Goal: Task Accomplishment & Management: Manage account settings

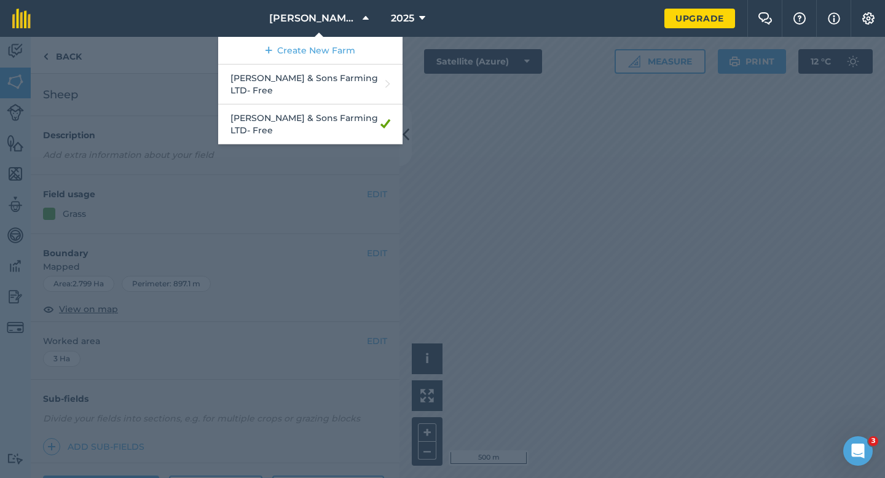
click at [700, 225] on div at bounding box center [442, 257] width 885 height 441
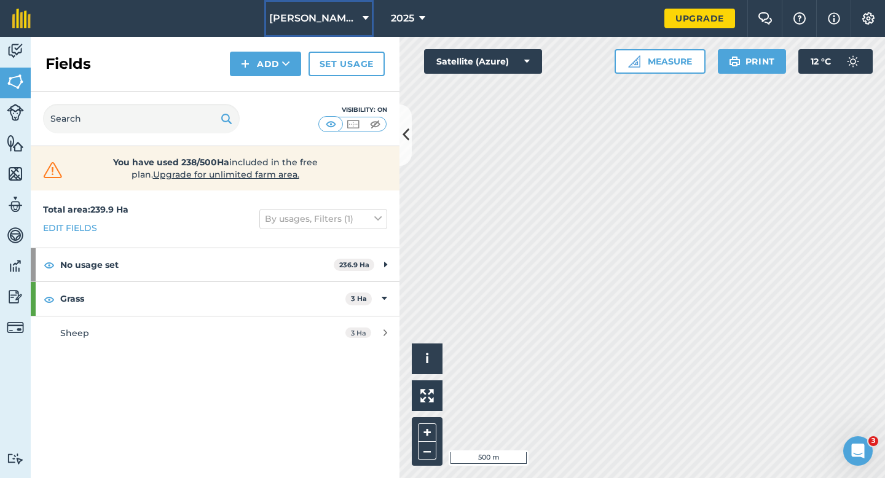
click at [354, 8] on button "[PERSON_NAME] & Sons Farming LTD" at bounding box center [318, 18] width 109 height 37
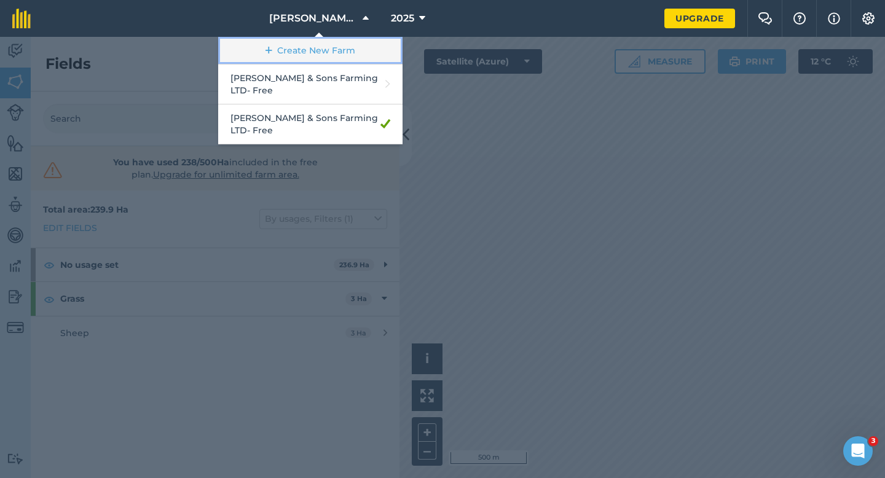
click at [348, 57] on link "Create New Farm" at bounding box center [310, 51] width 184 height 28
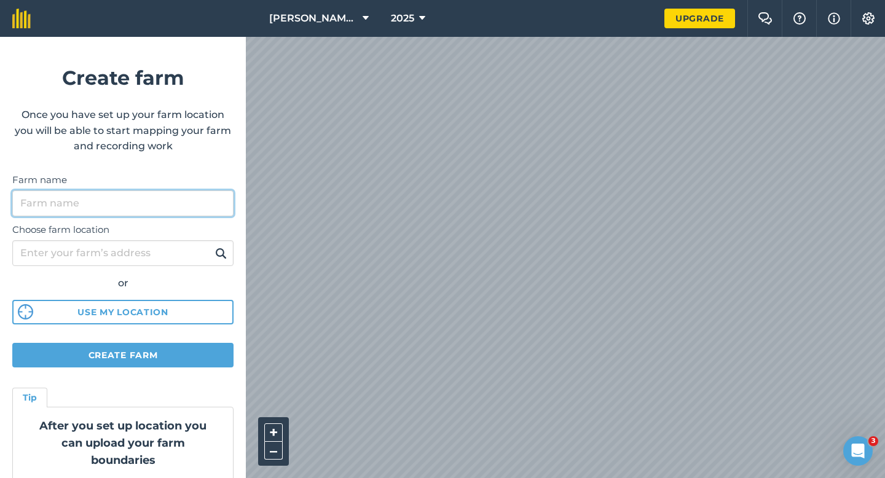
click at [219, 192] on input "Farm name" at bounding box center [122, 204] width 221 height 26
type input "[PERSON_NAME] Contracting LTD"
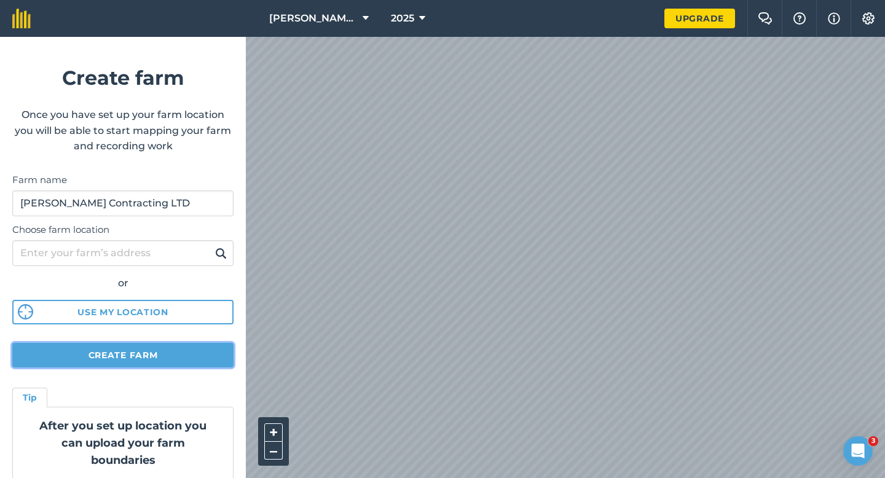
click at [163, 355] on button "Create farm" at bounding box center [122, 355] width 221 height 25
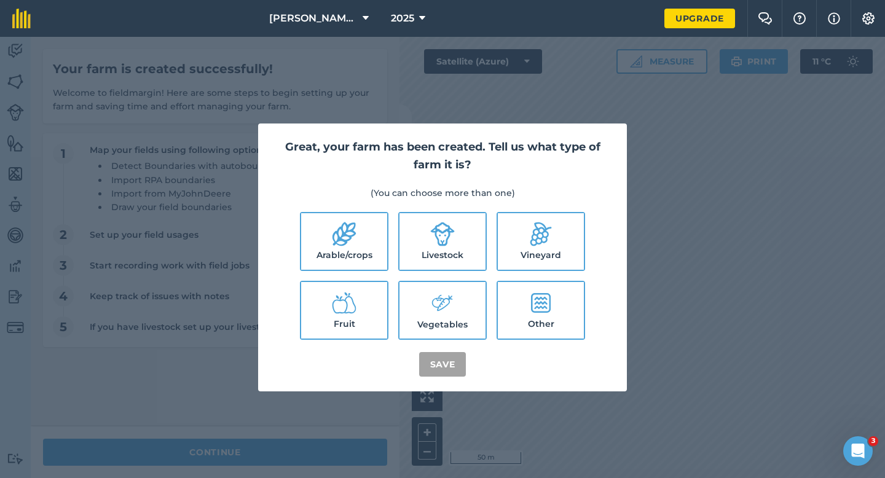
click at [358, 261] on label "Arable/crops" at bounding box center [344, 241] width 86 height 57
checkbox input "true"
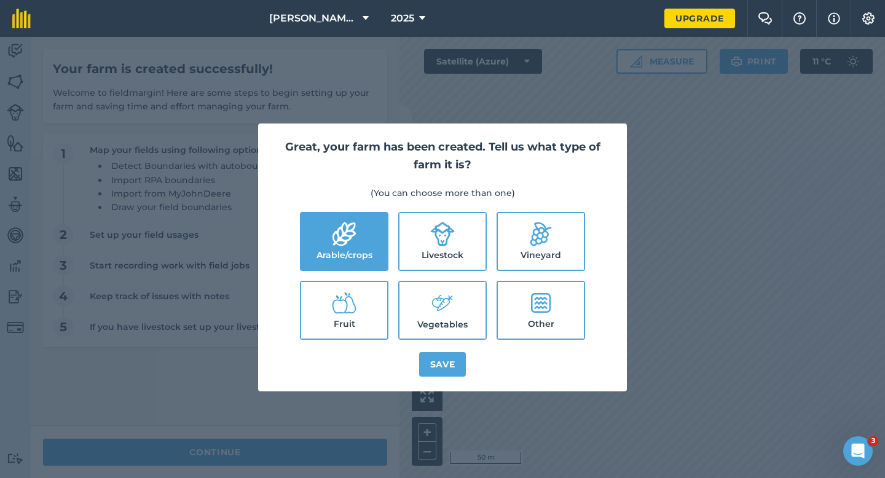
click at [442, 250] on label "Livestock" at bounding box center [443, 241] width 86 height 57
checkbox input "true"
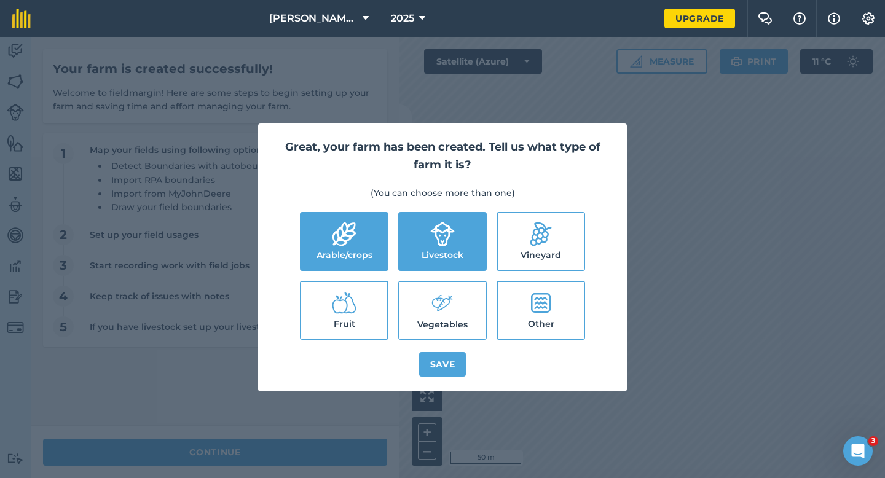
click at [448, 298] on icon at bounding box center [442, 303] width 25 height 26
checkbox input "true"
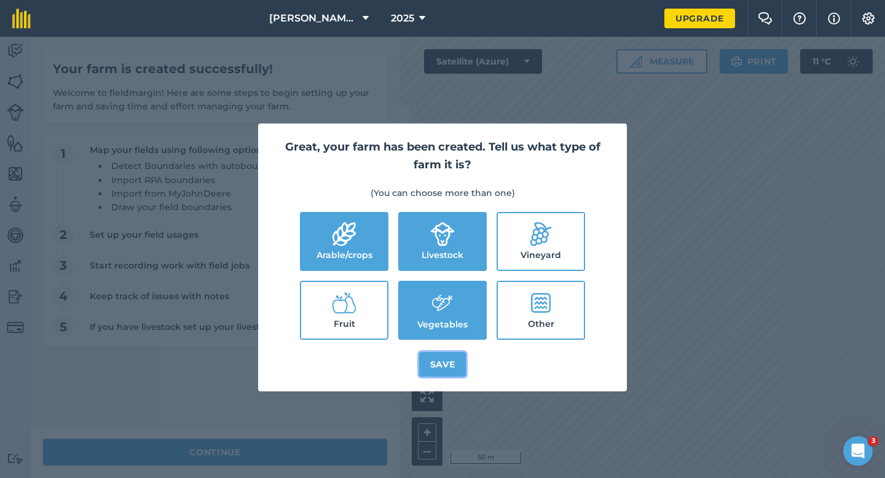
click at [448, 357] on button "Save" at bounding box center [442, 364] width 47 height 25
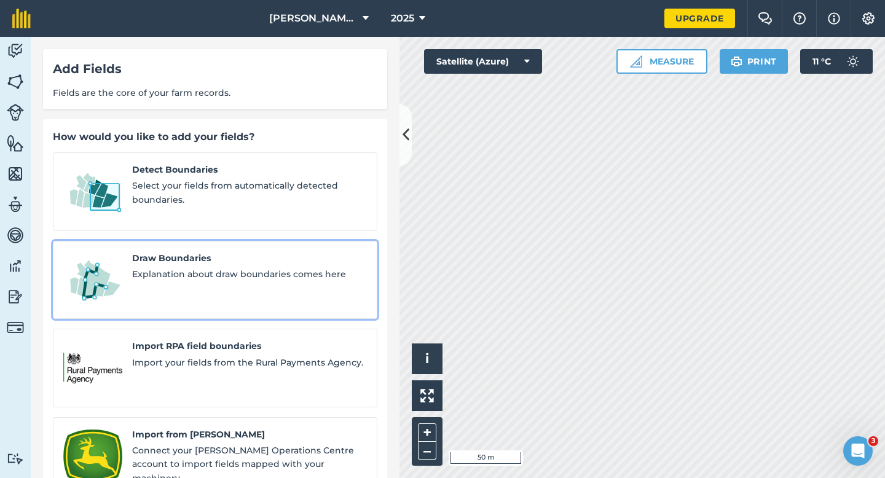
click at [286, 267] on span "Explanation about draw boundaries comes here" at bounding box center [249, 274] width 235 height 14
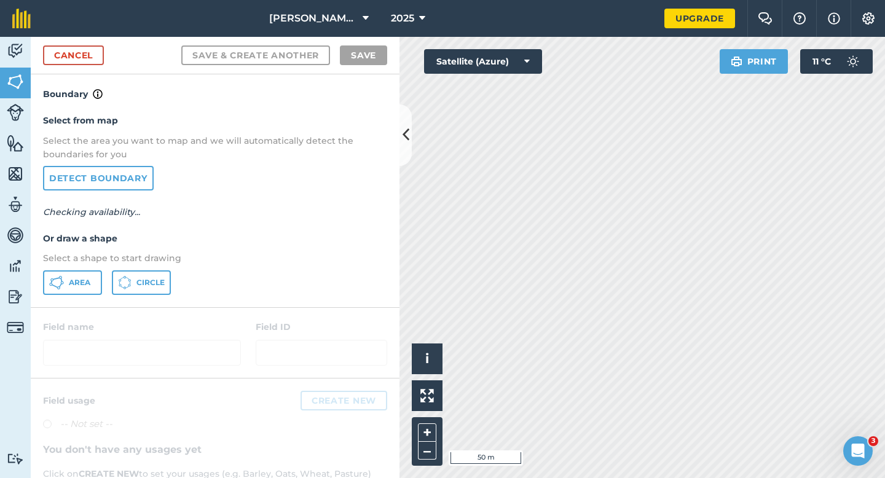
click at [71, 266] on div "Select from map Select the area you want to map and we will automatically detec…" at bounding box center [215, 203] width 369 height 205
click at [79, 270] on div "Select from map Select the area you want to map and we will automatically detec…" at bounding box center [215, 203] width 369 height 205
click at [66, 285] on button "Area" at bounding box center [72, 282] width 59 height 25
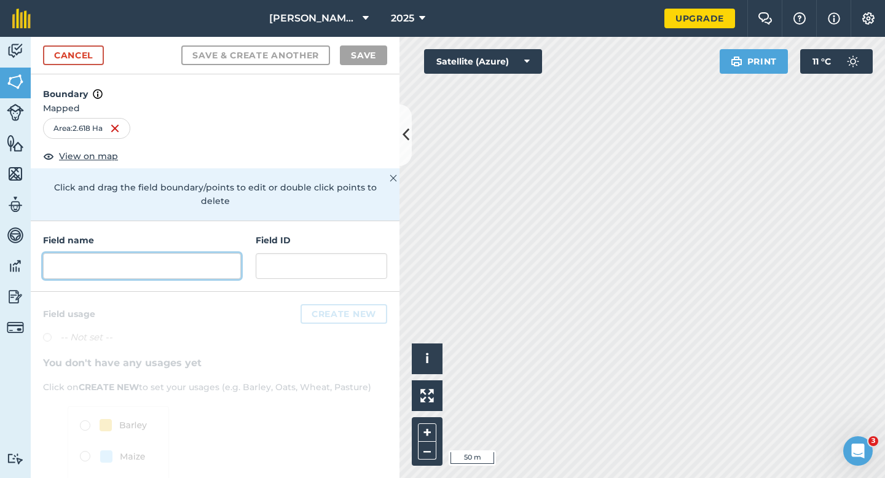
click at [155, 258] on input "text" at bounding box center [142, 266] width 198 height 26
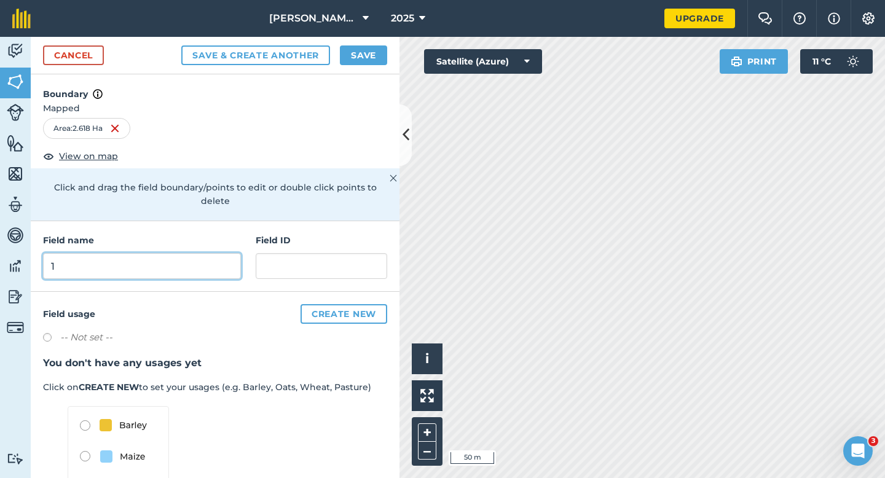
type input "1"
click at [371, 44] on div "Cancel Save & Create Another Save" at bounding box center [215, 56] width 369 height 38
click at [375, 56] on button "Save" at bounding box center [363, 55] width 47 height 20
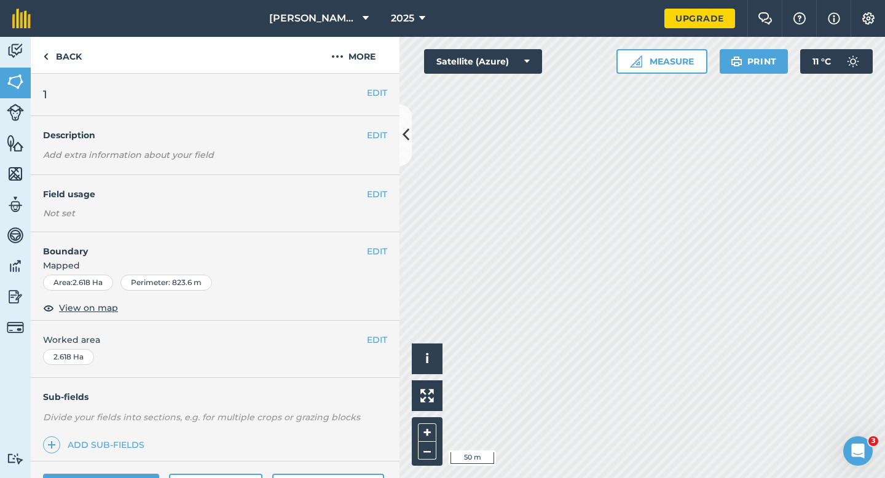
click at [384, 358] on div "EDIT Worked area 2.618 Ha" at bounding box center [215, 349] width 369 height 57
click at [384, 353] on div "EDIT Worked area 2.618 Ha" at bounding box center [215, 349] width 369 height 57
click at [381, 340] on button "EDIT" at bounding box center [377, 340] width 20 height 14
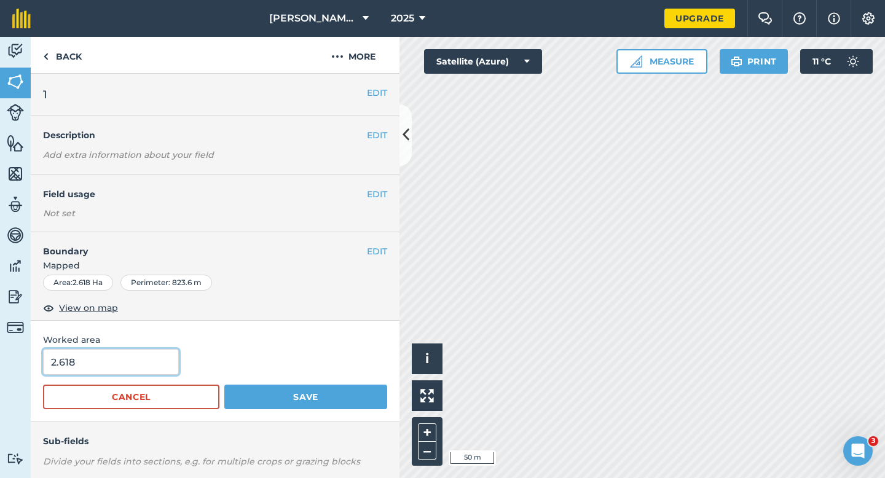
click at [127, 371] on input "2.618" at bounding box center [111, 362] width 136 height 26
type input "2.6"
click at [224, 385] on button "Save" at bounding box center [305, 397] width 163 height 25
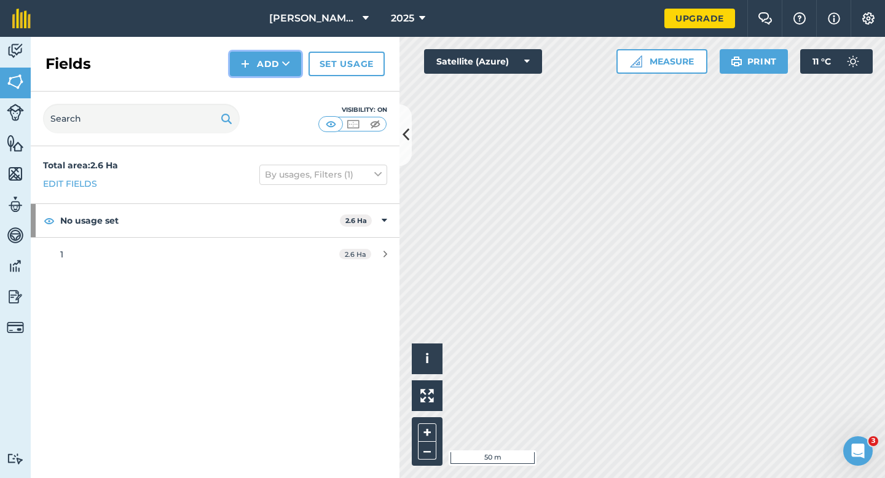
click at [264, 69] on button "Add" at bounding box center [265, 64] width 71 height 25
click at [266, 90] on link "Draw" at bounding box center [266, 91] width 68 height 27
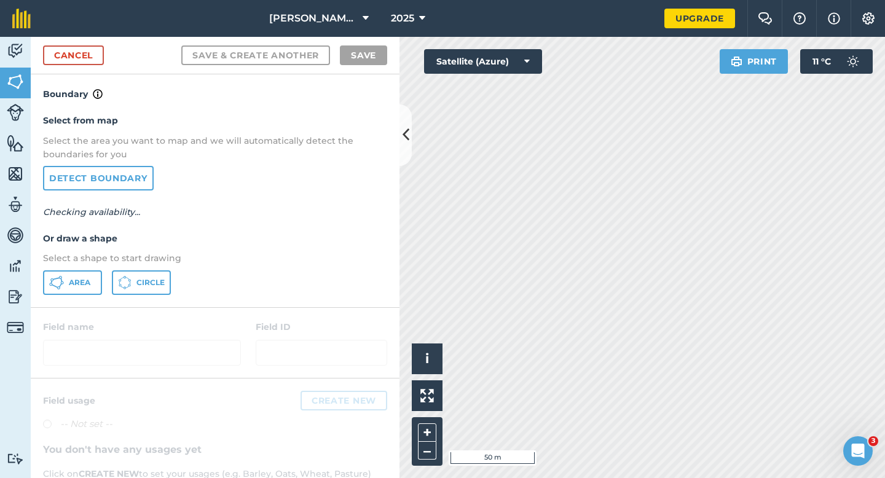
click at [90, 300] on div "Select from map Select the area you want to map and we will automatically detec…" at bounding box center [215, 203] width 369 height 205
click at [91, 282] on button "Area" at bounding box center [72, 282] width 59 height 25
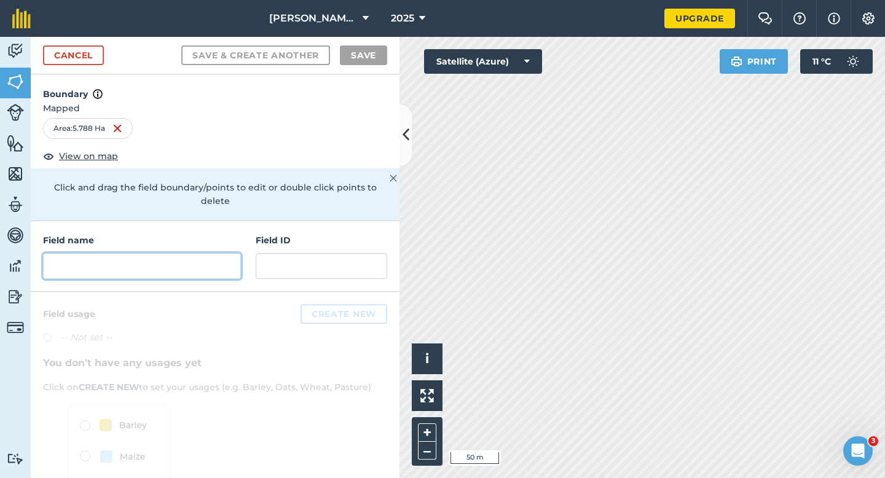
click at [216, 255] on input "text" at bounding box center [142, 266] width 198 height 26
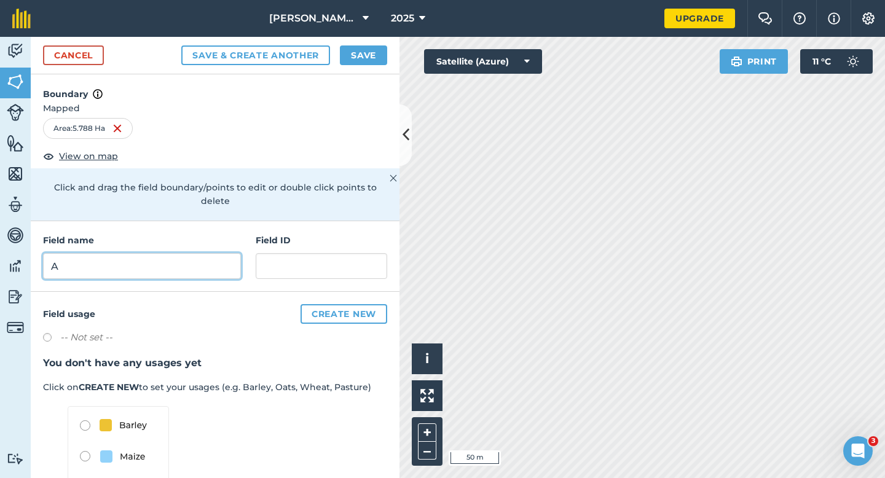
type input "A"
click at [223, 260] on input "A" at bounding box center [142, 266] width 198 height 26
click at [77, 57] on link "Cancel" at bounding box center [73, 55] width 61 height 20
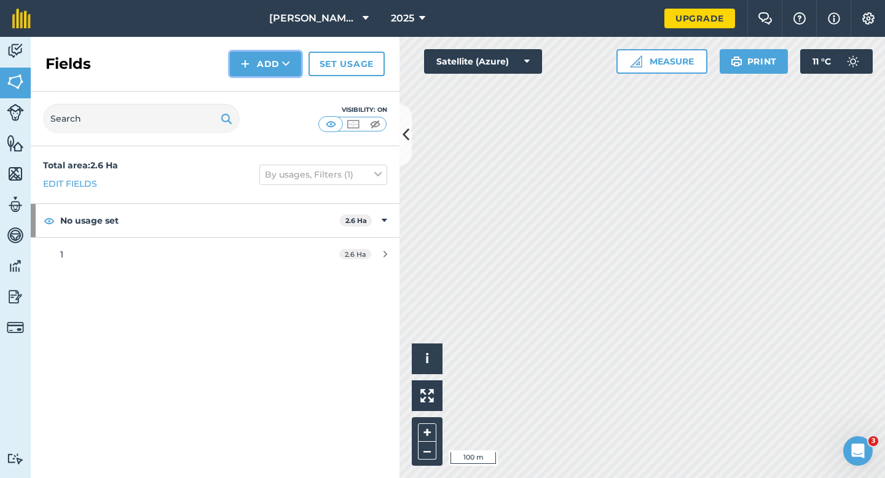
click at [235, 66] on button "Add" at bounding box center [265, 64] width 71 height 25
click at [247, 94] on link "Draw" at bounding box center [266, 91] width 68 height 27
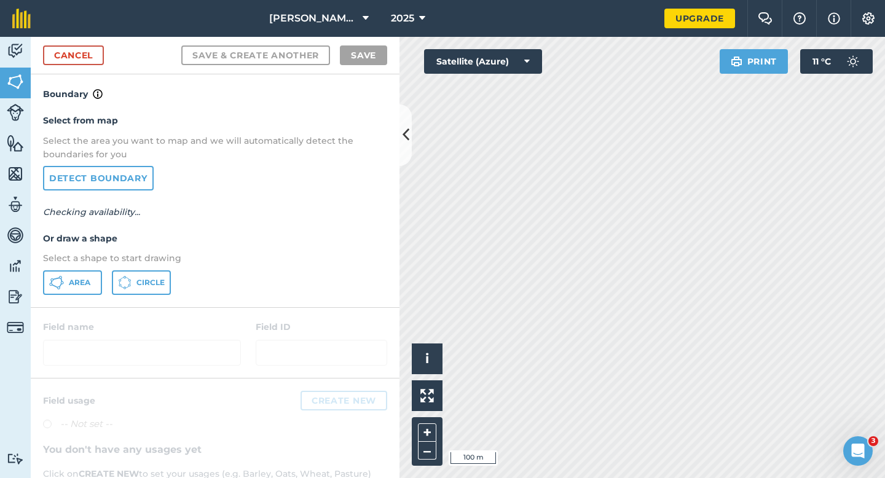
click at [81, 298] on div "Select from map Select the area you want to map and we will automatically detec…" at bounding box center [215, 203] width 369 height 205
click at [124, 266] on div "Select from map Select the area you want to map and we will automatically detec…" at bounding box center [215, 203] width 369 height 205
click at [88, 275] on button "Area" at bounding box center [72, 282] width 59 height 25
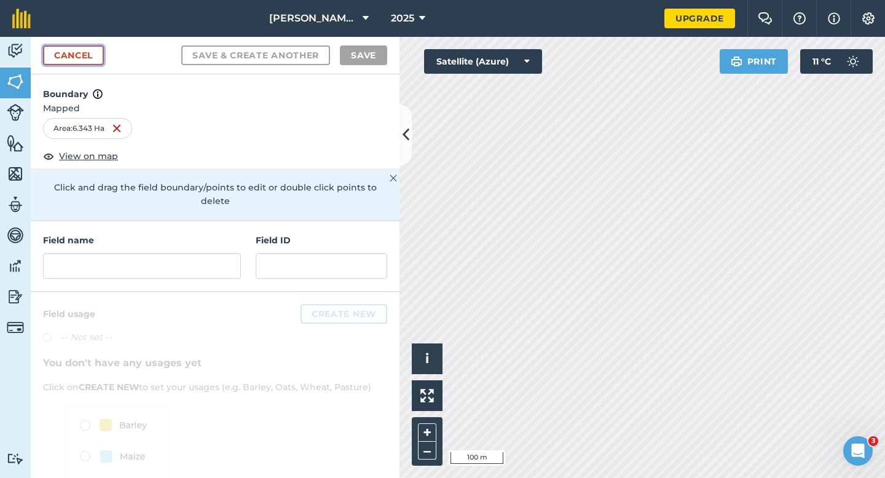
click at [90, 50] on link "Cancel" at bounding box center [73, 55] width 61 height 20
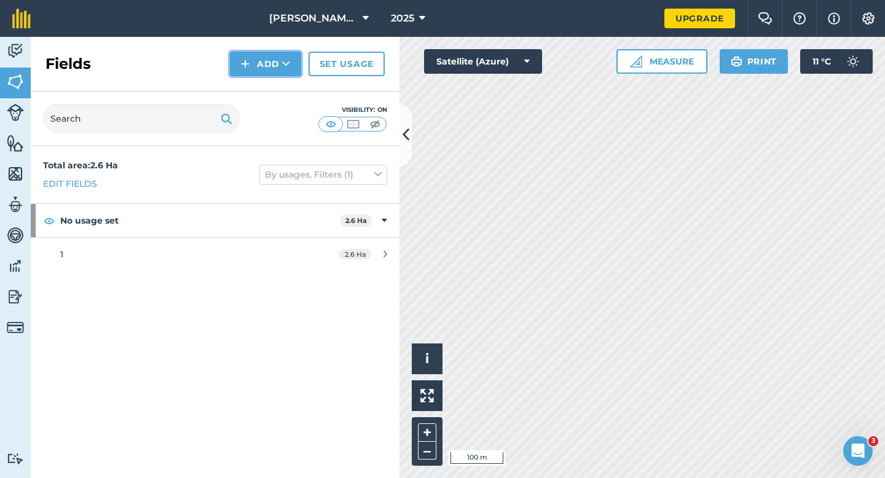
click at [284, 69] on icon at bounding box center [286, 64] width 8 height 12
click at [283, 97] on link "Draw" at bounding box center [266, 91] width 68 height 27
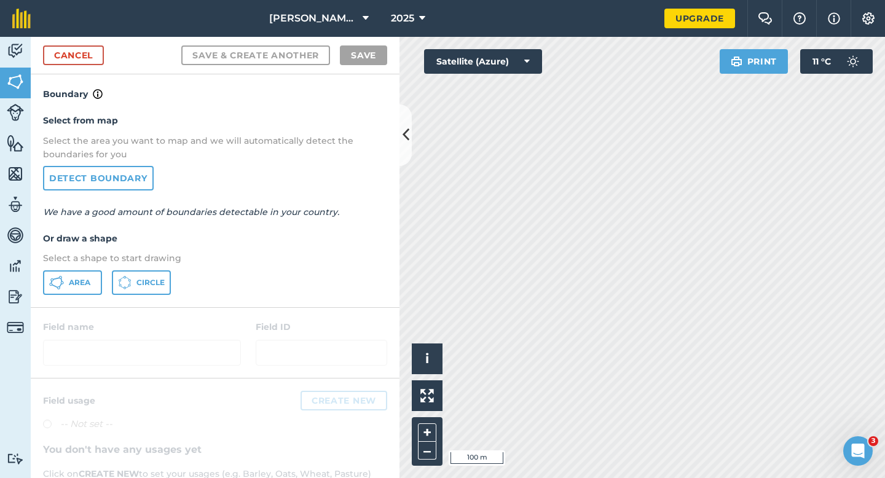
click at [110, 274] on div "Area Circle" at bounding box center [215, 282] width 344 height 25
click at [100, 274] on button "Area" at bounding box center [72, 282] width 59 height 25
click at [81, 286] on span "Area" at bounding box center [80, 283] width 22 height 10
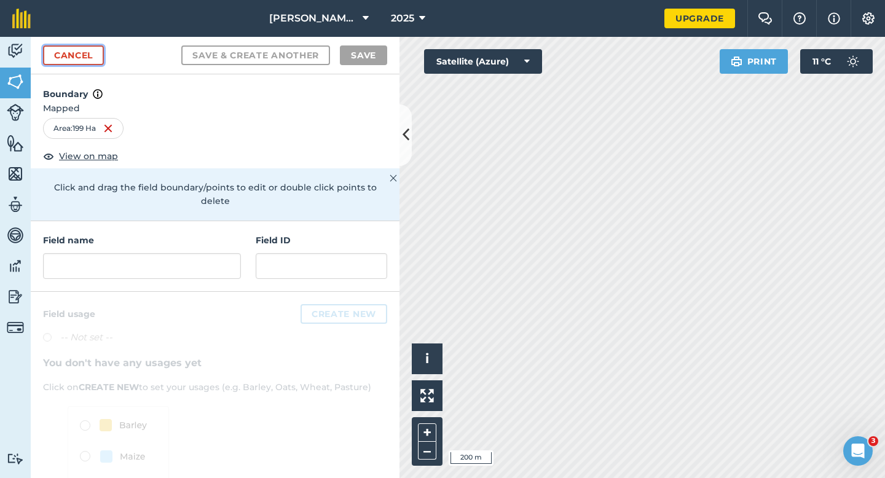
click at [46, 61] on link "Cancel" at bounding box center [73, 55] width 61 height 20
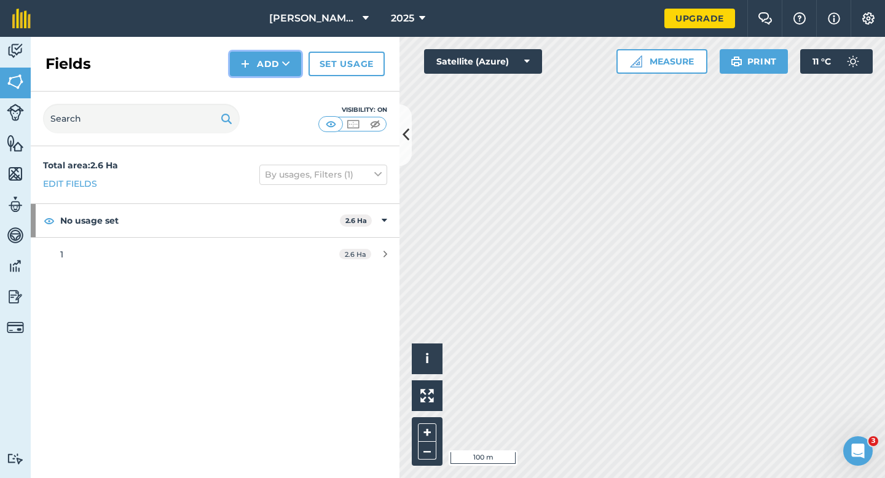
click at [240, 60] on button "Add" at bounding box center [265, 64] width 71 height 25
click at [251, 87] on link "Draw" at bounding box center [266, 91] width 68 height 27
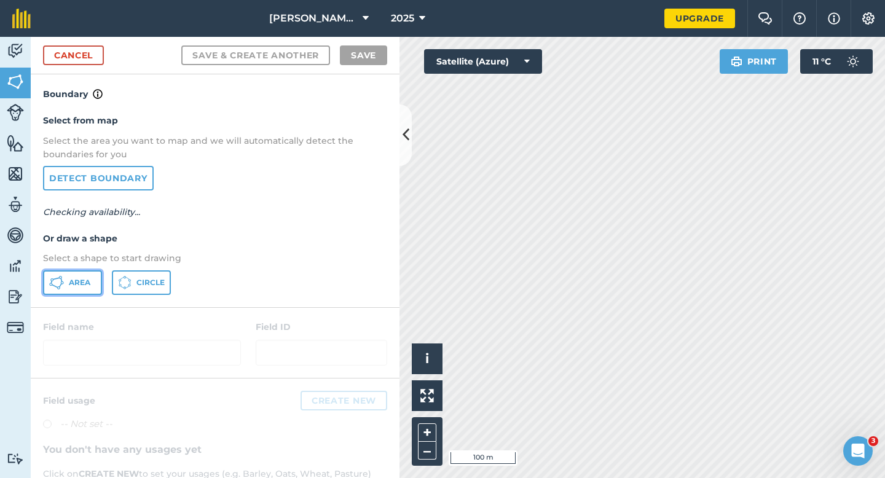
click at [86, 277] on button "Area" at bounding box center [72, 282] width 59 height 25
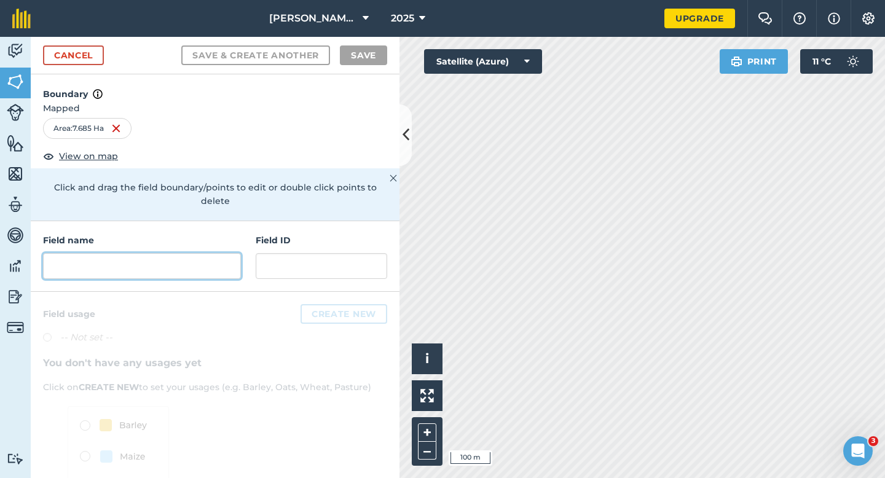
click at [205, 253] on input "text" at bounding box center [142, 266] width 198 height 26
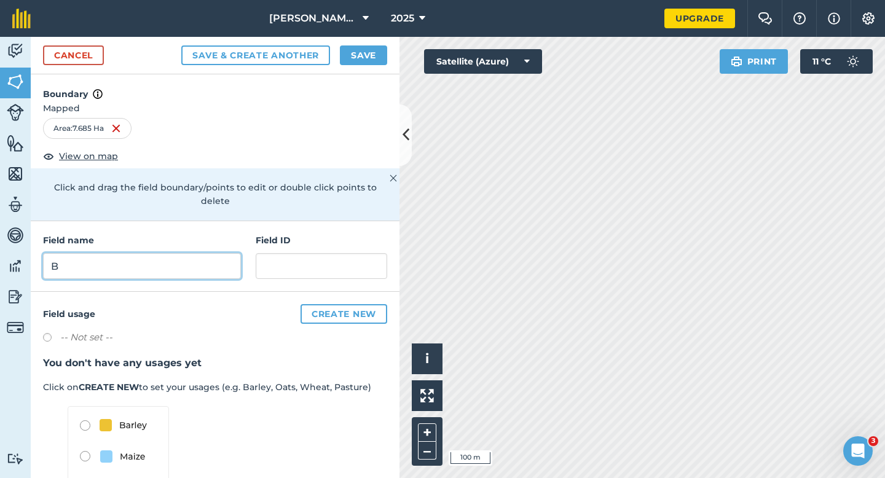
type input "B"
click at [376, 54] on button "Save" at bounding box center [363, 55] width 47 height 20
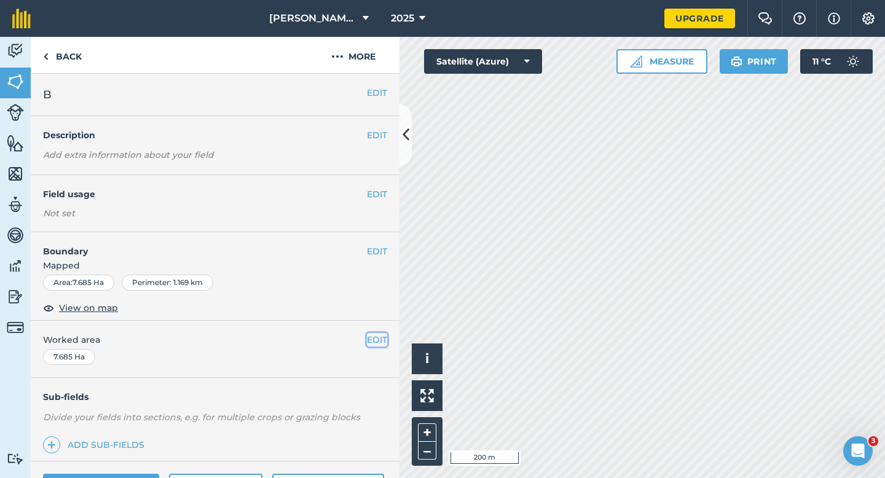
click at [371, 342] on button "EDIT" at bounding box center [377, 340] width 20 height 14
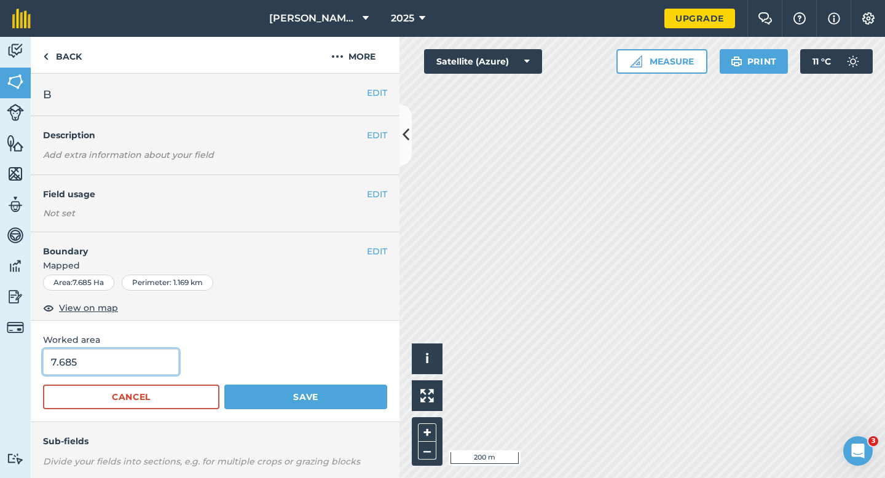
click at [130, 369] on input "7.685" at bounding box center [111, 362] width 136 height 26
type input "7.7"
click at [224, 385] on button "Save" at bounding box center [305, 397] width 163 height 25
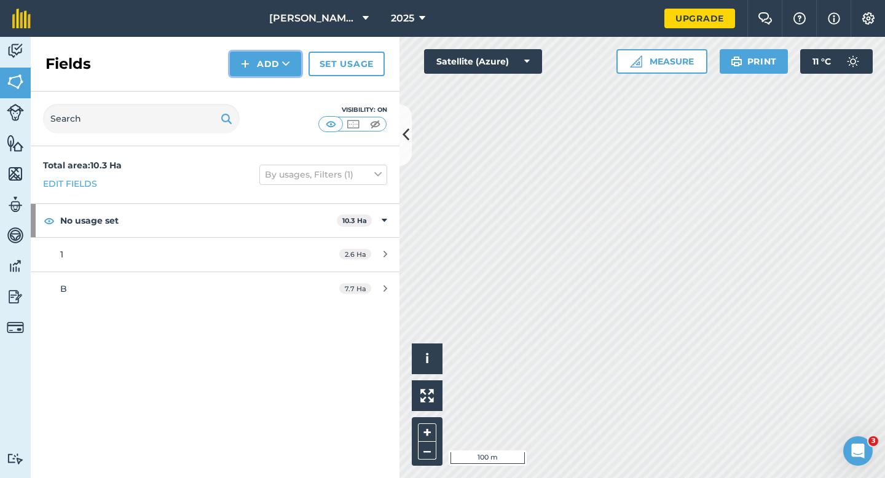
click at [263, 68] on button "Add" at bounding box center [265, 64] width 71 height 25
click at [263, 85] on link "Draw" at bounding box center [266, 91] width 68 height 27
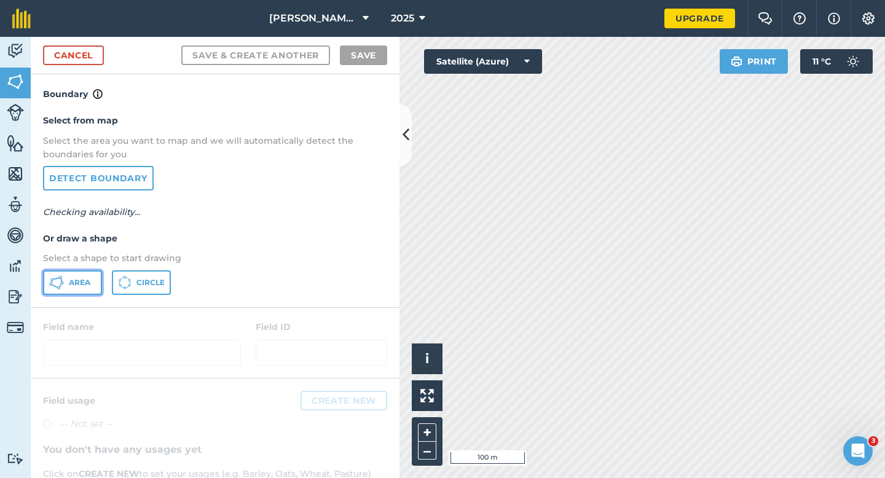
click at [64, 285] on button "Area" at bounding box center [72, 282] width 59 height 25
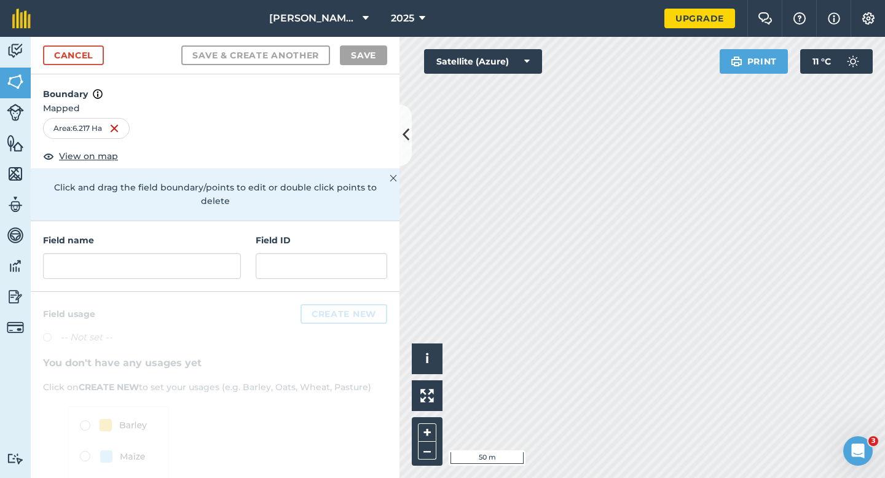
click at [193, 234] on h4 "Field name" at bounding box center [142, 241] width 198 height 14
click at [193, 253] on input "text" at bounding box center [142, 266] width 198 height 26
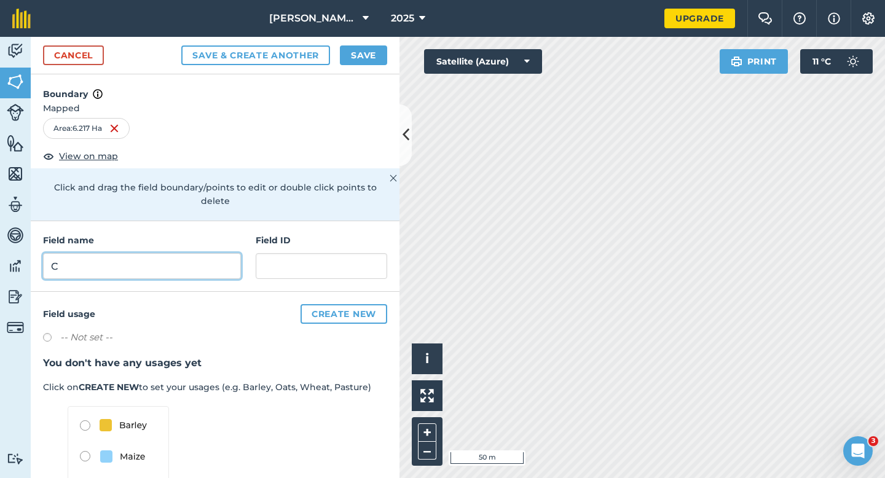
type input "C"
click at [372, 60] on button "Save" at bounding box center [363, 55] width 47 height 20
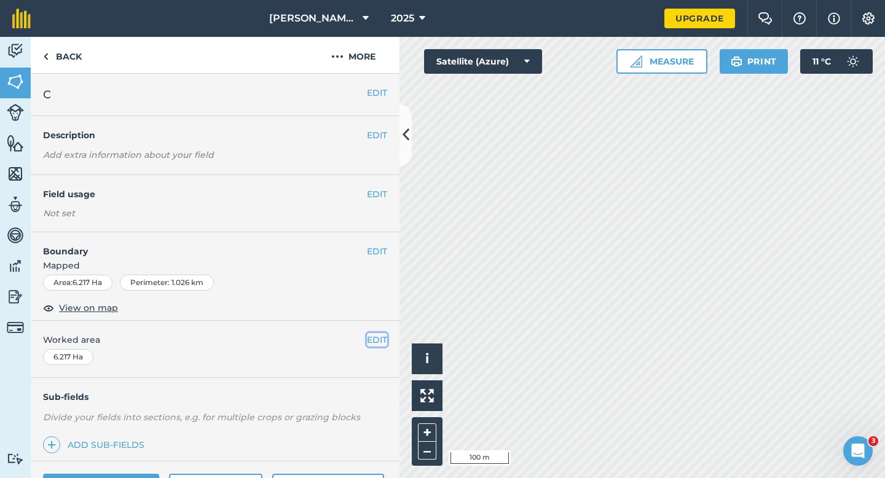
click at [381, 344] on button "EDIT" at bounding box center [377, 340] width 20 height 14
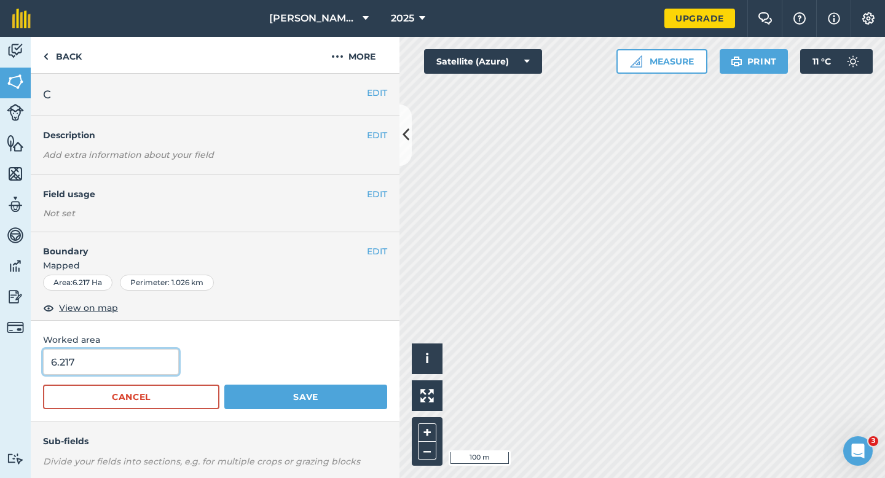
click at [140, 364] on input "6.217" at bounding box center [111, 362] width 136 height 26
type input "6.2"
click at [224, 385] on button "Save" at bounding box center [305, 397] width 163 height 25
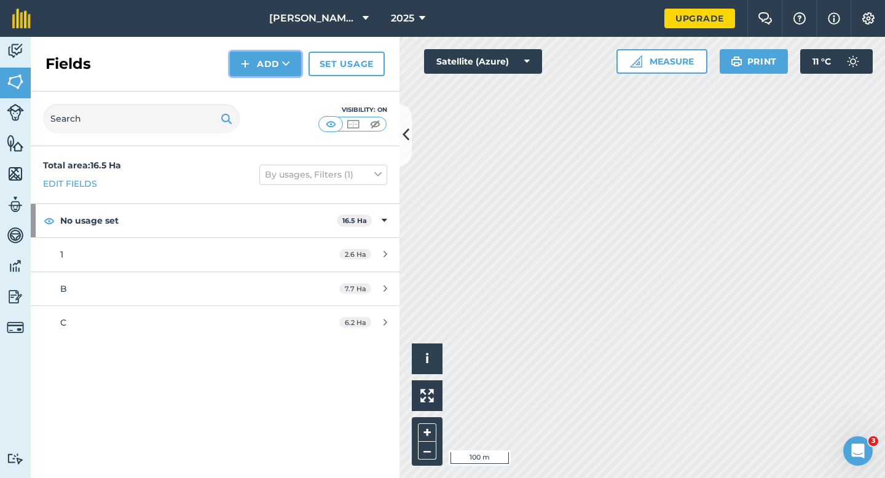
click at [276, 63] on button "Add" at bounding box center [265, 64] width 71 height 25
click at [278, 90] on link "Draw" at bounding box center [266, 91] width 68 height 27
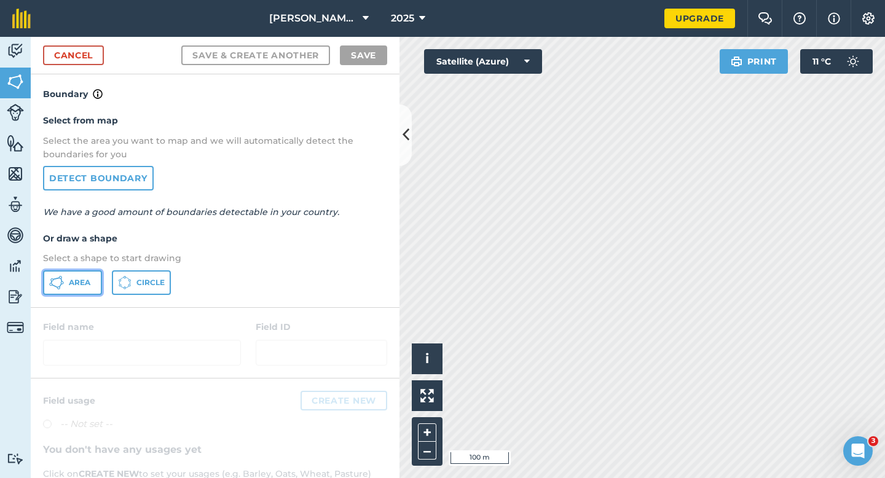
click at [84, 285] on span "Area" at bounding box center [80, 283] width 22 height 10
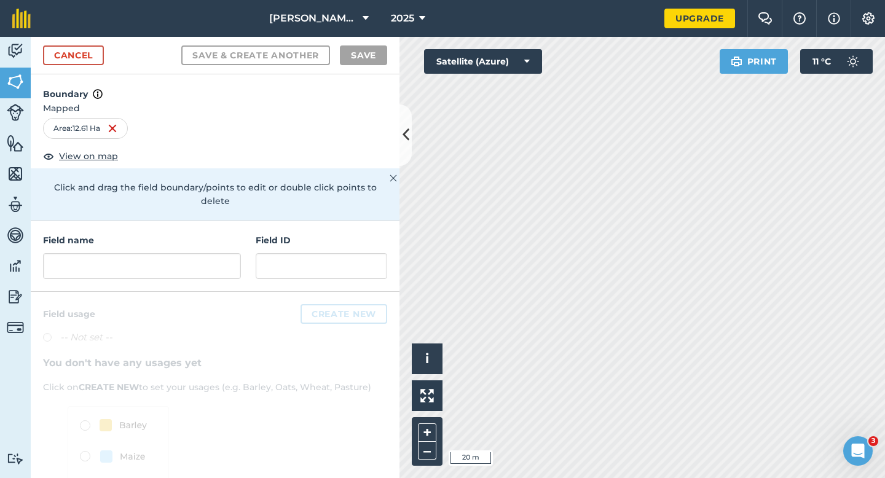
click at [206, 273] on div "Field name Field ID" at bounding box center [215, 256] width 369 height 71
click at [206, 253] on input "text" at bounding box center [142, 266] width 198 height 26
click at [206, 261] on input "text" at bounding box center [142, 266] width 198 height 26
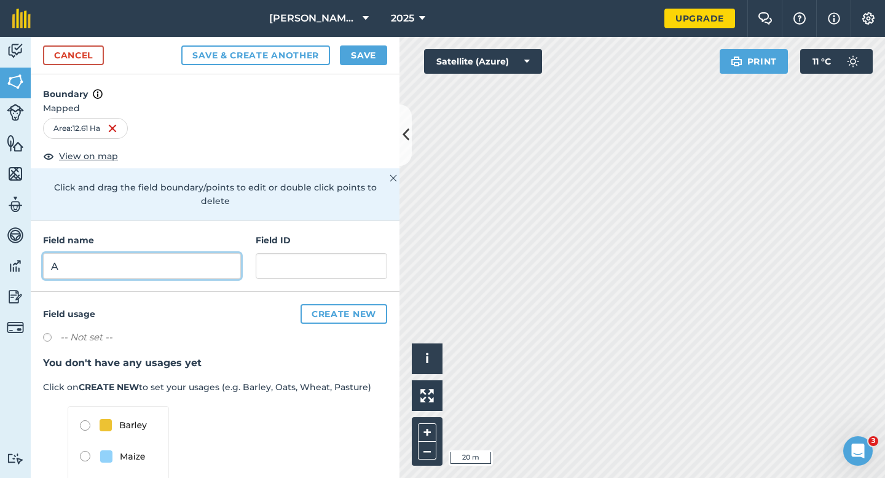
type input "A"
click at [345, 55] on button "Save" at bounding box center [363, 55] width 47 height 20
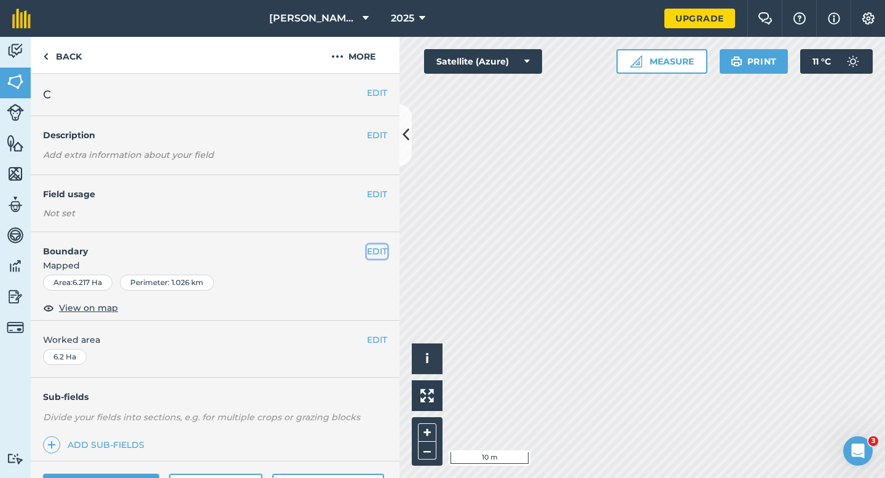
click at [381, 253] on button "EDIT" at bounding box center [377, 252] width 20 height 14
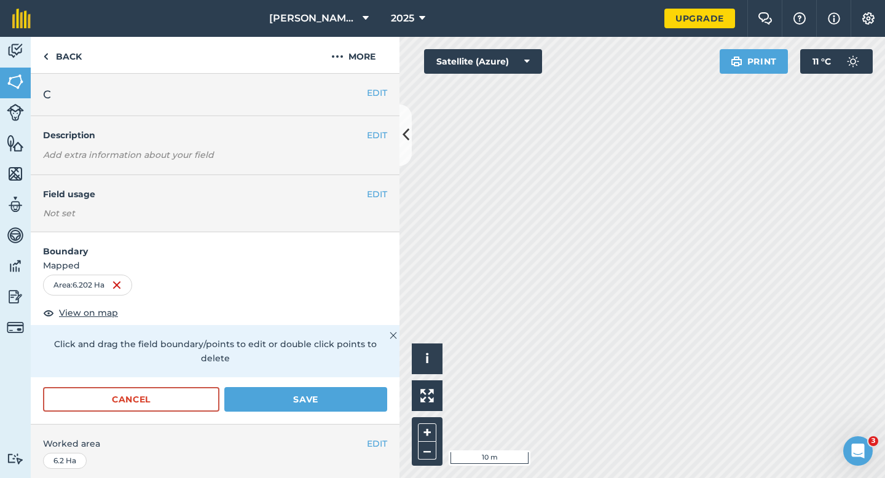
click at [340, 425] on div "EDIT Worked area 6.2 Ha" at bounding box center [215, 453] width 369 height 57
click at [347, 389] on button "Save" at bounding box center [305, 399] width 163 height 25
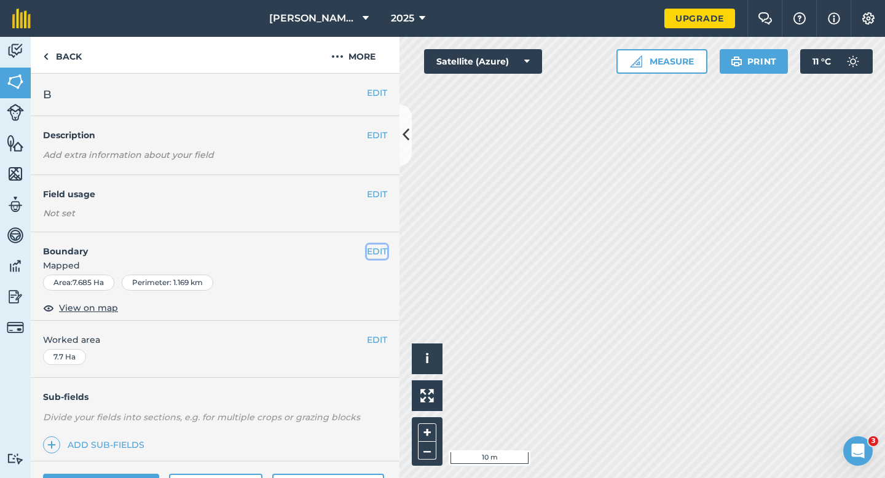
click at [371, 247] on button "EDIT" at bounding box center [377, 252] width 20 height 14
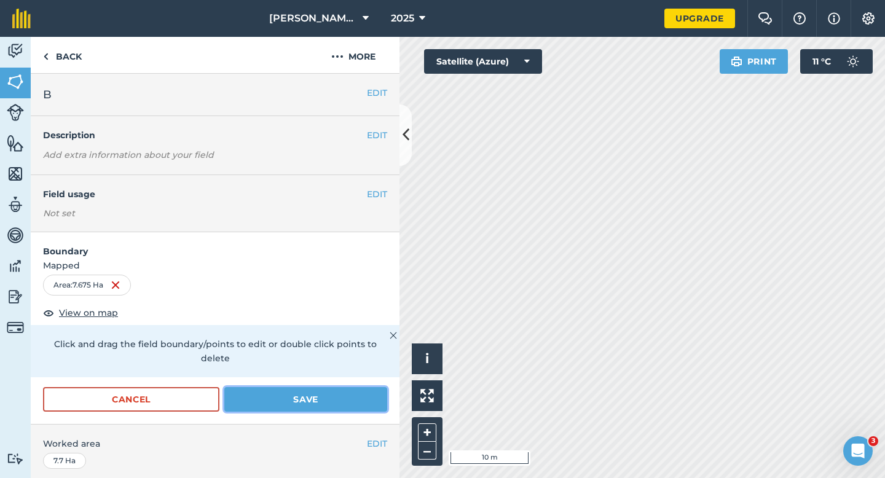
click at [347, 390] on button "Save" at bounding box center [305, 399] width 163 height 25
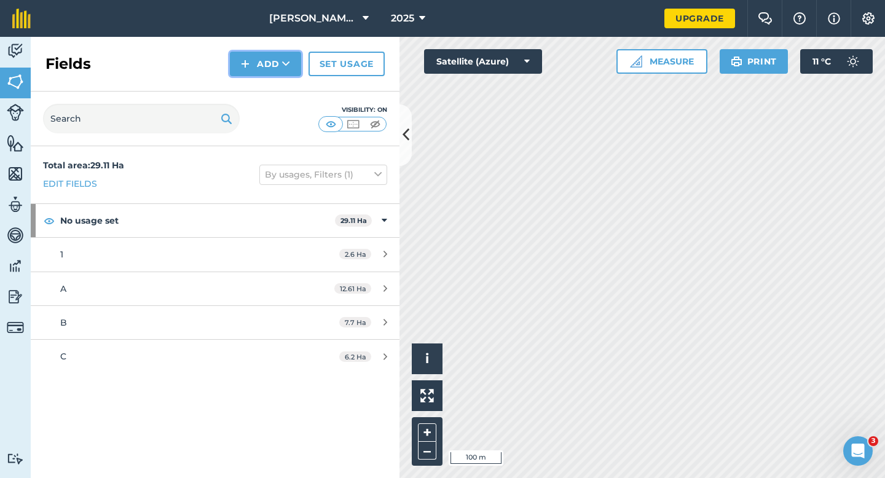
click at [259, 57] on button "Add" at bounding box center [265, 64] width 71 height 25
click at [266, 93] on link "Draw" at bounding box center [266, 91] width 68 height 27
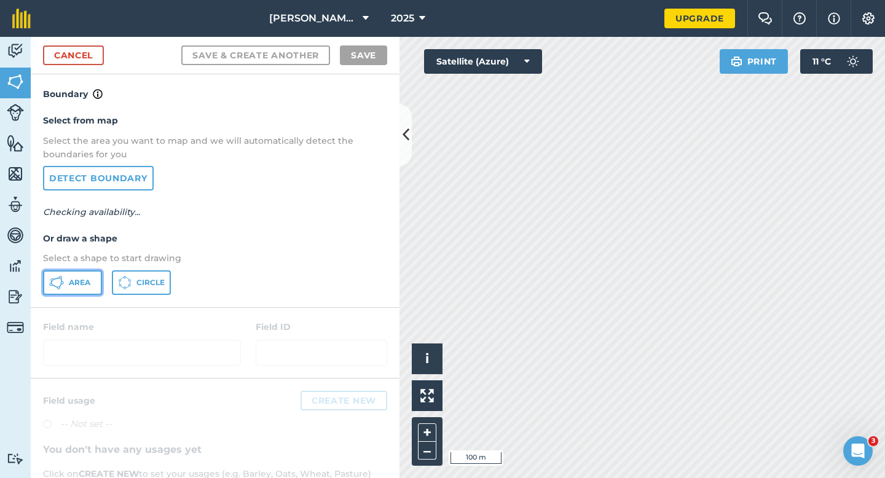
click at [78, 273] on button "Area" at bounding box center [72, 282] width 59 height 25
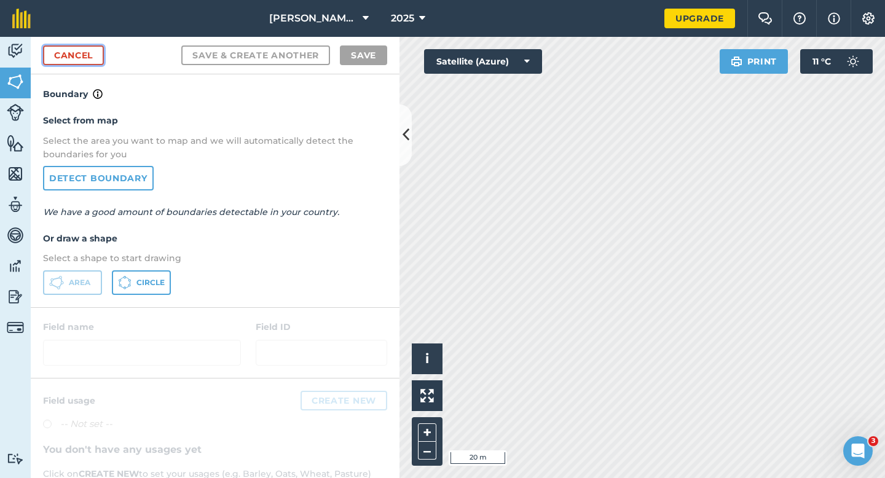
click at [90, 58] on link "Cancel" at bounding box center [73, 55] width 61 height 20
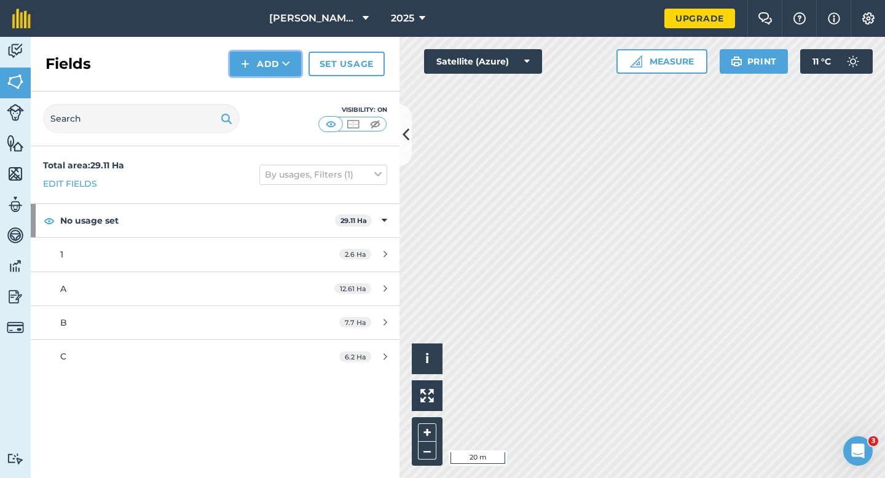
click at [275, 60] on button "Add" at bounding box center [265, 64] width 71 height 25
click at [275, 100] on link "Draw" at bounding box center [266, 91] width 68 height 27
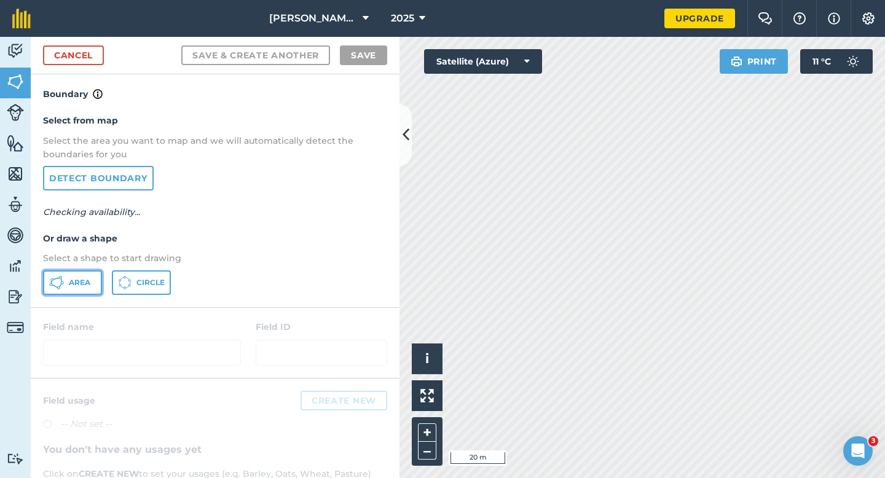
click at [83, 285] on span "Area" at bounding box center [80, 283] width 22 height 10
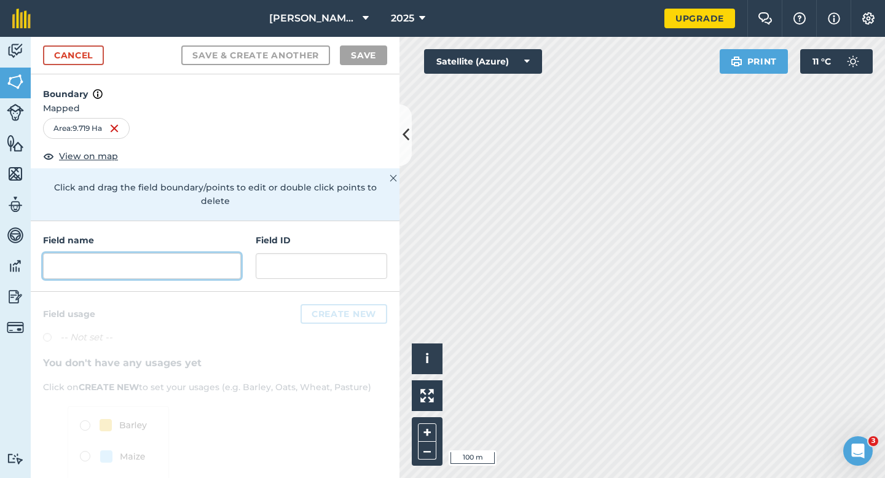
click at [183, 253] on input "text" at bounding box center [142, 266] width 198 height 26
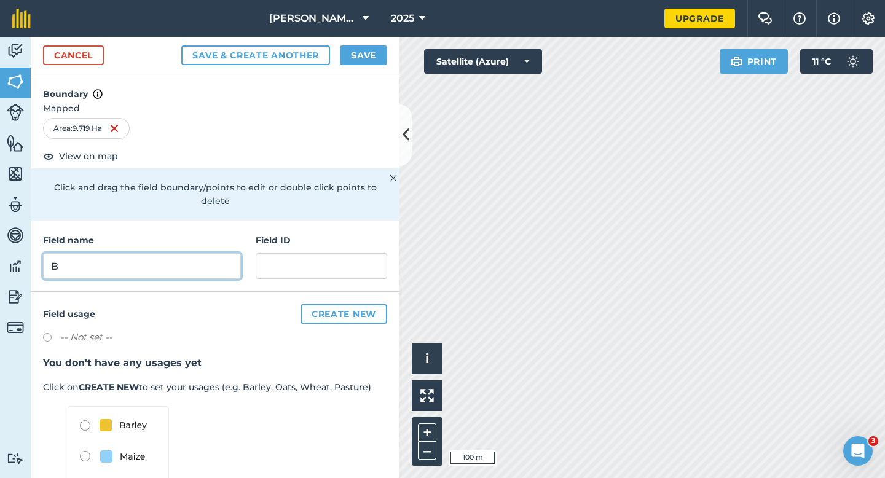
type input "B"
click at [377, 48] on button "Save" at bounding box center [363, 55] width 47 height 20
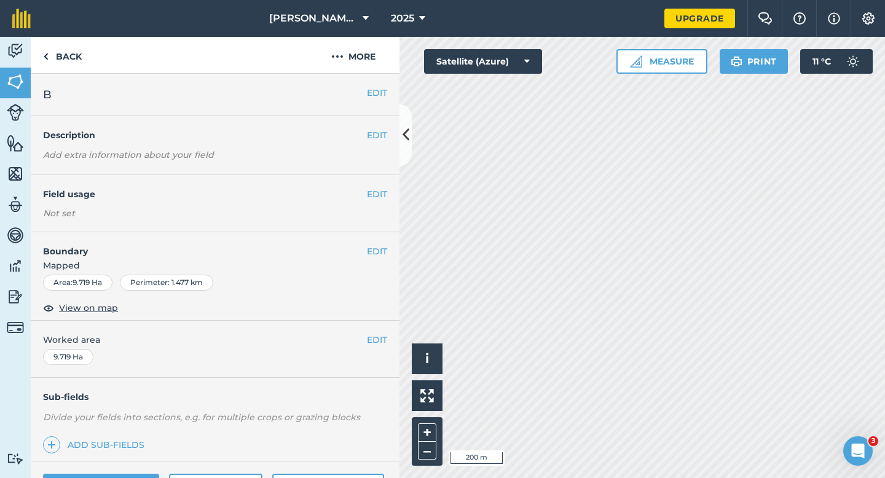
click at [379, 83] on div "EDIT B" at bounding box center [215, 95] width 369 height 42
click at [380, 92] on button "EDIT" at bounding box center [377, 93] width 20 height 14
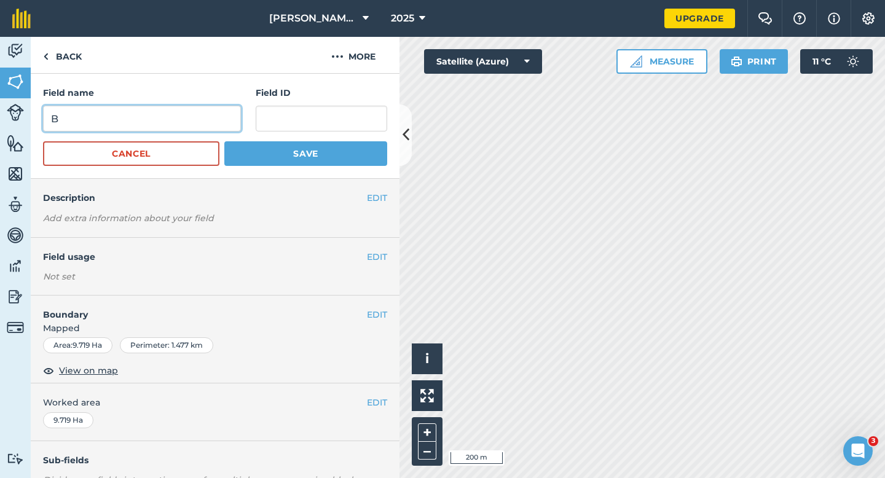
click at [194, 124] on input "B" at bounding box center [142, 119] width 198 height 26
type input "D"
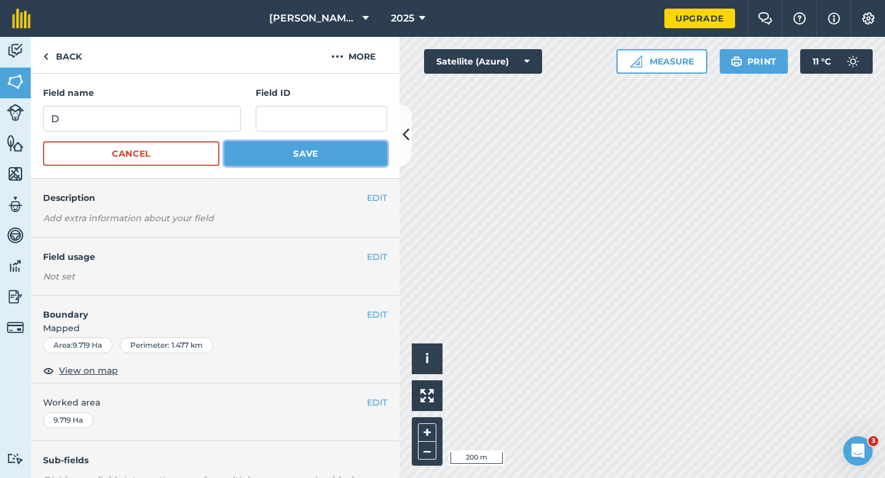
click at [246, 148] on button "Save" at bounding box center [305, 153] width 163 height 25
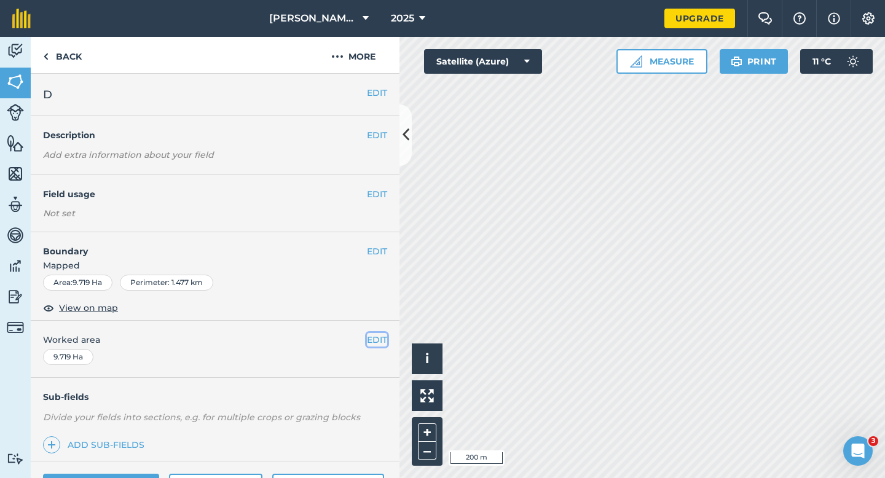
click at [377, 341] on button "EDIT" at bounding box center [377, 340] width 20 height 14
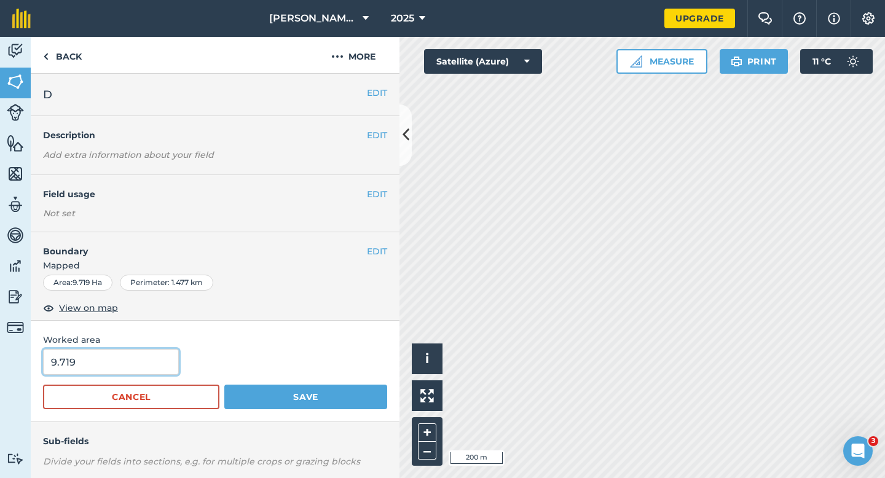
click at [133, 360] on input "9.719" at bounding box center [111, 362] width 136 height 26
type input "9.7"
click at [224, 385] on button "Save" at bounding box center [305, 397] width 163 height 25
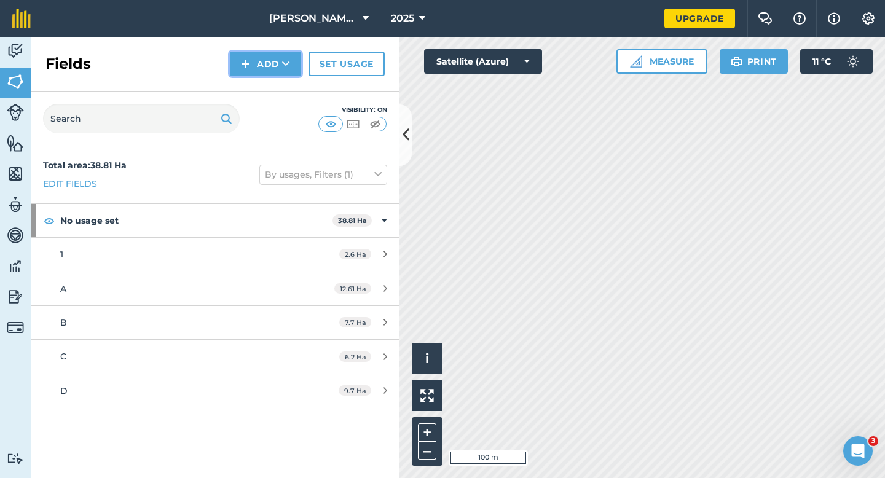
click at [272, 74] on button "Add" at bounding box center [265, 64] width 71 height 25
click at [272, 85] on link "Draw" at bounding box center [266, 91] width 68 height 27
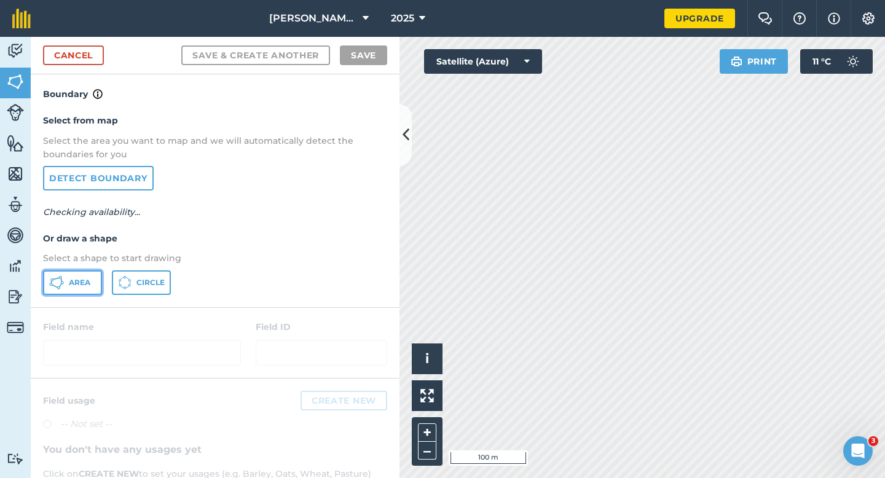
click at [81, 287] on span "Area" at bounding box center [80, 283] width 22 height 10
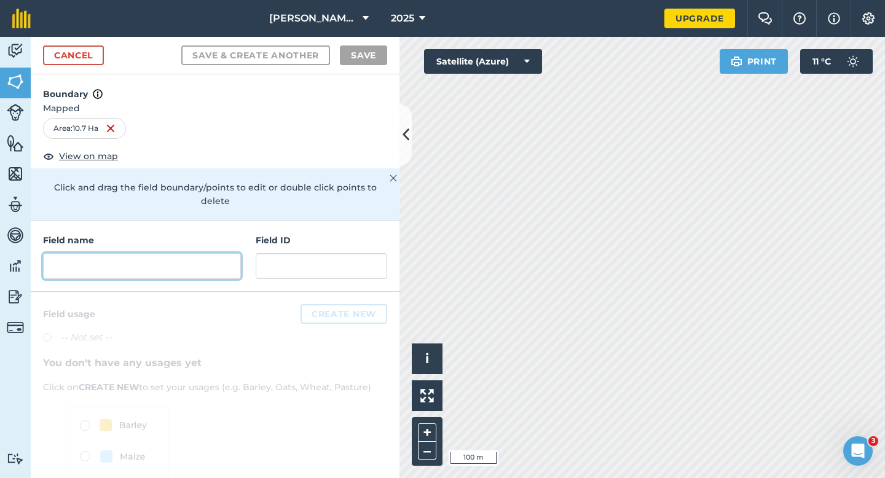
click at [154, 262] on input "text" at bounding box center [142, 266] width 198 height 26
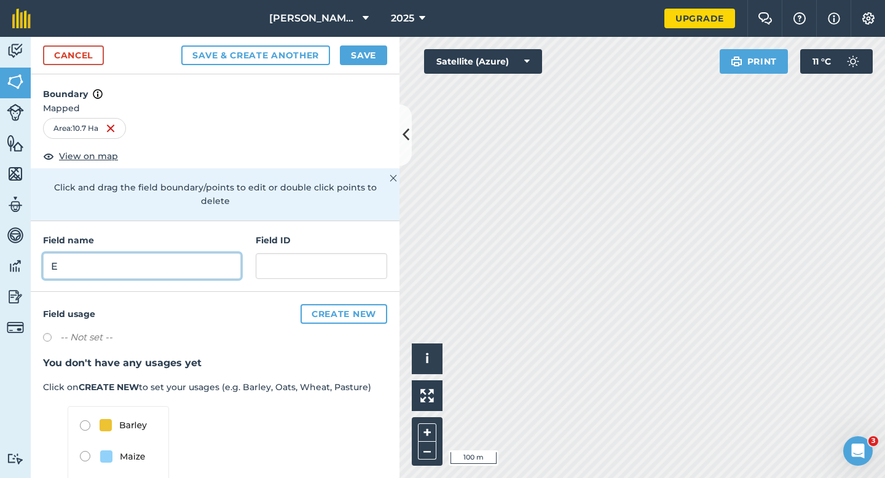
type input "E"
click at [358, 50] on button "Save" at bounding box center [363, 55] width 47 height 20
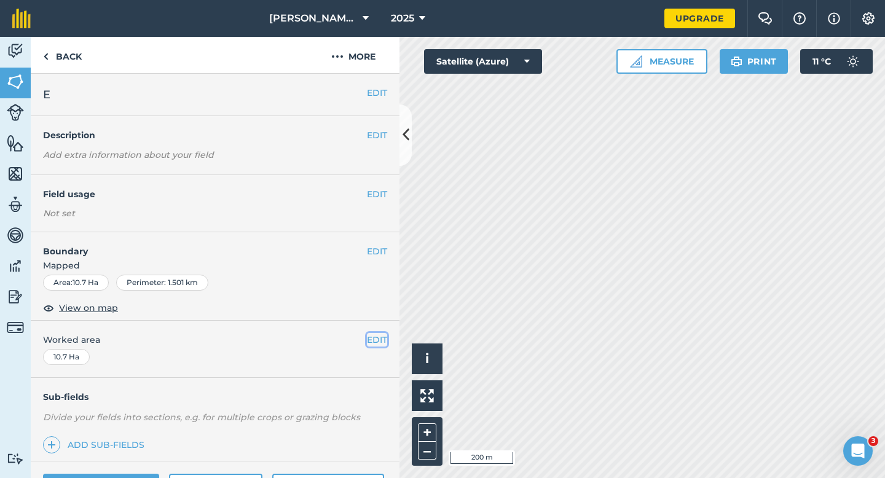
click at [373, 334] on button "EDIT" at bounding box center [377, 340] width 20 height 14
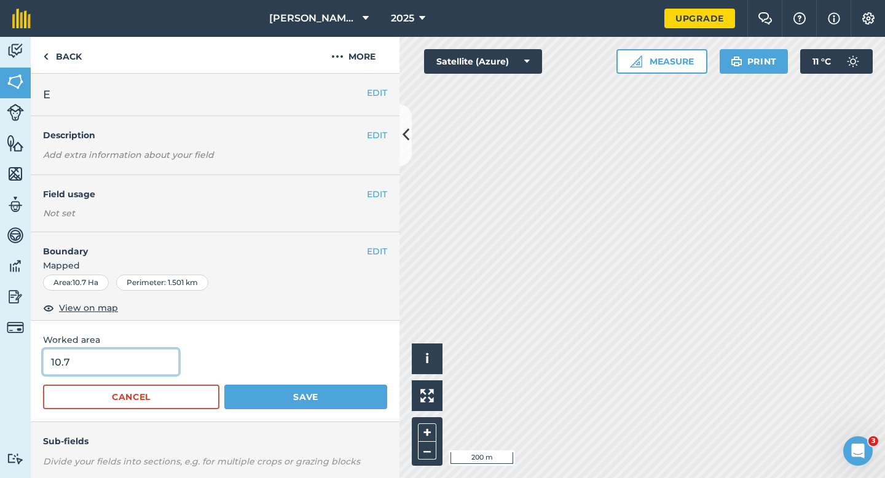
click at [148, 360] on input "10.7" at bounding box center [111, 362] width 136 height 26
click at [224, 385] on button "Save" at bounding box center [305, 397] width 163 height 25
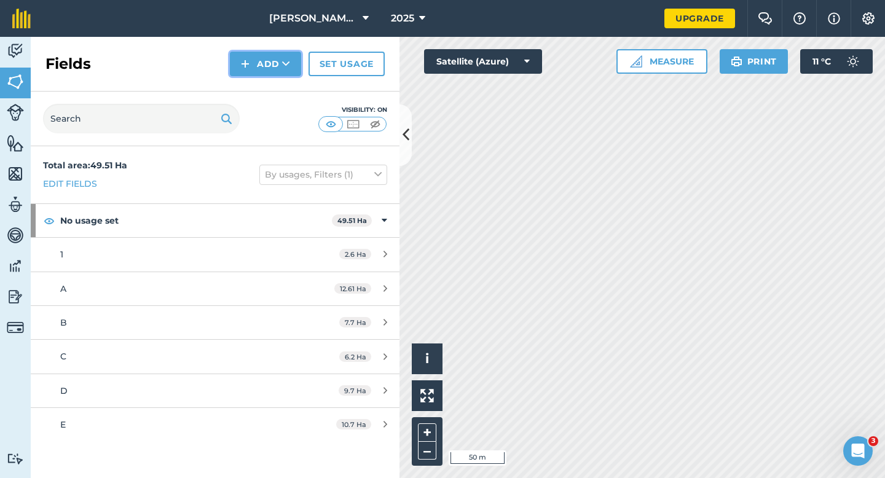
click at [285, 57] on button "Add" at bounding box center [265, 64] width 71 height 25
click at [285, 79] on link "Draw" at bounding box center [266, 91] width 68 height 27
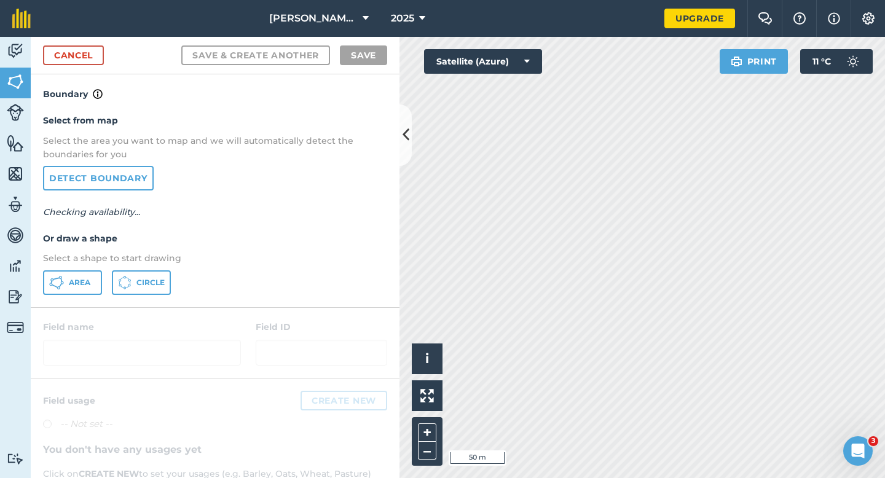
click at [87, 266] on div "Select from map Select the area you want to map and we will automatically detec…" at bounding box center [215, 203] width 369 height 205
drag, startPoint x: 87, startPoint y: 275, endPoint x: 317, endPoint y: 275, distance: 229.3
click at [90, 275] on button "Area" at bounding box center [72, 282] width 59 height 25
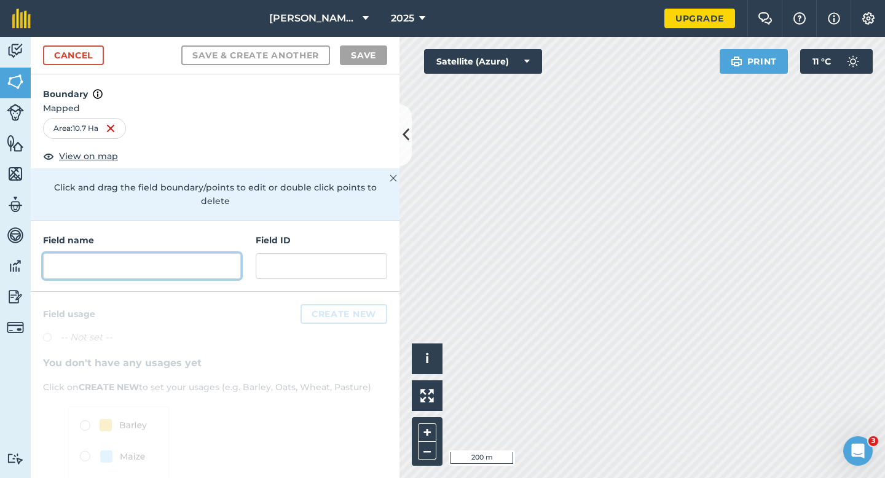
click at [177, 253] on input "text" at bounding box center [142, 266] width 198 height 26
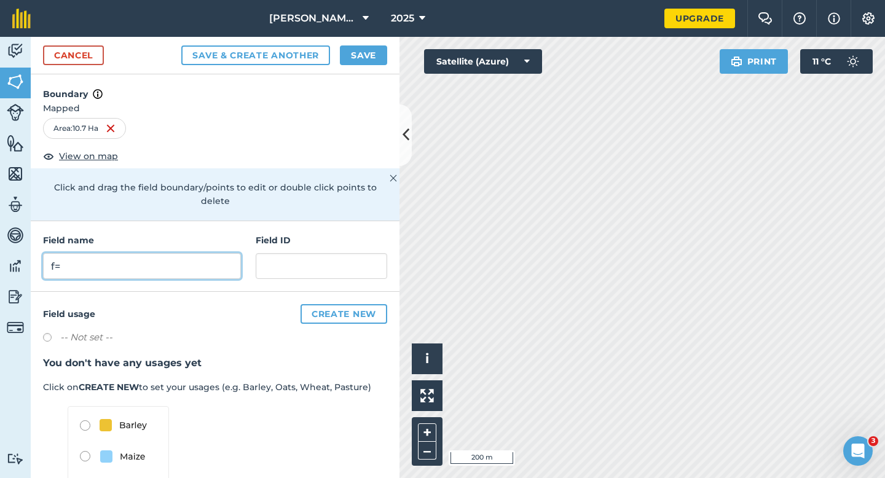
type input "f"
type input "F"
click at [377, 57] on button "Save" at bounding box center [363, 55] width 47 height 20
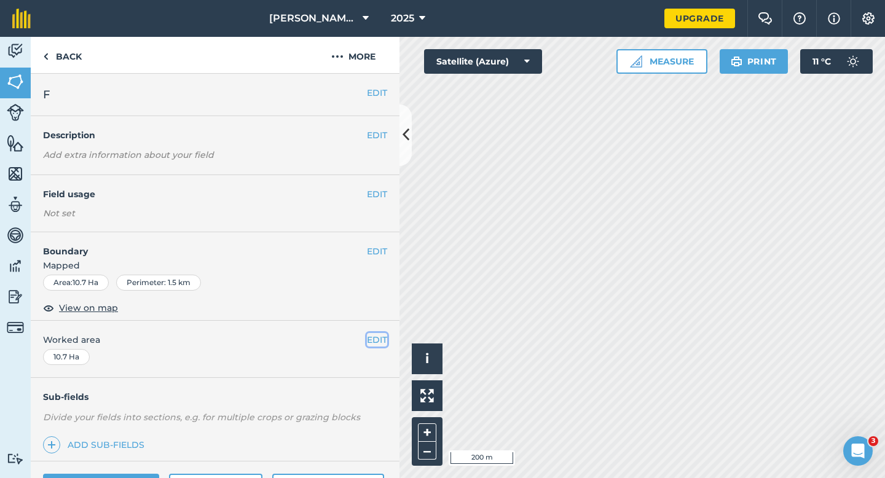
click at [372, 339] on button "EDIT" at bounding box center [377, 340] width 20 height 14
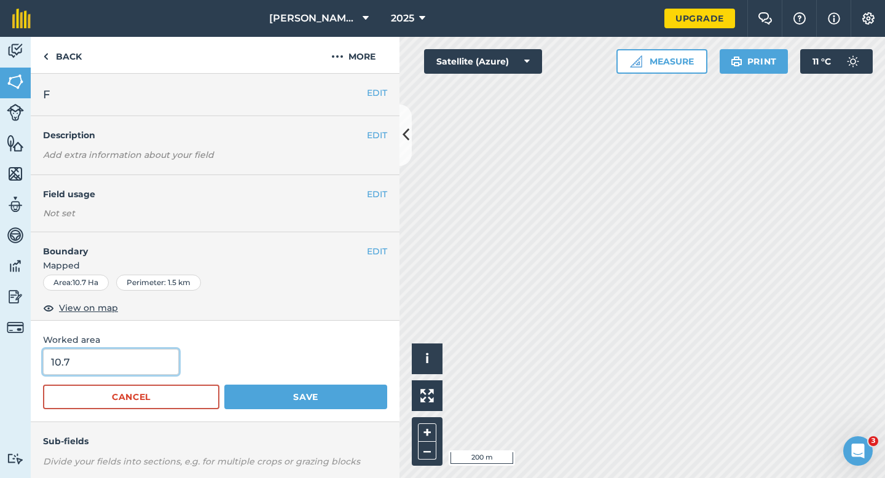
click at [116, 374] on input "10.7" at bounding box center [111, 362] width 136 height 26
click at [224, 385] on button "Save" at bounding box center [305, 397] width 163 height 25
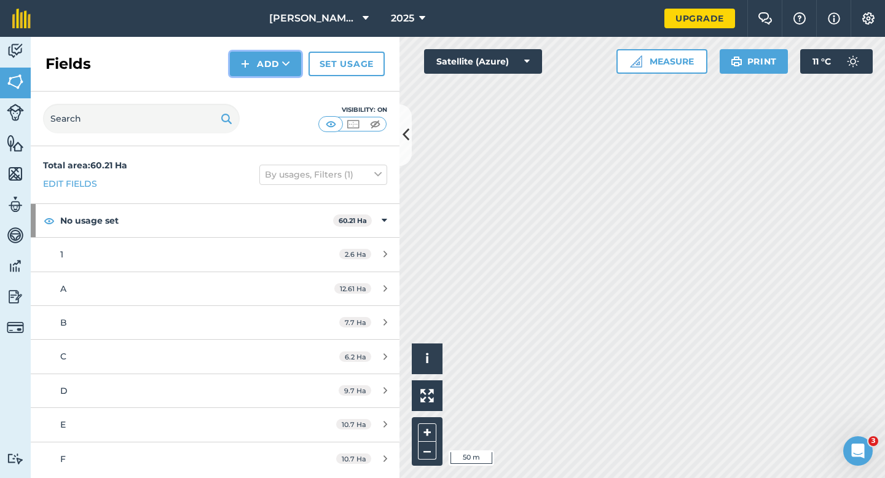
click at [275, 73] on button "Add" at bounding box center [265, 64] width 71 height 25
click at [275, 92] on link "Draw" at bounding box center [266, 91] width 68 height 27
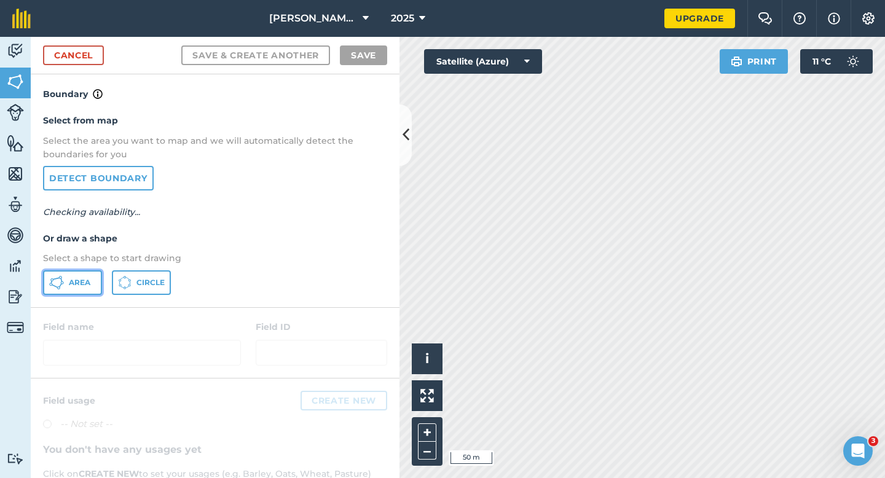
click at [69, 285] on span "Area" at bounding box center [80, 283] width 22 height 10
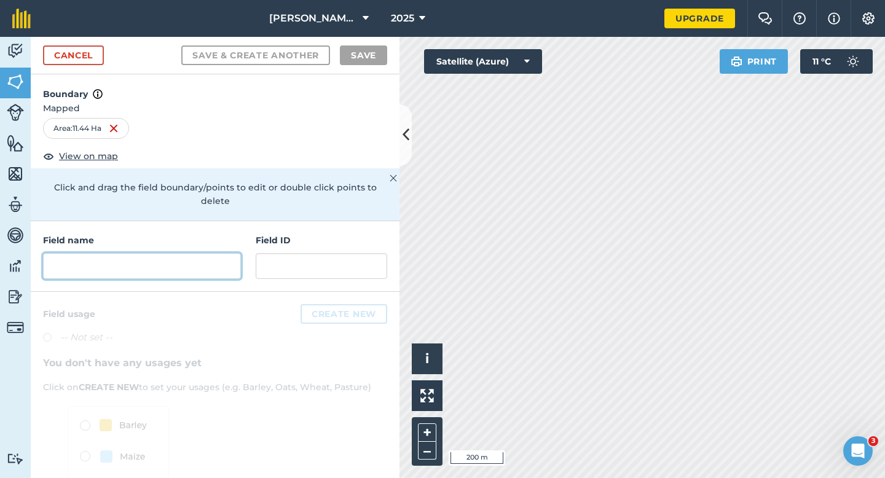
click at [222, 264] on input "text" at bounding box center [142, 266] width 198 height 26
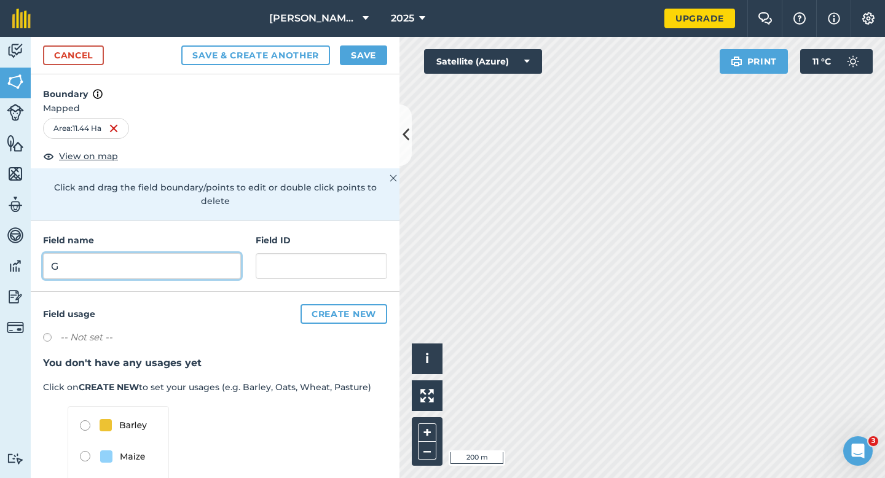
type input "G"
click at [358, 57] on button "Save" at bounding box center [363, 55] width 47 height 20
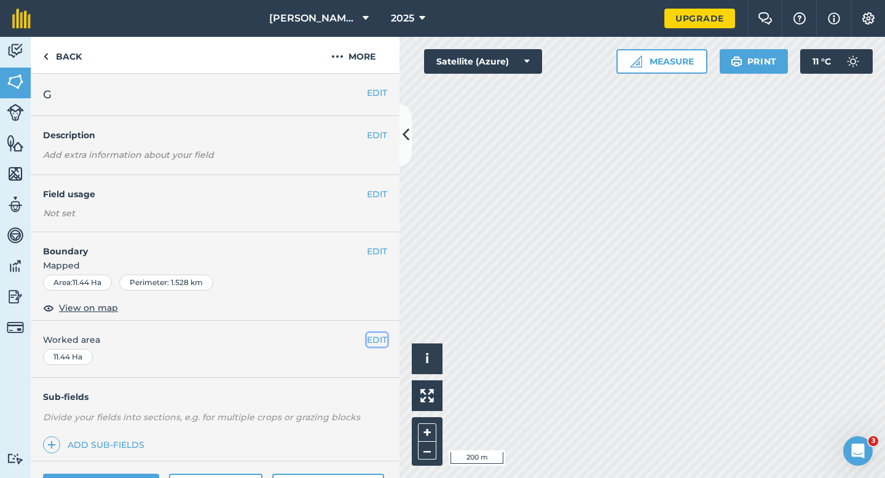
click at [381, 342] on button "EDIT" at bounding box center [377, 340] width 20 height 14
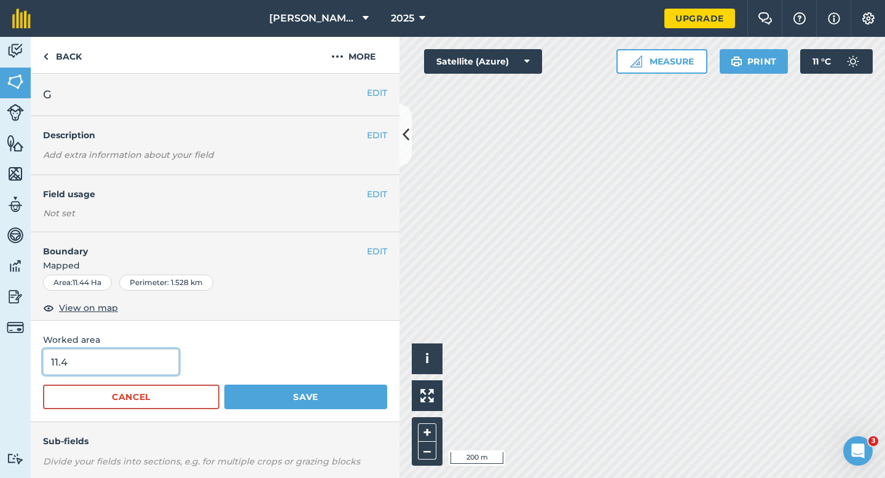
click at [157, 369] on input "11.4" at bounding box center [111, 362] width 136 height 26
type input "11.4"
click at [224, 385] on button "Save" at bounding box center [305, 397] width 163 height 25
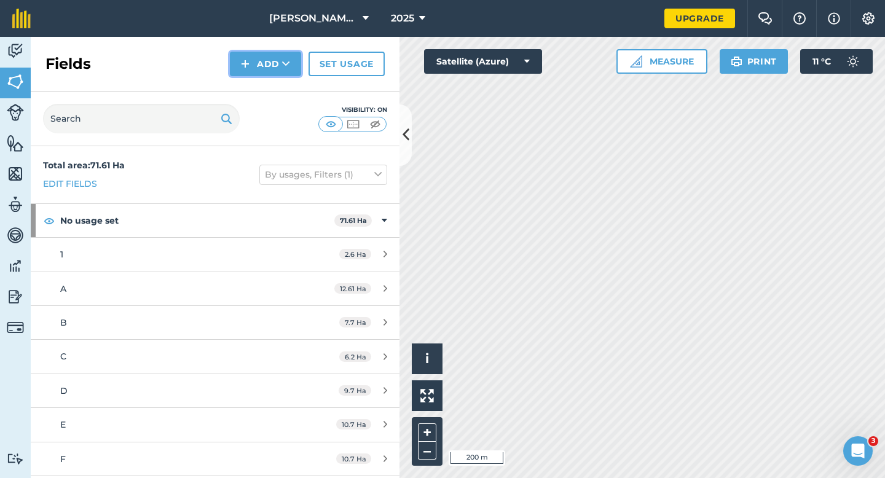
click at [251, 65] on button "Add" at bounding box center [265, 64] width 71 height 25
click at [251, 83] on link "Draw" at bounding box center [266, 91] width 68 height 27
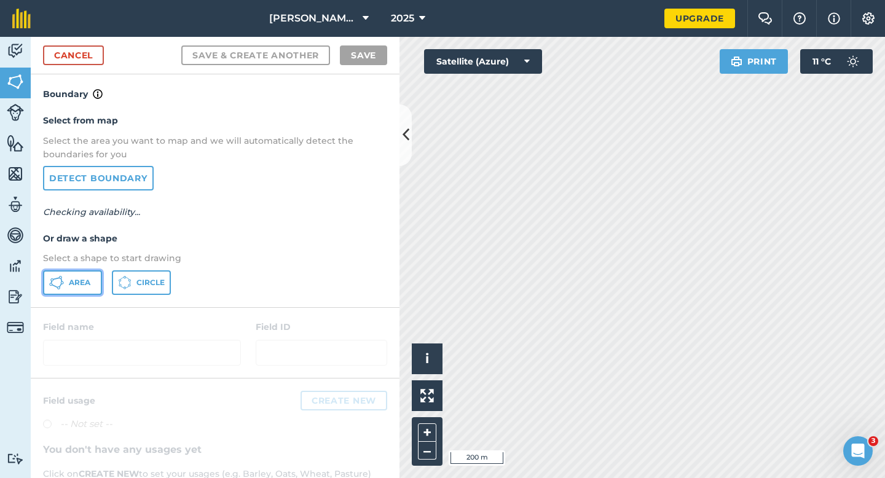
click at [67, 280] on button "Area" at bounding box center [72, 282] width 59 height 25
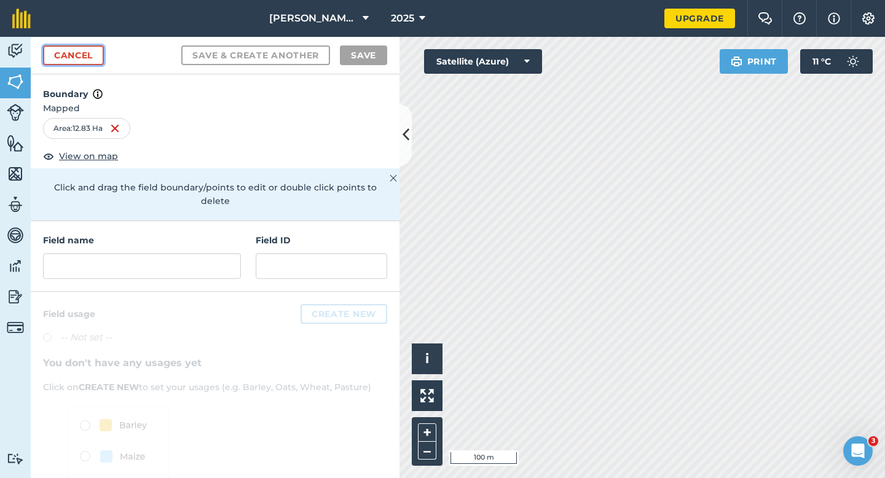
click at [90, 57] on link "Cancel" at bounding box center [73, 55] width 61 height 20
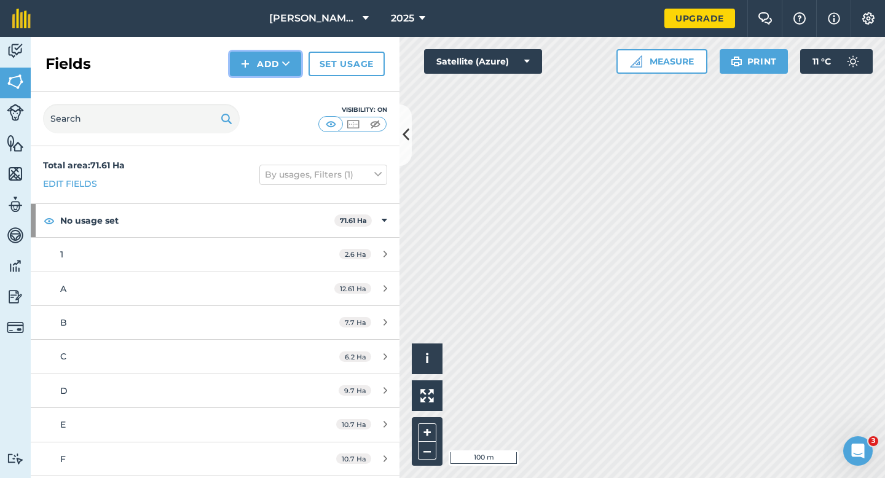
click at [288, 66] on icon at bounding box center [286, 64] width 8 height 12
click at [288, 84] on link "Draw" at bounding box center [266, 91] width 68 height 27
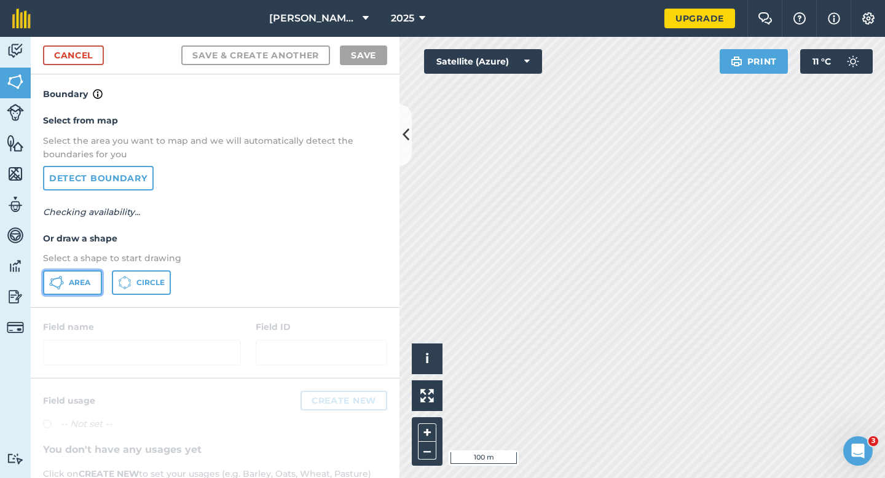
click at [96, 274] on button "Area" at bounding box center [72, 282] width 59 height 25
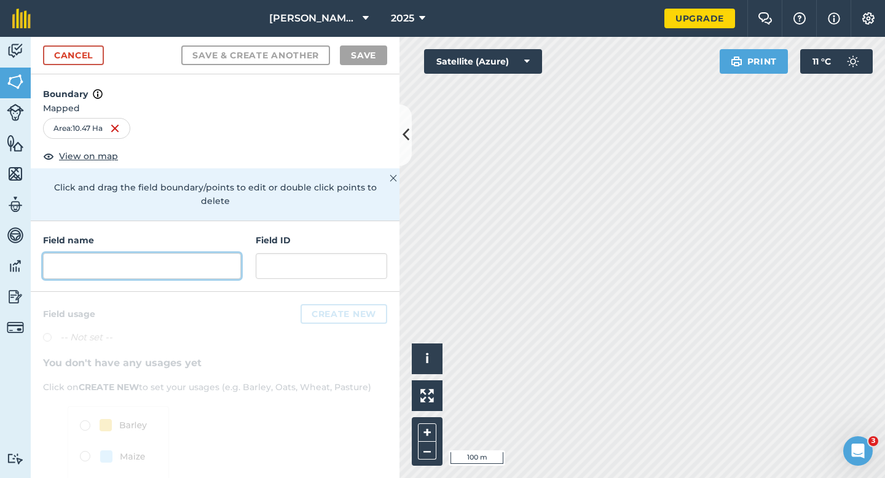
click at [211, 257] on input "text" at bounding box center [142, 266] width 198 height 26
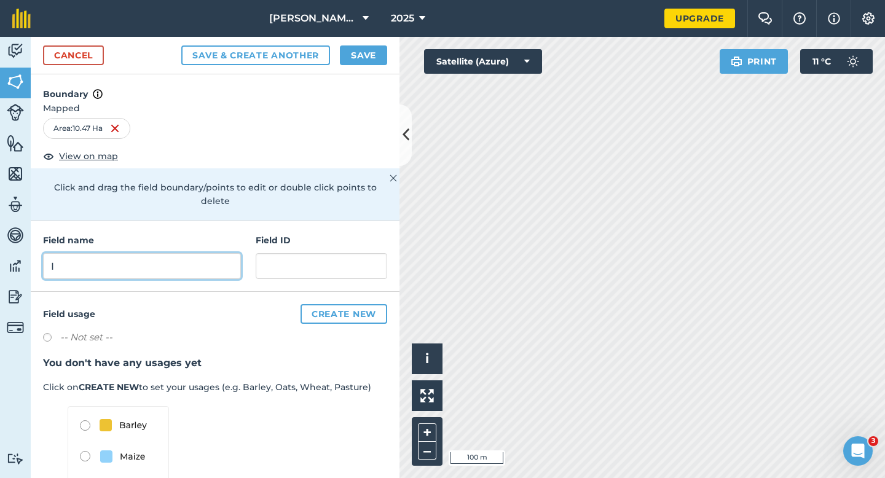
type input "I"
click at [364, 54] on button "Save" at bounding box center [363, 55] width 47 height 20
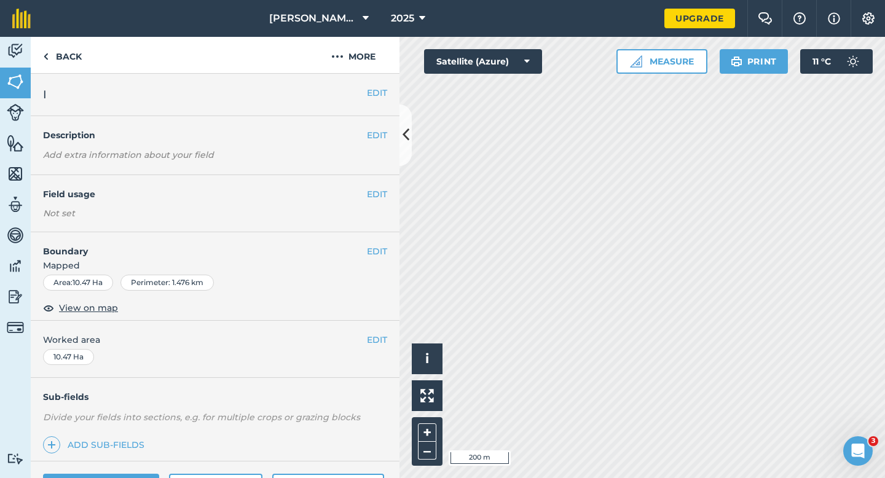
click at [371, 331] on div "EDIT Worked area 10.47 Ha" at bounding box center [215, 349] width 369 height 57
click at [380, 339] on button "EDIT" at bounding box center [377, 340] width 20 height 14
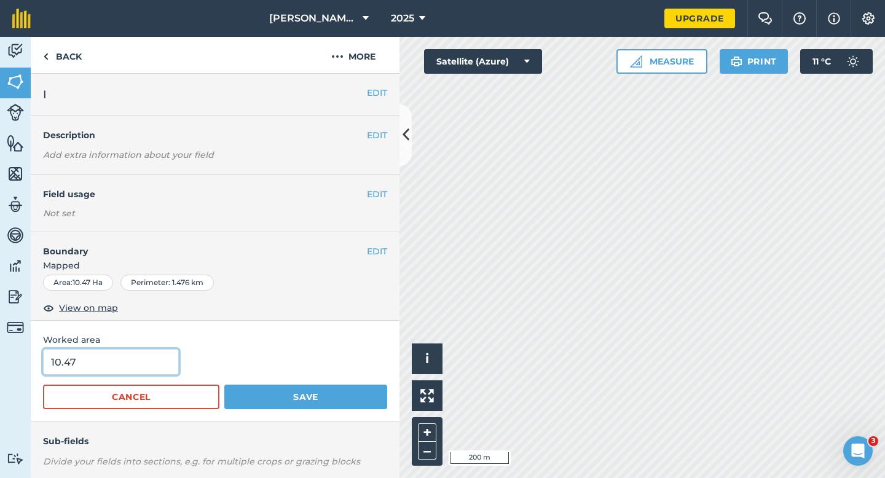
click at [136, 374] on input "10.47" at bounding box center [111, 362] width 136 height 26
type input "10.5"
click at [224, 385] on button "Save" at bounding box center [305, 397] width 163 height 25
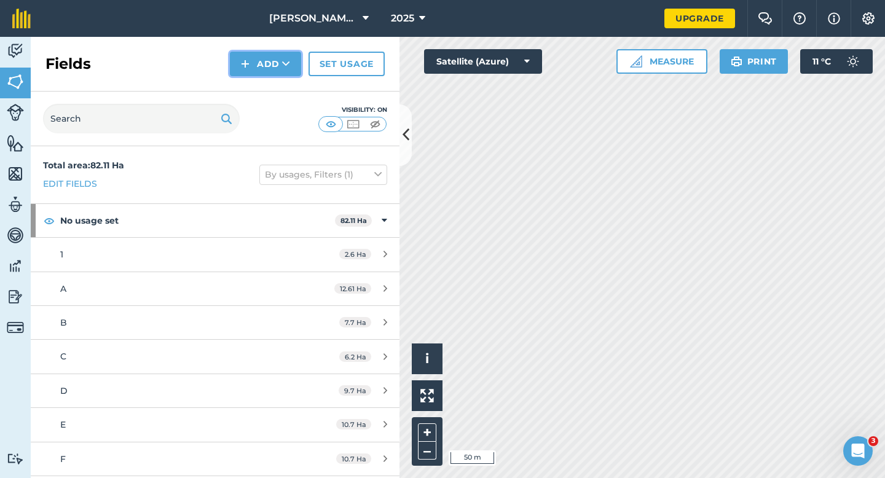
click at [259, 60] on button "Add" at bounding box center [265, 64] width 71 height 25
click at [259, 81] on link "Draw" at bounding box center [266, 91] width 68 height 27
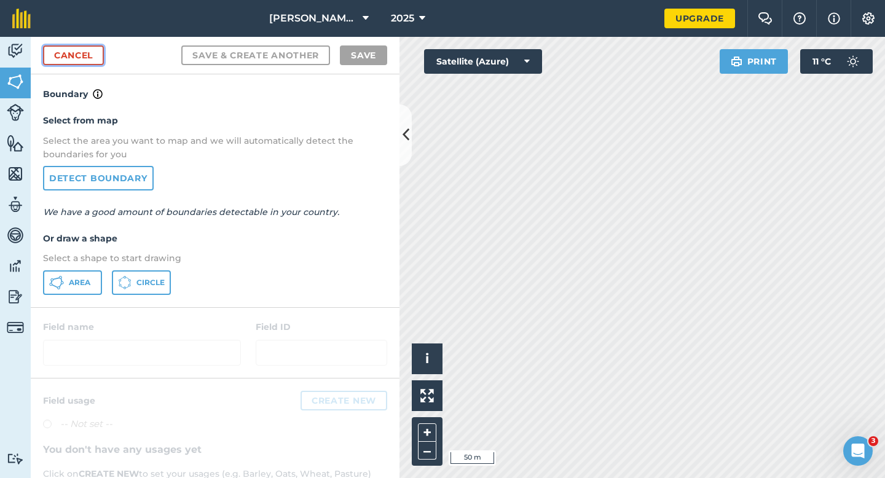
click at [92, 50] on link "Cancel" at bounding box center [73, 55] width 61 height 20
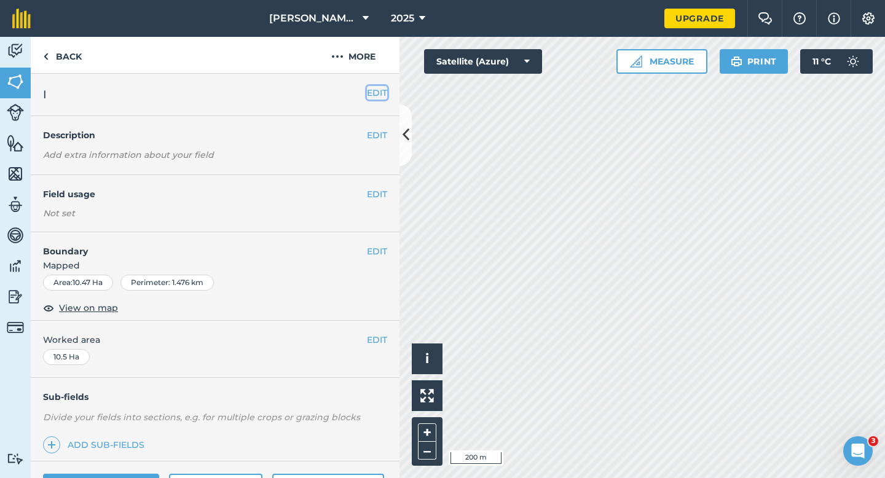
click at [381, 98] on button "EDIT" at bounding box center [377, 93] width 20 height 14
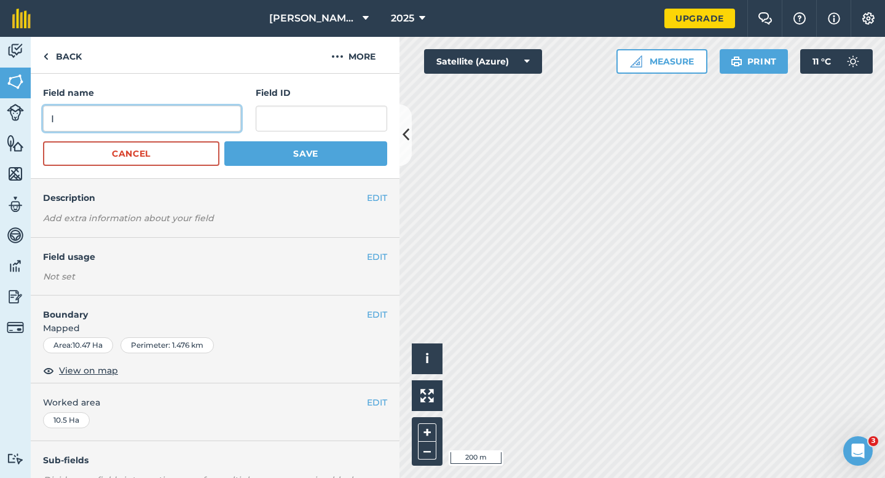
click at [216, 120] on input "I" at bounding box center [142, 119] width 198 height 26
type input "J"
click at [224, 141] on button "Save" at bounding box center [305, 153] width 163 height 25
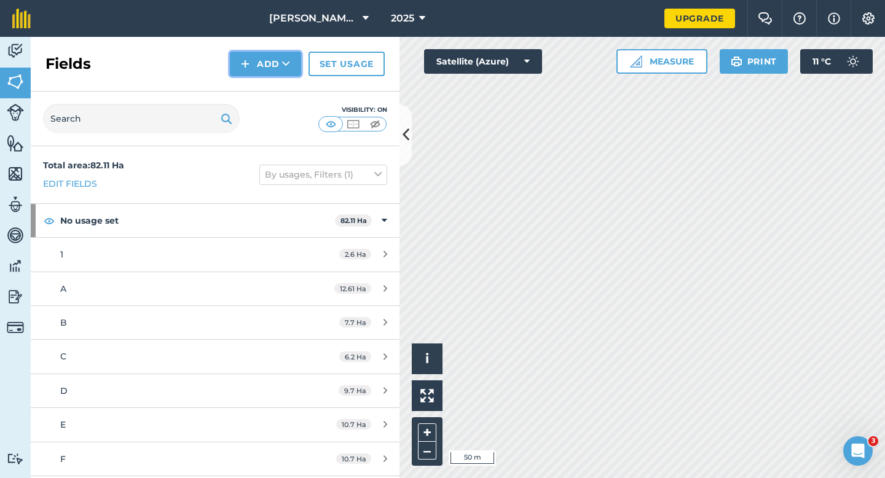
click at [275, 71] on button "Add" at bounding box center [265, 64] width 71 height 25
click at [274, 87] on link "Draw" at bounding box center [266, 91] width 68 height 27
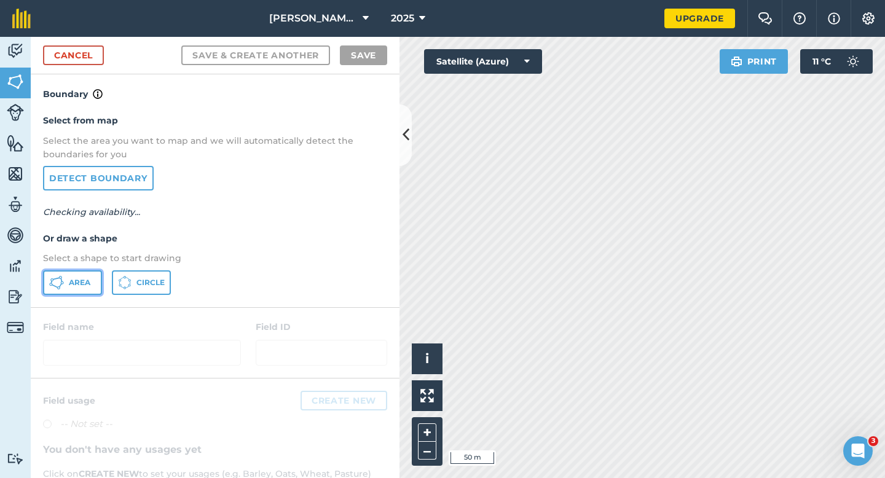
click at [72, 293] on button "Area" at bounding box center [72, 282] width 59 height 25
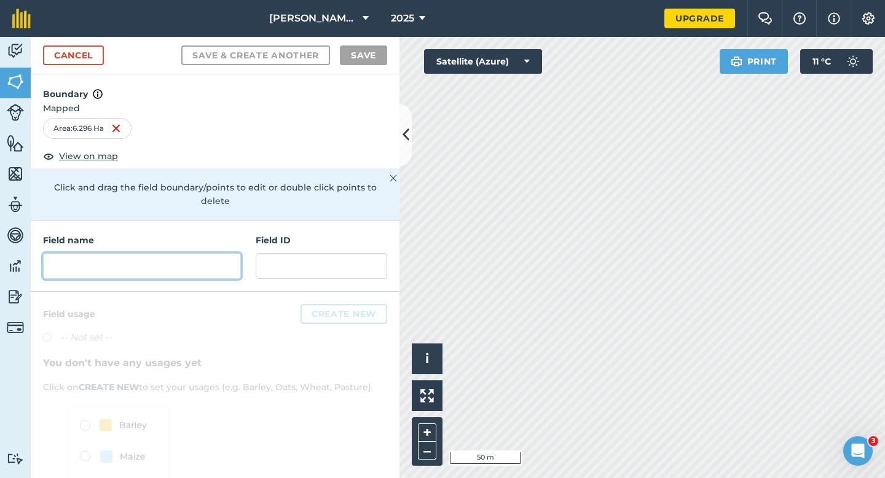
click at [178, 257] on input "text" at bounding box center [142, 266] width 198 height 26
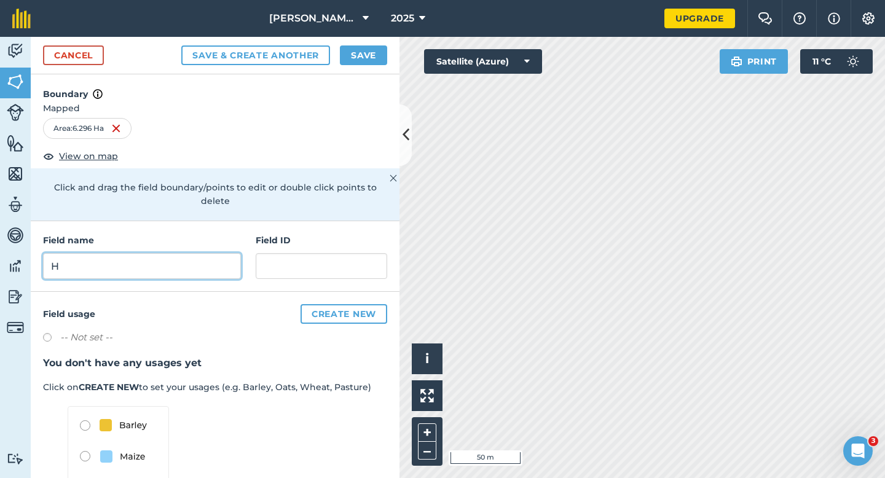
type input "H"
click at [365, 57] on button "Save" at bounding box center [363, 55] width 47 height 20
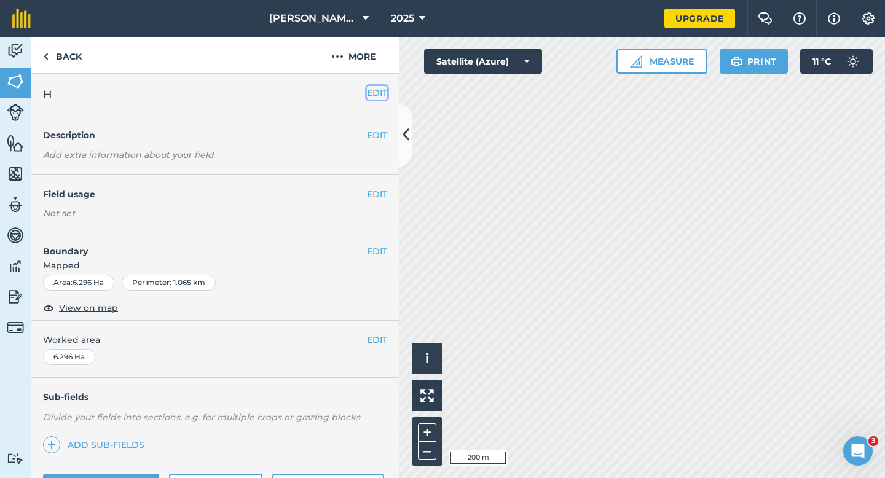
click at [377, 94] on button "EDIT" at bounding box center [377, 93] width 20 height 14
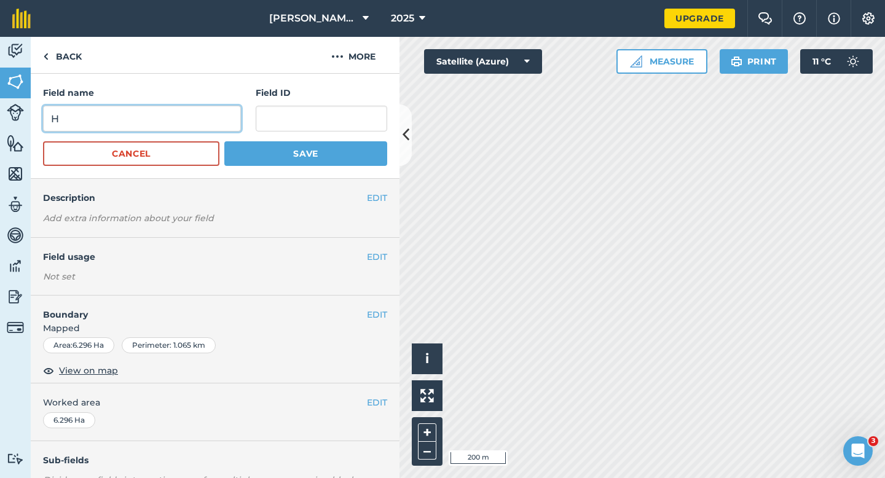
click at [186, 116] on input "H" at bounding box center [142, 119] width 198 height 26
click at [186, 116] on input "I" at bounding box center [142, 119] width 198 height 26
type input "I"
click at [224, 141] on button "Save" at bounding box center [305, 153] width 163 height 25
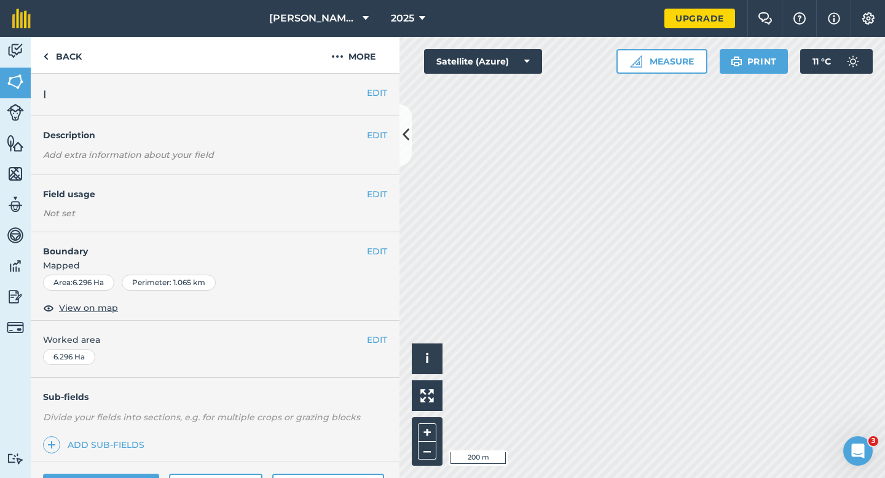
click at [366, 336] on span "Worked area" at bounding box center [215, 340] width 344 height 14
click at [372, 336] on button "EDIT" at bounding box center [377, 340] width 20 height 14
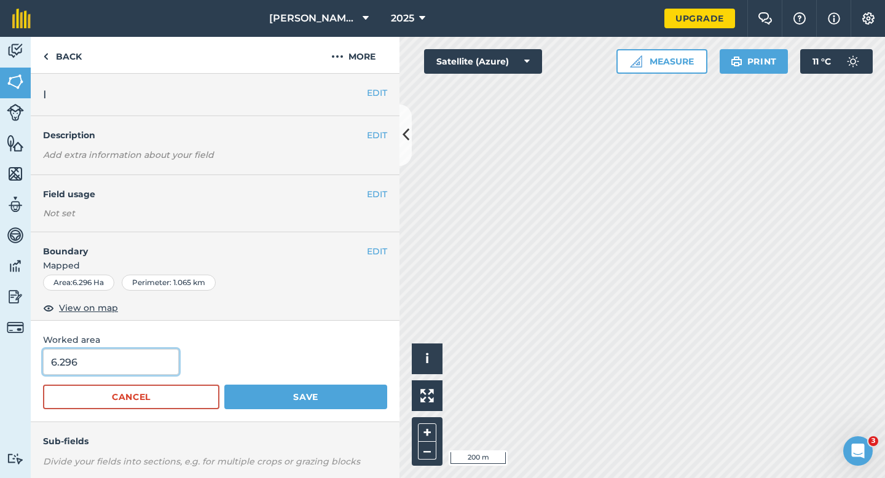
click at [100, 362] on input "6.296" at bounding box center [111, 362] width 136 height 26
type input "6.3"
click at [224, 385] on button "Save" at bounding box center [305, 397] width 163 height 25
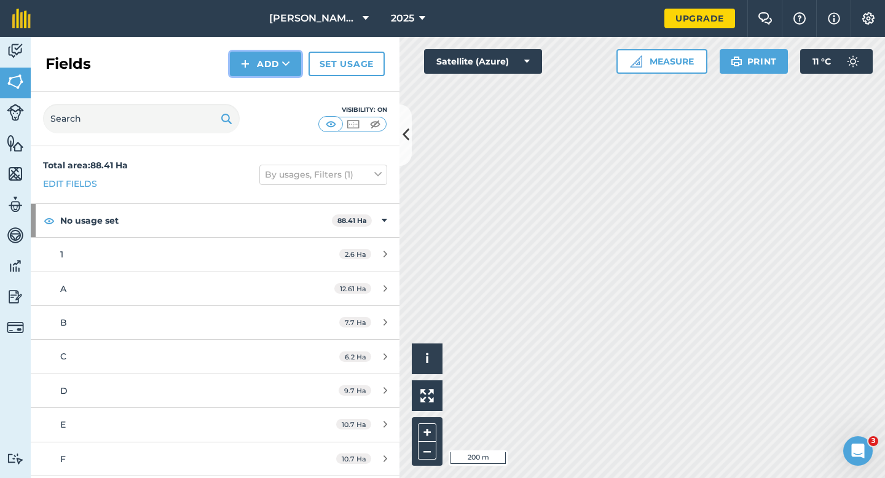
click at [258, 68] on button "Add" at bounding box center [265, 64] width 71 height 25
click at [258, 87] on link "Draw" at bounding box center [266, 91] width 68 height 27
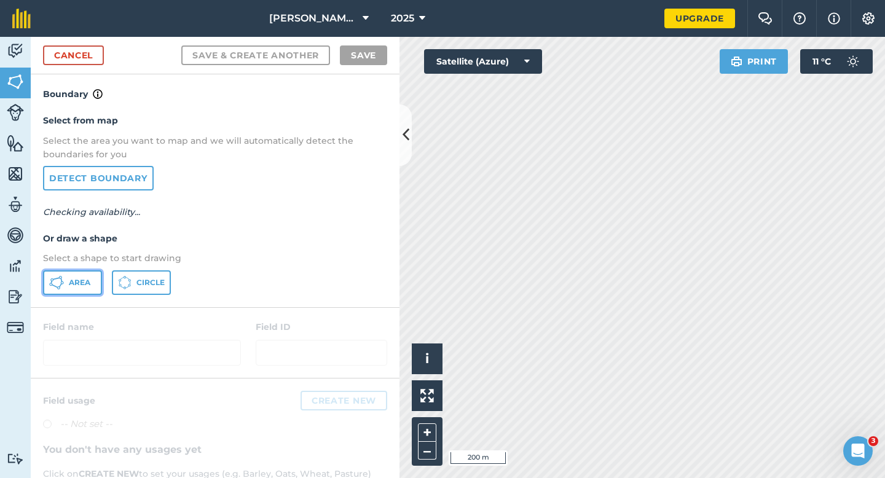
click at [87, 281] on span "Area" at bounding box center [80, 283] width 22 height 10
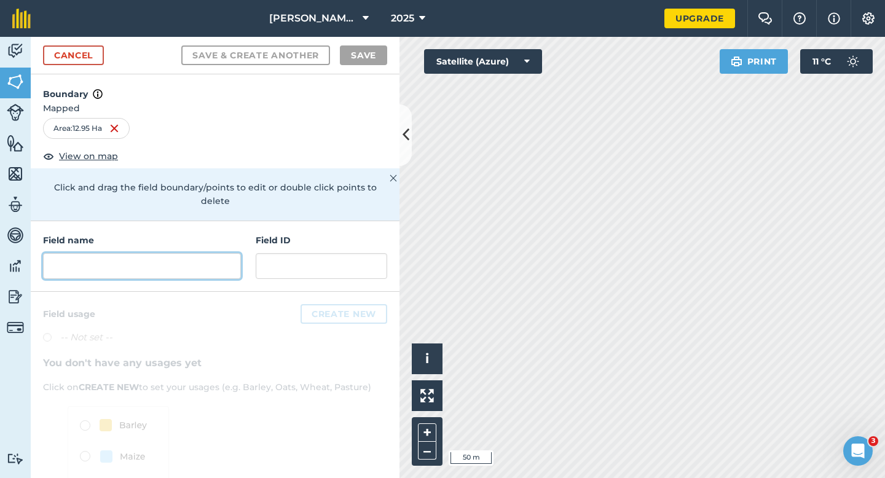
click at [211, 261] on input "text" at bounding box center [142, 266] width 198 height 26
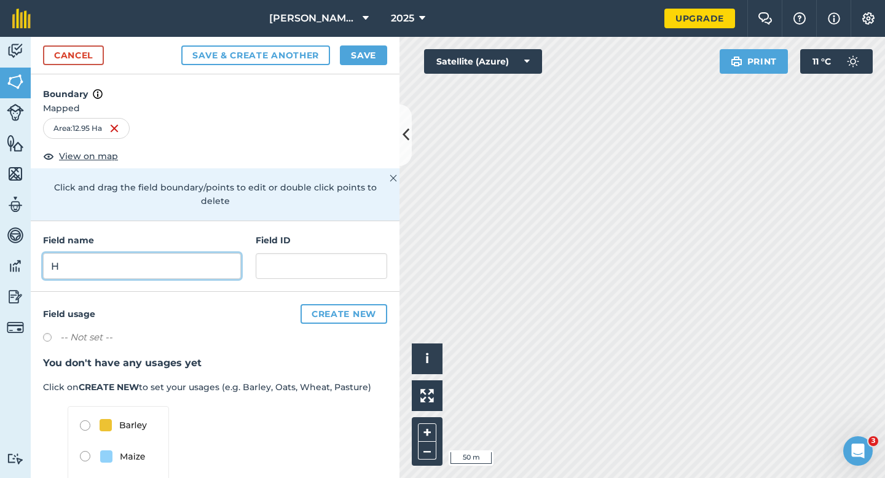
type input "H"
click at [362, 66] on div "Cancel Save & Create Another Save" at bounding box center [215, 56] width 369 height 38
click at [363, 60] on button "Save" at bounding box center [363, 55] width 47 height 20
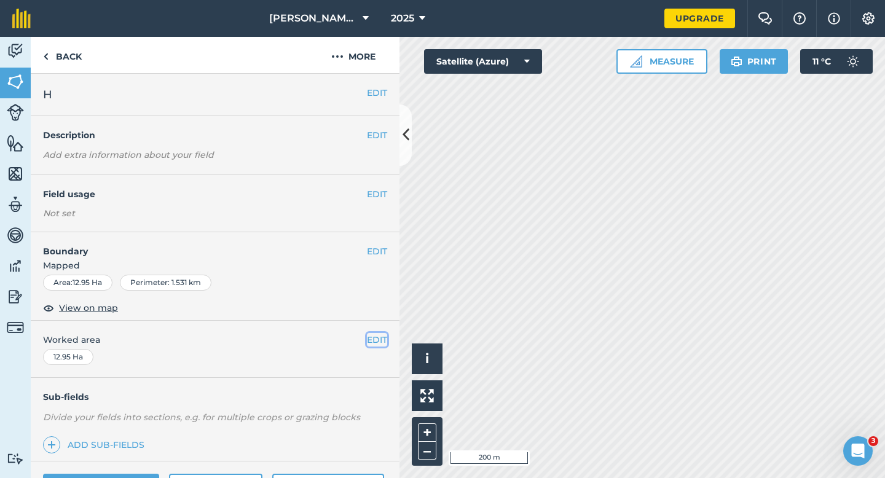
click at [380, 335] on button "EDIT" at bounding box center [377, 340] width 20 height 14
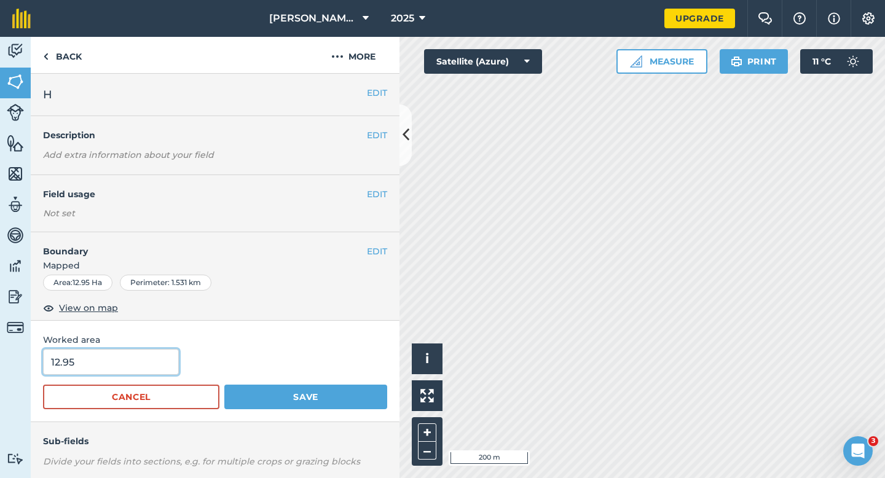
click at [138, 363] on input "12.95" at bounding box center [111, 362] width 136 height 26
type input "13"
click at [224, 385] on button "Save" at bounding box center [305, 397] width 163 height 25
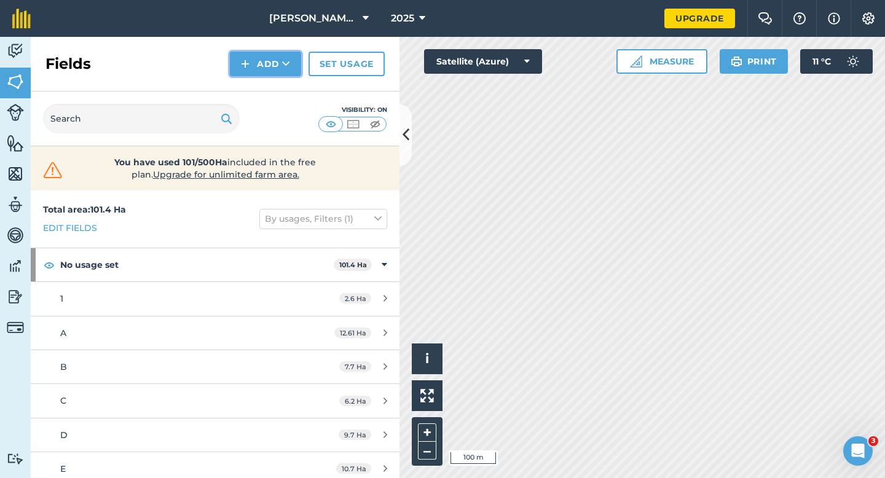
click at [253, 66] on button "Add" at bounding box center [265, 64] width 71 height 25
click at [254, 82] on link "Draw" at bounding box center [266, 91] width 68 height 27
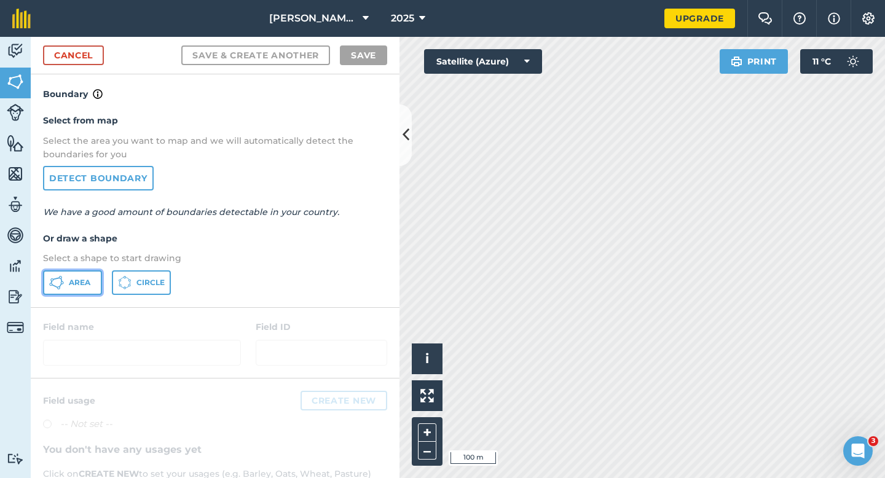
click at [93, 293] on button "Area" at bounding box center [72, 282] width 59 height 25
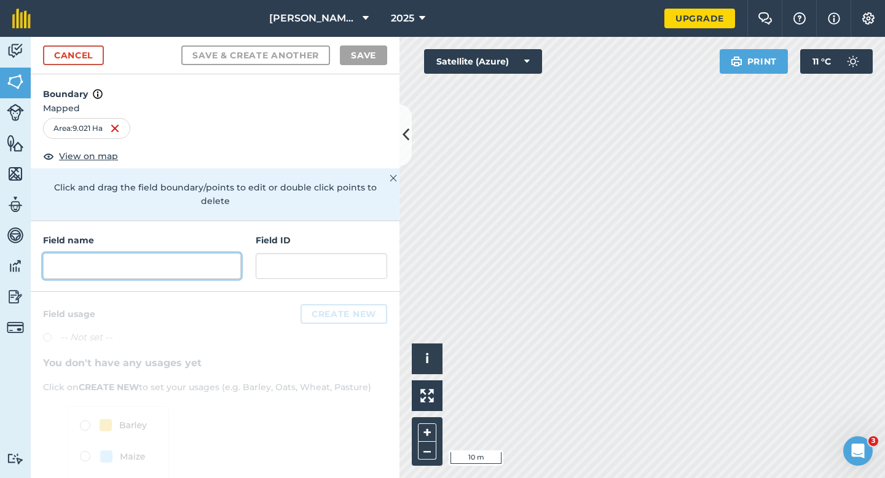
click at [203, 253] on input "text" at bounding box center [142, 266] width 198 height 26
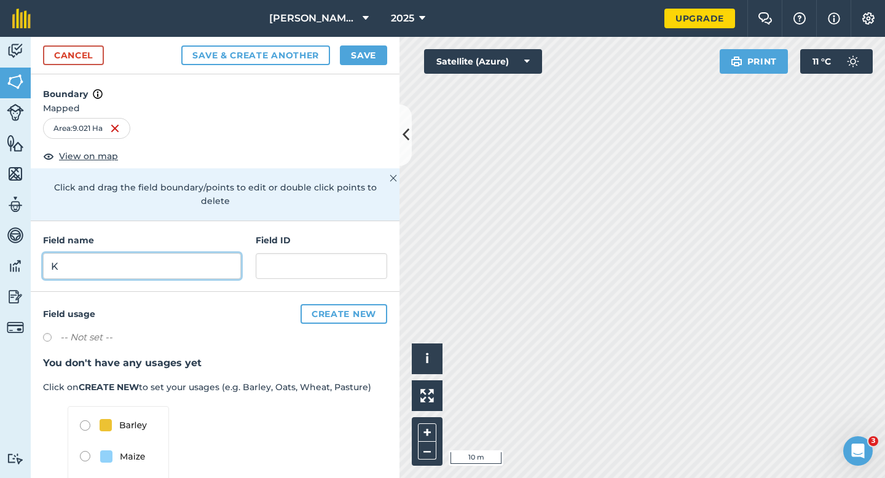
type input "K"
click at [360, 67] on div "Cancel Save & Create Another Save" at bounding box center [215, 56] width 369 height 38
click at [360, 64] on button "Save" at bounding box center [363, 55] width 47 height 20
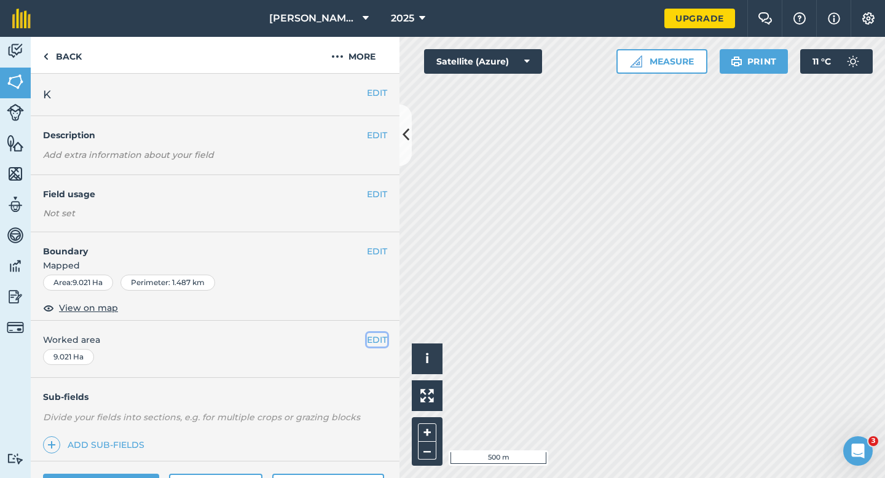
click at [384, 342] on button "EDIT" at bounding box center [377, 340] width 20 height 14
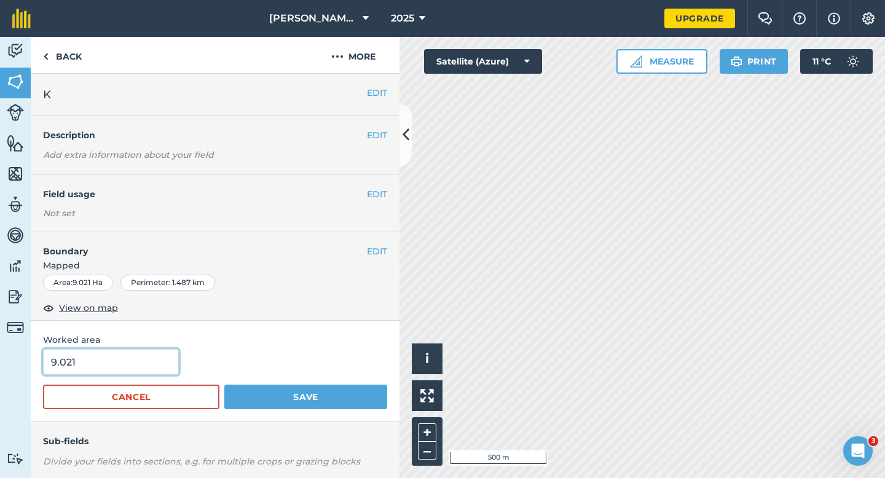
click at [171, 361] on input "9.021" at bounding box center [111, 362] width 136 height 26
type input "9"
click at [224, 385] on button "Save" at bounding box center [305, 397] width 163 height 25
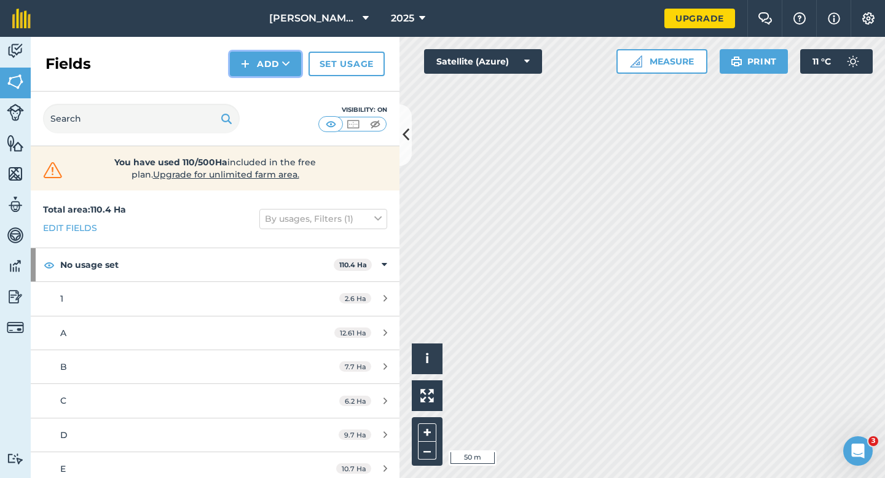
click at [285, 60] on icon at bounding box center [286, 64] width 8 height 12
click at [285, 79] on link "Draw" at bounding box center [266, 91] width 68 height 27
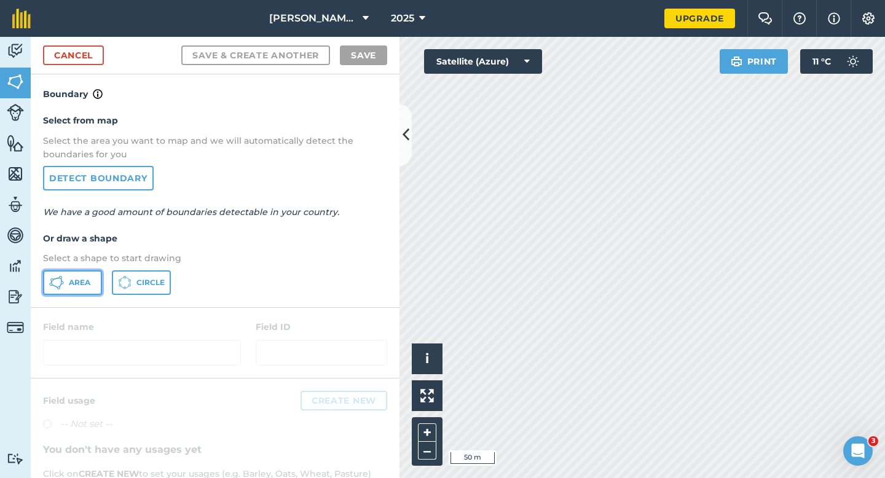
click at [97, 278] on button "Area" at bounding box center [72, 282] width 59 height 25
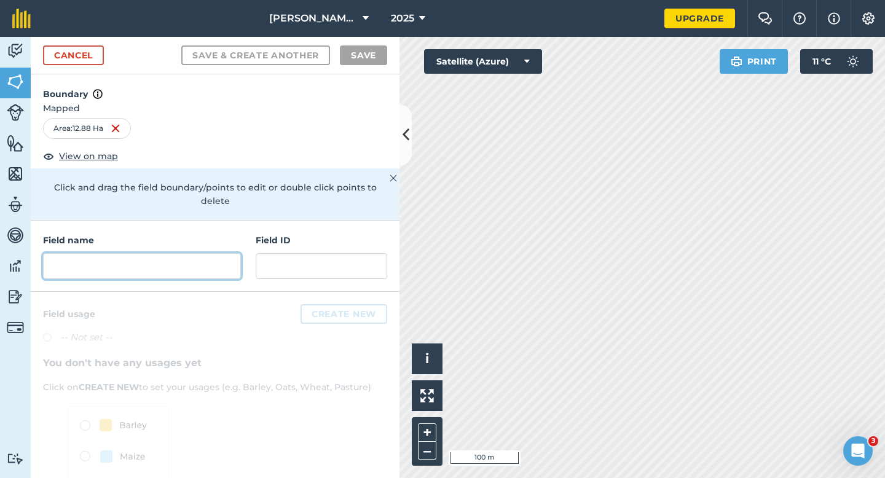
click at [188, 253] on input "text" at bounding box center [142, 266] width 198 height 26
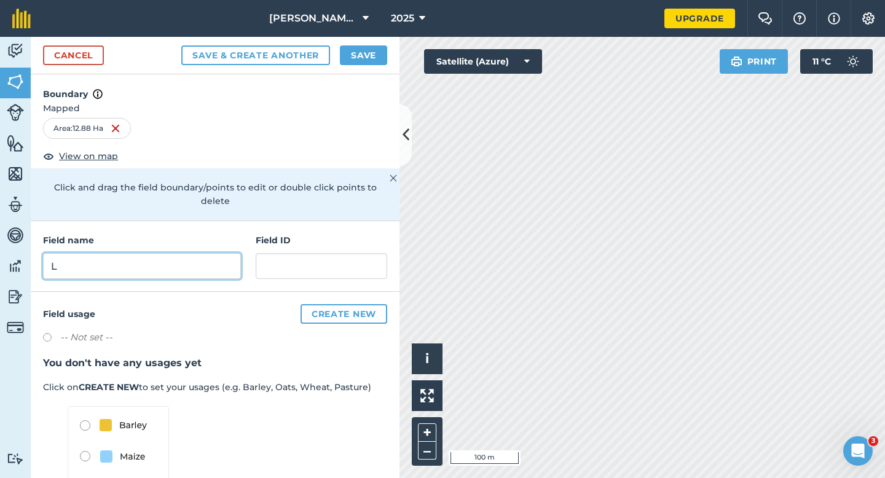
type input "L"
click at [340, 63] on button "Save" at bounding box center [363, 55] width 47 height 20
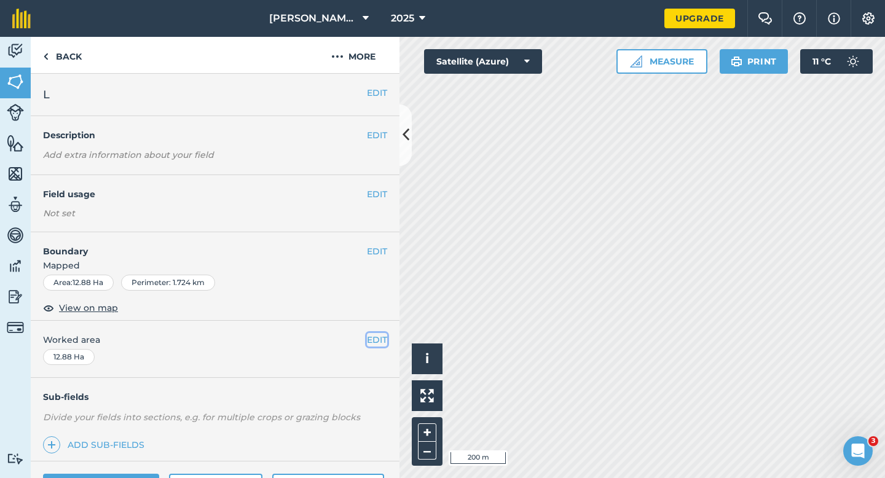
click at [373, 344] on button "EDIT" at bounding box center [377, 340] width 20 height 14
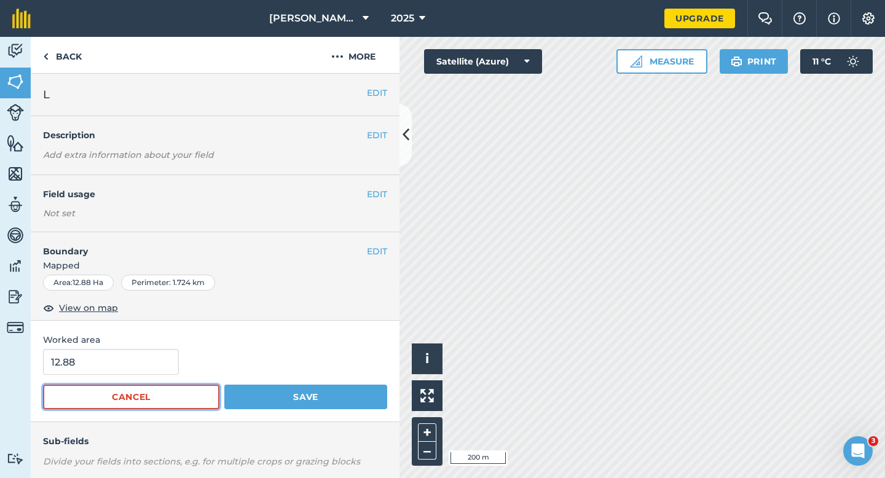
drag, startPoint x: 141, startPoint y: 393, endPoint x: 141, endPoint y: 377, distance: 16.0
click at [141, 387] on button "Cancel" at bounding box center [131, 397] width 176 height 25
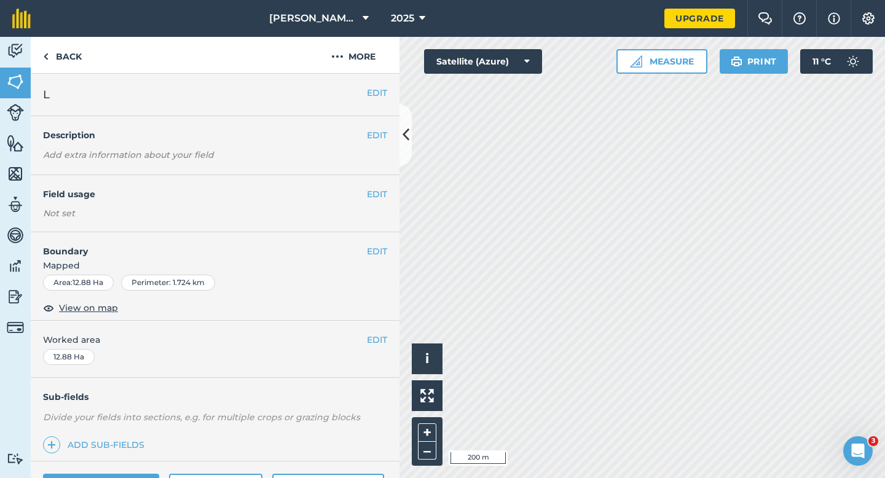
click at [141, 373] on div "EDIT Worked area 12.88 Ha" at bounding box center [215, 349] width 369 height 57
click at [373, 338] on button "EDIT" at bounding box center [377, 340] width 20 height 14
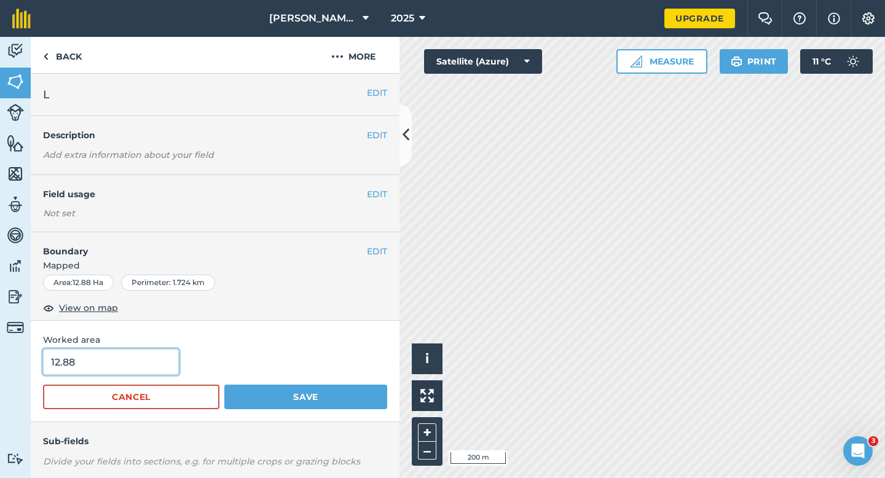
click at [103, 368] on input "12.88" at bounding box center [111, 362] width 136 height 26
type input "13"
click at [224, 385] on button "Save" at bounding box center [305, 397] width 163 height 25
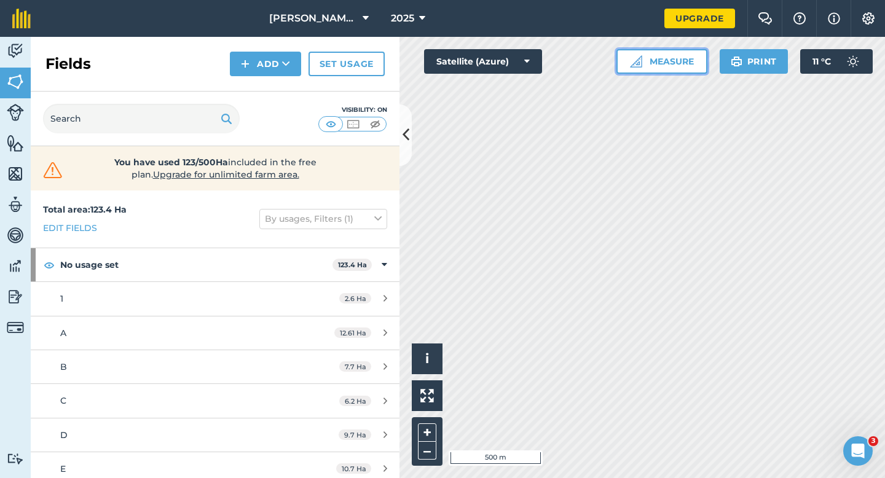
click at [637, 69] on button "Measure" at bounding box center [662, 61] width 91 height 25
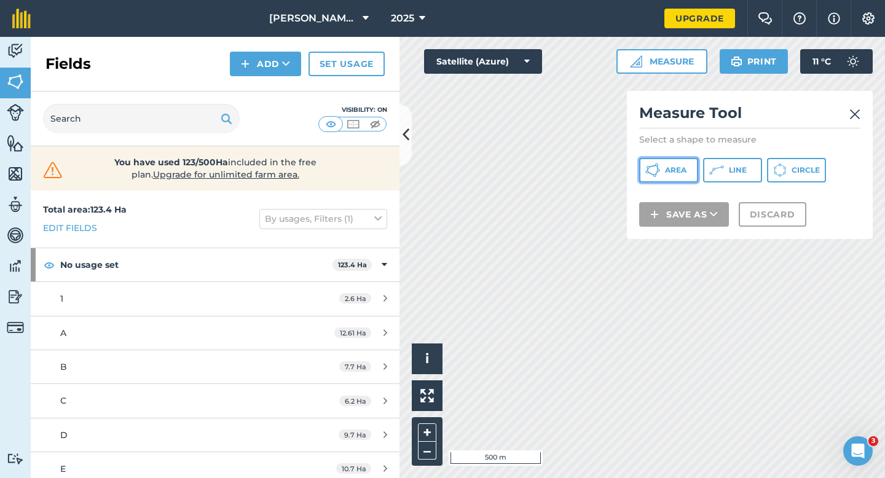
click at [652, 173] on icon at bounding box center [653, 170] width 15 height 15
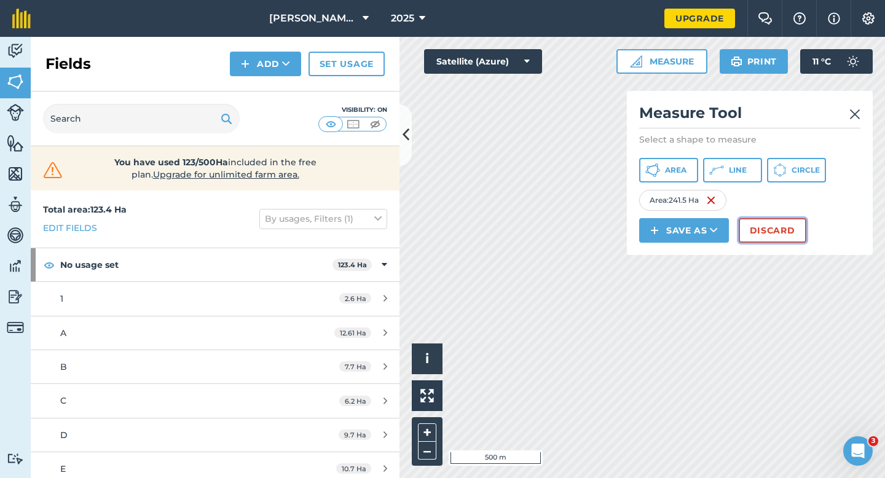
click at [778, 226] on button "Discard" at bounding box center [773, 230] width 68 height 25
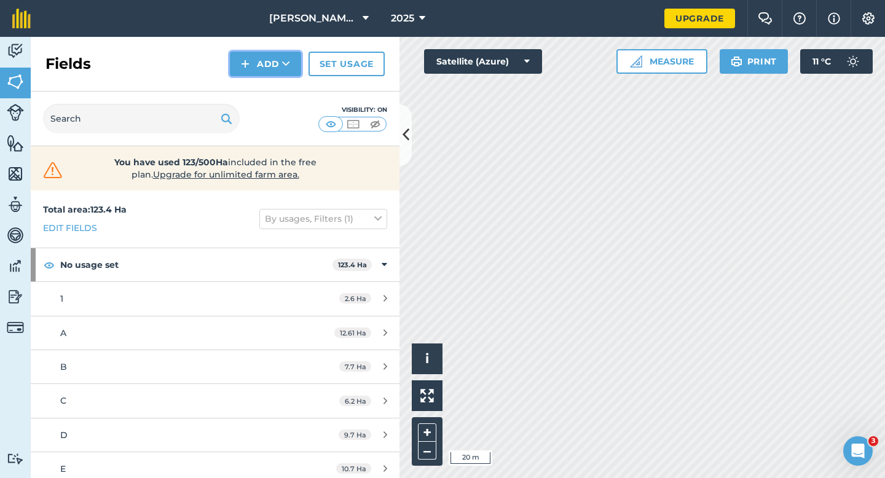
click at [270, 57] on button "Add" at bounding box center [265, 64] width 71 height 25
click at [274, 92] on link "Draw" at bounding box center [266, 91] width 68 height 27
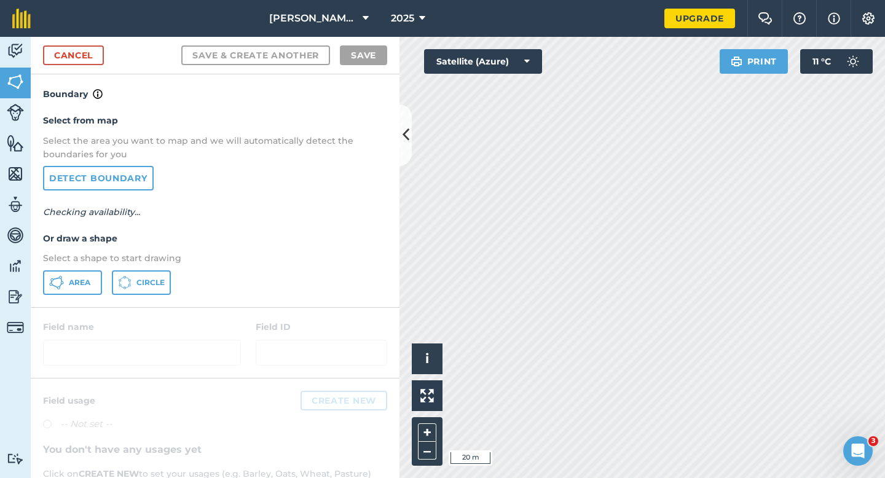
click at [44, 304] on div "Select from map Select the area you want to map and we will automatically detec…" at bounding box center [215, 203] width 369 height 205
click at [46, 281] on button "Area" at bounding box center [72, 282] width 59 height 25
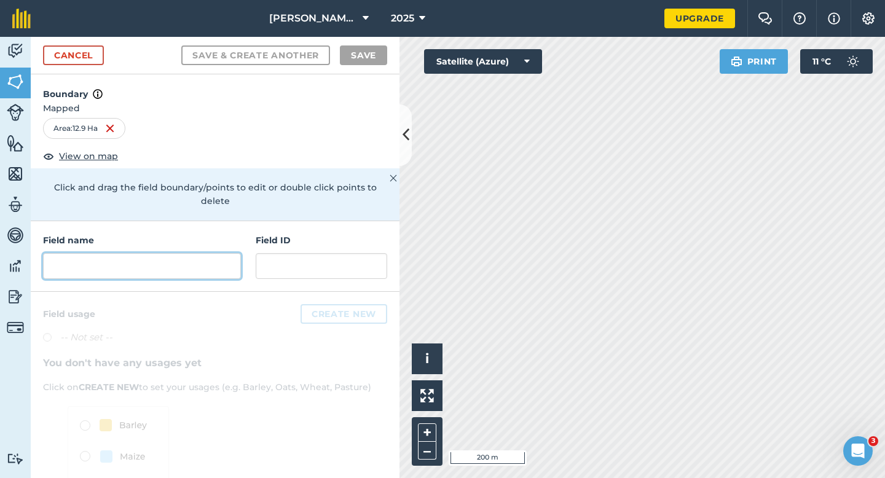
click at [215, 261] on input "text" at bounding box center [142, 266] width 198 height 26
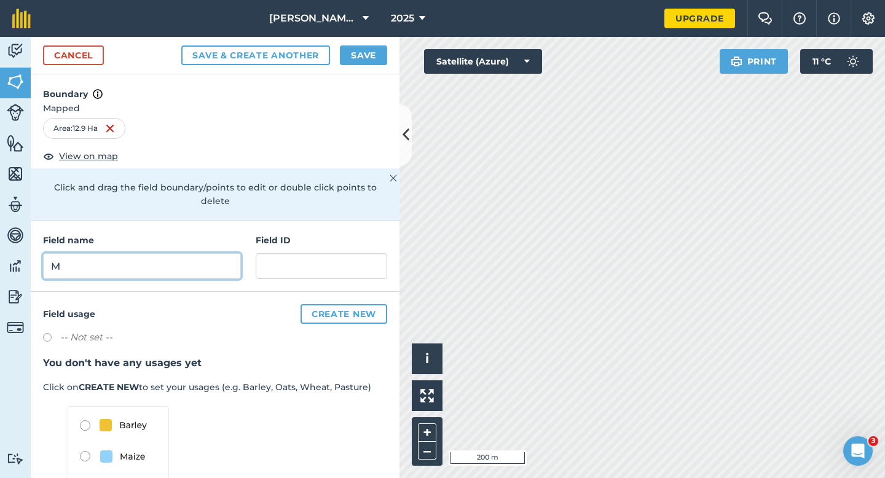
type input "M"
click at [353, 61] on button "Save" at bounding box center [363, 55] width 47 height 20
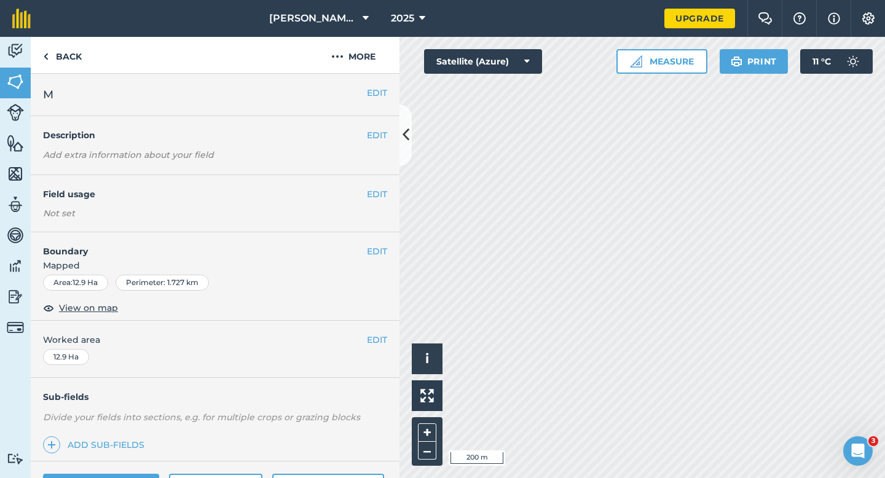
click at [363, 335] on span "Worked area" at bounding box center [215, 340] width 344 height 14
click at [373, 335] on button "EDIT" at bounding box center [377, 340] width 20 height 14
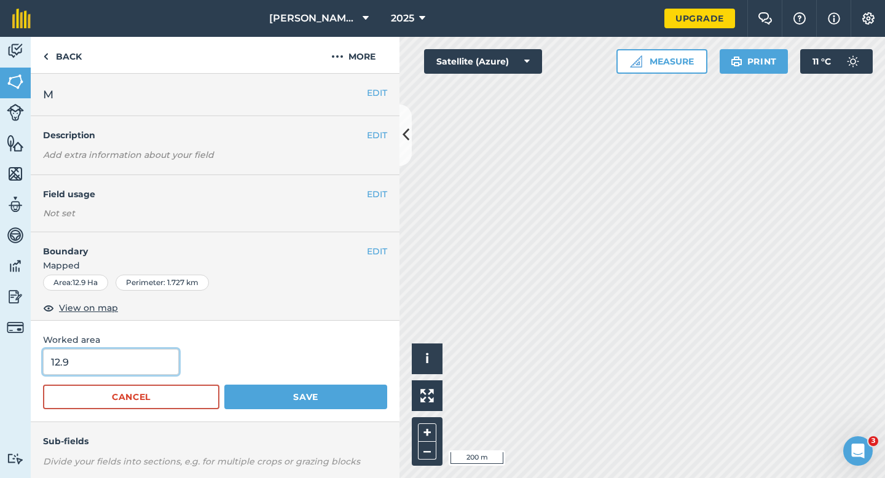
click at [133, 354] on input "12.9" at bounding box center [111, 362] width 136 height 26
type input "13"
click at [224, 385] on button "Save" at bounding box center [305, 397] width 163 height 25
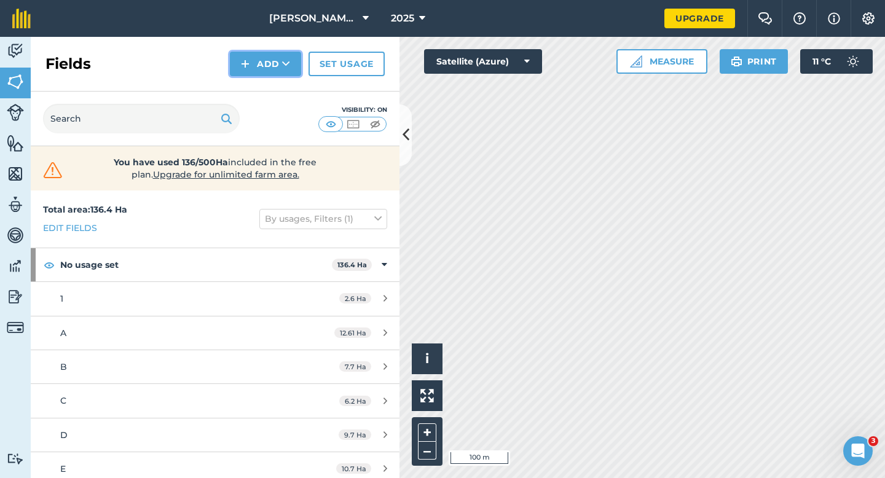
click at [286, 73] on button "Add" at bounding box center [265, 64] width 71 height 25
click at [286, 88] on link "Draw" at bounding box center [266, 91] width 68 height 27
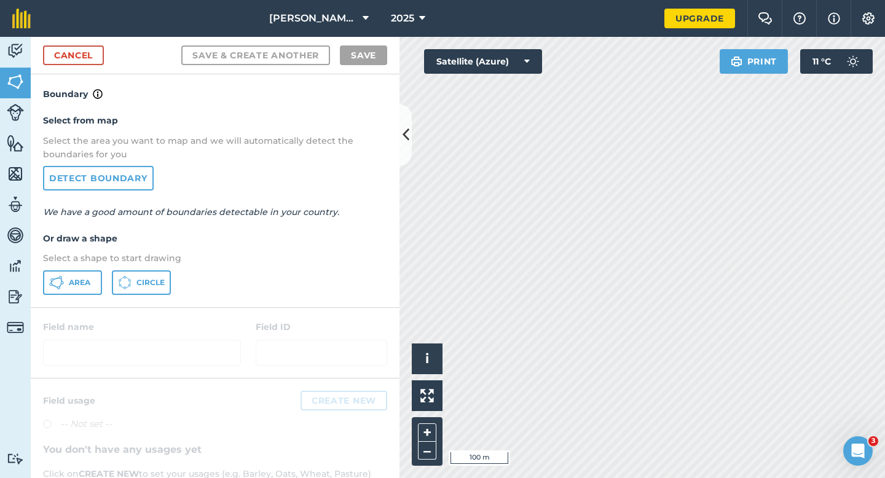
click at [108, 272] on div "Area Circle" at bounding box center [215, 282] width 344 height 25
click at [79, 272] on button "Area" at bounding box center [72, 282] width 59 height 25
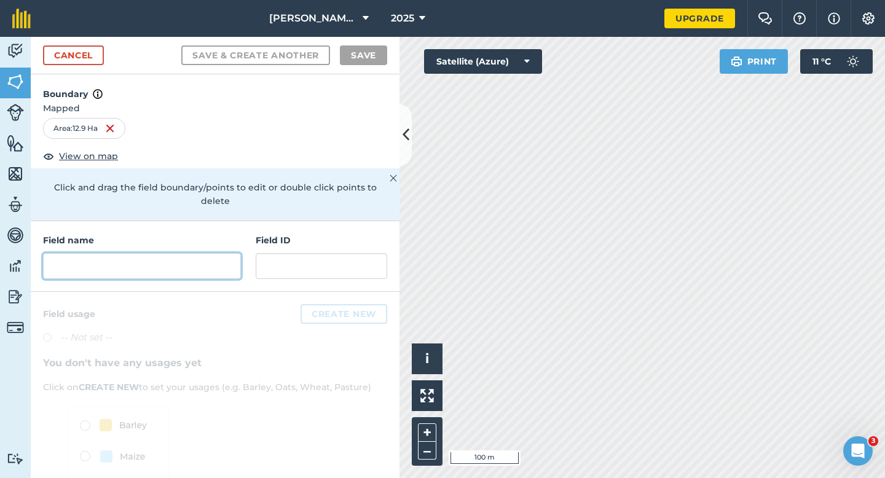
click at [153, 253] on input "text" at bounding box center [142, 266] width 198 height 26
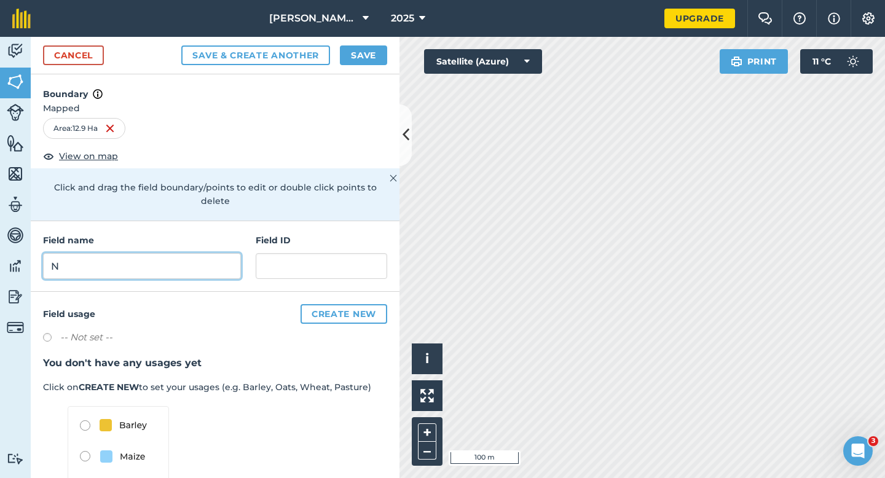
type input "N"
click at [355, 62] on button "Save" at bounding box center [363, 55] width 47 height 20
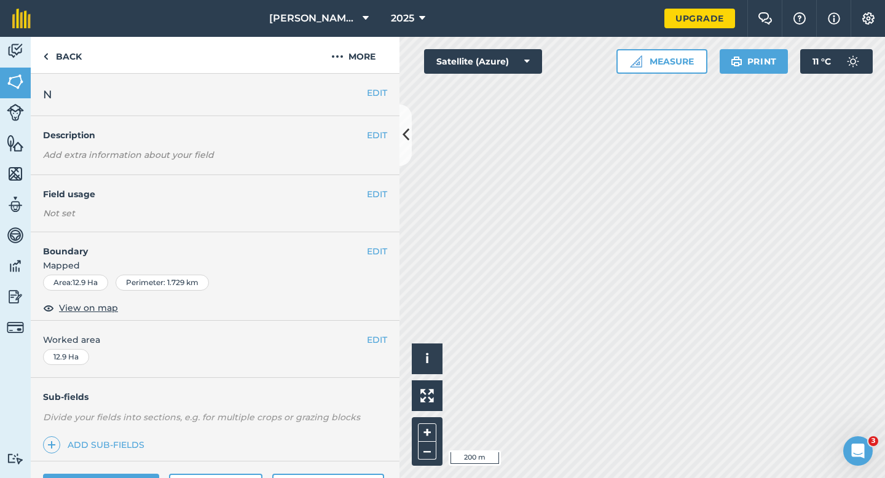
click at [374, 348] on div "EDIT Worked area 12.9 Ha" at bounding box center [215, 349] width 369 height 57
click at [371, 335] on button "EDIT" at bounding box center [377, 340] width 20 height 14
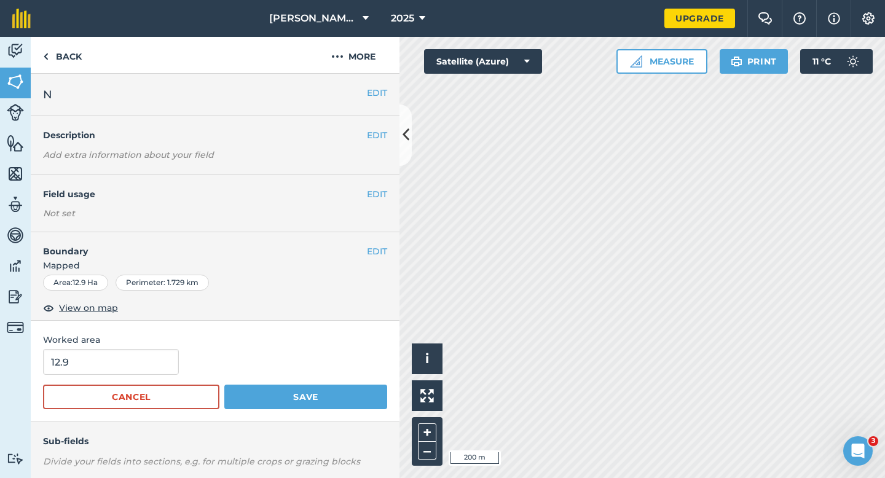
click at [133, 346] on span "Worked area" at bounding box center [215, 340] width 344 height 14
click at [133, 353] on input "12.9" at bounding box center [111, 362] width 136 height 26
type input "13"
click at [224, 385] on button "Save" at bounding box center [305, 397] width 163 height 25
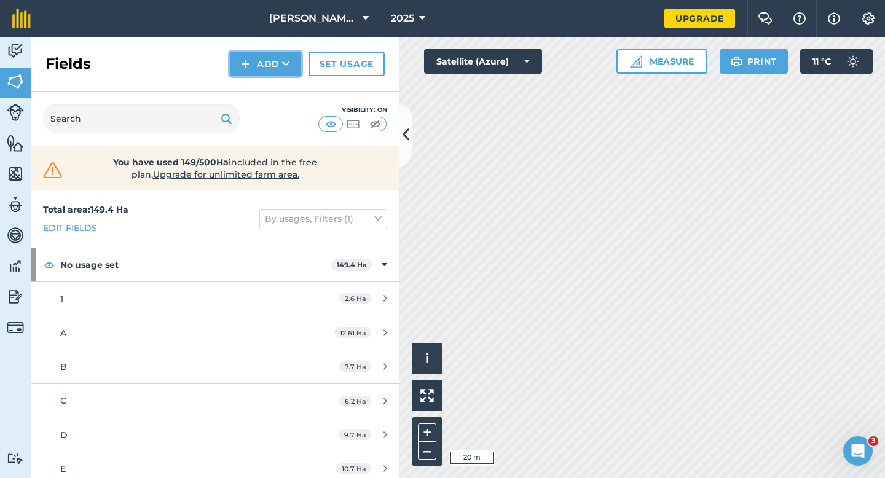
click at [253, 57] on button "Add" at bounding box center [265, 64] width 71 height 25
click at [256, 86] on link "Draw" at bounding box center [266, 91] width 68 height 27
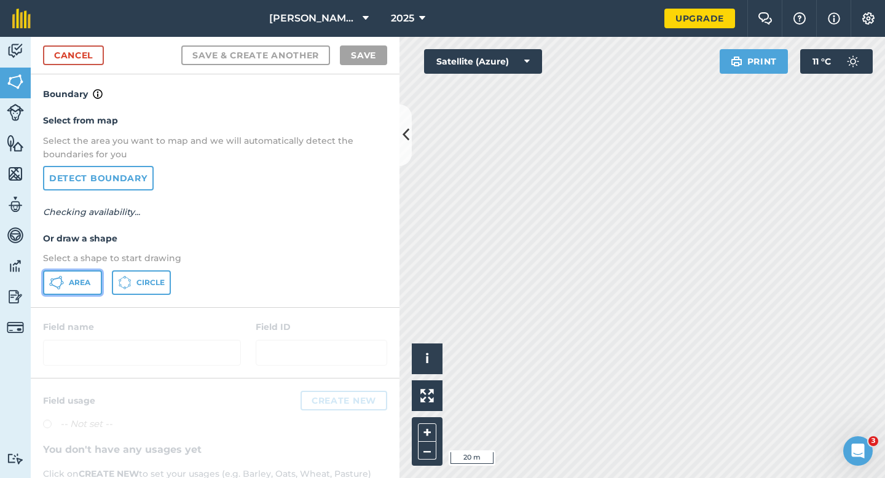
click at [77, 290] on button "Area" at bounding box center [72, 282] width 59 height 25
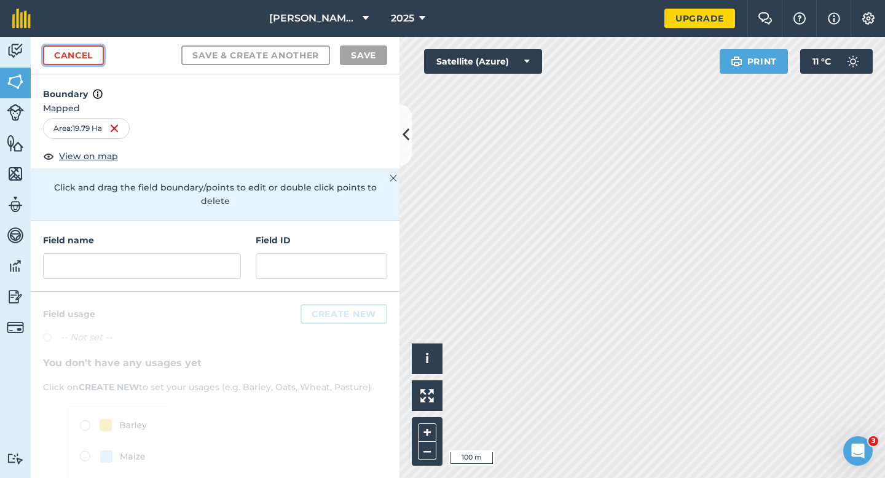
click at [98, 60] on link "Cancel" at bounding box center [73, 55] width 61 height 20
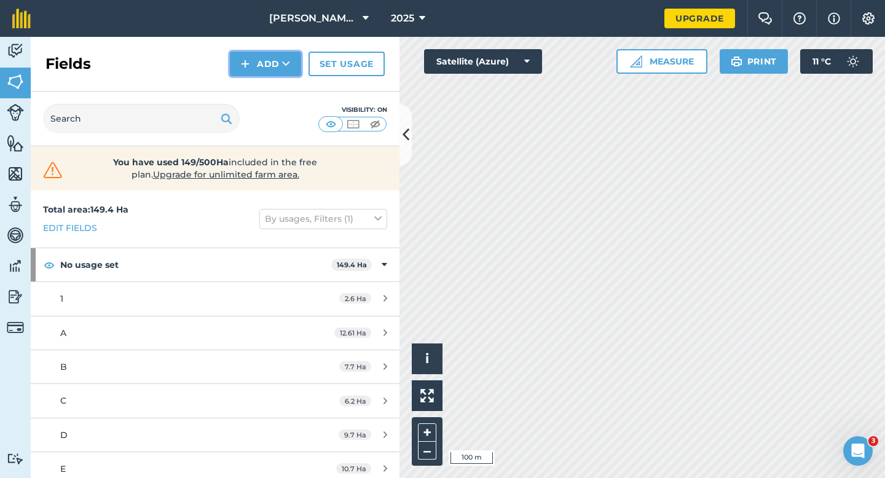
click at [266, 59] on button "Add" at bounding box center [265, 64] width 71 height 25
click at [270, 87] on link "Draw" at bounding box center [266, 91] width 68 height 27
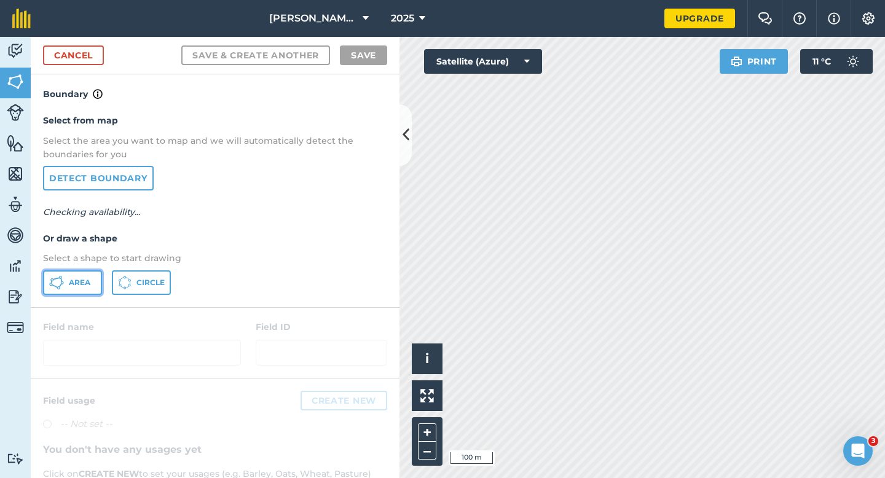
click at [85, 280] on span "Area" at bounding box center [80, 283] width 22 height 10
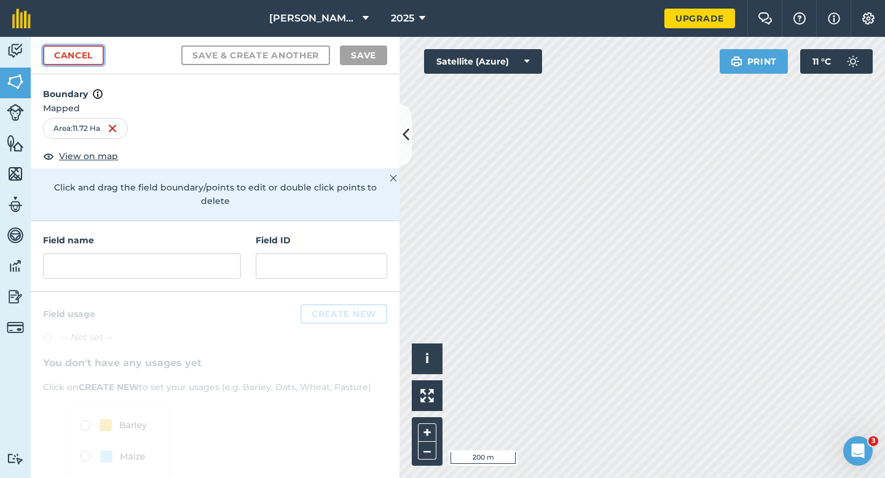
click at [55, 62] on link "Cancel" at bounding box center [73, 55] width 61 height 20
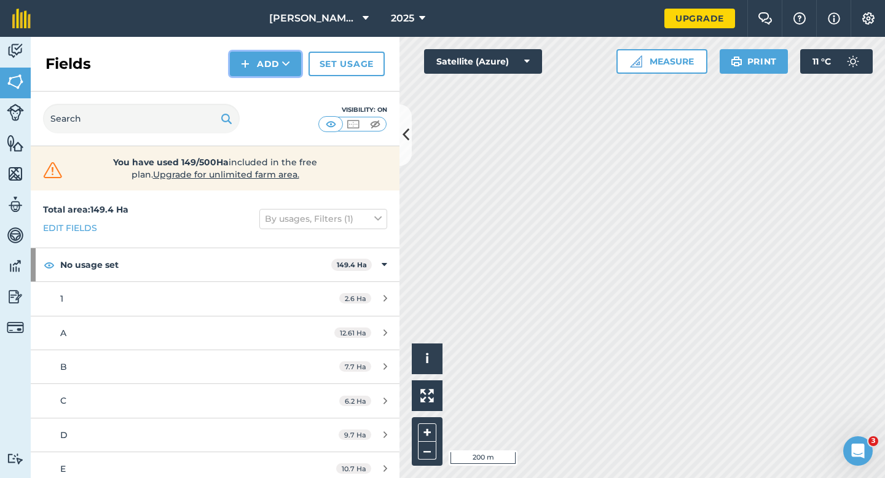
click at [275, 70] on button "Add" at bounding box center [265, 64] width 71 height 25
click at [283, 108] on link "Import" at bounding box center [266, 119] width 68 height 27
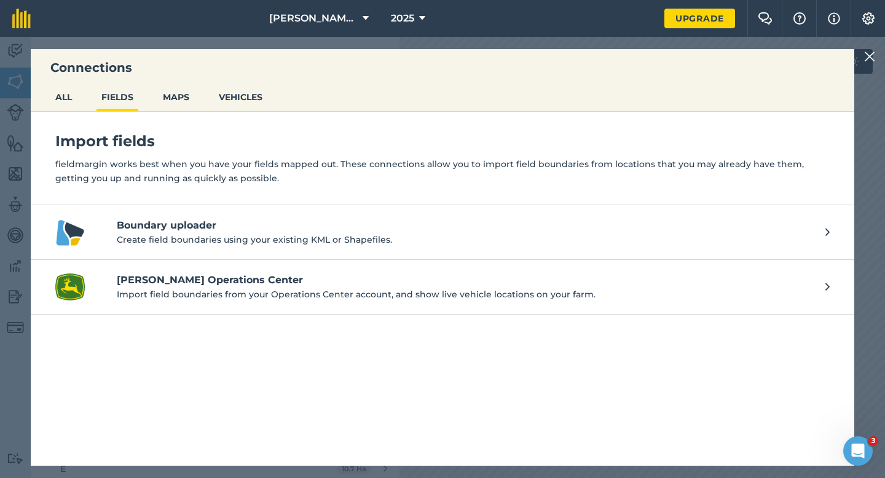
click at [866, 60] on img at bounding box center [869, 56] width 11 height 15
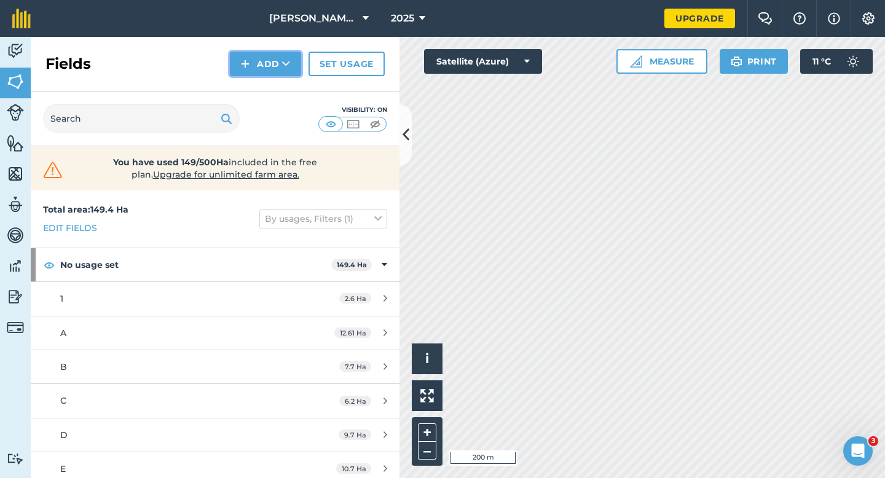
click at [293, 69] on button "Add" at bounding box center [265, 64] width 71 height 25
click at [293, 78] on link "Draw" at bounding box center [266, 91] width 68 height 27
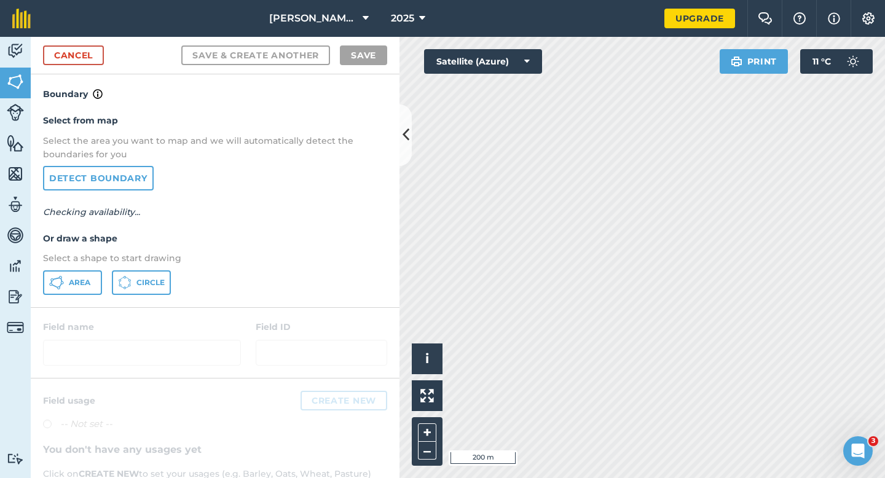
click at [66, 294] on div "Select from map Select the area you want to map and we will automatically detec…" at bounding box center [215, 203] width 369 height 205
drag, startPoint x: 72, startPoint y: 286, endPoint x: 90, endPoint y: 281, distance: 18.5
click at [72, 286] on span "Area" at bounding box center [80, 283] width 22 height 10
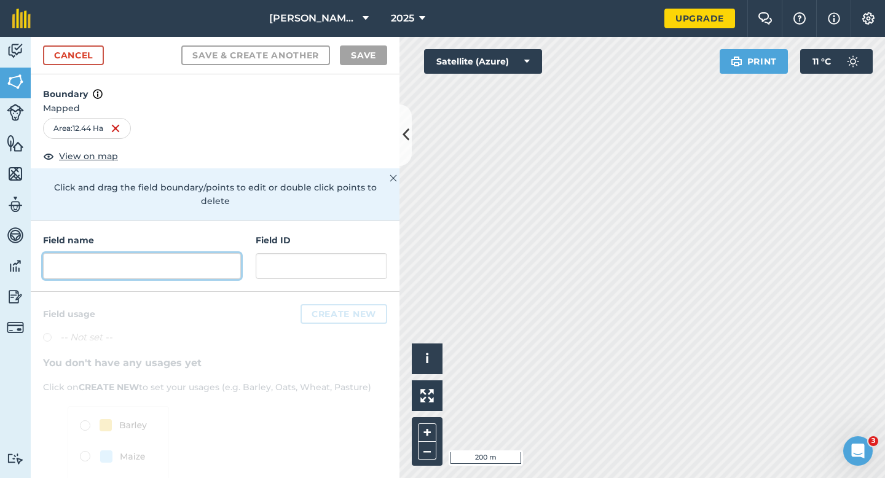
click at [240, 256] on div at bounding box center [142, 266] width 198 height 26
type input "O"
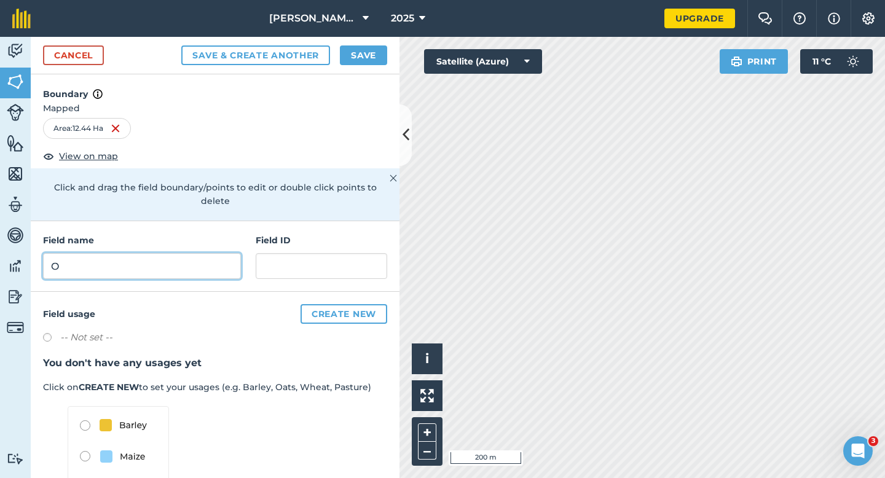
type input "O"
click at [377, 49] on button "Save" at bounding box center [363, 55] width 47 height 20
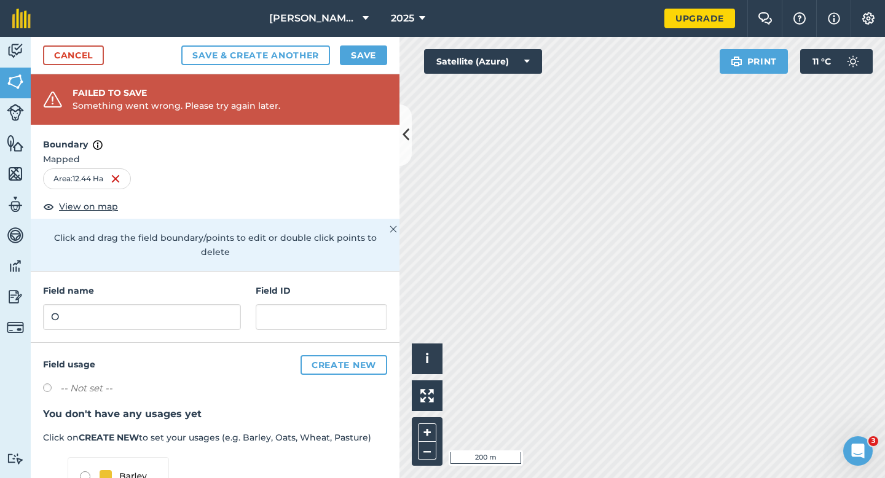
click at [368, 42] on div "Cancel Save & Create Another Save" at bounding box center [215, 56] width 369 height 38
click at [368, 46] on button "Save" at bounding box center [363, 55] width 47 height 20
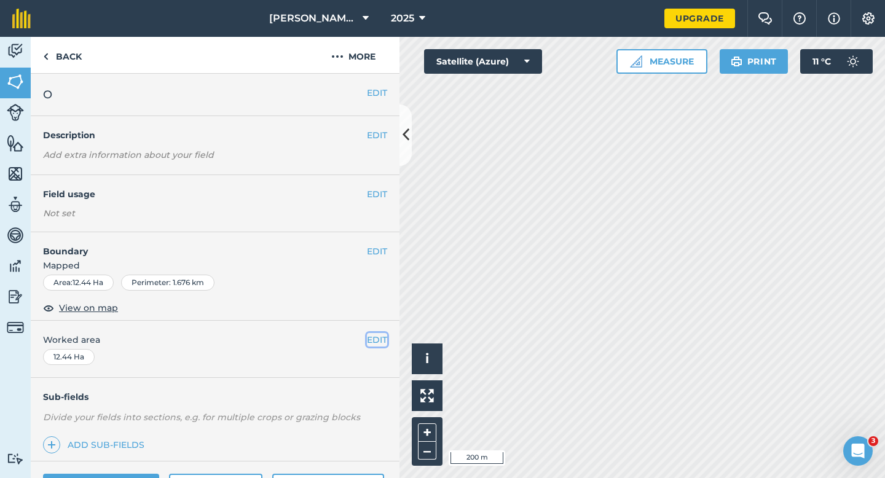
click at [374, 341] on button "EDIT" at bounding box center [377, 340] width 20 height 14
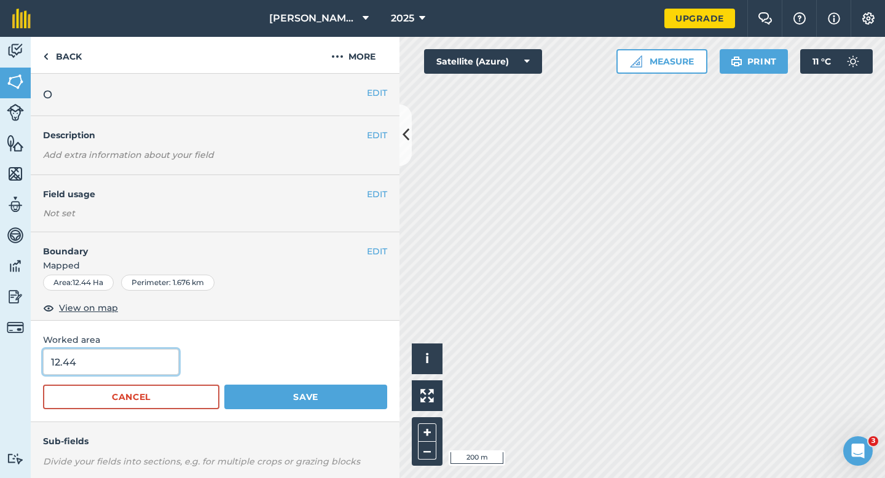
click at [154, 355] on input "12.44" at bounding box center [111, 362] width 136 height 26
click at [154, 364] on input "12.4" at bounding box center [111, 362] width 136 height 26
type input "12.4"
click at [224, 385] on button "Save" at bounding box center [305, 397] width 163 height 25
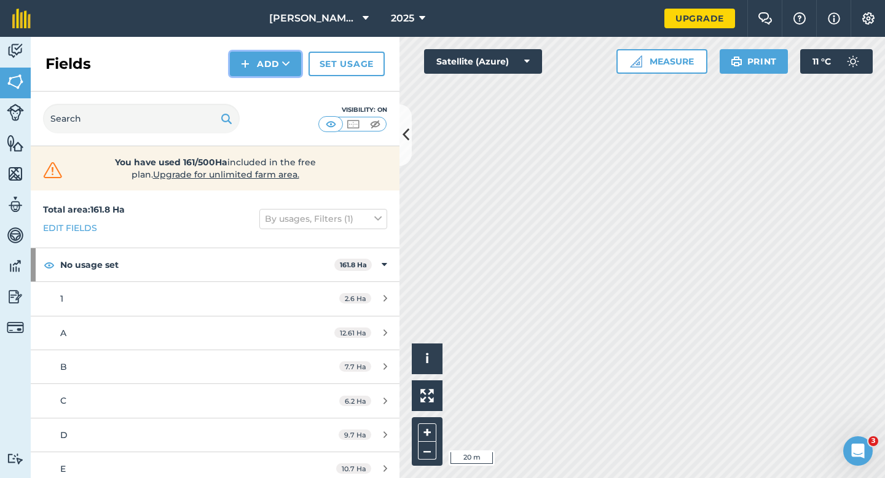
click at [261, 72] on button "Add" at bounding box center [265, 64] width 71 height 25
click at [261, 86] on link "Draw" at bounding box center [266, 91] width 68 height 27
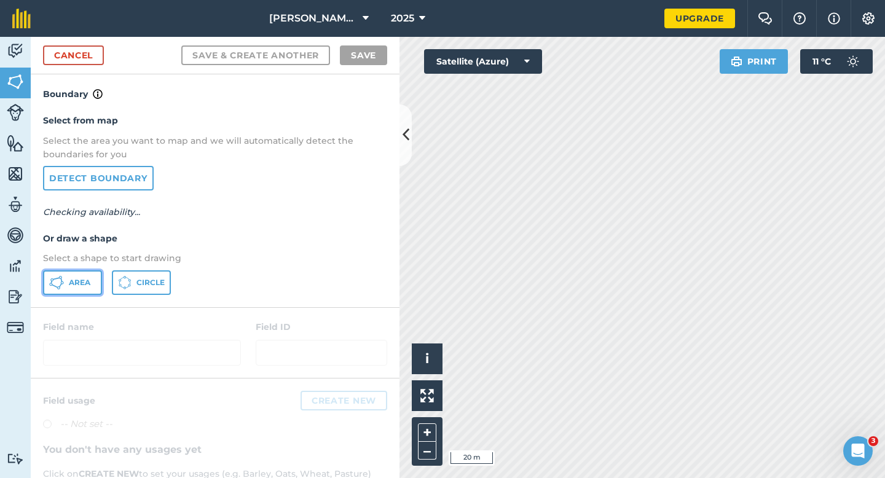
click at [81, 272] on button "Area" at bounding box center [72, 282] width 59 height 25
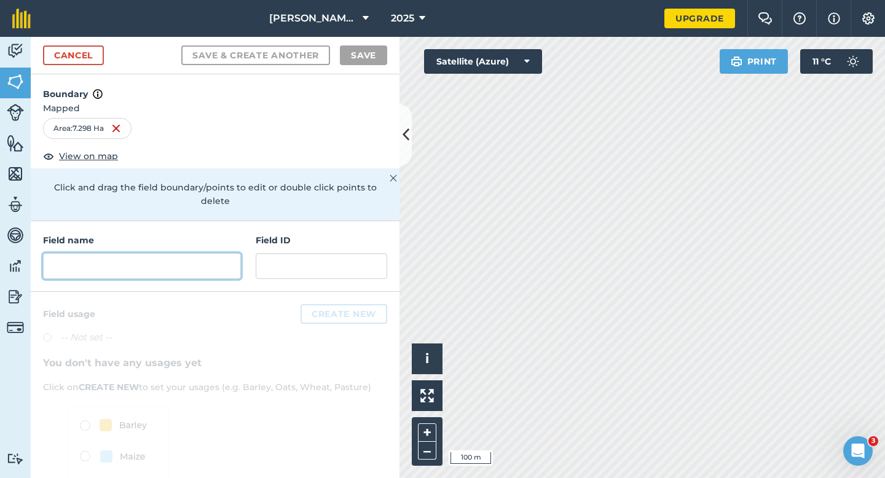
click at [152, 259] on input "text" at bounding box center [142, 266] width 198 height 26
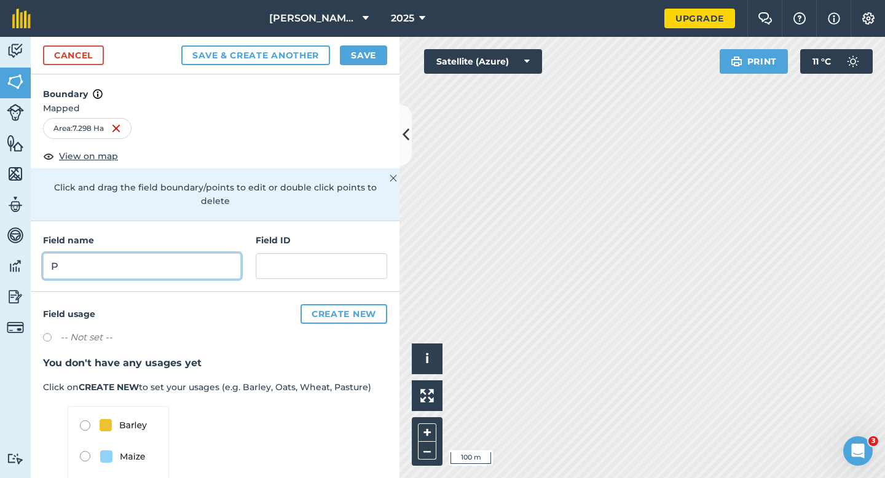
type input "P"
click at [373, 52] on button "Save" at bounding box center [363, 55] width 47 height 20
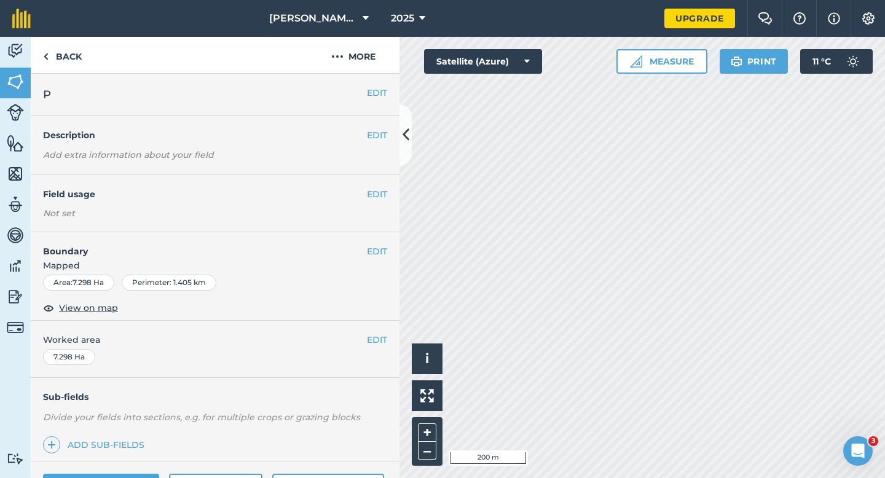
click at [380, 348] on div "EDIT Worked area 7.298 Ha" at bounding box center [215, 349] width 369 height 57
click at [376, 341] on button "EDIT" at bounding box center [377, 340] width 20 height 14
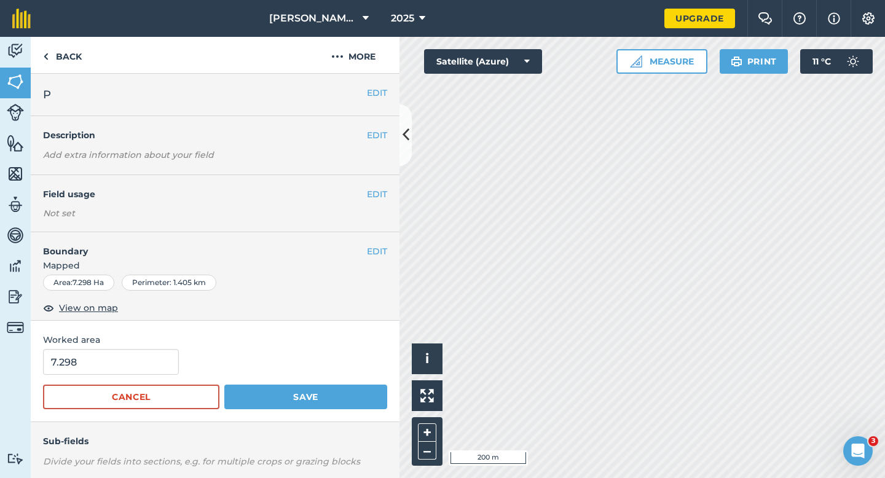
click at [174, 357] on div "7.298" at bounding box center [215, 362] width 344 height 26
click at [165, 357] on input "7.298" at bounding box center [111, 362] width 136 height 26
type input "7.3"
click at [224, 385] on button "Save" at bounding box center [305, 397] width 163 height 25
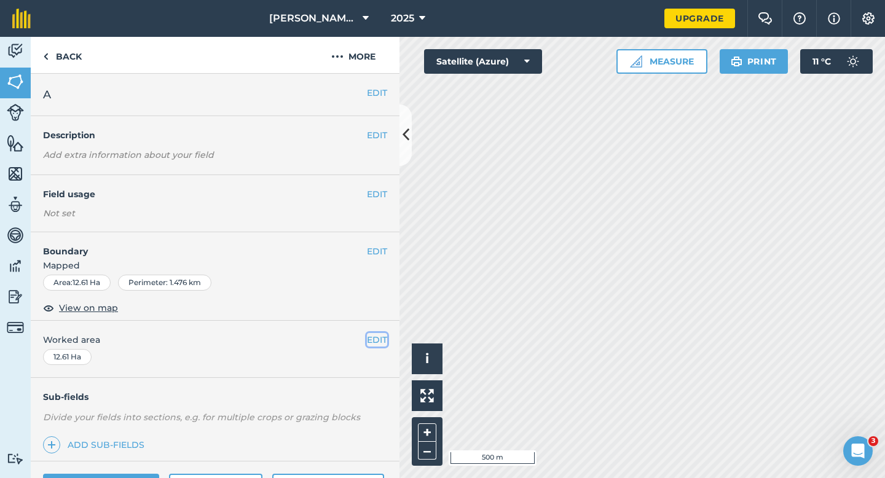
click at [377, 334] on button "EDIT" at bounding box center [377, 340] width 20 height 14
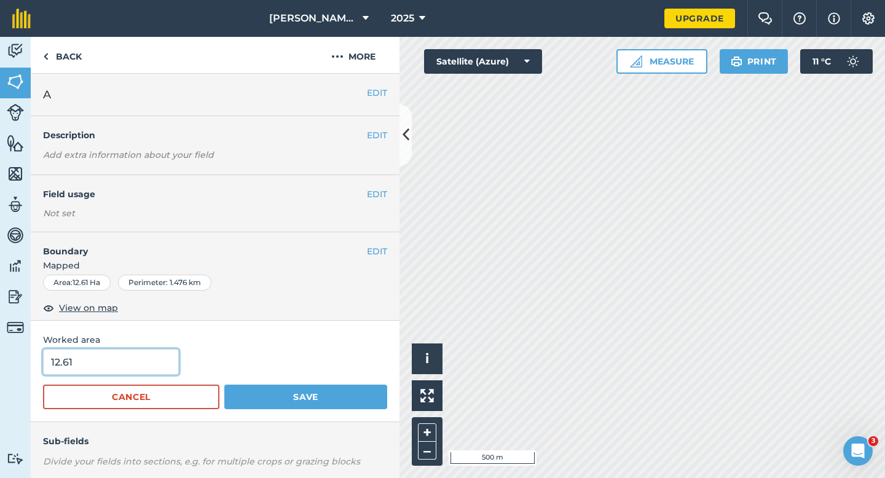
click at [108, 360] on input "12.61" at bounding box center [111, 362] width 136 height 26
type input "12.6"
click at [224, 385] on button "Save" at bounding box center [305, 397] width 163 height 25
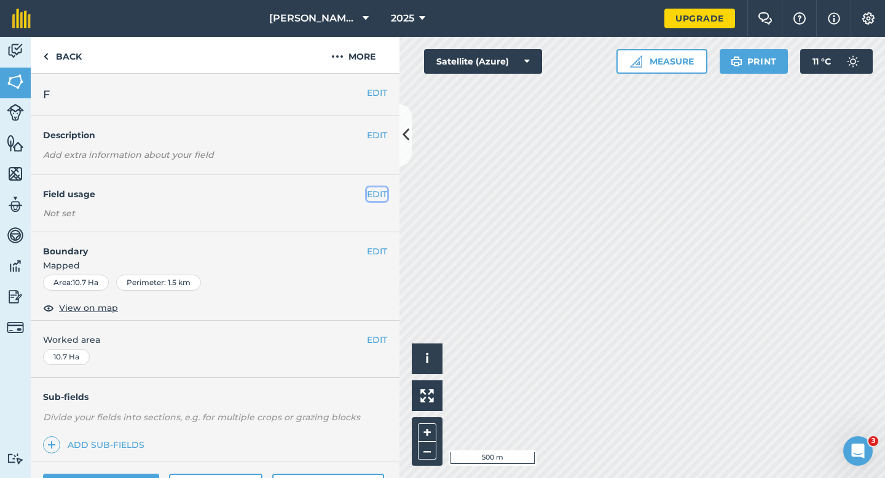
click at [378, 191] on button "EDIT" at bounding box center [377, 195] width 20 height 14
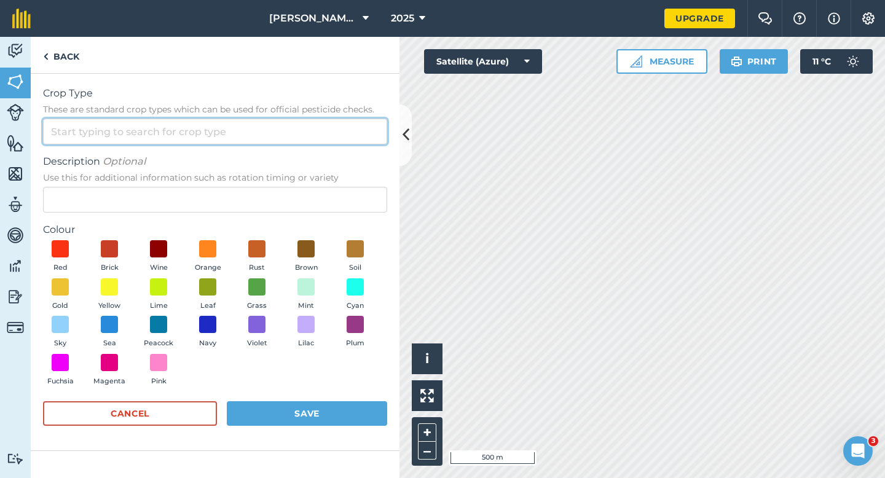
click at [340, 131] on input "Crop Type These are standard crop types which can be used for official pesticid…" at bounding box center [215, 132] width 344 height 26
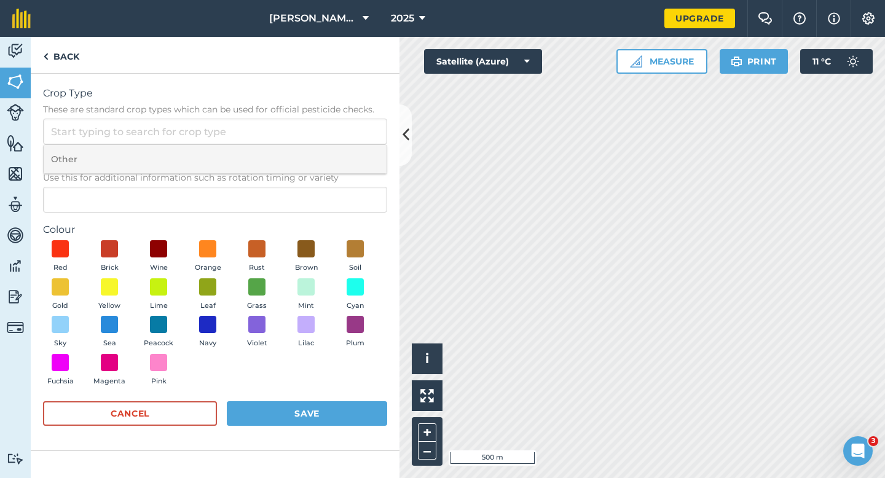
click at [340, 158] on li "Other" at bounding box center [215, 159] width 343 height 29
type input "Other"
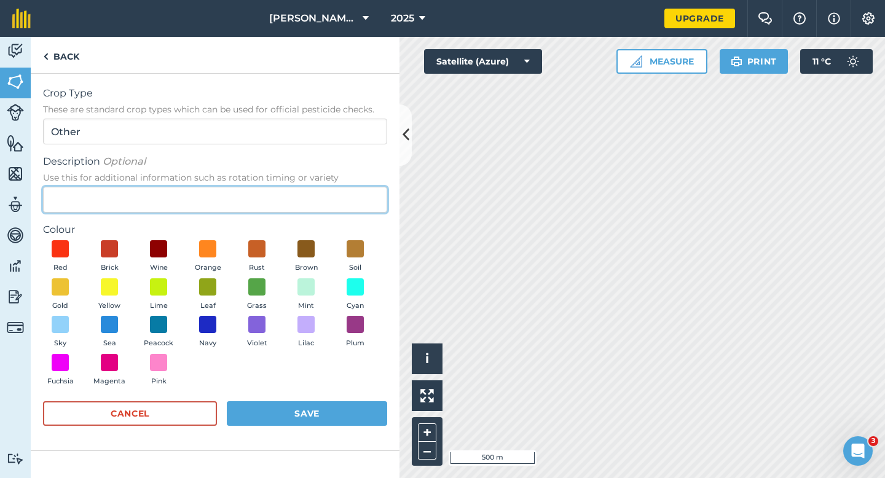
click at [340, 193] on input "Description Optional Use this for additional information such as rotation timin…" at bounding box center [215, 200] width 344 height 26
type input "Wattie"
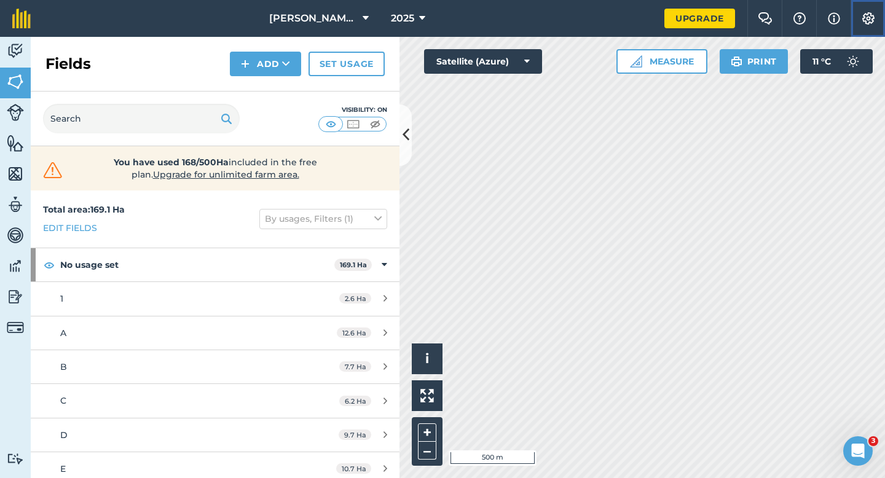
click at [873, 14] on img at bounding box center [868, 18] width 15 height 12
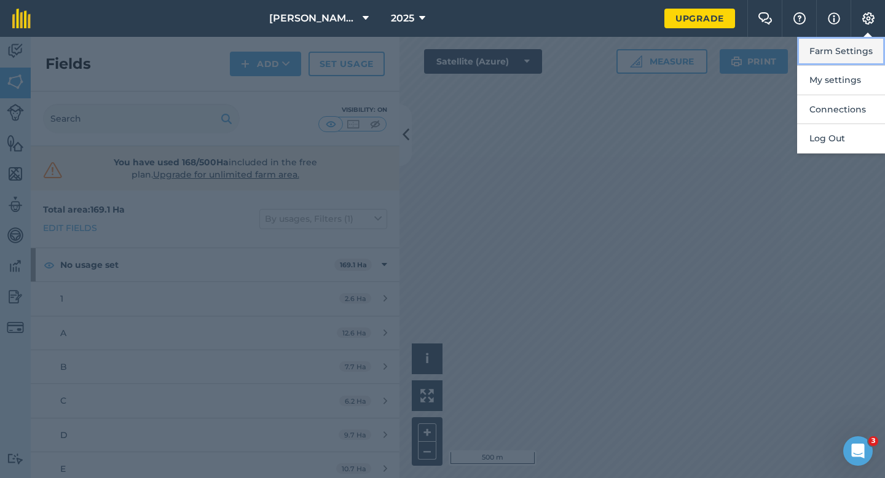
click at [869, 42] on button "Farm Settings" at bounding box center [841, 51] width 88 height 29
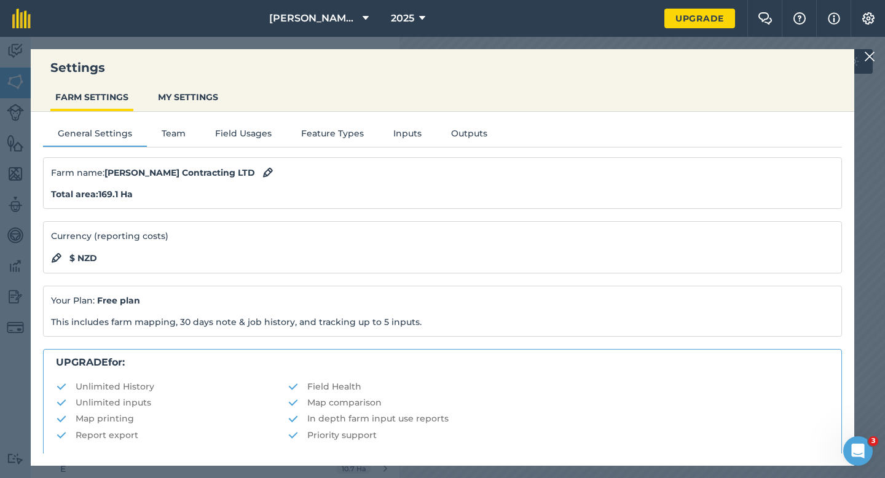
scroll to position [236, 0]
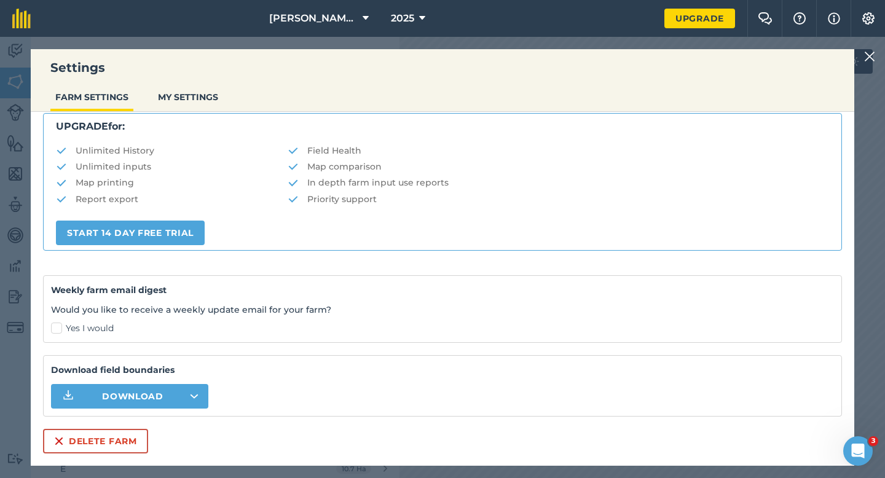
click at [108, 428] on div "Farm name : [PERSON_NAME] Contracting LTD Total area : 169.1 Ha Currency (repor…" at bounding box center [442, 187] width 799 height 532
click at [110, 433] on button "Delete farm" at bounding box center [95, 441] width 105 height 25
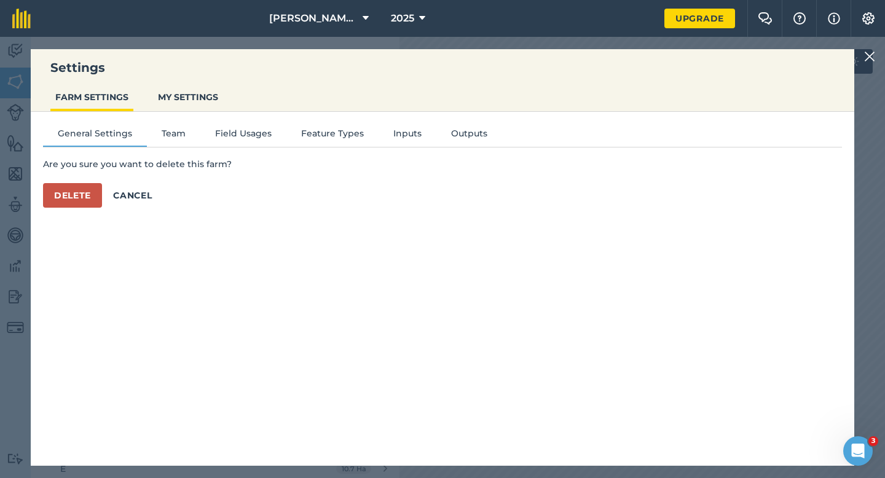
scroll to position [0, 0]
click at [85, 184] on button "Delete" at bounding box center [72, 195] width 59 height 25
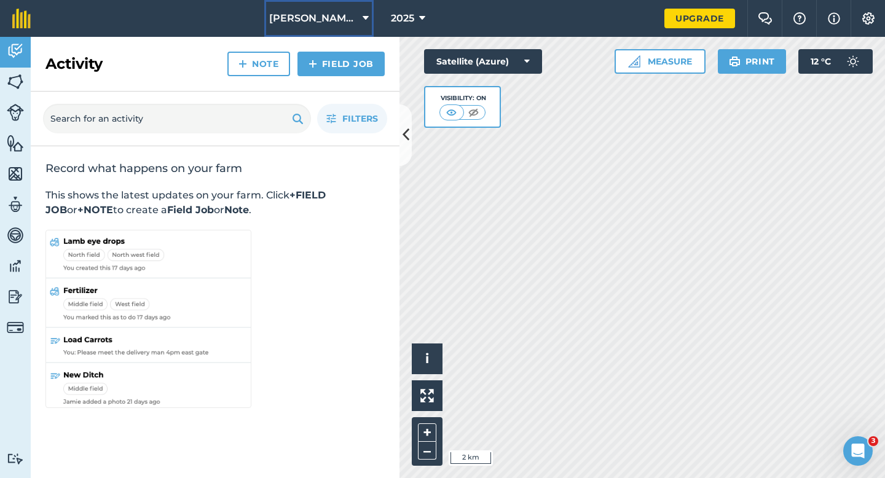
click at [312, 4] on button "[PERSON_NAME] & Sons Farming LTD" at bounding box center [318, 18] width 109 height 37
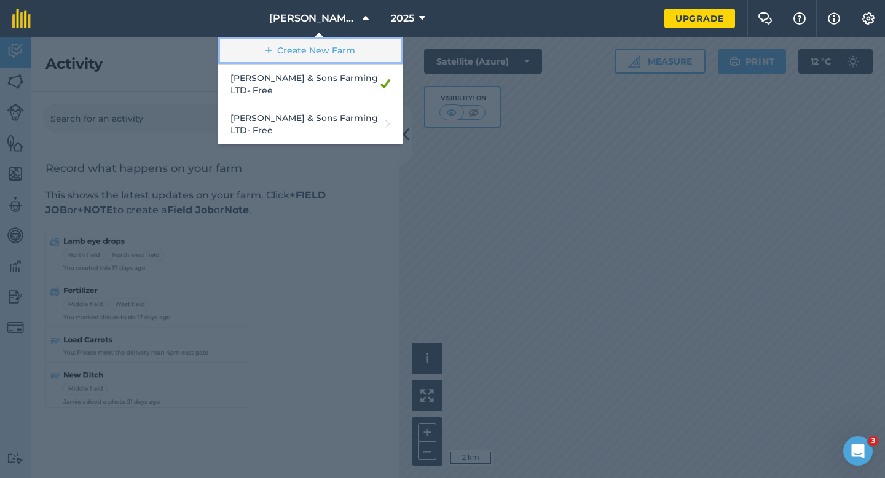
click at [328, 52] on link "Create New Farm" at bounding box center [310, 51] width 184 height 28
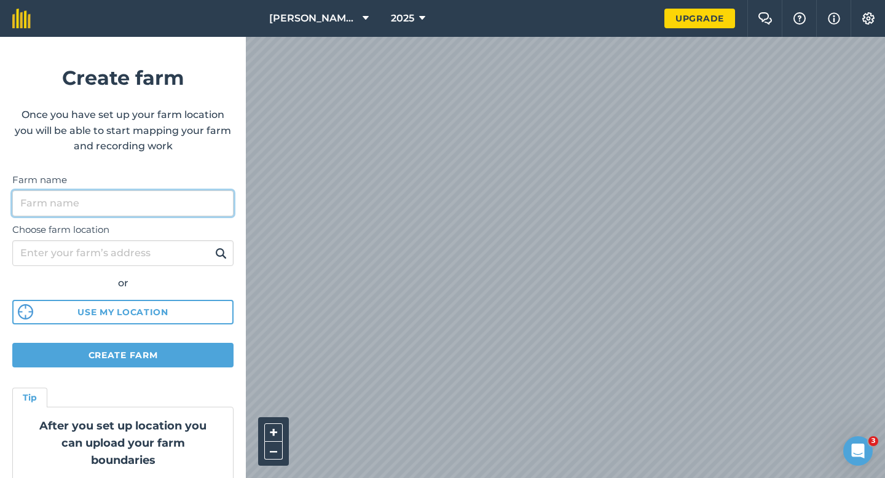
click at [146, 199] on input "Farm name" at bounding box center [122, 204] width 221 height 26
type input "[PERSON_NAME] Contracting LTD"
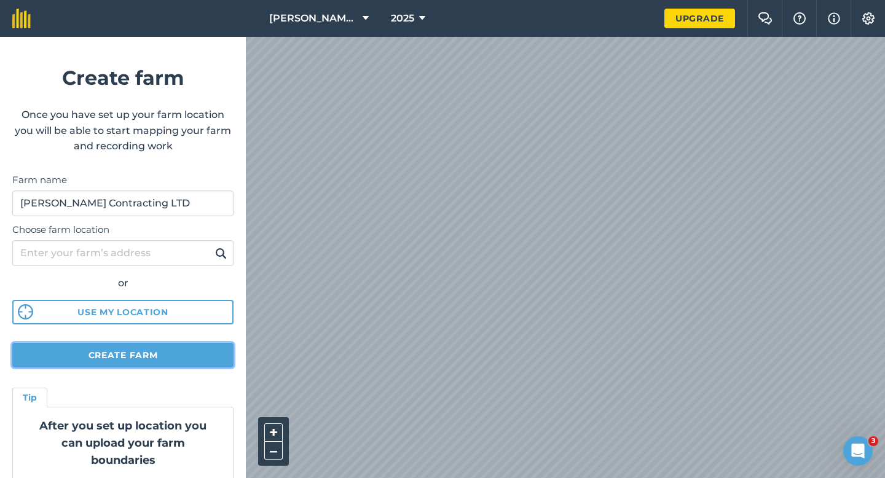
click at [118, 357] on button "Create farm" at bounding box center [122, 355] width 221 height 25
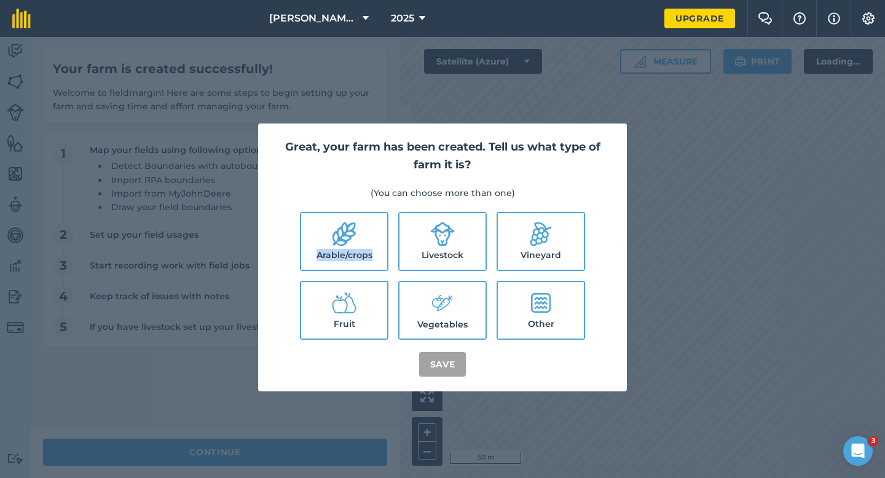
click at [393, 231] on ul "Arable/crops Livestock Vineyard Fruit Vegetables Other" at bounding box center [442, 276] width 339 height 128
click at [380, 231] on label "Arable/crops" at bounding box center [344, 241] width 86 height 57
checkbox input "true"
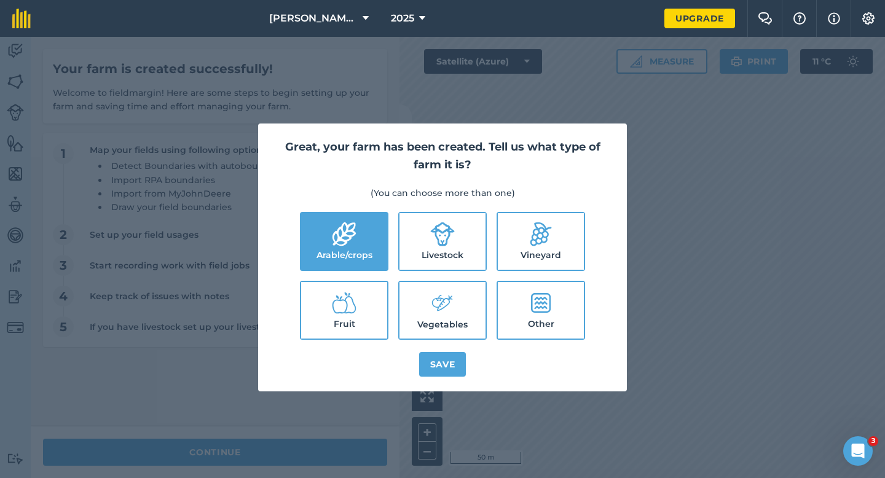
click at [413, 231] on label "Livestock" at bounding box center [443, 241] width 86 height 57
checkbox input "true"
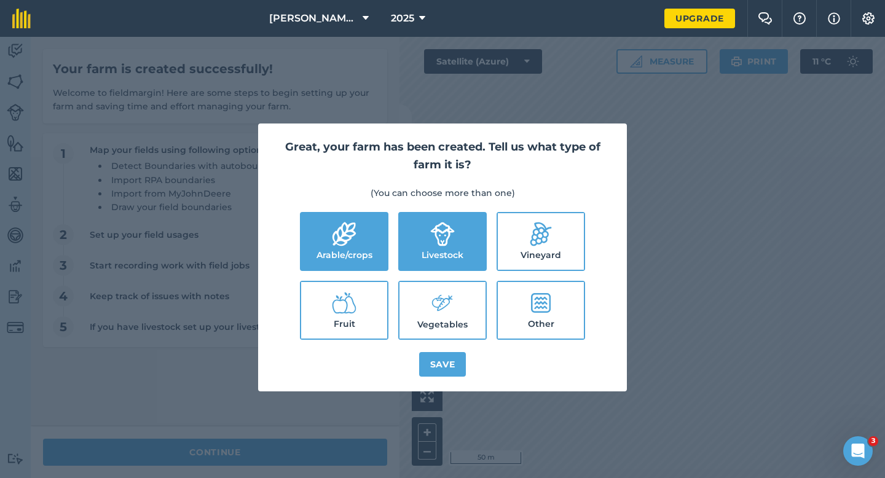
click at [431, 306] on icon at bounding box center [442, 303] width 25 height 26
checkbox input "true"
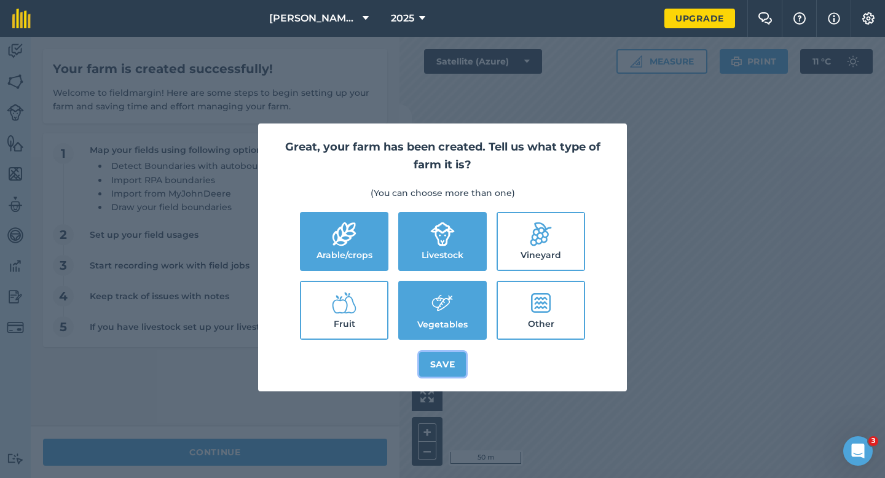
click at [442, 356] on button "Save" at bounding box center [442, 364] width 47 height 25
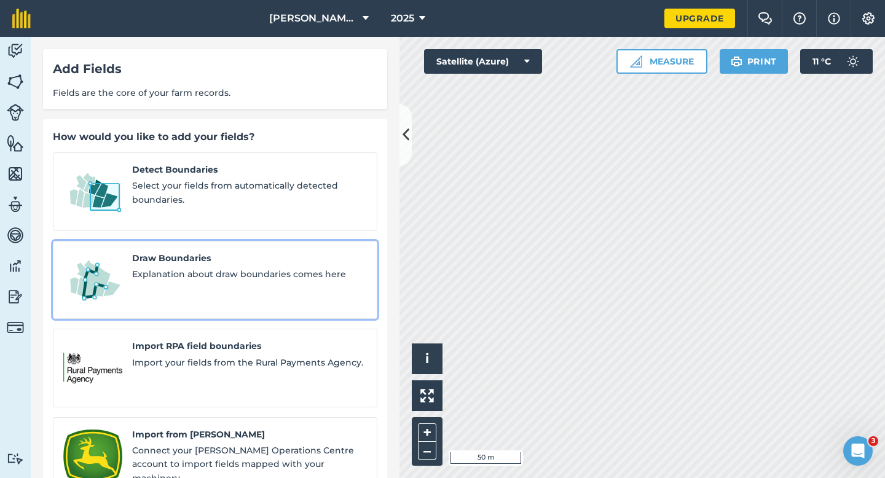
click at [176, 251] on span "Draw Boundaries" at bounding box center [249, 258] width 235 height 14
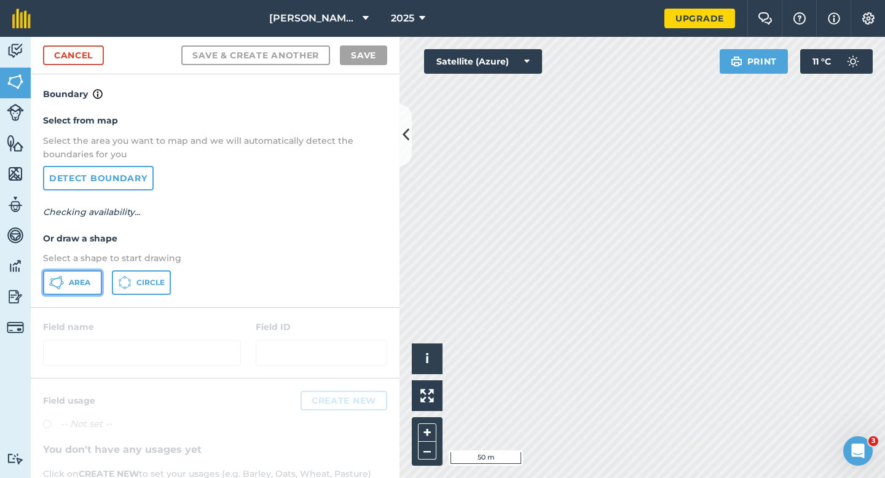
click at [67, 273] on button "Area" at bounding box center [72, 282] width 59 height 25
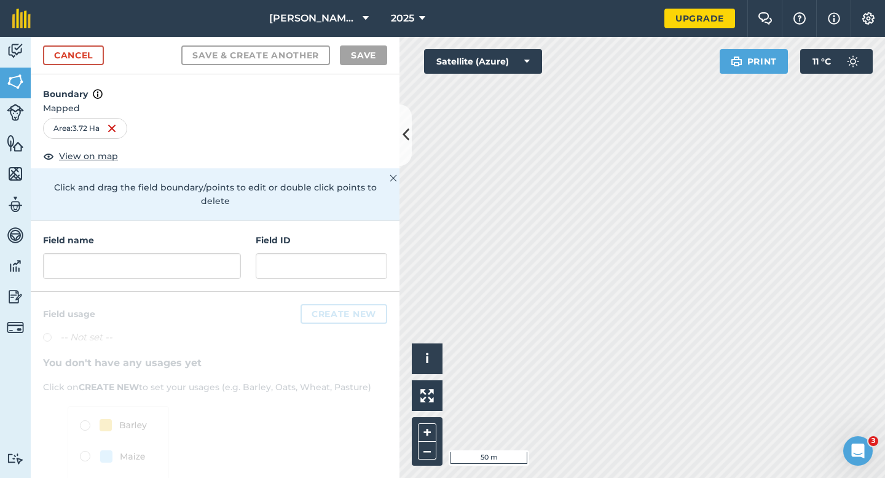
click at [195, 253] on div at bounding box center [142, 266] width 198 height 26
click at [195, 253] on input "text" at bounding box center [142, 266] width 198 height 26
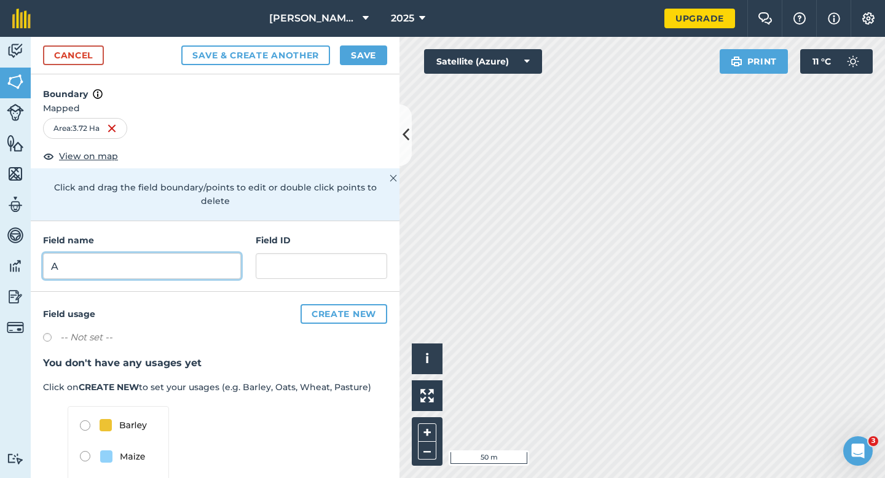
type input "A"
click at [374, 47] on button "Save" at bounding box center [363, 55] width 47 height 20
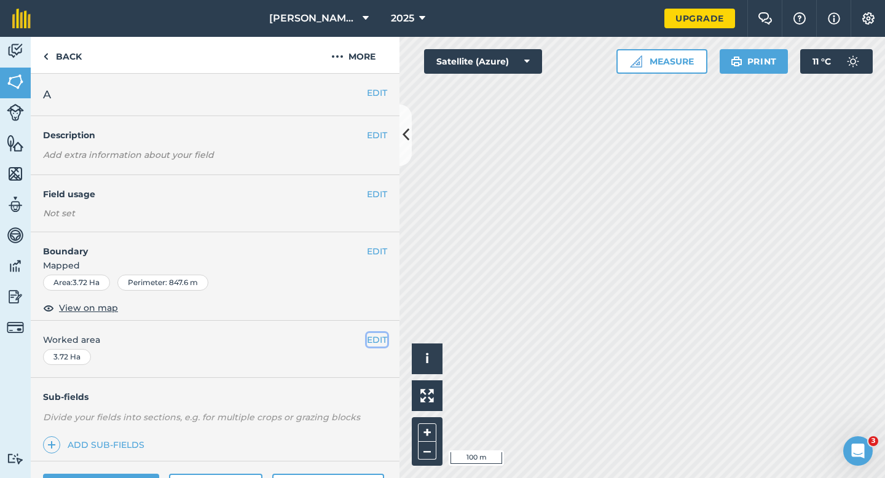
click at [376, 334] on button "EDIT" at bounding box center [377, 340] width 20 height 14
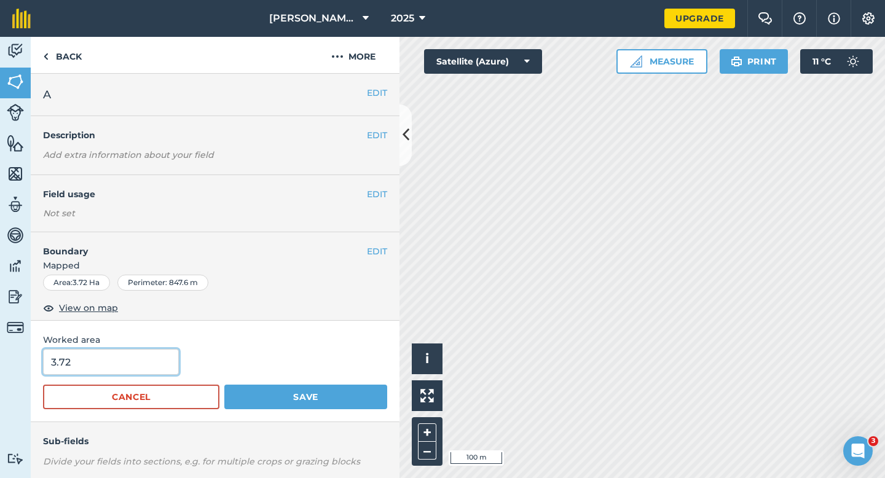
click at [129, 361] on input "3.72" at bounding box center [111, 362] width 136 height 26
type input "4"
click at [224, 385] on button "Save" at bounding box center [305, 397] width 163 height 25
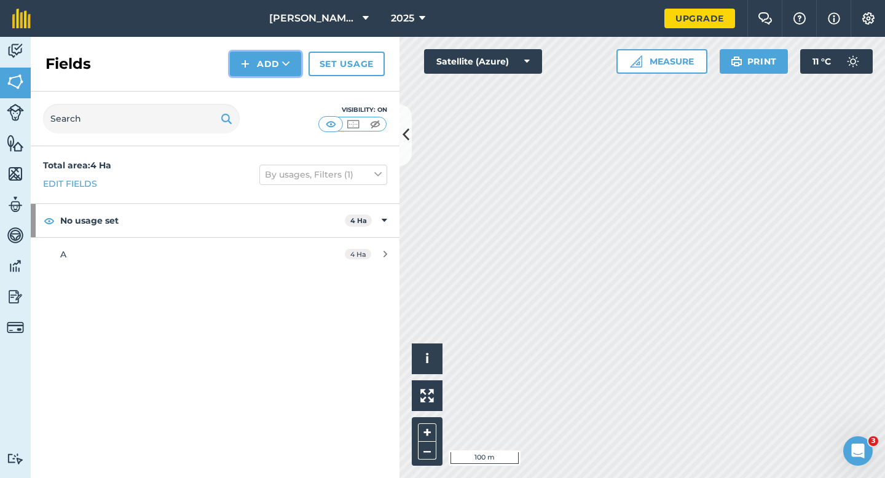
click at [239, 61] on button "Add" at bounding box center [265, 64] width 71 height 25
click at [251, 89] on link "Draw" at bounding box center [266, 91] width 68 height 27
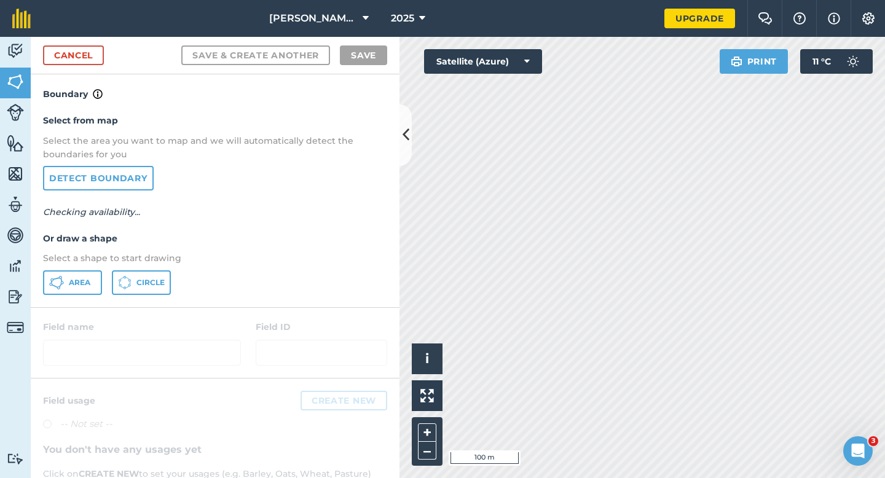
click at [87, 261] on p "Select a shape to start drawing" at bounding box center [215, 258] width 344 height 14
click at [86, 278] on span "Area" at bounding box center [80, 283] width 22 height 10
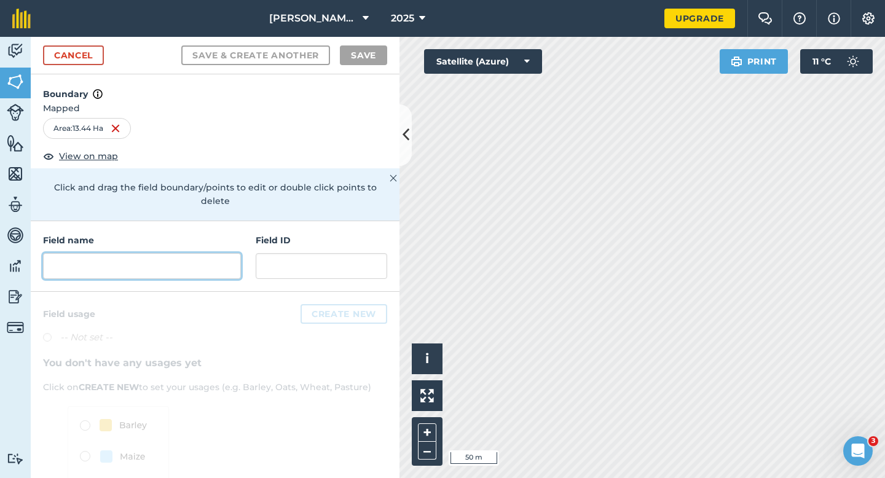
click at [185, 255] on input "text" at bounding box center [142, 266] width 198 height 26
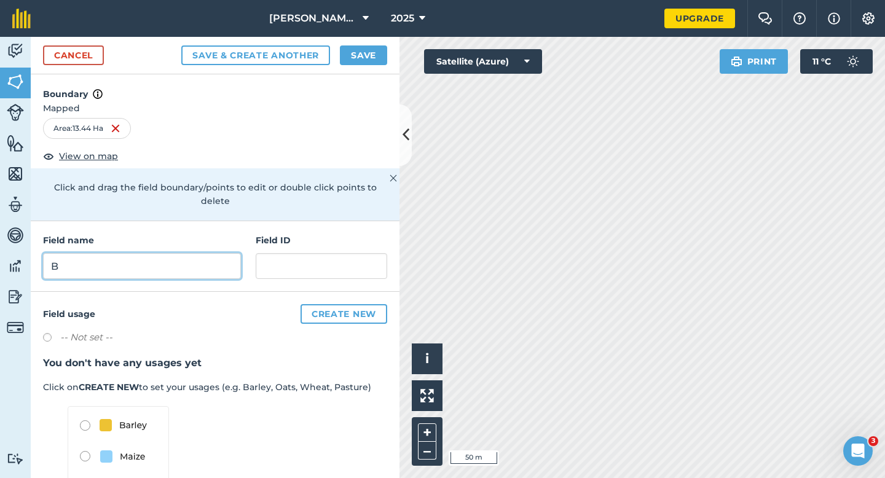
type input "B"
click at [347, 53] on button "Save" at bounding box center [363, 55] width 47 height 20
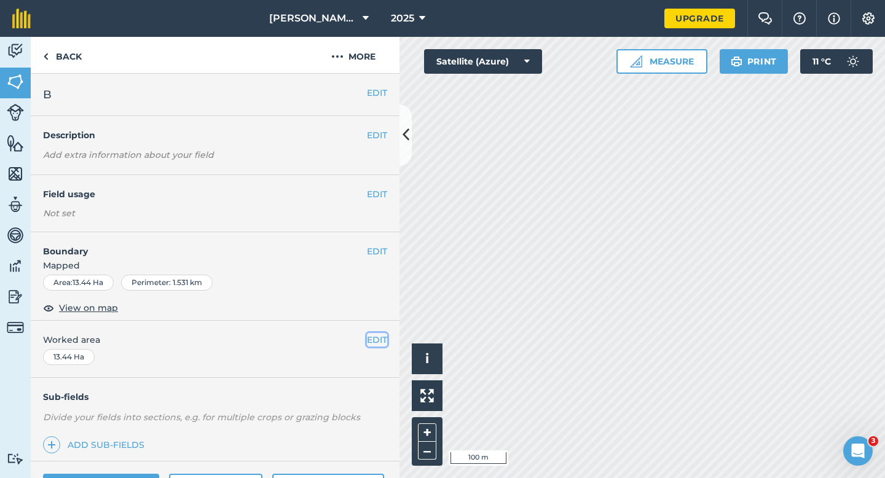
click at [376, 342] on button "EDIT" at bounding box center [377, 340] width 20 height 14
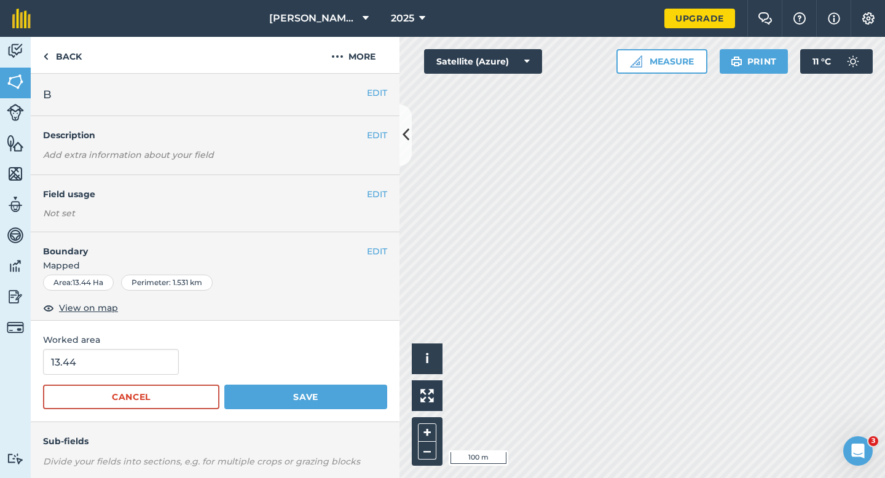
click at [87, 377] on form "13.44 Cancel Save" at bounding box center [215, 379] width 344 height 60
click at [87, 369] on input "13.44" at bounding box center [111, 362] width 136 height 26
type input "13.4"
click at [224, 385] on button "Save" at bounding box center [305, 397] width 163 height 25
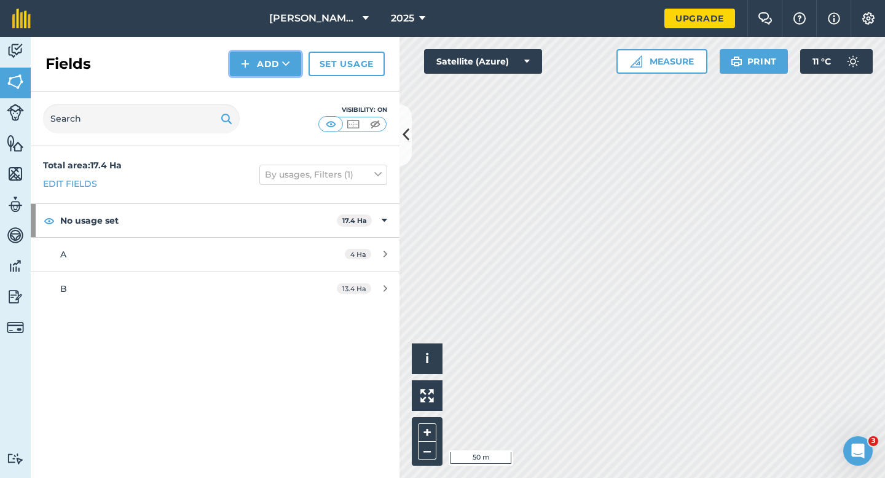
click at [234, 67] on button "Add" at bounding box center [265, 64] width 71 height 25
click at [245, 87] on link "Draw" at bounding box center [266, 91] width 68 height 27
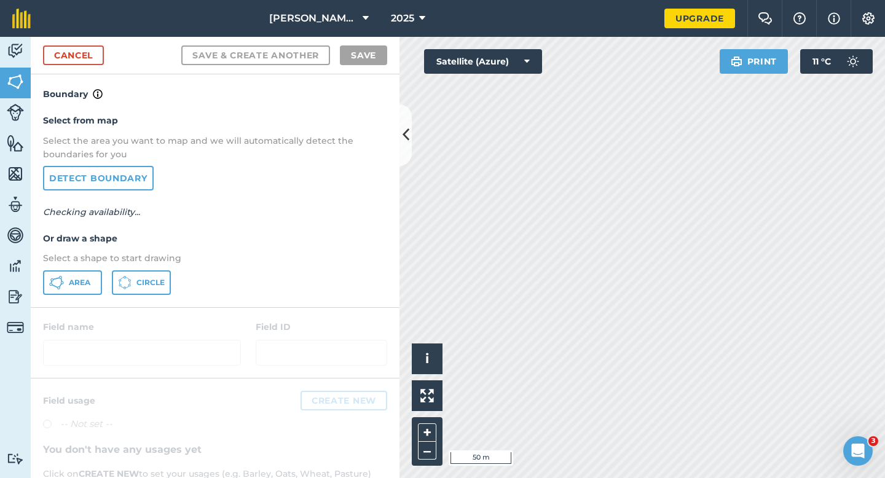
click at [76, 266] on div "Select from map Select the area you want to map and we will automatically detec…" at bounding box center [215, 203] width 369 height 205
click at [76, 281] on span "Area" at bounding box center [80, 283] width 22 height 10
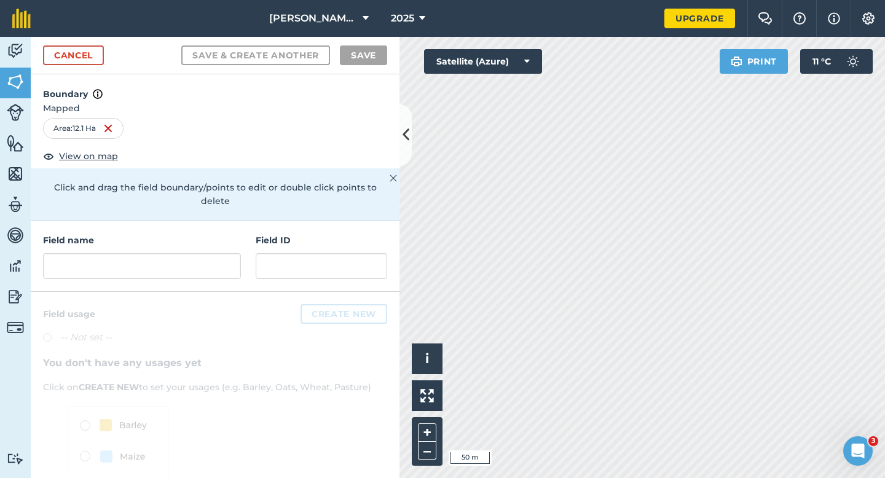
click at [186, 234] on h4 "Field name" at bounding box center [142, 241] width 198 height 14
click at [186, 264] on input "text" at bounding box center [142, 266] width 198 height 26
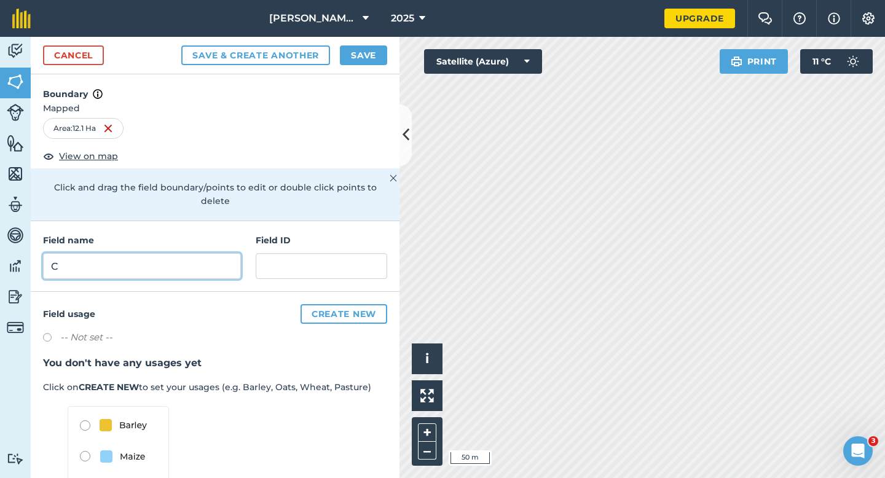
type input "C"
click at [359, 60] on button "Save" at bounding box center [363, 55] width 47 height 20
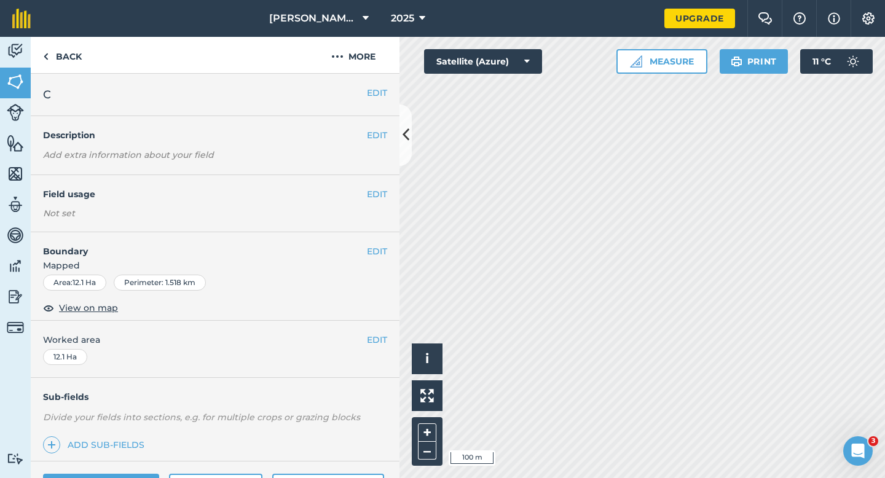
click at [377, 330] on div "EDIT Worked area 12.1 Ha" at bounding box center [215, 349] width 369 height 57
click at [373, 342] on button "EDIT" at bounding box center [377, 340] width 20 height 14
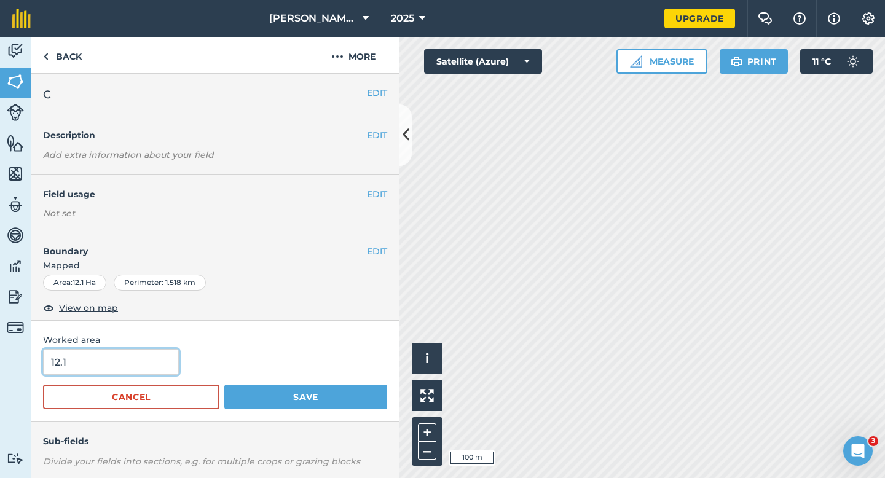
click at [139, 364] on input "12.1" at bounding box center [111, 362] width 136 height 26
type input "12"
click at [224, 385] on button "Save" at bounding box center [305, 397] width 163 height 25
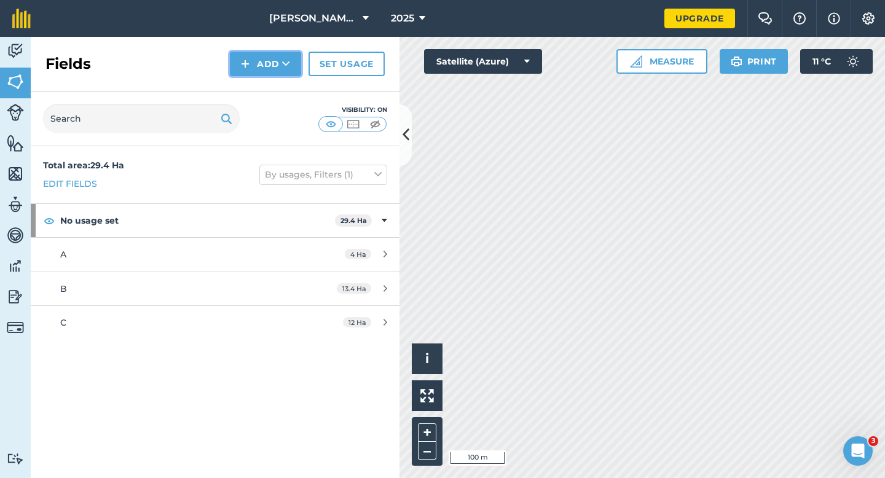
click at [250, 58] on button "Add" at bounding box center [265, 64] width 71 height 25
click at [253, 93] on link "Draw" at bounding box center [266, 91] width 68 height 27
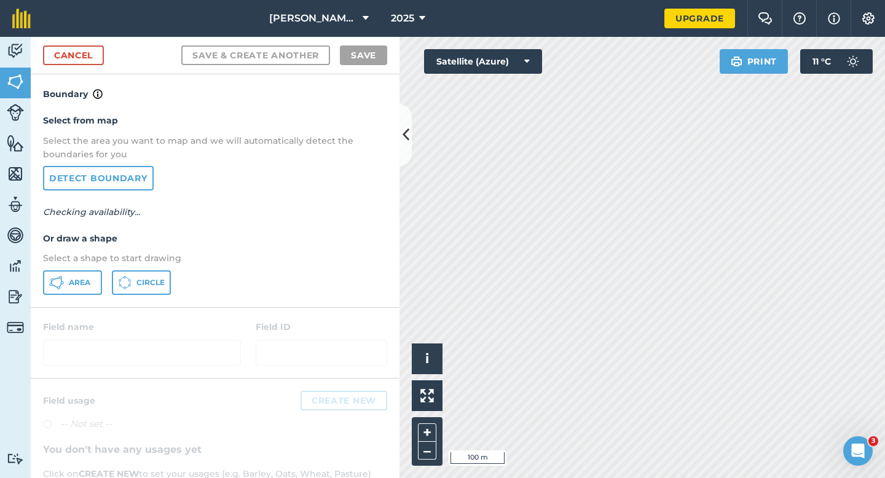
click at [102, 265] on p "Select a shape to start drawing" at bounding box center [215, 258] width 344 height 14
click at [102, 266] on div "Select from map Select the area you want to map and we will automatically detec…" at bounding box center [215, 203] width 369 height 205
click at [87, 280] on span "Area" at bounding box center [80, 283] width 22 height 10
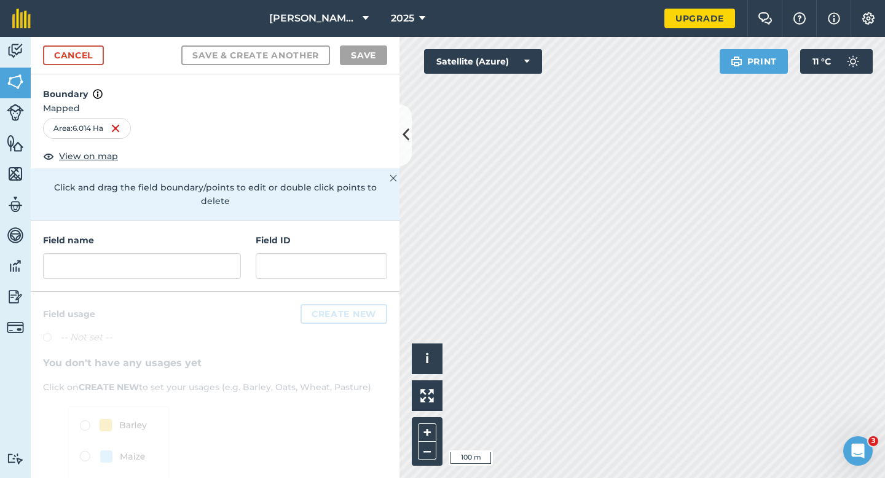
click at [201, 234] on h4 "Field name" at bounding box center [142, 241] width 198 height 14
click at [202, 253] on input "text" at bounding box center [142, 266] width 198 height 26
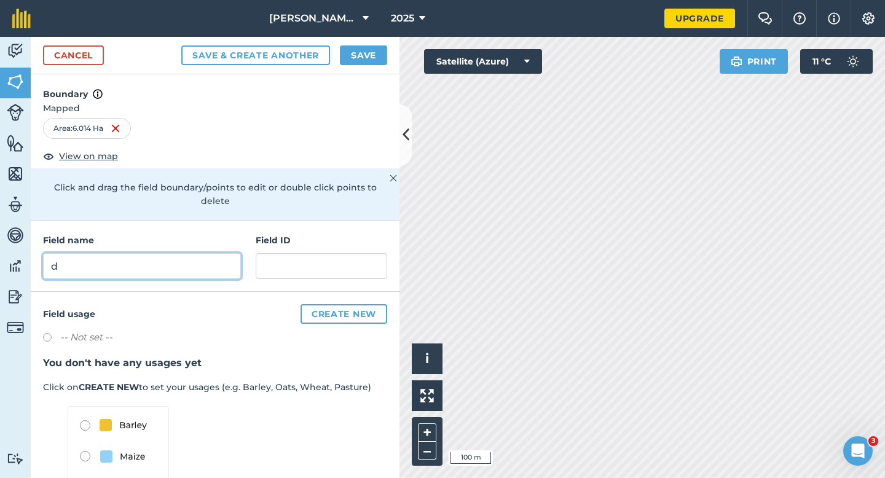
click at [205, 253] on input "d" at bounding box center [142, 266] width 198 height 26
type input "D"
click at [358, 62] on button "Save" at bounding box center [363, 55] width 47 height 20
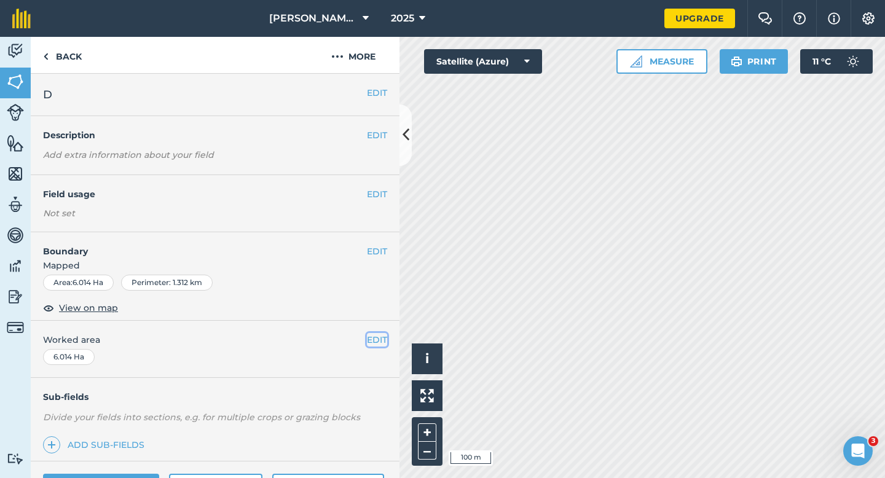
click at [376, 342] on button "EDIT" at bounding box center [377, 340] width 20 height 14
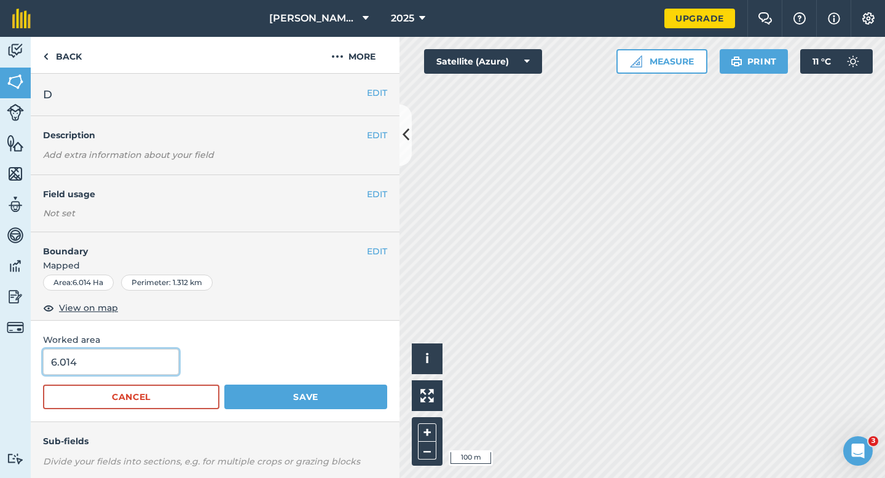
click at [125, 373] on input "6.014" at bounding box center [111, 362] width 136 height 26
type input "6"
click at [224, 385] on button "Save" at bounding box center [305, 397] width 163 height 25
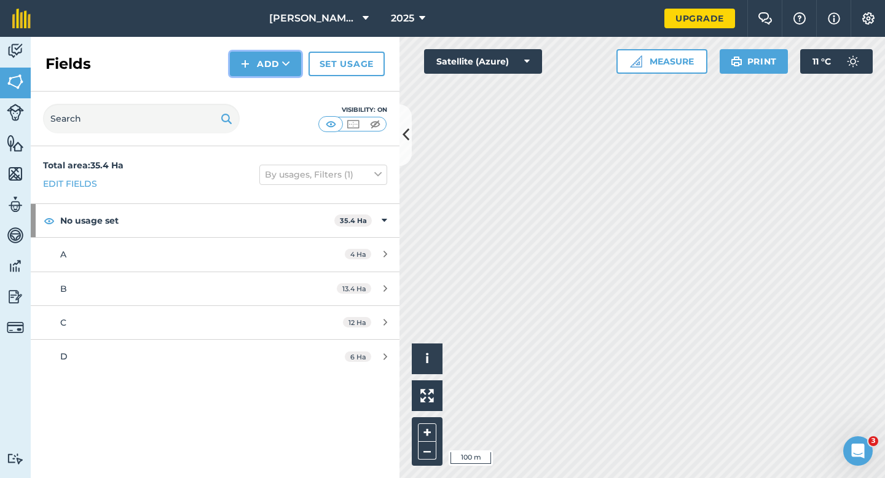
click at [285, 68] on icon at bounding box center [286, 64] width 8 height 12
click at [285, 92] on link "Draw" at bounding box center [266, 91] width 68 height 27
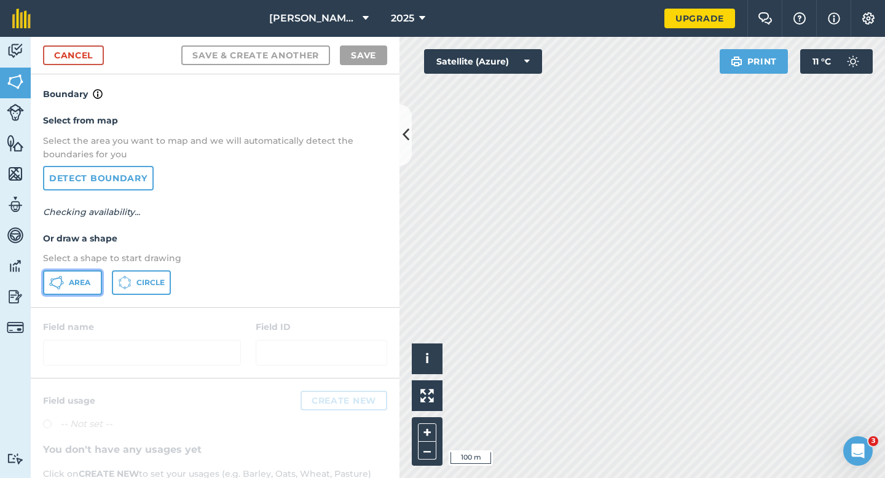
click at [51, 286] on icon at bounding box center [56, 282] width 15 height 15
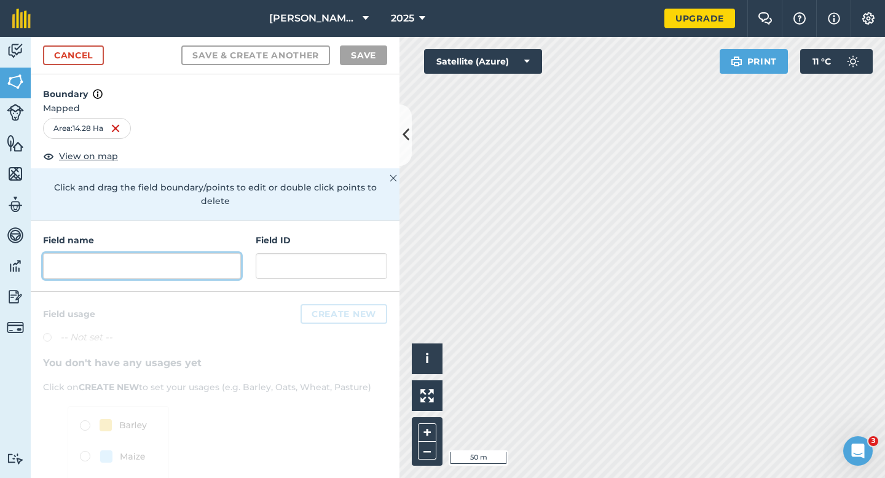
click at [209, 253] on input "text" at bounding box center [142, 266] width 198 height 26
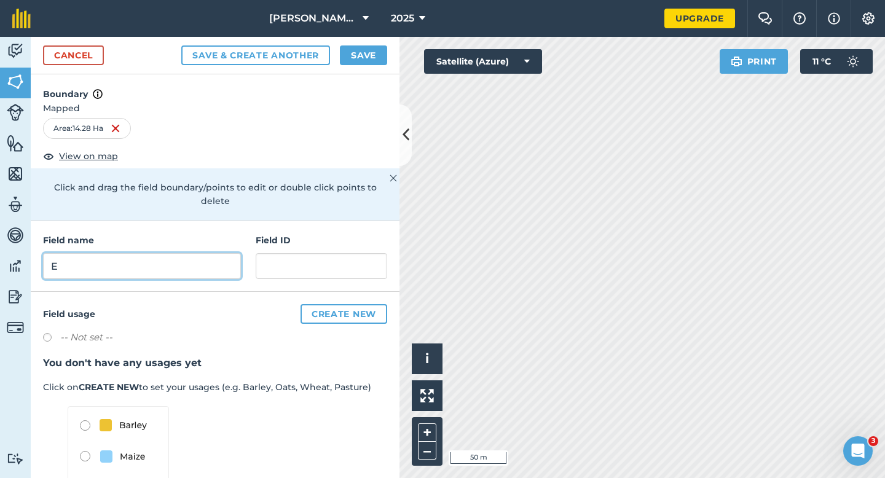
type input "E"
click at [366, 57] on button "Save" at bounding box center [363, 55] width 47 height 20
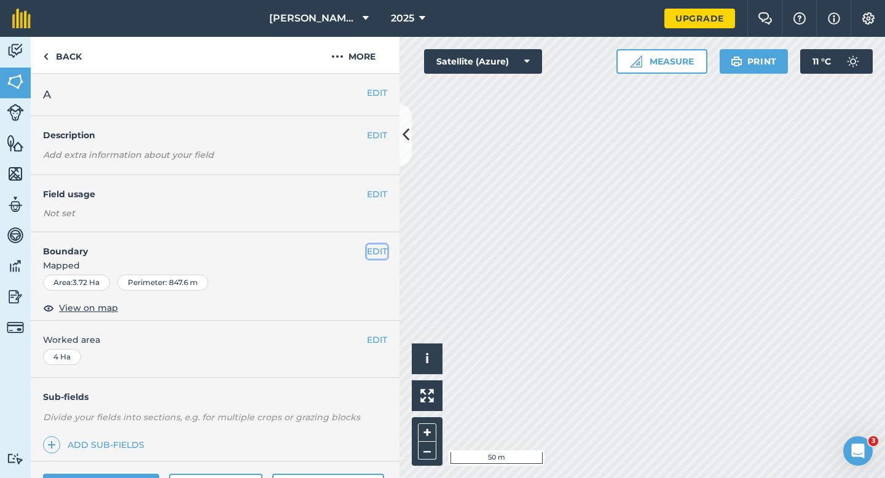
click at [380, 250] on button "EDIT" at bounding box center [377, 252] width 20 height 14
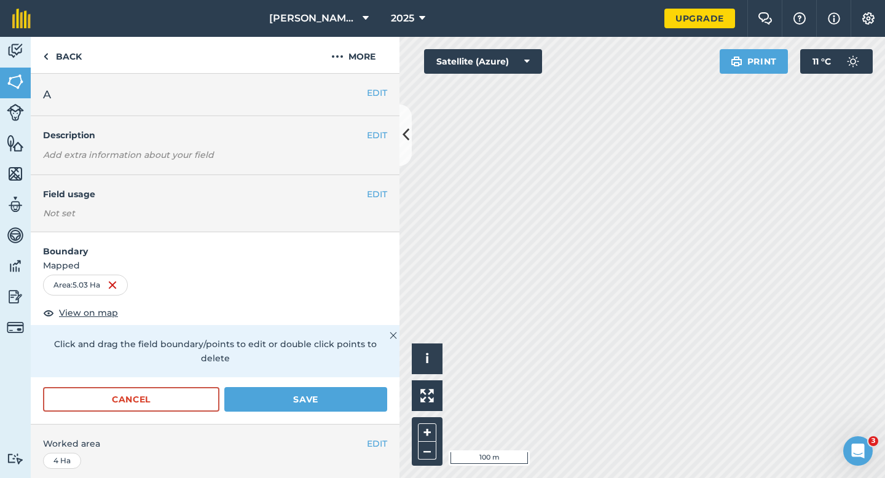
click at [319, 371] on form "Boundary Mapped Area : 5.03 Ha View on map Click and drag the field boundary/po…" at bounding box center [215, 328] width 369 height 192
click at [339, 387] on button "Save" at bounding box center [305, 399] width 163 height 25
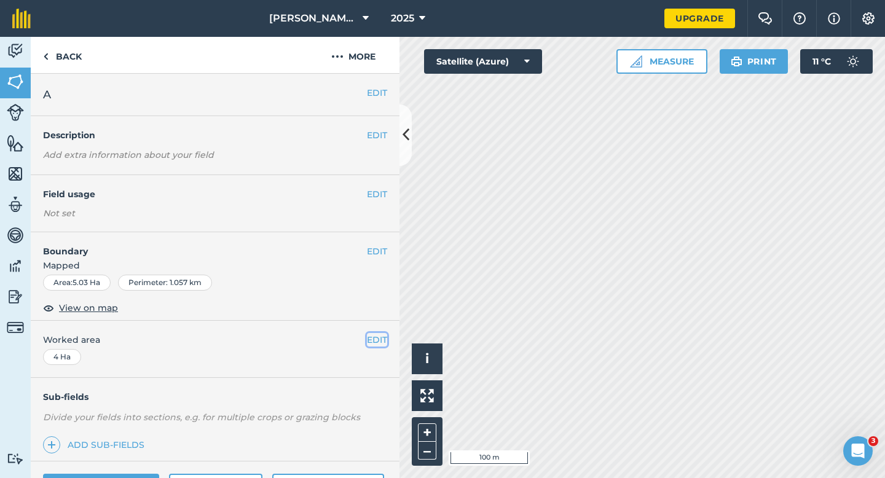
click at [382, 334] on button "EDIT" at bounding box center [377, 340] width 20 height 14
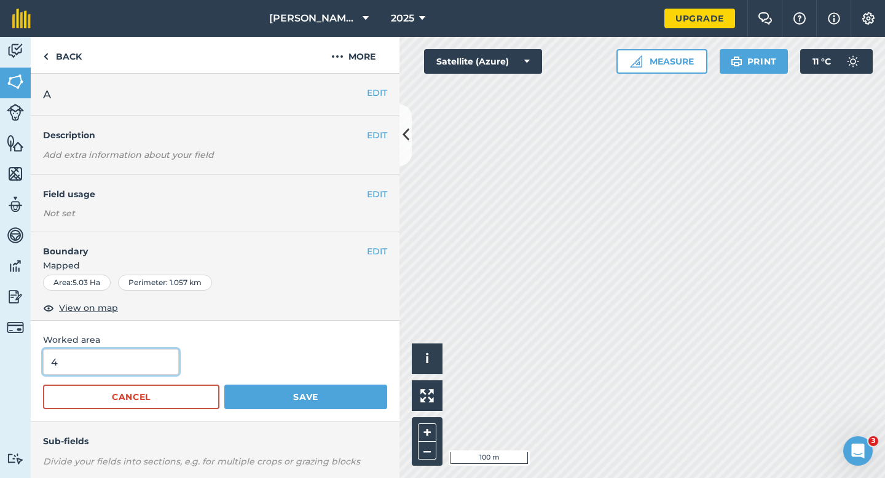
click at [117, 371] on input "4" at bounding box center [111, 362] width 136 height 26
type input "5"
click at [224, 385] on button "Save" at bounding box center [305, 397] width 163 height 25
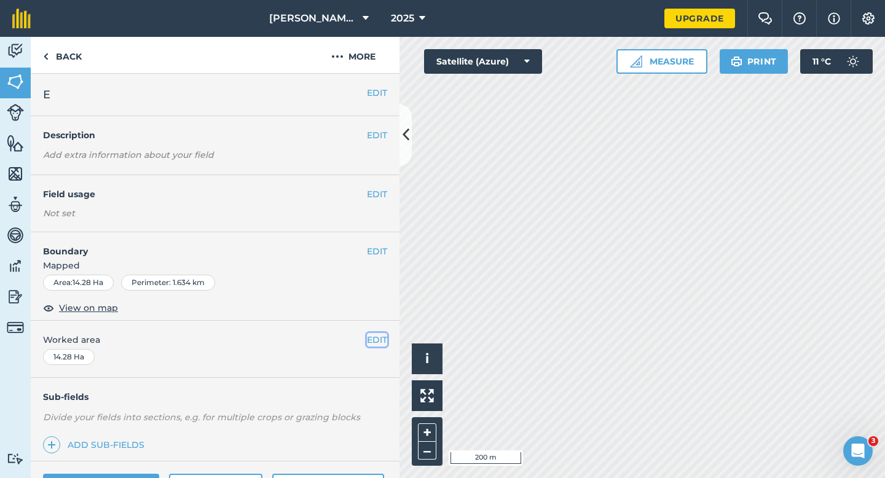
click at [376, 338] on button "EDIT" at bounding box center [377, 340] width 20 height 14
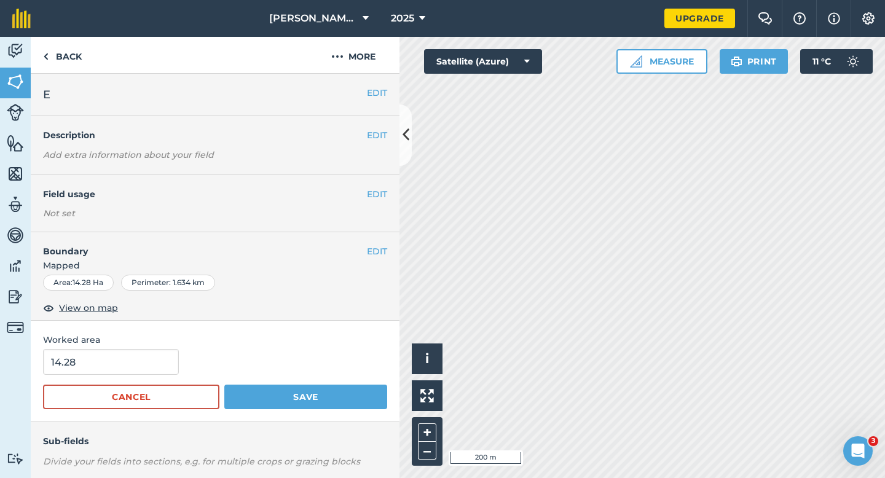
click at [151, 377] on form "14.28 Cancel Save" at bounding box center [215, 379] width 344 height 60
click at [151, 365] on input "14.28" at bounding box center [111, 362] width 136 height 26
type input "14.3"
click at [224, 385] on button "Save" at bounding box center [305, 397] width 163 height 25
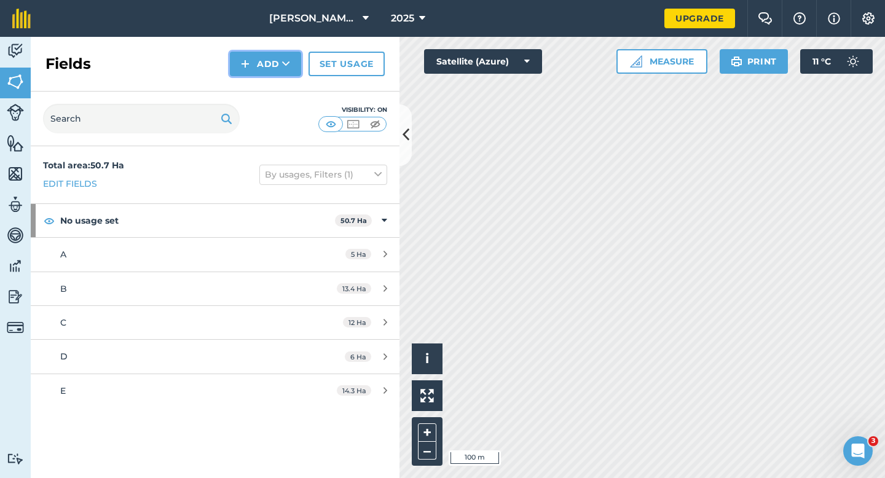
click at [252, 65] on button "Add" at bounding box center [265, 64] width 71 height 25
click at [252, 81] on link "Draw" at bounding box center [266, 91] width 68 height 27
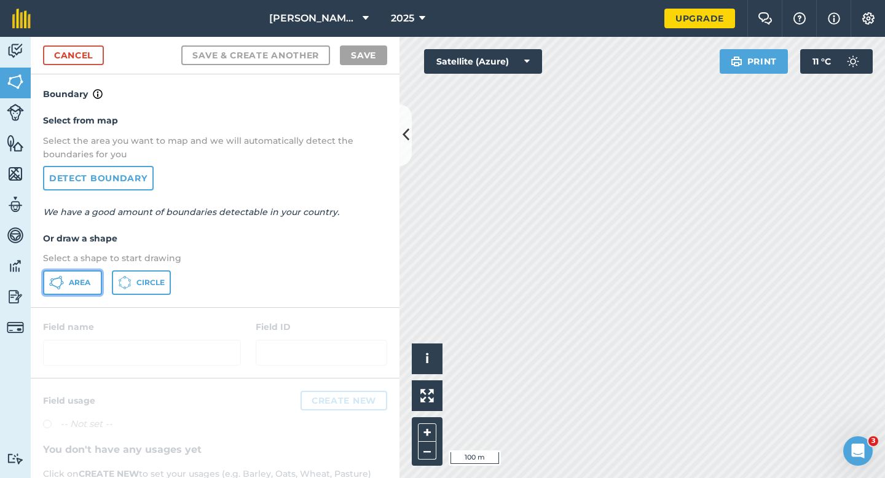
click at [57, 293] on button "Area" at bounding box center [72, 282] width 59 height 25
click at [94, 41] on div "Cancel Save & Create Another Save" at bounding box center [215, 56] width 369 height 38
click at [94, 49] on link "Cancel" at bounding box center [73, 55] width 61 height 20
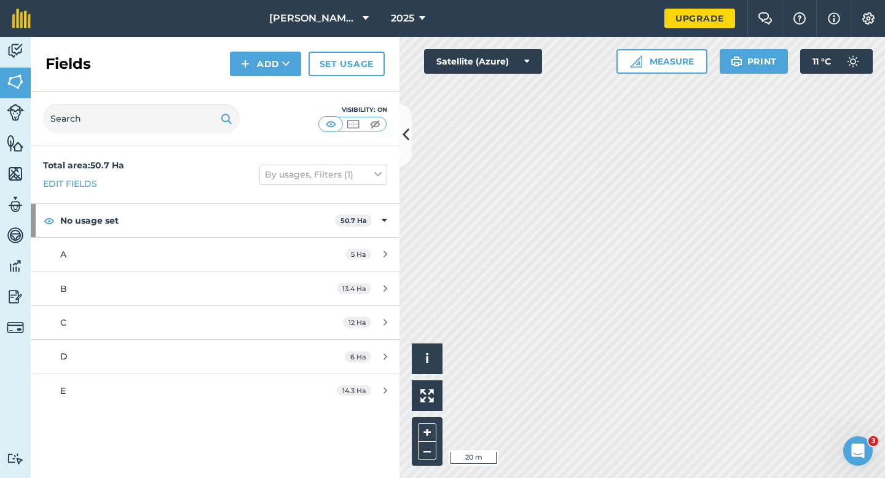
click at [230, 53] on div "Fields Add Set usage" at bounding box center [215, 64] width 369 height 55
click at [243, 69] on img at bounding box center [245, 64] width 9 height 15
click at [243, 88] on link "Draw" at bounding box center [266, 91] width 68 height 27
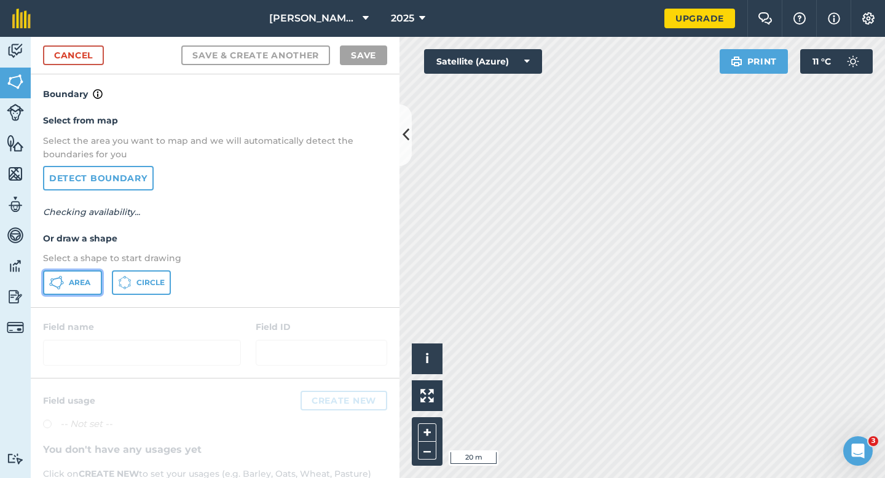
click at [82, 279] on span "Area" at bounding box center [80, 283] width 22 height 10
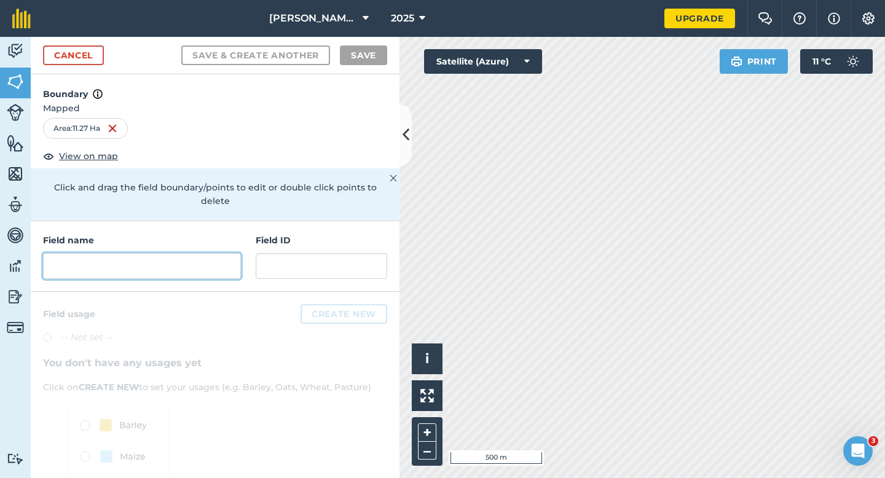
click at [200, 255] on input "text" at bounding box center [142, 266] width 198 height 26
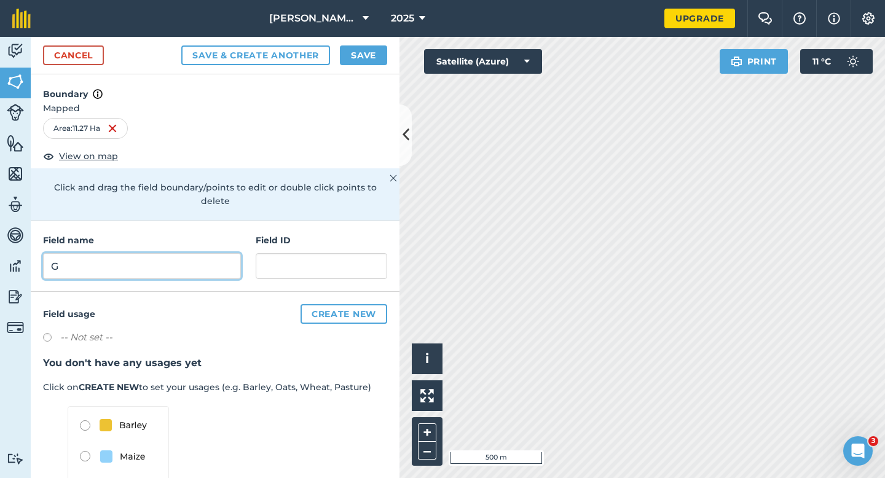
type input "G"
click at [361, 65] on div "Cancel Save & Create Another Save" at bounding box center [215, 56] width 369 height 38
click at [361, 51] on button "Save" at bounding box center [363, 55] width 47 height 20
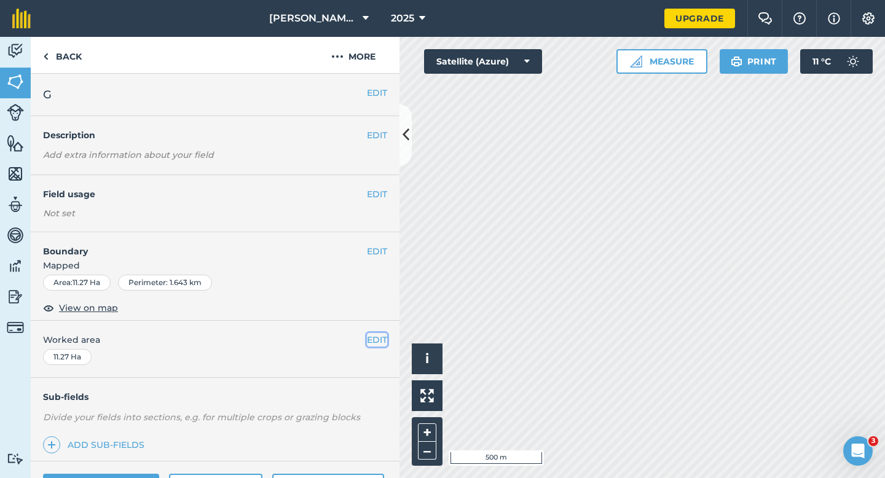
click at [381, 341] on button "EDIT" at bounding box center [377, 340] width 20 height 14
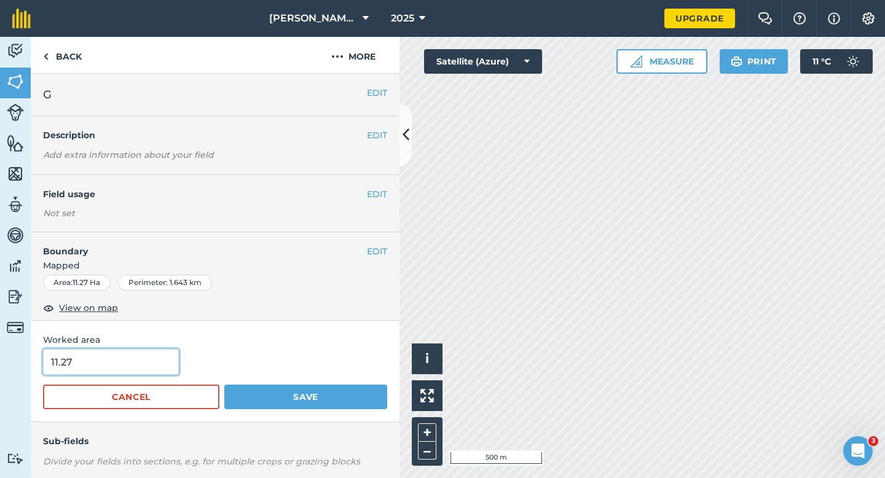
click at [137, 361] on input "11.27" at bounding box center [111, 362] width 136 height 26
type input "11.3"
click at [224, 385] on button "Save" at bounding box center [305, 397] width 163 height 25
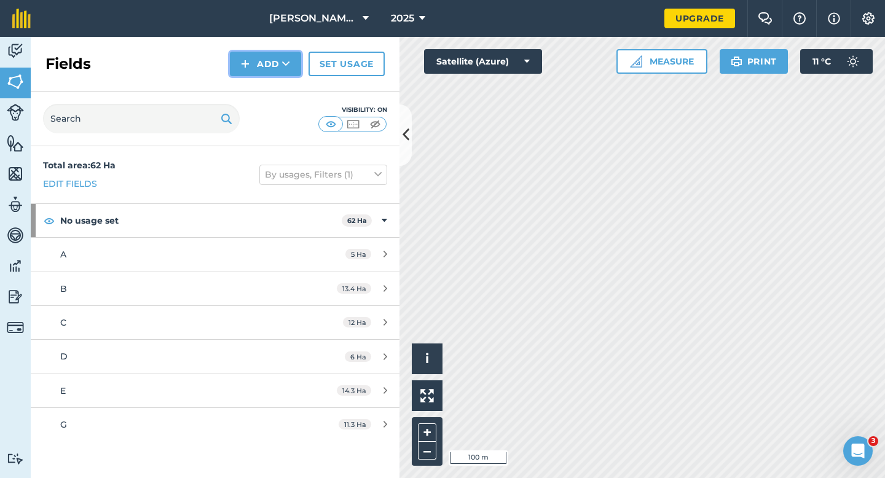
click at [285, 64] on icon at bounding box center [286, 64] width 8 height 12
click at [284, 79] on link "Draw" at bounding box center [266, 91] width 68 height 27
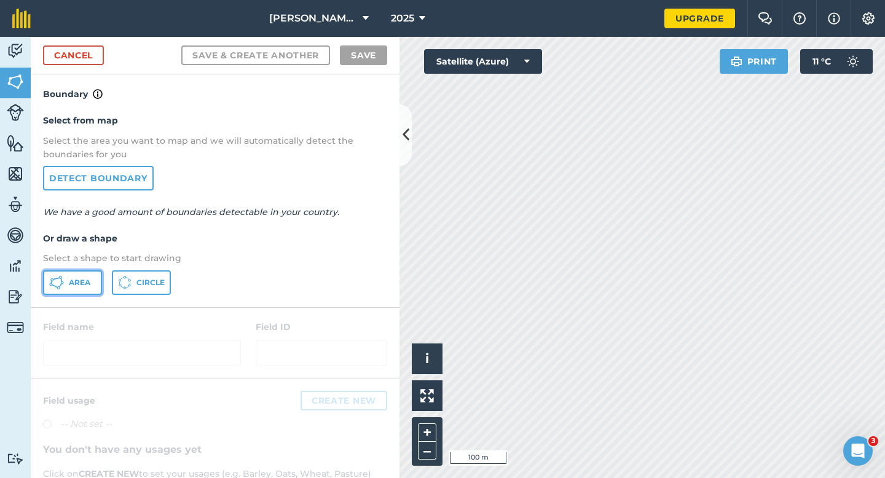
click at [82, 278] on span "Area" at bounding box center [80, 283] width 22 height 10
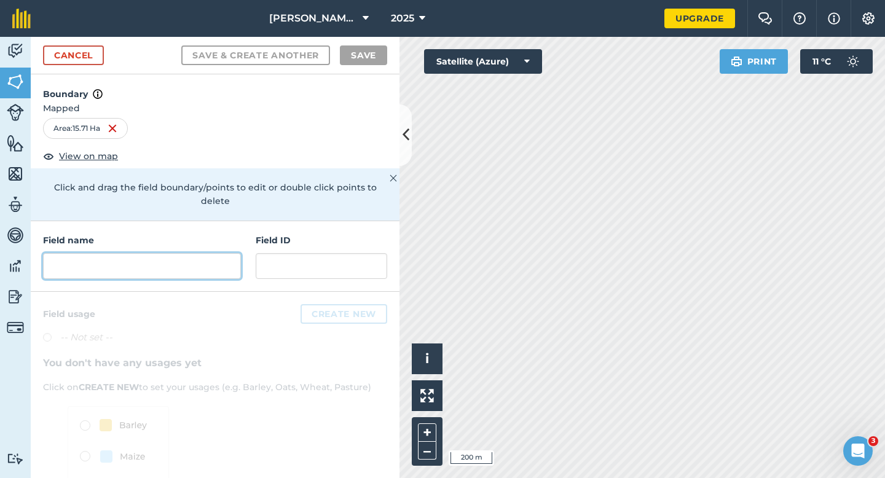
click at [178, 253] on input "text" at bounding box center [142, 266] width 198 height 26
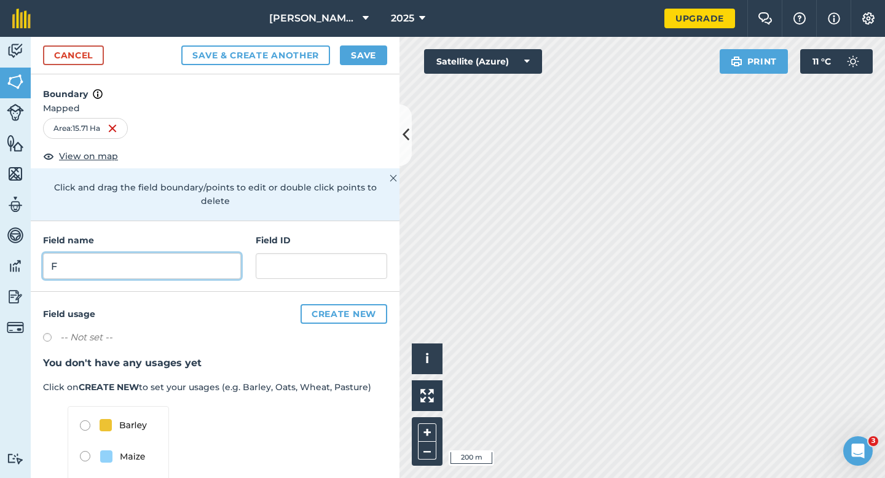
type input "F"
click at [366, 53] on button "Save" at bounding box center [363, 55] width 47 height 20
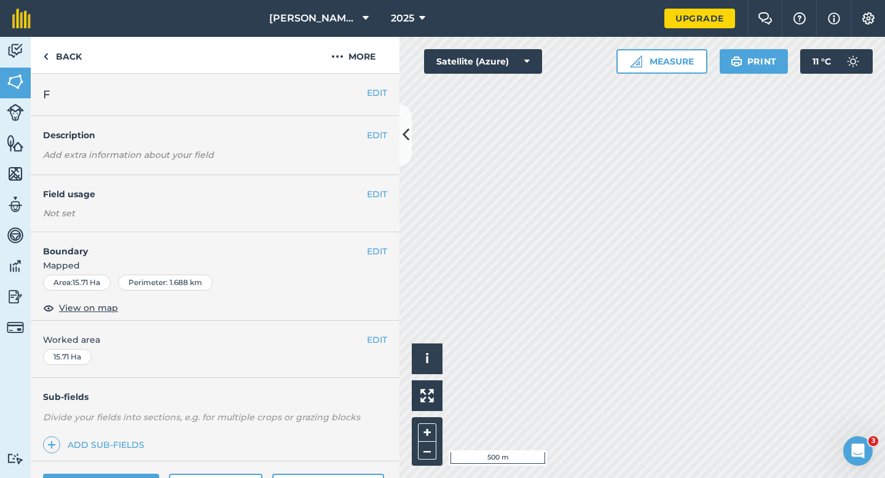
click at [374, 330] on div "EDIT Worked area 15.71 Ha" at bounding box center [215, 349] width 369 height 57
click at [374, 333] on button "EDIT" at bounding box center [377, 340] width 20 height 14
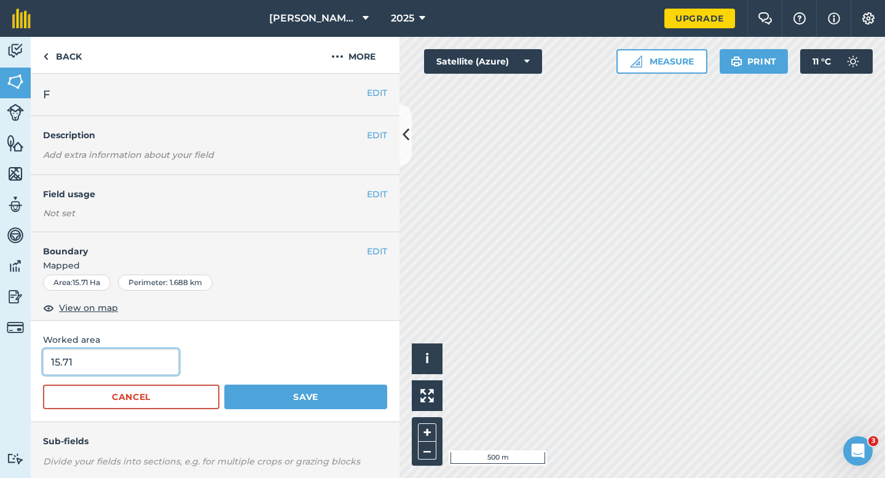
click at [157, 361] on input "15.71" at bounding box center [111, 362] width 136 height 26
type input "15.7"
click at [224, 385] on button "Save" at bounding box center [305, 397] width 163 height 25
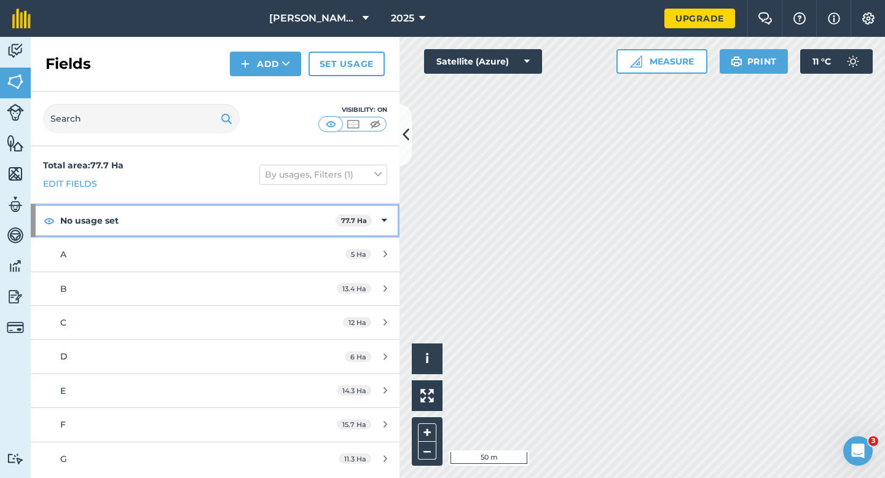
click at [385, 229] on div "No usage set 77.7 Ha" at bounding box center [215, 220] width 369 height 33
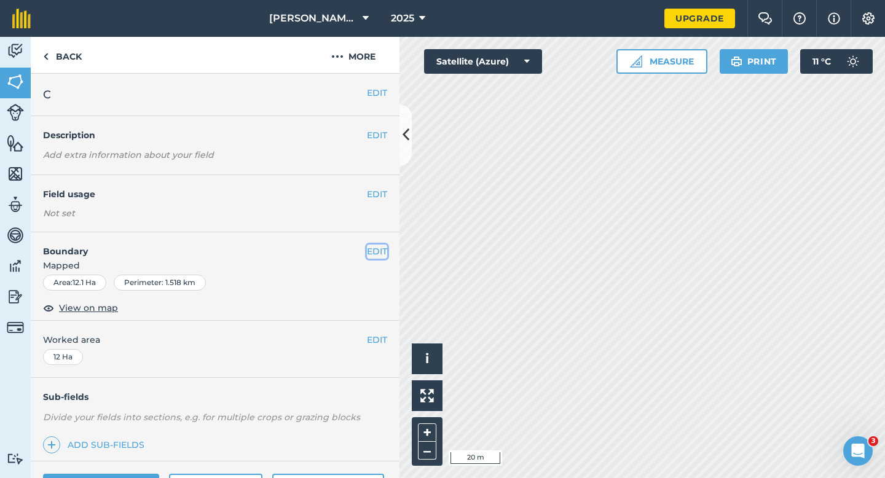
click at [382, 253] on button "EDIT" at bounding box center [377, 252] width 20 height 14
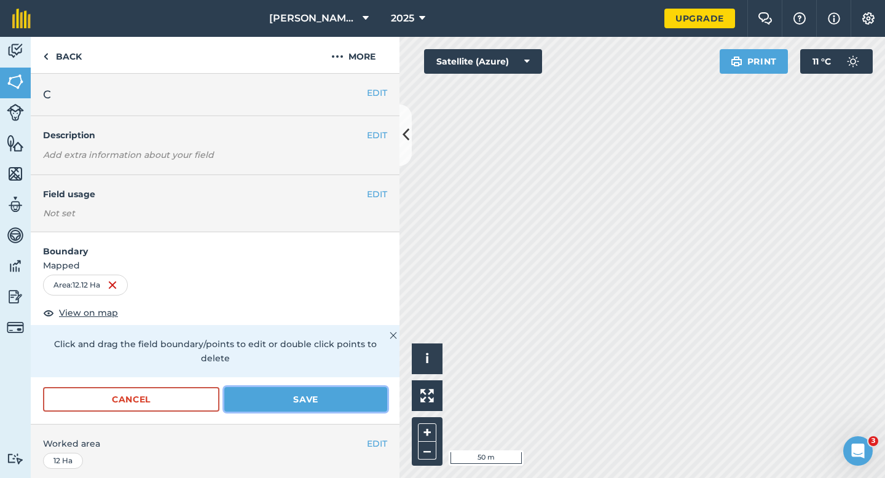
click at [352, 387] on button "Save" at bounding box center [305, 399] width 163 height 25
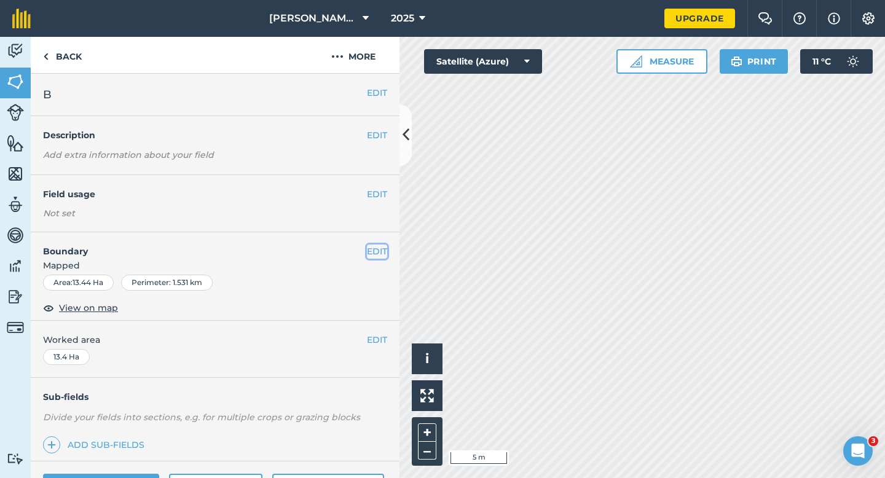
click at [384, 250] on button "EDIT" at bounding box center [377, 252] width 20 height 14
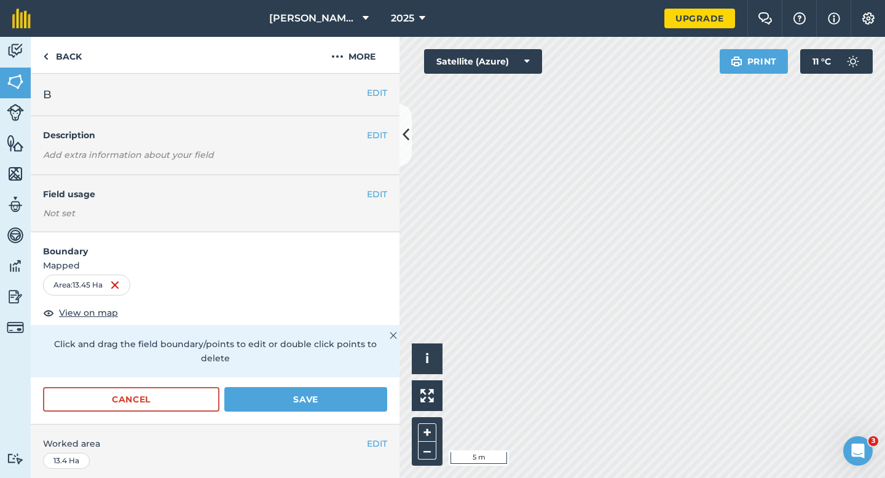
click at [357, 367] on form "Boundary Mapped Area : 13.45 Ha View on map Click and drag the field boundary/p…" at bounding box center [215, 328] width 369 height 192
click at [357, 387] on button "Save" at bounding box center [305, 399] width 163 height 25
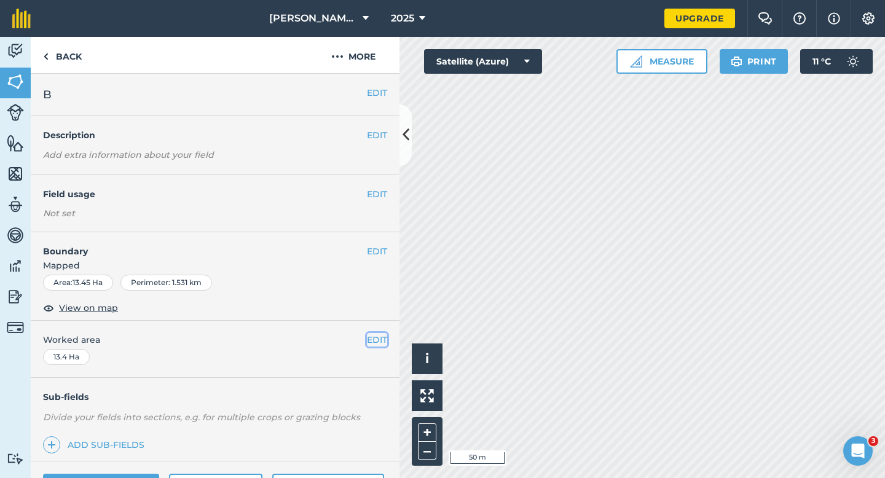
click at [373, 334] on button "EDIT" at bounding box center [377, 340] width 20 height 14
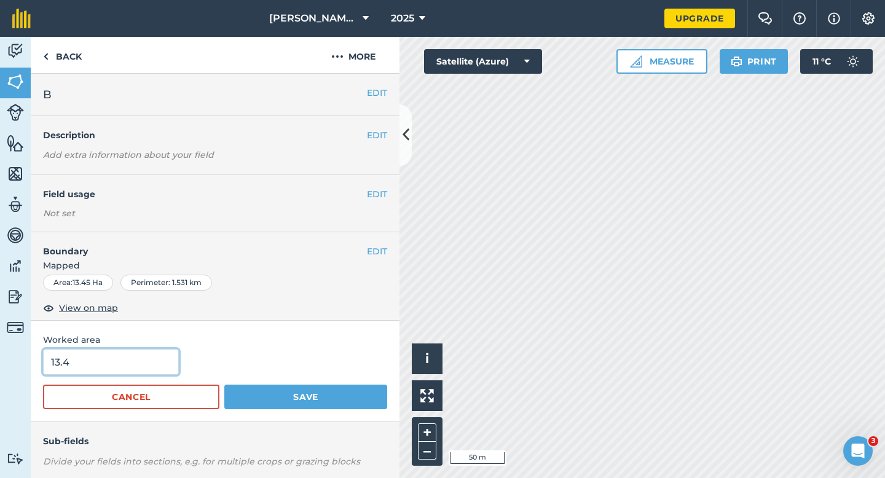
click at [159, 373] on input "13.4" at bounding box center [111, 362] width 136 height 26
type input "13.5"
click at [224, 385] on button "Save" at bounding box center [305, 397] width 163 height 25
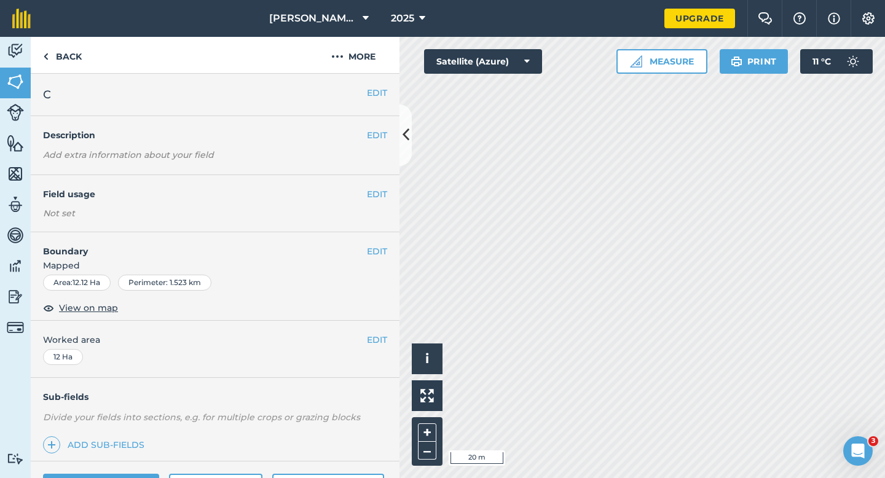
click at [391, 253] on div "EDIT Boundary Mapped Area : 12.12 Ha Perimeter : 1.523 km View on map" at bounding box center [215, 276] width 369 height 89
click at [384, 253] on button "EDIT" at bounding box center [377, 252] width 20 height 14
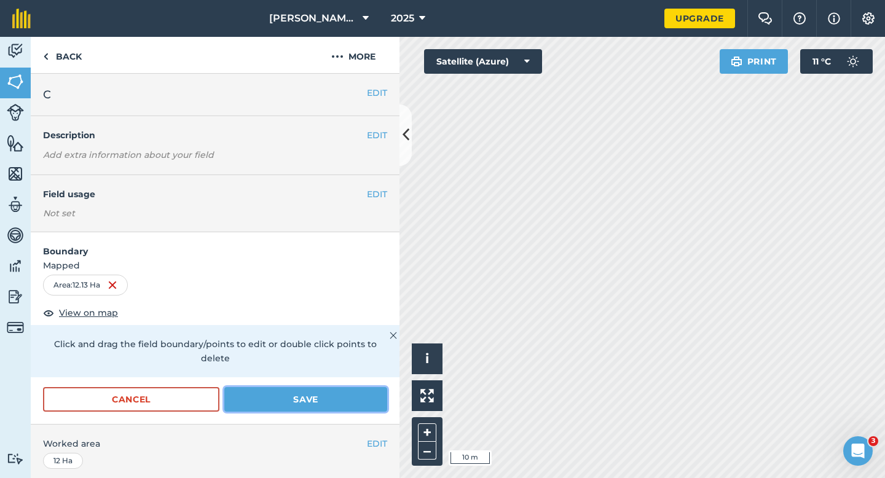
click at [331, 394] on button "Save" at bounding box center [305, 399] width 163 height 25
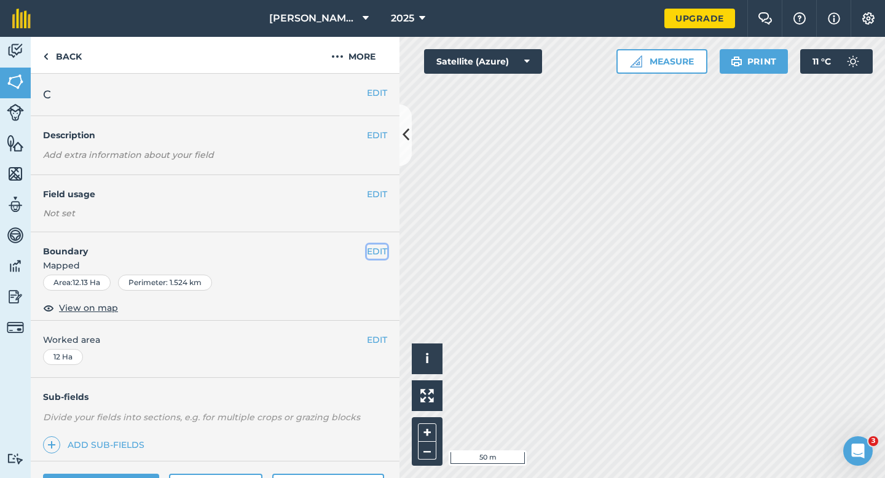
click at [377, 254] on button "EDIT" at bounding box center [377, 252] width 20 height 14
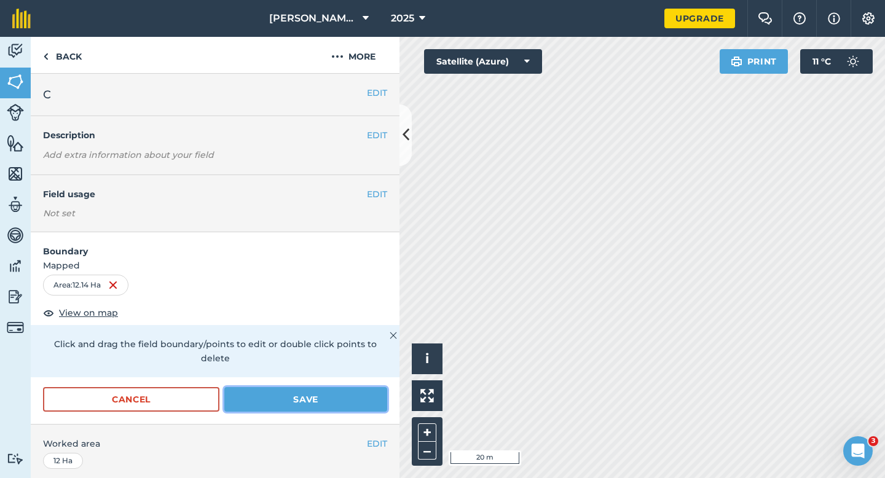
click at [383, 389] on button "Save" at bounding box center [305, 399] width 163 height 25
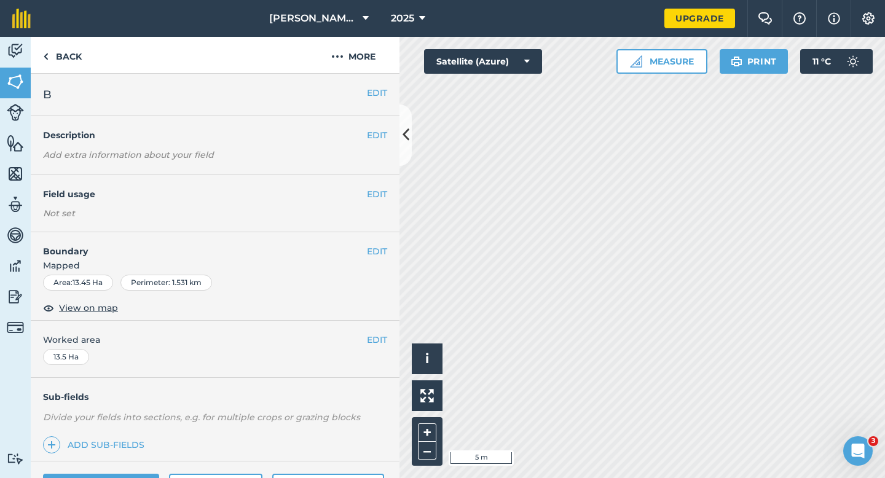
click at [388, 255] on div "EDIT Boundary Mapped Area : 13.45 Ha Perimeter : 1.531 km View on map" at bounding box center [215, 276] width 369 height 89
click at [383, 251] on button "EDIT" at bounding box center [377, 252] width 20 height 14
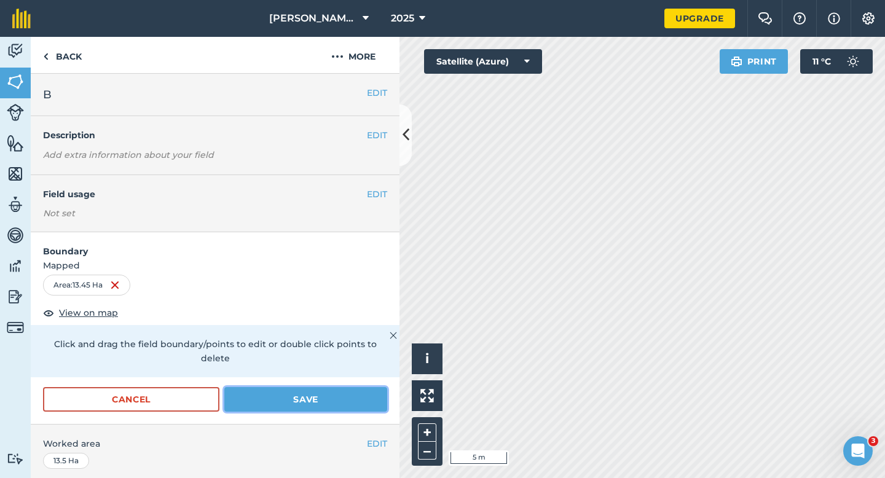
click at [379, 393] on button "Save" at bounding box center [305, 399] width 163 height 25
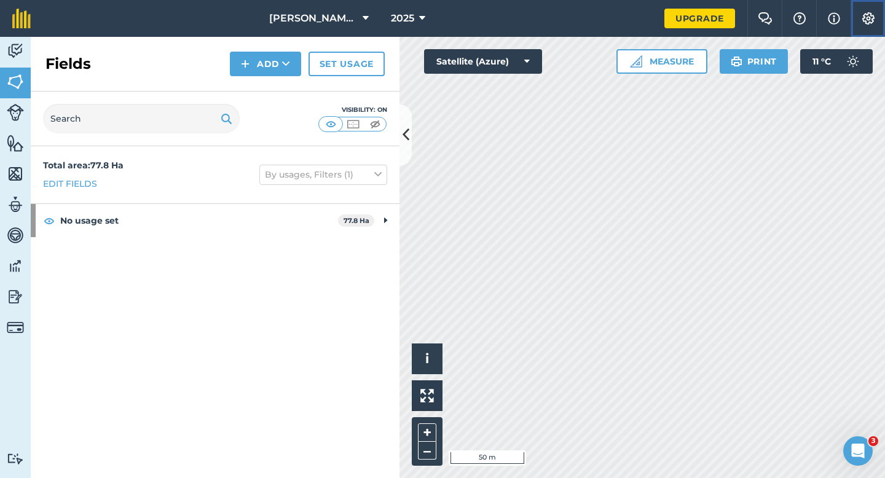
click at [881, 23] on button "Settings" at bounding box center [868, 18] width 34 height 37
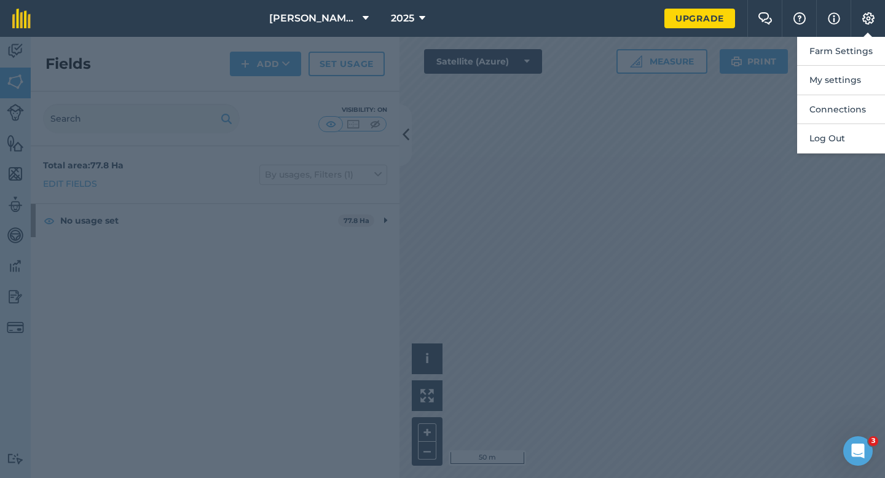
click at [871, 39] on button "Farm Settings" at bounding box center [841, 51] width 88 height 29
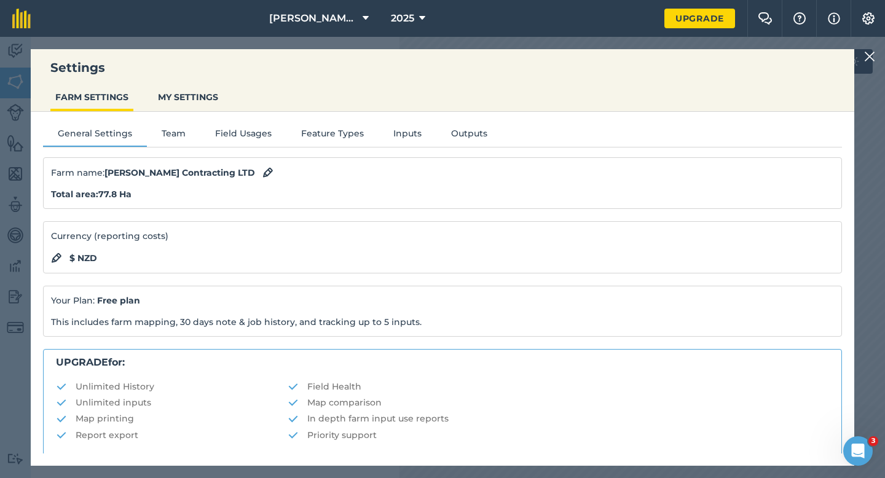
scroll to position [236, 0]
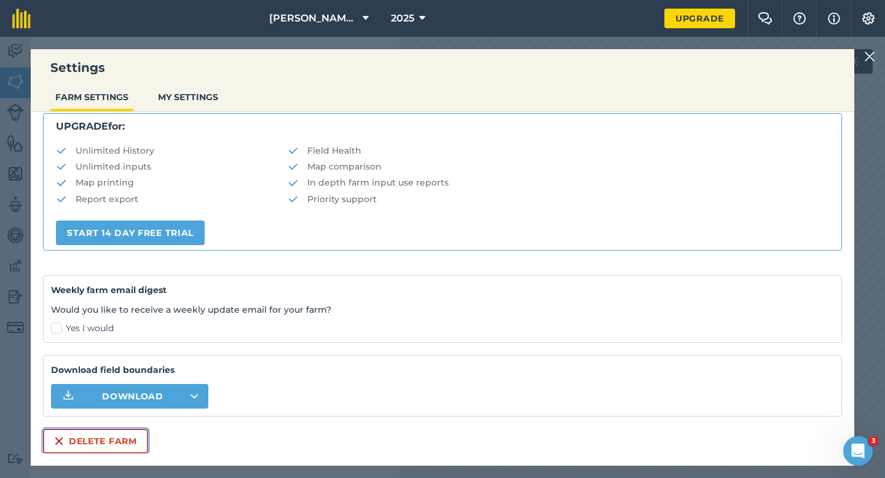
click at [93, 433] on button "Delete farm" at bounding box center [95, 441] width 105 height 25
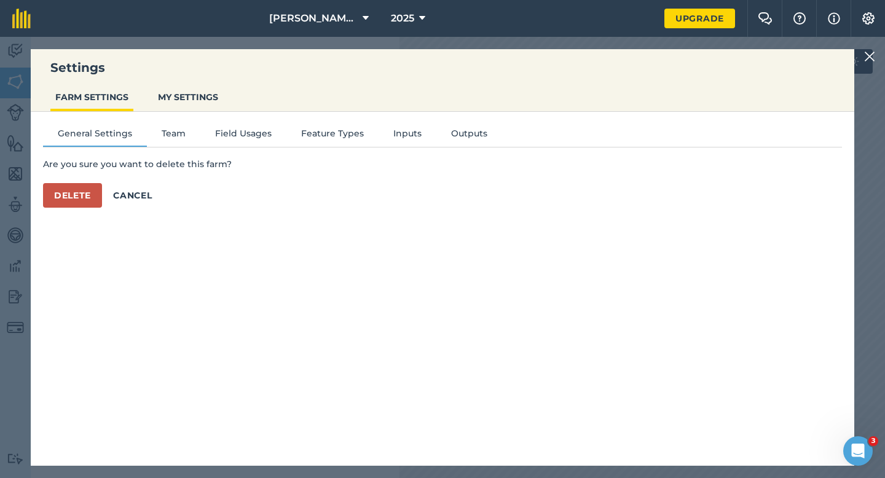
click at [75, 229] on div "General Settings Team Field Usages Feature Types Inputs Outputs Are you sure yo…" at bounding box center [443, 283] width 824 height 342
click at [75, 217] on div "General Settings Team Field Usages Feature Types Inputs Outputs Are you sure yo…" at bounding box center [443, 283] width 824 height 342
click at [75, 194] on button "Delete" at bounding box center [72, 195] width 59 height 25
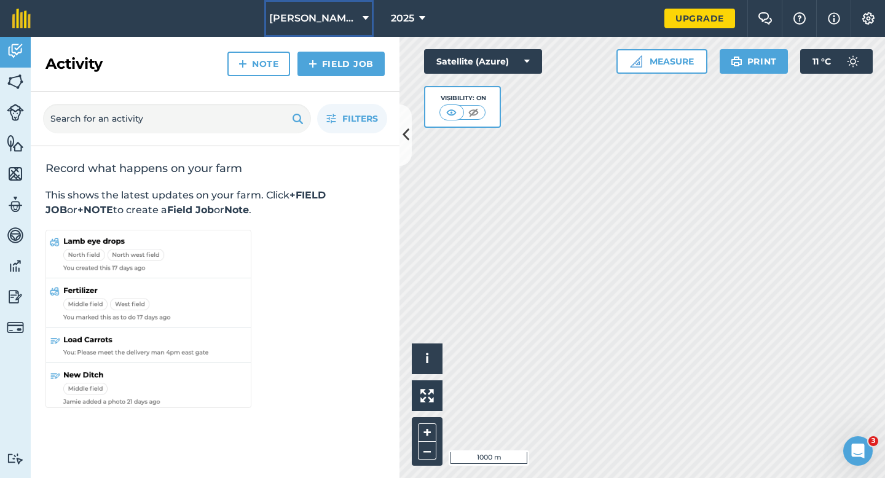
click at [324, 25] on span "[PERSON_NAME] & Sons Farming LTD" at bounding box center [313, 18] width 89 height 15
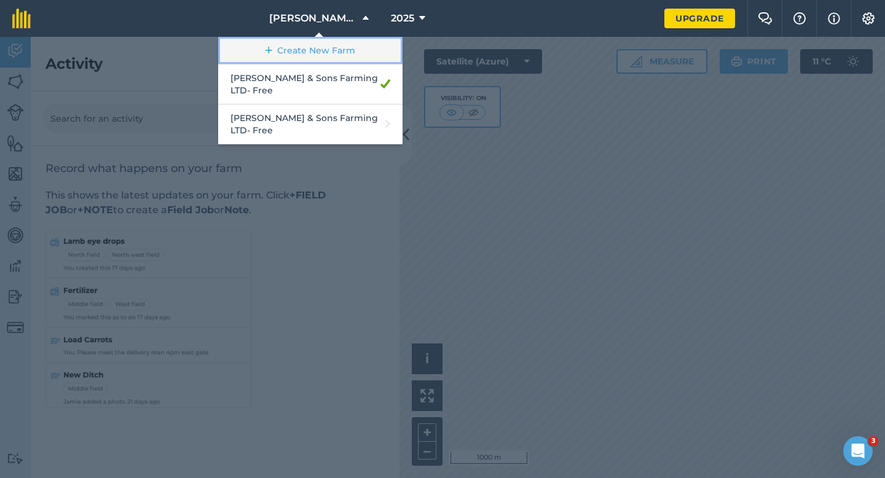
click at [324, 44] on link "Create New Farm" at bounding box center [310, 51] width 184 height 28
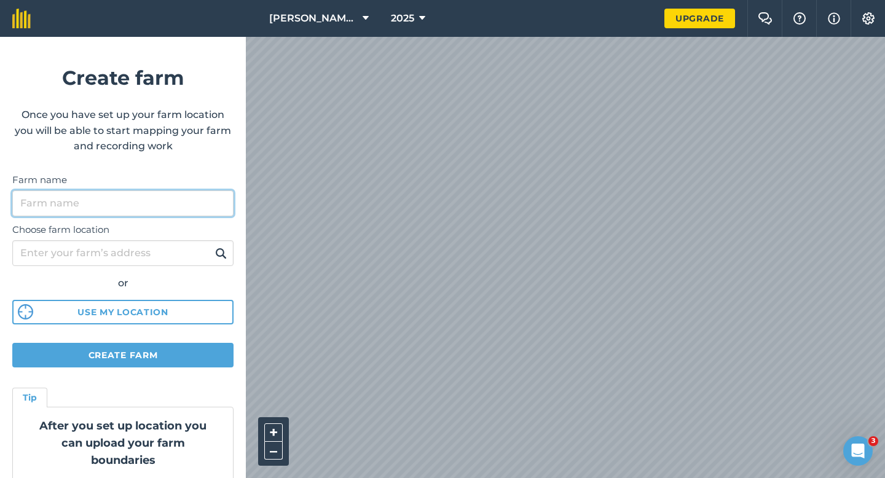
click at [168, 201] on input "Farm name" at bounding box center [122, 204] width 221 height 26
type input "[PERSON_NAME] & Sons"
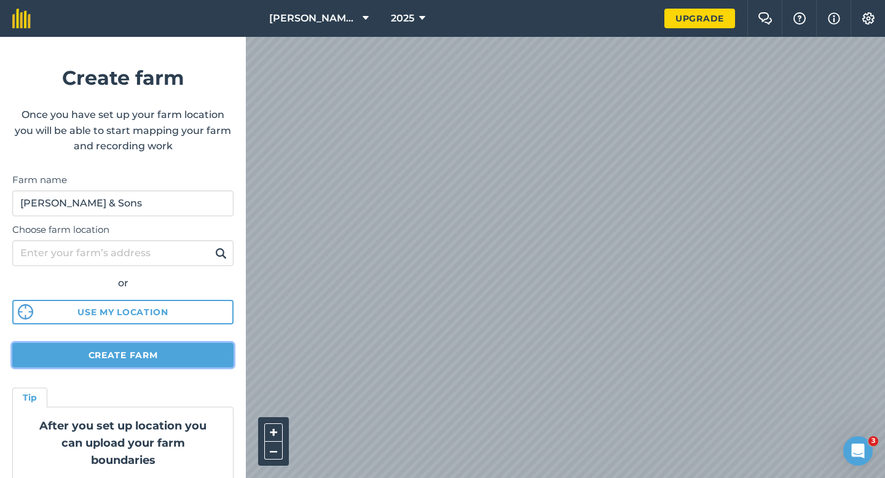
click at [223, 352] on button "Create farm" at bounding box center [122, 355] width 221 height 25
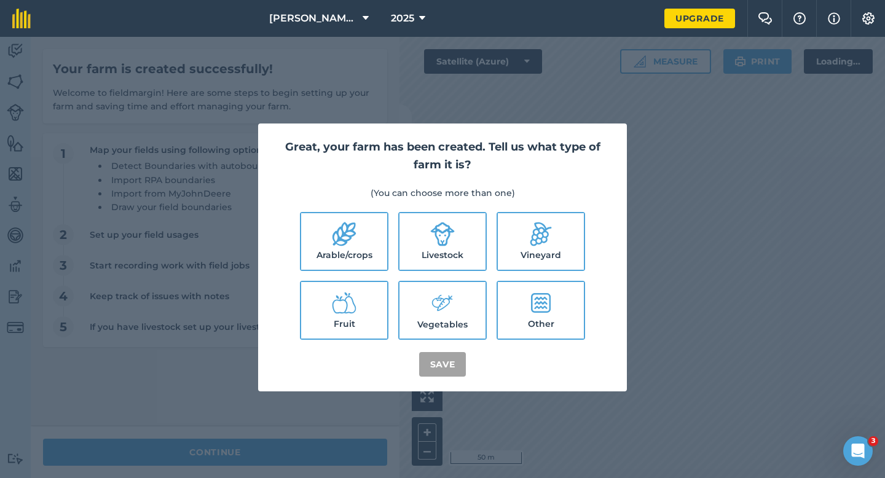
click at [320, 252] on label "Arable/crops" at bounding box center [344, 241] width 86 height 57
checkbox input "true"
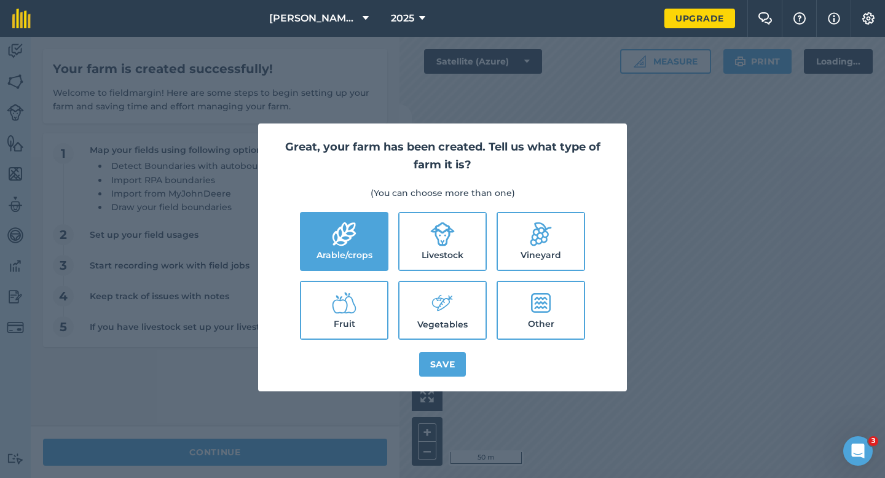
click at [433, 264] on label "Livestock" at bounding box center [443, 241] width 86 height 57
checkbox input "true"
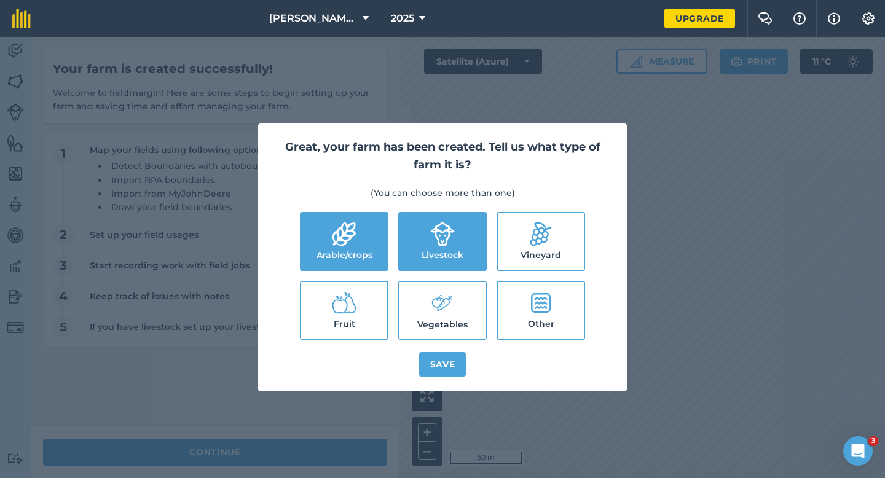
click at [433, 299] on icon at bounding box center [438, 301] width 13 height 14
checkbox input "true"
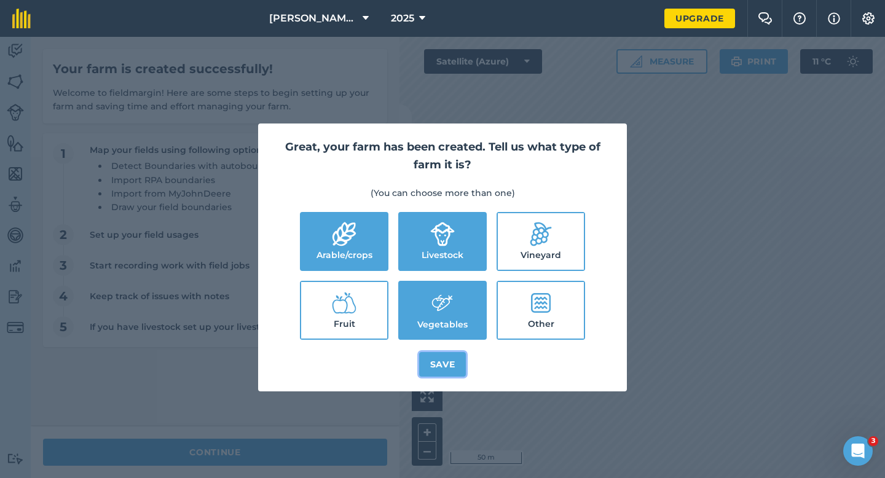
click at [433, 353] on button "Save" at bounding box center [442, 364] width 47 height 25
click at [317, 478] on div "Great, your farm has been created. Tell us what type of farm it is? (You can ch…" at bounding box center [442, 257] width 885 height 441
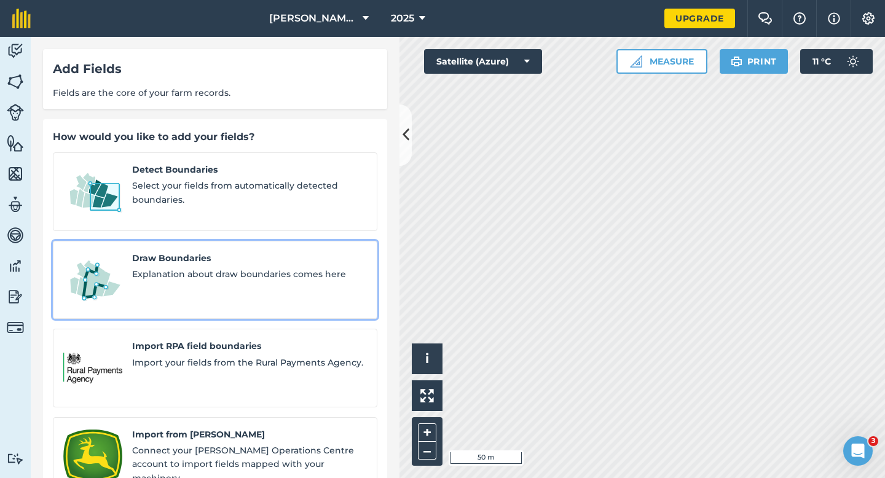
click at [213, 270] on div "Draw Boundaries Explanation about draw boundaries comes here" at bounding box center [249, 280] width 235 height 58
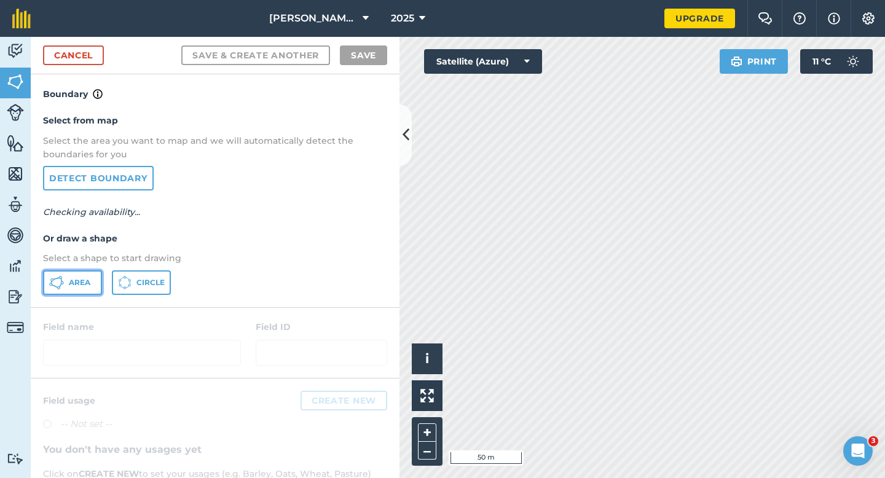
click at [79, 290] on button "Area" at bounding box center [72, 282] width 59 height 25
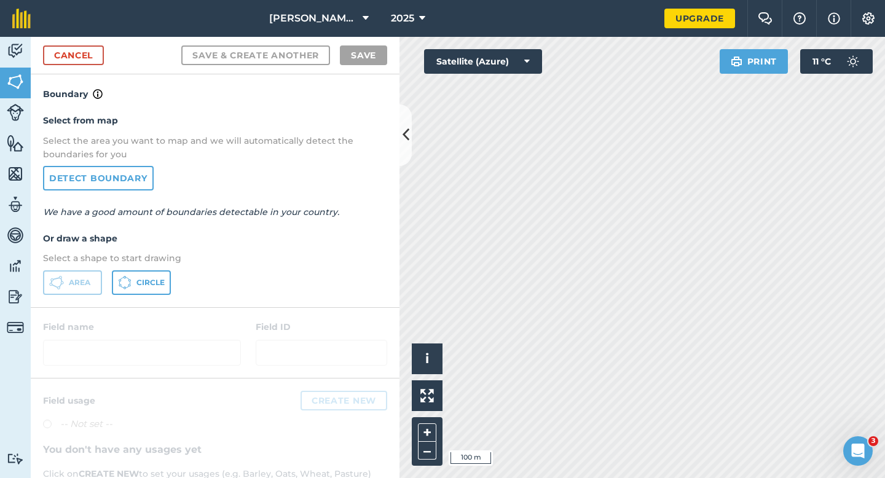
click at [754, 25] on div "[PERSON_NAME] & Sons 2025 Upgrade Farm Chat Help Info Settings Map printing is …" at bounding box center [442, 239] width 885 height 478
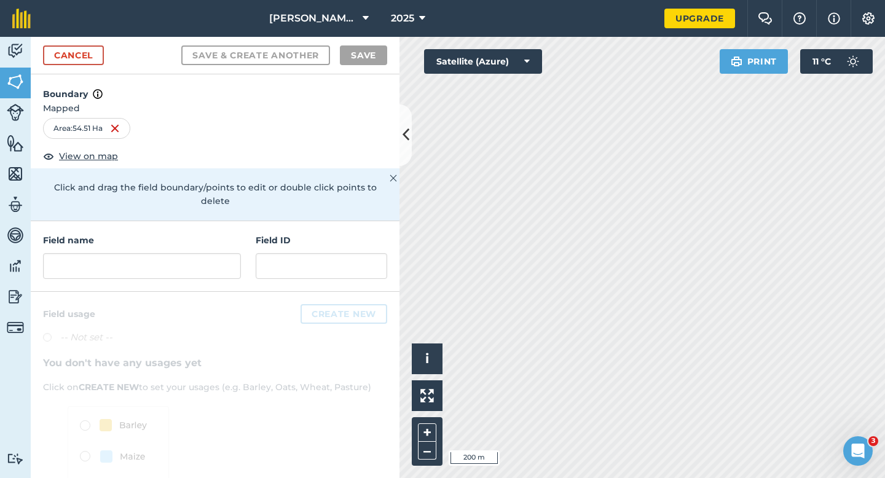
click at [85, 65] on div "Cancel Save & Create Another Save" at bounding box center [215, 56] width 369 height 38
click at [105, 63] on div "Cancel Save & Create Another Save" at bounding box center [215, 56] width 369 height 38
click at [93, 63] on link "Cancel" at bounding box center [73, 55] width 61 height 20
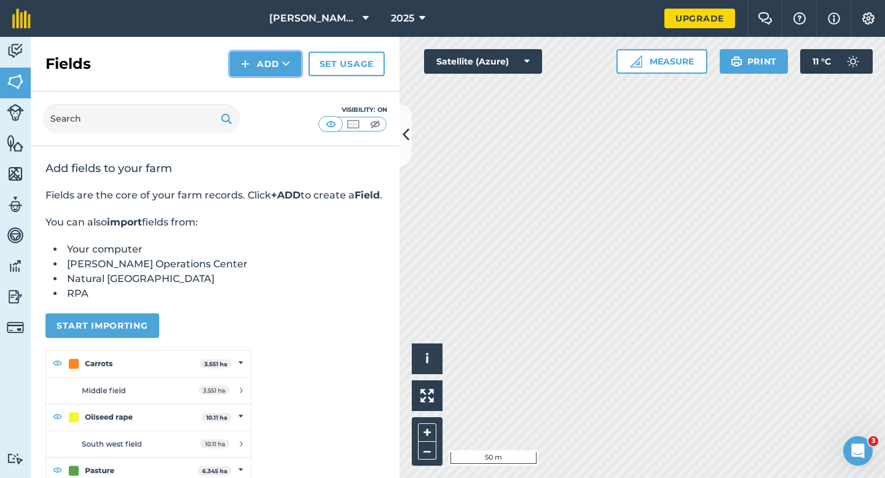
click at [285, 65] on icon at bounding box center [286, 64] width 8 height 12
click at [285, 82] on link "Draw" at bounding box center [266, 91] width 68 height 27
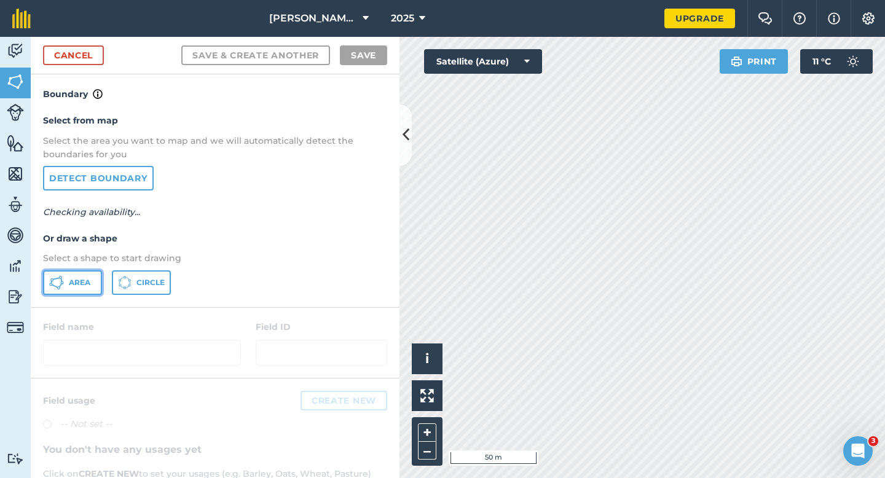
click at [60, 282] on icon at bounding box center [56, 282] width 15 height 15
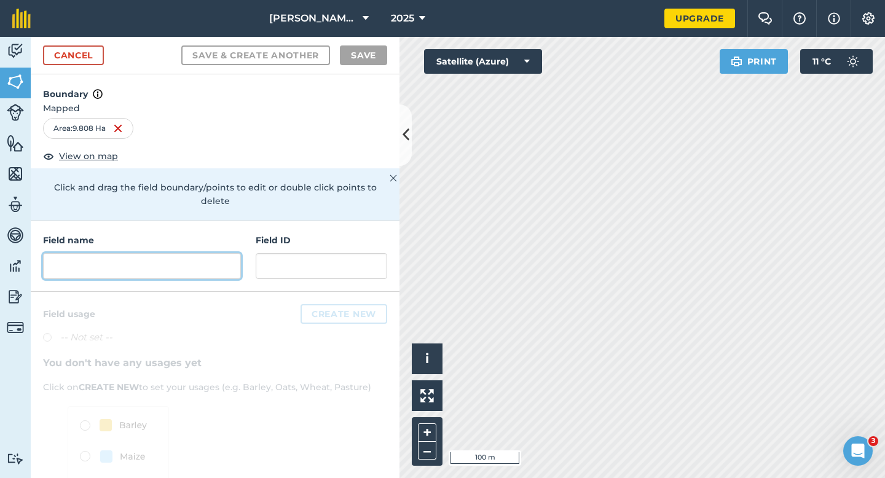
click at [178, 261] on input "text" at bounding box center [142, 266] width 198 height 26
type input "1"
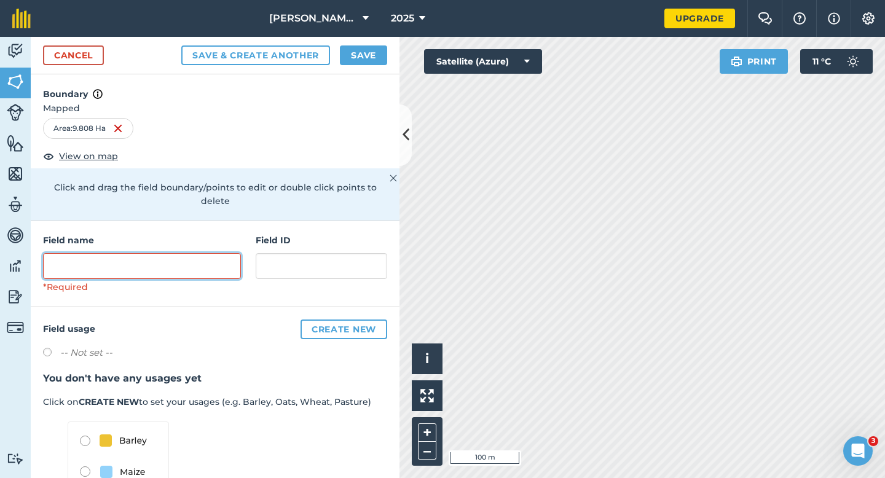
type input "1"
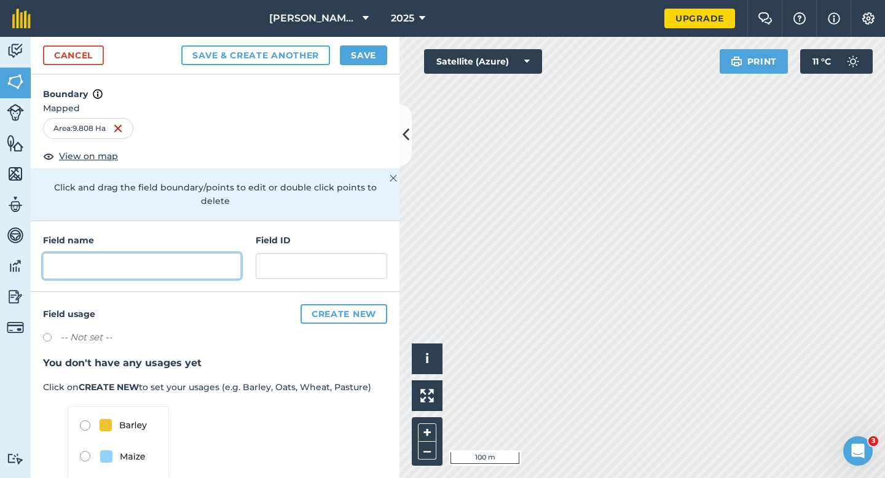
type input "1"
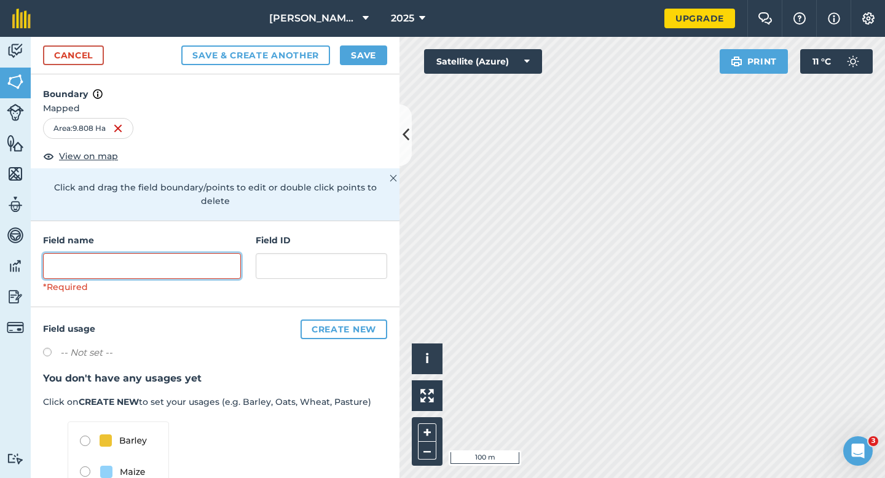
type input "1"
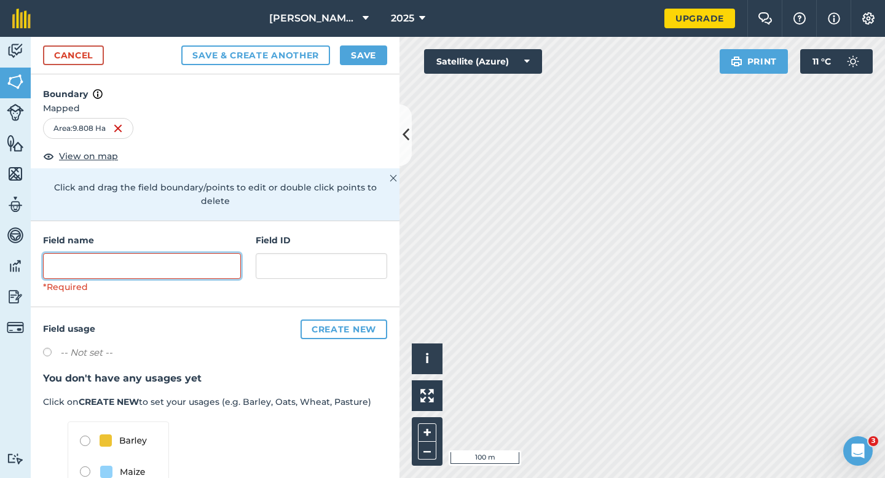
type input "1"
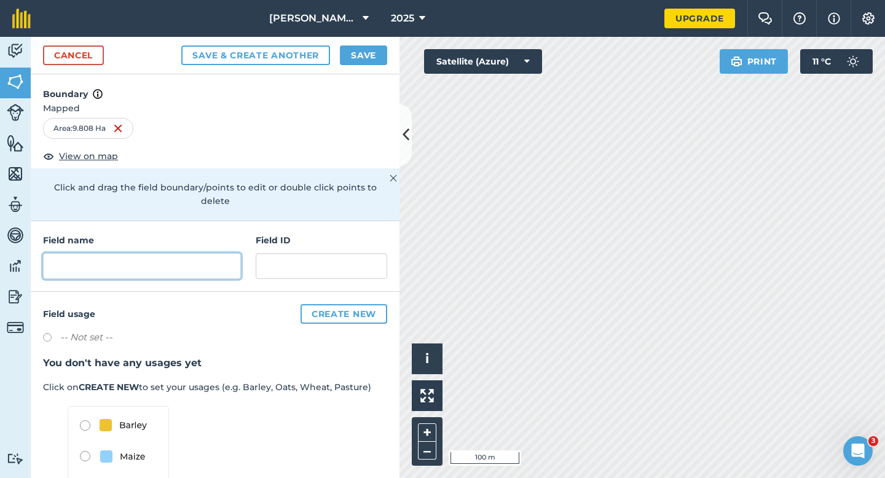
type input "1"
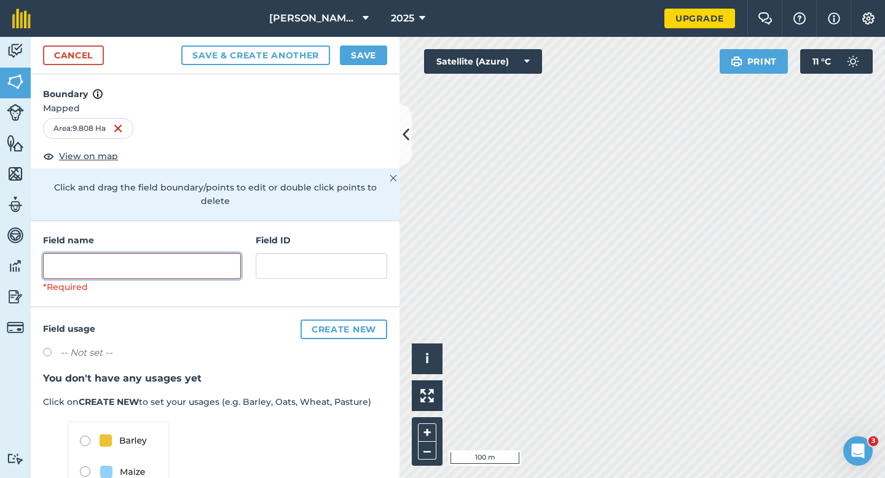
type input "1"
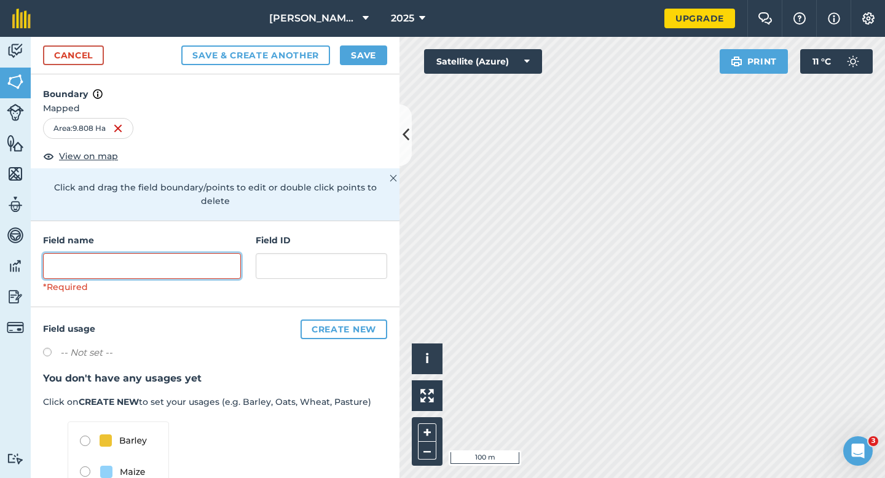
type input "1"
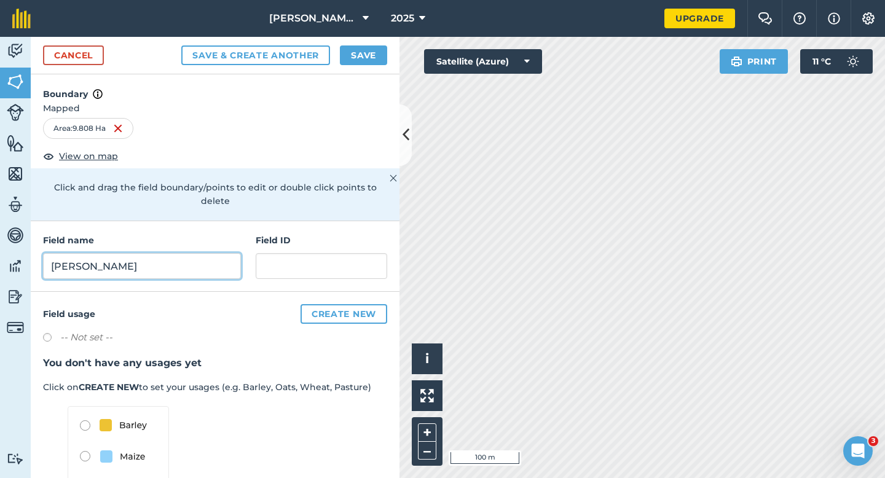
type input "[PERSON_NAME]"
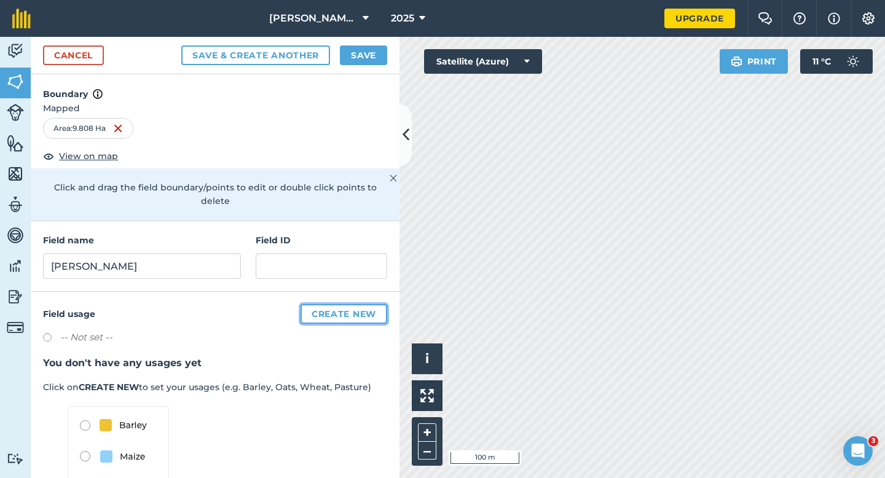
click at [353, 304] on button "Create new" at bounding box center [344, 314] width 87 height 20
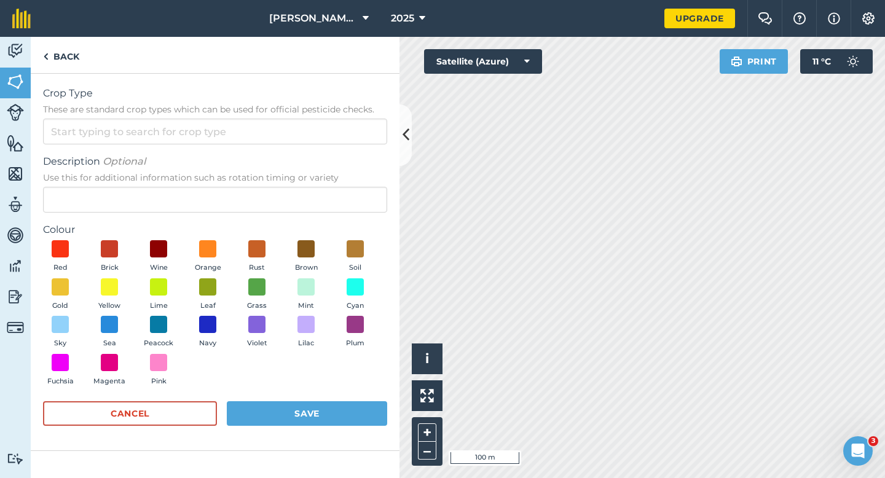
click at [283, 148] on form "Crop Type These are standard crop types which can be used for official pesticid…" at bounding box center [215, 262] width 344 height 352
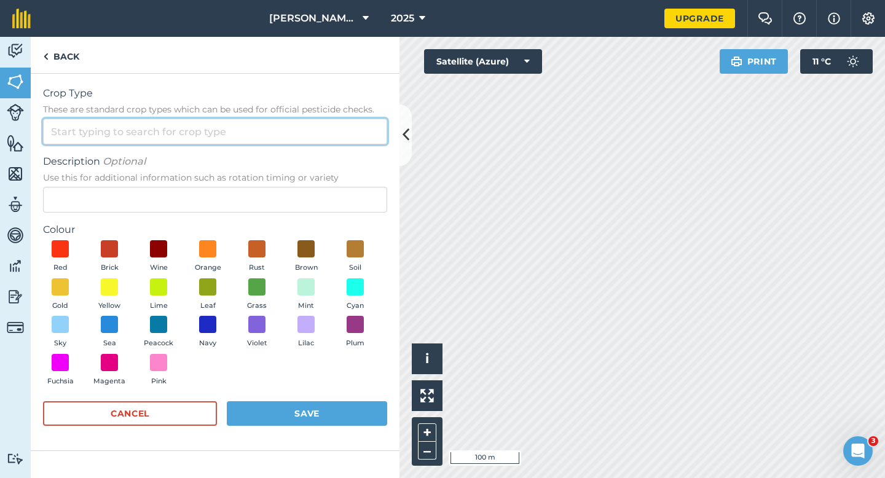
click at [283, 136] on input "Crop Type These are standard crop types which can be used for official pesticid…" at bounding box center [215, 132] width 344 height 26
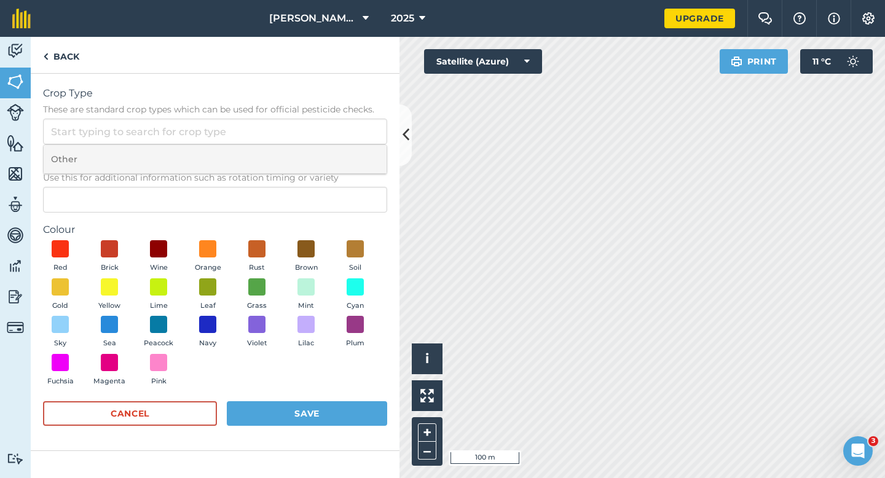
click at [283, 151] on li "Other" at bounding box center [215, 159] width 343 height 29
type input "Other"
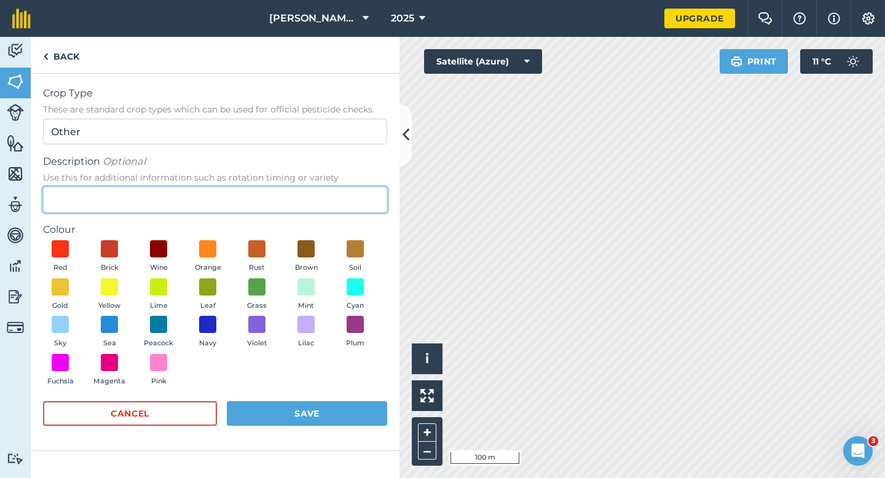
click at [283, 200] on input "Description Optional Use this for additional information such as rotation timin…" at bounding box center [215, 200] width 344 height 26
type input "Radish Seed"
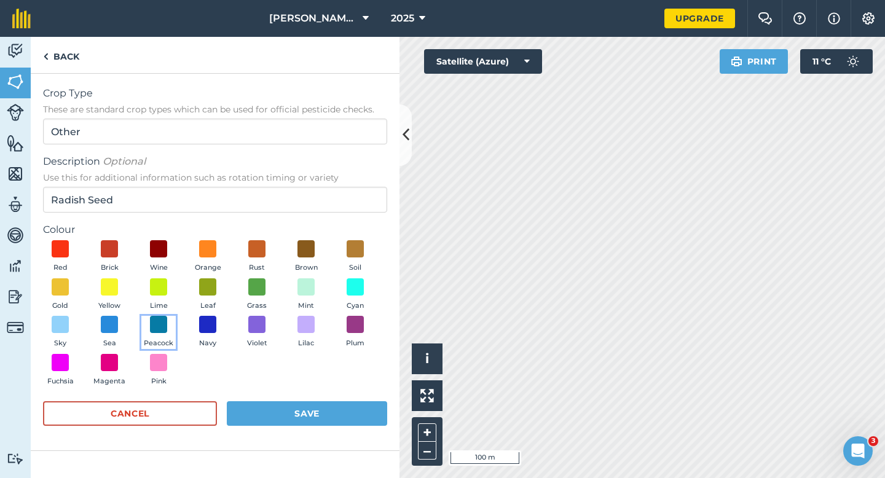
click at [171, 323] on button "Peacock" at bounding box center [158, 332] width 34 height 33
click at [303, 414] on button "Save" at bounding box center [307, 413] width 160 height 25
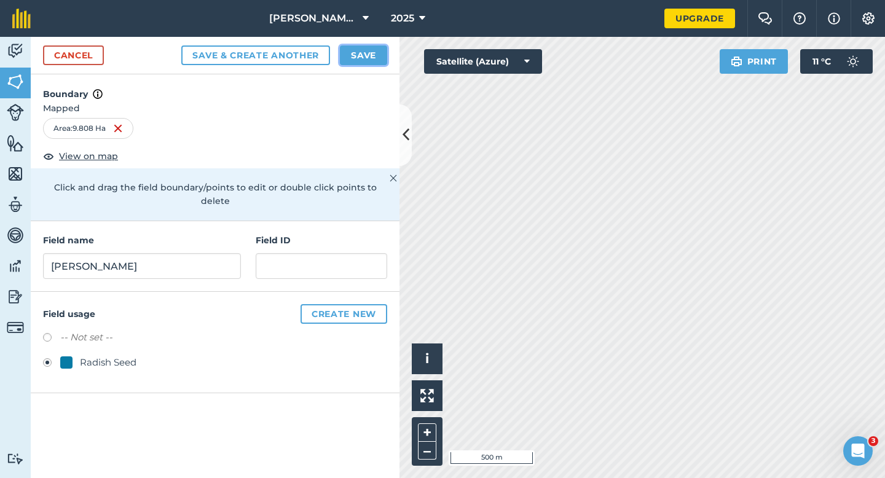
click at [373, 51] on button "Save" at bounding box center [363, 55] width 47 height 20
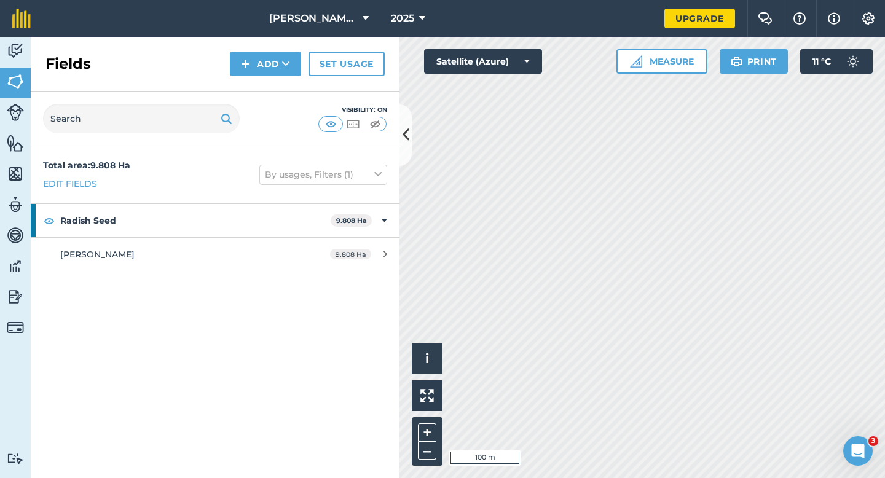
click at [267, 84] on div "Fields Add Set usage" at bounding box center [215, 64] width 369 height 55
click at [267, 72] on button "Add" at bounding box center [265, 64] width 71 height 25
click at [267, 76] on button "Add Draw Import" at bounding box center [265, 64] width 71 height 25
click at [268, 76] on button "Add" at bounding box center [265, 64] width 71 height 25
click at [268, 81] on link "Draw" at bounding box center [266, 91] width 68 height 27
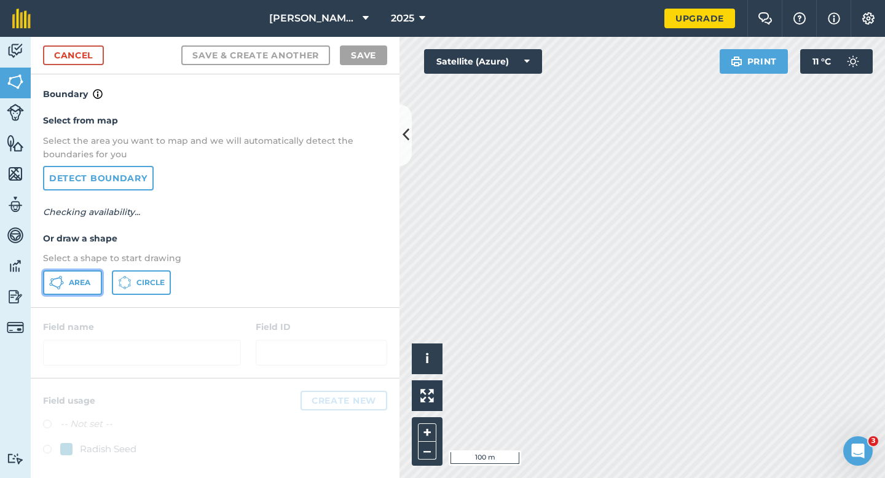
click at [89, 271] on button "Area" at bounding box center [72, 282] width 59 height 25
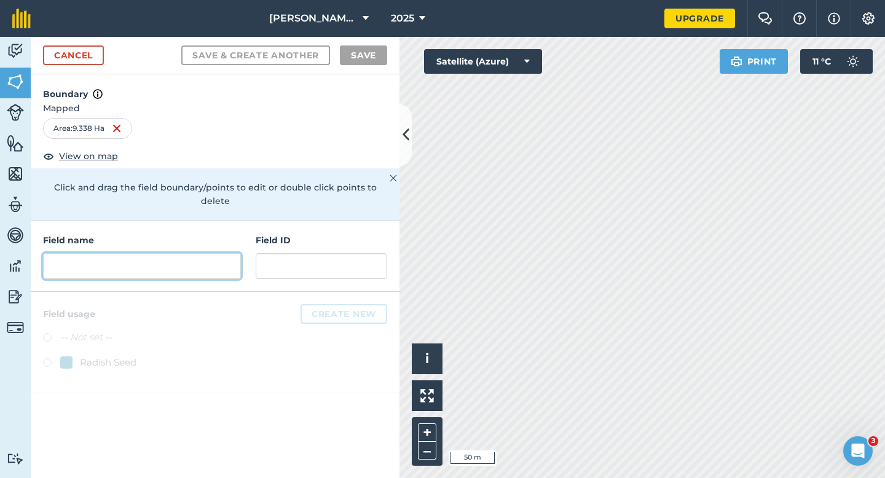
click at [218, 253] on input "text" at bounding box center [142, 266] width 198 height 26
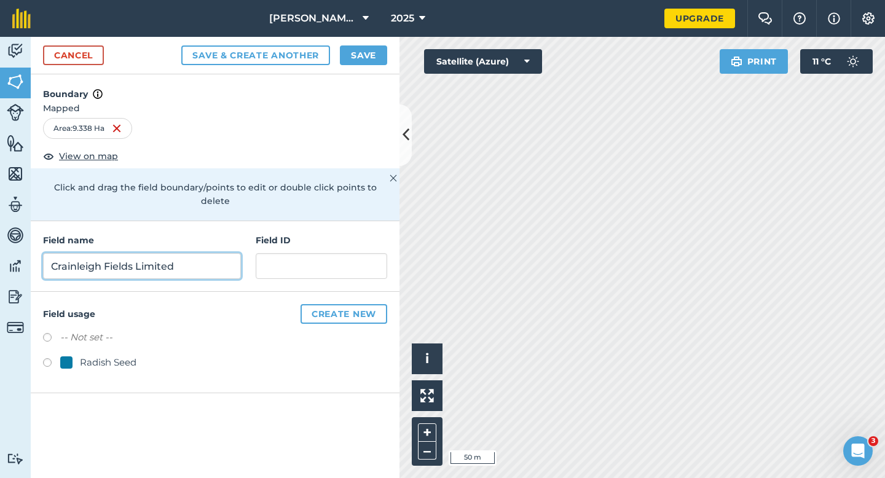
type input "Crainleigh Fields Limited"
click at [100, 359] on div "Radish Seed" at bounding box center [215, 364] width 344 height 18
click at [100, 355] on div "Radish Seed" at bounding box center [108, 362] width 57 height 15
radio input "true"
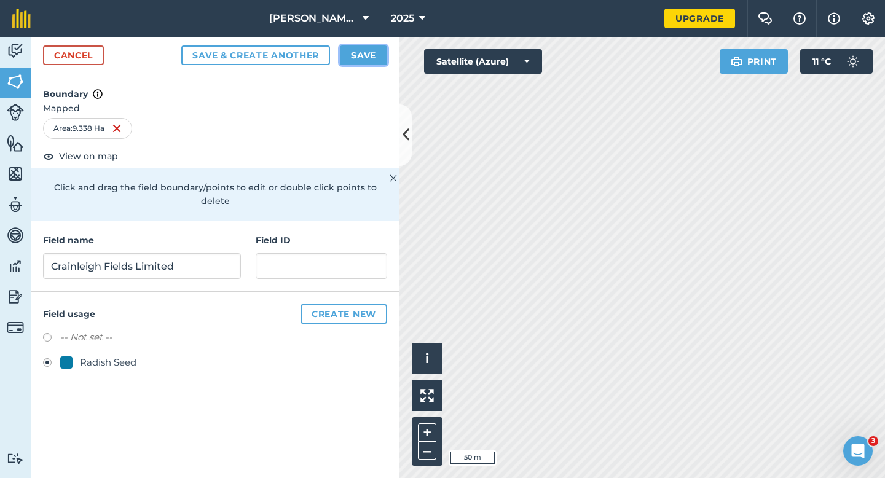
click at [371, 58] on button "Save" at bounding box center [363, 55] width 47 height 20
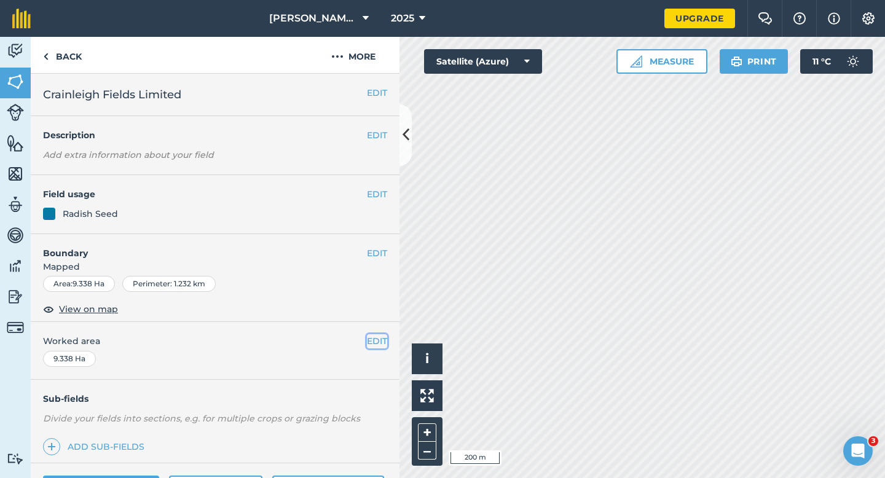
click at [371, 342] on button "EDIT" at bounding box center [377, 341] width 20 height 14
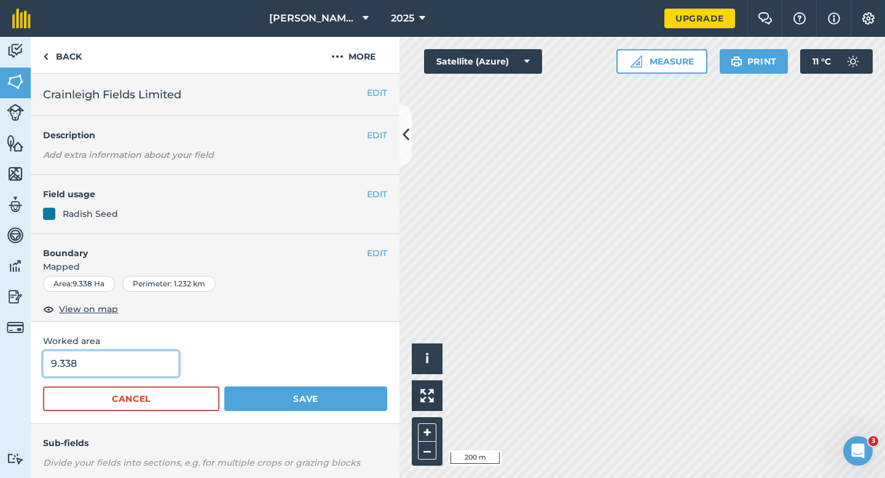
click at [138, 357] on input "9.338" at bounding box center [111, 364] width 136 height 26
click at [148, 359] on input "9.338" at bounding box center [111, 364] width 136 height 26
type input "9.3"
click at [224, 387] on button "Save" at bounding box center [305, 399] width 163 height 25
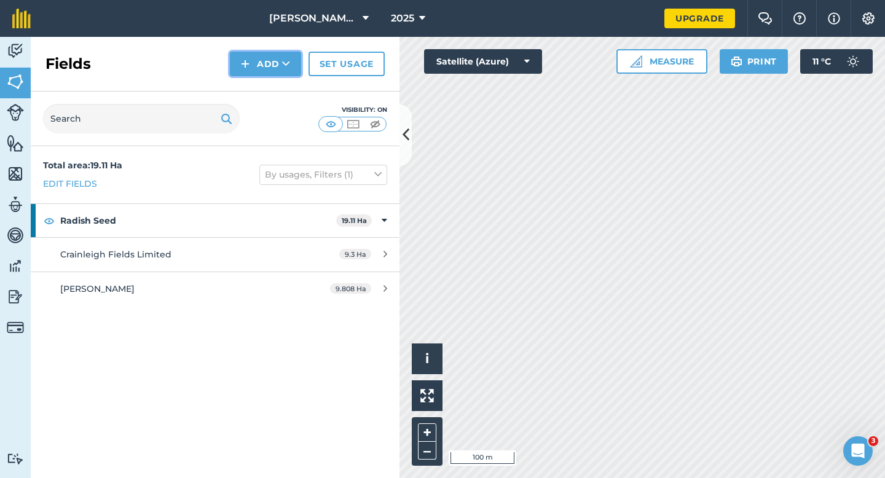
click at [249, 74] on button "Add" at bounding box center [265, 64] width 71 height 25
click at [250, 90] on link "Draw" at bounding box center [266, 91] width 68 height 27
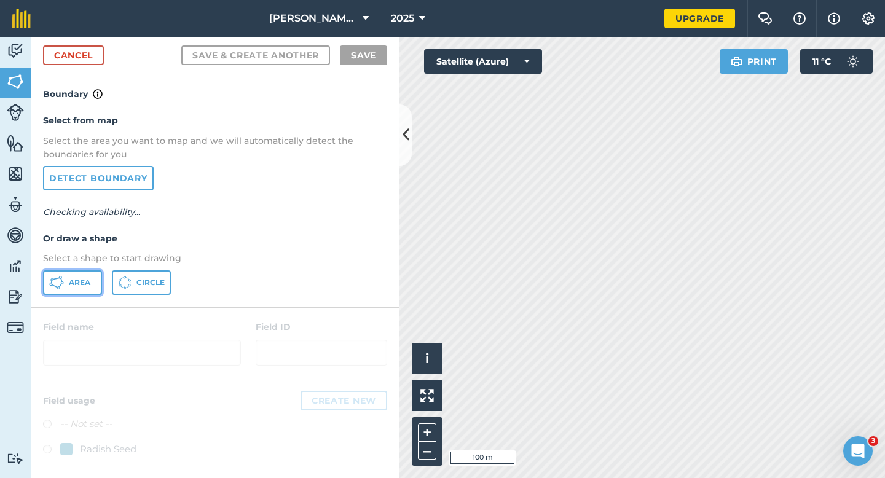
click at [53, 291] on button "Area" at bounding box center [72, 282] width 59 height 25
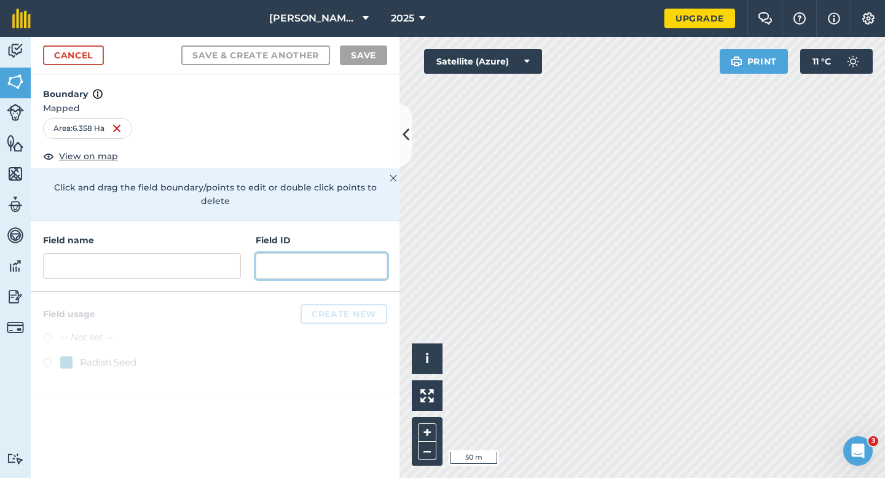
click at [385, 253] on input "text" at bounding box center [322, 266] width 132 height 26
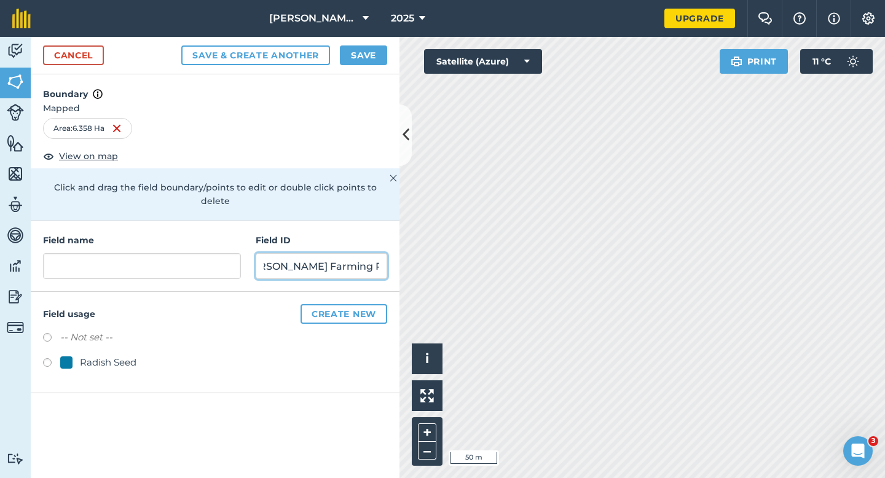
type input "[PERSON_NAME] Farming Partnership"
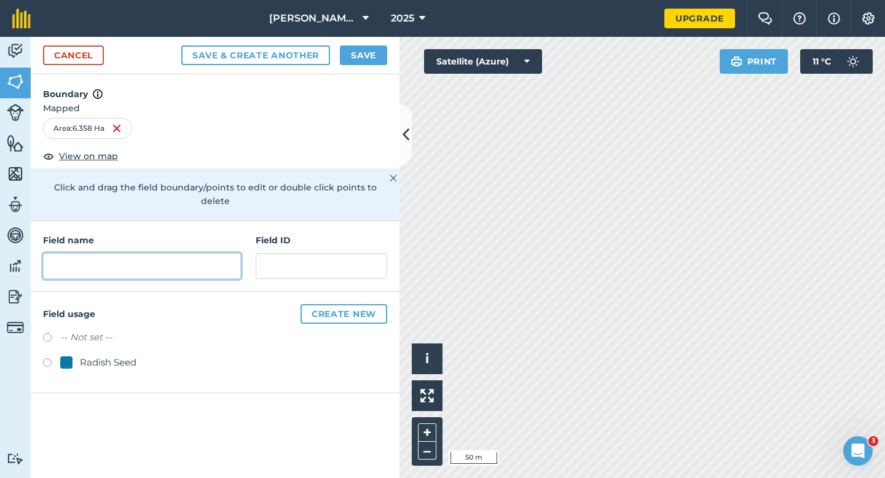
click at [207, 253] on input "text" at bounding box center [142, 266] width 198 height 26
paste input "[PERSON_NAME] Farming Partnership"
type input "[PERSON_NAME] Farming Partnership"
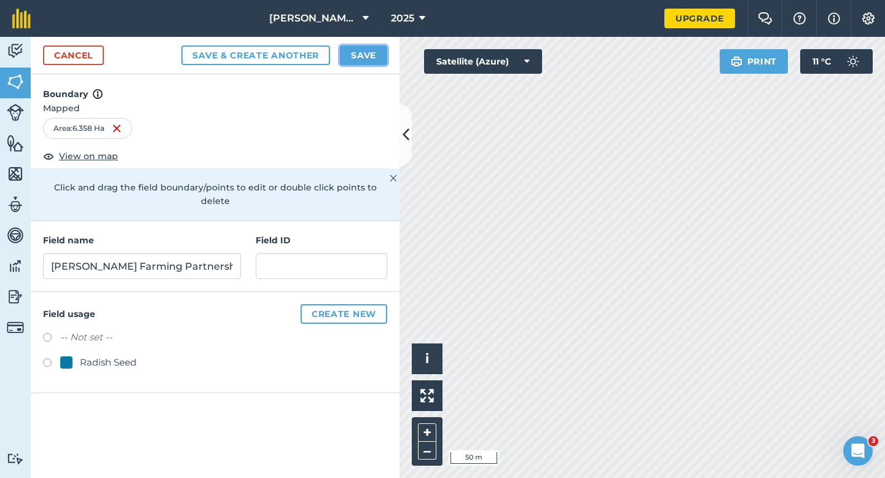
click at [357, 52] on button "Save" at bounding box center [363, 55] width 47 height 20
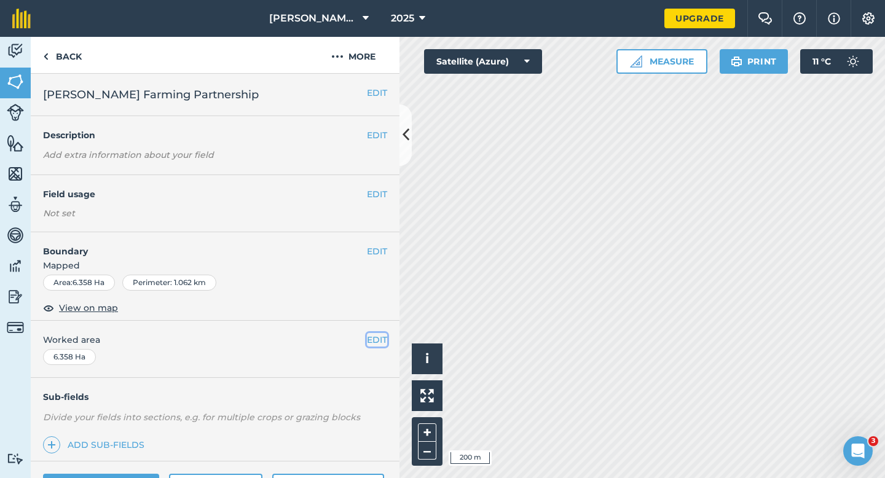
click at [375, 342] on button "EDIT" at bounding box center [377, 340] width 20 height 14
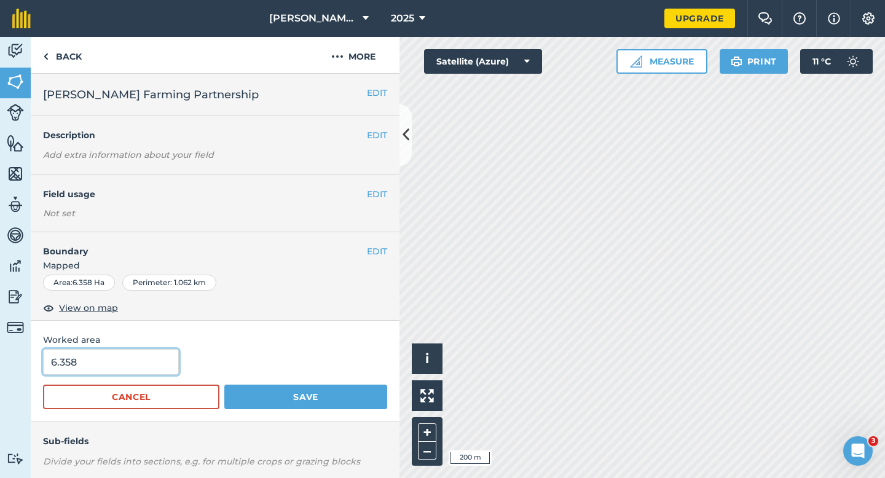
click at [85, 369] on input "6.358" at bounding box center [111, 362] width 136 height 26
type input "6.4"
click at [224, 385] on button "Save" at bounding box center [305, 397] width 163 height 25
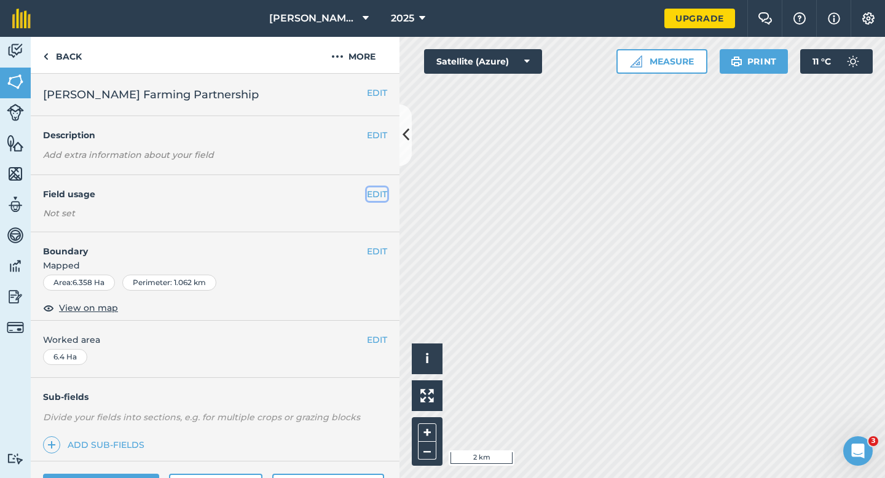
click at [382, 195] on button "EDIT" at bounding box center [377, 195] width 20 height 14
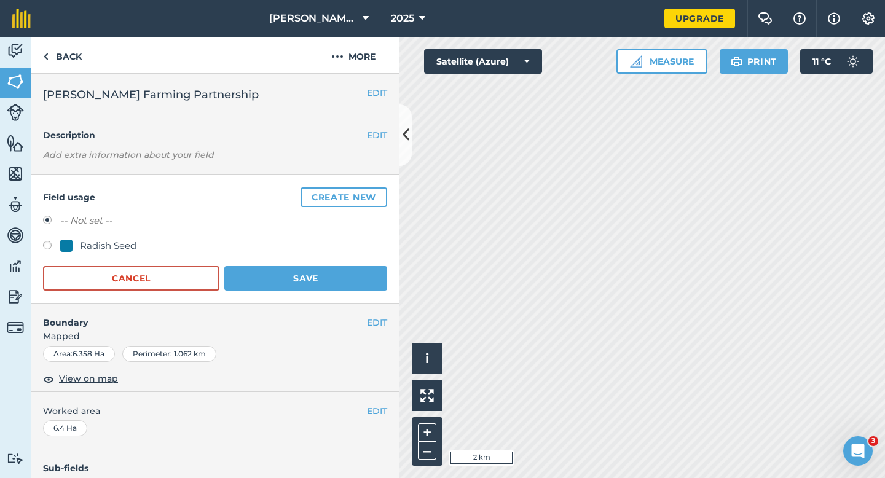
click at [85, 247] on div "Radish Seed" at bounding box center [108, 246] width 57 height 15
radio input "true"
radio input "false"
click at [301, 270] on button "Save" at bounding box center [305, 278] width 163 height 25
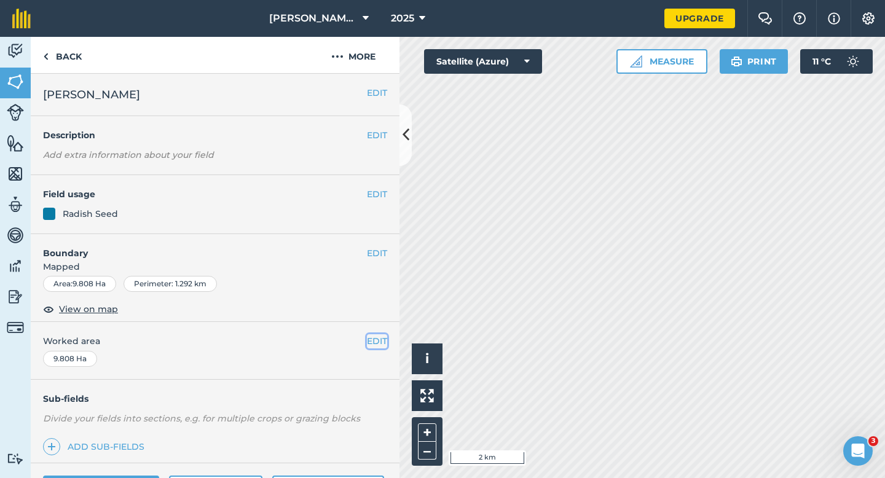
click at [379, 339] on button "EDIT" at bounding box center [377, 341] width 20 height 14
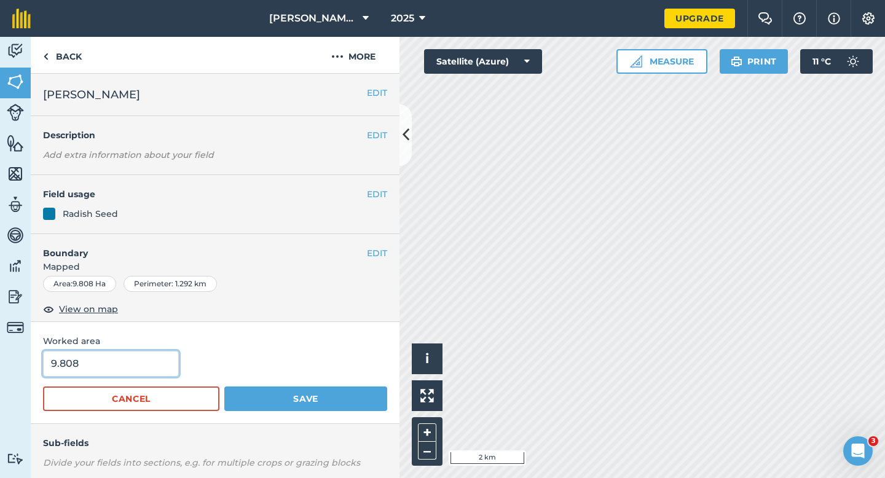
click at [159, 367] on input "9.808" at bounding box center [111, 364] width 136 height 26
type input "10"
click at [224, 387] on button "Save" at bounding box center [305, 399] width 163 height 25
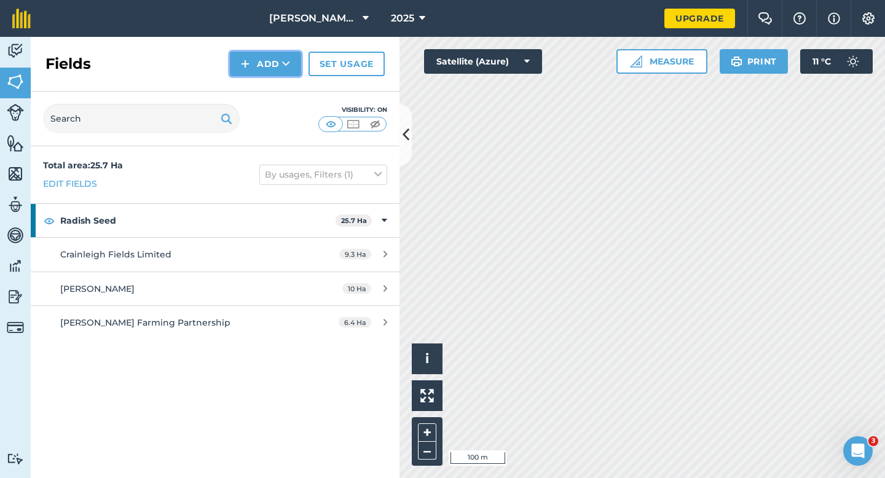
click at [261, 64] on button "Add" at bounding box center [265, 64] width 71 height 25
click at [264, 93] on link "Draw" at bounding box center [266, 91] width 68 height 27
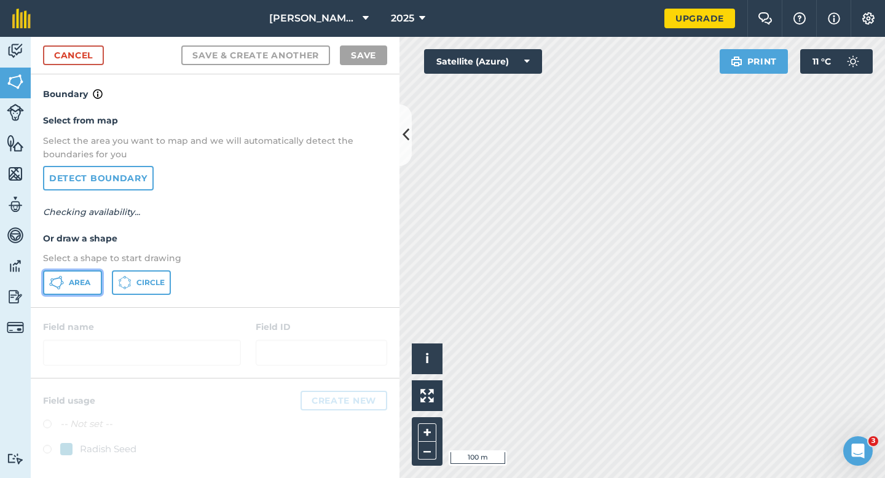
click at [81, 289] on button "Area" at bounding box center [72, 282] width 59 height 25
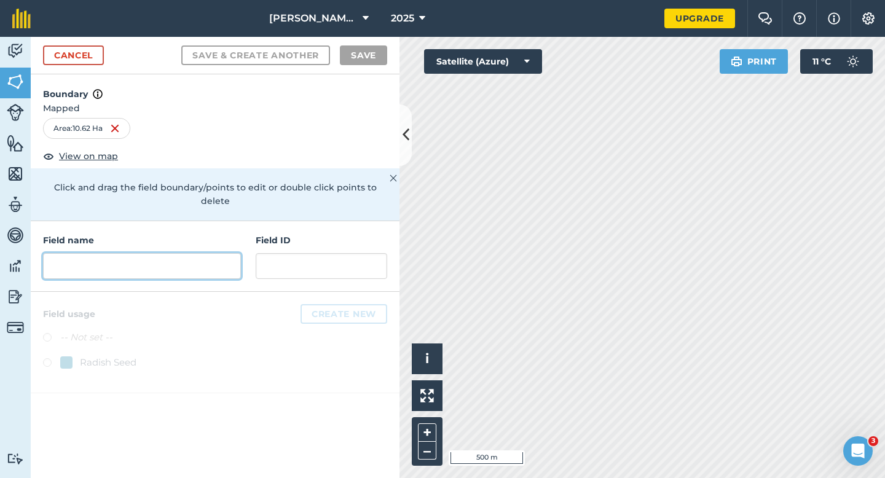
click at [147, 258] on input "text" at bounding box center [142, 266] width 198 height 26
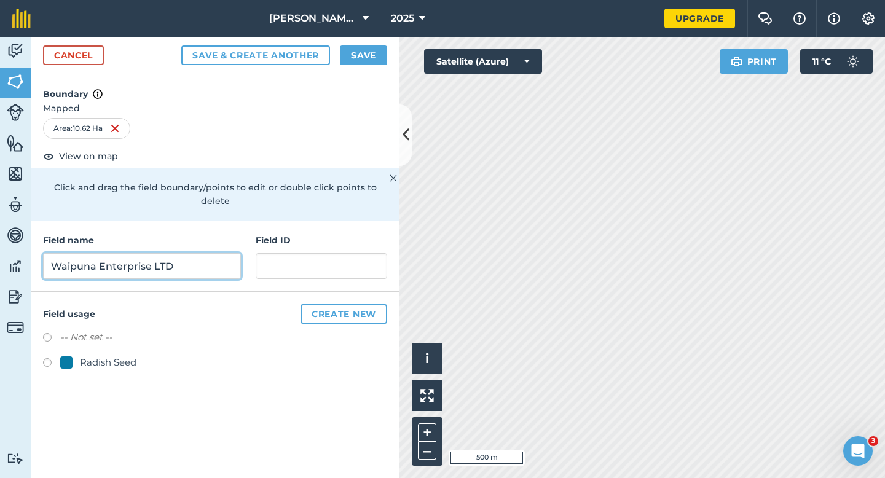
type input "Waipuna Enterprise LTD"
click at [58, 358] on label at bounding box center [51, 364] width 17 height 12
radio input "true"
click at [353, 54] on button "Save" at bounding box center [363, 55] width 47 height 20
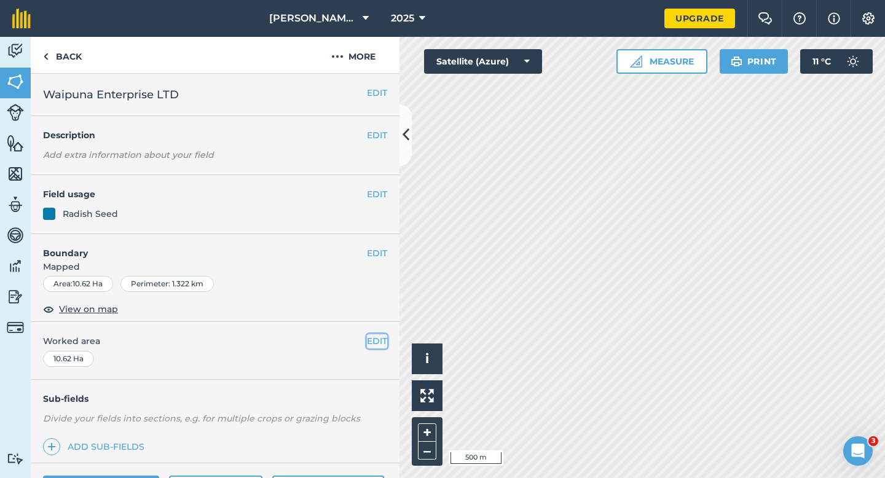
click at [374, 340] on button "EDIT" at bounding box center [377, 341] width 20 height 14
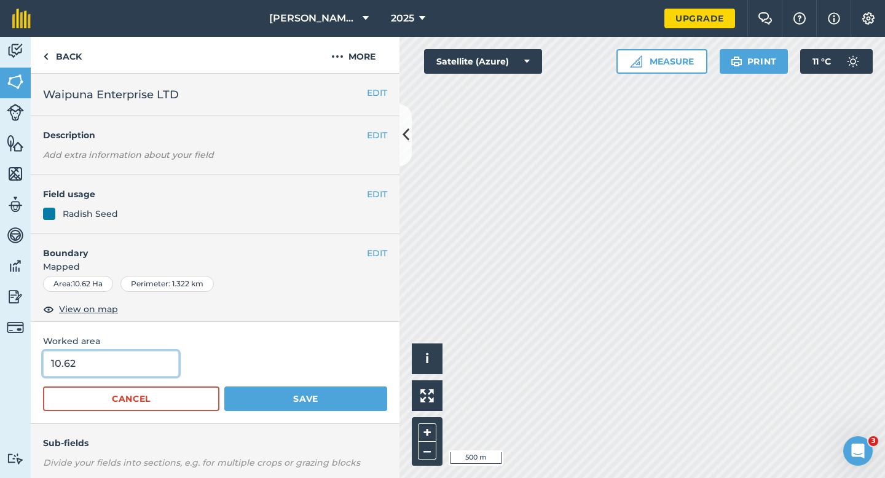
click at [151, 363] on input "10.62" at bounding box center [111, 364] width 136 height 26
type input "11"
click at [224, 387] on button "Save" at bounding box center [305, 399] width 163 height 25
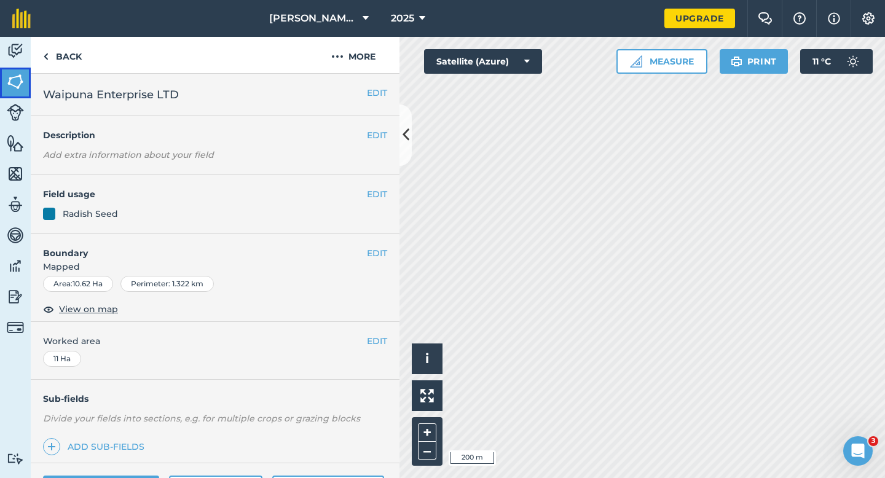
click at [13, 81] on img at bounding box center [15, 82] width 17 height 18
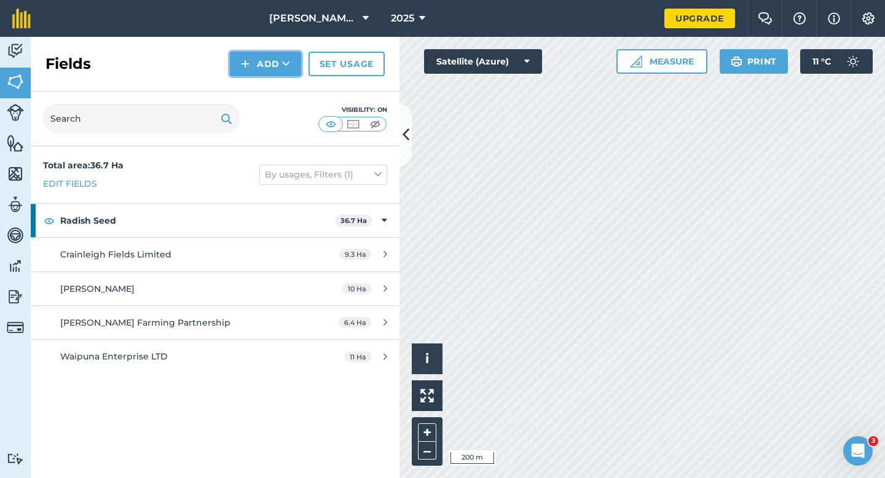
click at [253, 68] on button "Add" at bounding box center [265, 64] width 71 height 25
click at [255, 88] on link "Draw" at bounding box center [266, 91] width 68 height 27
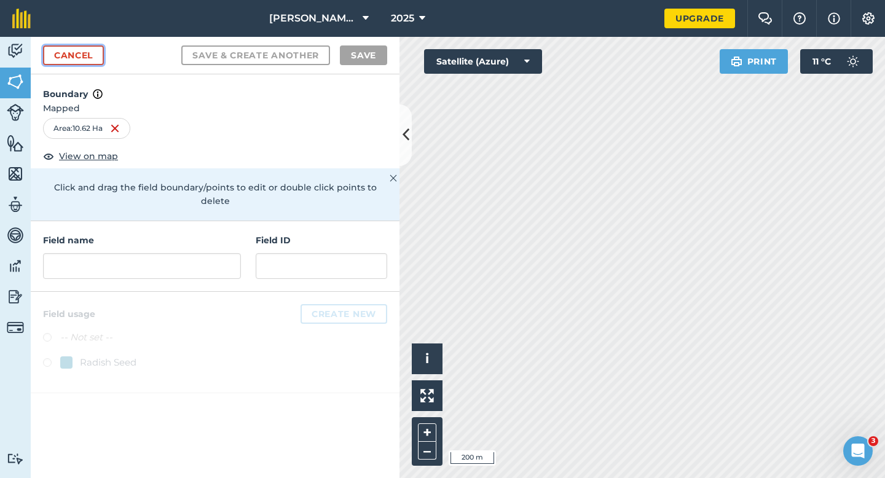
click at [85, 55] on link "Cancel" at bounding box center [73, 55] width 61 height 20
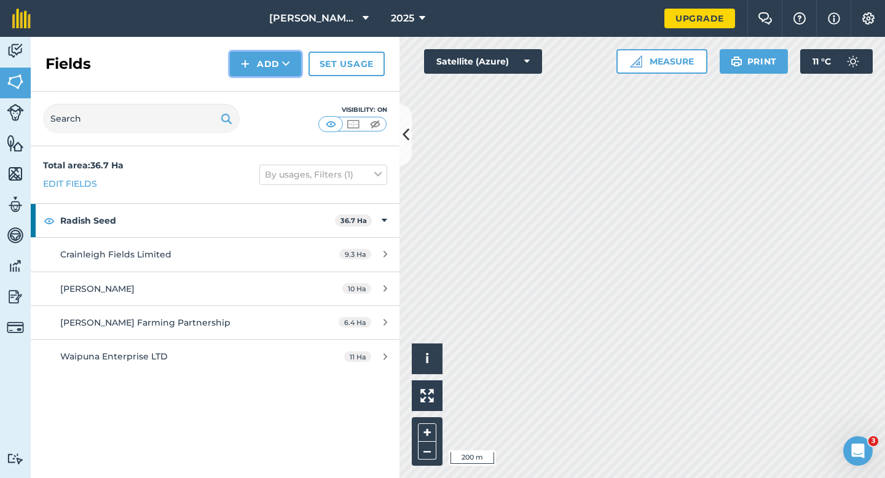
click at [242, 70] on img at bounding box center [245, 64] width 9 height 15
click at [248, 82] on link "Draw" at bounding box center [266, 91] width 68 height 27
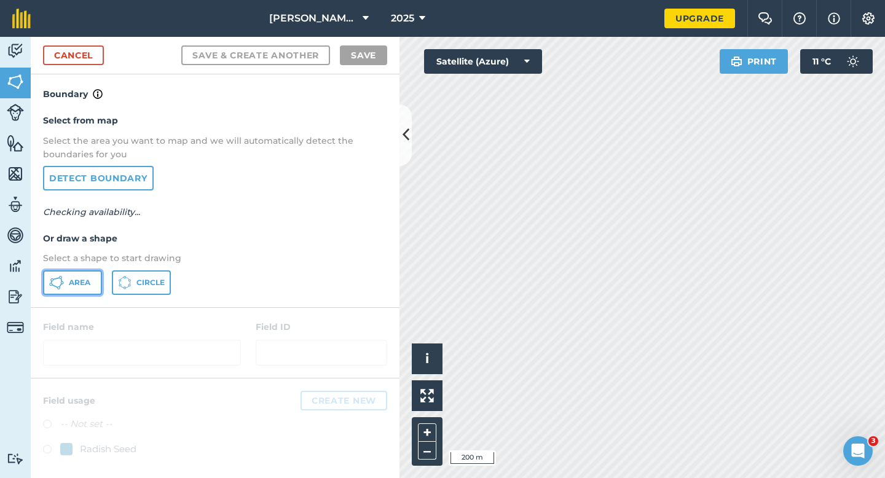
click at [71, 272] on button "Area" at bounding box center [72, 282] width 59 height 25
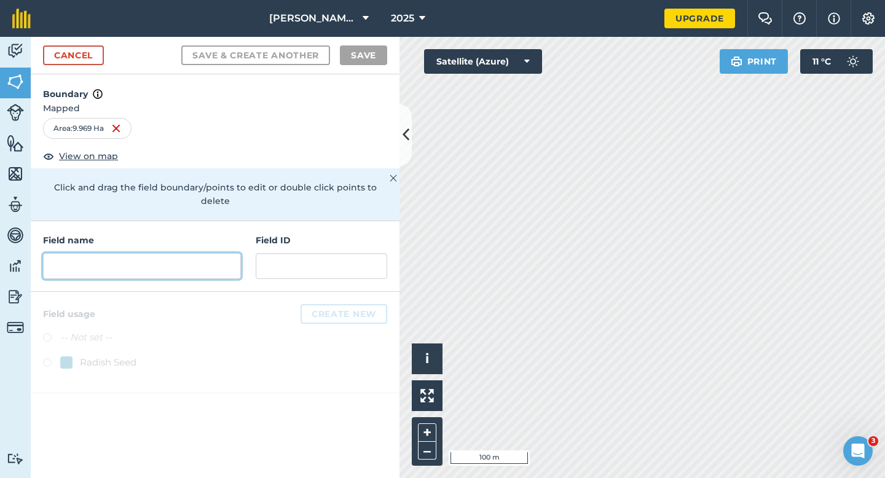
click at [120, 253] on input "text" at bounding box center [142, 266] width 198 height 26
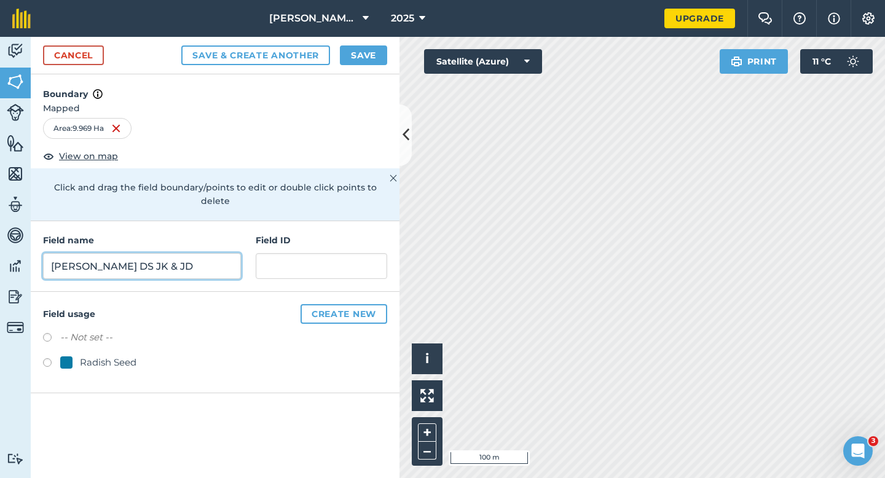
type input "[PERSON_NAME] DS JK & JD"
click at [113, 341] on div "-- Not set -- Radish Seed" at bounding box center [215, 351] width 344 height 43
click at [113, 355] on div "Radish Seed" at bounding box center [108, 362] width 57 height 15
radio input "true"
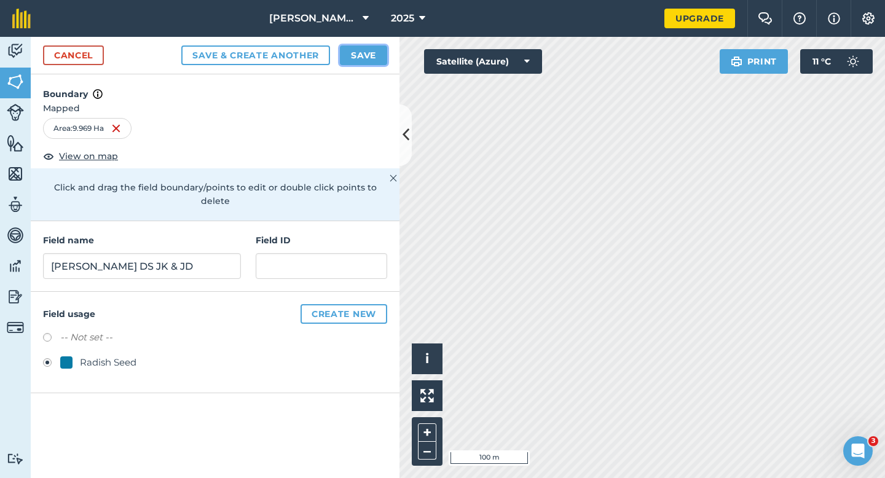
click at [363, 56] on button "Save" at bounding box center [363, 55] width 47 height 20
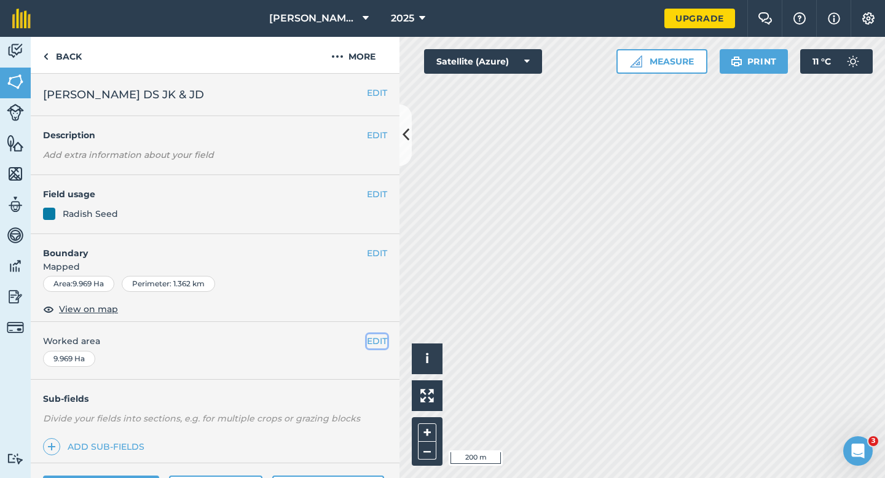
click at [376, 345] on button "EDIT" at bounding box center [377, 341] width 20 height 14
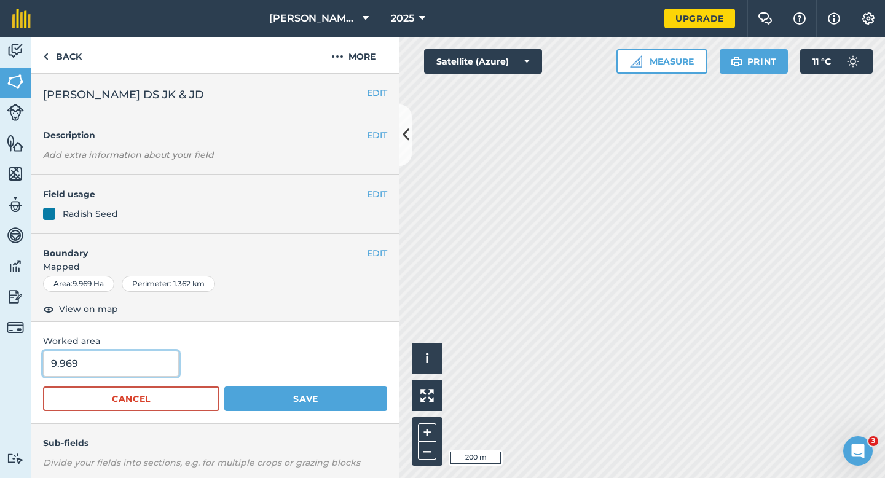
click at [119, 366] on input "9.969" at bounding box center [111, 364] width 136 height 26
type input "10"
click at [224, 387] on button "Save" at bounding box center [305, 399] width 163 height 25
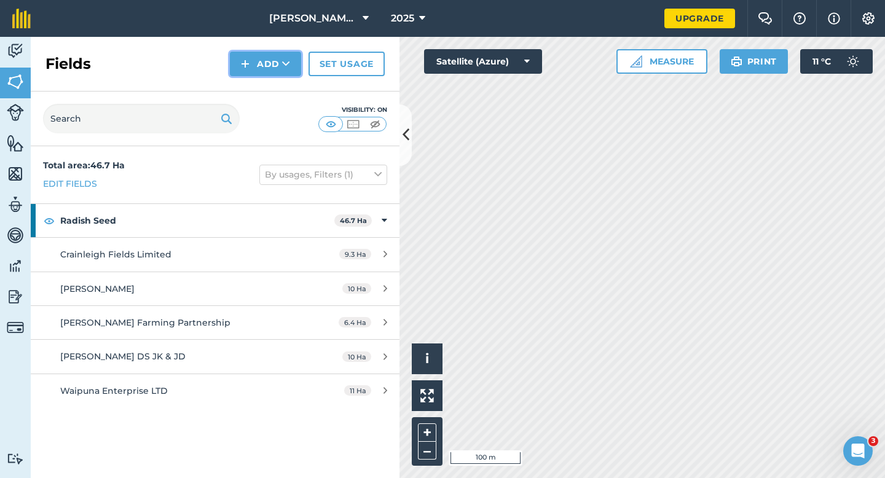
click at [289, 76] on button "Add" at bounding box center [265, 64] width 71 height 25
click at [289, 85] on link "Draw" at bounding box center [266, 91] width 68 height 27
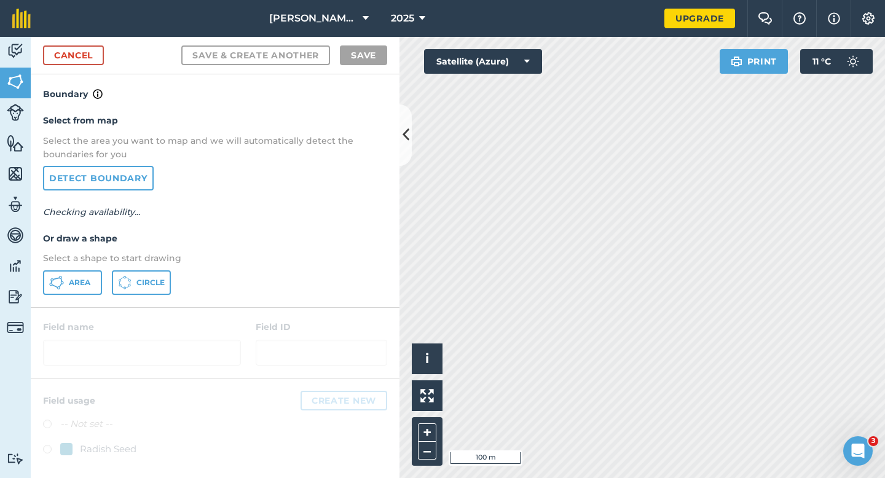
click at [68, 299] on div "Select from map Select the area you want to map and we will automatically detec…" at bounding box center [215, 203] width 369 height 205
click at [108, 280] on div "Area Circle" at bounding box center [215, 282] width 344 height 25
click at [81, 280] on span "Area" at bounding box center [80, 283] width 22 height 10
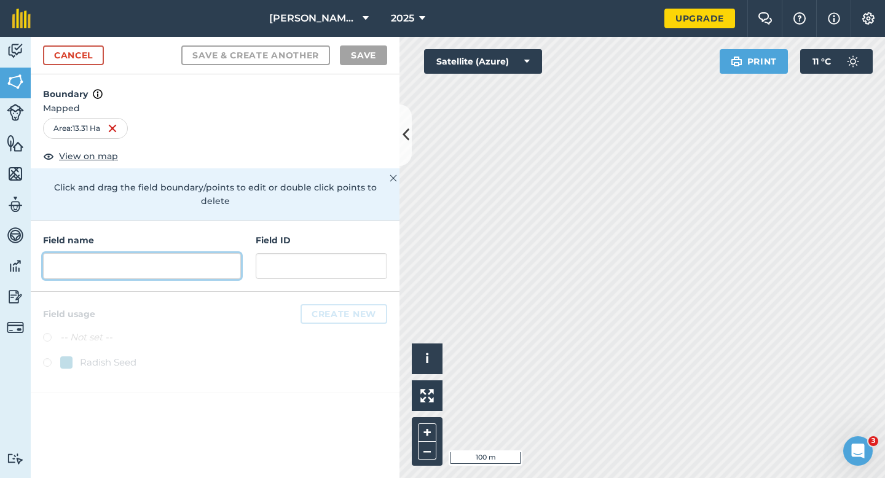
click at [192, 255] on input "text" at bounding box center [142, 266] width 198 height 26
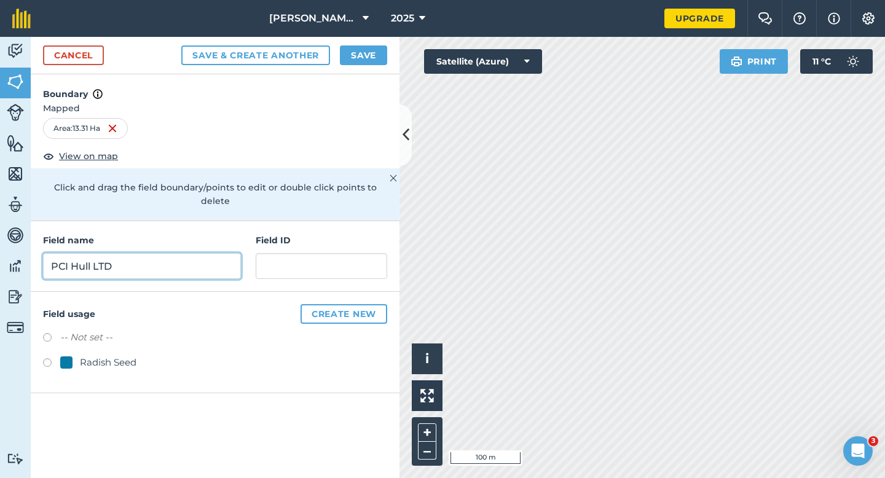
type input "PCI Hull LTD"
click at [105, 355] on div "Radish Seed" at bounding box center [108, 362] width 57 height 15
radio input "true"
click at [105, 355] on div "Radish Seed" at bounding box center [108, 362] width 57 height 15
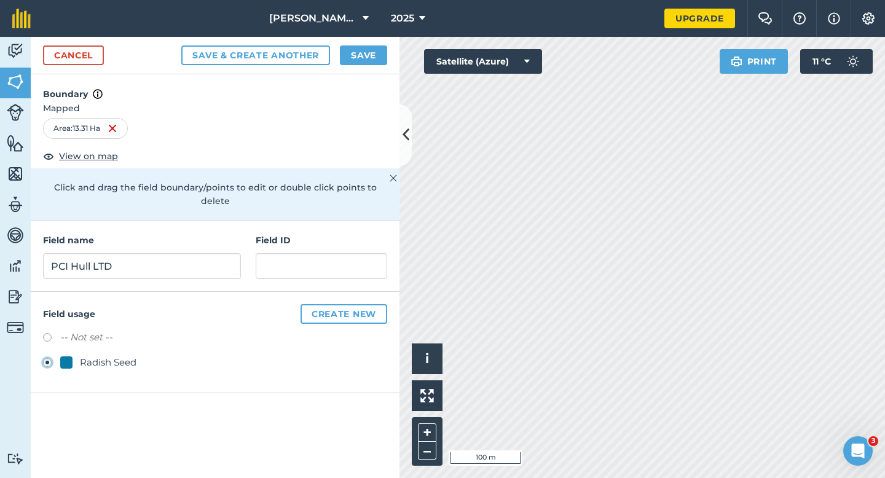
click at [355, 40] on div "Cancel Save & Create Another Save" at bounding box center [215, 56] width 369 height 38
click at [355, 45] on div "Cancel Save & Create Another Save" at bounding box center [215, 56] width 369 height 38
click at [366, 54] on button "Save" at bounding box center [363, 55] width 47 height 20
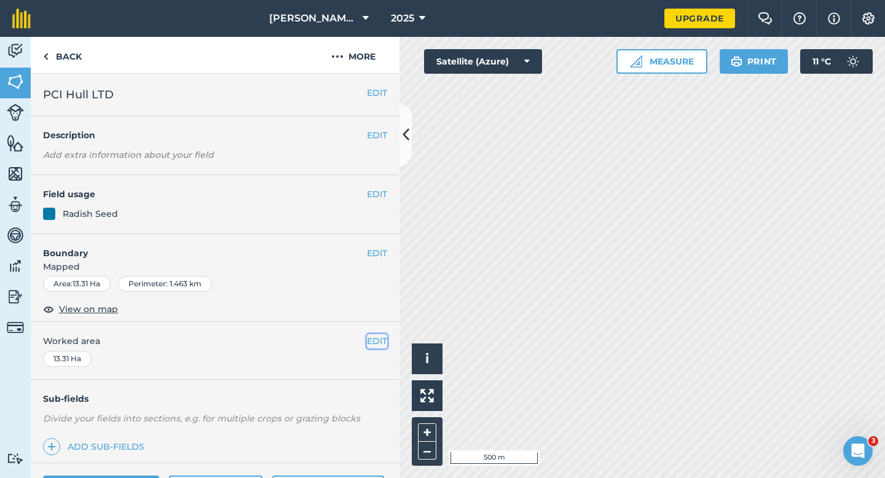
click at [372, 339] on button "EDIT" at bounding box center [377, 341] width 20 height 14
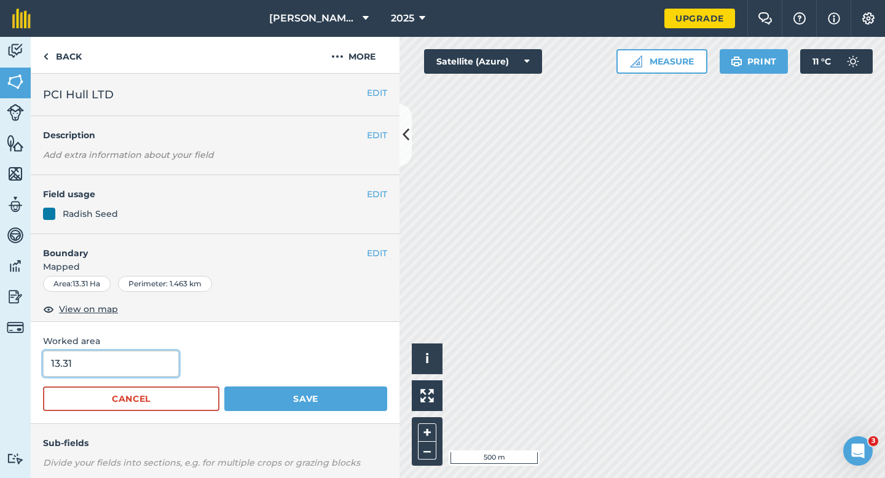
click at [119, 369] on input "13.31" at bounding box center [111, 364] width 136 height 26
type input "13.3"
click at [224, 387] on button "Save" at bounding box center [305, 399] width 163 height 25
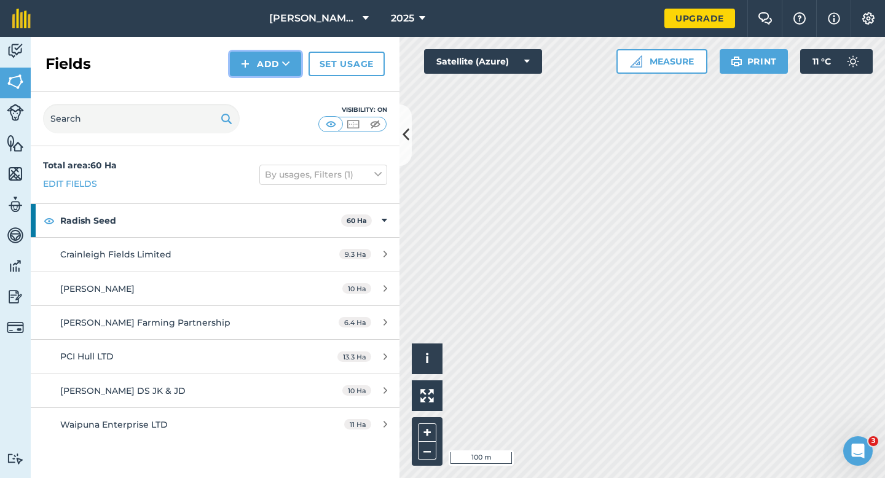
click at [275, 65] on button "Add" at bounding box center [265, 64] width 71 height 25
click at [275, 89] on link "Draw" at bounding box center [266, 91] width 68 height 27
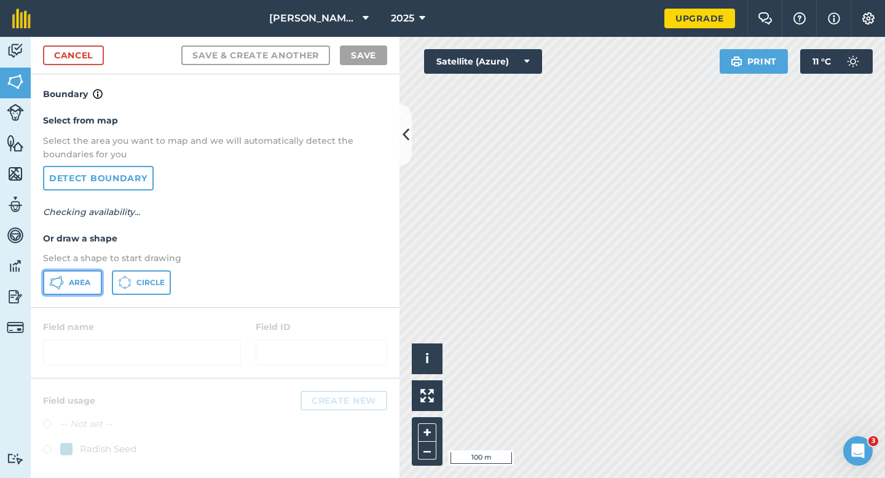
click at [85, 279] on span "Area" at bounding box center [80, 283] width 22 height 10
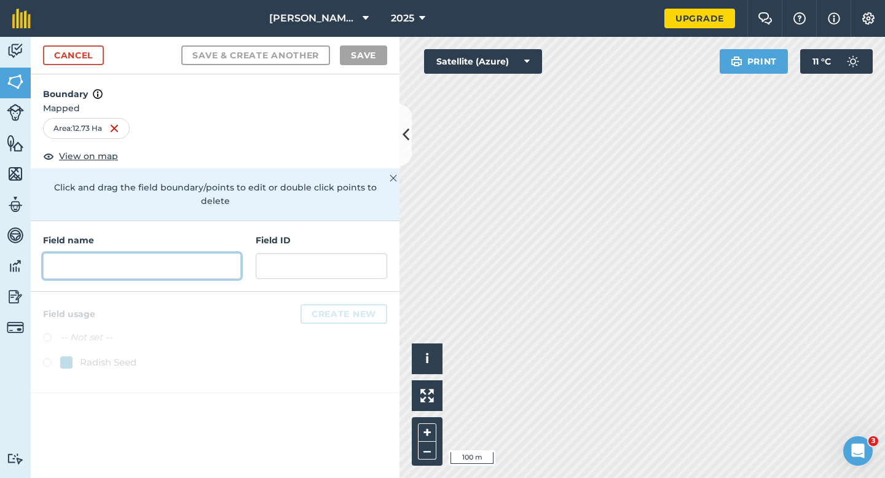
click at [205, 258] on input "text" at bounding box center [142, 266] width 198 height 26
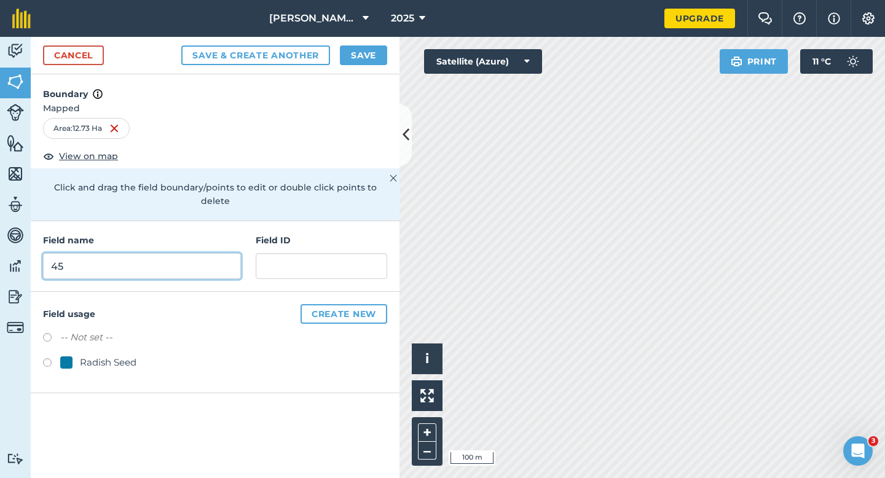
type input "4"
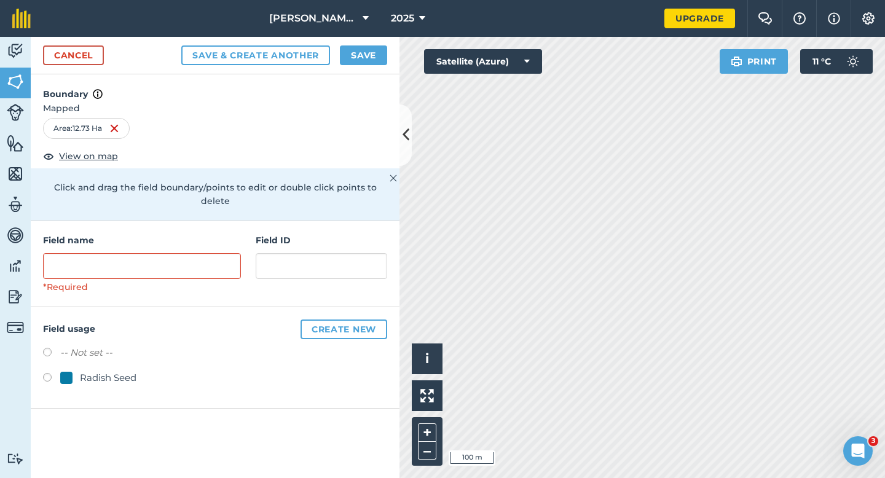
click at [124, 371] on div "Radish Seed" at bounding box center [108, 378] width 57 height 15
radio input "true"
click at [144, 253] on input "text" at bounding box center [142, 266] width 198 height 26
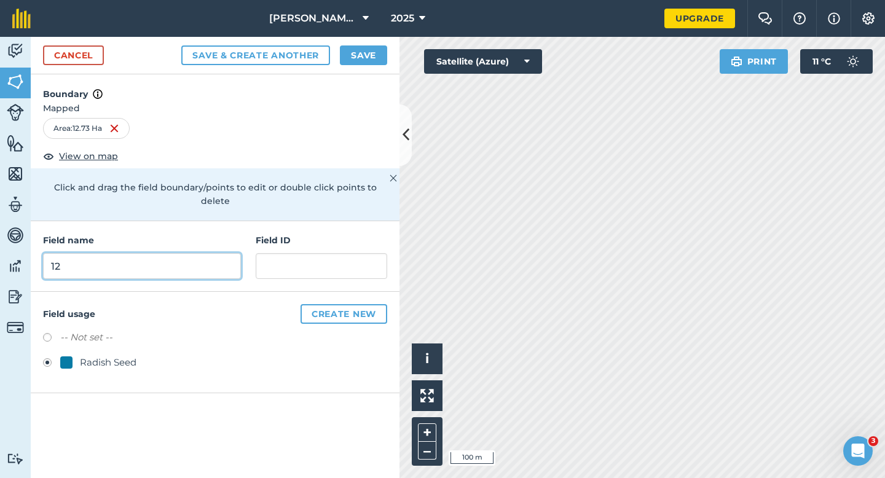
type input "1"
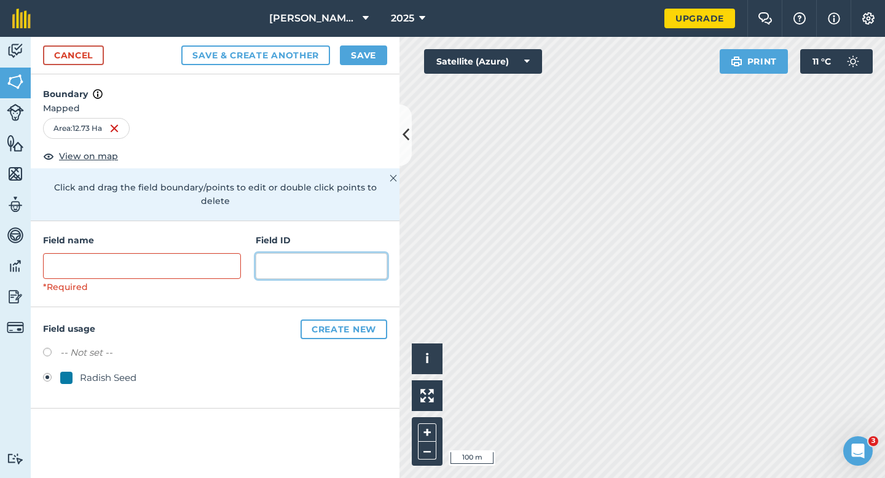
click at [259, 263] on input "text" at bounding box center [322, 266] width 132 height 26
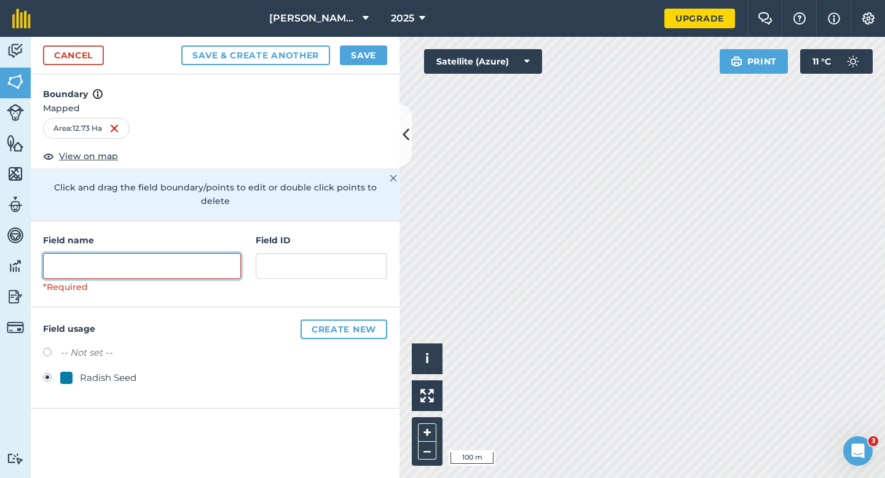
click at [227, 253] on input "text" at bounding box center [142, 266] width 198 height 26
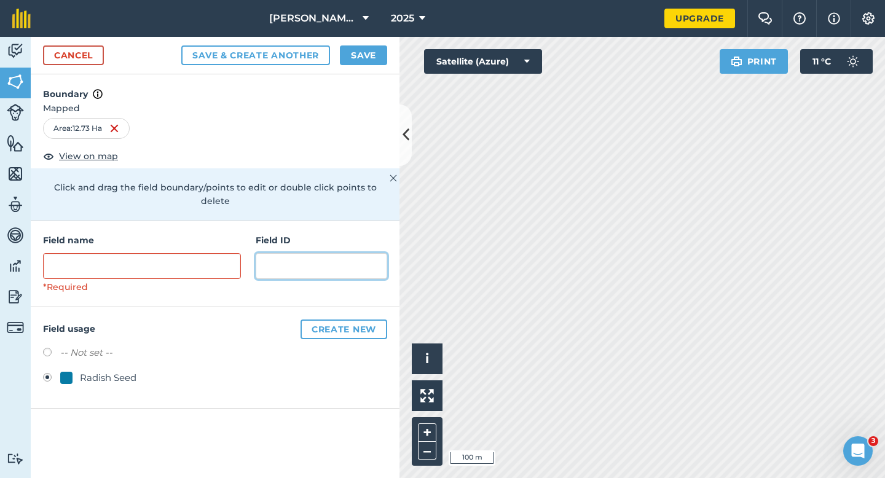
click at [266, 253] on input "text" at bounding box center [322, 266] width 132 height 26
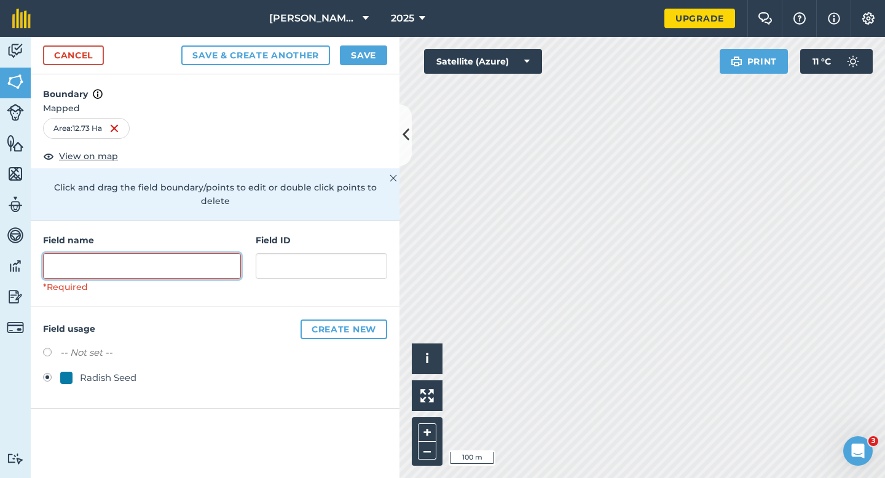
click at [197, 259] on input "text" at bounding box center [142, 266] width 198 height 26
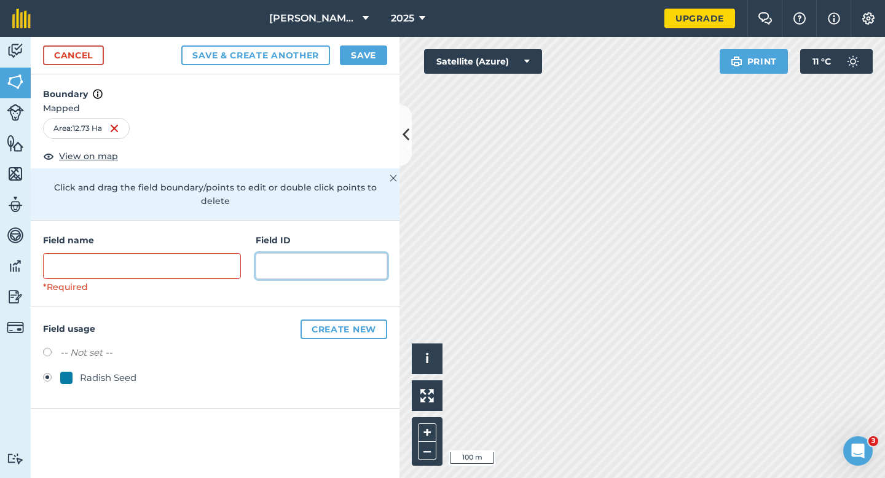
click at [277, 253] on input "text" at bounding box center [322, 266] width 132 height 26
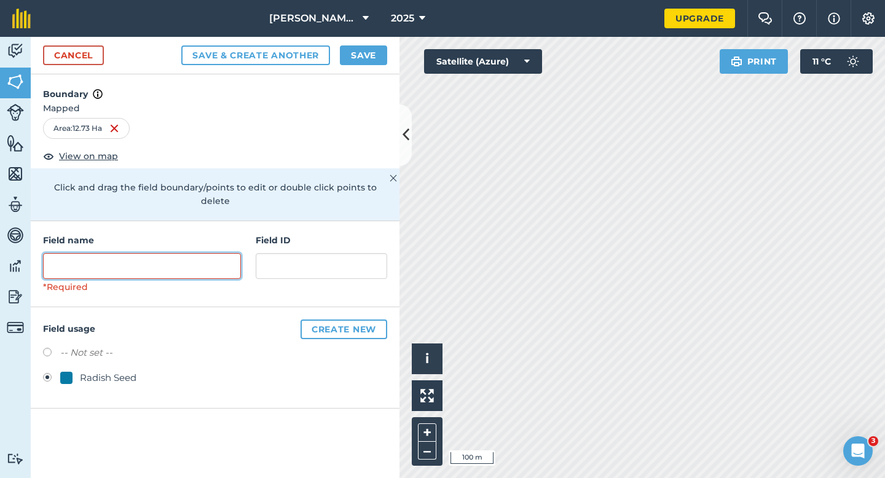
click at [218, 263] on input "text" at bounding box center [142, 266] width 198 height 26
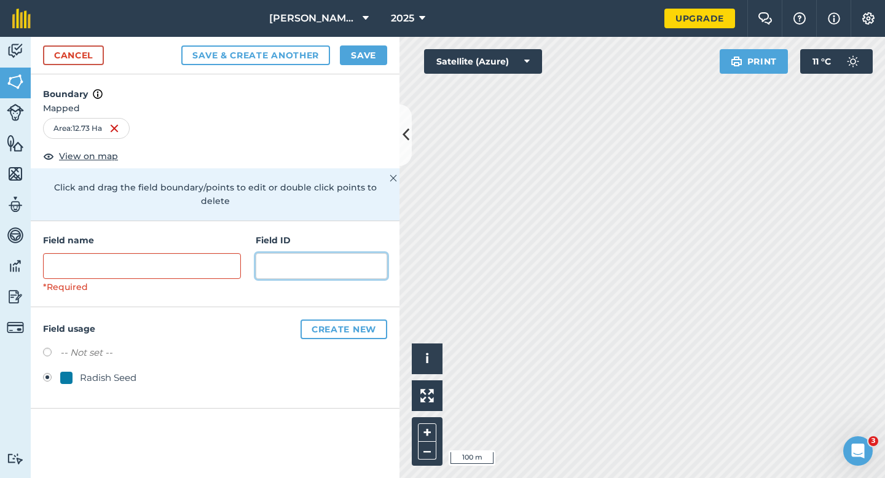
click at [270, 260] on input "text" at bounding box center [322, 266] width 132 height 26
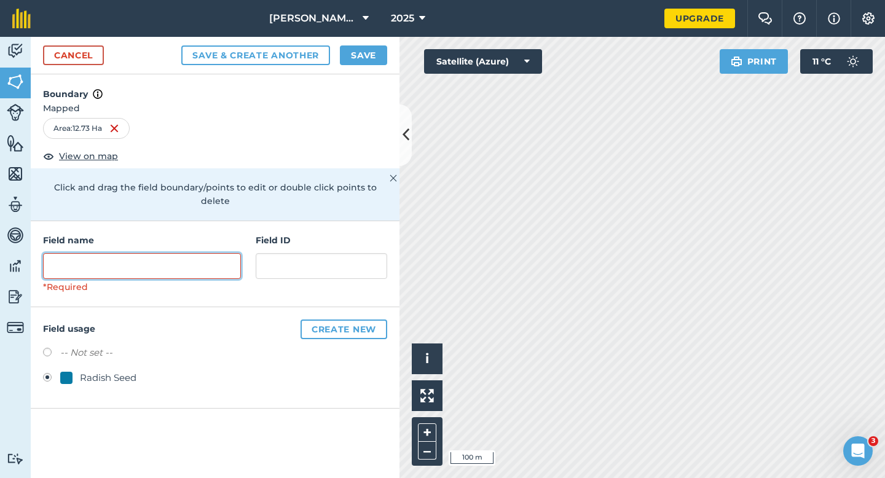
click at [211, 260] on input "text" at bounding box center [142, 266] width 198 height 26
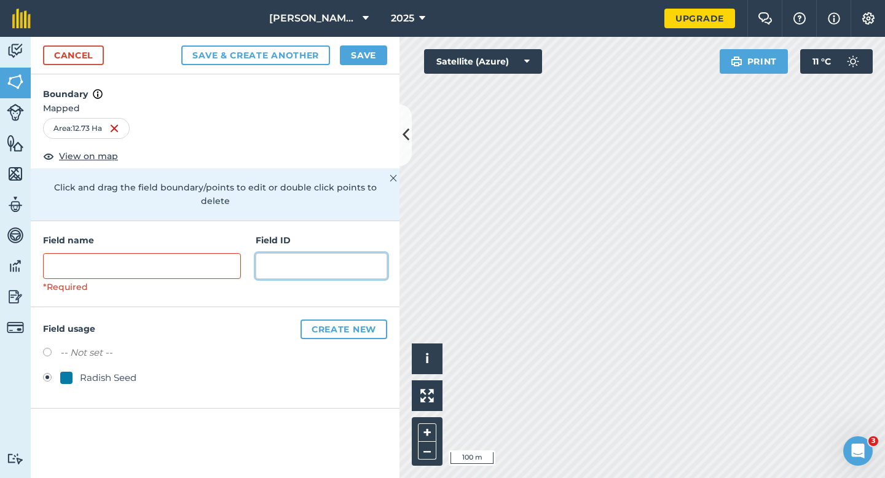
click at [269, 253] on input "text" at bounding box center [322, 266] width 132 height 26
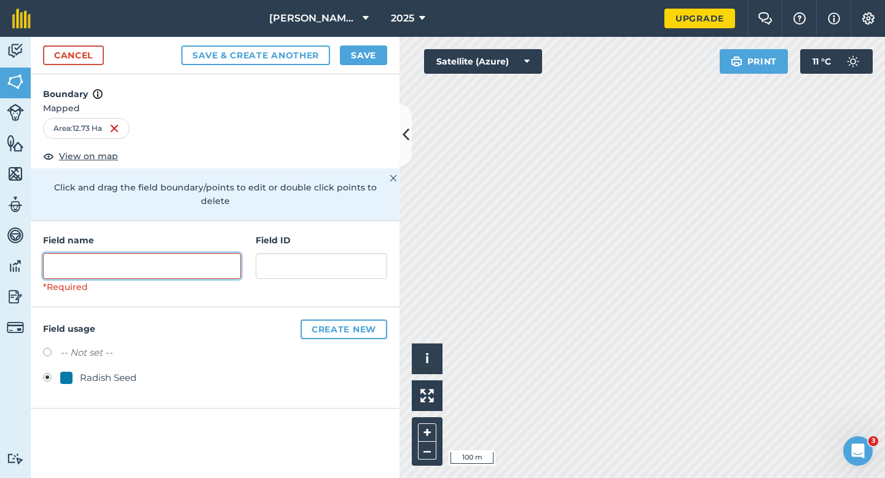
click at [217, 253] on input "text" at bounding box center [142, 266] width 198 height 26
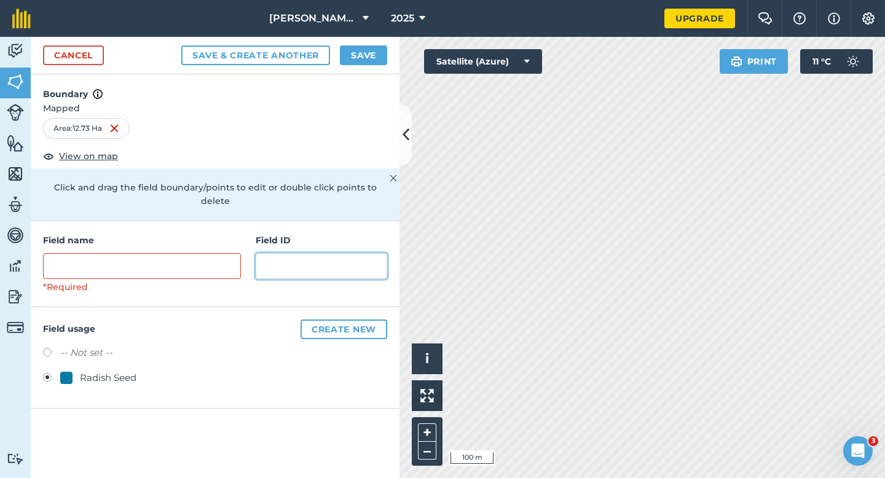
click at [307, 253] on input "text" at bounding box center [322, 266] width 132 height 26
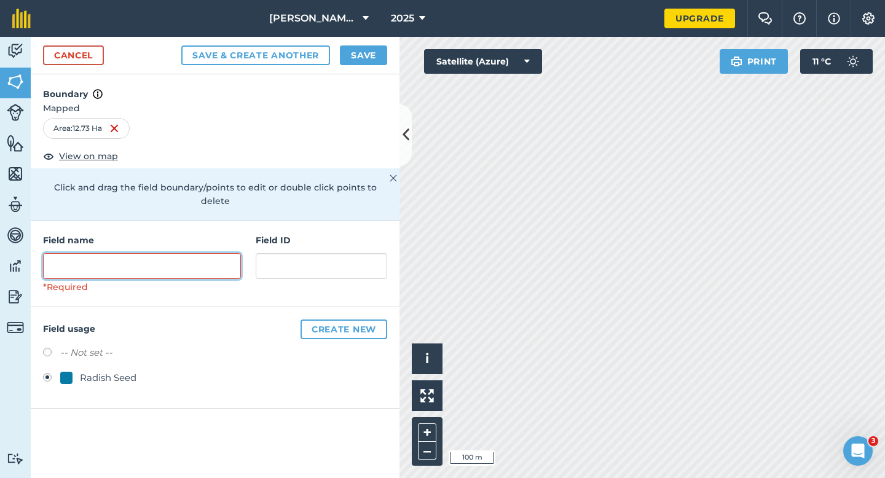
click at [145, 255] on input "text" at bounding box center [142, 266] width 198 height 26
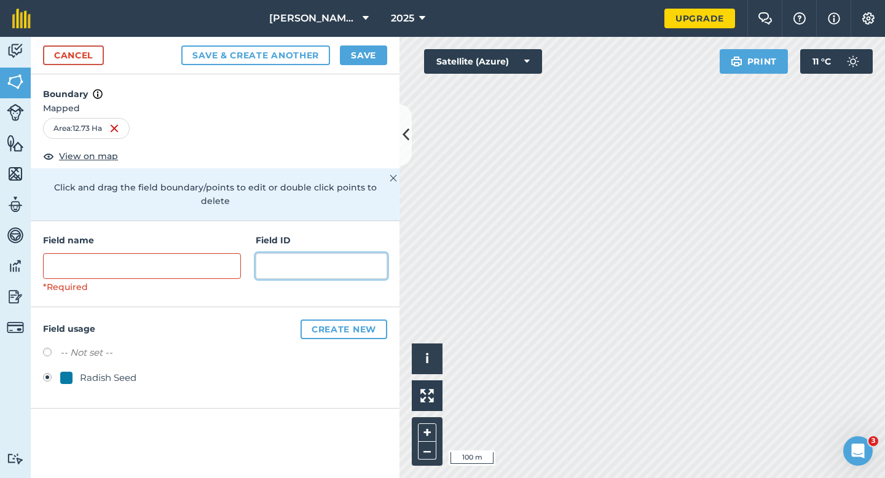
click at [288, 253] on input "text" at bounding box center [322, 266] width 132 height 26
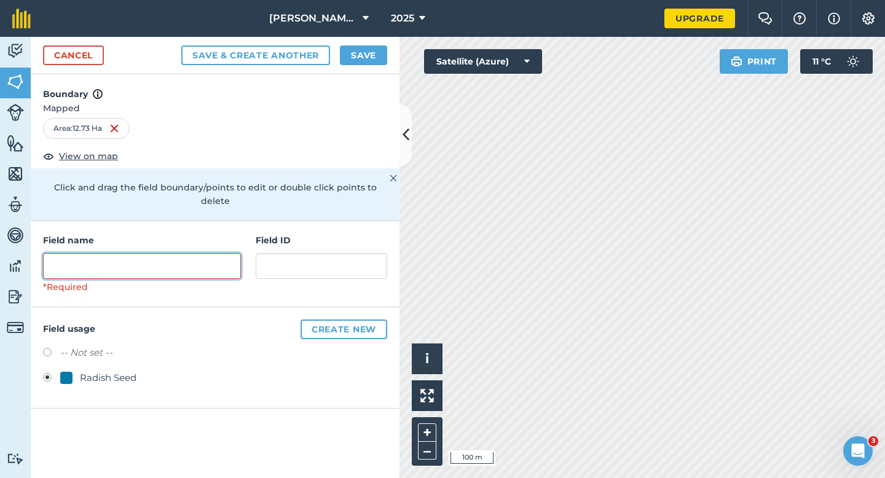
click at [196, 253] on input "text" at bounding box center [142, 266] width 198 height 26
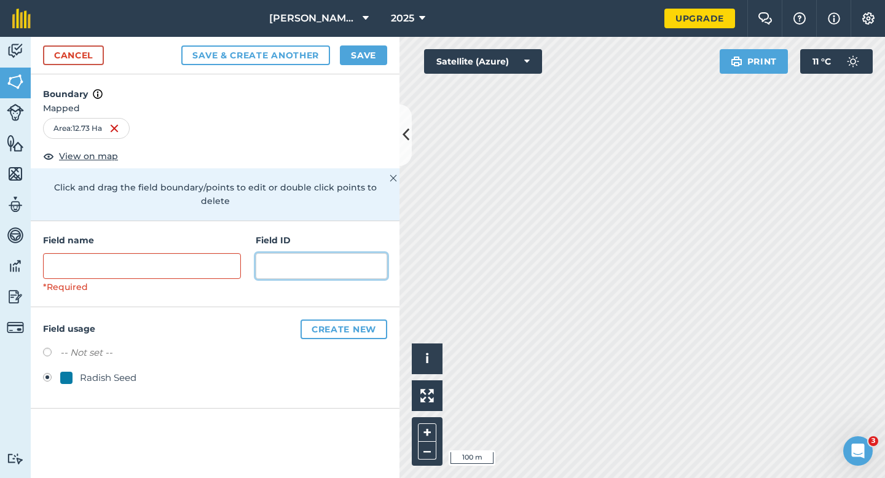
click at [307, 257] on input "text" at bounding box center [322, 266] width 132 height 26
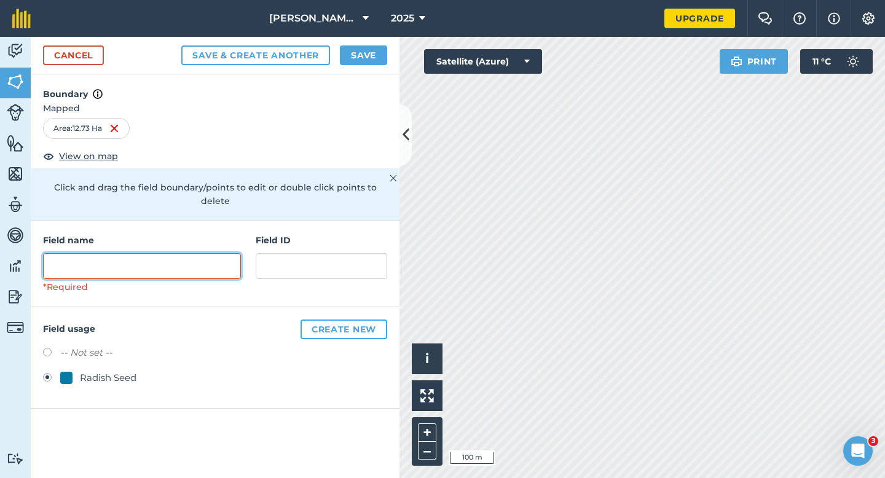
click at [207, 261] on input "text" at bounding box center [142, 266] width 198 height 26
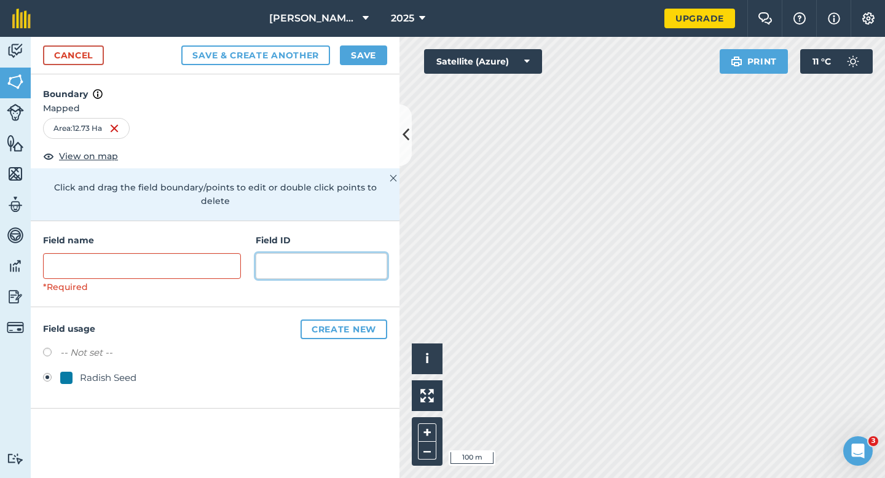
click at [299, 258] on input "text" at bounding box center [322, 266] width 132 height 26
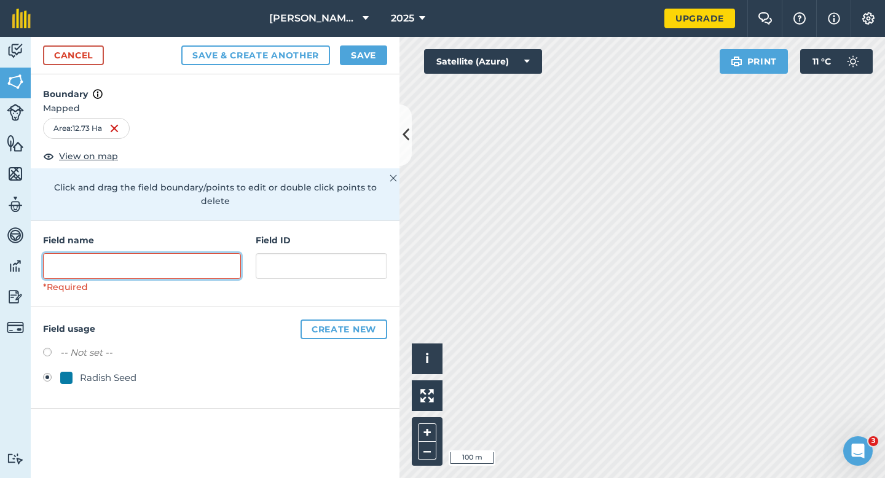
click at [206, 256] on input "text" at bounding box center [142, 266] width 198 height 26
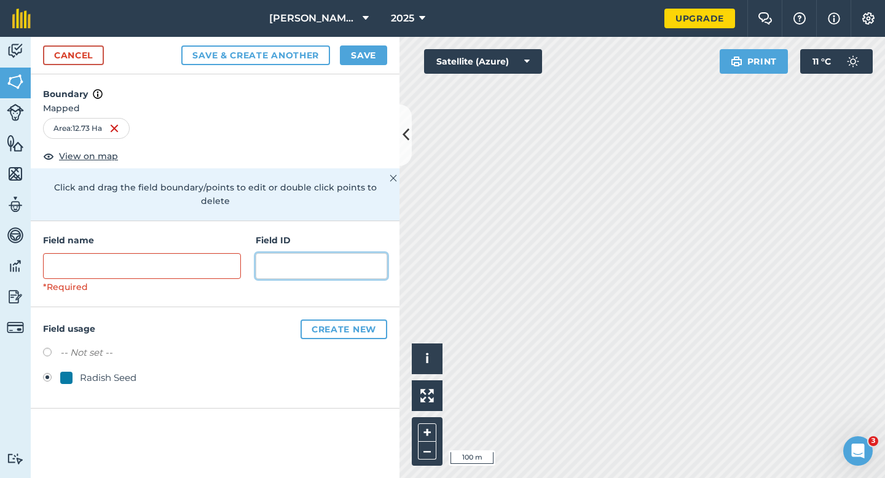
click at [300, 253] on input "text" at bounding box center [322, 266] width 132 height 26
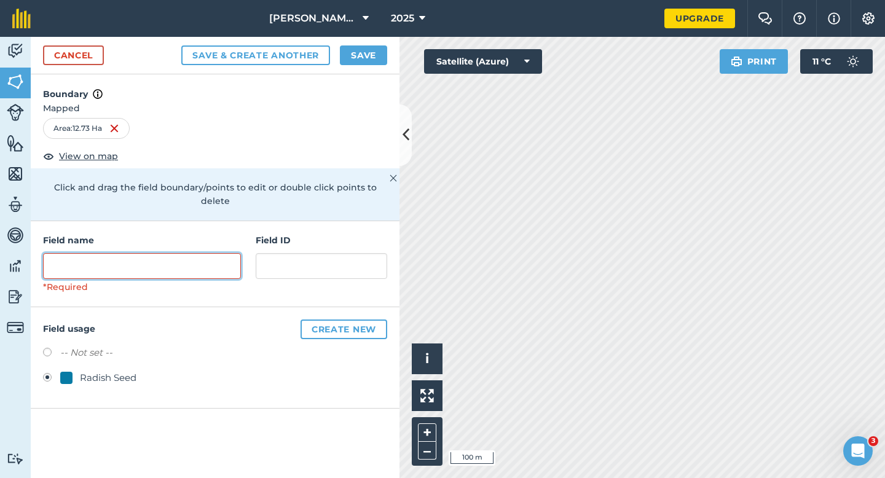
click at [207, 264] on input "text" at bounding box center [142, 266] width 198 height 26
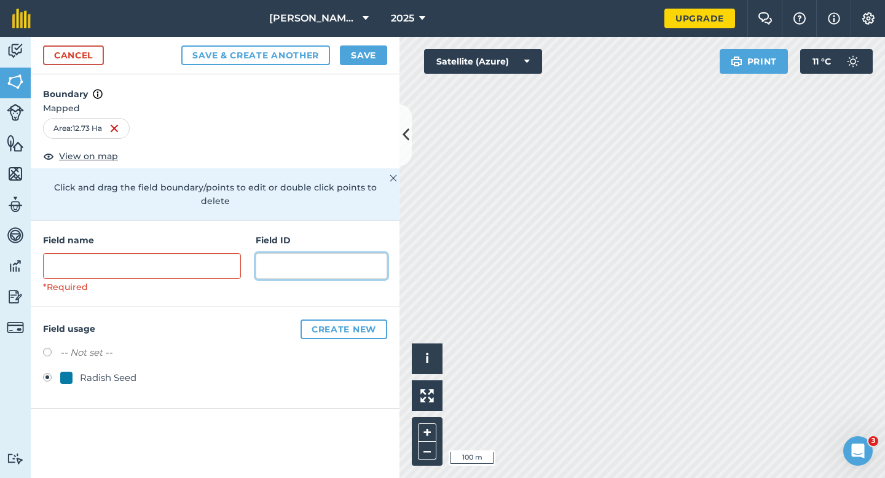
click at [298, 253] on input "text" at bounding box center [322, 266] width 132 height 26
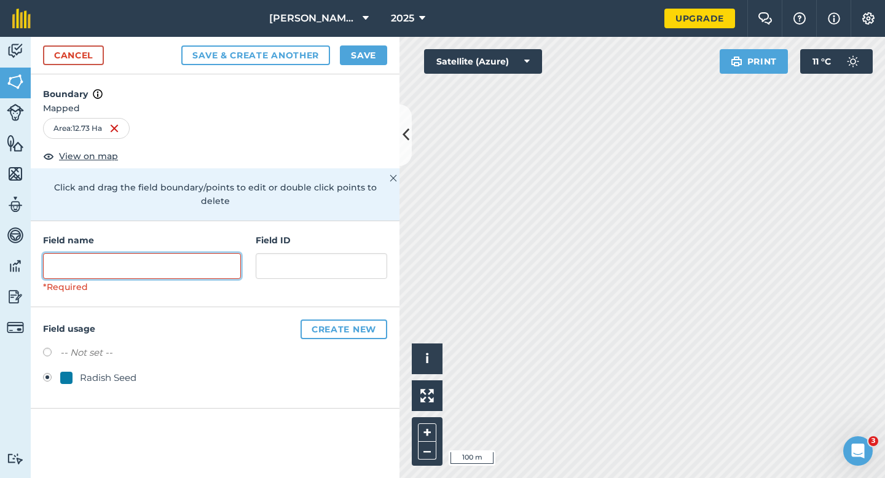
click at [218, 259] on input "text" at bounding box center [142, 266] width 198 height 26
type input "1"
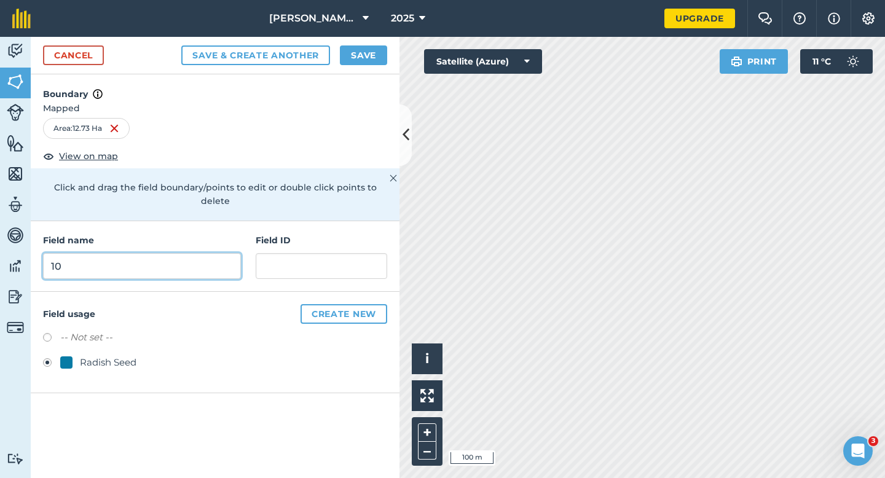
type input "1"
type input "[PERSON_NAME] & JT"
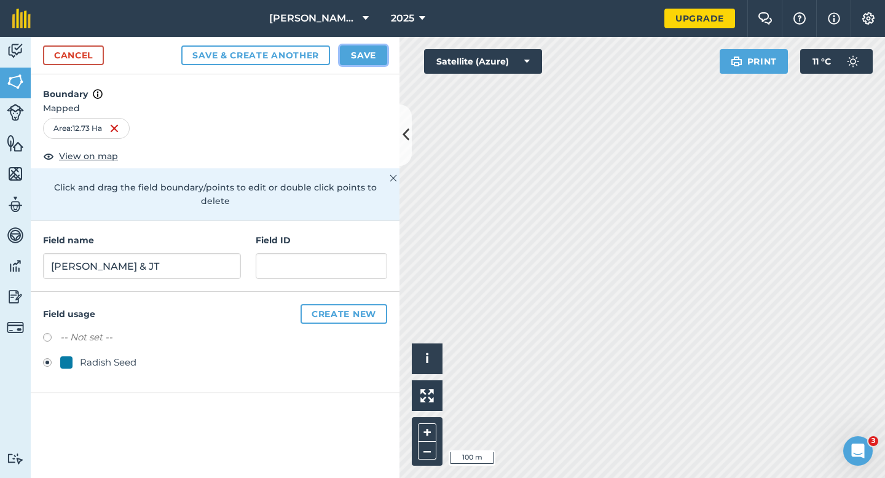
click at [374, 63] on button "Save" at bounding box center [363, 55] width 47 height 20
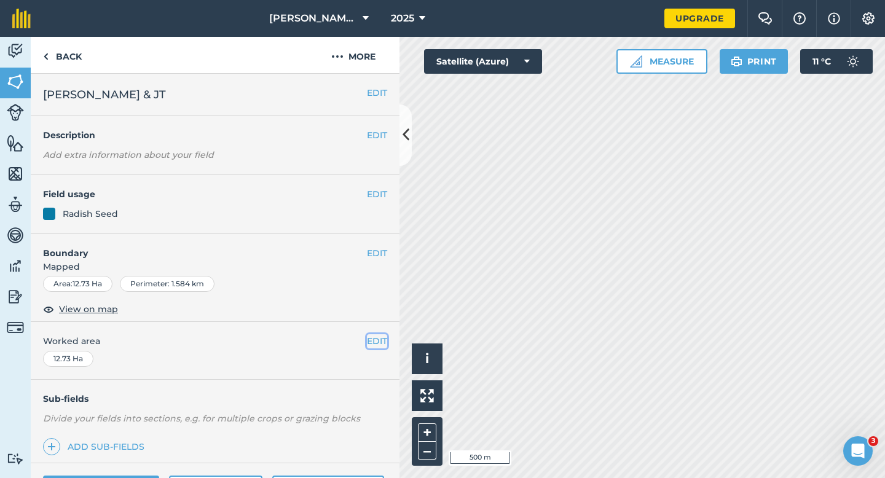
click at [379, 334] on button "EDIT" at bounding box center [377, 341] width 20 height 14
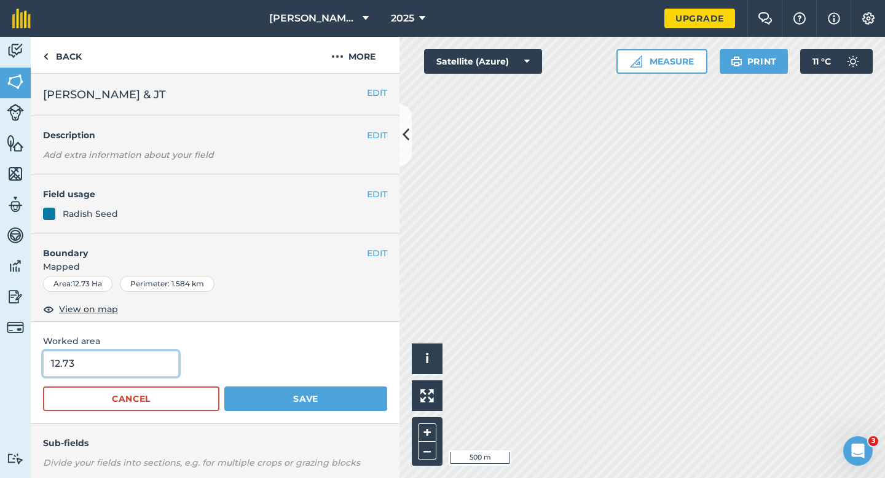
click at [115, 369] on input "12.73" at bounding box center [111, 364] width 136 height 26
type input "12.73"
click at [224, 387] on button "Save" at bounding box center [305, 399] width 163 height 25
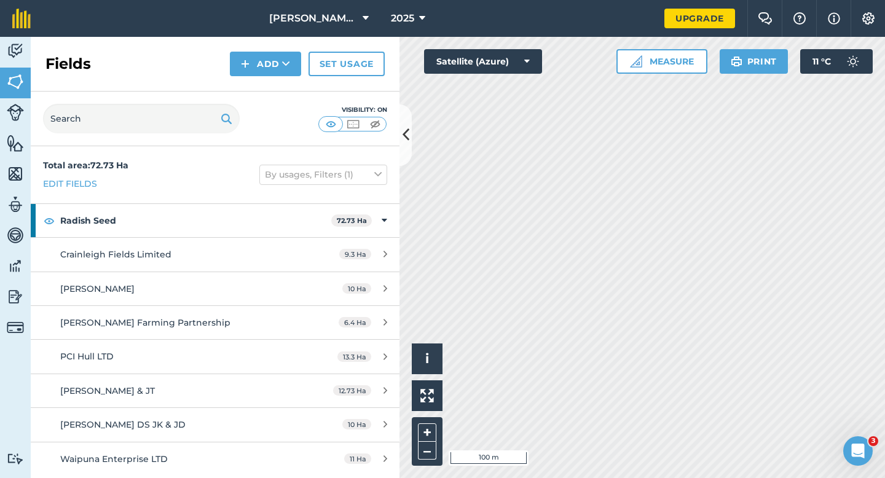
click at [263, 48] on div "Fields Add Set usage" at bounding box center [215, 64] width 369 height 55
click at [263, 74] on button "Add" at bounding box center [265, 64] width 71 height 25
click at [263, 92] on link "Draw" at bounding box center [266, 91] width 68 height 27
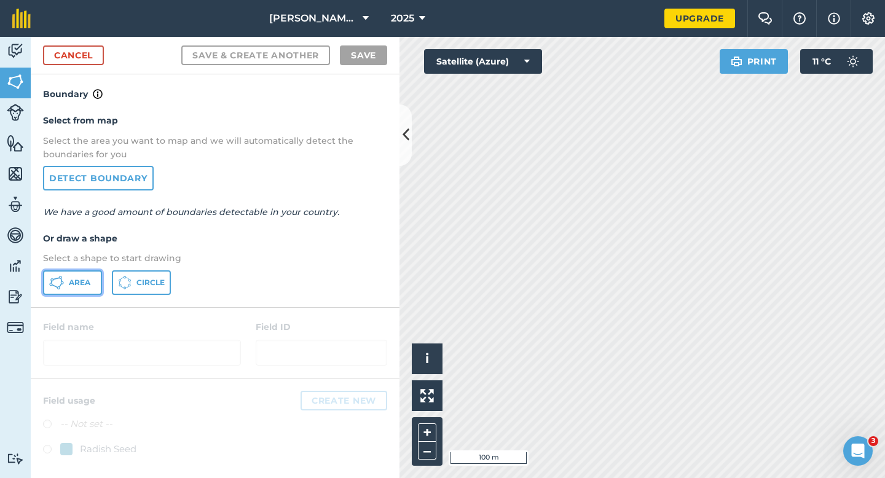
click at [97, 285] on button "Area" at bounding box center [72, 282] width 59 height 25
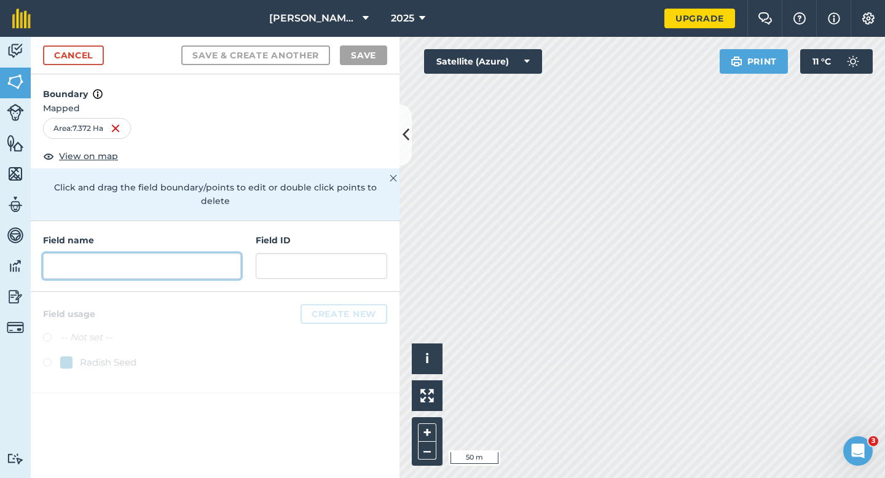
click at [208, 253] on input "text" at bounding box center [142, 266] width 198 height 26
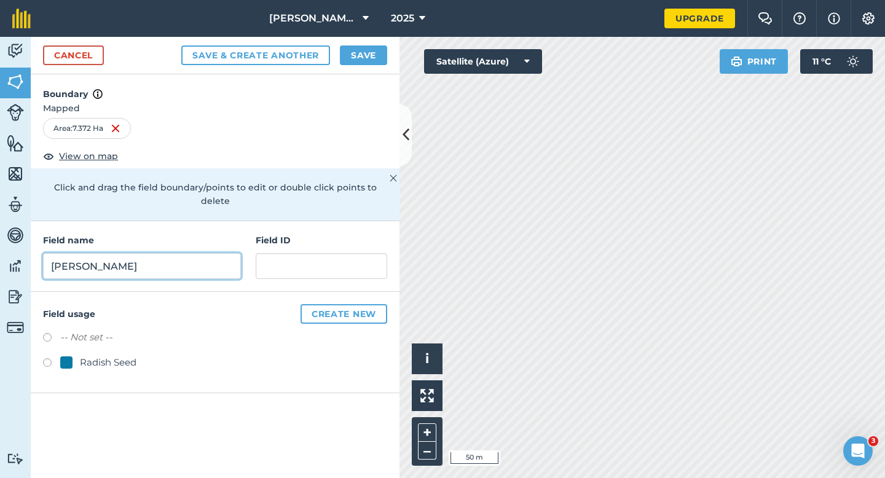
type input "[PERSON_NAME]"
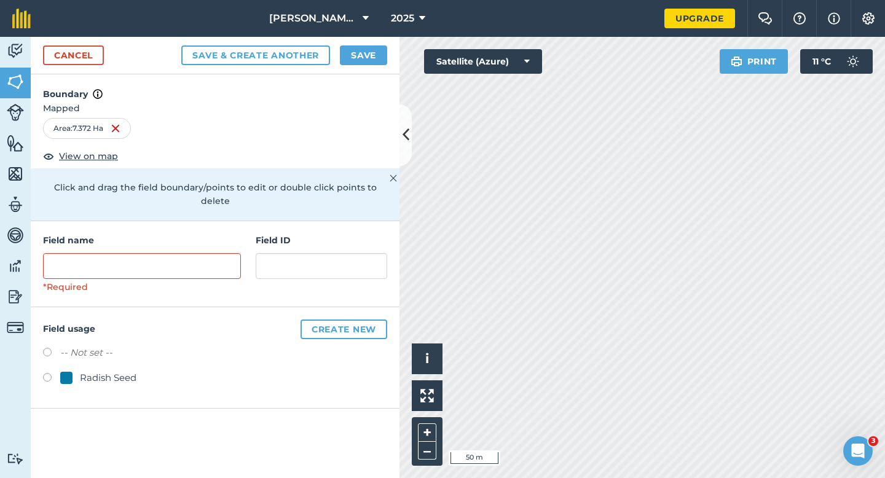
click at [112, 371] on div "Radish Seed" at bounding box center [108, 378] width 57 height 15
radio input "true"
click at [168, 282] on div "Field name *Required Field ID" at bounding box center [215, 264] width 369 height 86
click at [168, 266] on div "*Required" at bounding box center [142, 273] width 198 height 41
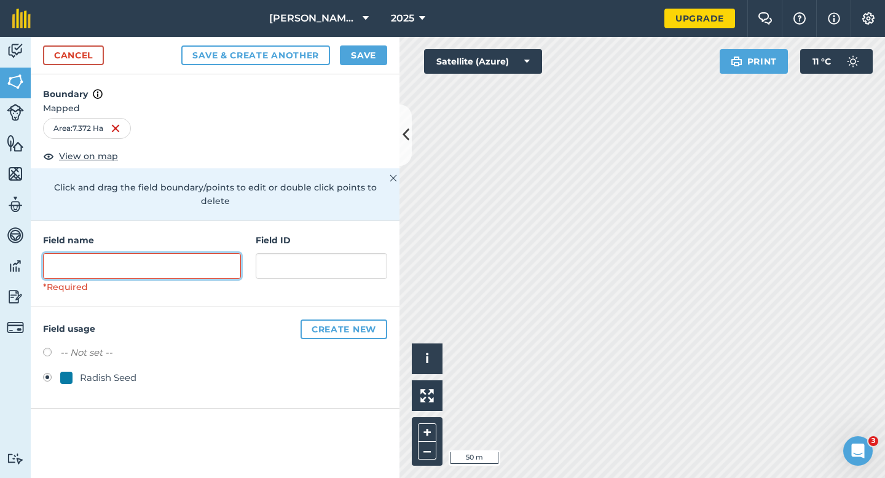
drag, startPoint x: 168, startPoint y: 261, endPoint x: 161, endPoint y: 253, distance: 10.5
click at [168, 261] on input "text" at bounding box center [142, 266] width 198 height 26
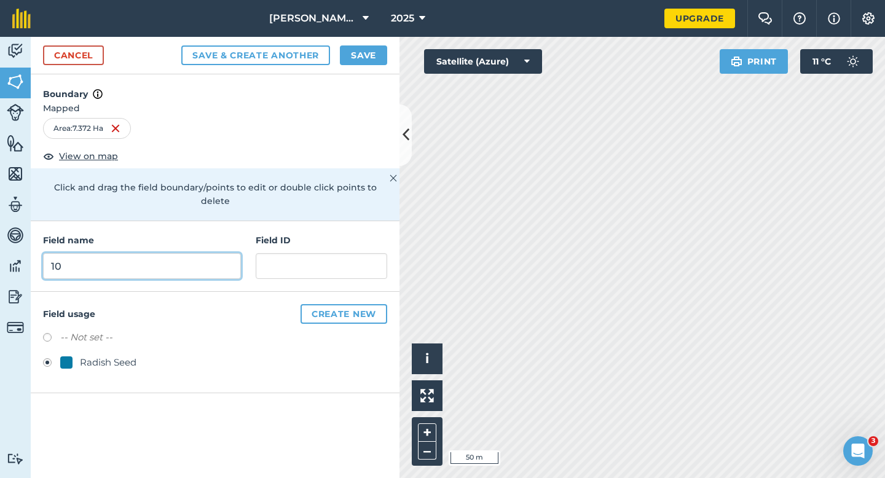
type input "1"
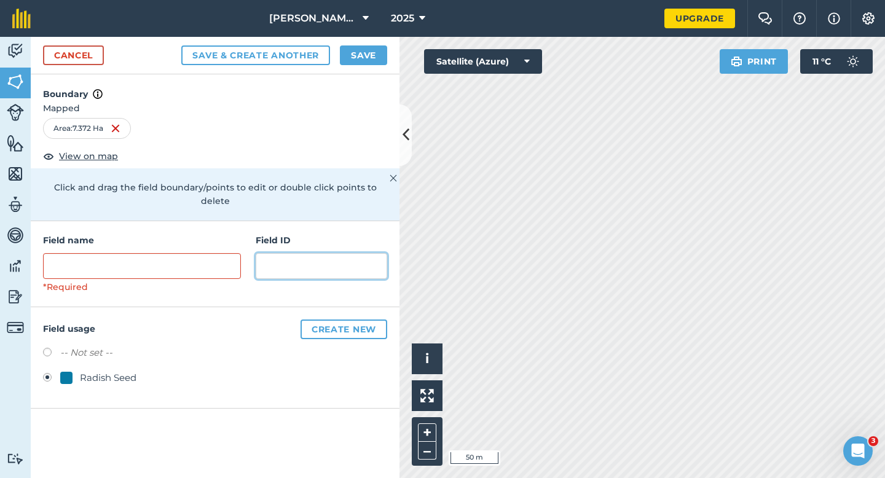
click at [281, 253] on input "text" at bounding box center [322, 266] width 132 height 26
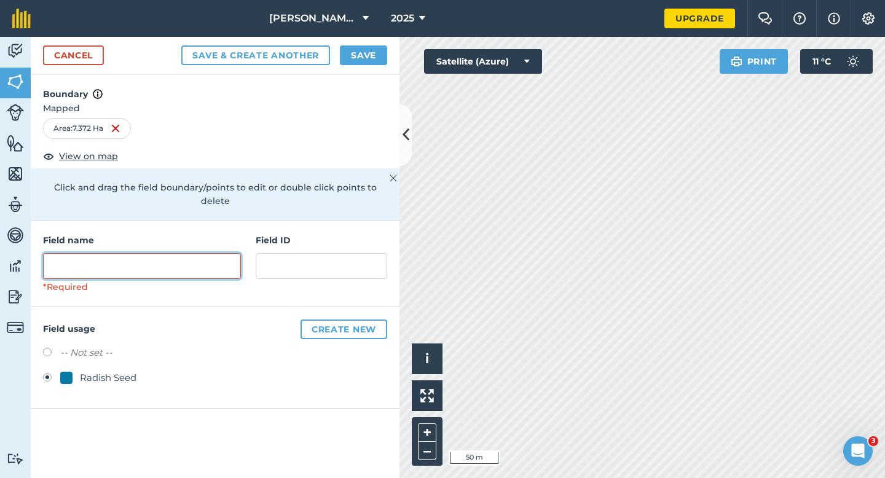
click at [228, 253] on input "text" at bounding box center [142, 266] width 198 height 26
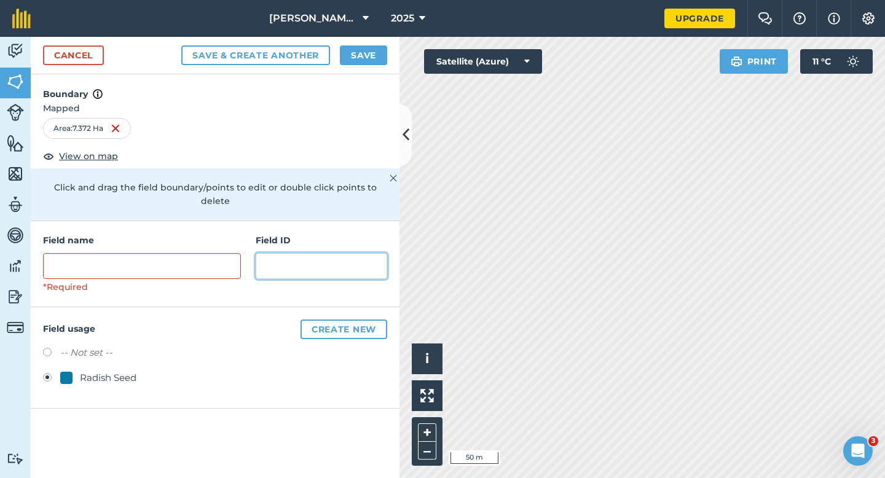
click at [304, 253] on input "text" at bounding box center [322, 266] width 132 height 26
click at [186, 280] on div "*Required" at bounding box center [142, 287] width 198 height 14
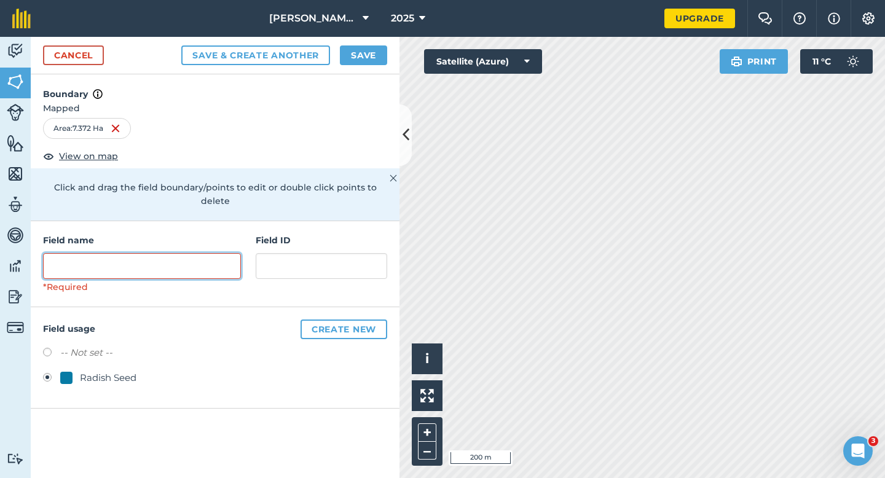
click at [187, 259] on input "text" at bounding box center [142, 266] width 198 height 26
click at [187, 260] on input "text" at bounding box center [142, 266] width 198 height 26
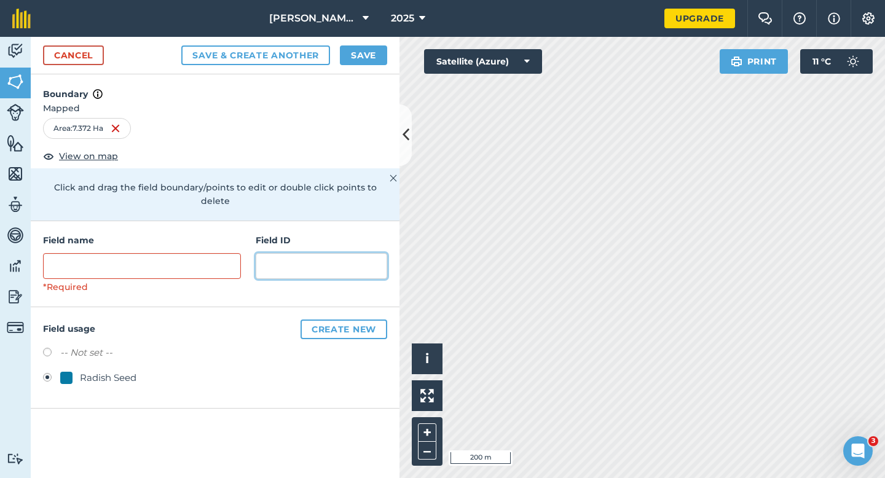
click at [317, 256] on input "text" at bounding box center [322, 266] width 132 height 26
click at [175, 280] on div "*Required" at bounding box center [142, 287] width 198 height 14
click at [174, 265] on div "*Required" at bounding box center [142, 273] width 198 height 41
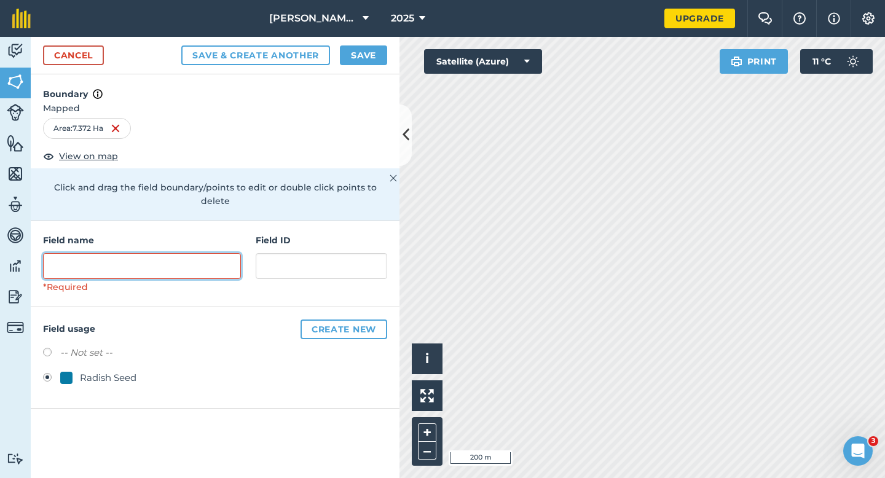
click at [175, 262] on input "text" at bounding box center [142, 266] width 198 height 26
click at [179, 255] on input "text" at bounding box center [142, 266] width 198 height 26
click at [89, 50] on link "Cancel" at bounding box center [73, 55] width 61 height 20
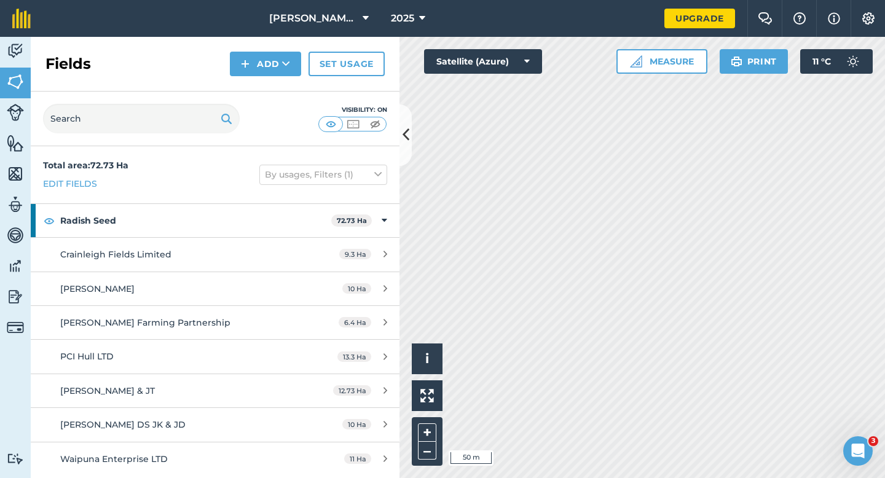
click at [269, 77] on div "Fields Add Set usage" at bounding box center [215, 64] width 369 height 55
click at [269, 68] on button "Add" at bounding box center [265, 64] width 71 height 25
click at [269, 86] on link "Draw" at bounding box center [266, 91] width 68 height 27
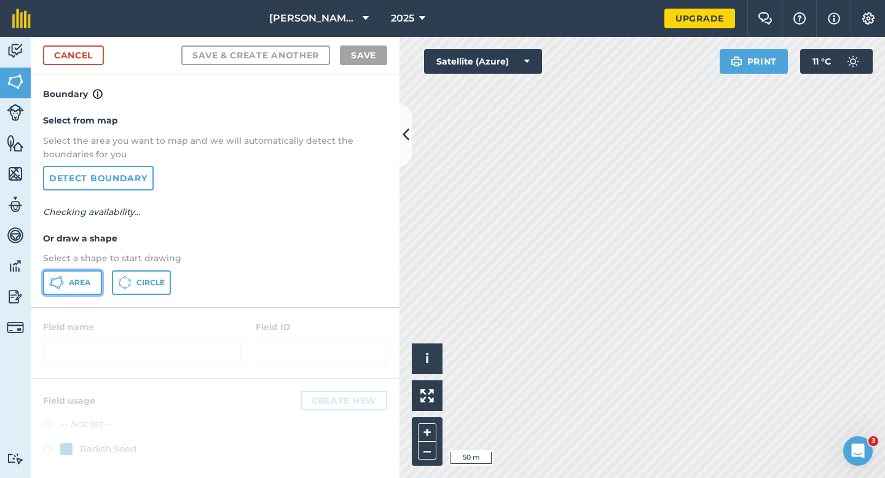
click at [78, 291] on button "Area" at bounding box center [72, 282] width 59 height 25
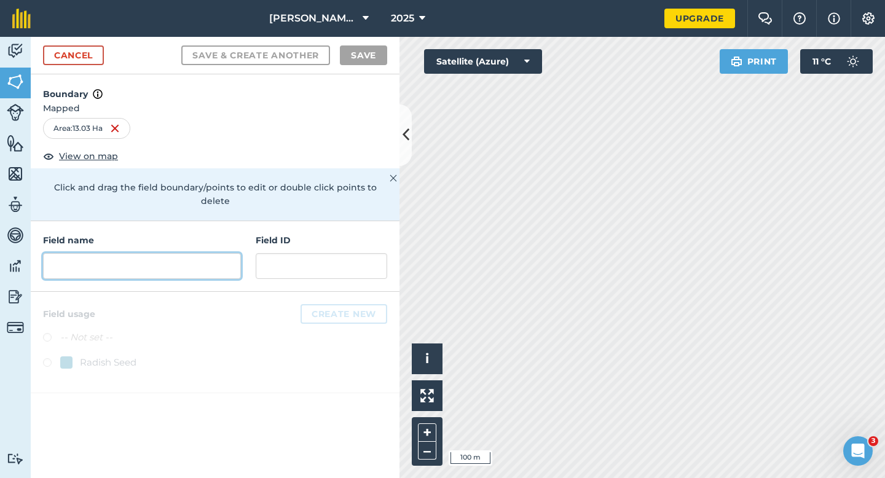
click at [219, 253] on input "text" at bounding box center [142, 266] width 198 height 26
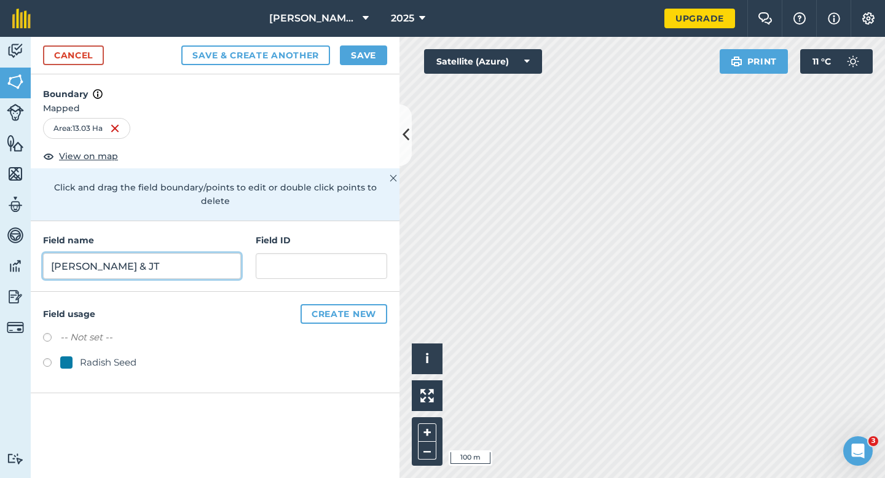
type input "[PERSON_NAME] & JT"
click at [116, 355] on div "Radish Seed" at bounding box center [108, 362] width 57 height 15
radio input "true"
click at [379, 42] on div "Cancel Save & Create Another Save" at bounding box center [215, 56] width 369 height 38
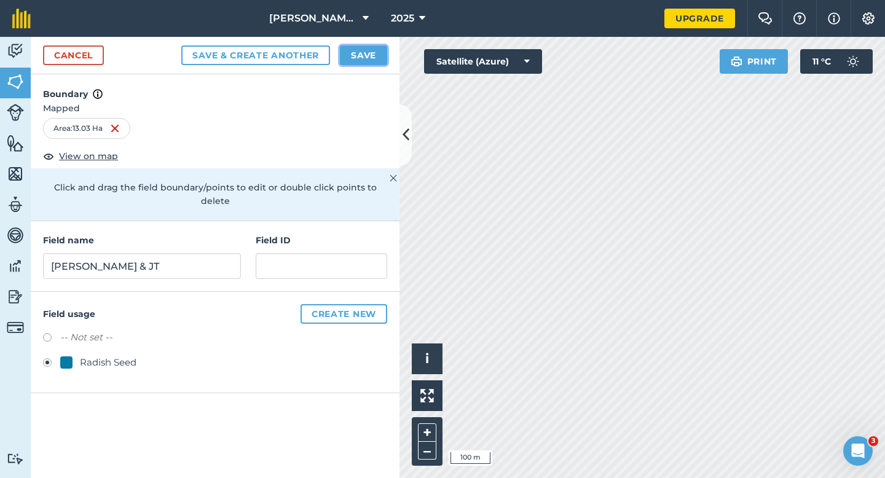
click at [379, 46] on button "Save" at bounding box center [363, 55] width 47 height 20
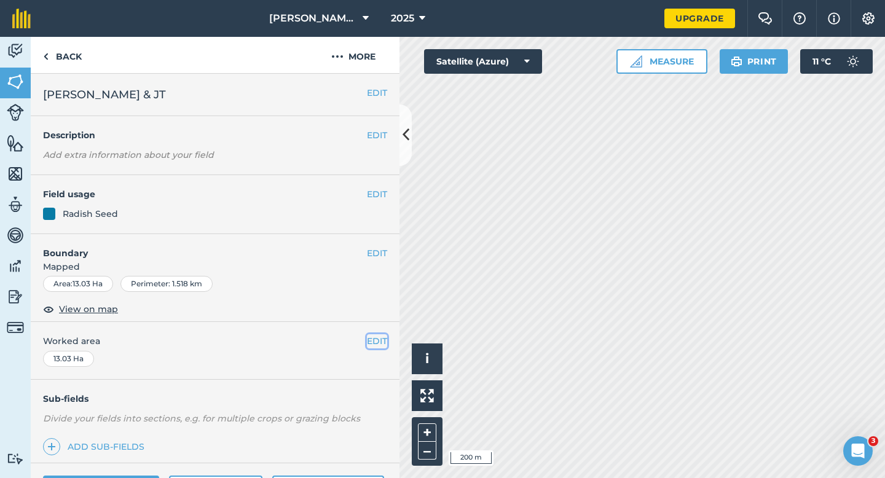
click at [375, 337] on button "EDIT" at bounding box center [377, 341] width 20 height 14
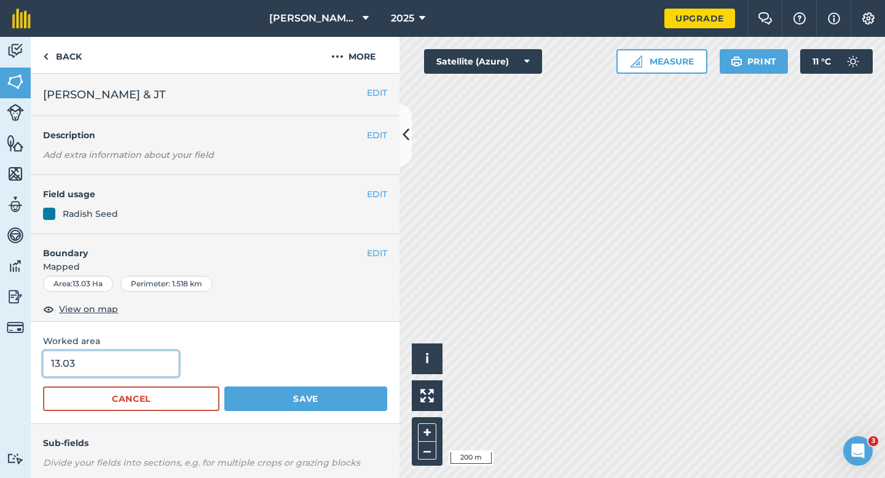
click at [162, 362] on input "13.03" at bounding box center [111, 364] width 136 height 26
type input "13"
click at [224, 387] on button "Save" at bounding box center [305, 399] width 163 height 25
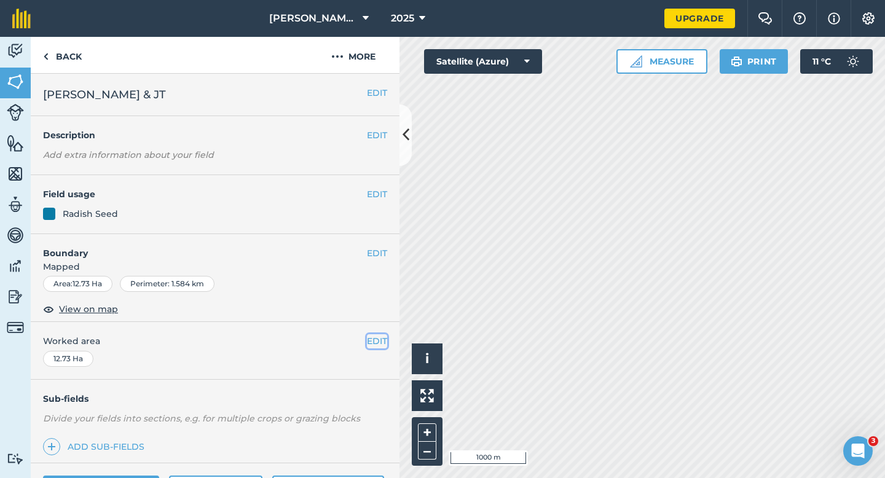
click at [371, 339] on button "EDIT" at bounding box center [377, 341] width 20 height 14
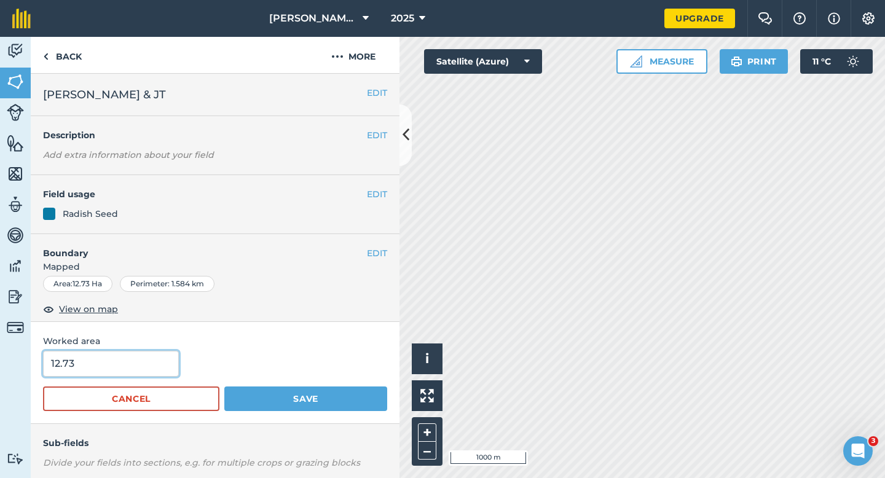
click at [145, 361] on input "12.73" at bounding box center [111, 364] width 136 height 26
type input "13"
click at [224, 387] on button "Save" at bounding box center [305, 399] width 163 height 25
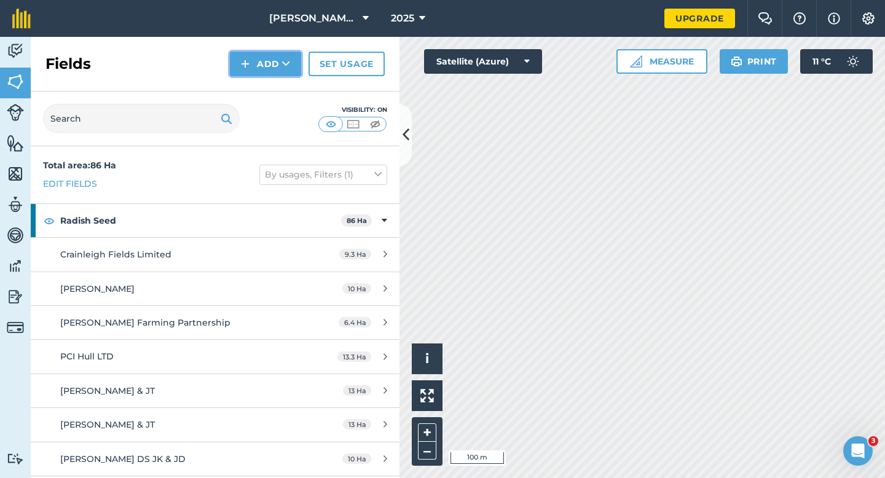
click at [266, 68] on button "Add" at bounding box center [265, 64] width 71 height 25
click at [266, 85] on link "Draw" at bounding box center [266, 91] width 68 height 27
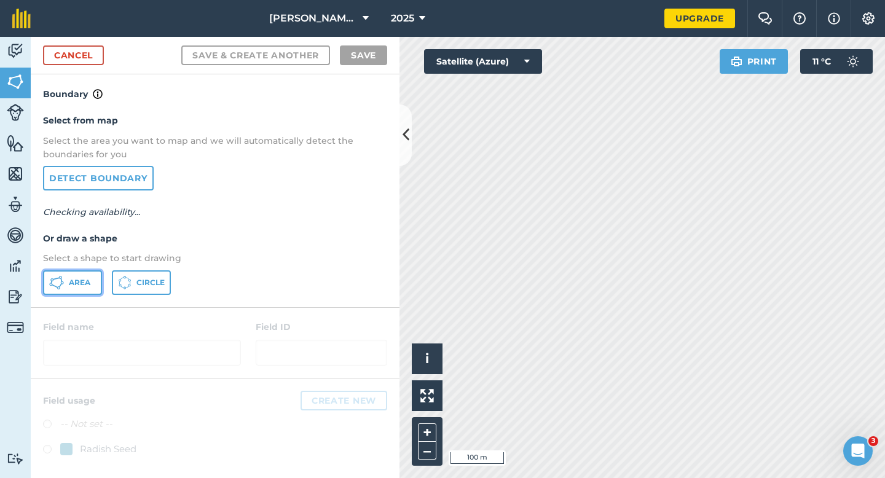
click at [95, 279] on button "Area" at bounding box center [72, 282] width 59 height 25
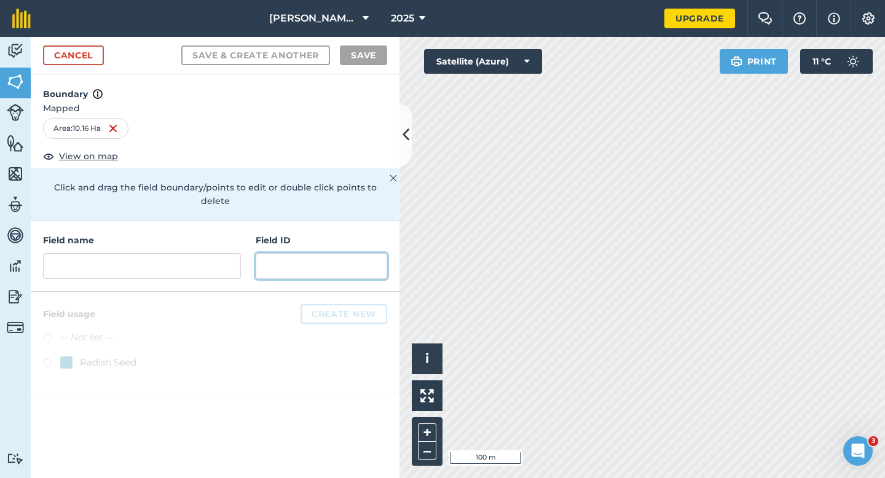
click at [377, 253] on input "text" at bounding box center [322, 266] width 132 height 26
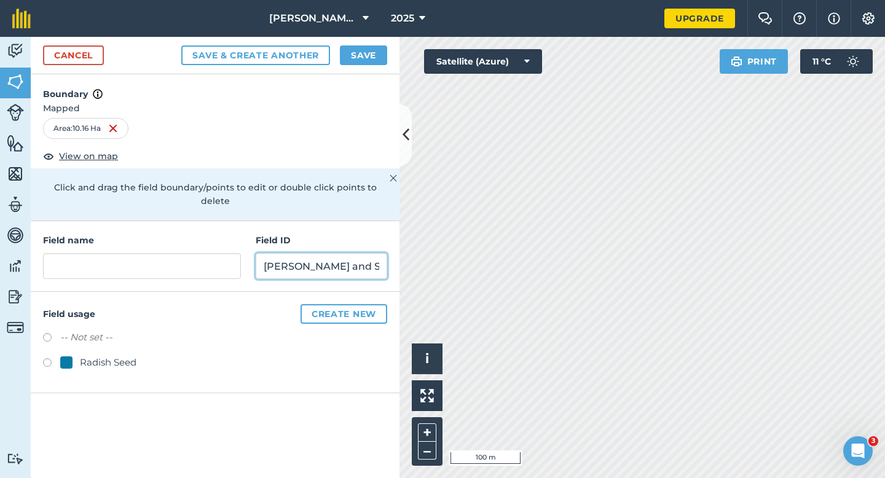
type input "[PERSON_NAME] and Son LTD"
click at [98, 355] on div "Radish Seed" at bounding box center [108, 362] width 57 height 15
radio input "true"
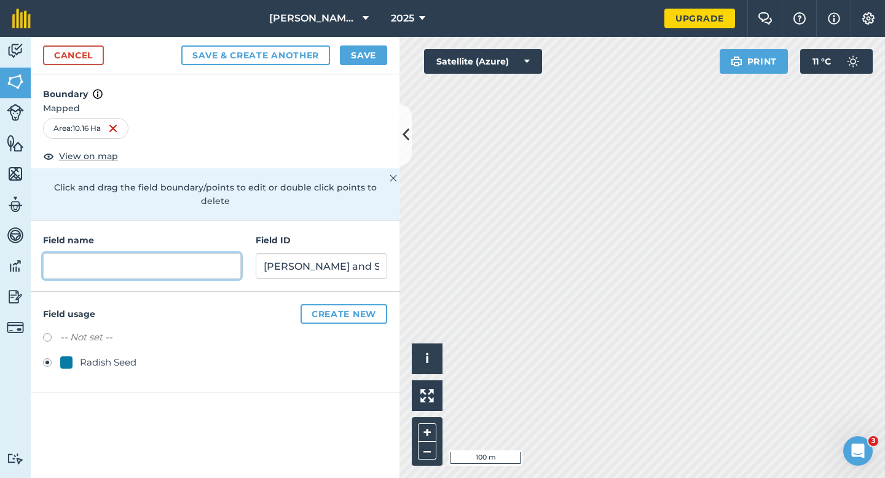
click at [159, 253] on input "text" at bounding box center [142, 266] width 198 height 26
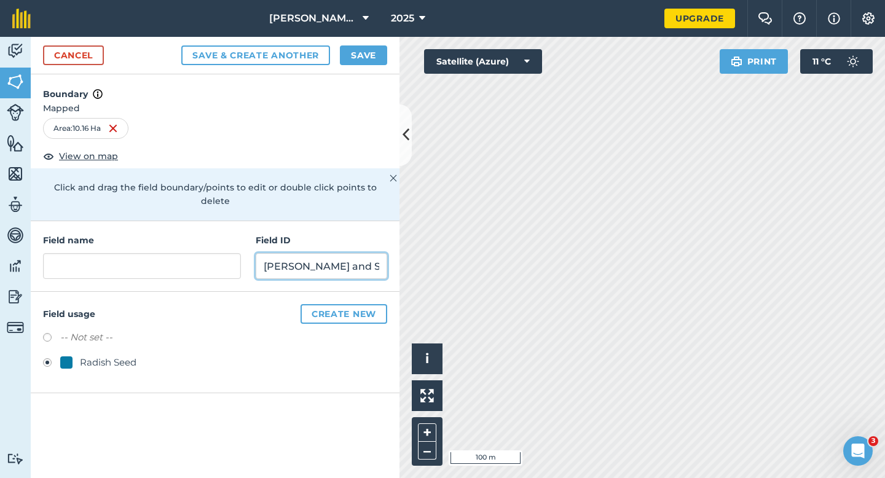
click at [309, 253] on input "[PERSON_NAME] and Son LTD" at bounding box center [322, 266] width 132 height 26
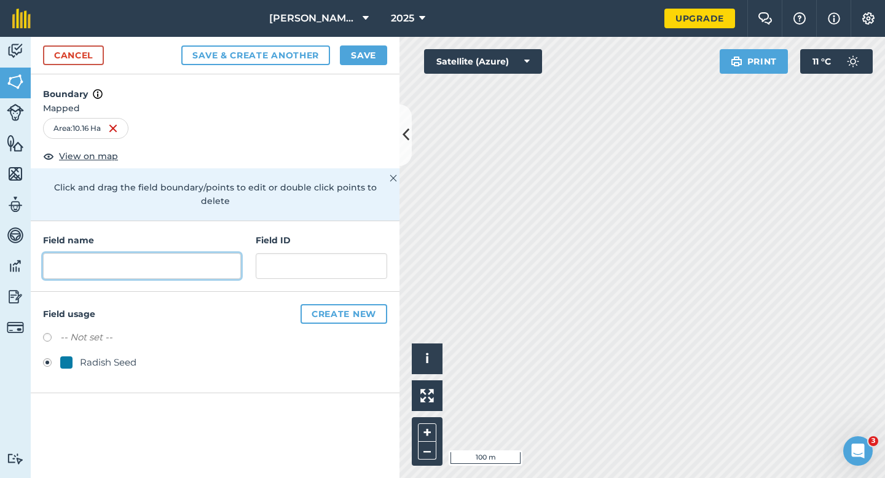
click at [236, 259] on input "text" at bounding box center [142, 266] width 198 height 26
paste input "[PERSON_NAME] and Son LTD"
type input "[PERSON_NAME] and Son LTD"
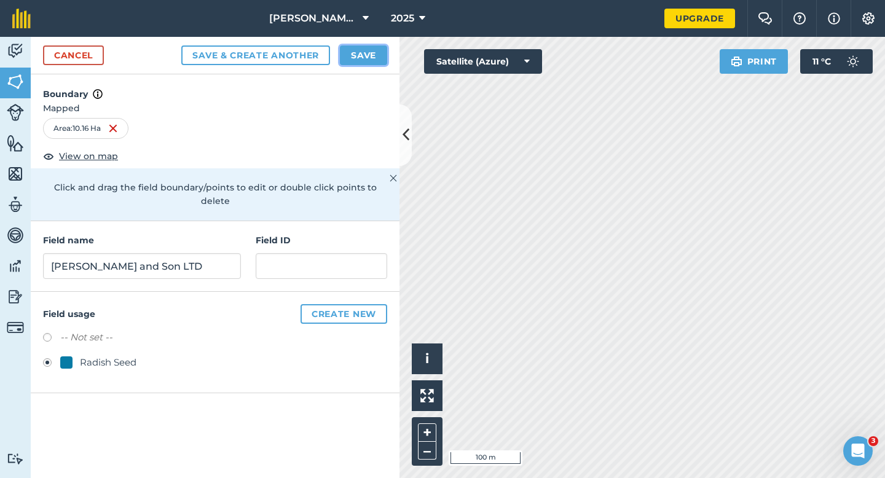
click at [376, 57] on button "Save" at bounding box center [363, 55] width 47 height 20
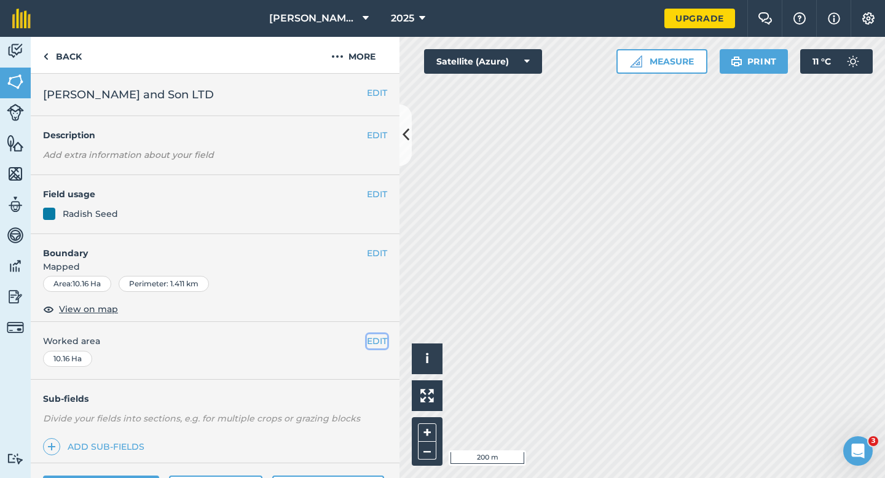
click at [379, 338] on button "EDIT" at bounding box center [377, 341] width 20 height 14
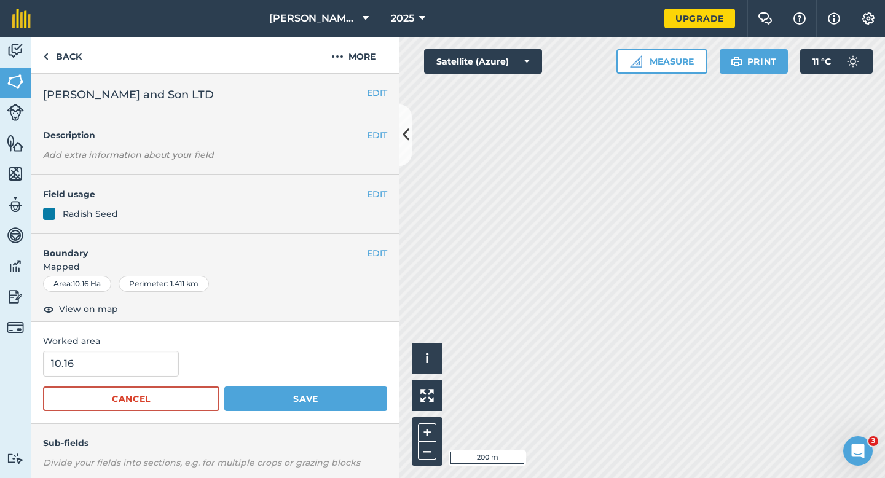
click at [186, 358] on div "10.16" at bounding box center [215, 364] width 344 height 26
type input "10"
click at [147, 358] on input "10" at bounding box center [111, 364] width 136 height 26
click at [224, 387] on button "Save" at bounding box center [305, 399] width 163 height 25
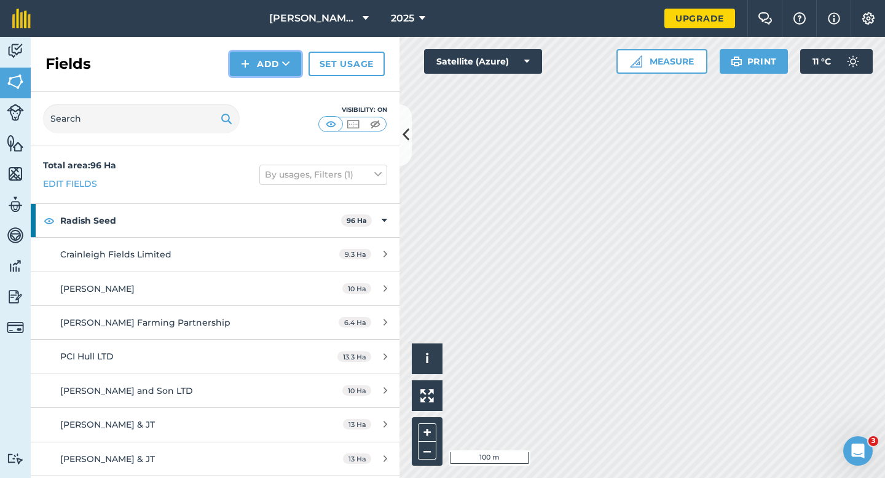
click at [270, 69] on button "Add" at bounding box center [265, 64] width 71 height 25
click at [270, 84] on link "Draw" at bounding box center [266, 91] width 68 height 27
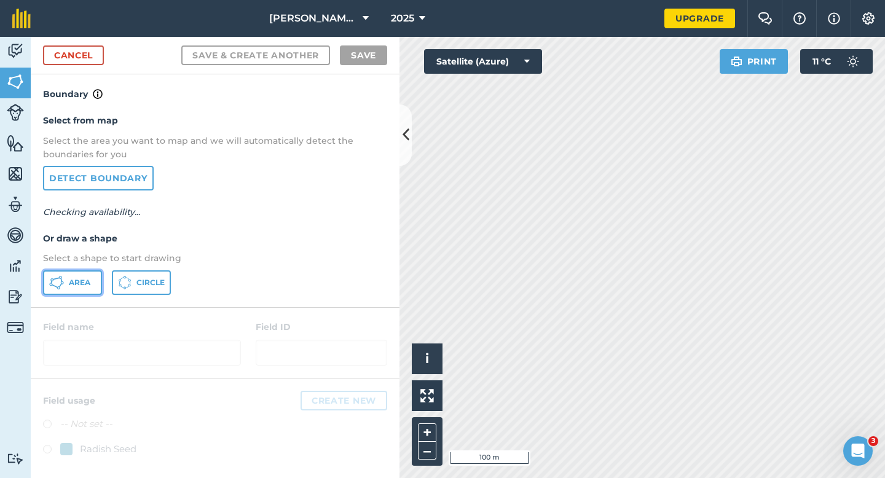
click at [63, 276] on icon at bounding box center [56, 282] width 15 height 15
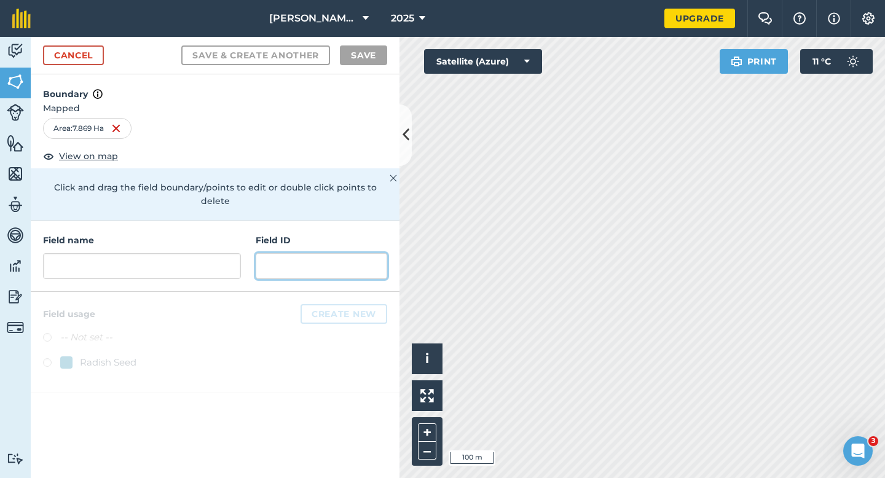
click at [279, 259] on input "text" at bounding box center [322, 266] width 132 height 26
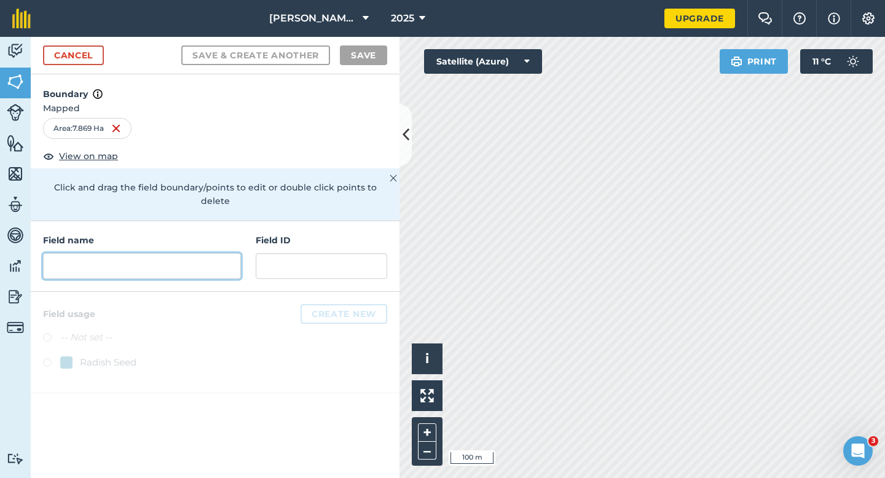
click at [178, 259] on input "text" at bounding box center [142, 266] width 198 height 26
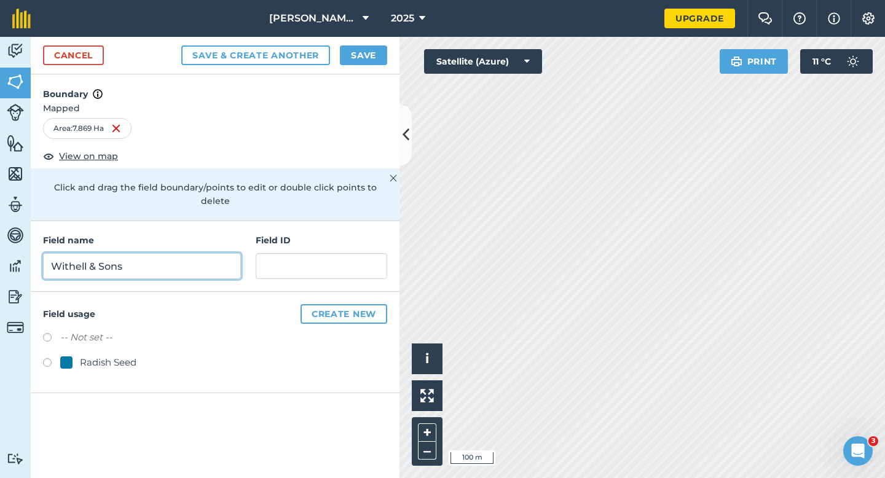
type input "Withell & Sons"
click at [63, 357] on div at bounding box center [66, 363] width 12 height 12
radio input "true"
click at [351, 62] on button "Save" at bounding box center [363, 55] width 47 height 20
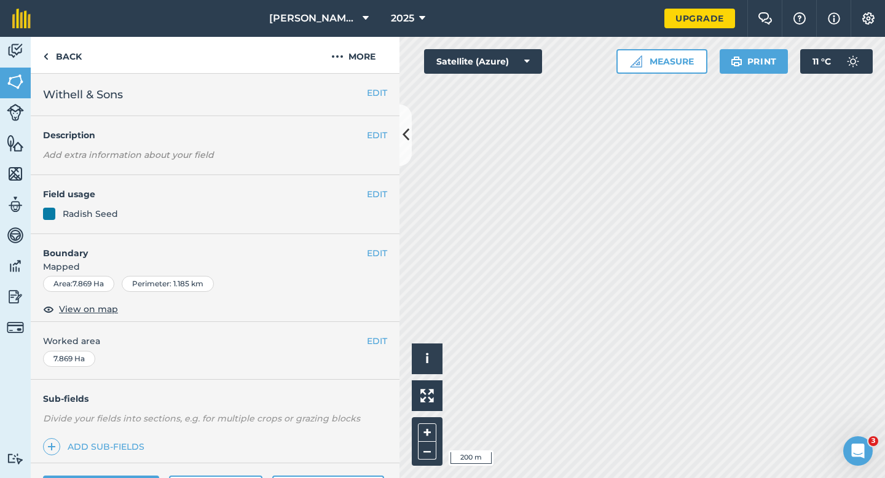
click at [380, 333] on div "EDIT Worked area 7.869 Ha" at bounding box center [215, 350] width 369 height 57
click at [380, 339] on button "EDIT" at bounding box center [377, 341] width 20 height 14
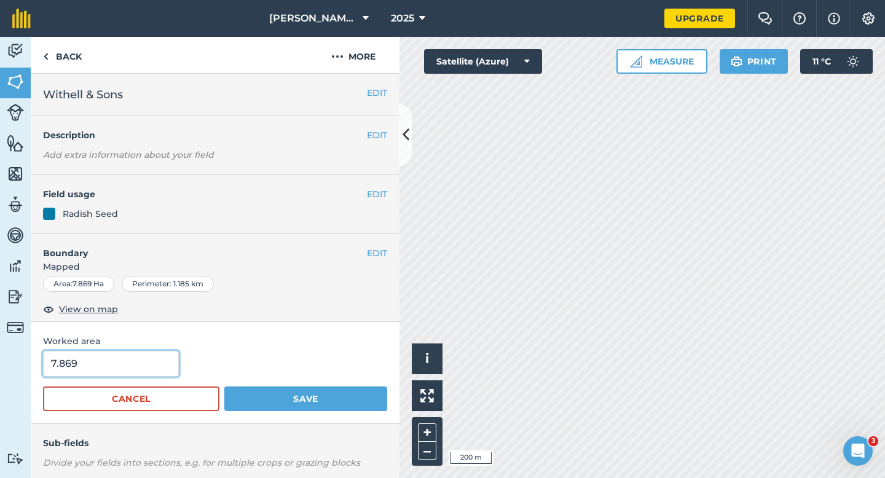
click at [85, 373] on input "7.869" at bounding box center [111, 364] width 136 height 26
type input "8"
click at [224, 387] on button "Save" at bounding box center [305, 399] width 163 height 25
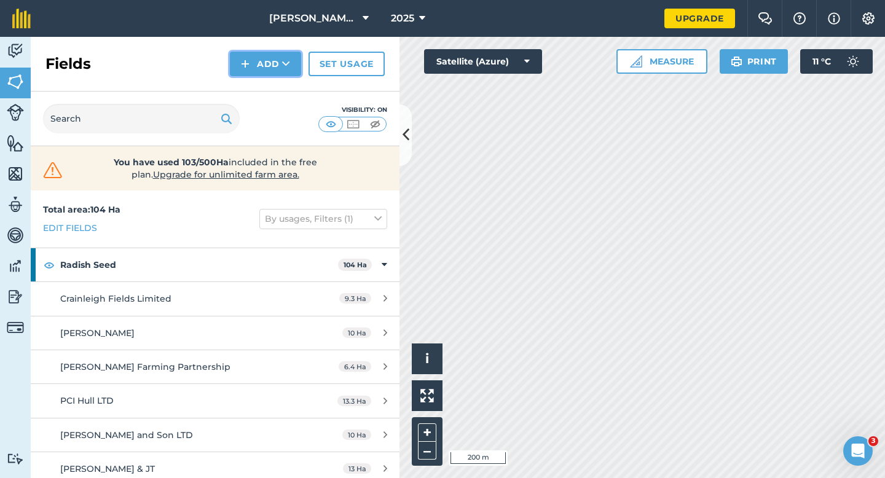
click at [254, 67] on button "Add" at bounding box center [265, 64] width 71 height 25
click at [258, 97] on link "Draw" at bounding box center [266, 91] width 68 height 27
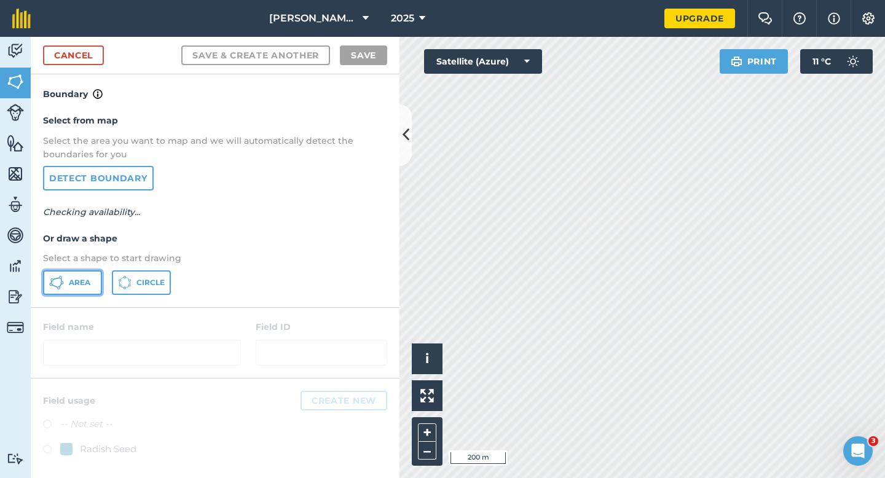
click at [69, 275] on button "Area" at bounding box center [72, 282] width 59 height 25
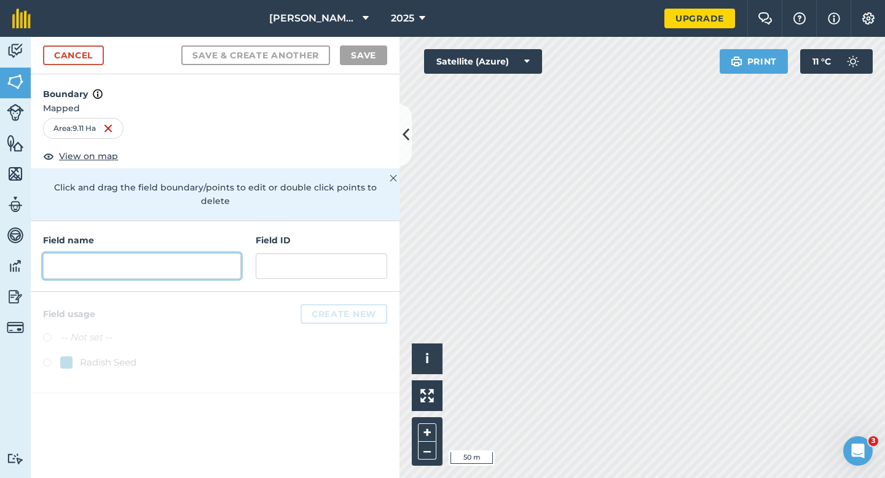
click at [214, 264] on input "text" at bounding box center [142, 266] width 198 height 26
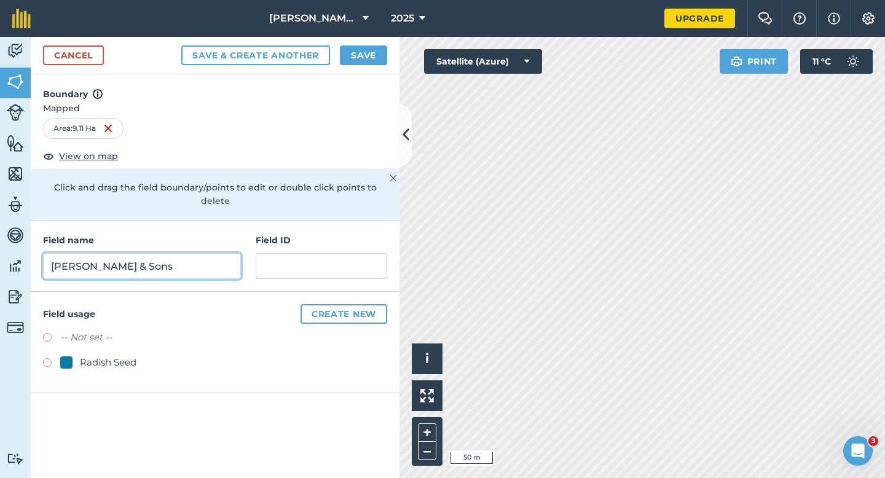
type input "[PERSON_NAME] & Sons"
click at [109, 355] on div "Radish Seed" at bounding box center [108, 362] width 57 height 15
radio input "true"
click at [369, 59] on button "Save" at bounding box center [363, 55] width 47 height 20
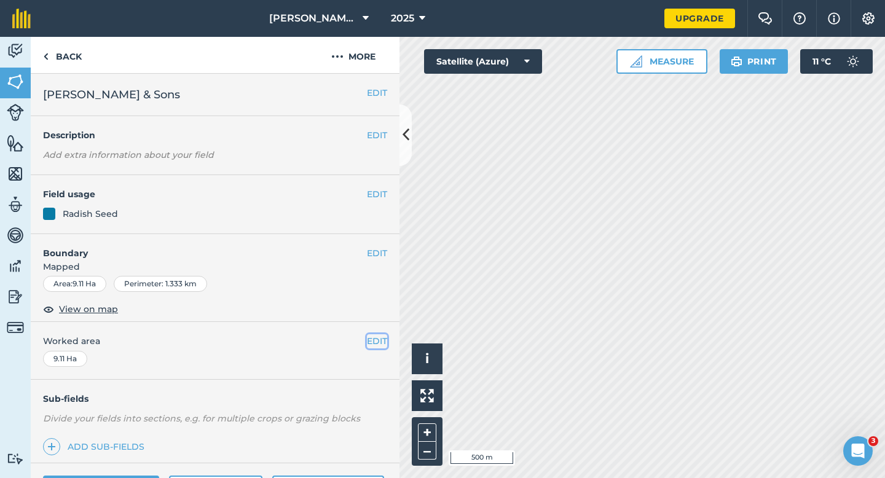
click at [376, 345] on button "EDIT" at bounding box center [377, 341] width 20 height 14
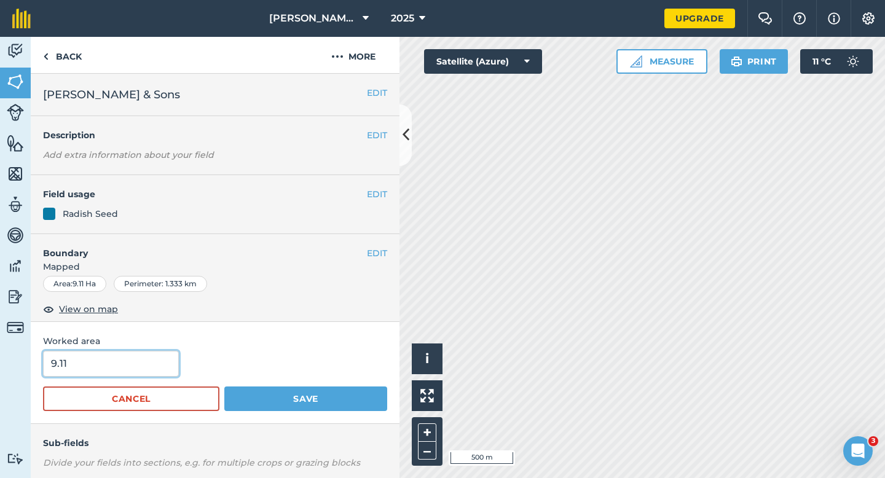
click at [163, 364] on input "9.11" at bounding box center [111, 364] width 136 height 26
type input "9"
click at [224, 387] on button "Save" at bounding box center [305, 399] width 163 height 25
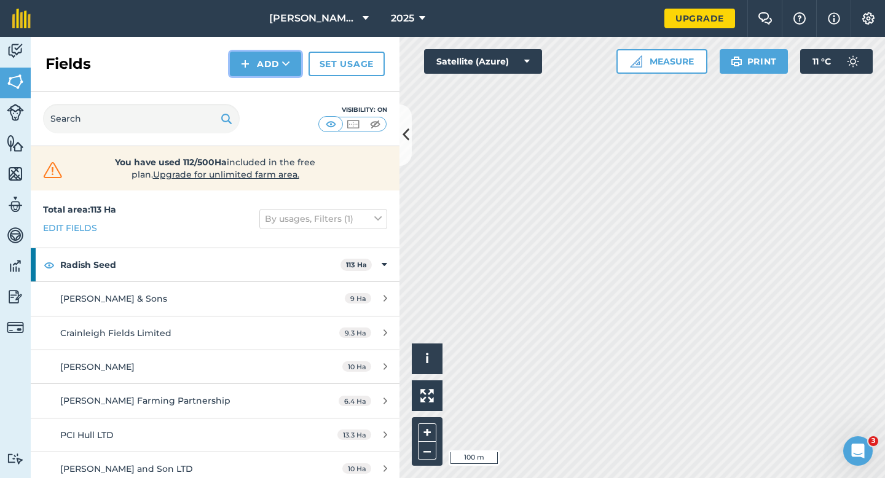
click at [264, 71] on button "Add" at bounding box center [265, 64] width 71 height 25
click at [264, 89] on link "Draw" at bounding box center [266, 91] width 68 height 27
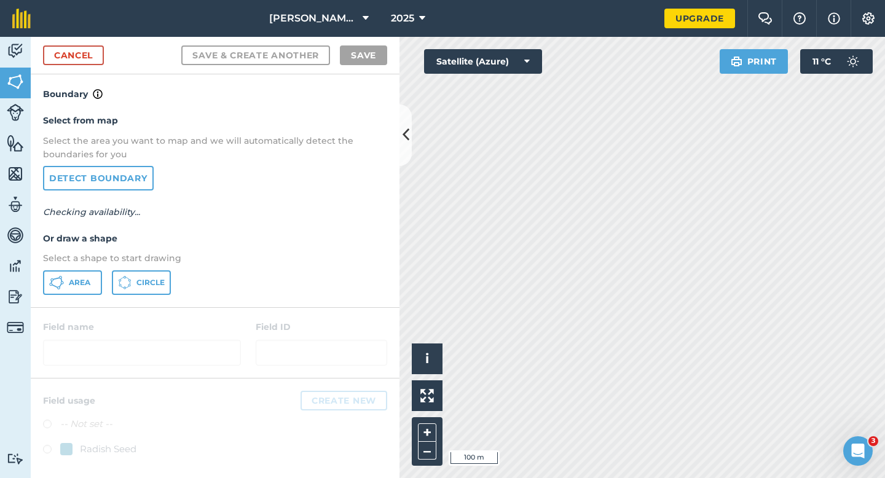
click at [53, 296] on div "Select from map Select the area you want to map and we will automatically detec…" at bounding box center [215, 203] width 369 height 205
click at [53, 292] on button "Area" at bounding box center [72, 282] width 59 height 25
click at [63, 286] on icon at bounding box center [56, 282] width 15 height 15
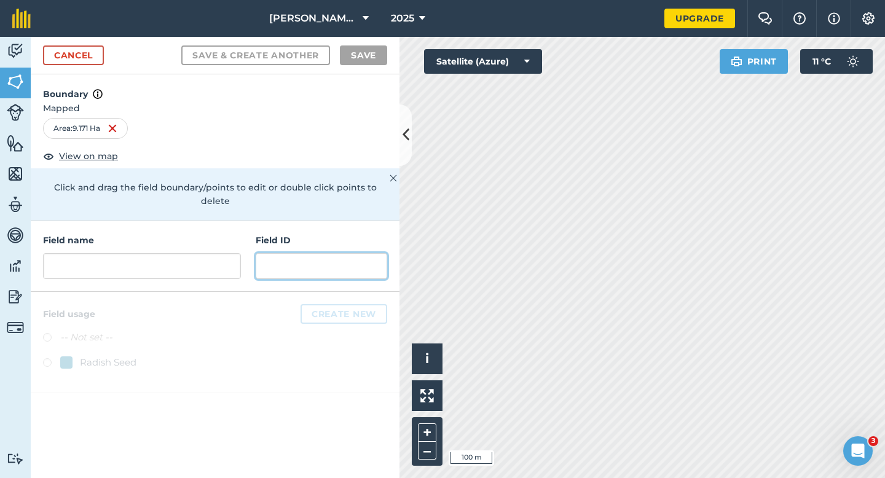
click at [293, 263] on input "text" at bounding box center [322, 266] width 132 height 26
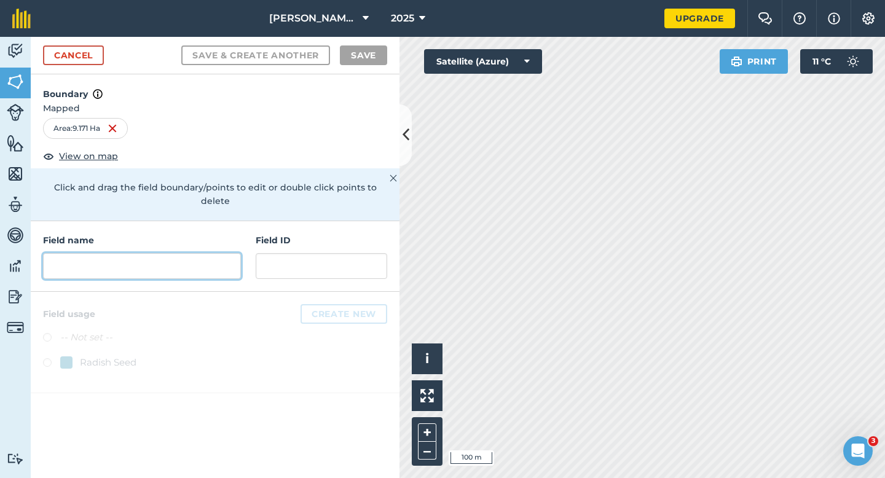
click at [216, 253] on input "text" at bounding box center [142, 266] width 198 height 26
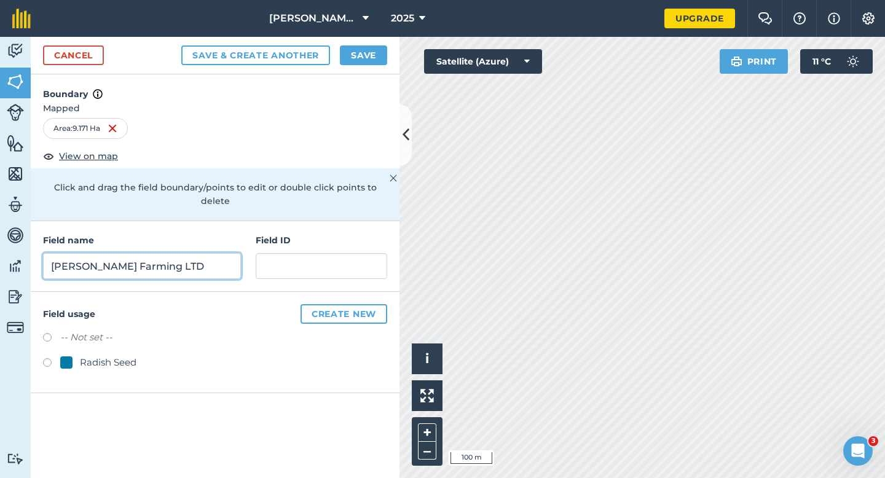
type input "[PERSON_NAME] Farming LTD"
click at [113, 355] on div "Radish Seed" at bounding box center [108, 362] width 57 height 15
radio input "true"
click at [353, 53] on button "Save" at bounding box center [363, 55] width 47 height 20
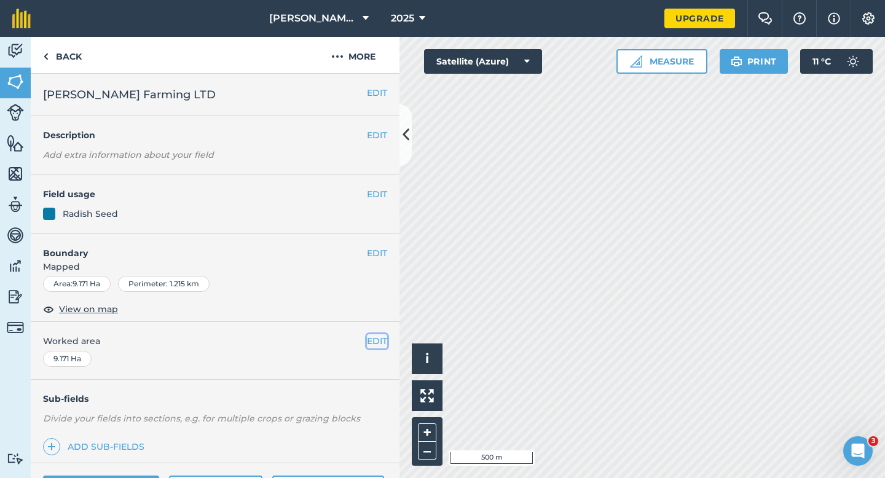
click at [376, 337] on button "EDIT" at bounding box center [377, 341] width 20 height 14
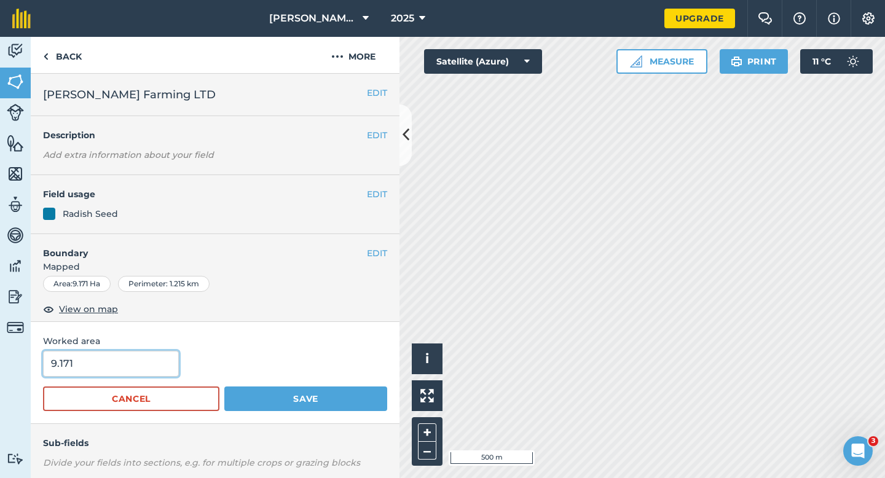
click at [148, 370] on input "9.171" at bounding box center [111, 364] width 136 height 26
type input "9.2"
click at [224, 387] on button "Save" at bounding box center [305, 399] width 163 height 25
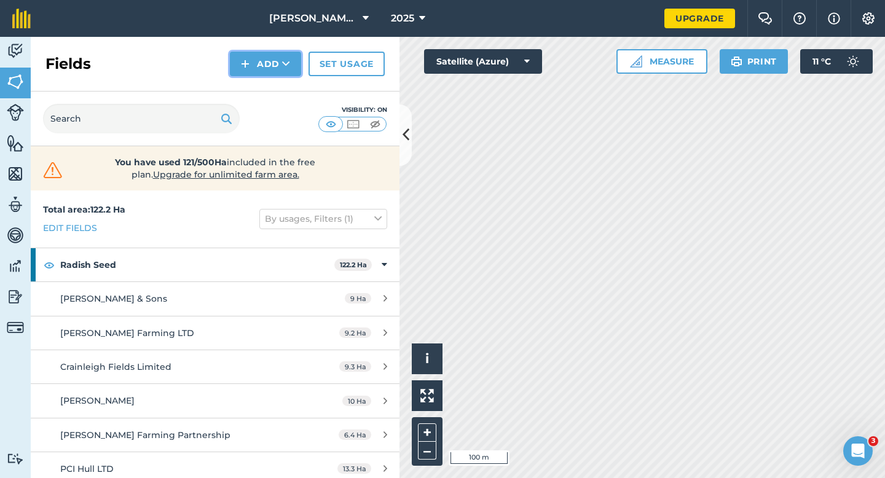
click at [277, 52] on button "Add" at bounding box center [265, 64] width 71 height 25
click at [277, 84] on link "Draw" at bounding box center [266, 91] width 68 height 27
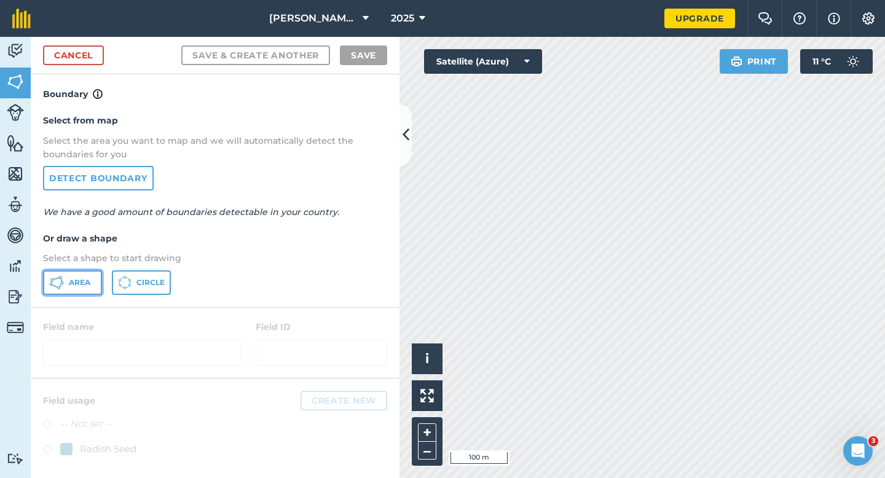
click at [80, 275] on button "Area" at bounding box center [72, 282] width 59 height 25
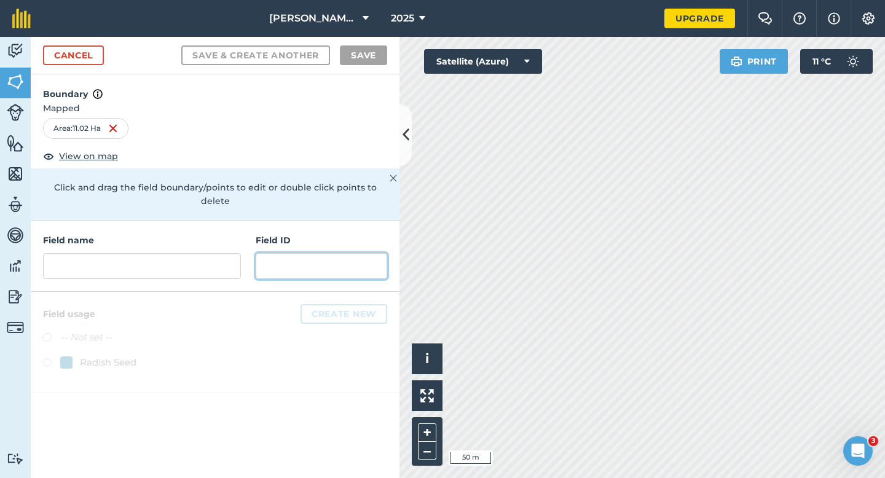
click at [256, 253] on input "text" at bounding box center [322, 266] width 132 height 26
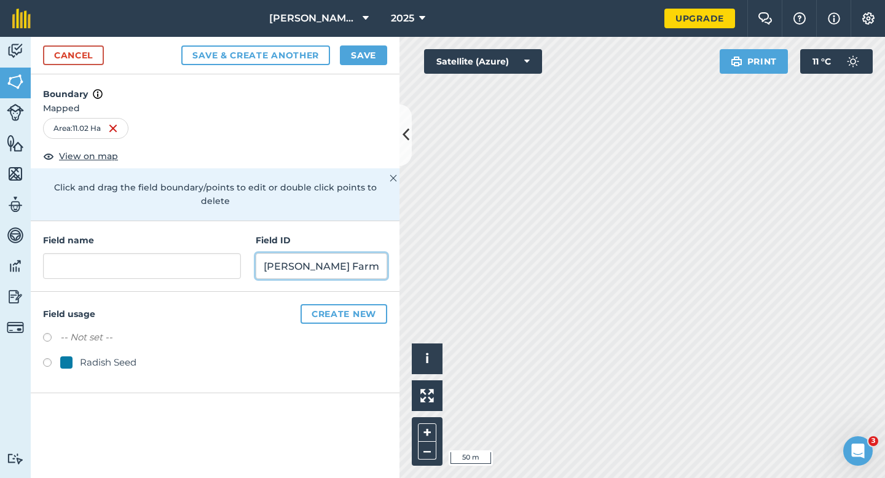
scroll to position [0, 2]
type input "[PERSON_NAME] Farming LTD"
click at [105, 355] on div "Radish Seed" at bounding box center [108, 362] width 57 height 15
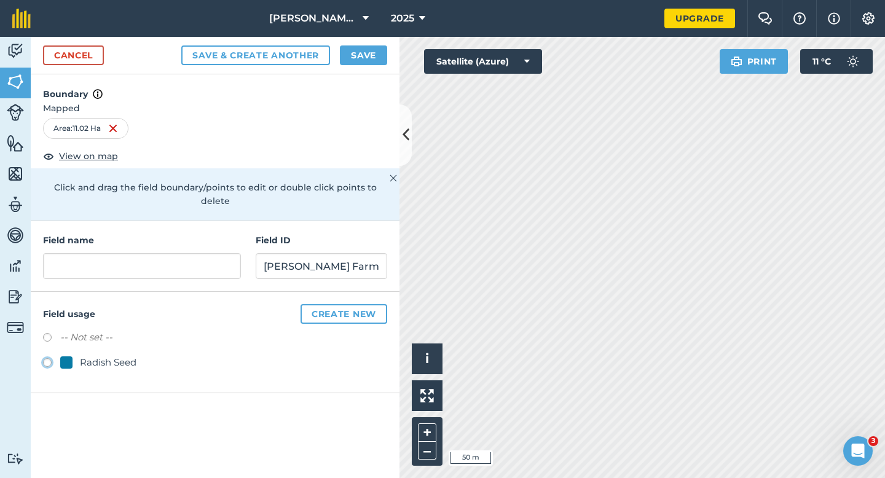
radio input "true"
click at [147, 261] on input "text" at bounding box center [142, 266] width 198 height 26
click at [284, 255] on input "[PERSON_NAME] Farming LTD" at bounding box center [322, 266] width 132 height 26
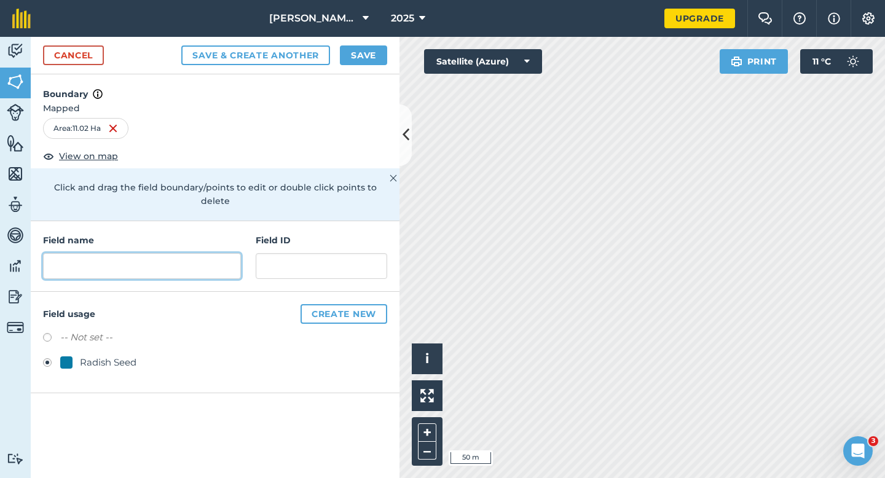
click at [185, 254] on input "text" at bounding box center [142, 266] width 198 height 26
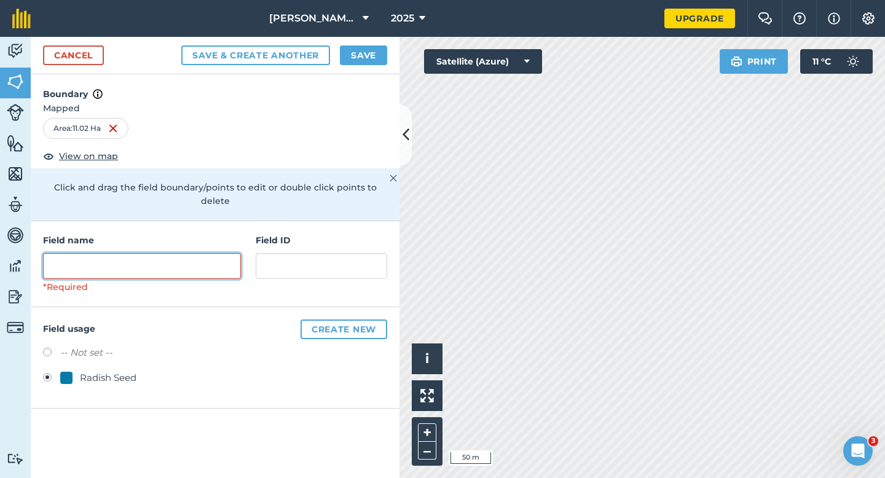
paste input "[PERSON_NAME] Farming LTD"
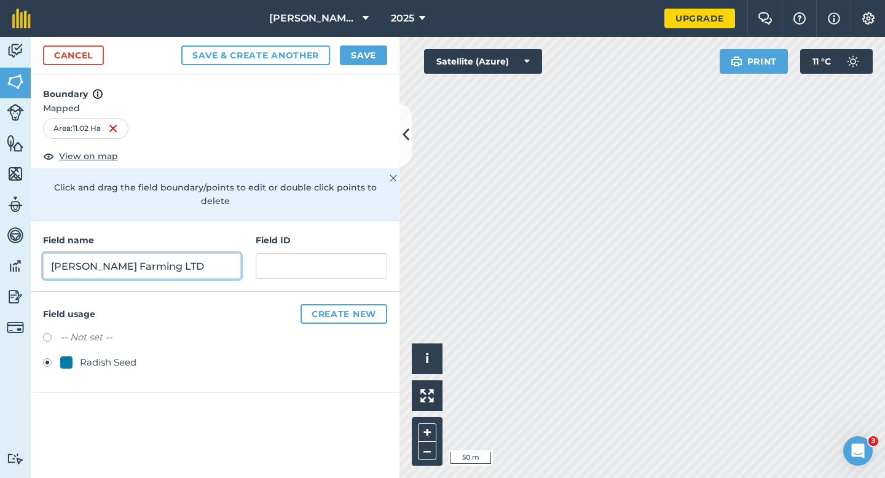
type input "[PERSON_NAME] Farming LTD"
click at [355, 60] on button "Save" at bounding box center [363, 55] width 47 height 20
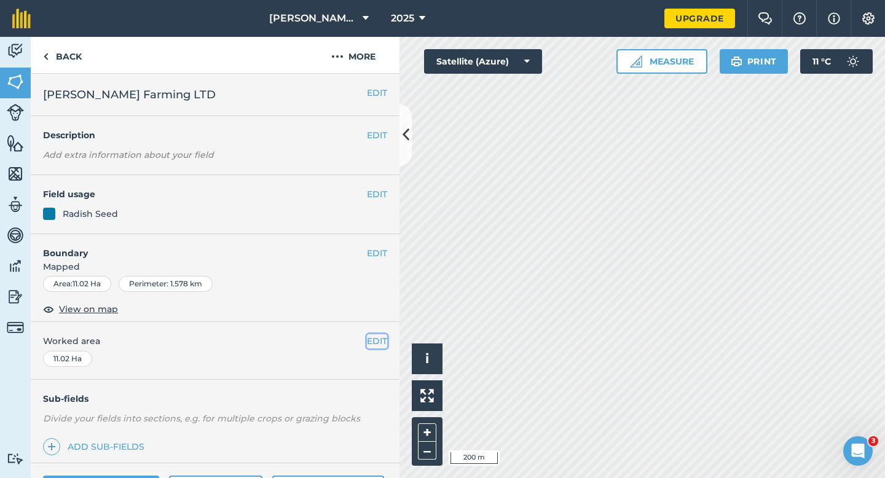
click at [378, 341] on button "EDIT" at bounding box center [377, 341] width 20 height 14
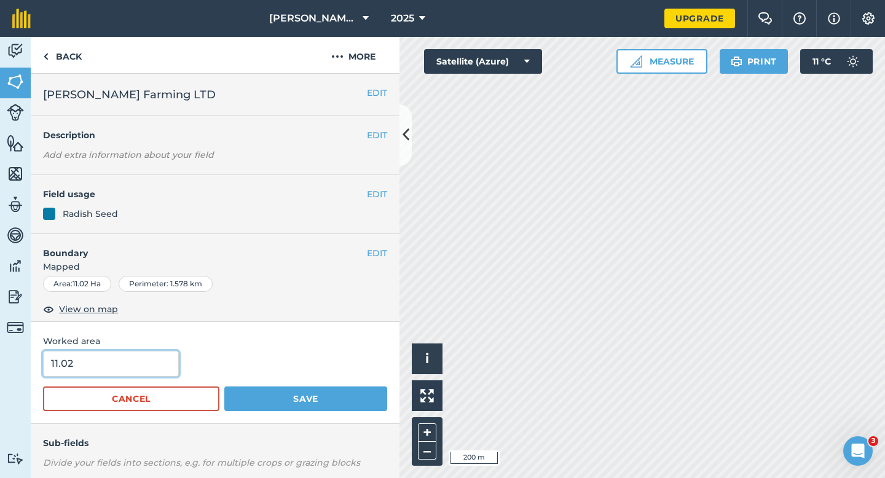
click at [106, 365] on input "11.02" at bounding box center [111, 364] width 136 height 26
type input "11"
click at [224, 387] on button "Save" at bounding box center [305, 399] width 163 height 25
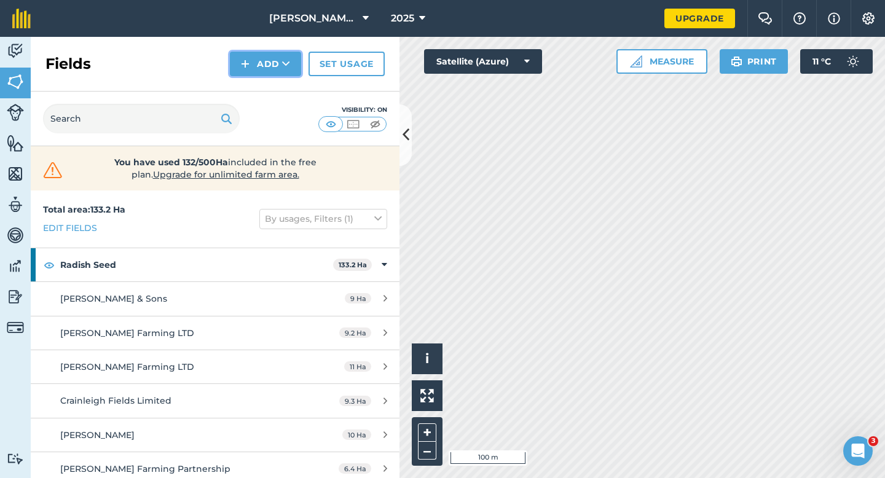
click at [267, 64] on button "Add" at bounding box center [265, 64] width 71 height 25
click at [267, 80] on link "Draw" at bounding box center [266, 91] width 68 height 27
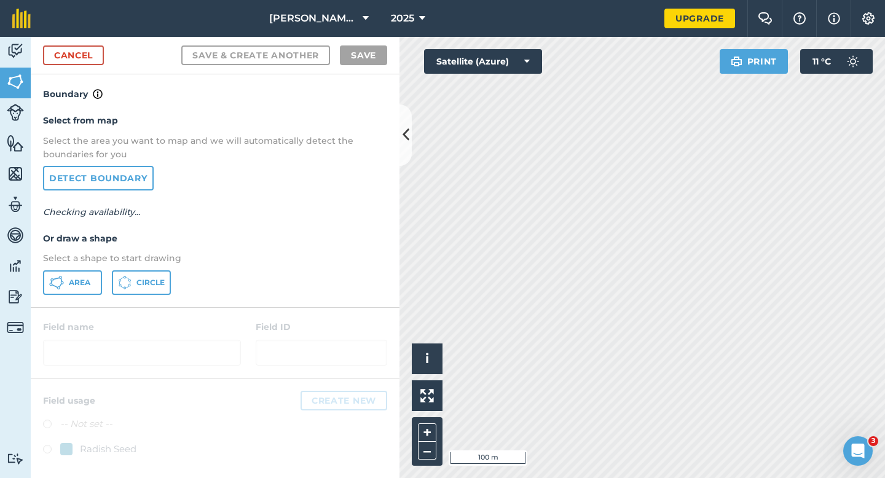
click at [86, 266] on div "Select from map Select the area you want to map and we will automatically detec…" at bounding box center [215, 203] width 369 height 205
click at [86, 272] on button "Area" at bounding box center [72, 282] width 59 height 25
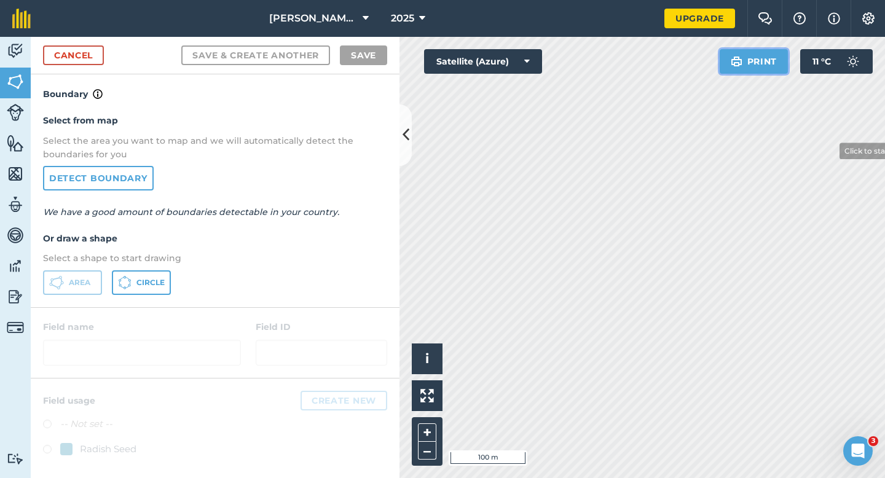
click at [831, 151] on div "Click to start drawing i © 2025 TomTom, Microsoft 100 m + – Satellite (Azure) P…" at bounding box center [643, 257] width 486 height 441
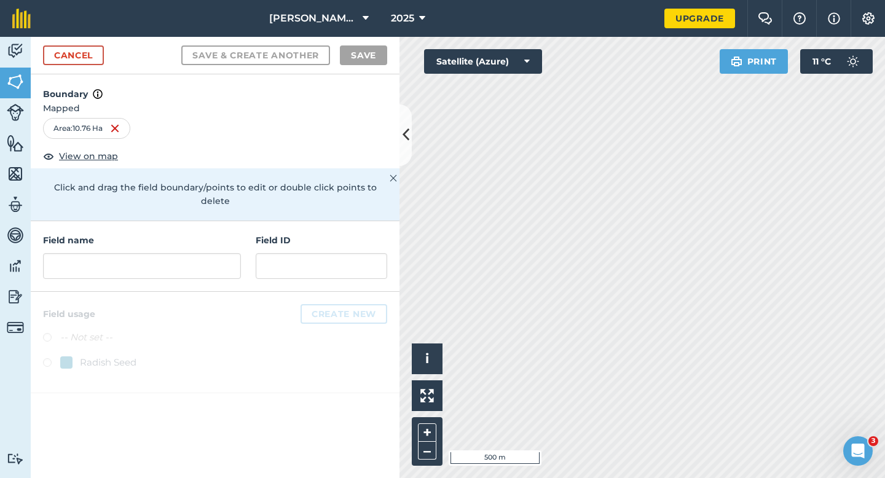
click at [317, 275] on div "Field name Field ID" at bounding box center [215, 256] width 369 height 71
click at [317, 261] on input "text" at bounding box center [322, 266] width 132 height 26
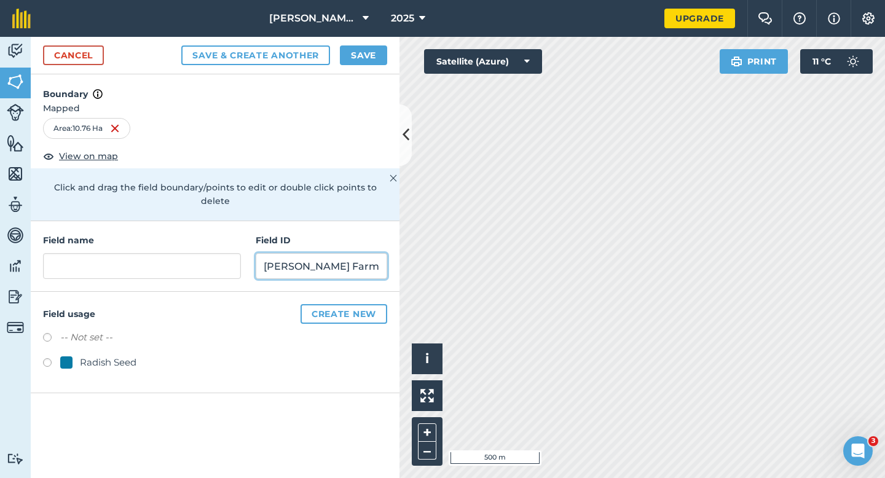
type input "[PERSON_NAME] Farming LTD"
click at [115, 355] on div "Radish Seed" at bounding box center [108, 362] width 57 height 15
radio input "true"
click at [350, 259] on input "[PERSON_NAME] Farming LTD" at bounding box center [322, 266] width 132 height 26
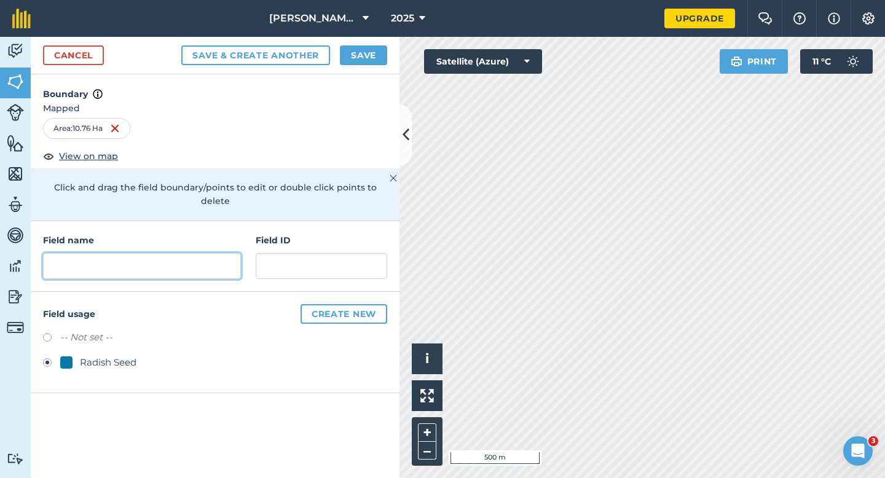
click at [168, 253] on input "text" at bounding box center [142, 266] width 198 height 26
paste input "[PERSON_NAME] Farming LTD"
type input "[PERSON_NAME] Farming LTD"
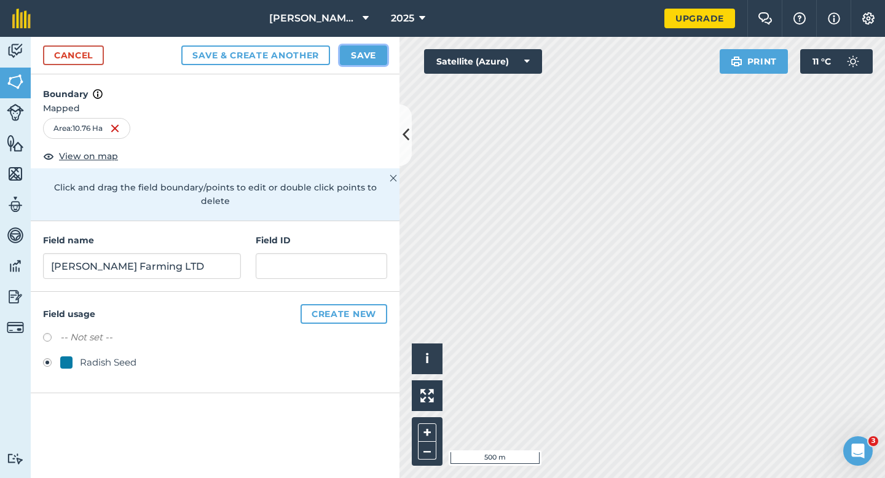
click at [361, 50] on button "Save" at bounding box center [363, 55] width 47 height 20
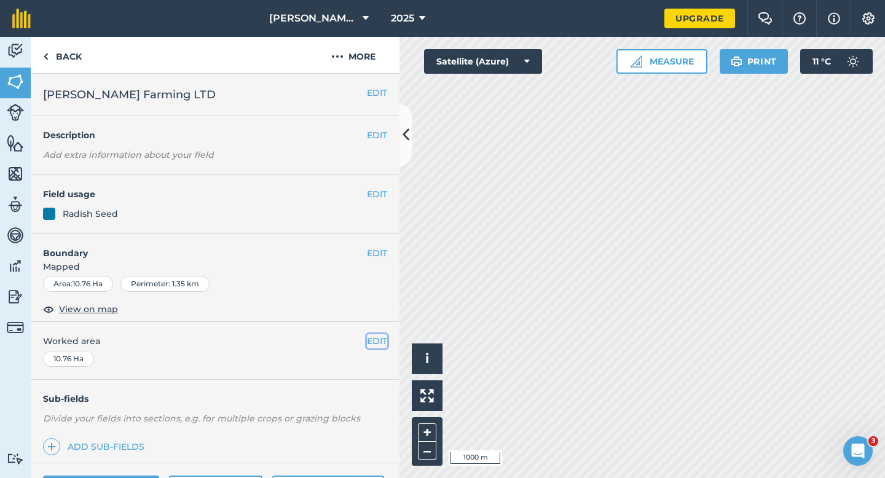
click at [367, 339] on button "EDIT" at bounding box center [377, 341] width 20 height 14
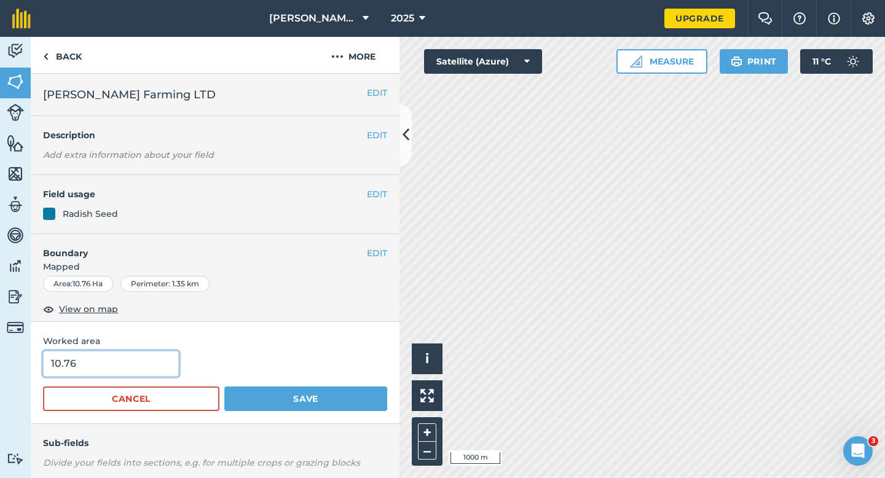
click at [122, 373] on input "10.76" at bounding box center [111, 364] width 136 height 26
type input "11"
click at [224, 387] on button "Save" at bounding box center [305, 399] width 163 height 25
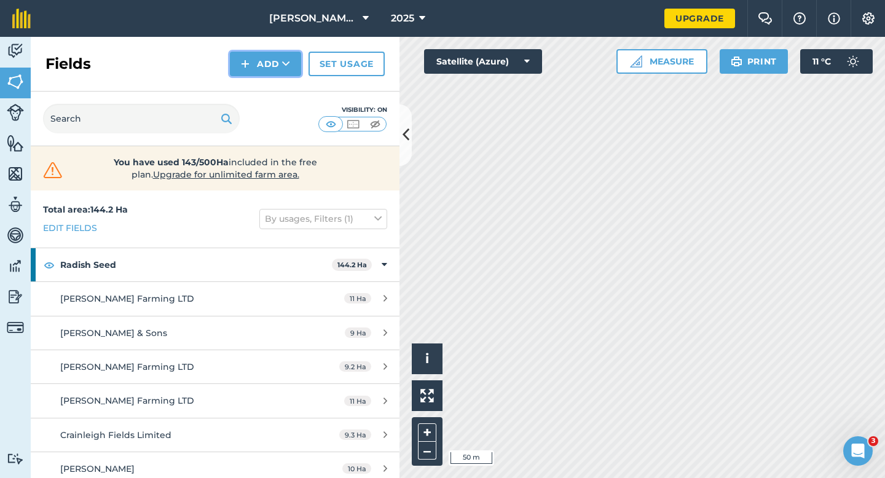
click at [280, 66] on button "Add" at bounding box center [265, 64] width 71 height 25
click at [280, 93] on link "Draw" at bounding box center [266, 91] width 68 height 27
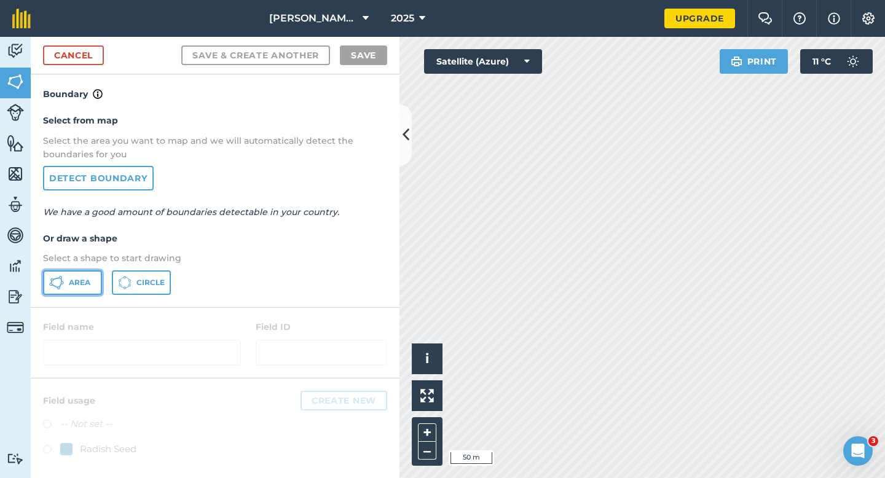
click at [87, 271] on button "Area" at bounding box center [72, 282] width 59 height 25
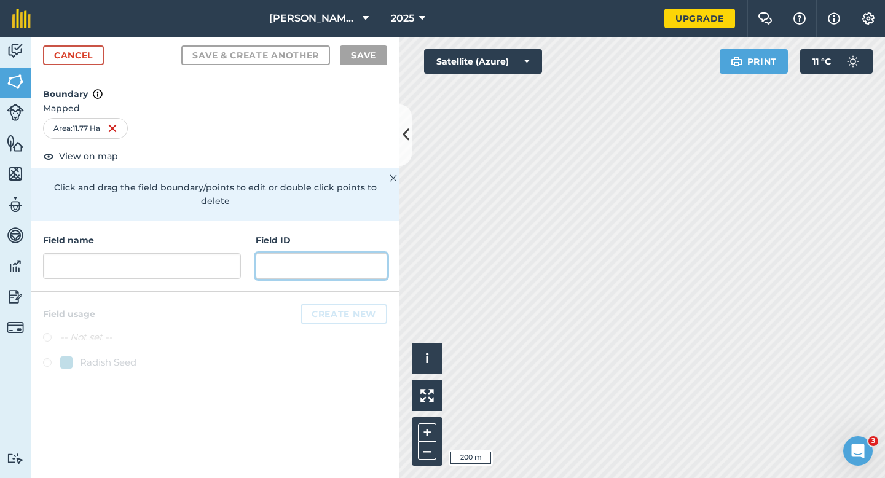
click at [278, 253] on input "text" at bounding box center [322, 266] width 132 height 26
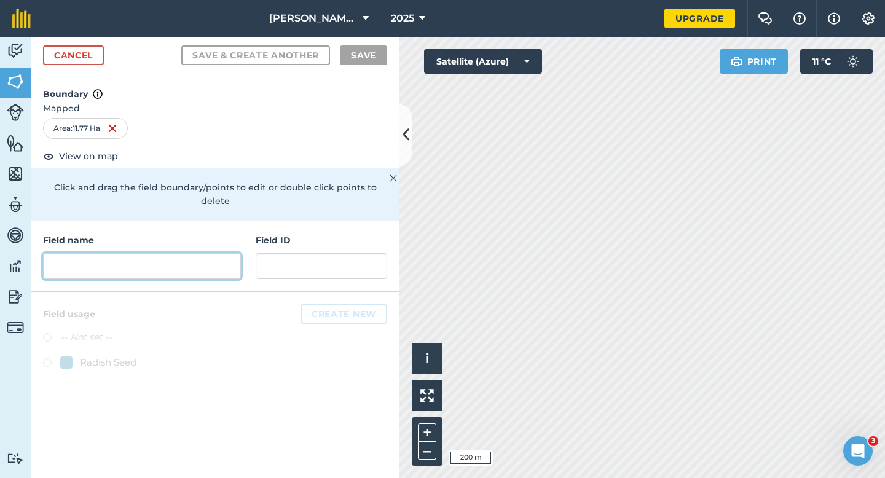
click at [235, 253] on input "text" at bounding box center [142, 266] width 198 height 26
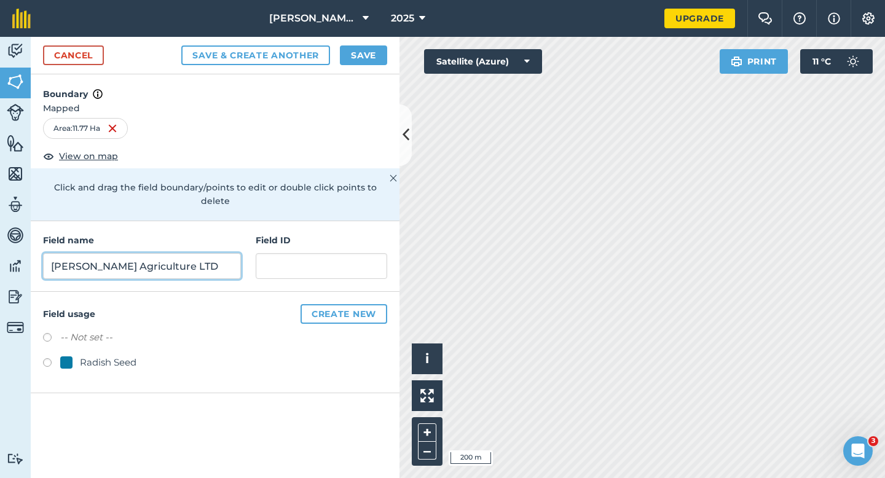
type input "[PERSON_NAME] Agriculture LTD"
click at [113, 355] on div "Radish Seed" at bounding box center [108, 362] width 57 height 15
radio input "true"
click at [357, 39] on div "Cancel Save & Create Another Save" at bounding box center [215, 56] width 369 height 38
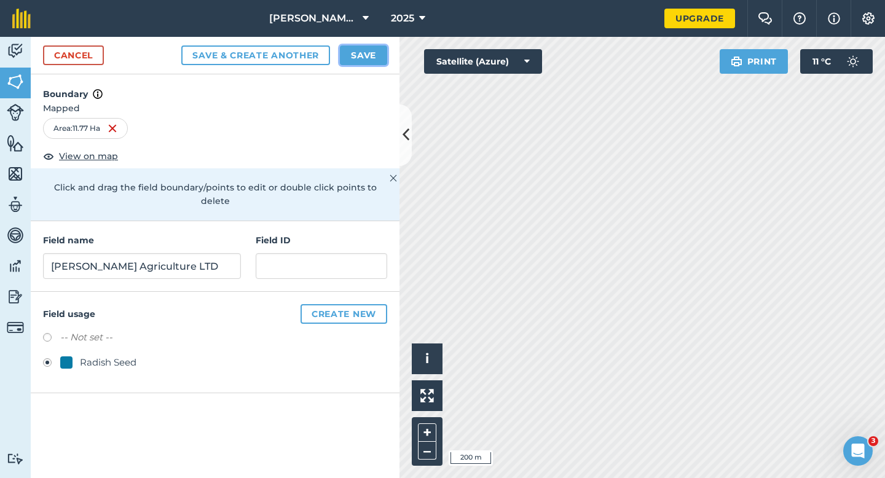
click at [358, 50] on button "Save" at bounding box center [363, 55] width 47 height 20
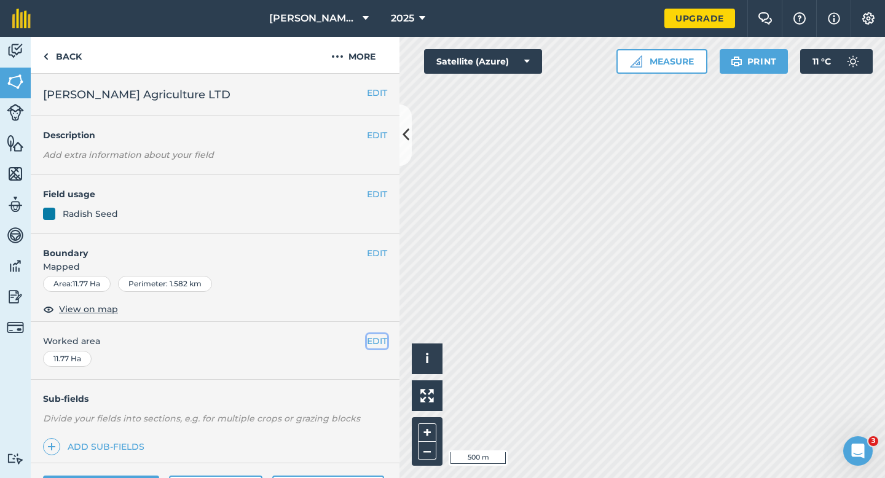
click at [374, 341] on button "EDIT" at bounding box center [377, 341] width 20 height 14
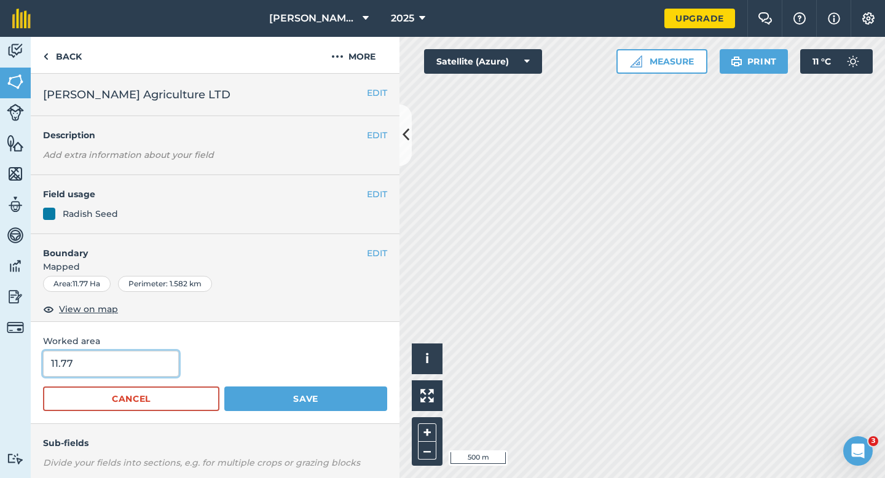
click at [146, 357] on input "11.77" at bounding box center [111, 364] width 136 height 26
type input "12"
click at [224, 387] on button "Save" at bounding box center [305, 399] width 163 height 25
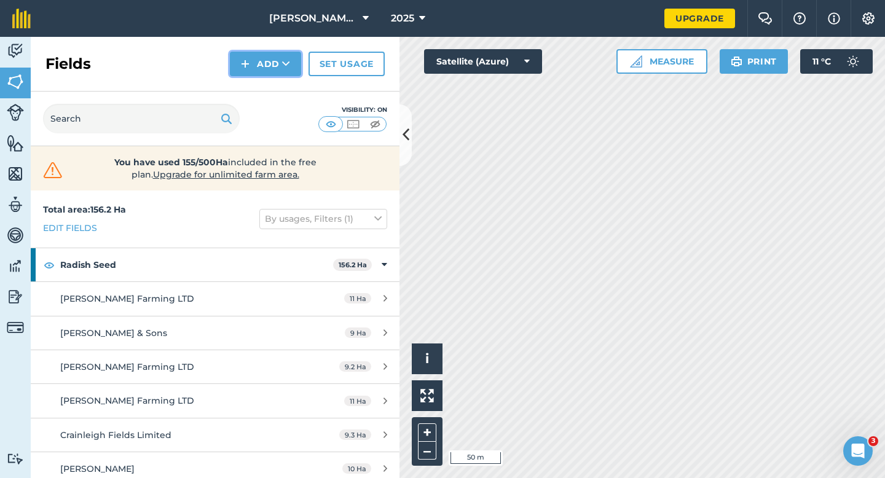
click at [262, 61] on button "Add" at bounding box center [265, 64] width 71 height 25
click at [262, 92] on link "Draw" at bounding box center [266, 91] width 68 height 27
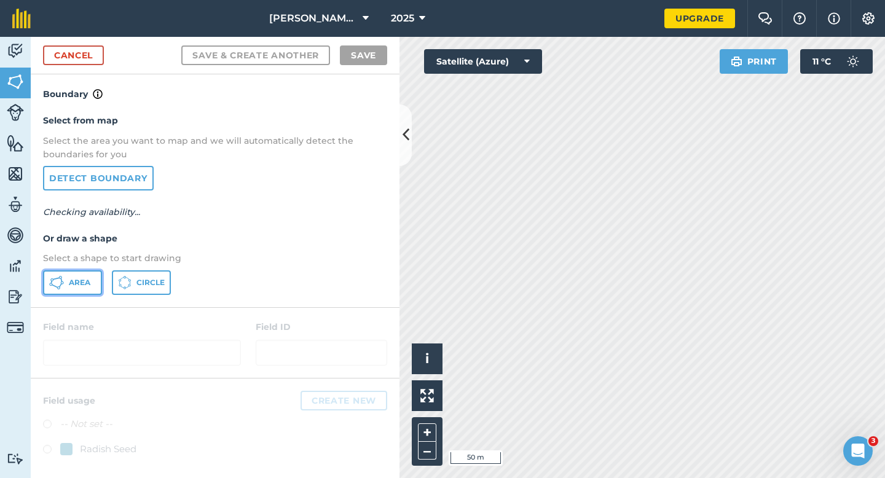
click at [85, 291] on button "Area" at bounding box center [72, 282] width 59 height 25
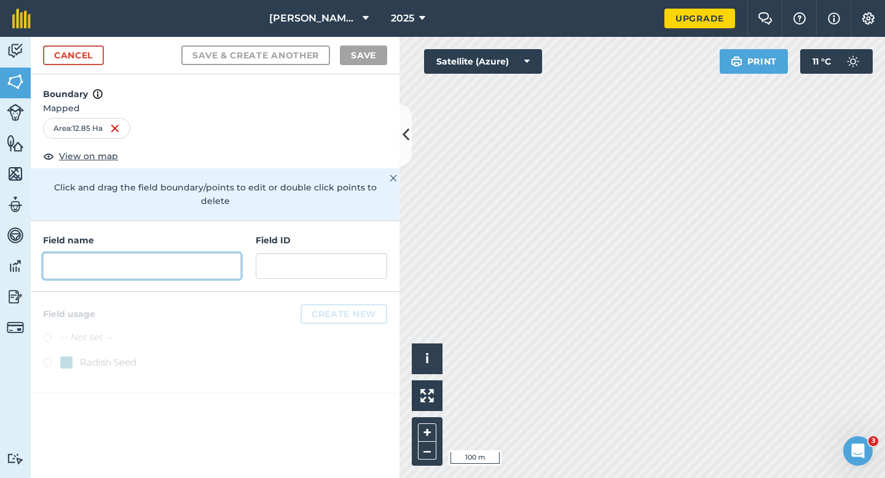
click at [224, 258] on input "text" at bounding box center [142, 266] width 198 height 26
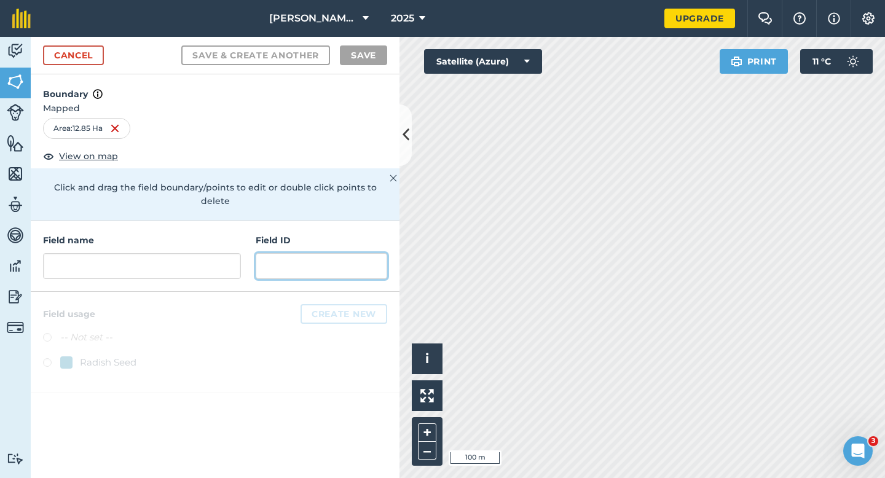
click at [274, 253] on input "text" at bounding box center [322, 266] width 132 height 26
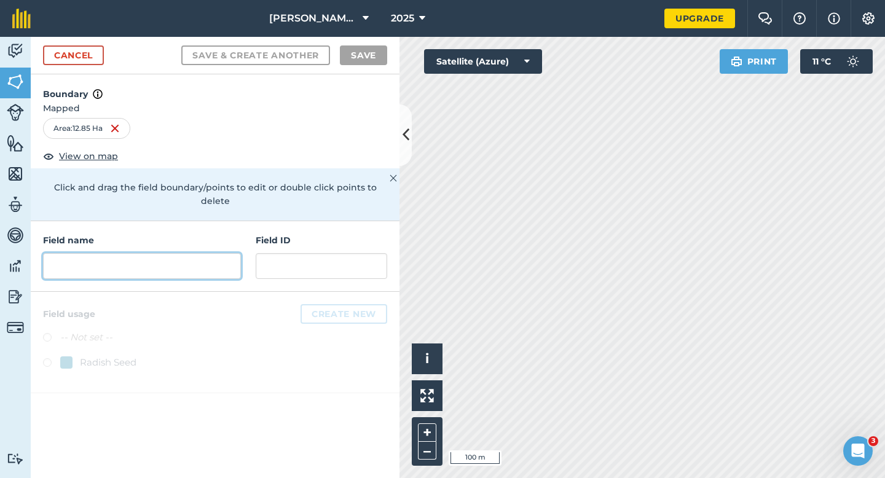
click at [217, 253] on input "text" at bounding box center [142, 266] width 198 height 26
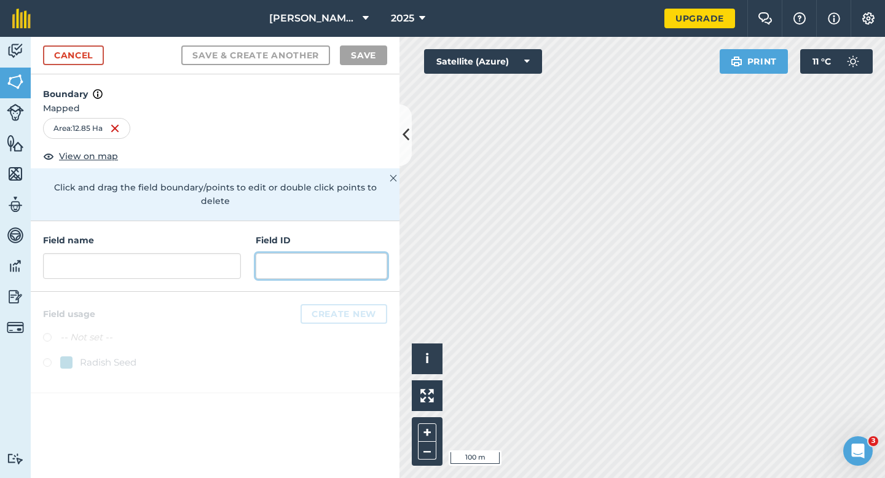
click at [293, 254] on input "text" at bounding box center [322, 266] width 132 height 26
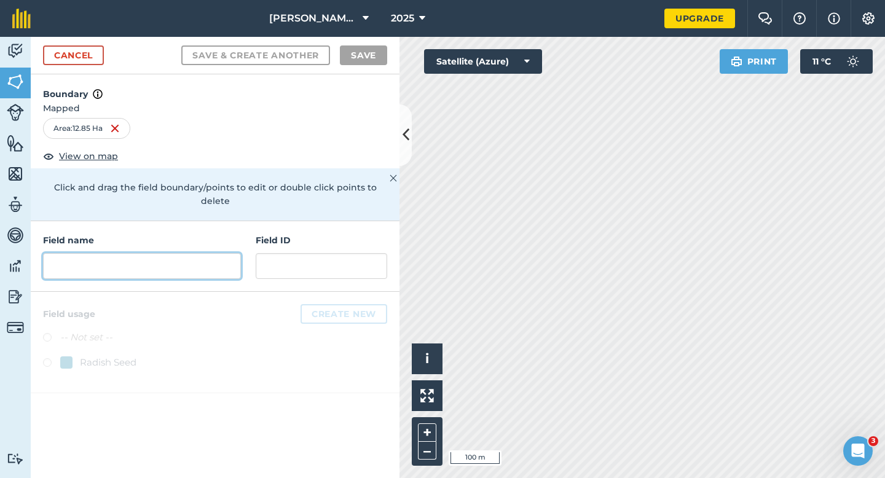
click at [220, 254] on input "text" at bounding box center [142, 266] width 198 height 26
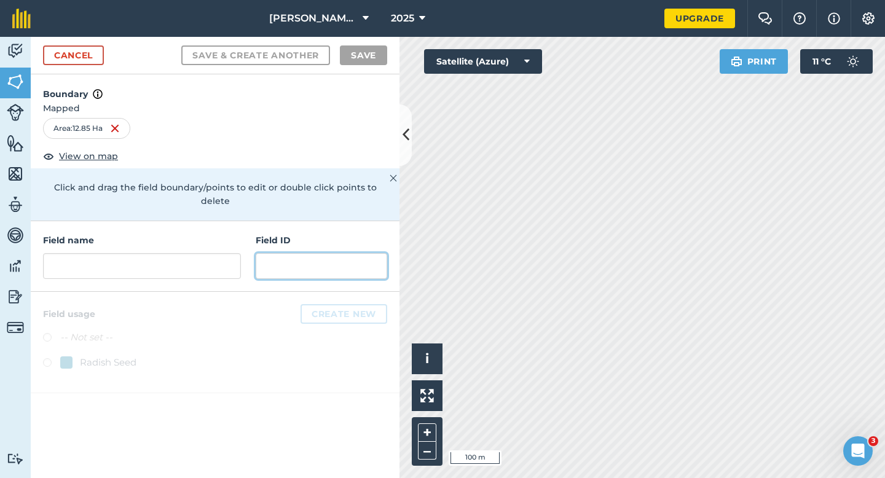
click at [284, 254] on input "text" at bounding box center [322, 266] width 132 height 26
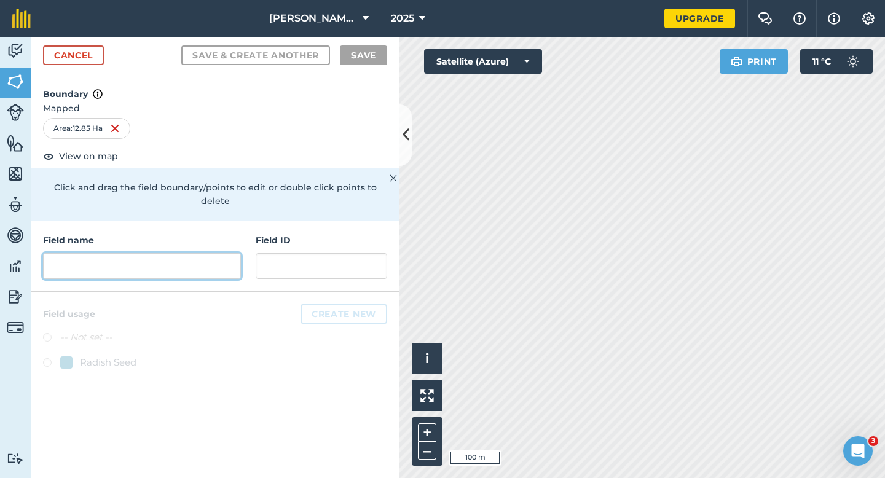
click at [234, 254] on input "text" at bounding box center [142, 266] width 198 height 26
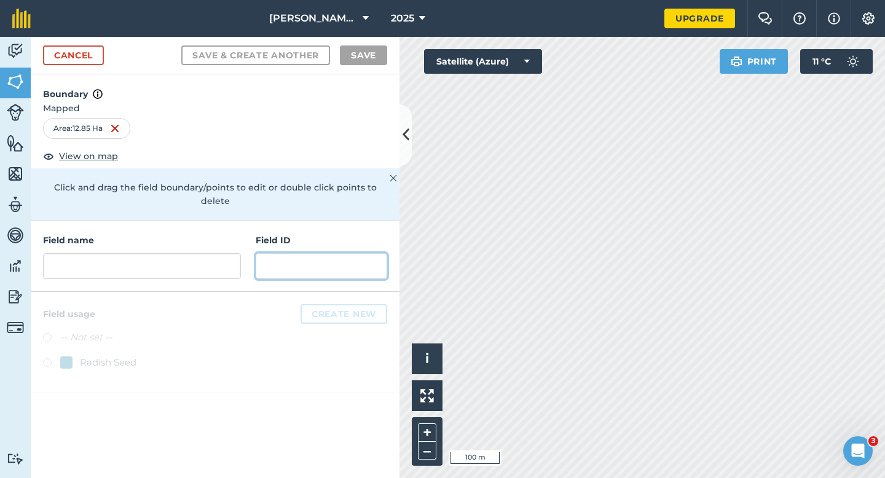
click at [299, 254] on input "text" at bounding box center [322, 266] width 132 height 26
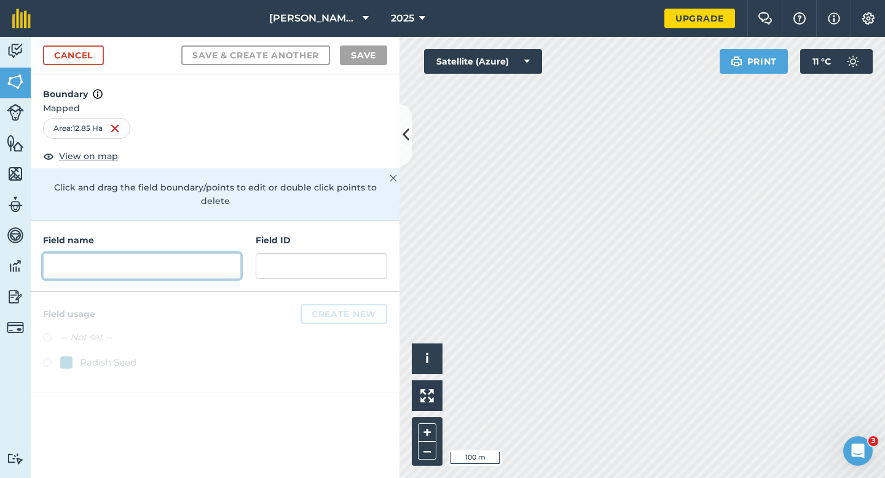
click at [235, 254] on input "text" at bounding box center [142, 266] width 198 height 26
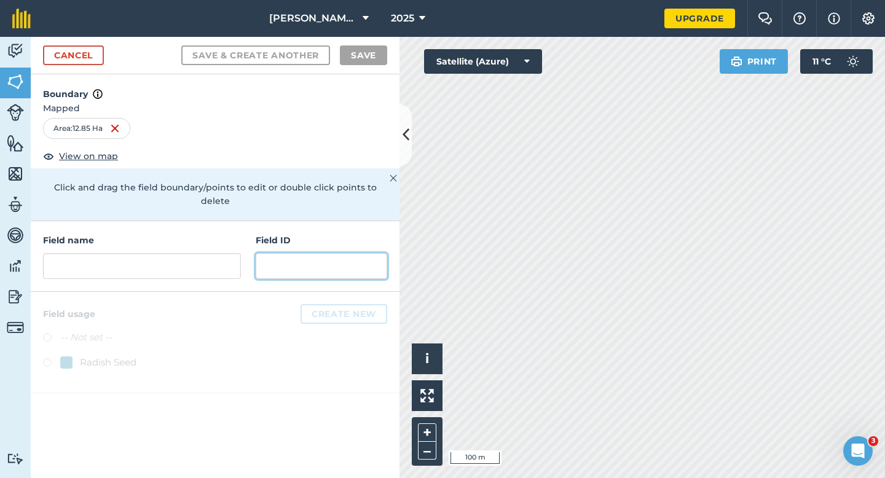
click at [264, 254] on input "text" at bounding box center [322, 266] width 132 height 26
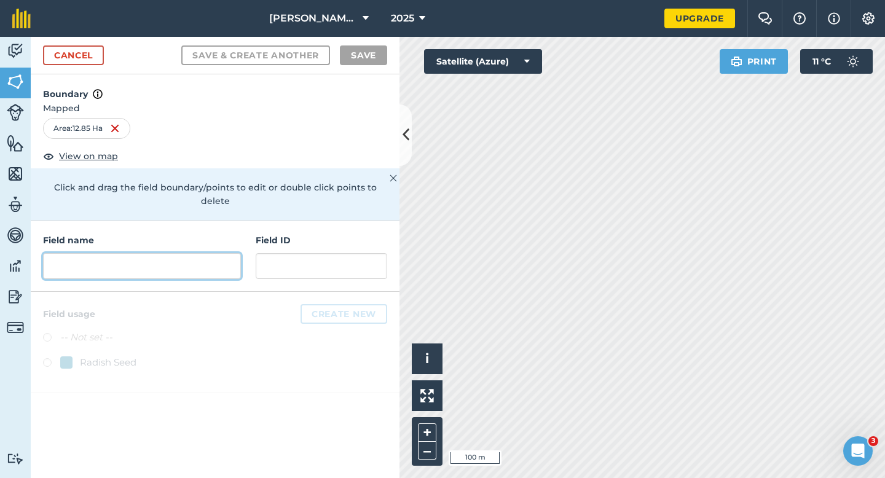
click at [230, 253] on input "text" at bounding box center [142, 266] width 198 height 26
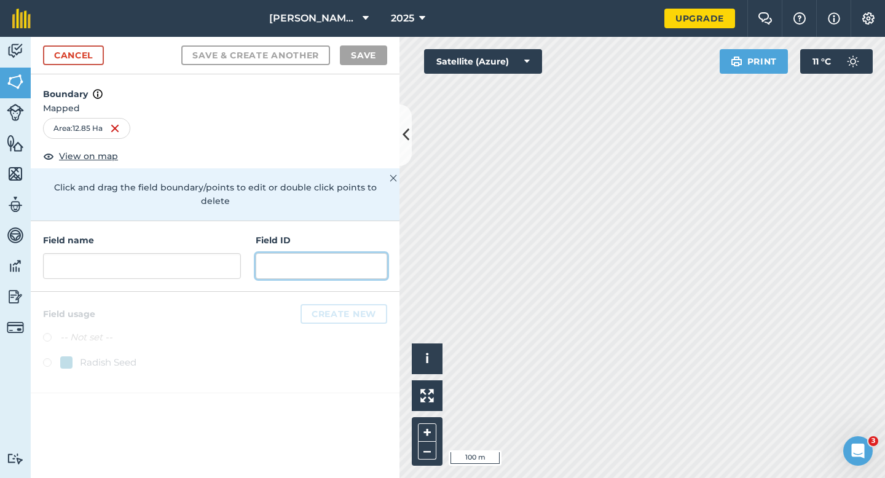
click at [272, 253] on input "text" at bounding box center [322, 266] width 132 height 26
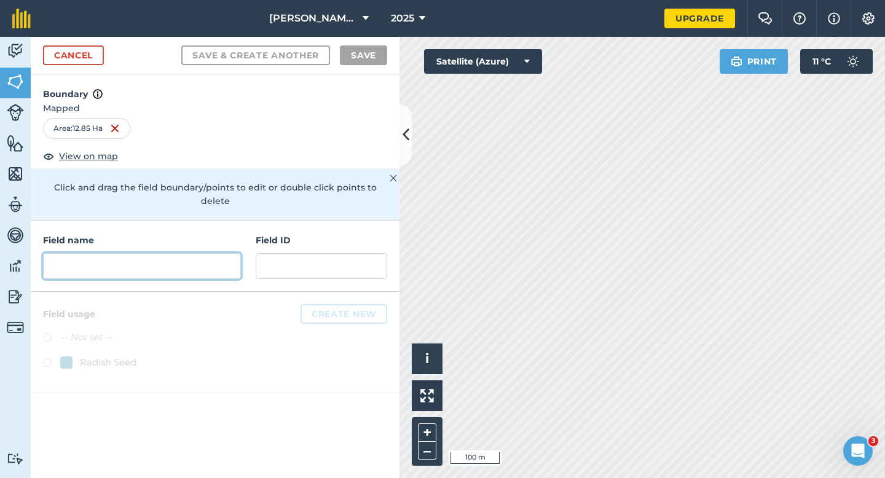
click at [221, 253] on input "text" at bounding box center [142, 266] width 198 height 26
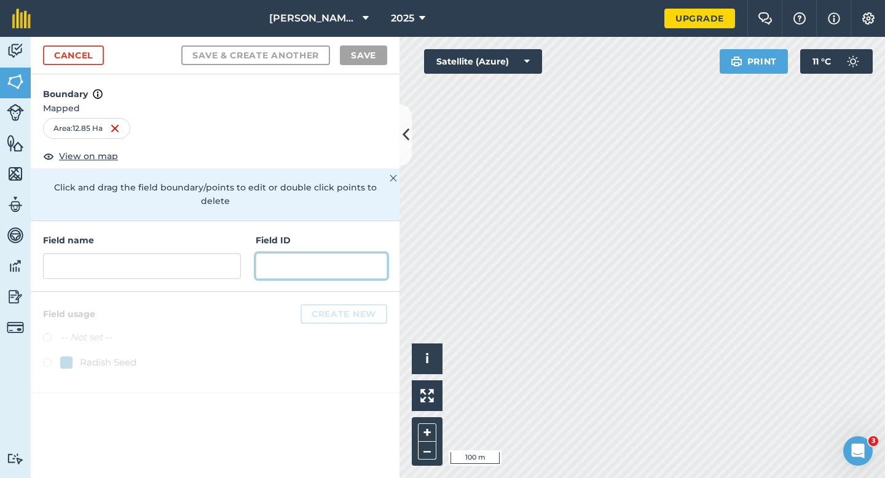
click at [272, 253] on input "text" at bounding box center [322, 266] width 132 height 26
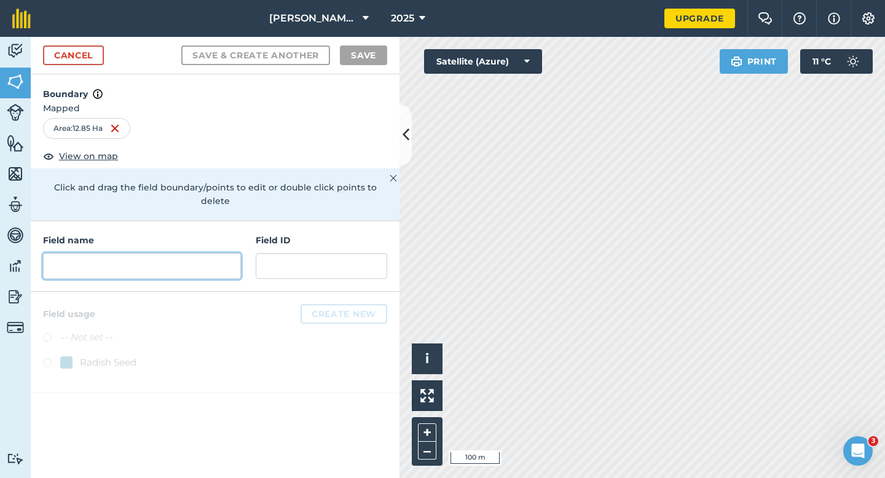
click at [223, 253] on input "text" at bounding box center [142, 266] width 198 height 26
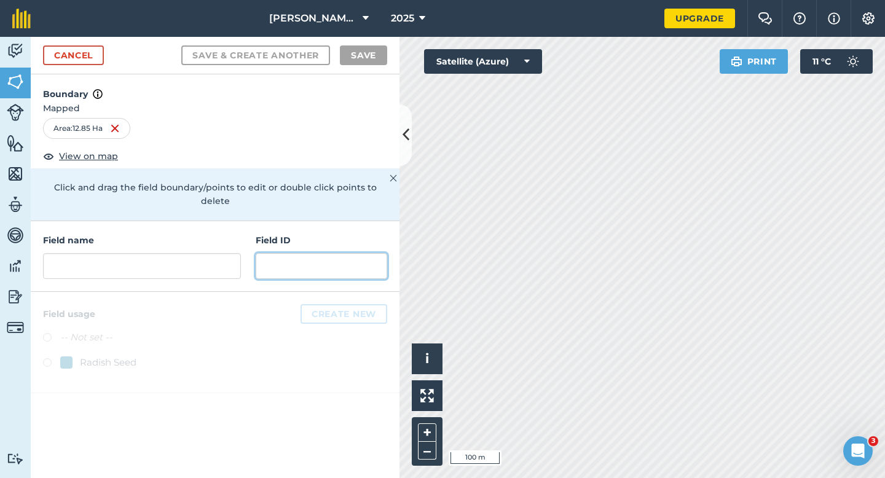
click at [288, 253] on input "text" at bounding box center [322, 266] width 132 height 26
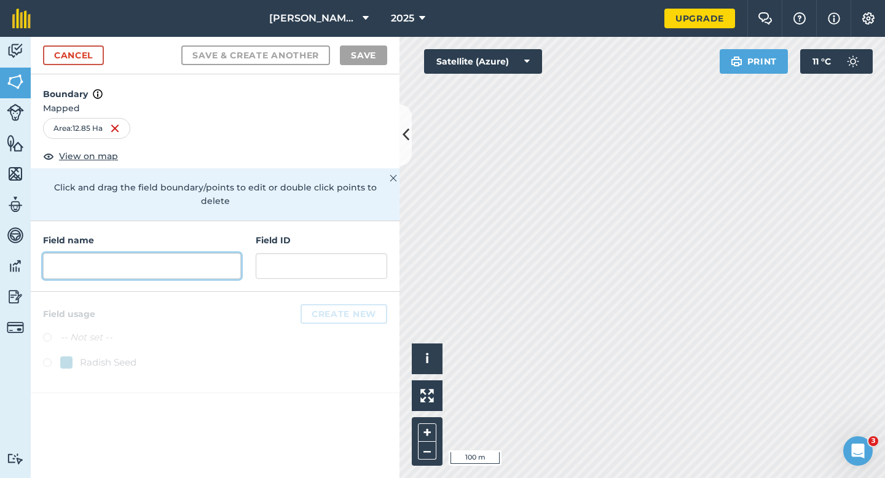
click at [235, 253] on input "text" at bounding box center [142, 266] width 198 height 26
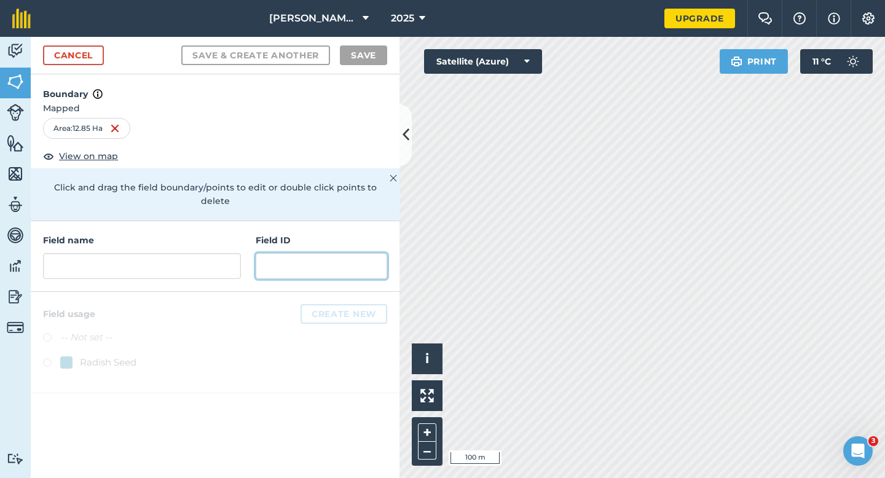
click at [283, 253] on input "text" at bounding box center [322, 266] width 132 height 26
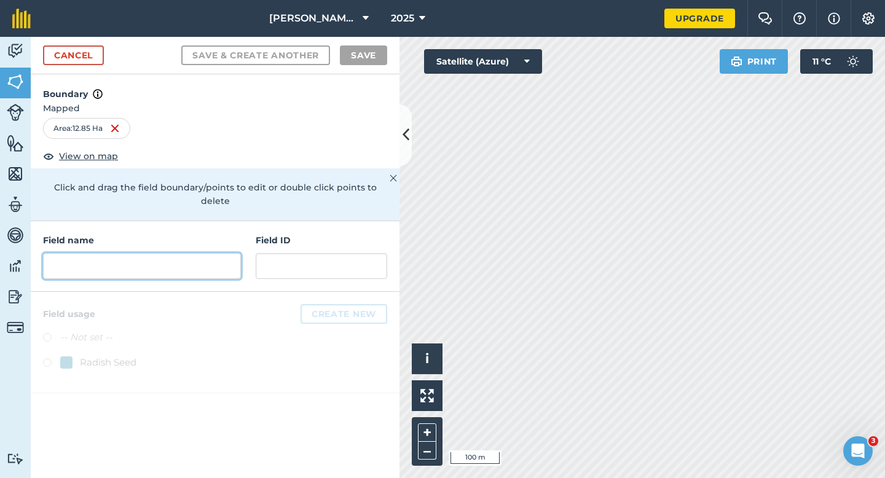
click at [209, 253] on input "text" at bounding box center [142, 266] width 198 height 26
click at [216, 258] on input "text" at bounding box center [142, 266] width 198 height 26
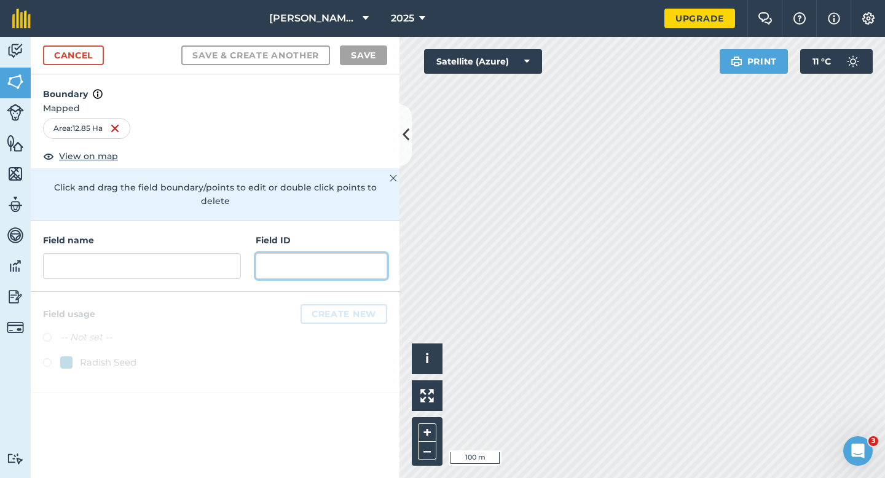
drag, startPoint x: 315, startPoint y: 258, endPoint x: 191, endPoint y: 253, distance: 124.3
click at [272, 253] on input "text" at bounding box center [322, 266] width 132 height 26
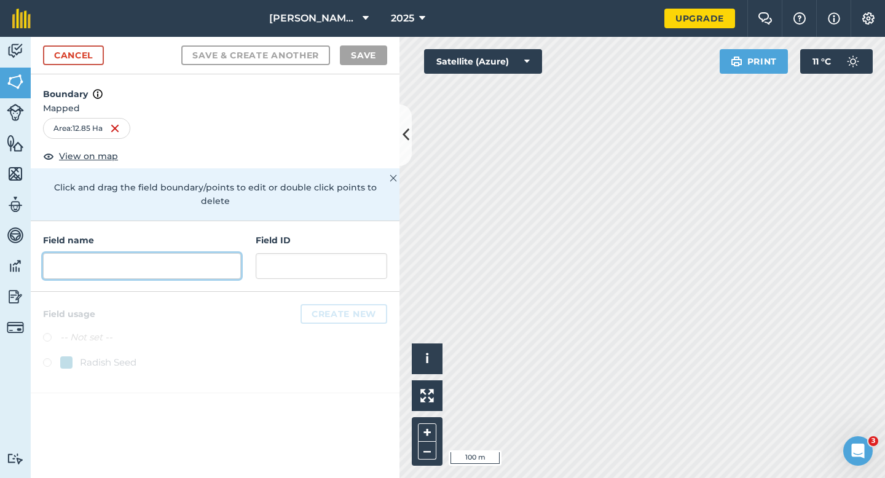
click at [191, 253] on input "text" at bounding box center [142, 266] width 198 height 26
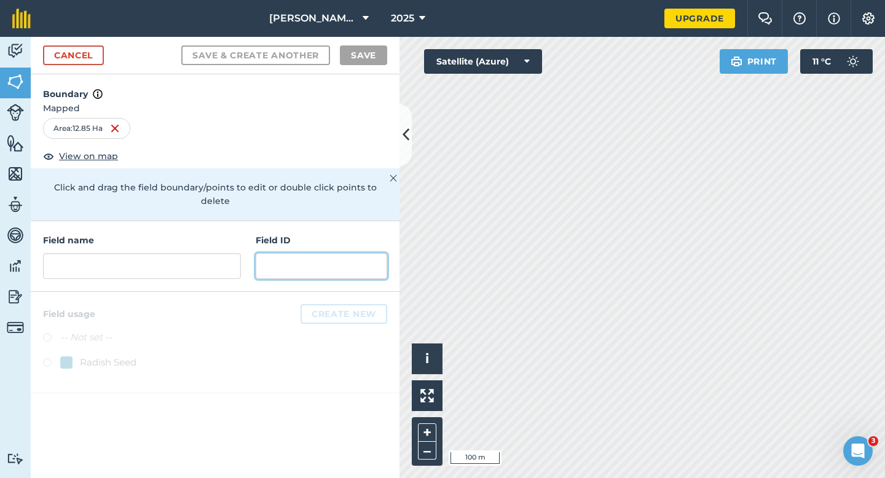
click at [315, 253] on input "text" at bounding box center [322, 266] width 132 height 26
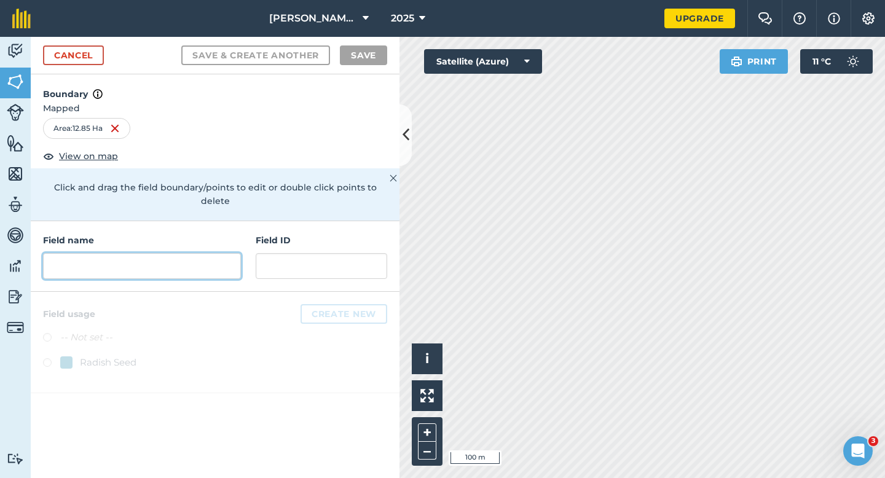
click at [229, 264] on input "text" at bounding box center [142, 266] width 198 height 26
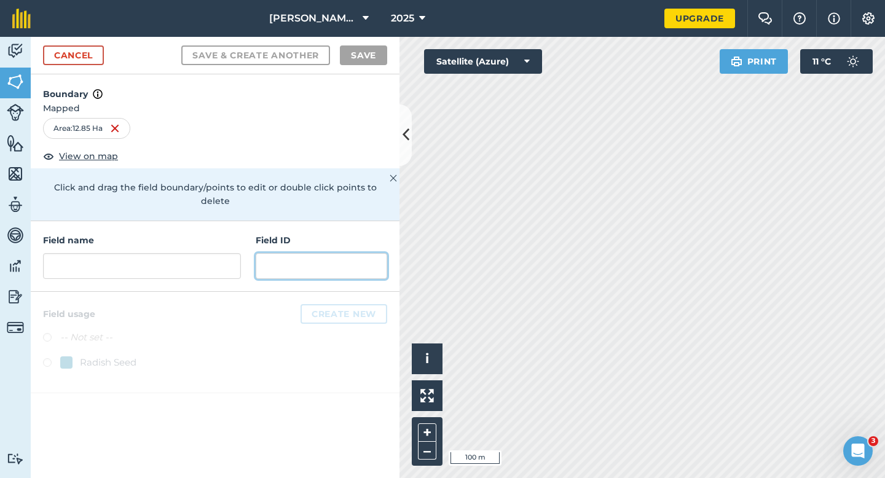
click at [277, 264] on input "text" at bounding box center [322, 266] width 132 height 26
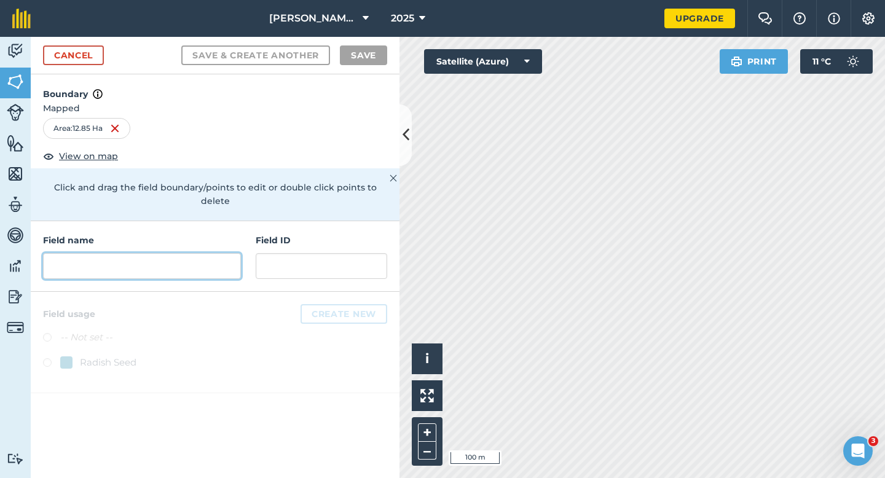
click at [232, 264] on input "text" at bounding box center [142, 266] width 198 height 26
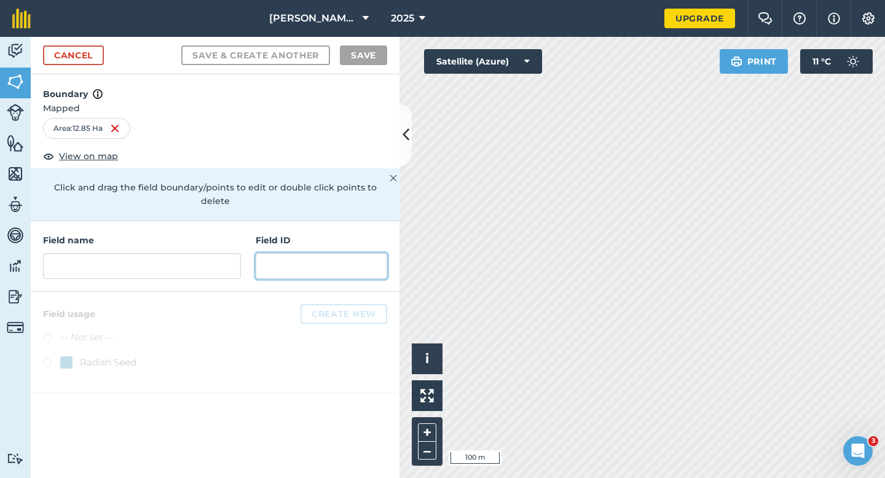
click at [284, 255] on input "text" at bounding box center [322, 266] width 132 height 26
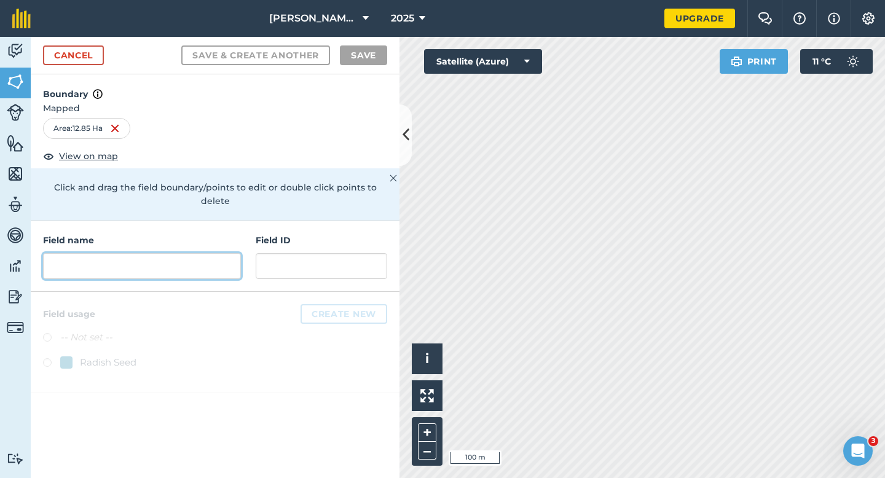
click at [234, 253] on input "text" at bounding box center [142, 266] width 198 height 26
click at [224, 253] on input "text" at bounding box center [142, 266] width 198 height 26
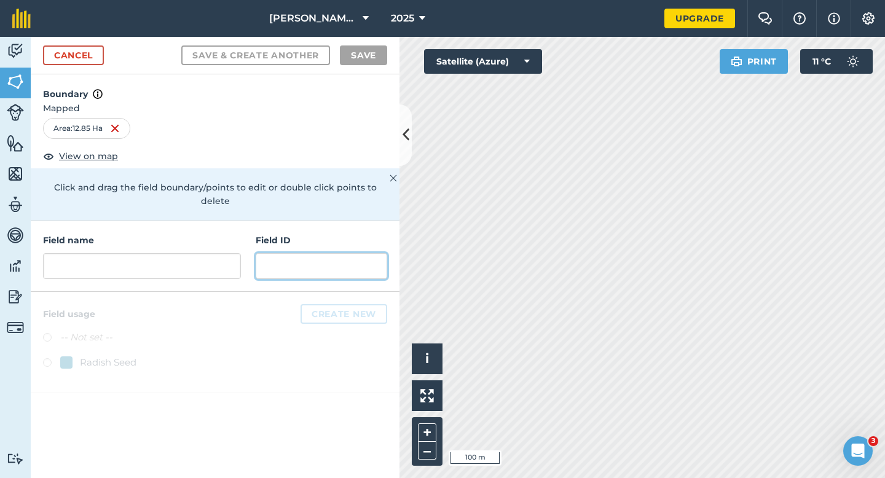
click at [288, 260] on input "text" at bounding box center [322, 266] width 132 height 26
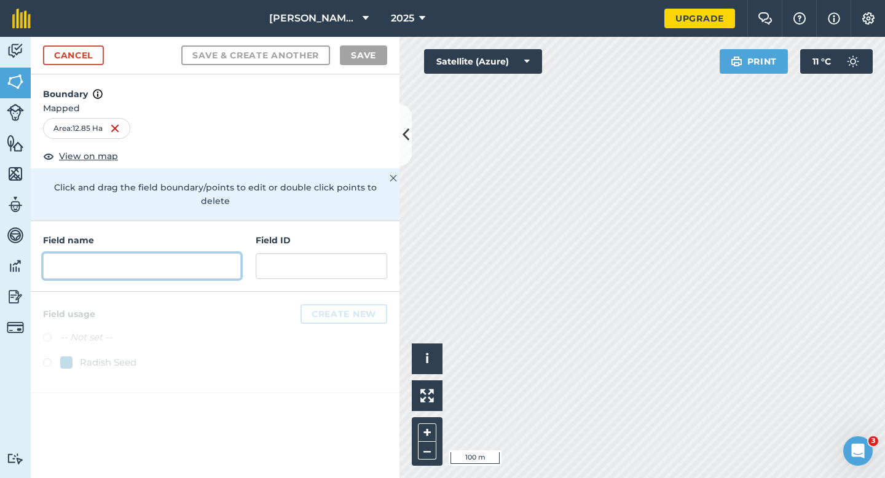
click at [233, 260] on input "text" at bounding box center [142, 266] width 198 height 26
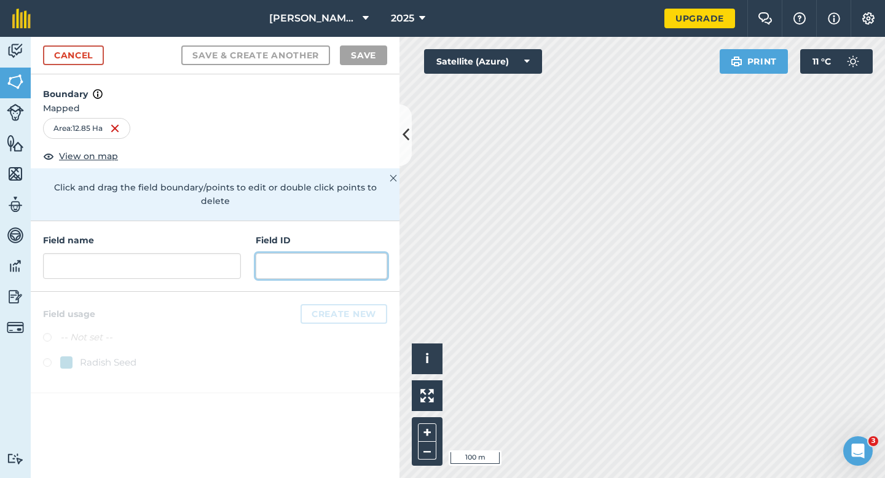
click at [278, 260] on input "text" at bounding box center [322, 266] width 132 height 26
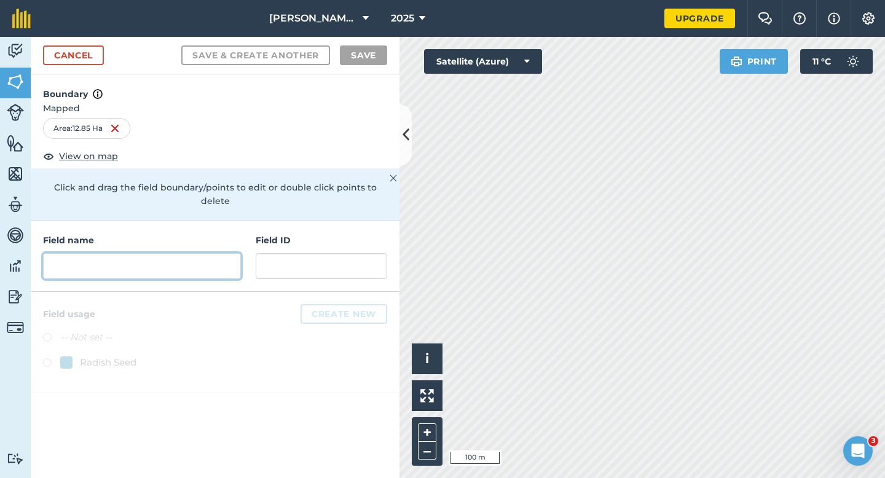
click at [227, 257] on input "text" at bounding box center [142, 266] width 198 height 26
click at [196, 253] on input "text" at bounding box center [142, 266] width 198 height 26
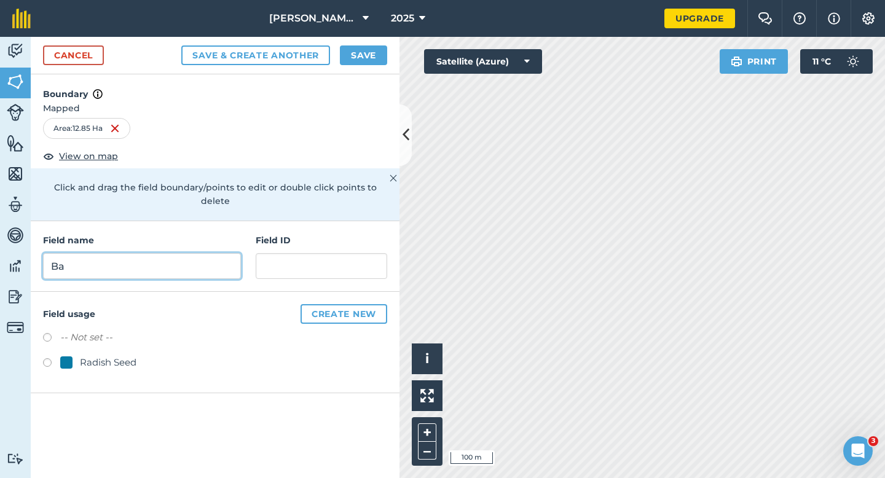
type input "B"
type input "Lill Farms LTD"
click at [90, 355] on div "Radish Seed" at bounding box center [108, 362] width 57 height 15
radio input "true"
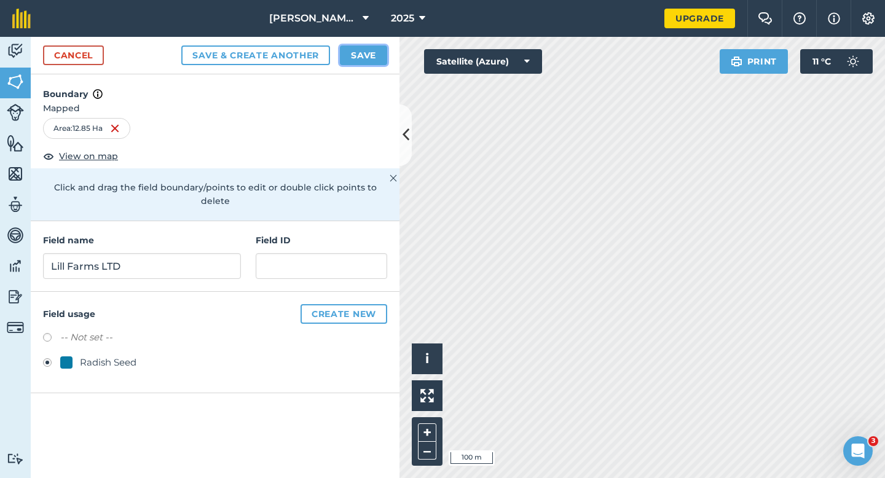
click at [370, 60] on button "Save" at bounding box center [363, 55] width 47 height 20
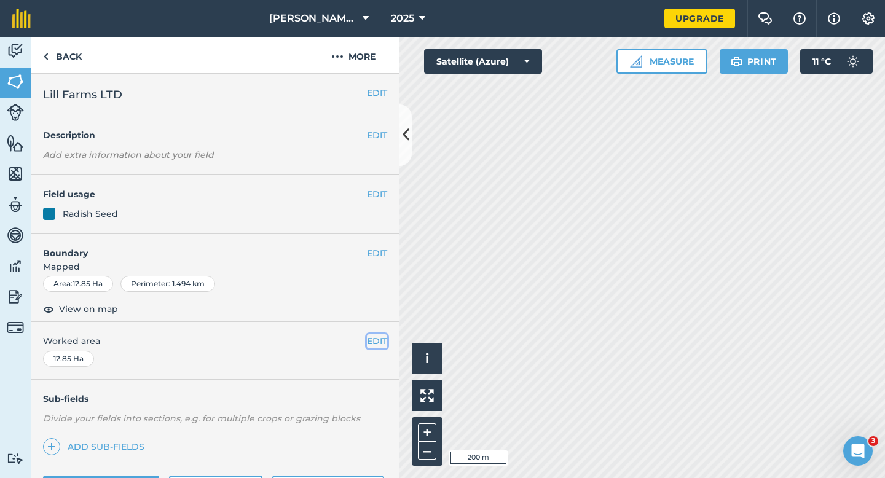
click at [385, 341] on button "EDIT" at bounding box center [377, 341] width 20 height 14
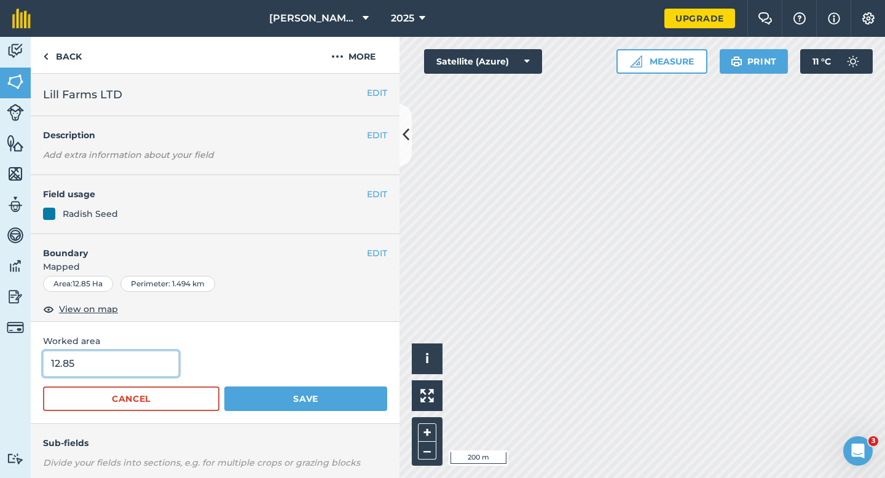
click at [120, 358] on input "12.85" at bounding box center [111, 364] width 136 height 26
type input "13"
click at [224, 387] on button "Save" at bounding box center [305, 399] width 163 height 25
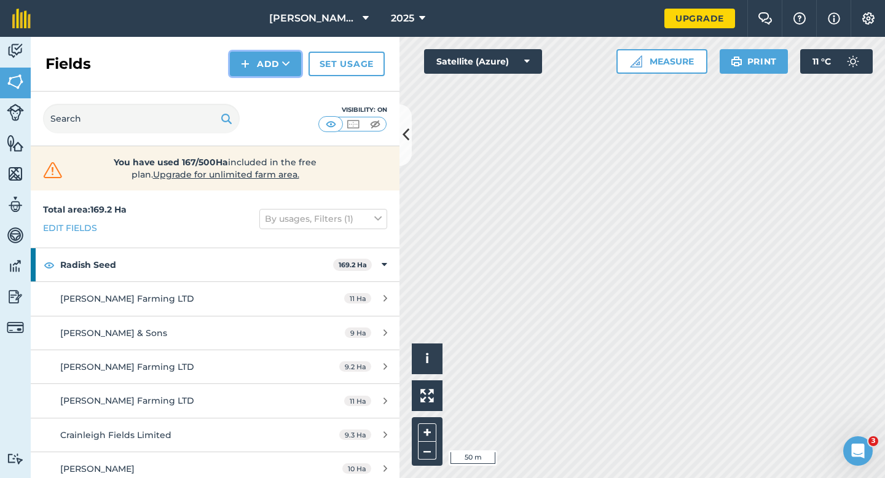
click at [274, 71] on button "Add" at bounding box center [265, 64] width 71 height 25
click at [274, 88] on link "Draw" at bounding box center [266, 91] width 68 height 27
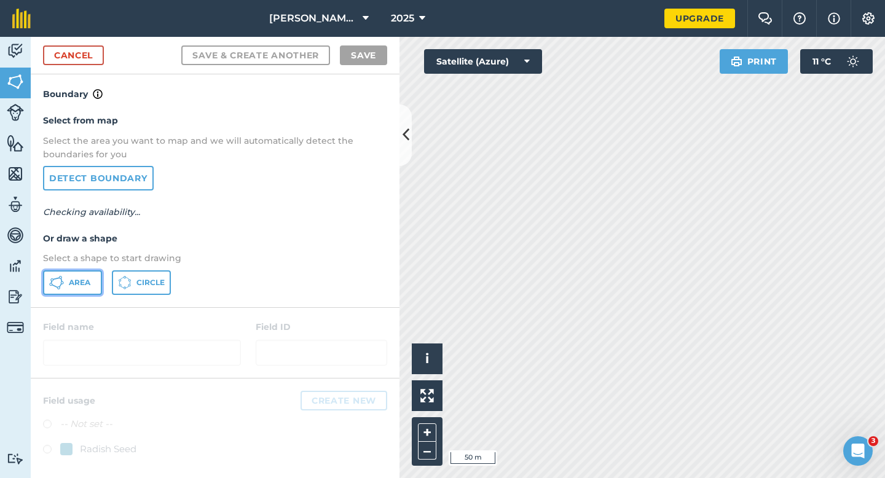
click at [58, 293] on button "Area" at bounding box center [72, 282] width 59 height 25
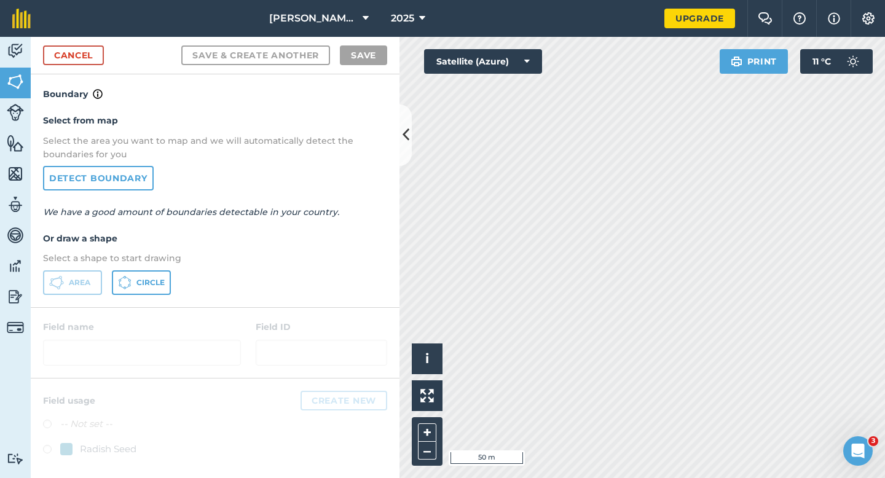
click at [95, 69] on div "Cancel Save & Create Another Save" at bounding box center [215, 56] width 369 height 38
click at [95, 57] on link "Cancel" at bounding box center [73, 55] width 61 height 20
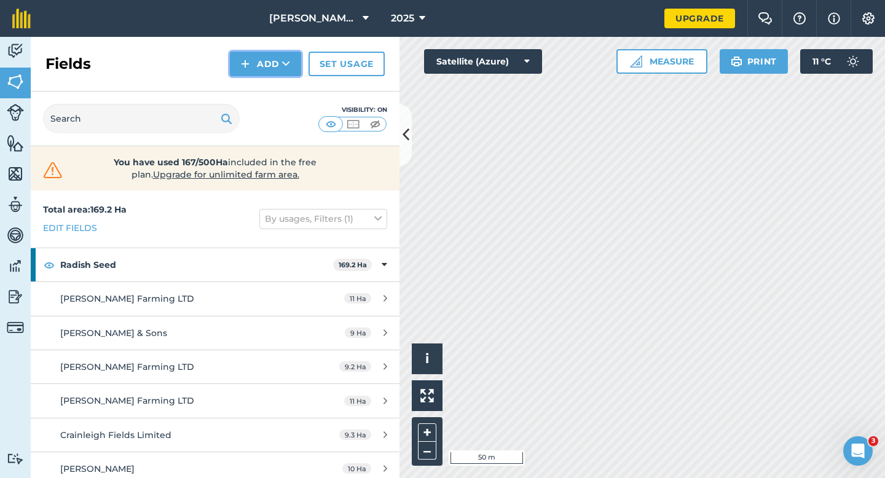
click at [234, 57] on button "Add" at bounding box center [265, 64] width 71 height 25
click at [261, 89] on link "Draw" at bounding box center [266, 91] width 68 height 27
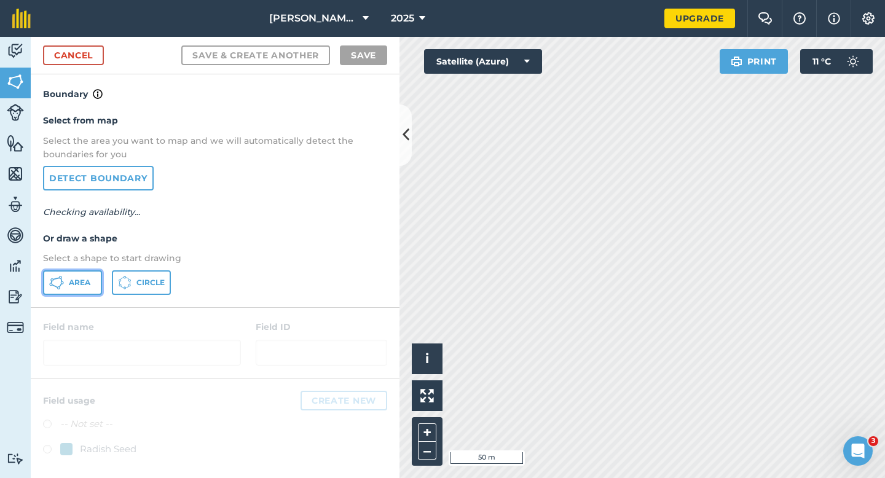
click at [86, 290] on button "Area" at bounding box center [72, 282] width 59 height 25
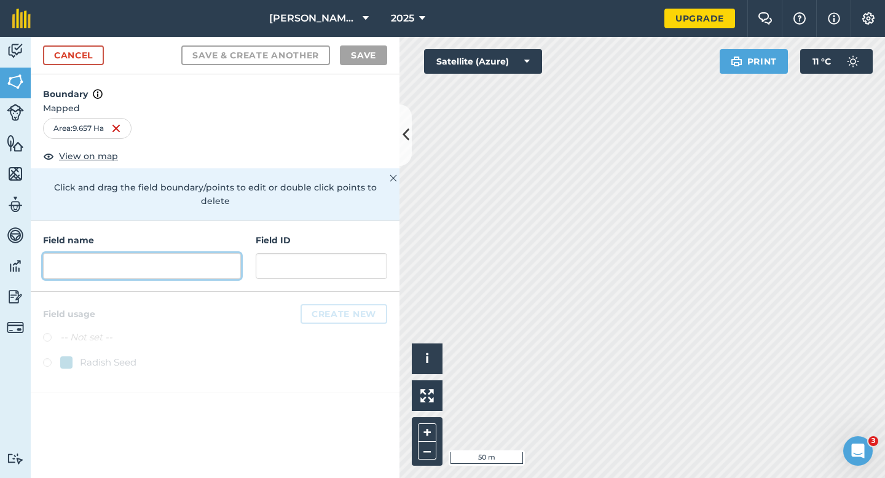
click at [221, 253] on input "text" at bounding box center [142, 266] width 198 height 26
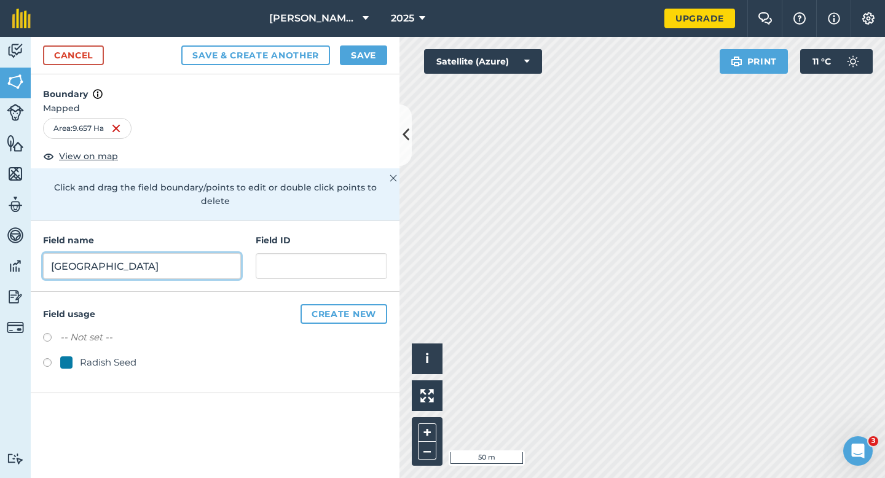
type input "[GEOGRAPHIC_DATA]"
click at [85, 355] on div "Radish Seed" at bounding box center [108, 362] width 57 height 15
radio input "true"
click at [372, 59] on button "Save" at bounding box center [363, 55] width 47 height 20
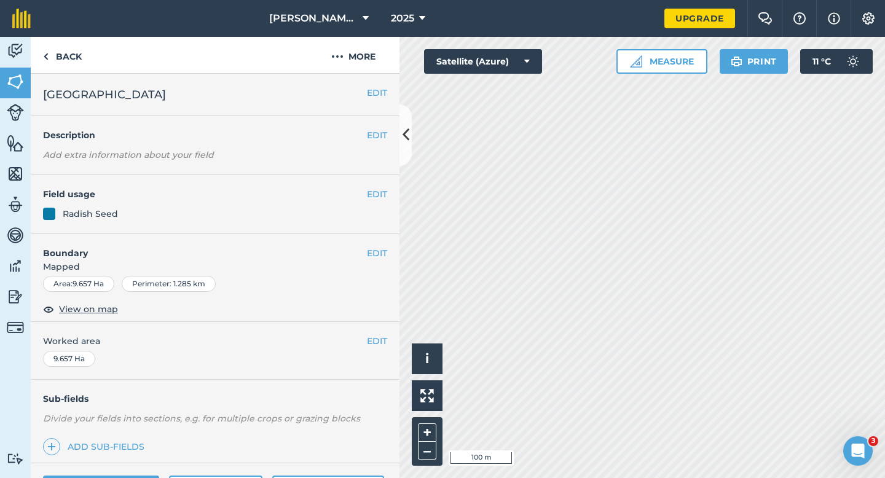
click at [366, 345] on span "Worked area" at bounding box center [215, 341] width 344 height 14
click at [382, 342] on button "EDIT" at bounding box center [377, 341] width 20 height 14
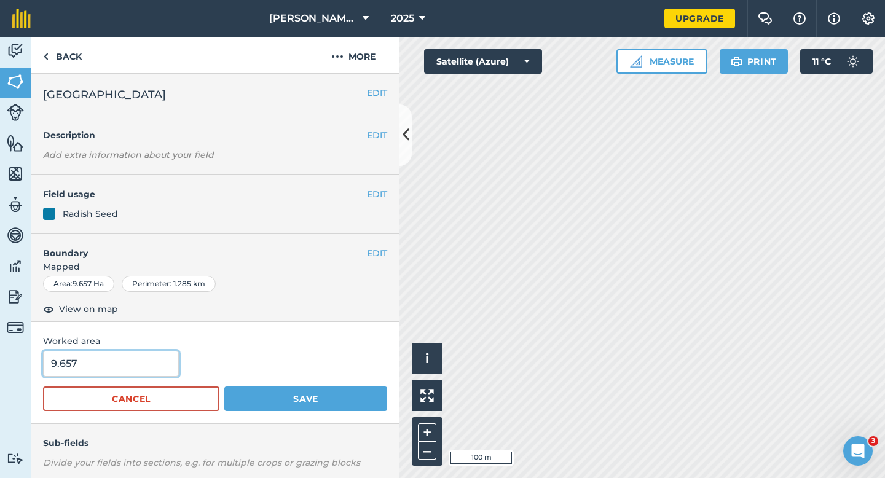
click at [135, 370] on input "9.657" at bounding box center [111, 364] width 136 height 26
type input "9.7"
click at [224, 387] on button "Save" at bounding box center [305, 399] width 163 height 25
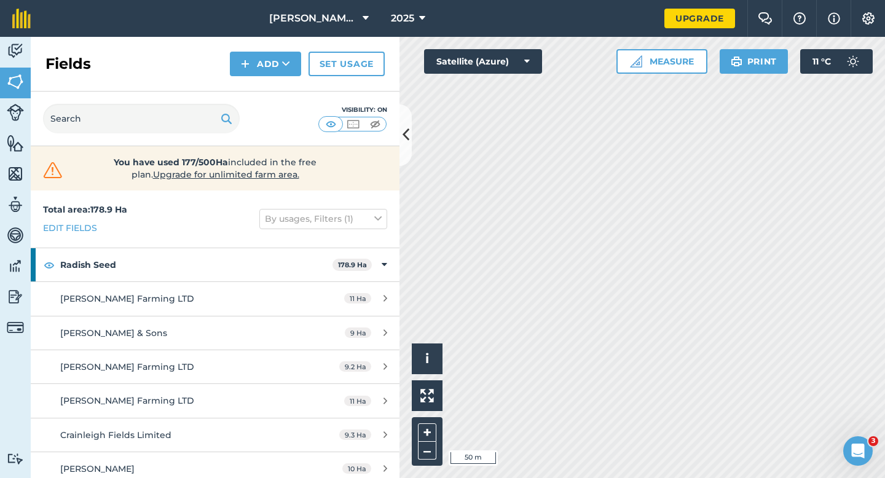
click at [271, 49] on div "Fields Add Set usage" at bounding box center [215, 64] width 369 height 55
click at [271, 63] on button "Add" at bounding box center [265, 64] width 71 height 25
click at [271, 79] on link "Draw" at bounding box center [266, 91] width 68 height 27
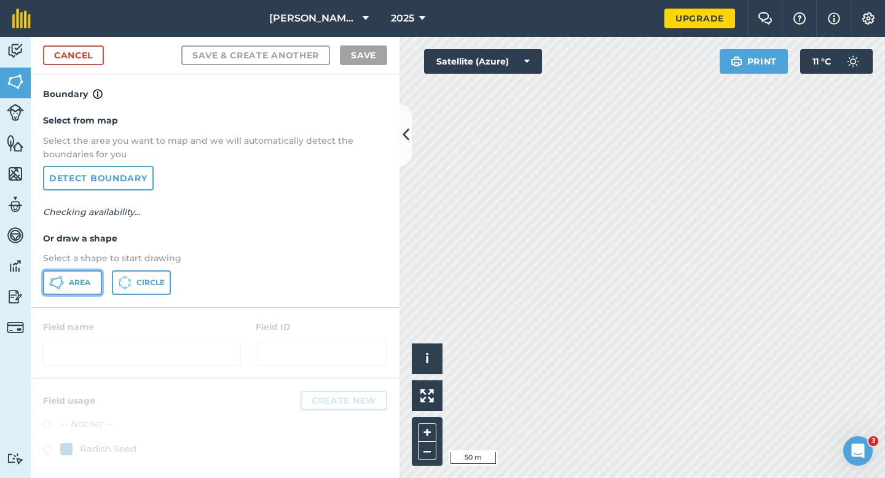
click at [90, 275] on button "Area" at bounding box center [72, 282] width 59 height 25
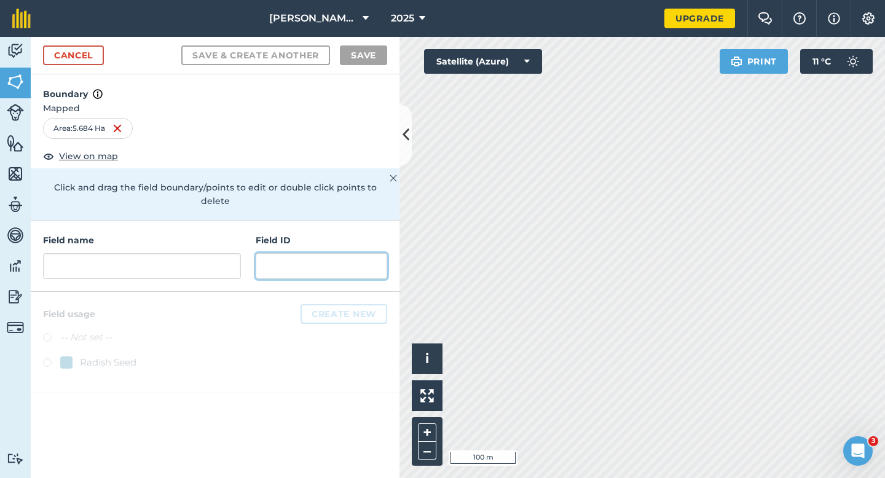
click at [292, 258] on input "text" at bounding box center [322, 266] width 132 height 26
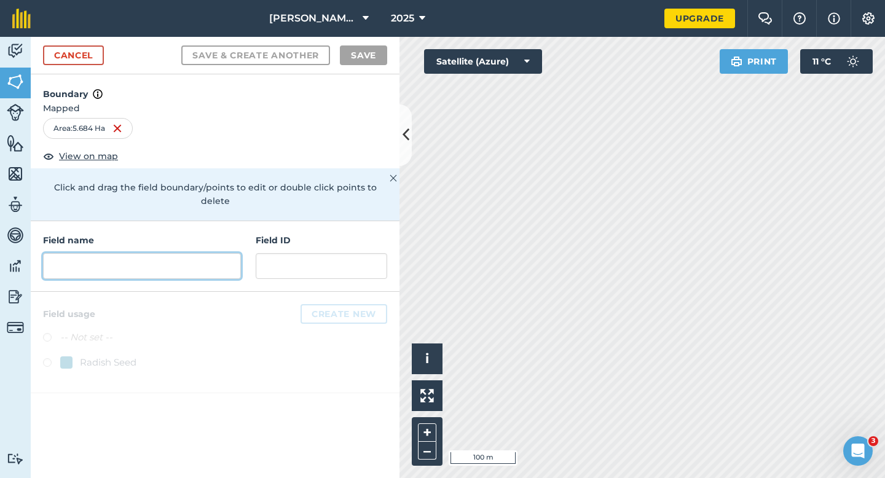
click at [213, 258] on input "text" at bounding box center [142, 266] width 198 height 26
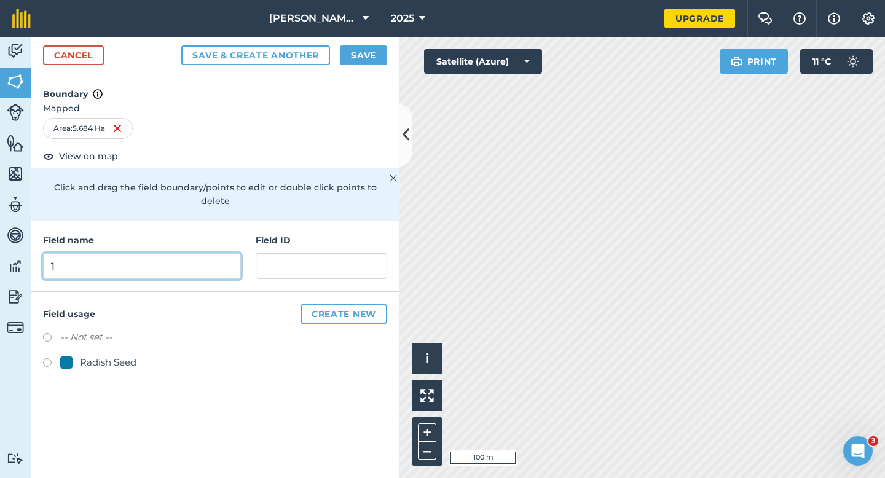
type input "1"
click at [120, 355] on div "Radish Seed" at bounding box center [108, 362] width 57 height 15
radio input "true"
click at [120, 256] on input "1" at bounding box center [142, 266] width 198 height 26
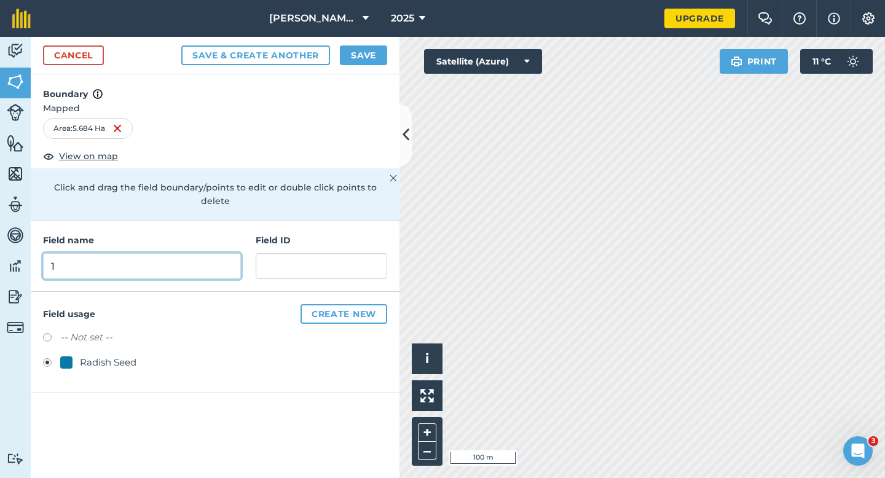
click at [120, 256] on input "1" at bounding box center [142, 266] width 198 height 26
type input "[GEOGRAPHIC_DATA]"
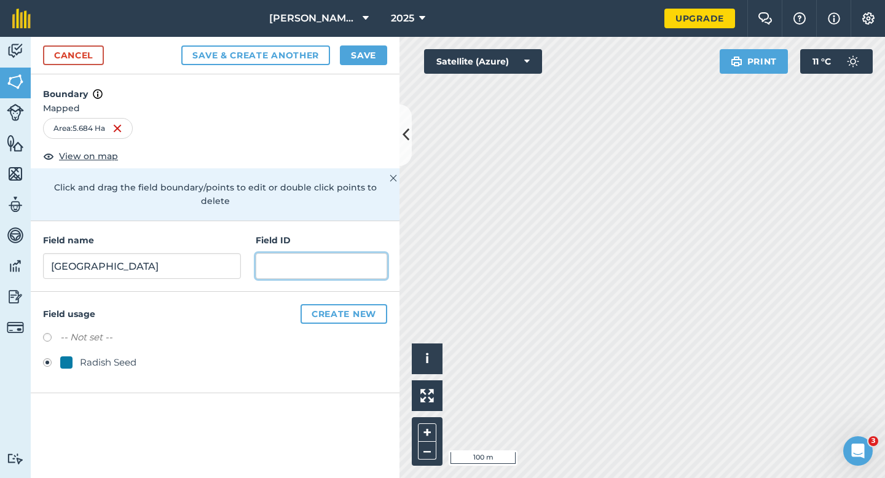
click at [341, 253] on input "text" at bounding box center [322, 266] width 132 height 26
click at [352, 59] on button "Save" at bounding box center [363, 55] width 47 height 20
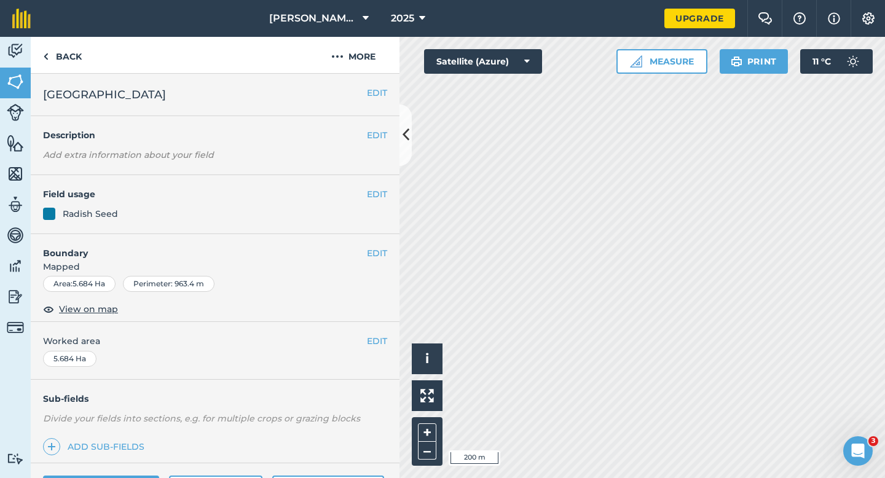
click at [381, 333] on div "EDIT Worked area 5.684 Ha" at bounding box center [215, 350] width 369 height 57
click at [371, 339] on button "EDIT" at bounding box center [377, 341] width 20 height 14
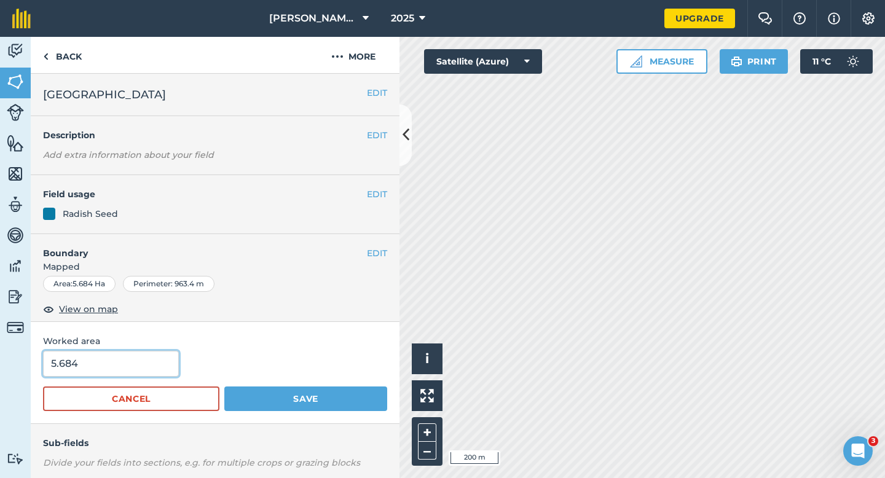
click at [152, 369] on input "5.684" at bounding box center [111, 364] width 136 height 26
type input "5.7"
click at [224, 387] on button "Save" at bounding box center [305, 399] width 163 height 25
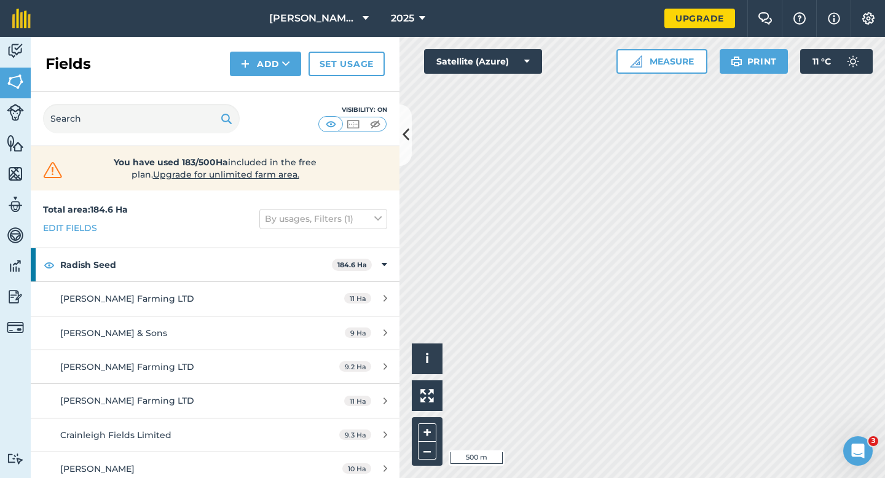
click at [521, 24] on div "[PERSON_NAME] & Sons 2025 Upgrade Farm Chat Help Info Settings Map printing is …" at bounding box center [442, 239] width 885 height 478
click at [251, 58] on button "Add" at bounding box center [265, 64] width 71 height 25
click at [256, 80] on link "Draw" at bounding box center [266, 91] width 68 height 27
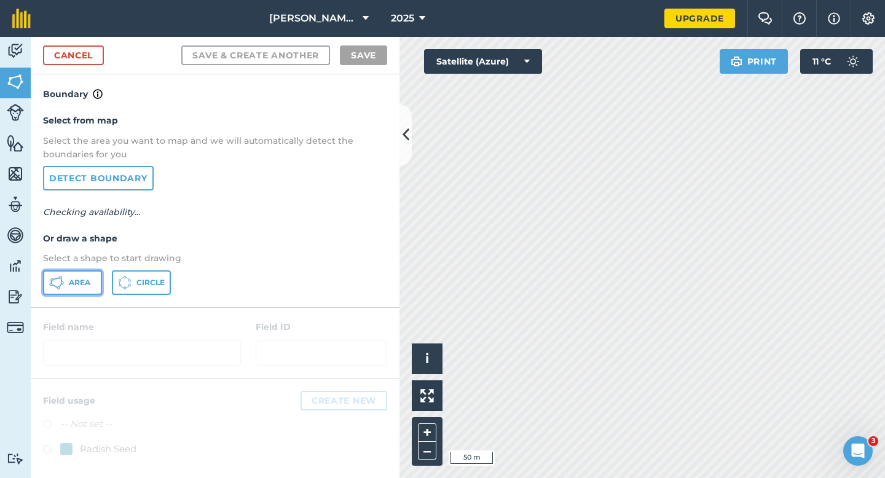
click at [85, 282] on span "Area" at bounding box center [80, 283] width 22 height 10
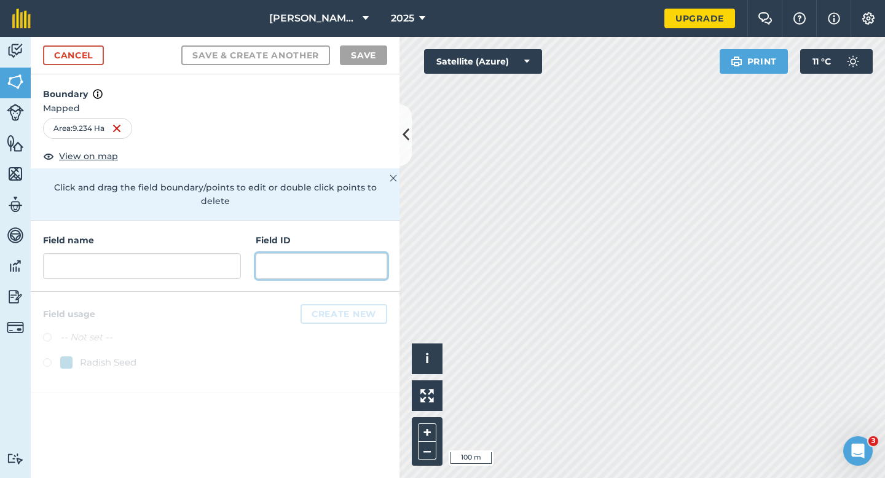
click at [317, 253] on input "text" at bounding box center [322, 266] width 132 height 26
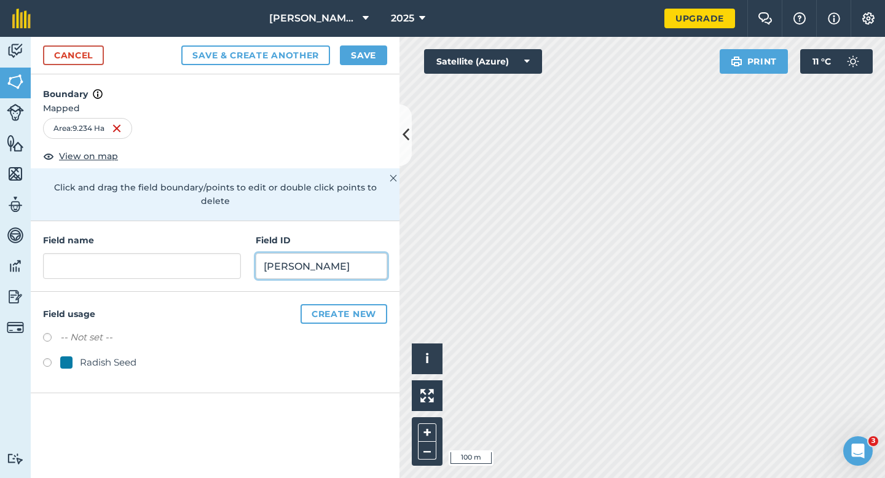
type input "[PERSON_NAME]"
click at [99, 355] on div "Radish Seed" at bounding box center [108, 362] width 57 height 15
radio input "true"
click at [330, 253] on input "[PERSON_NAME]" at bounding box center [322, 266] width 132 height 26
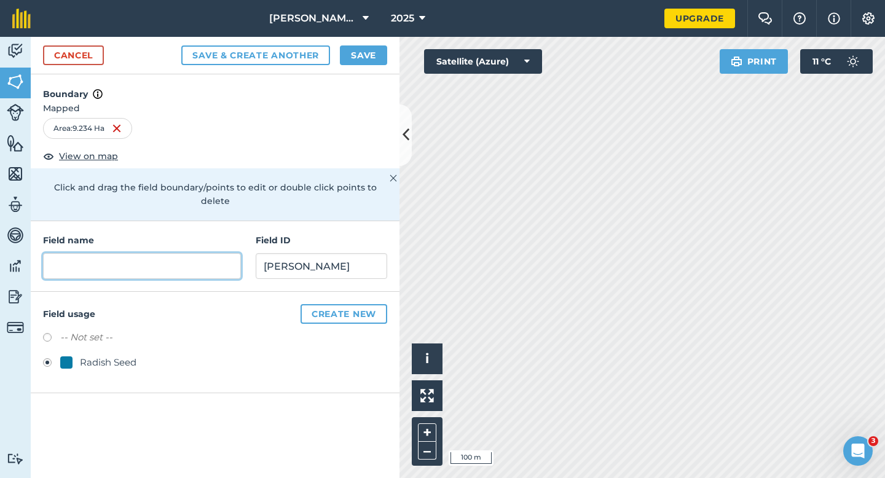
click at [187, 261] on input "text" at bounding box center [142, 266] width 198 height 26
paste input "[PERSON_NAME]"
type input "[PERSON_NAME]"
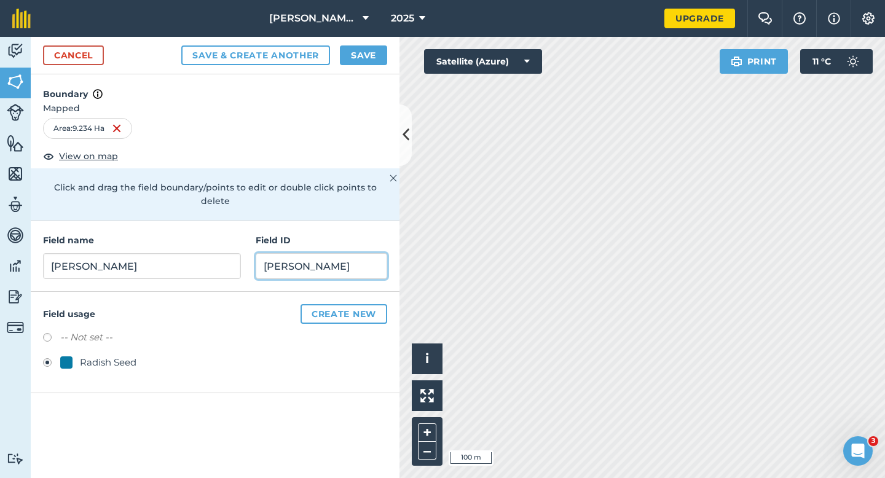
drag, startPoint x: 336, startPoint y: 247, endPoint x: 200, endPoint y: 227, distance: 137.4
click at [204, 227] on div "Field name [PERSON_NAME] Field ID [PERSON_NAME]" at bounding box center [215, 256] width 369 height 71
click at [379, 50] on button "Save" at bounding box center [363, 55] width 47 height 20
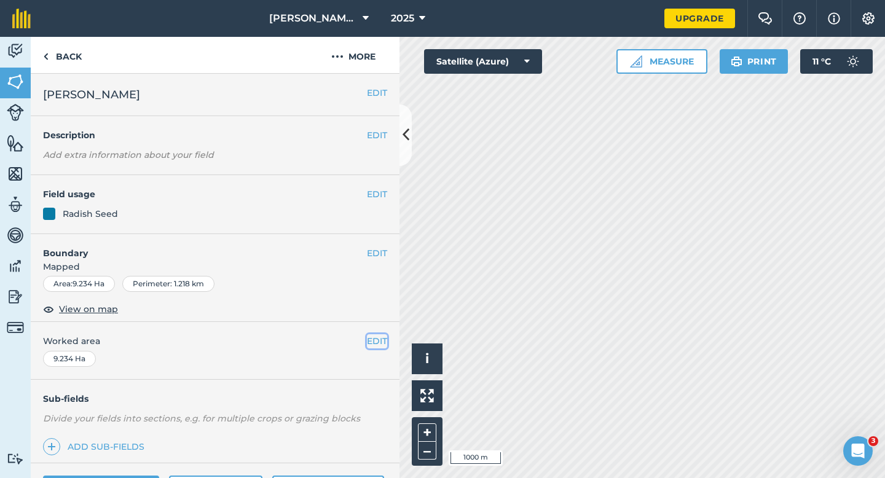
click at [385, 342] on button "EDIT" at bounding box center [377, 341] width 20 height 14
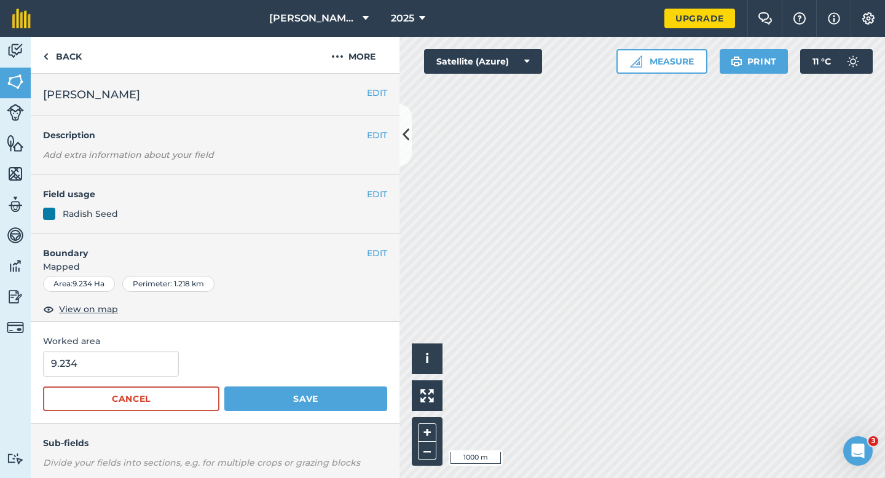
click at [97, 377] on form "9.234 Cancel Save" at bounding box center [215, 381] width 344 height 60
click at [97, 366] on input "9.234" at bounding box center [111, 364] width 136 height 26
type input "9.2"
click at [224, 387] on button "Save" at bounding box center [305, 399] width 163 height 25
click at [363, 343] on span "Worked area" at bounding box center [215, 341] width 344 height 14
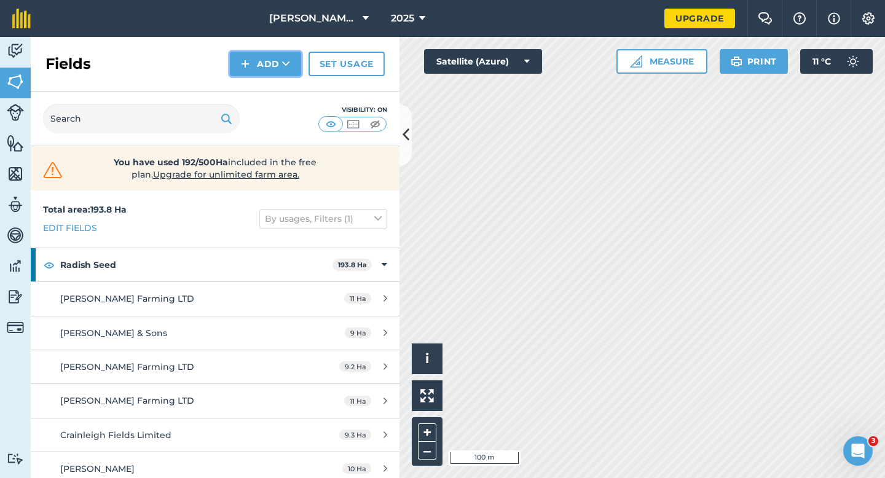
click at [279, 69] on button "Add" at bounding box center [265, 64] width 71 height 25
click at [279, 93] on link "Draw" at bounding box center [266, 91] width 68 height 27
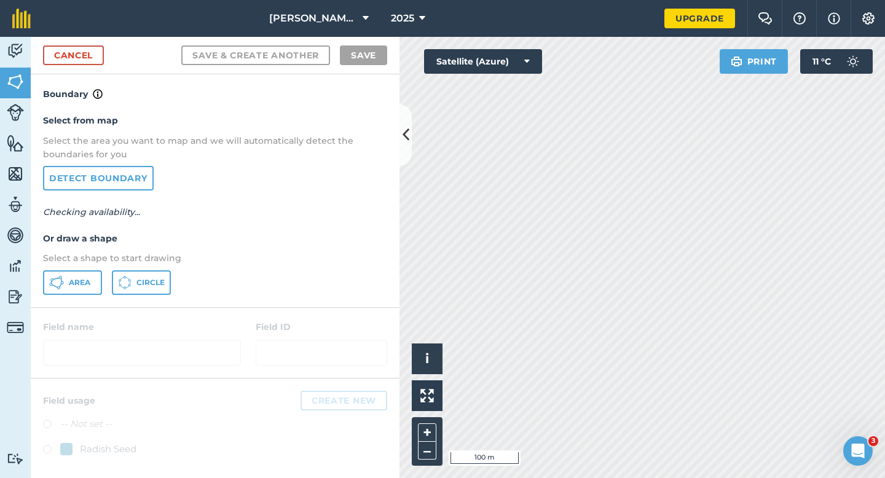
click at [92, 269] on div "Select from map Select the area you want to map and we will automatically detec…" at bounding box center [215, 203] width 369 height 205
click at [89, 273] on button "Area" at bounding box center [72, 282] width 59 height 25
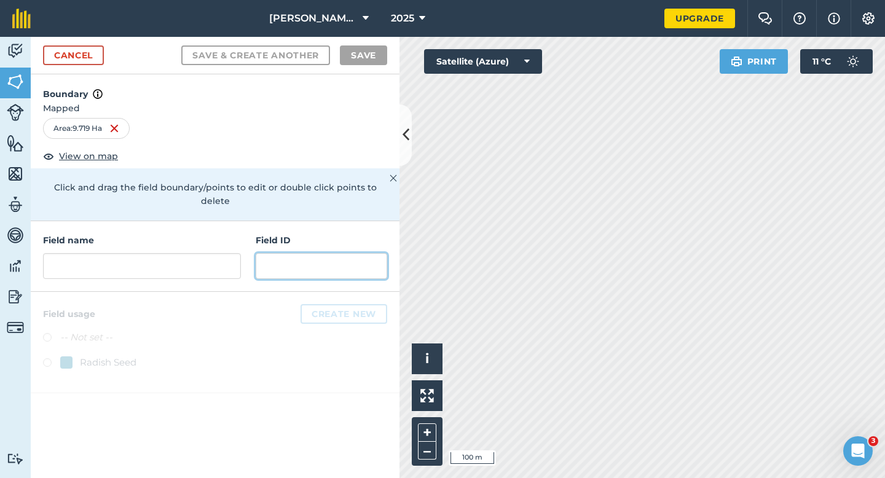
click at [315, 253] on input "text" at bounding box center [322, 266] width 132 height 26
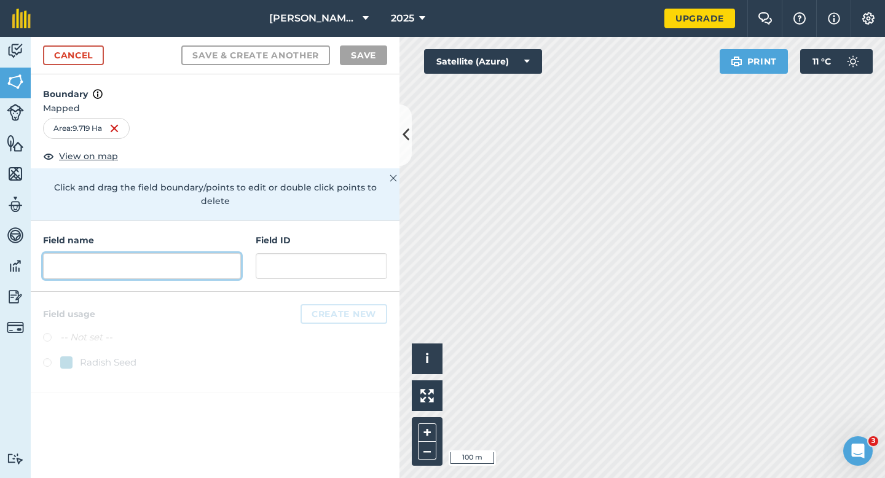
click at [147, 253] on input "text" at bounding box center [142, 266] width 198 height 26
type input "M"
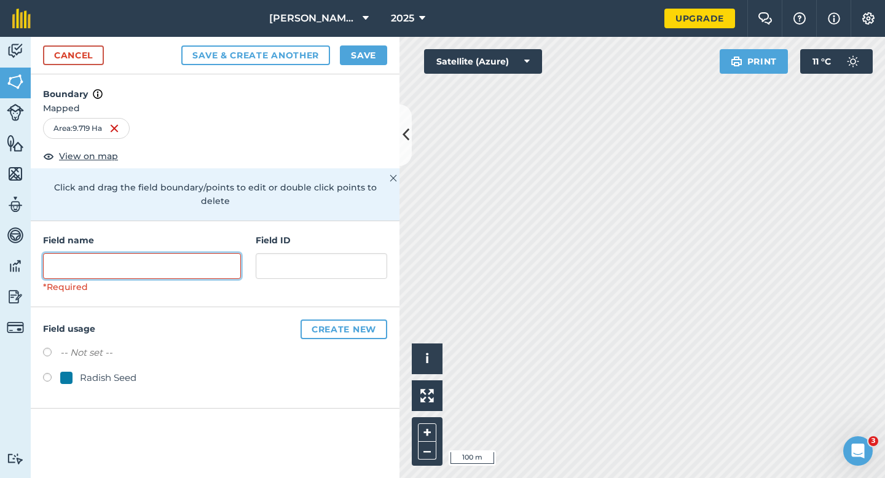
type input "b"
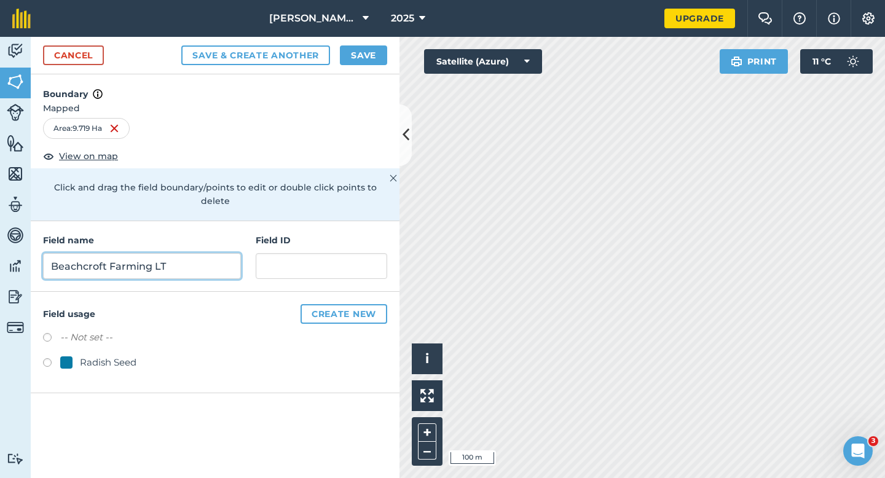
click at [147, 253] on input "Beachcroft Farming LT" at bounding box center [142, 266] width 198 height 26
type input "Beachcroft Farming LTD"
click at [71, 355] on div "Radish Seed" at bounding box center [98, 362] width 76 height 15
radio input "true"
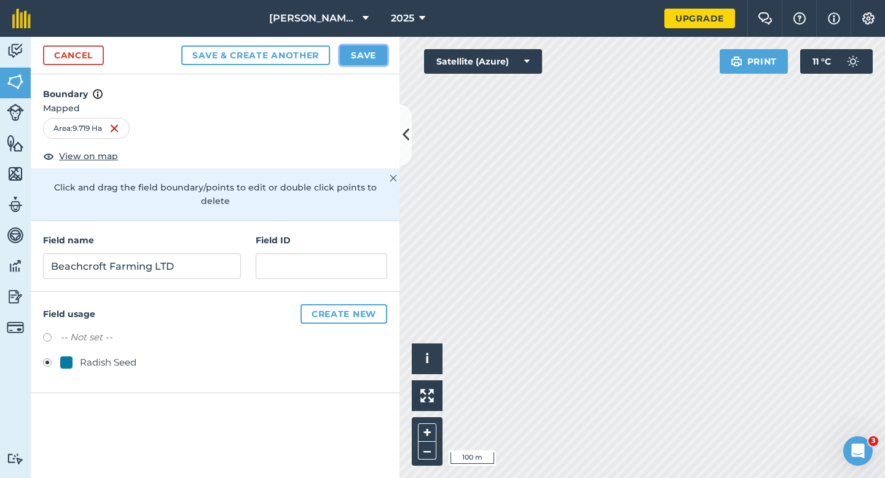
click at [350, 53] on button "Save" at bounding box center [363, 55] width 47 height 20
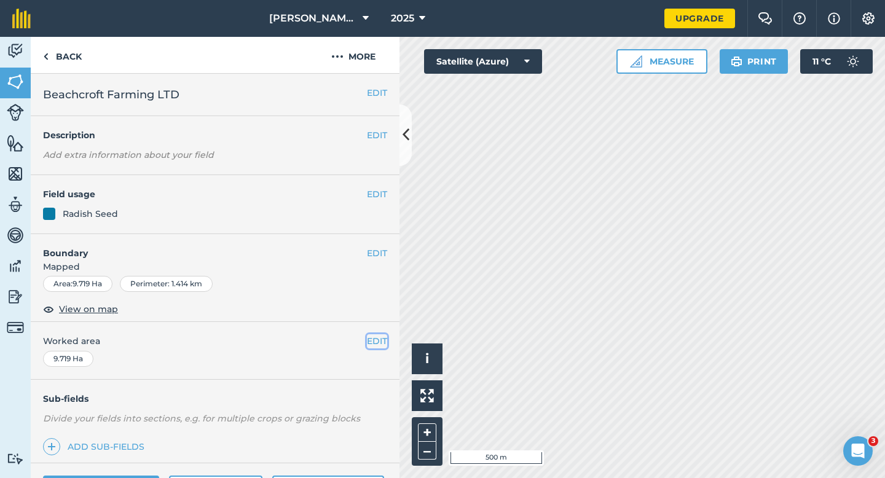
click at [376, 344] on button "EDIT" at bounding box center [377, 341] width 20 height 14
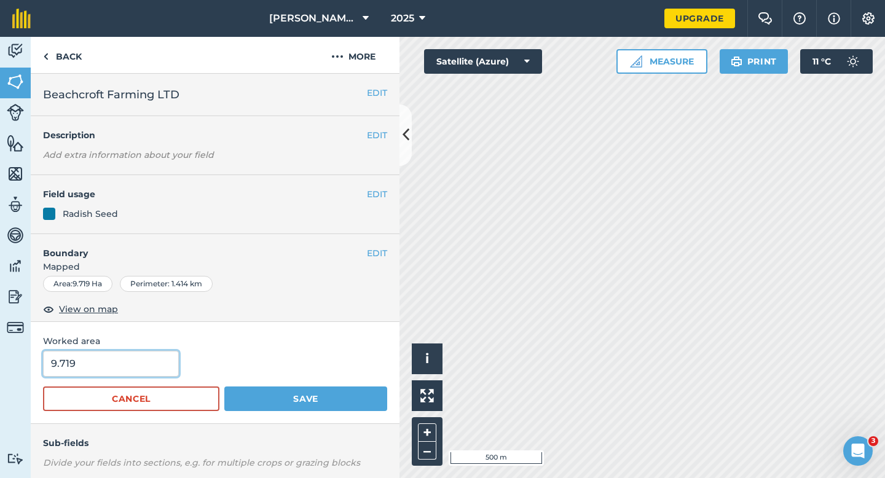
click at [144, 353] on input "9.719" at bounding box center [111, 364] width 136 height 26
type input "10"
click at [224, 387] on button "Save" at bounding box center [305, 399] width 163 height 25
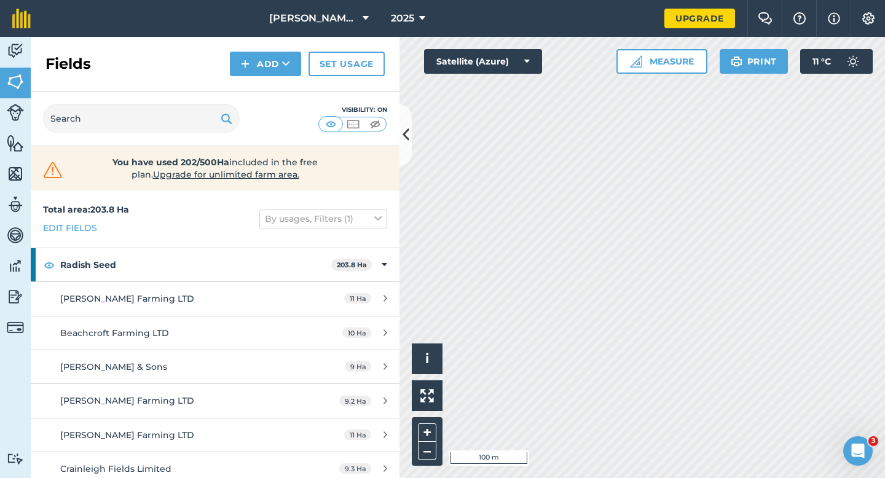
click at [251, 82] on div "Fields Add Set usage" at bounding box center [215, 64] width 369 height 55
click at [259, 64] on button "Add" at bounding box center [265, 64] width 71 height 25
click at [259, 92] on link "Draw" at bounding box center [266, 91] width 68 height 27
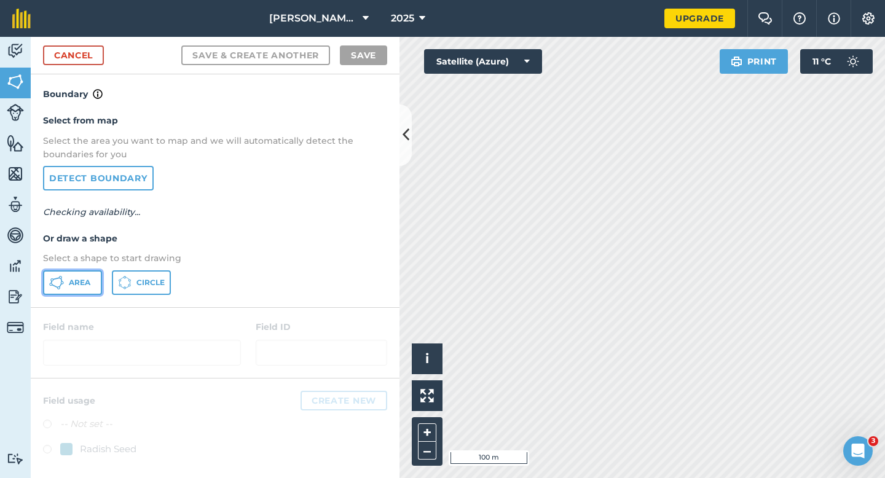
click at [99, 278] on button "Area" at bounding box center [72, 282] width 59 height 25
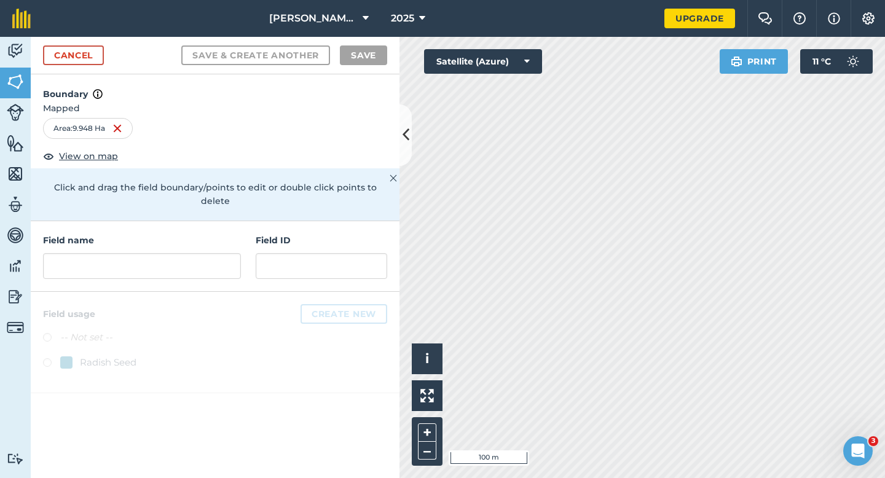
click at [327, 271] on div "Field name Field ID" at bounding box center [215, 256] width 369 height 71
click at [327, 255] on input "text" at bounding box center [322, 266] width 132 height 26
click at [208, 253] on input "text" at bounding box center [142, 266] width 198 height 26
click at [274, 253] on input "text" at bounding box center [322, 266] width 132 height 26
click at [207, 253] on input "text" at bounding box center [142, 266] width 198 height 26
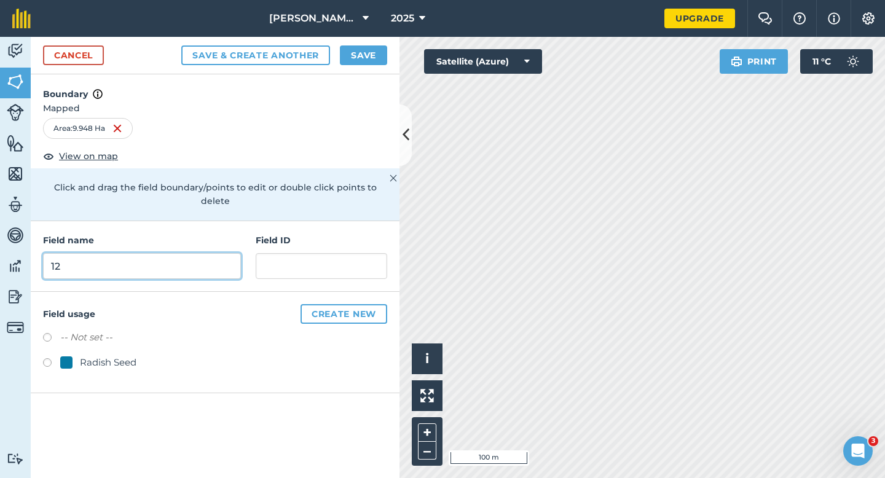
type input "1"
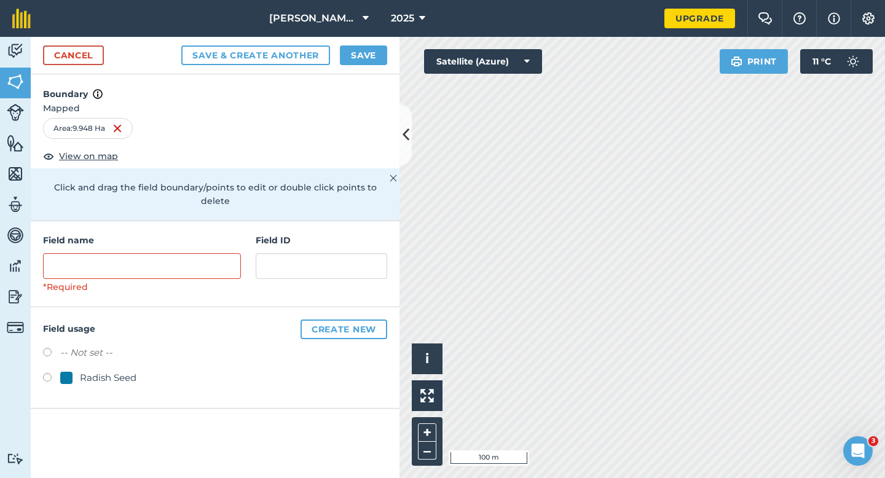
click at [105, 371] on div "Radish Seed" at bounding box center [108, 378] width 57 height 15
radio input "true"
click at [154, 253] on input "text" at bounding box center [142, 266] width 198 height 26
click at [369, 259] on input "text" at bounding box center [322, 266] width 132 height 26
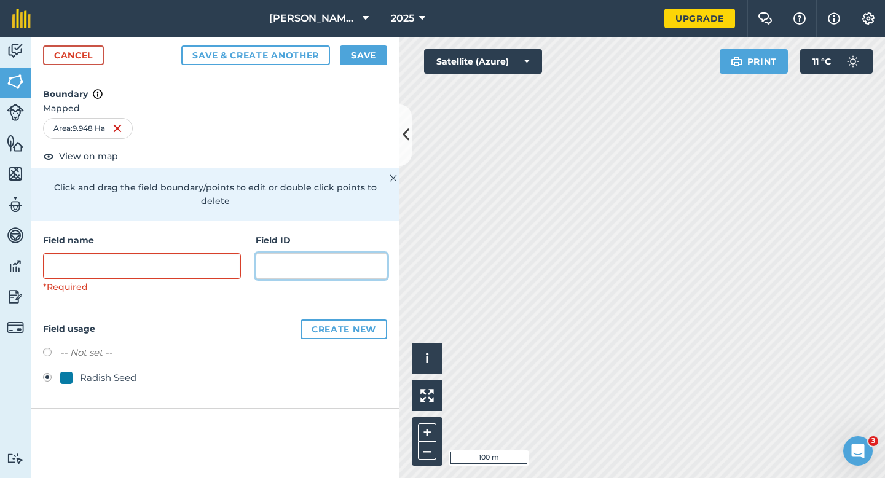
type input "B"
click at [242, 256] on div "Field name *Required Field ID" at bounding box center [215, 264] width 369 height 86
click at [241, 256] on div "Field name *Required Field ID" at bounding box center [215, 264] width 369 height 86
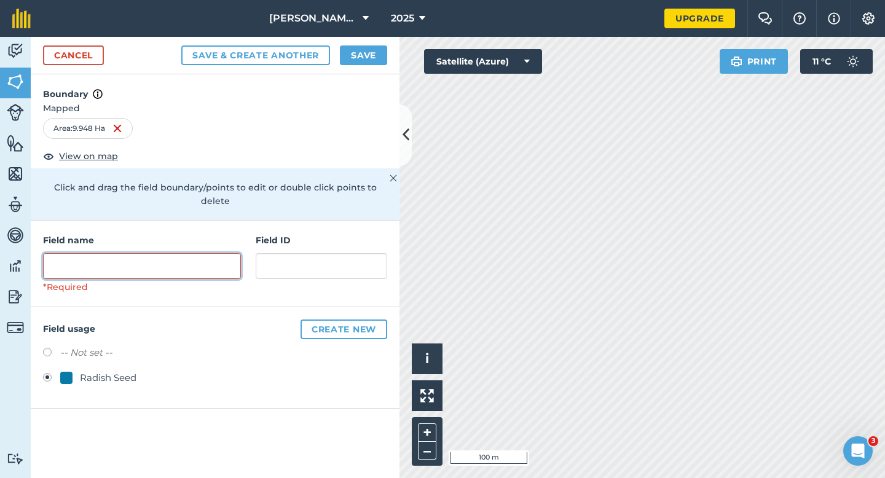
click at [221, 253] on input "text" at bounding box center [142, 266] width 198 height 26
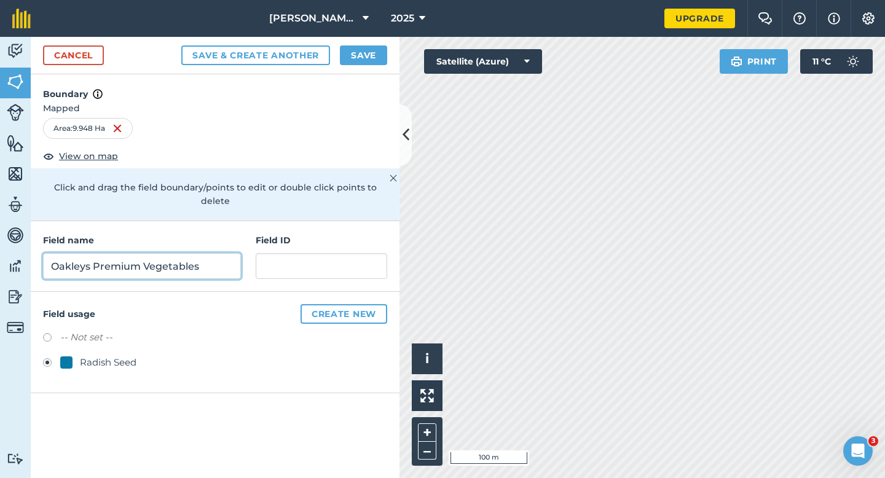
type input "Oakleys Premium Vegetables"
click at [366, 60] on button "Save" at bounding box center [363, 55] width 47 height 20
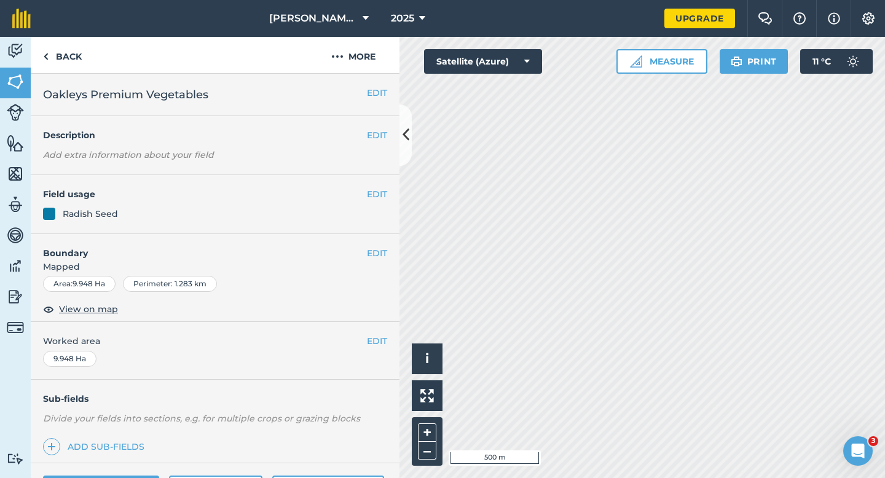
click at [377, 350] on div "EDIT Worked area 9.948 Ha" at bounding box center [215, 350] width 369 height 57
click at [377, 343] on button "EDIT" at bounding box center [377, 341] width 20 height 14
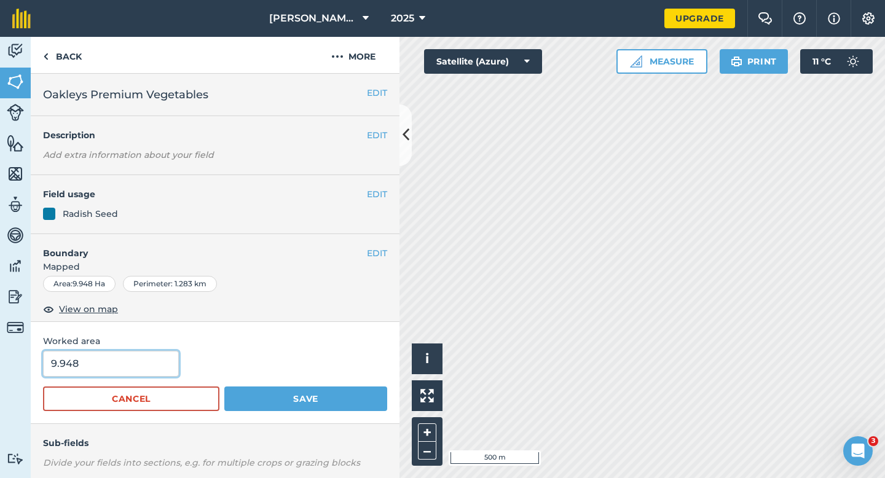
click at [146, 369] on input "9.948" at bounding box center [111, 364] width 136 height 26
type input "10"
click at [224, 387] on button "Save" at bounding box center [305, 399] width 163 height 25
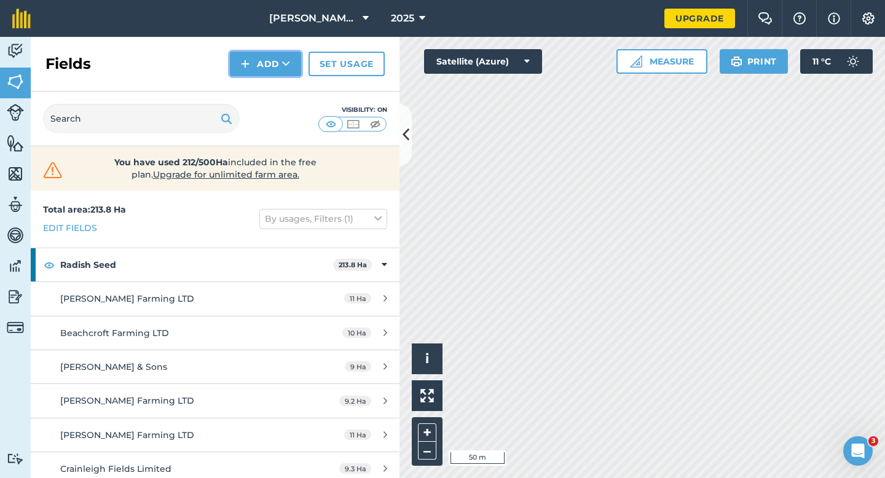
click at [278, 58] on button "Add" at bounding box center [265, 64] width 71 height 25
click at [278, 93] on link "Draw" at bounding box center [266, 91] width 68 height 27
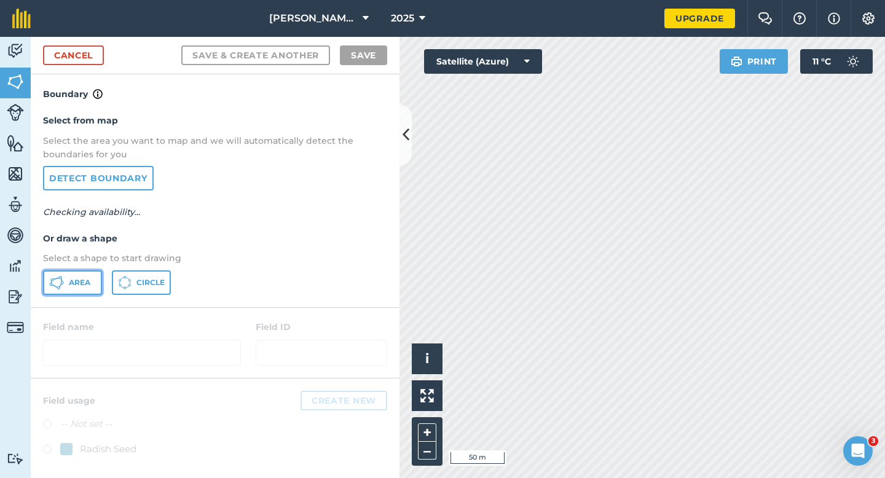
click at [81, 286] on span "Area" at bounding box center [80, 283] width 22 height 10
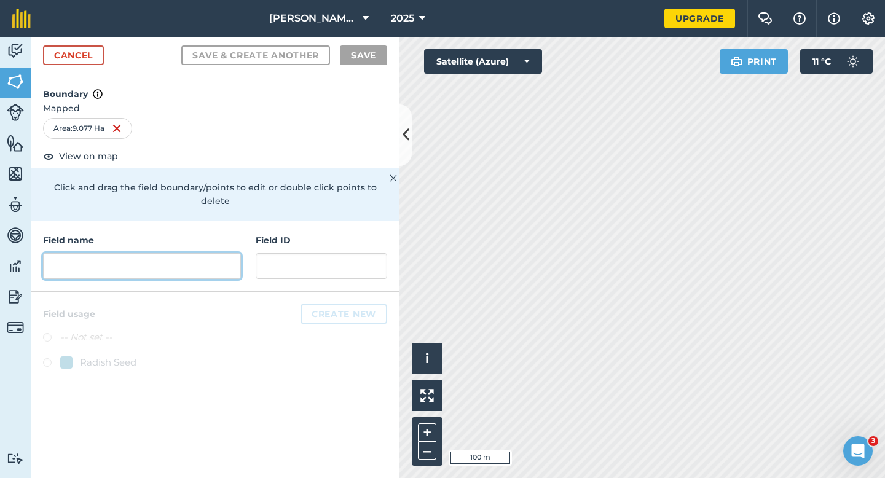
click at [187, 253] on input "text" at bounding box center [142, 266] width 198 height 26
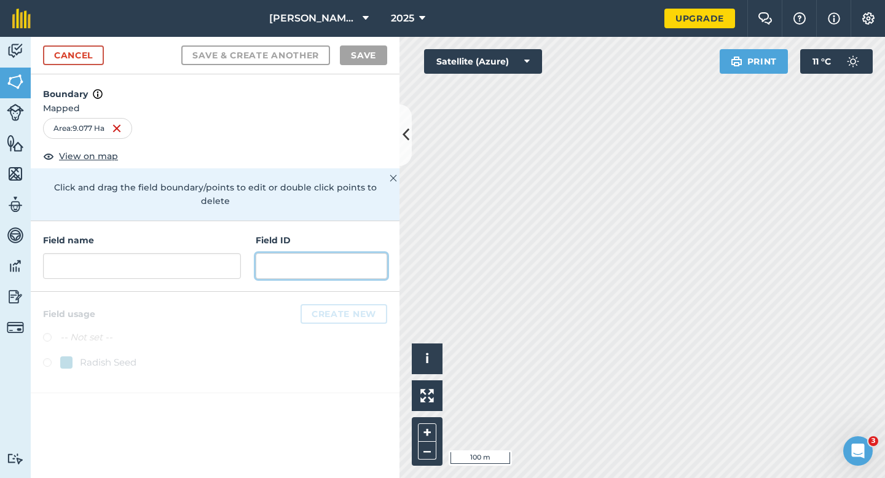
click at [264, 253] on input "text" at bounding box center [322, 266] width 132 height 26
click at [244, 248] on div "Field name Field ID" at bounding box center [215, 256] width 369 height 71
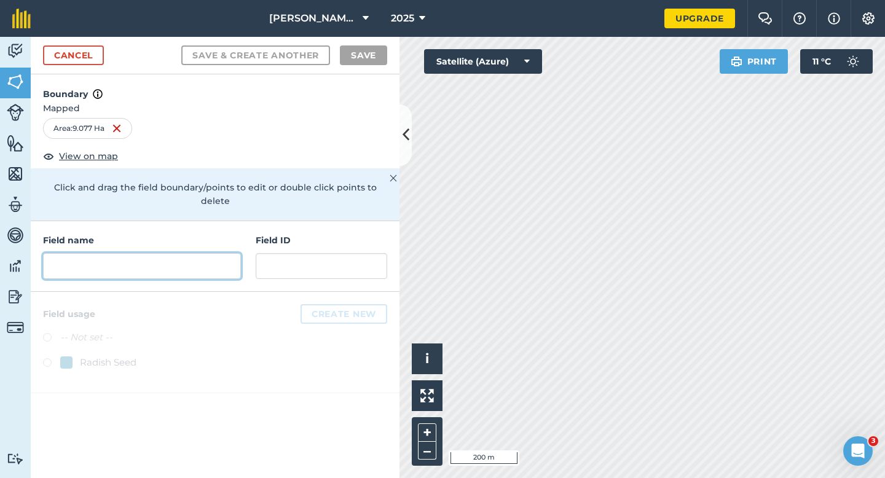
click at [228, 253] on input "text" at bounding box center [142, 266] width 198 height 26
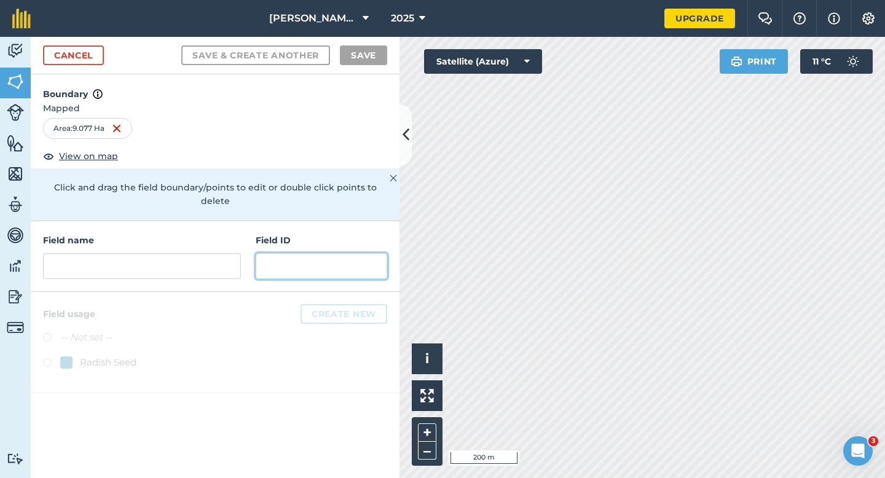
click at [302, 253] on input "text" at bounding box center [322, 266] width 132 height 26
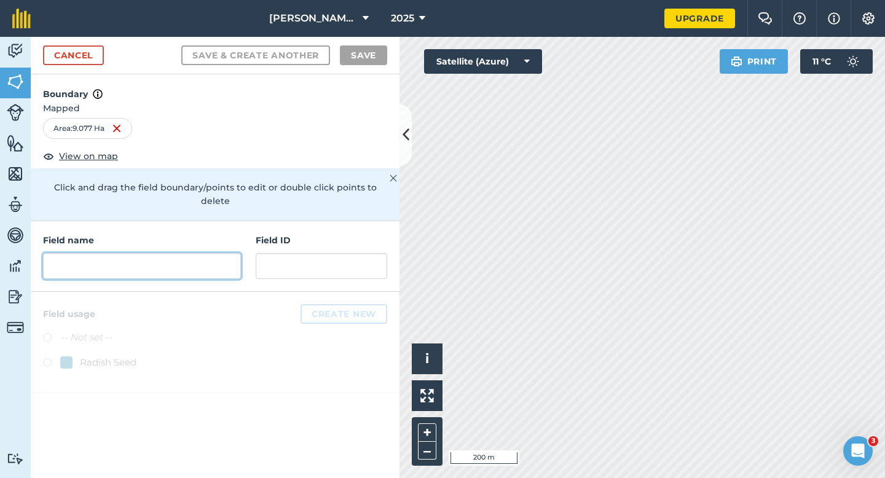
click at [201, 253] on input "text" at bounding box center [142, 266] width 198 height 26
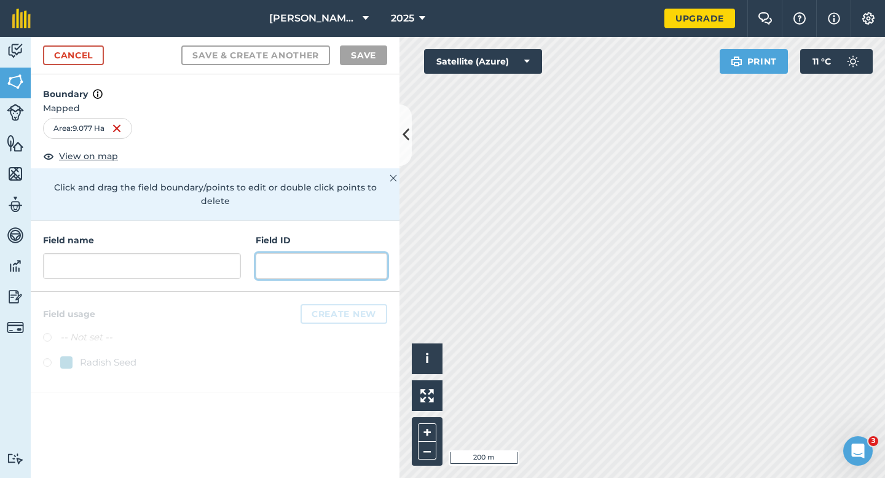
click at [297, 253] on input "text" at bounding box center [322, 266] width 132 height 26
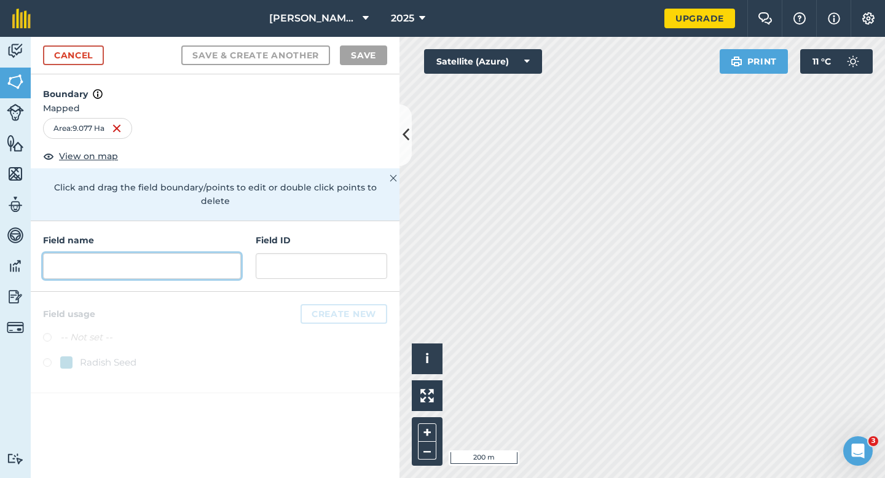
click at [220, 253] on input "text" at bounding box center [142, 266] width 198 height 26
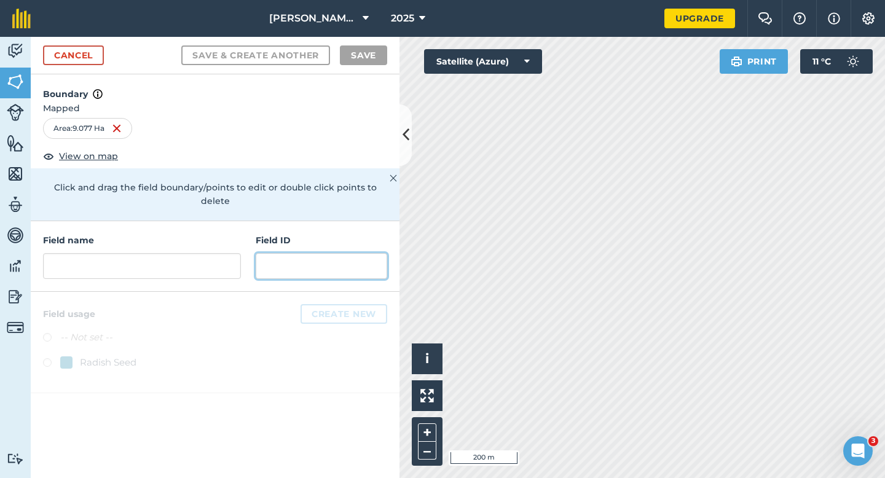
drag, startPoint x: 298, startPoint y: 248, endPoint x: 222, endPoint y: 248, distance: 75.6
click at [297, 253] on input "text" at bounding box center [322, 266] width 132 height 26
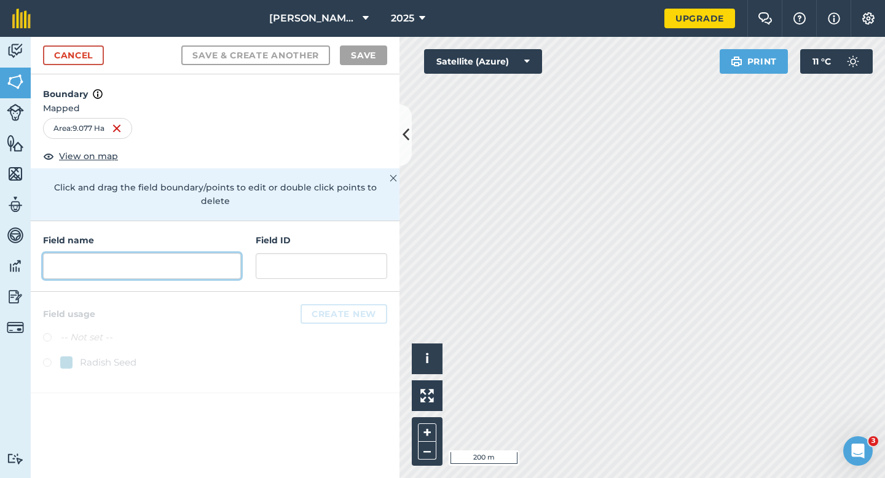
click at [219, 253] on input "text" at bounding box center [142, 266] width 198 height 26
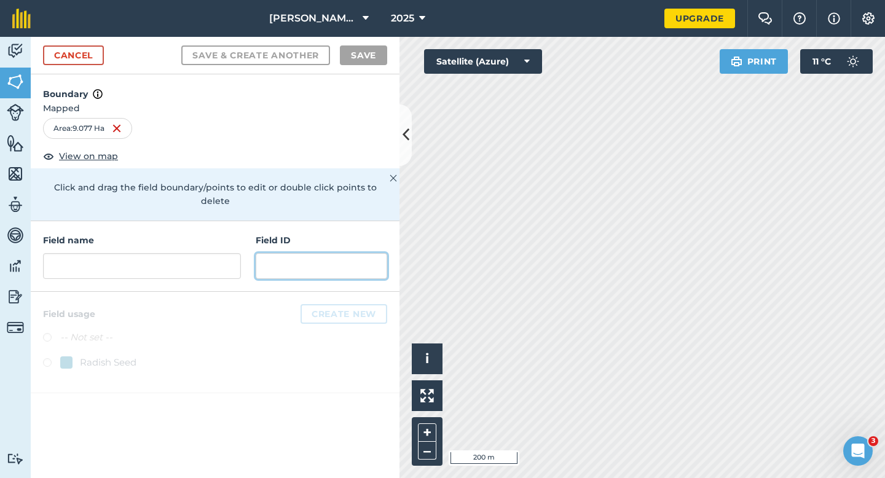
click at [325, 255] on input "text" at bounding box center [322, 266] width 132 height 26
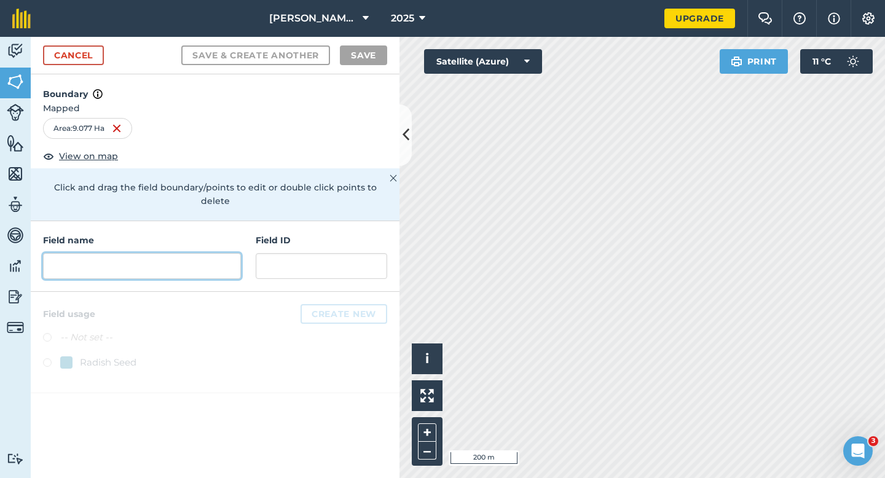
click at [218, 255] on input "text" at bounding box center [142, 266] width 198 height 26
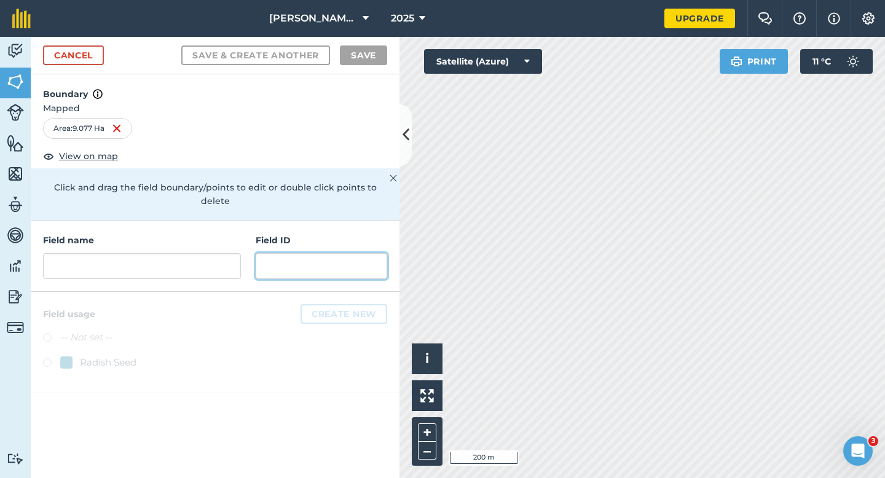
click at [310, 264] on input "text" at bounding box center [322, 266] width 132 height 26
click at [134, 266] on div "Field name Field ID" at bounding box center [215, 256] width 369 height 71
click at [259, 261] on input "text" at bounding box center [322, 266] width 132 height 26
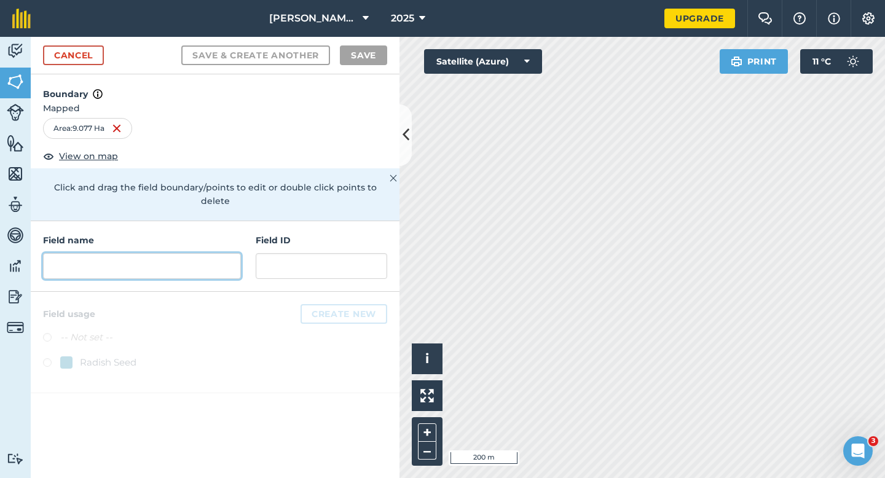
click at [196, 258] on input "text" at bounding box center [142, 266] width 198 height 26
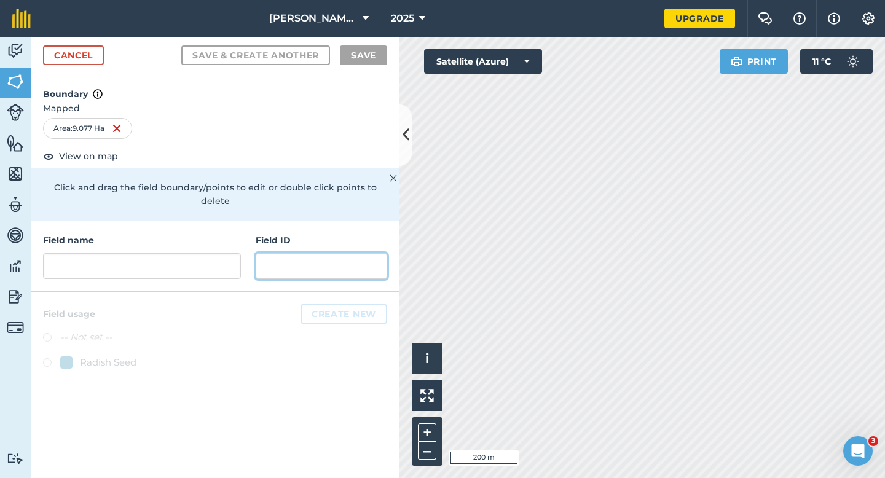
click at [294, 253] on input "text" at bounding box center [322, 266] width 132 height 26
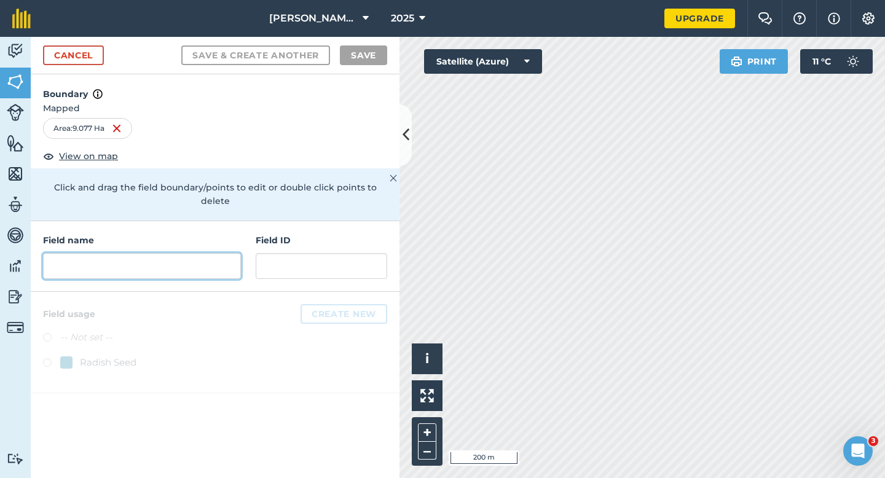
click at [206, 255] on input "text" at bounding box center [142, 266] width 198 height 26
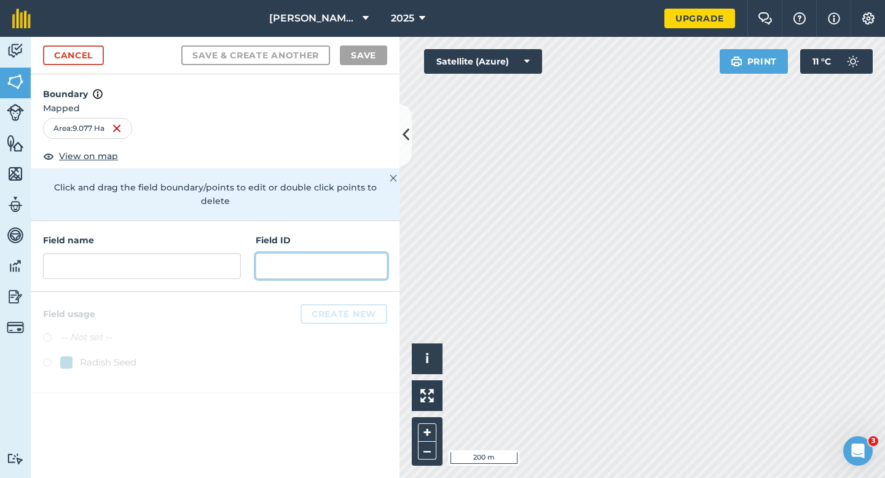
click at [301, 255] on input "text" at bounding box center [322, 266] width 132 height 26
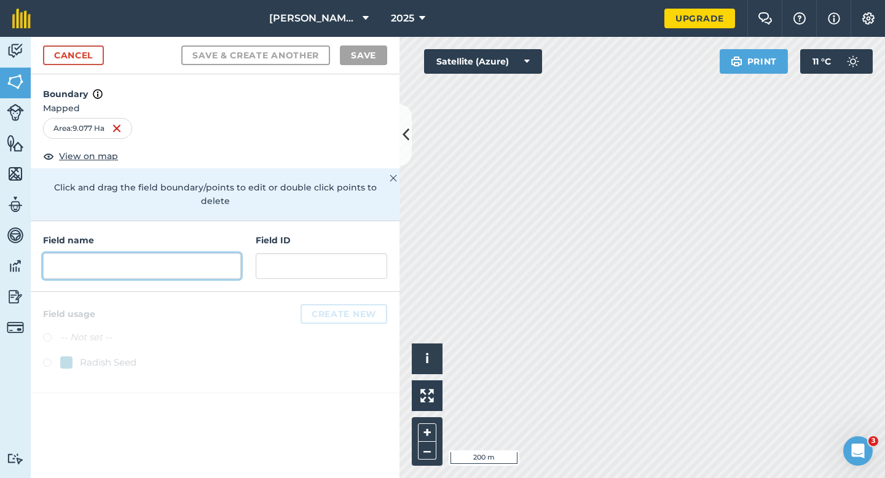
click at [230, 255] on input "text" at bounding box center [142, 266] width 198 height 26
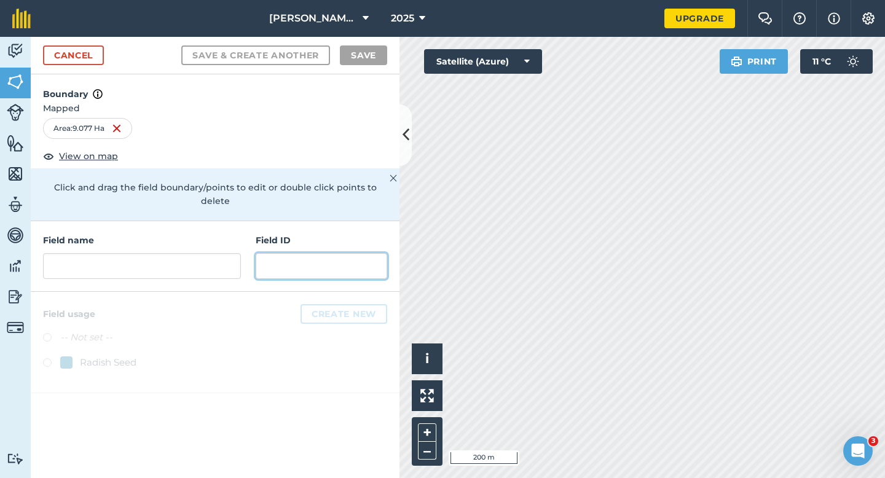
click at [318, 257] on input "text" at bounding box center [322, 266] width 132 height 26
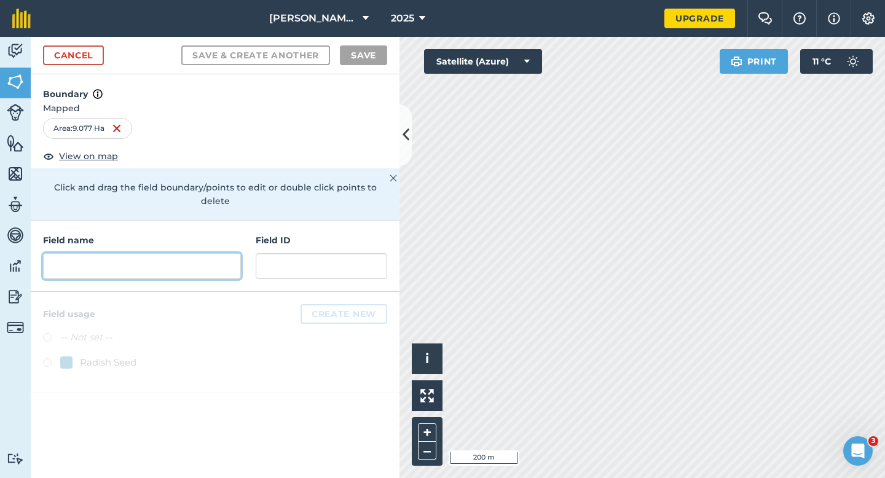
click at [239, 253] on input "text" at bounding box center [142, 266] width 198 height 26
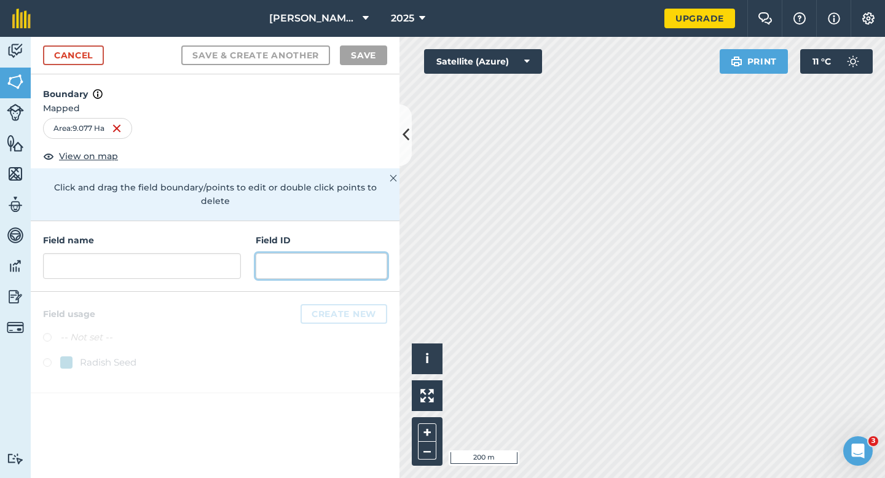
click at [312, 261] on input "text" at bounding box center [322, 266] width 132 height 26
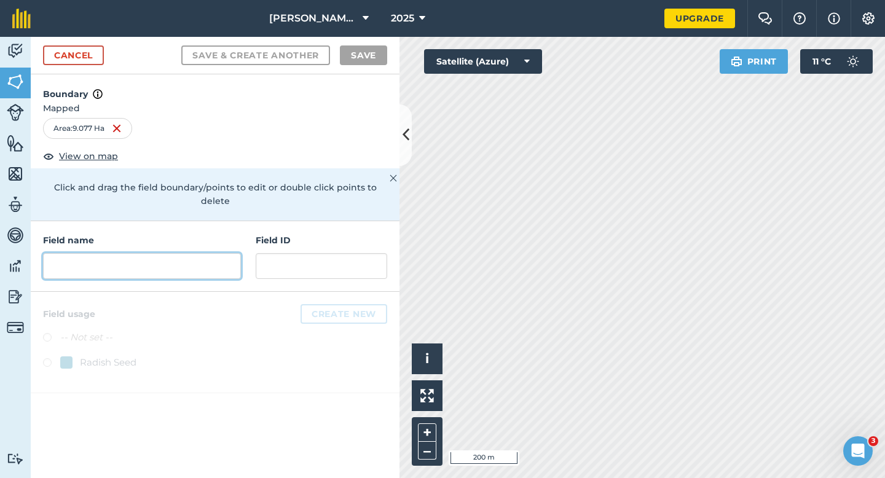
click at [195, 260] on input "text" at bounding box center [142, 266] width 198 height 26
click at [245, 258] on div "Field name Field ID" at bounding box center [215, 256] width 369 height 71
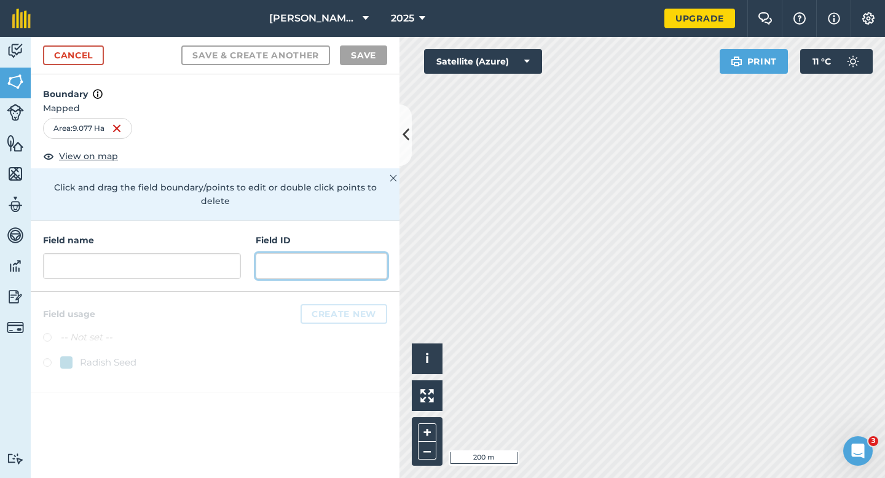
click at [266, 258] on input "text" at bounding box center [322, 266] width 132 height 26
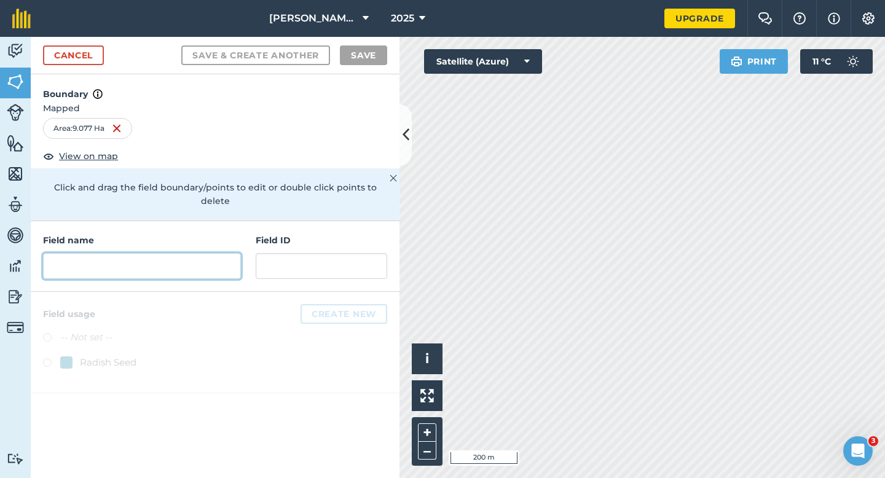
click at [173, 256] on input "text" at bounding box center [142, 266] width 198 height 26
click at [251, 256] on div "Field name Field ID" at bounding box center [215, 256] width 369 height 71
click at [238, 253] on input "text" at bounding box center [142, 266] width 198 height 26
click at [307, 267] on div "Field name Field ID" at bounding box center [215, 256] width 369 height 71
click at [246, 255] on div "Field name Field ID" at bounding box center [215, 256] width 369 height 71
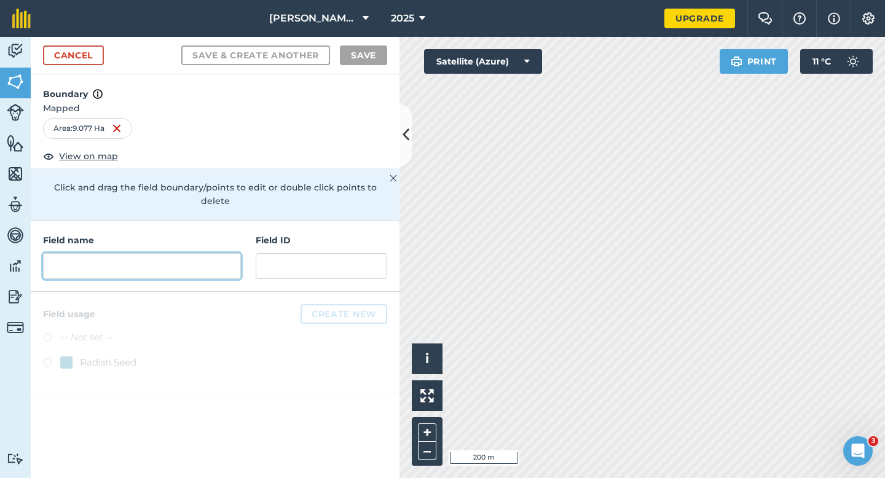
click at [228, 253] on input "text" at bounding box center [142, 266] width 198 height 26
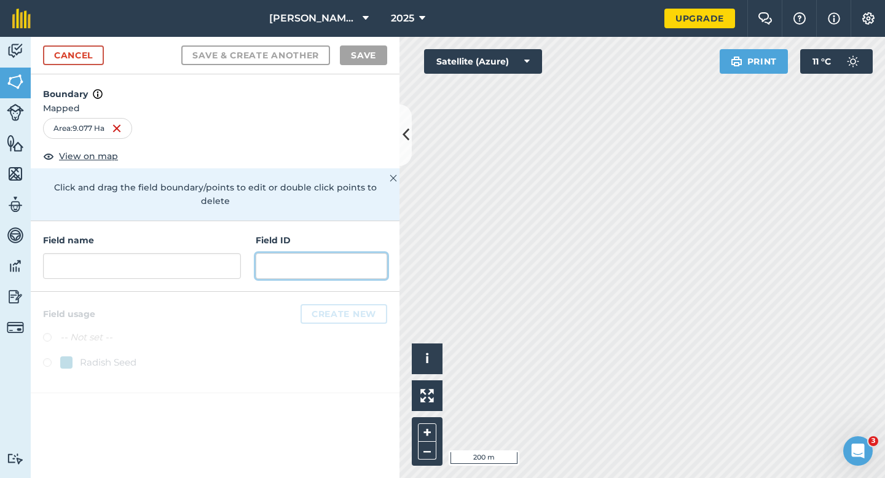
drag, startPoint x: 295, startPoint y: 253, endPoint x: 245, endPoint y: 253, distance: 49.8
click at [293, 253] on input "text" at bounding box center [322, 266] width 132 height 26
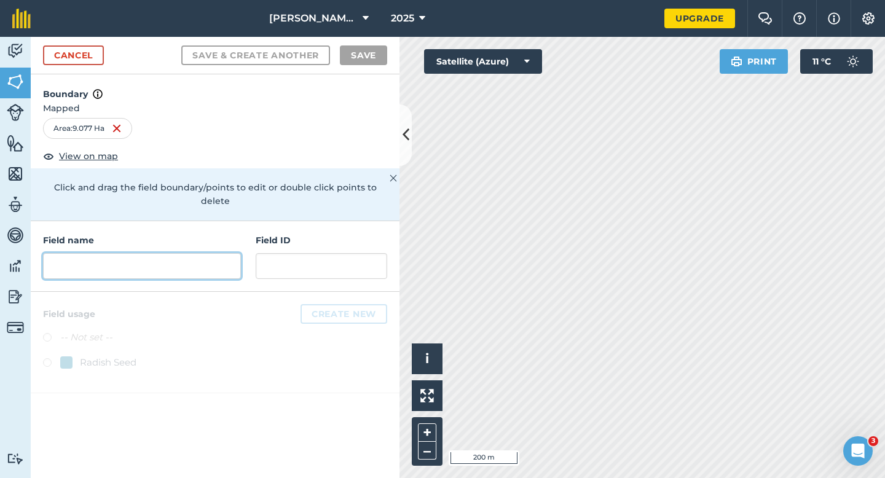
click at [218, 253] on input "text" at bounding box center [142, 266] width 198 height 26
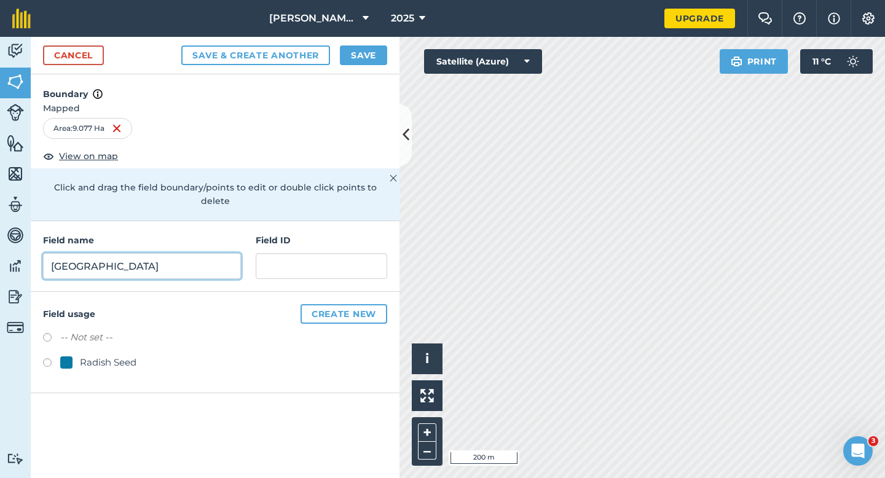
type input "[GEOGRAPHIC_DATA]"
click at [110, 357] on div "Radish Seed" at bounding box center [215, 364] width 344 height 18
click at [110, 355] on div "Radish Seed" at bounding box center [108, 362] width 57 height 15
radio input "true"
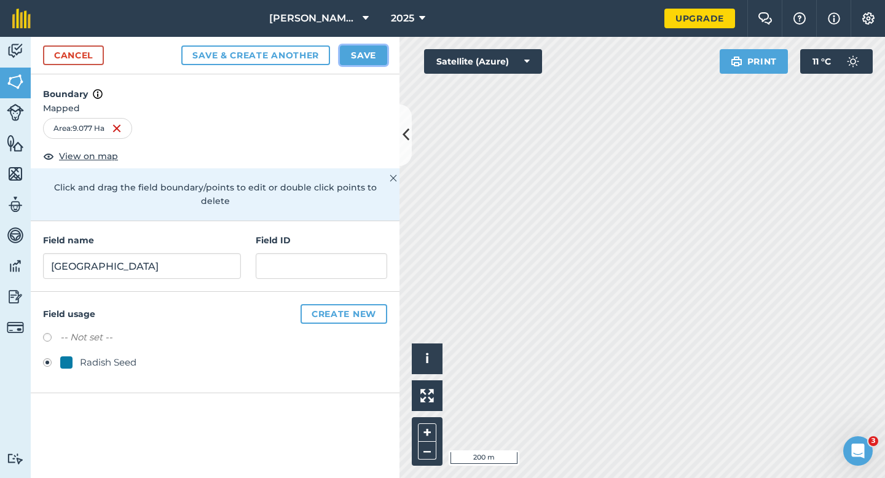
click at [368, 63] on button "Save" at bounding box center [363, 55] width 47 height 20
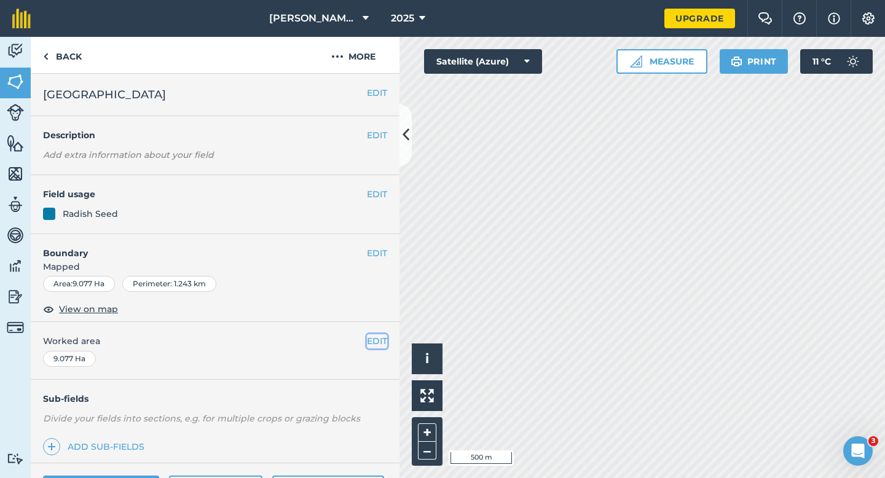
click at [374, 335] on button "EDIT" at bounding box center [377, 341] width 20 height 14
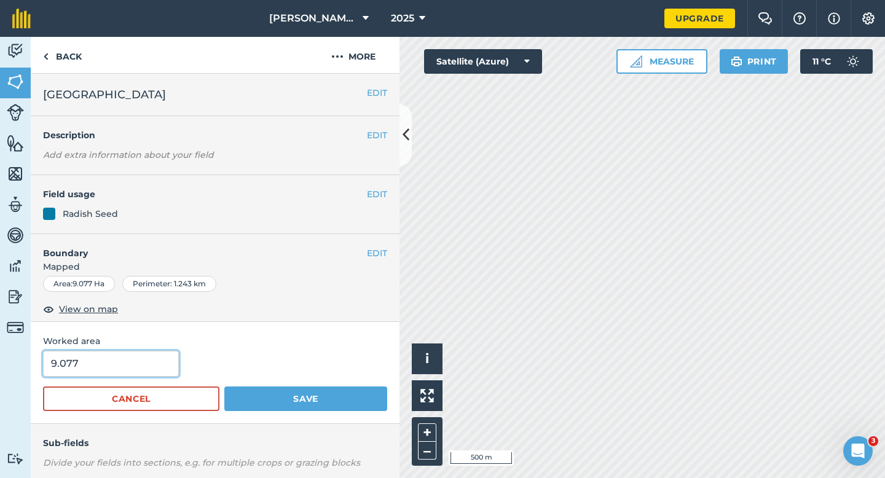
click at [165, 360] on input "9.077" at bounding box center [111, 364] width 136 height 26
type input "9"
click at [224, 387] on button "Save" at bounding box center [305, 399] width 163 height 25
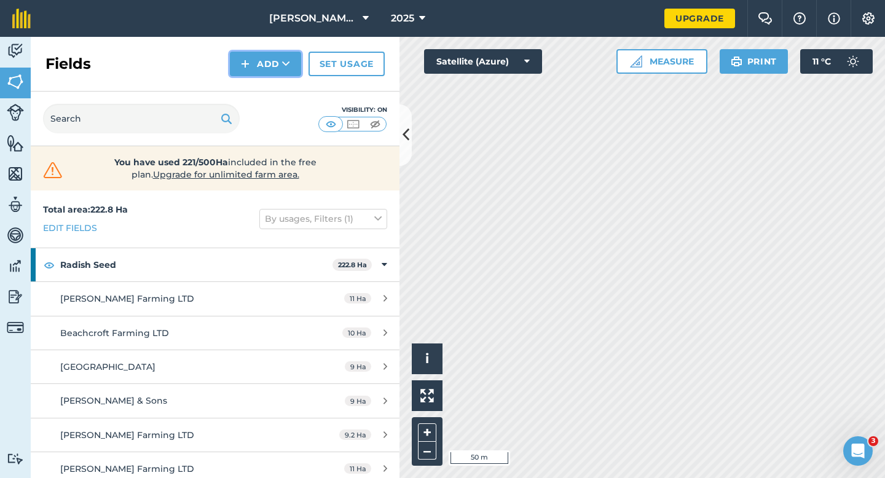
click at [243, 65] on img at bounding box center [245, 64] width 9 height 15
click at [254, 90] on link "Draw" at bounding box center [266, 91] width 68 height 27
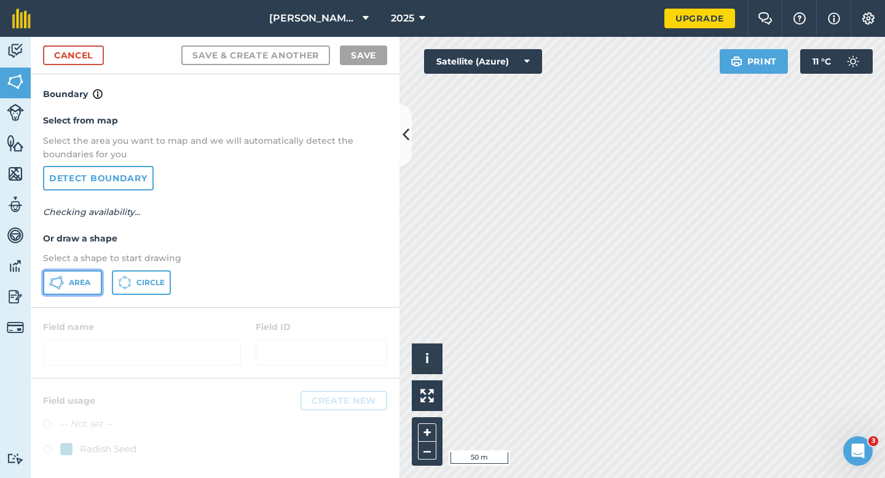
click at [74, 273] on button "Area" at bounding box center [72, 282] width 59 height 25
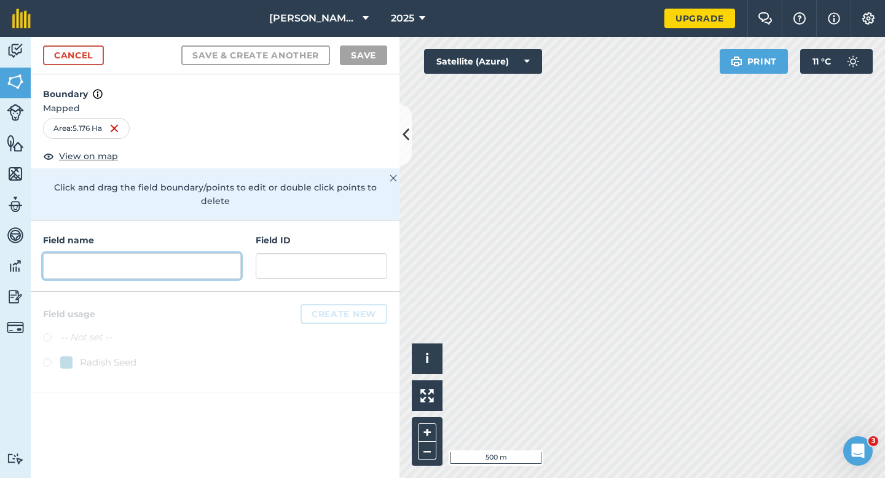
click at [205, 253] on input "text" at bounding box center [142, 266] width 198 height 26
click at [207, 253] on input "text" at bounding box center [142, 266] width 198 height 26
click at [200, 253] on input "text" at bounding box center [142, 266] width 198 height 26
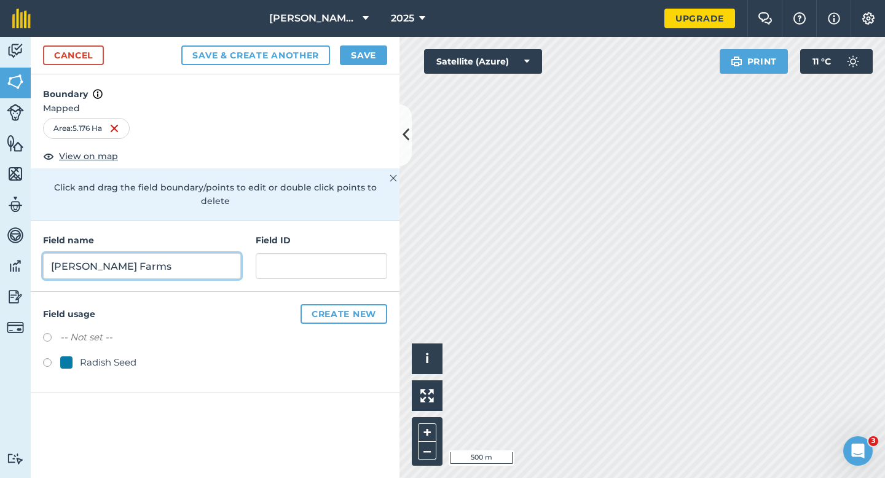
type input "[PERSON_NAME] Farms"
click at [95, 355] on div "Radish Seed" at bounding box center [108, 362] width 57 height 15
radio input "true"
click at [361, 64] on button "Save" at bounding box center [363, 55] width 47 height 20
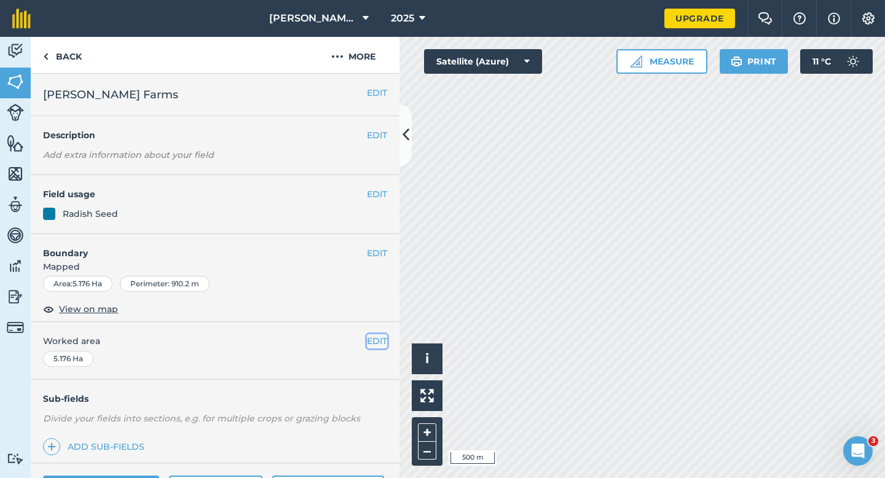
click at [377, 342] on button "EDIT" at bounding box center [377, 341] width 20 height 14
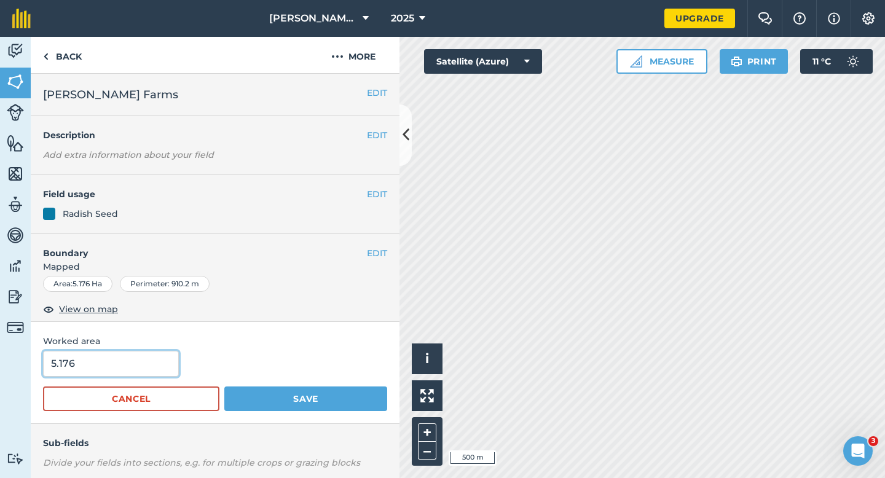
click at [106, 361] on input "5.176" at bounding box center [111, 364] width 136 height 26
type input "5.2"
click at [224, 387] on button "Save" at bounding box center [305, 399] width 163 height 25
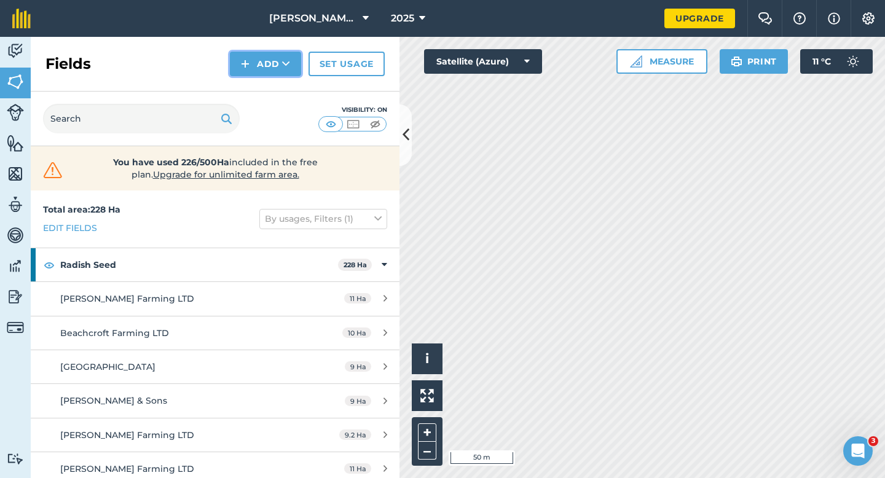
click at [272, 73] on button "Add" at bounding box center [265, 64] width 71 height 25
click at [274, 77] on ul "Draw Import" at bounding box center [265, 105] width 69 height 56
click at [279, 63] on button "Add" at bounding box center [265, 64] width 71 height 25
click at [277, 90] on link "Draw" at bounding box center [266, 91] width 68 height 27
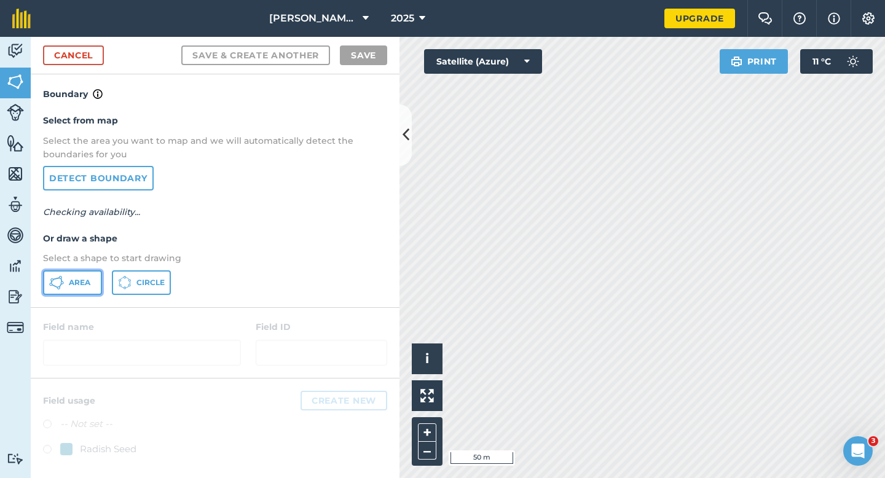
click at [58, 287] on icon at bounding box center [56, 282] width 15 height 15
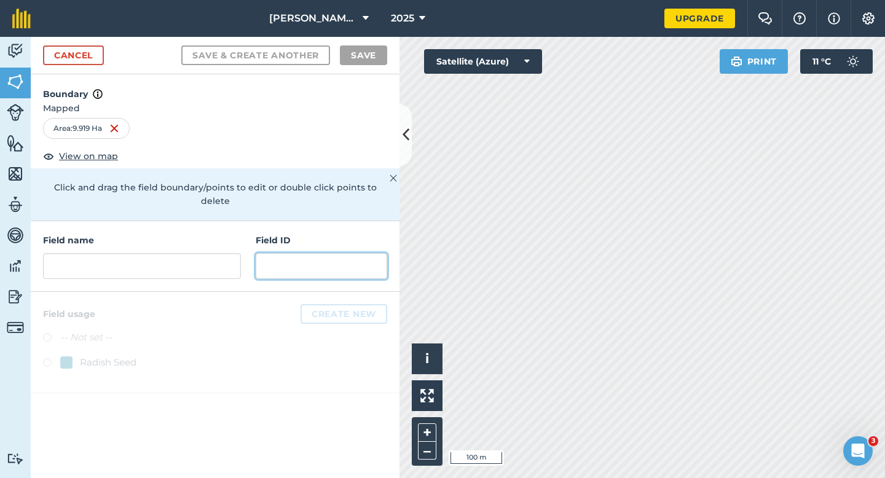
click at [317, 253] on input "text" at bounding box center [322, 266] width 132 height 26
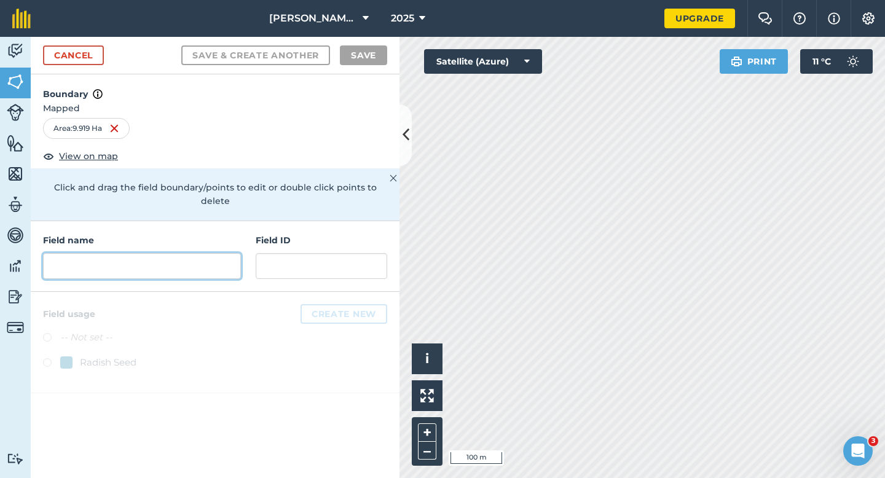
click at [219, 258] on input "text" at bounding box center [142, 266] width 198 height 26
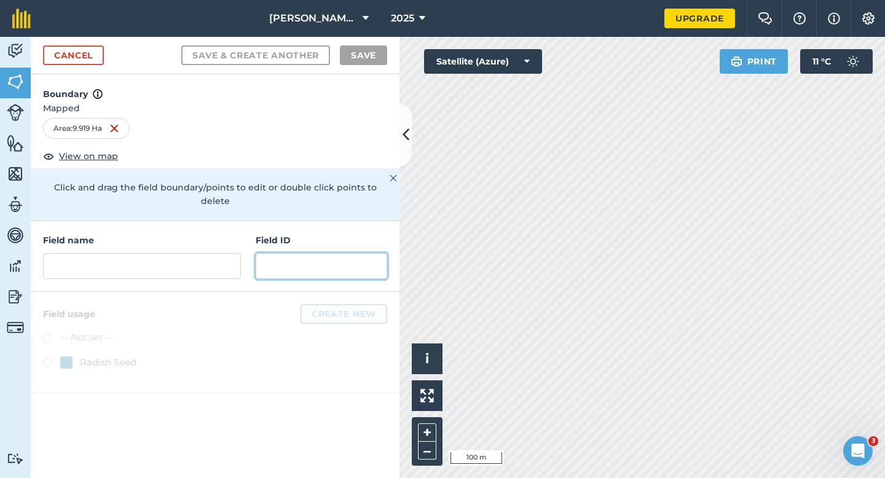
click at [262, 258] on input "text" at bounding box center [322, 266] width 132 height 26
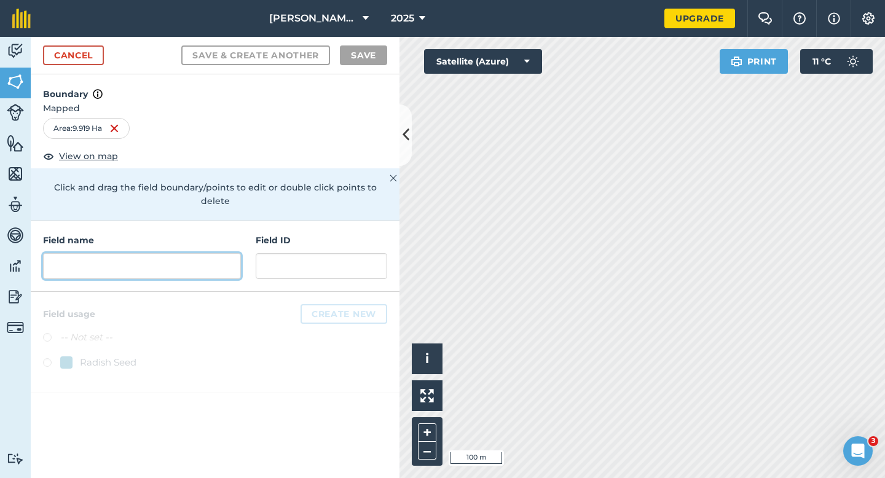
click at [226, 258] on input "text" at bounding box center [142, 266] width 198 height 26
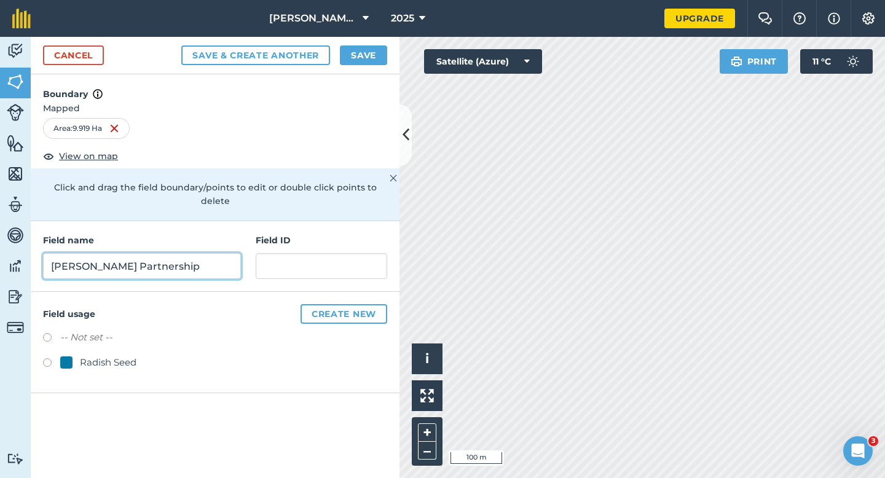
type input "[PERSON_NAME] Partnership"
click at [120, 355] on div "Radish Seed" at bounding box center [108, 362] width 57 height 15
radio input "true"
click at [361, 54] on button "Save" at bounding box center [363, 55] width 47 height 20
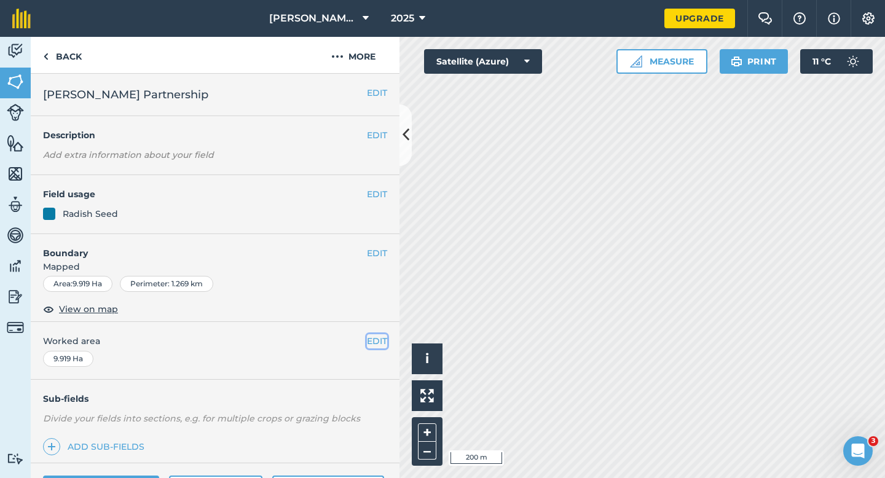
click at [384, 341] on button "EDIT" at bounding box center [377, 341] width 20 height 14
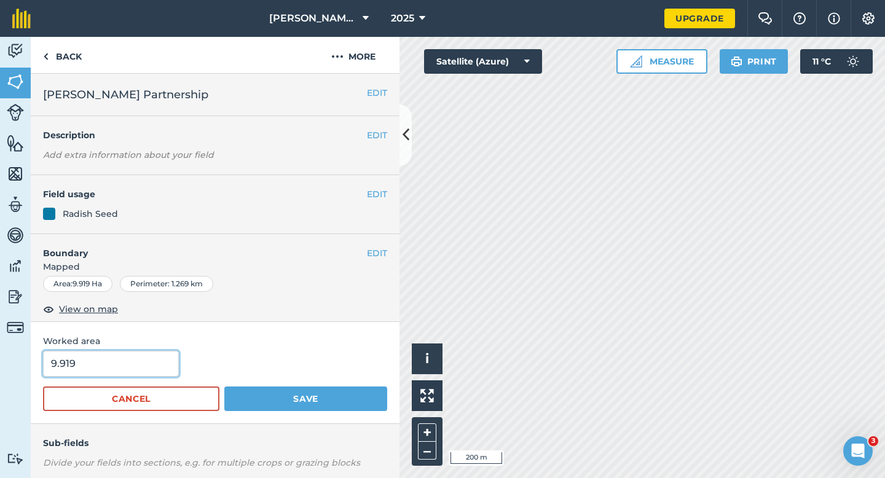
click at [165, 355] on input "9.919" at bounding box center [111, 364] width 136 height 26
type input "10"
click at [224, 387] on button "Save" at bounding box center [305, 399] width 163 height 25
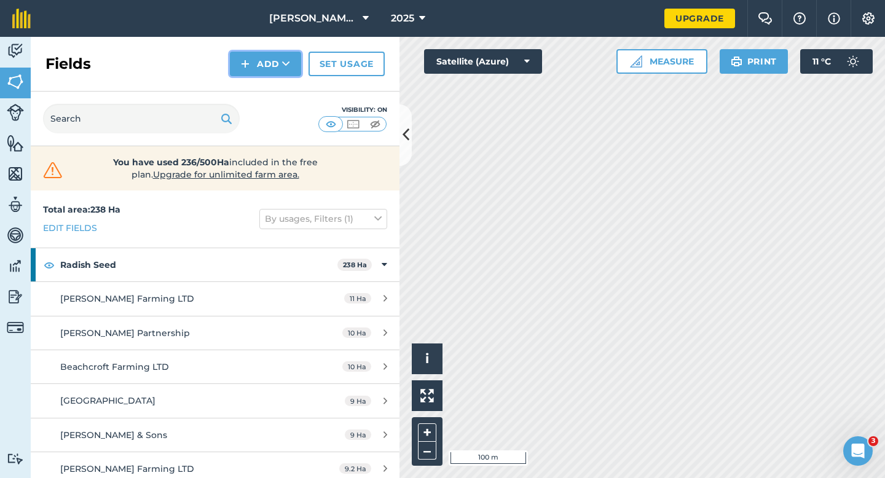
click at [278, 60] on button "Add" at bounding box center [265, 64] width 71 height 25
click at [282, 89] on link "Draw" at bounding box center [266, 91] width 68 height 27
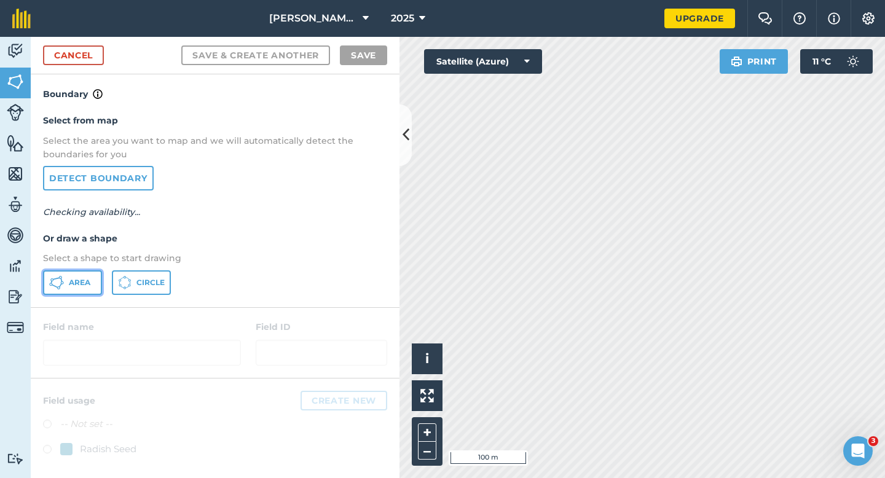
click at [97, 286] on button "Area" at bounding box center [72, 282] width 59 height 25
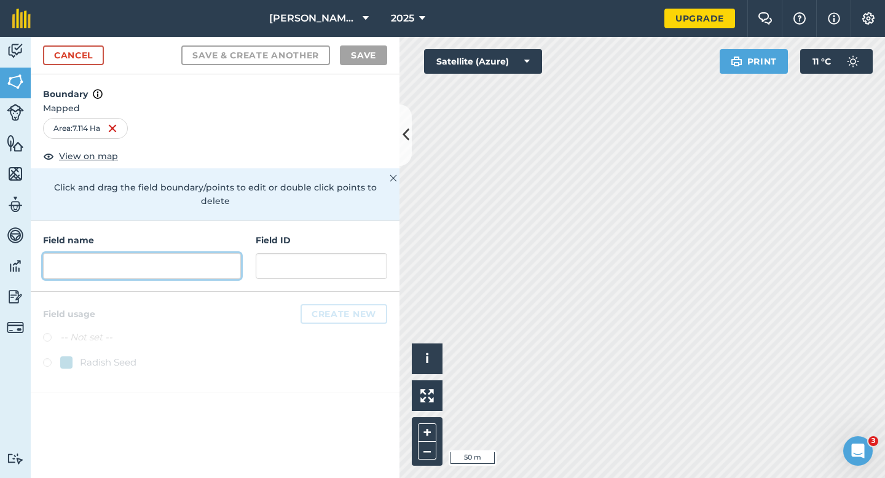
click at [182, 253] on input "text" at bounding box center [142, 266] width 198 height 26
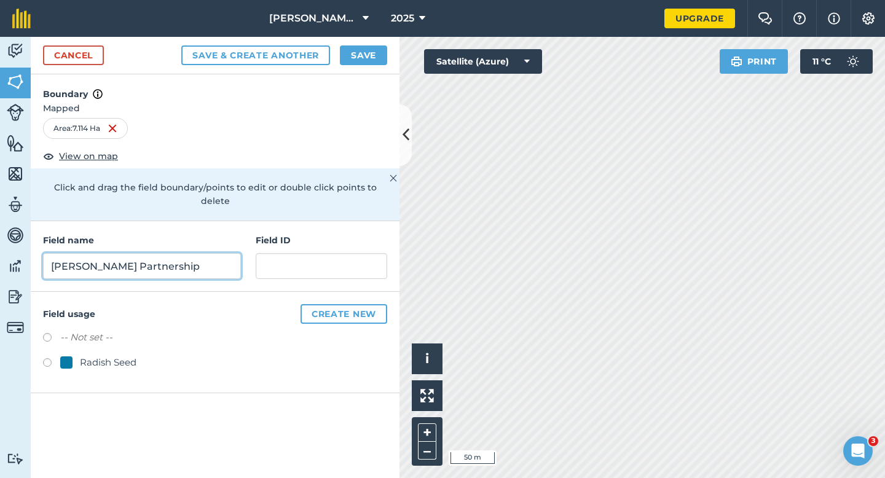
type input "[PERSON_NAME] Partnership"
click at [115, 356] on div "Radish Seed" at bounding box center [108, 362] width 57 height 15
radio input "true"
click at [345, 69] on div "Cancel Save & Create Another Save" at bounding box center [215, 56] width 369 height 38
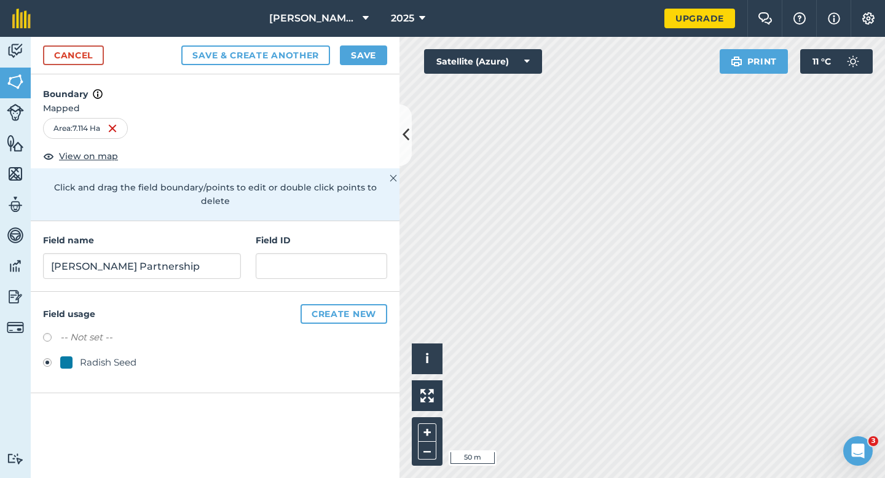
click at [353, 69] on div "Cancel Save & Create Another Save" at bounding box center [215, 56] width 369 height 38
click at [357, 60] on button "Save" at bounding box center [363, 55] width 47 height 20
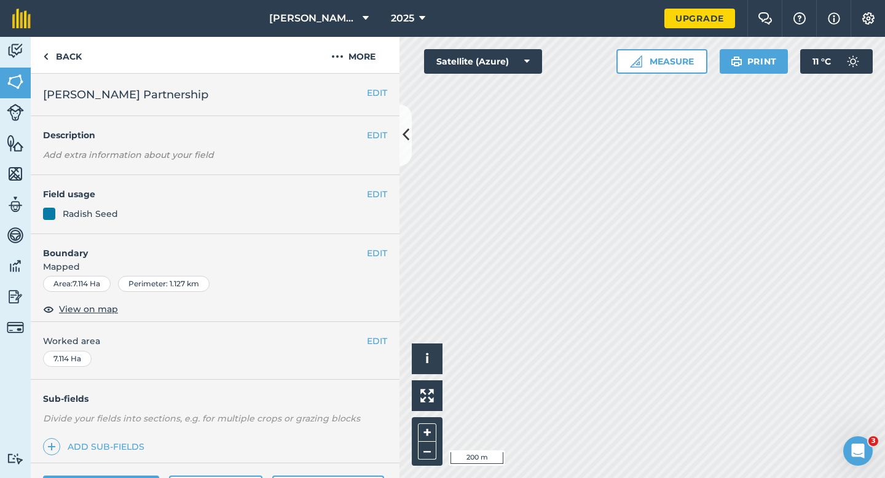
click at [387, 348] on span "Worked area" at bounding box center [215, 341] width 344 height 14
click at [378, 345] on button "EDIT" at bounding box center [377, 341] width 20 height 14
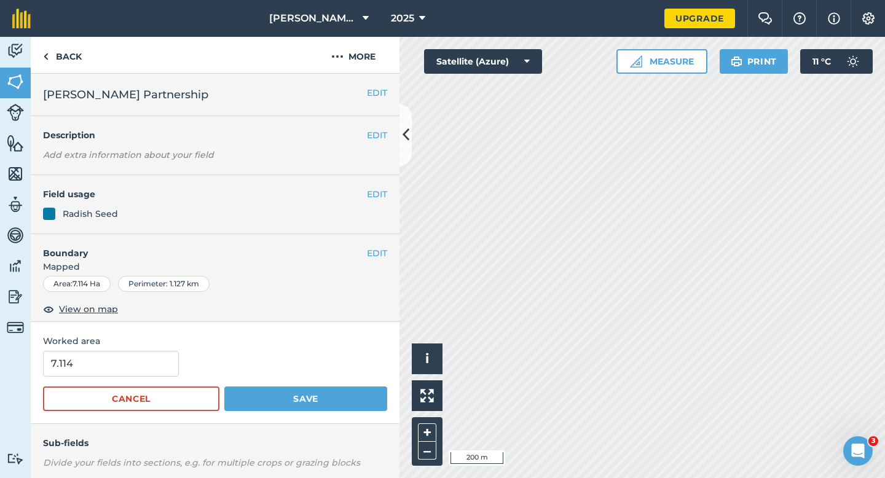
click at [123, 377] on form "7.114 Cancel Save" at bounding box center [215, 381] width 344 height 60
click at [125, 371] on input "7.114" at bounding box center [111, 364] width 136 height 26
type input "7"
click at [224, 387] on button "Save" at bounding box center [305, 399] width 163 height 25
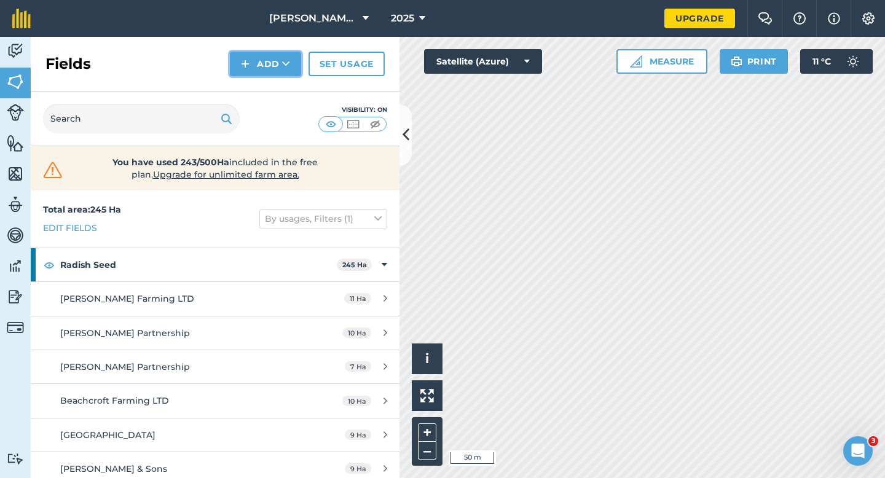
click at [264, 58] on button "Add" at bounding box center [265, 64] width 71 height 25
click at [264, 90] on link "Draw" at bounding box center [266, 91] width 68 height 27
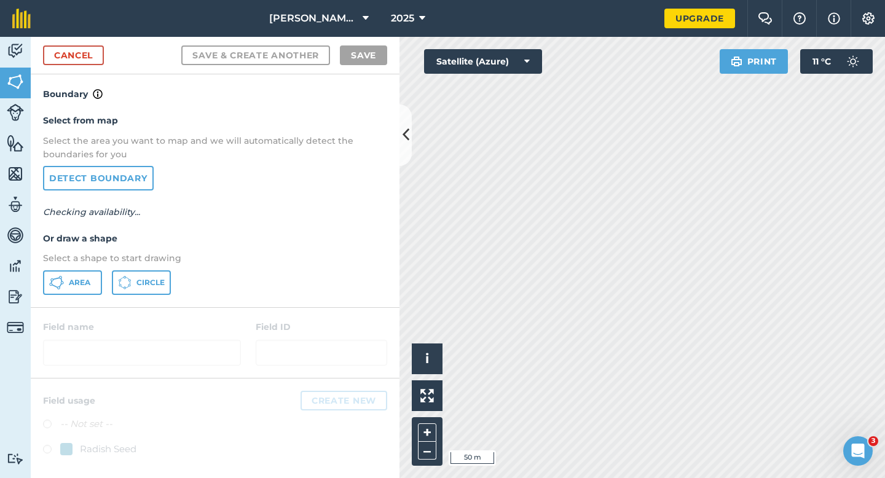
click at [83, 298] on div "Select from map Select the area you want to map and we will automatically detec…" at bounding box center [215, 203] width 369 height 205
click at [84, 284] on span "Area" at bounding box center [80, 283] width 22 height 10
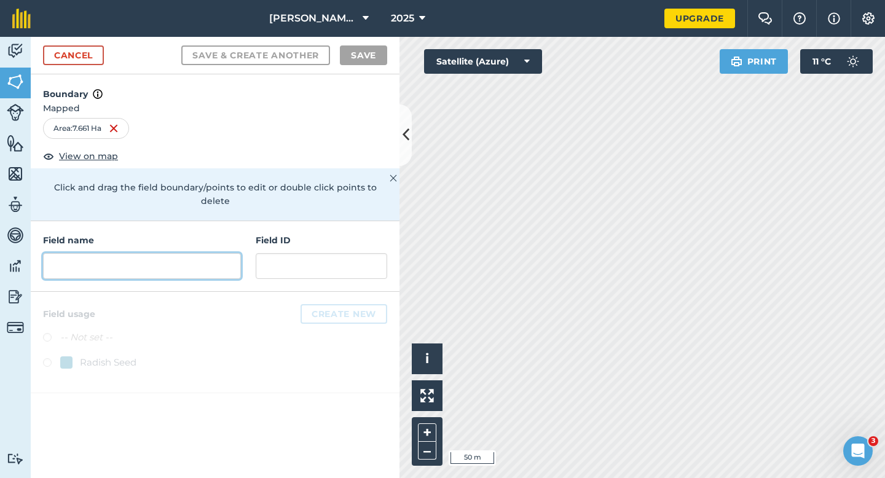
click at [213, 265] on input "text" at bounding box center [142, 266] width 198 height 26
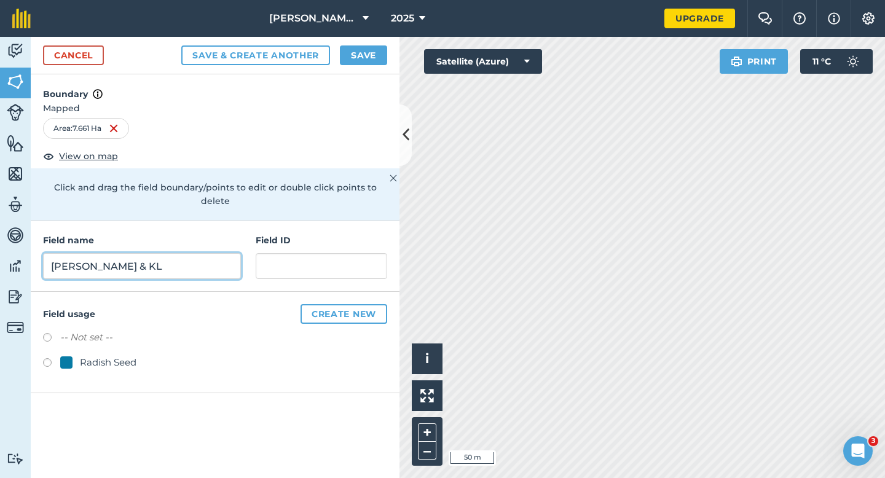
type input "[PERSON_NAME] & KL"
click at [116, 355] on div "Radish Seed" at bounding box center [108, 362] width 57 height 15
click at [365, 55] on button "Save" at bounding box center [363, 55] width 47 height 20
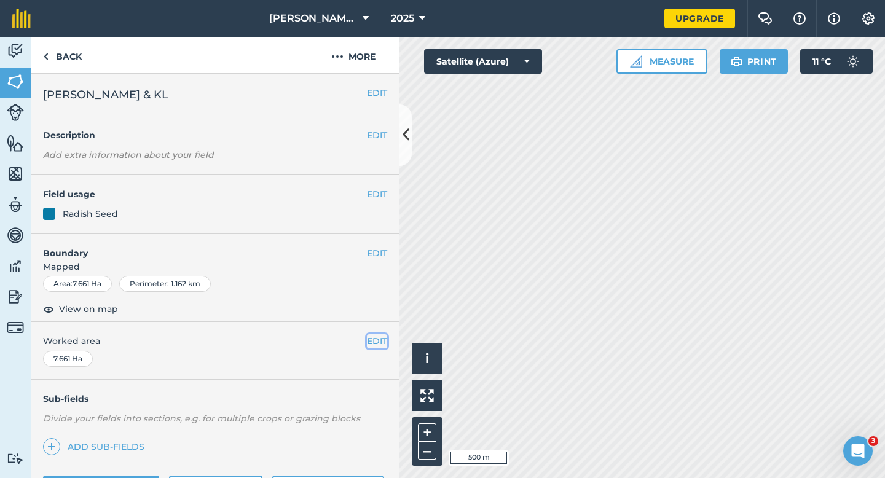
click at [377, 345] on button "EDIT" at bounding box center [377, 341] width 20 height 14
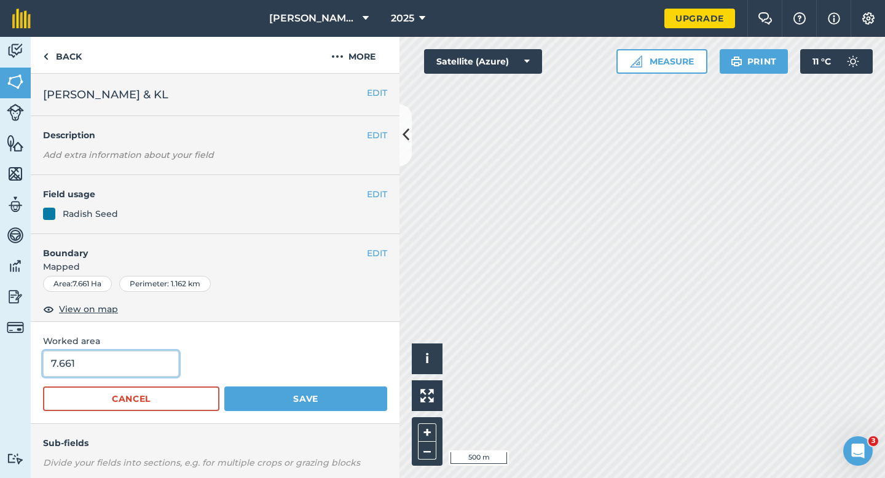
click at [84, 369] on input "7.661" at bounding box center [111, 364] width 136 height 26
click at [224, 387] on button "Save" at bounding box center [305, 399] width 163 height 25
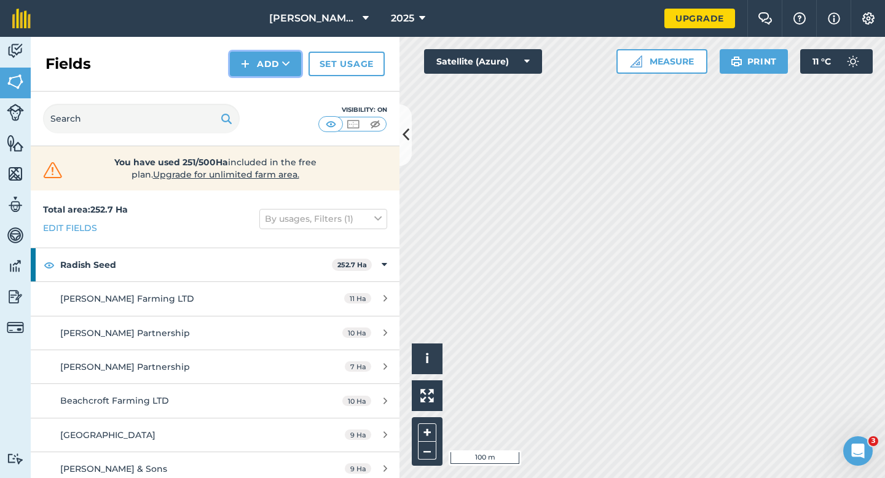
click at [287, 66] on icon at bounding box center [286, 64] width 8 height 12
click at [287, 81] on link "Draw" at bounding box center [266, 91] width 68 height 27
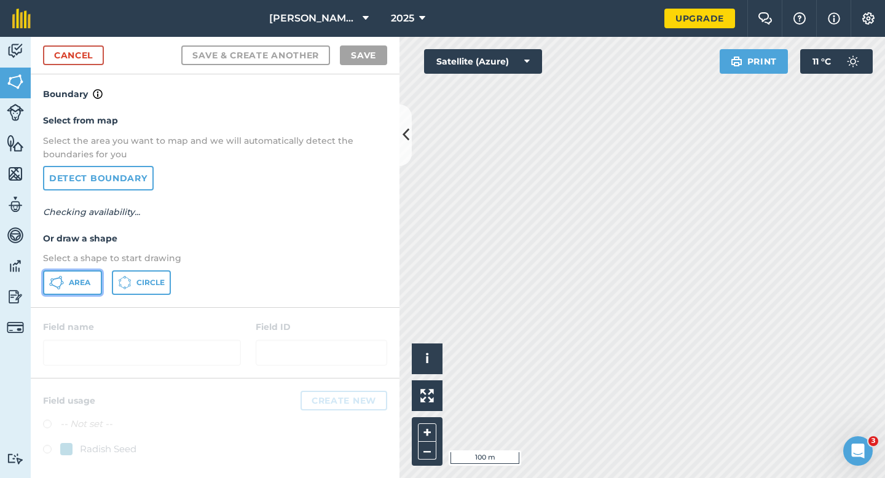
click at [77, 286] on span "Area" at bounding box center [80, 283] width 22 height 10
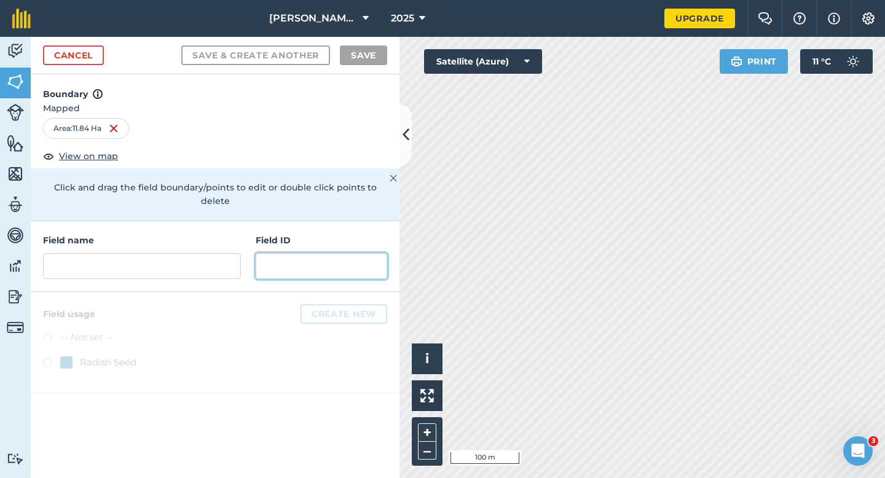
click at [324, 253] on input "text" at bounding box center [322, 266] width 132 height 26
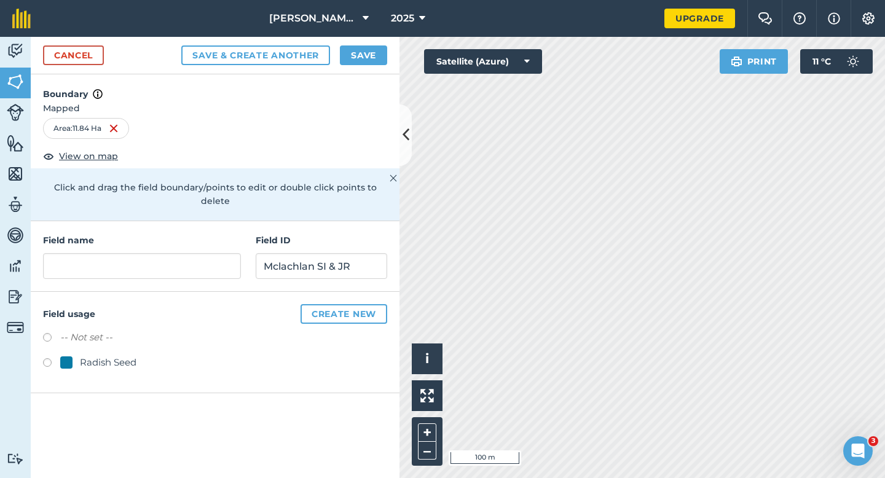
click at [116, 355] on div "Radish Seed" at bounding box center [108, 362] width 57 height 15
click at [349, 253] on input "Mclachlan SI & JR" at bounding box center [322, 266] width 132 height 26
click at [216, 253] on input "text" at bounding box center [142, 266] width 198 height 26
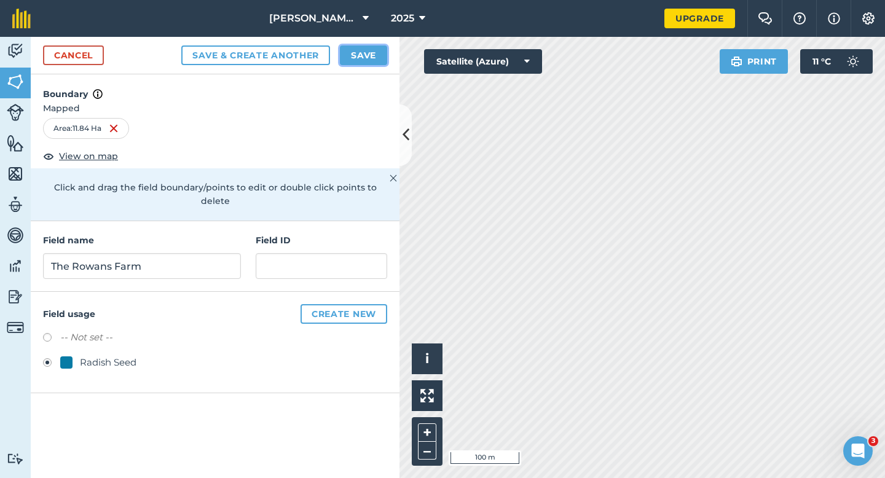
click at [377, 57] on button "Save" at bounding box center [363, 55] width 47 height 20
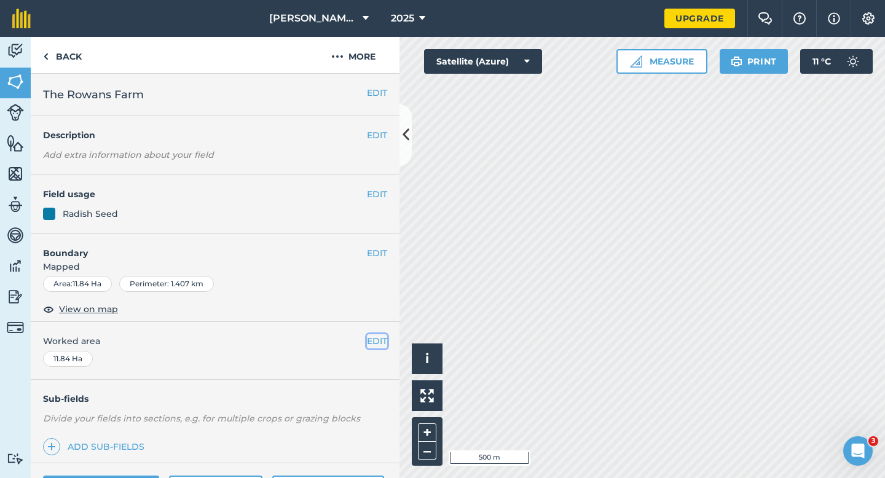
drag, startPoint x: 382, startPoint y: 336, endPoint x: 330, endPoint y: 345, distance: 53.7
click at [382, 336] on button "EDIT" at bounding box center [377, 341] width 20 height 14
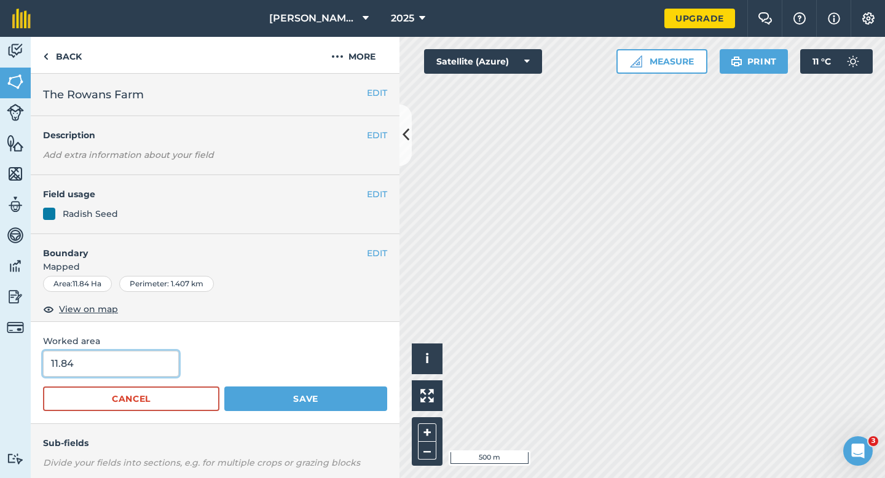
click at [122, 361] on input "11.84" at bounding box center [111, 364] width 136 height 26
click at [224, 387] on button "Save" at bounding box center [305, 399] width 163 height 25
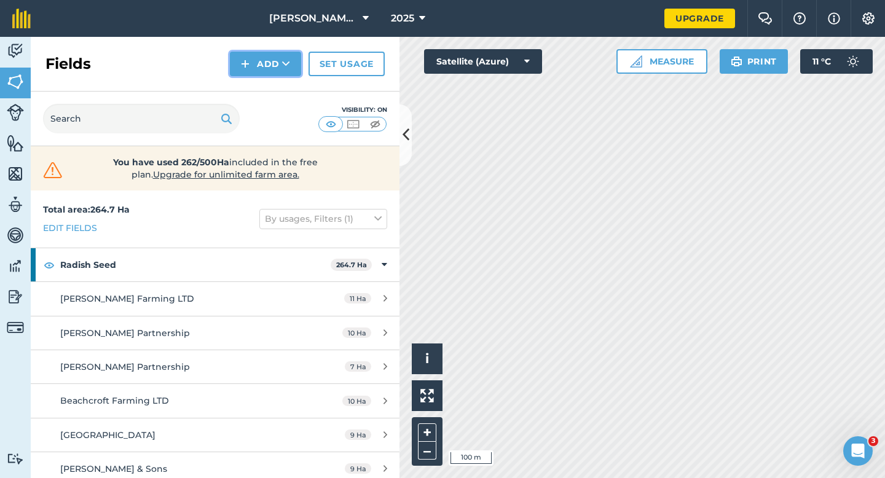
click at [258, 66] on button "Add" at bounding box center [265, 64] width 71 height 25
click at [266, 101] on link "Draw" at bounding box center [266, 91] width 68 height 27
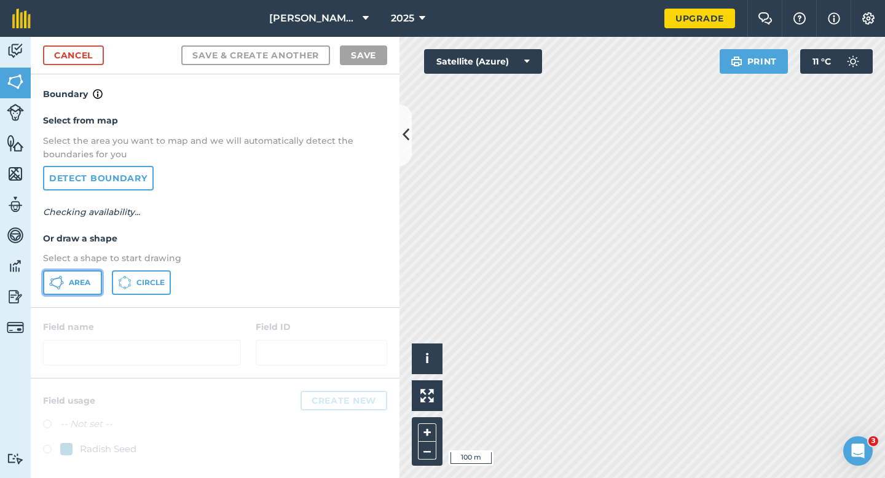
click at [61, 289] on icon at bounding box center [56, 282] width 15 height 15
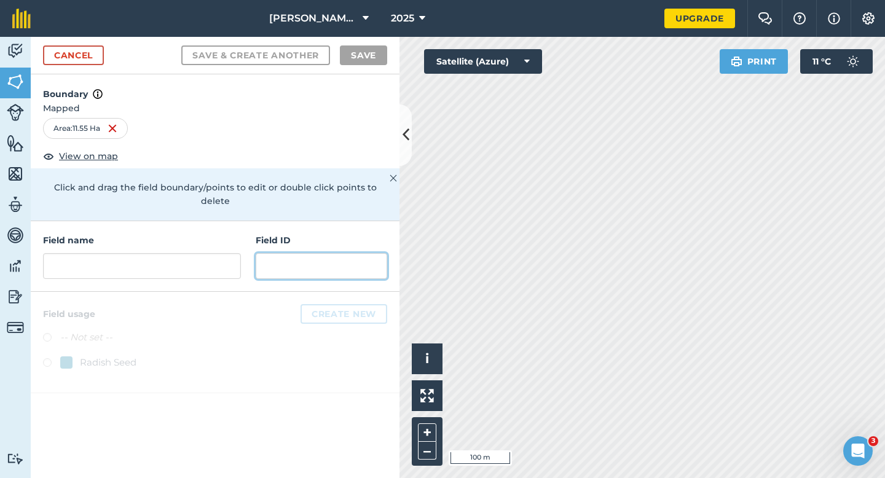
click at [282, 259] on input "text" at bounding box center [322, 266] width 132 height 26
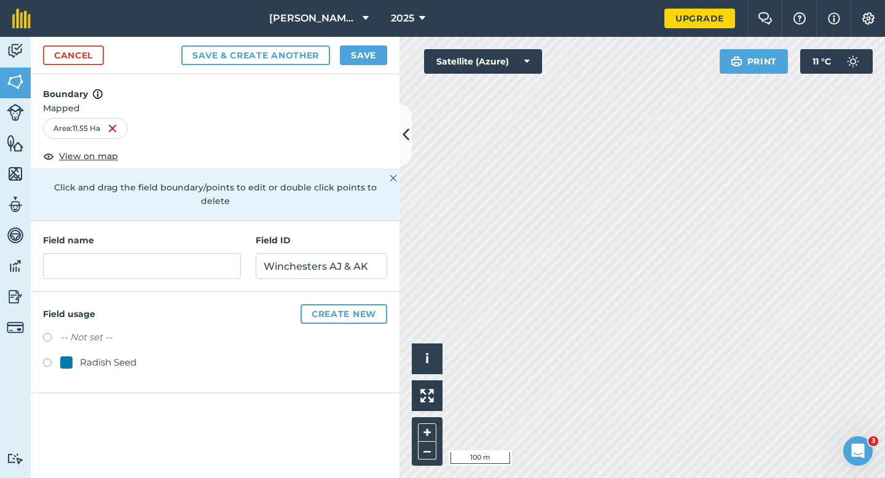
click at [75, 360] on div "Field usage Create new -- Not set -- Radish Seed" at bounding box center [215, 342] width 369 height 101
click at [75, 355] on div "Radish Seed" at bounding box center [98, 362] width 76 height 15
click at [133, 253] on input "text" at bounding box center [142, 266] width 198 height 26
click at [278, 253] on input "Winchesters AJ & AK" at bounding box center [322, 266] width 132 height 26
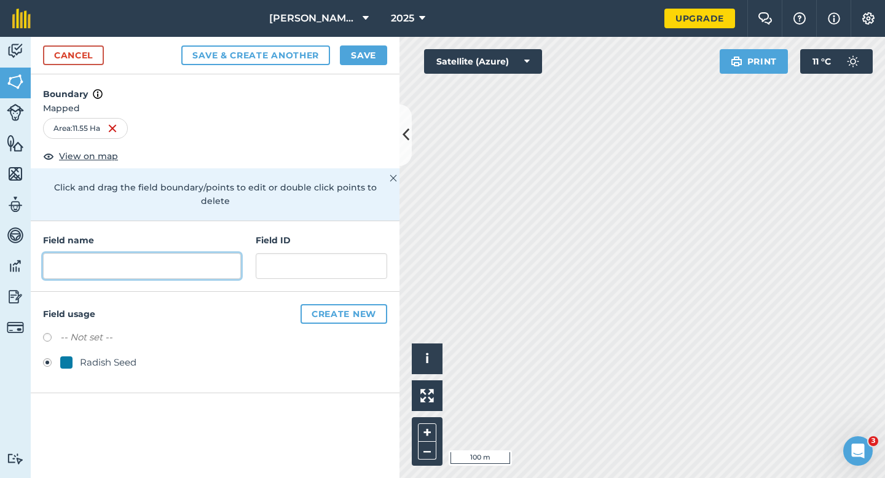
click at [168, 257] on input "text" at bounding box center [142, 266] width 198 height 26
paste input "Winchesters AJ & AK"
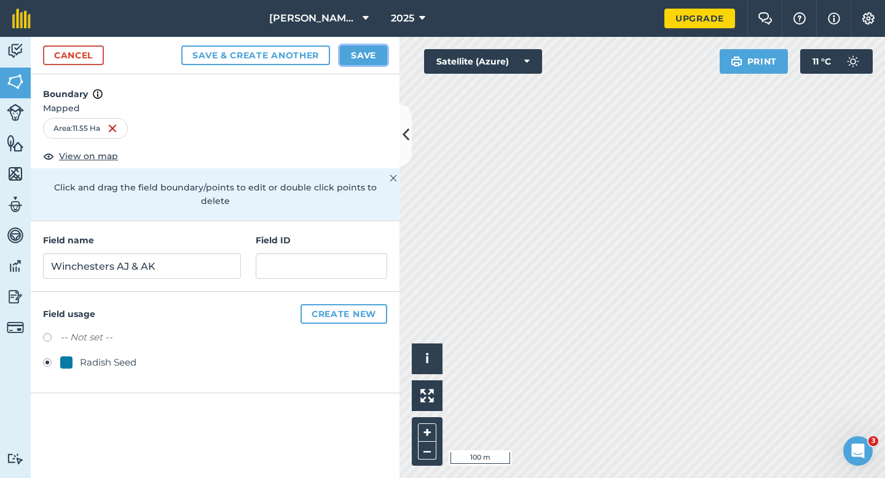
click at [368, 63] on button "Save" at bounding box center [363, 55] width 47 height 20
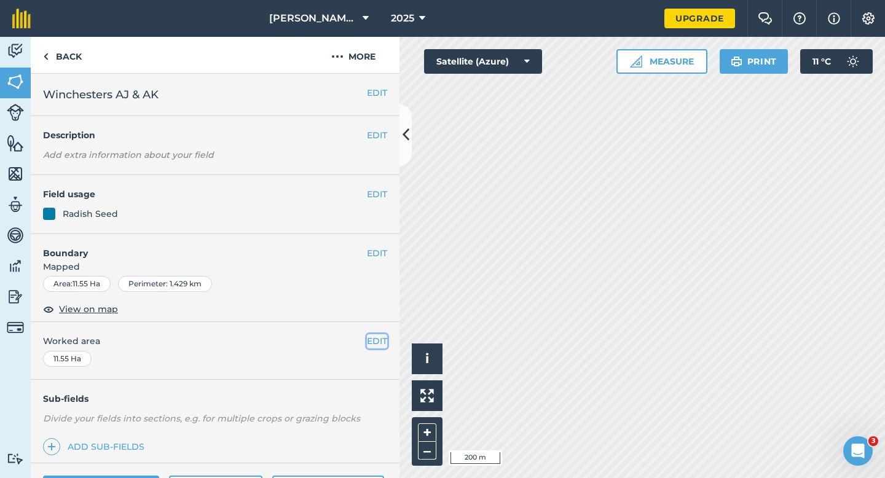
click at [382, 347] on button "EDIT" at bounding box center [377, 341] width 20 height 14
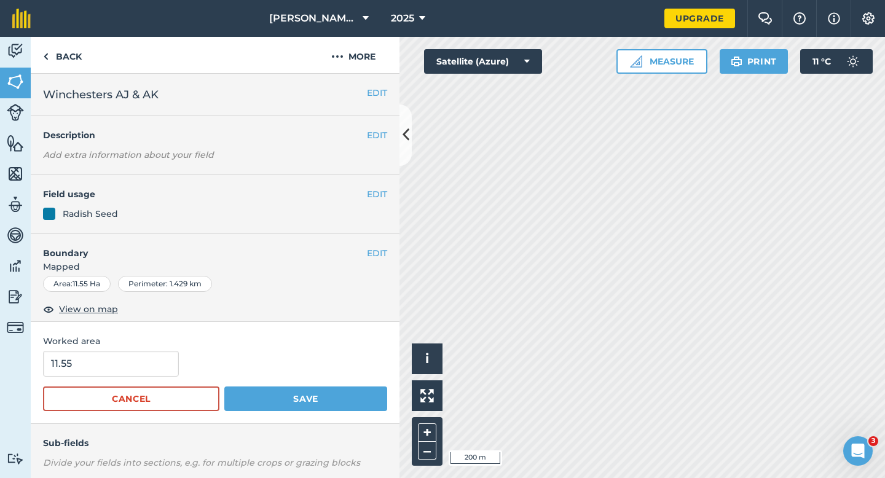
click at [188, 363] on div "11.55" at bounding box center [215, 364] width 344 height 26
click at [159, 363] on input "11.55" at bounding box center [111, 364] width 136 height 26
click at [224, 387] on button "Save" at bounding box center [305, 399] width 163 height 25
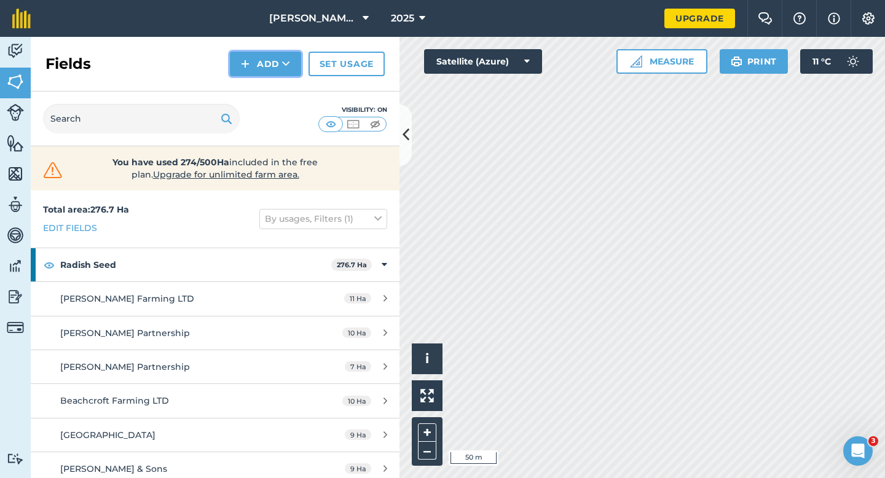
click at [264, 59] on button "Add" at bounding box center [265, 64] width 71 height 25
click at [264, 87] on link "Draw" at bounding box center [266, 91] width 68 height 27
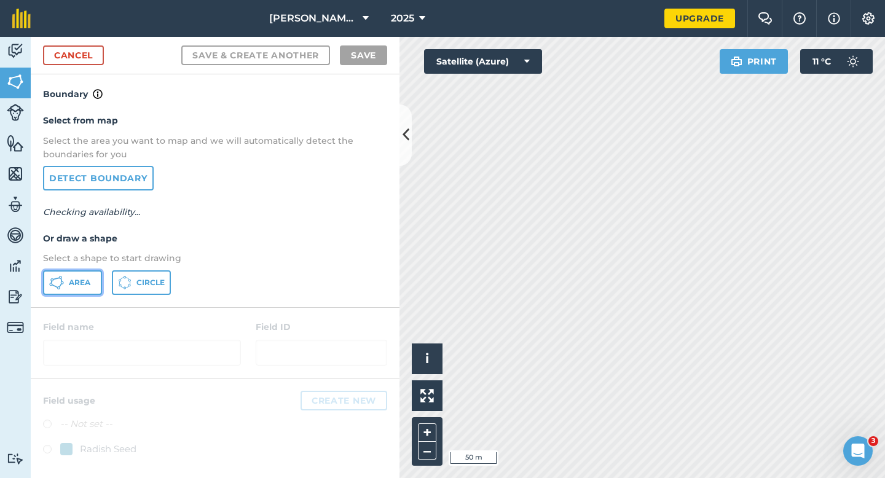
click at [43, 284] on button "Area" at bounding box center [72, 282] width 59 height 25
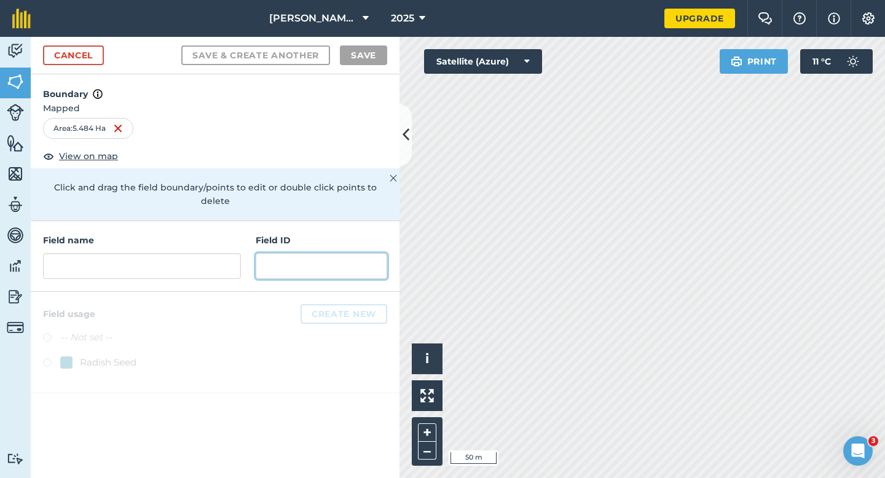
click at [322, 253] on input "text" at bounding box center [322, 266] width 132 height 26
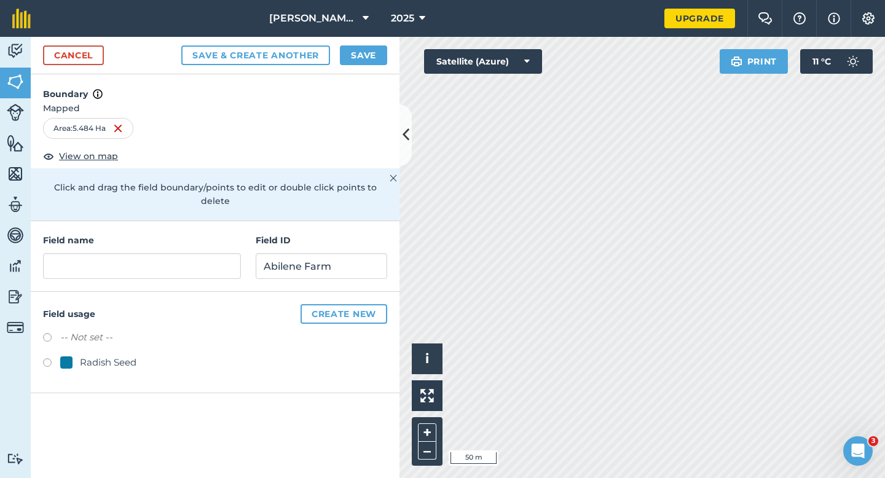
click at [122, 341] on div "-- Not set -- Radish Seed" at bounding box center [215, 351] width 344 height 43
click at [202, 255] on input "text" at bounding box center [142, 266] width 198 height 26
drag, startPoint x: 321, startPoint y: 254, endPoint x: 263, endPoint y: 242, distance: 59.6
click at [263, 253] on input "Abilene Farm" at bounding box center [322, 266] width 132 height 26
click at [218, 270] on div "Field name Field ID" at bounding box center [215, 256] width 369 height 71
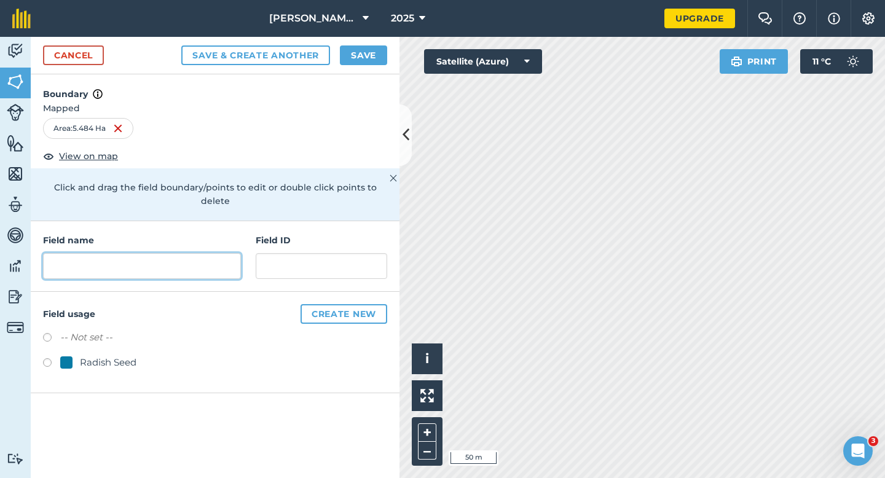
click at [216, 254] on input "text" at bounding box center [142, 266] width 198 height 26
paste input "Abilene Farm"
click at [117, 339] on div "-- Not set -- Radish Seed" at bounding box center [215, 351] width 344 height 43
click at [117, 355] on div "Radish Seed" at bounding box center [108, 362] width 57 height 15
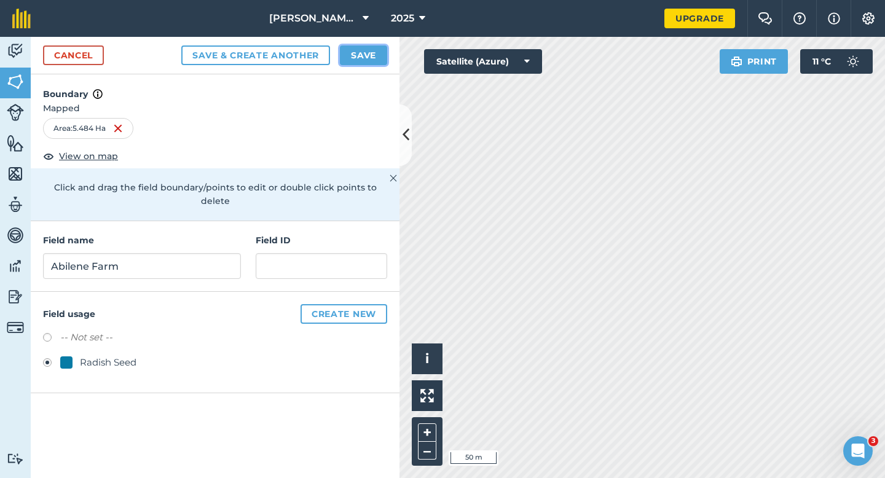
click at [351, 52] on button "Save" at bounding box center [363, 55] width 47 height 20
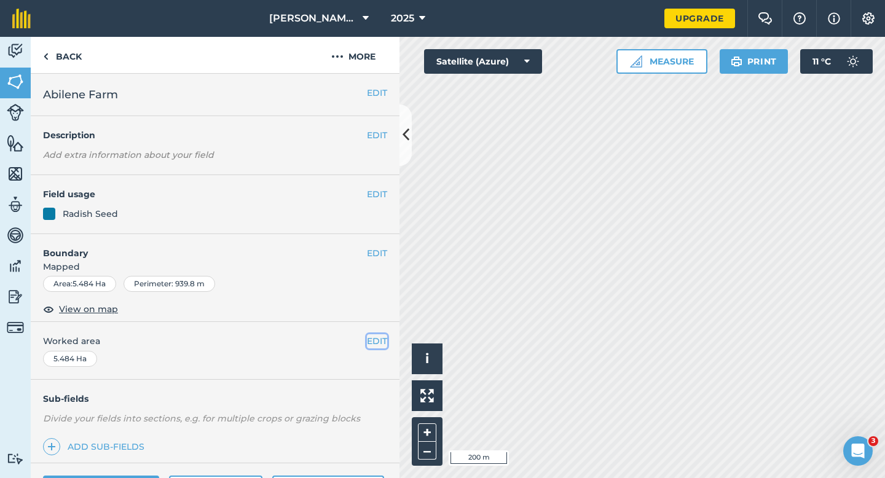
click at [376, 341] on button "EDIT" at bounding box center [377, 341] width 20 height 14
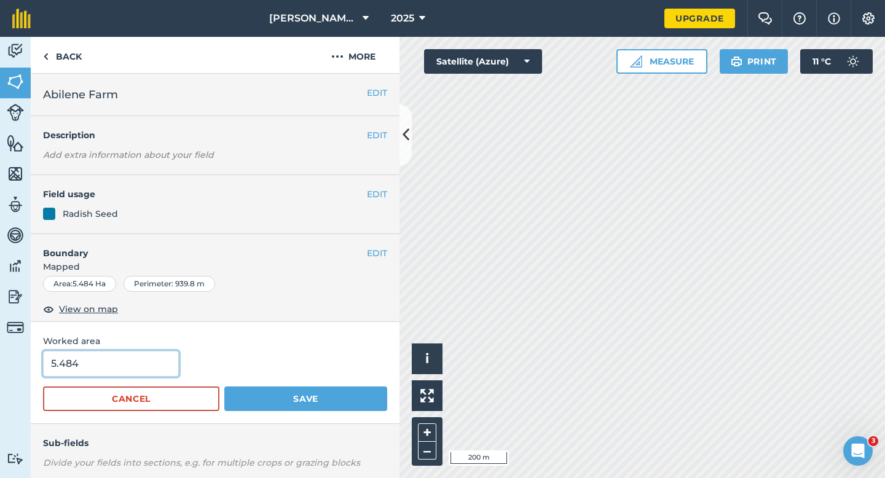
click at [135, 365] on input "5.484" at bounding box center [111, 364] width 136 height 26
click at [224, 387] on button "Save" at bounding box center [305, 399] width 163 height 25
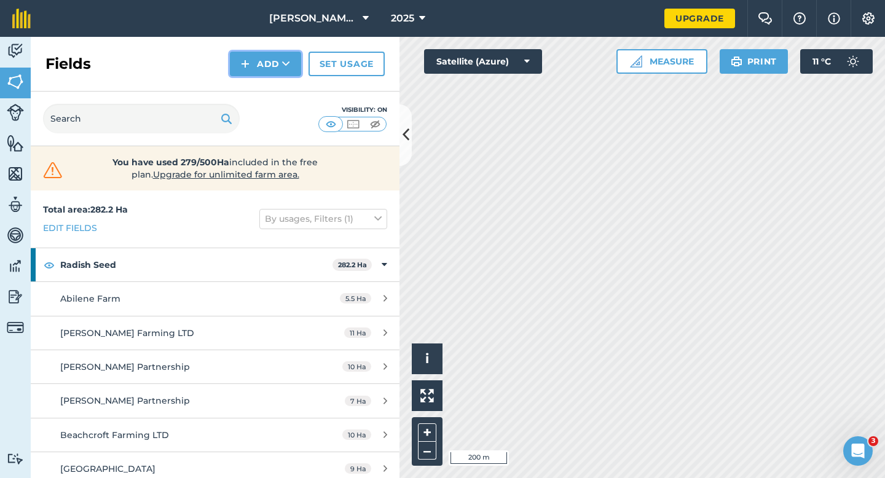
click at [251, 53] on button "Add" at bounding box center [265, 64] width 71 height 25
click at [256, 92] on link "Draw" at bounding box center [266, 91] width 68 height 27
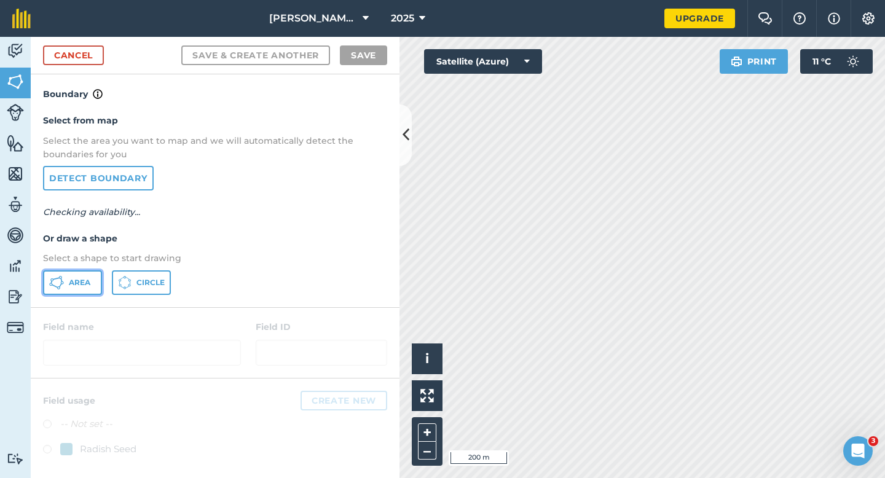
click at [85, 277] on button "Area" at bounding box center [72, 282] width 59 height 25
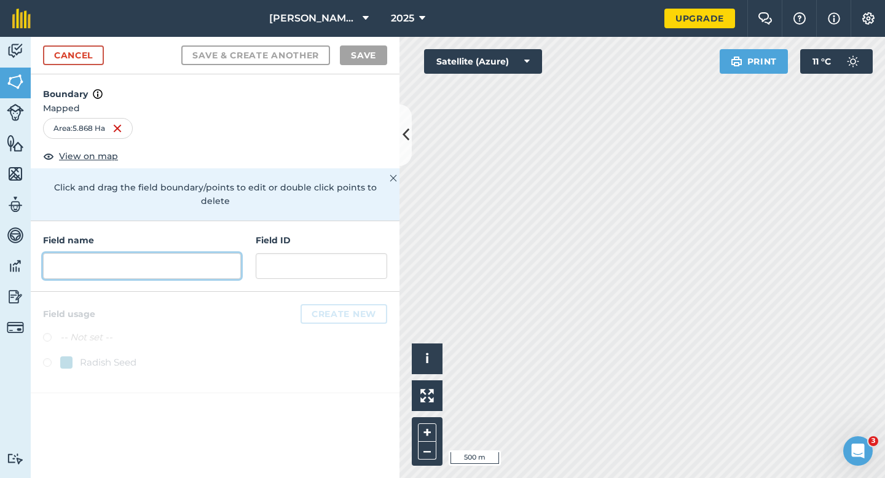
click at [201, 256] on input "text" at bounding box center [142, 266] width 198 height 26
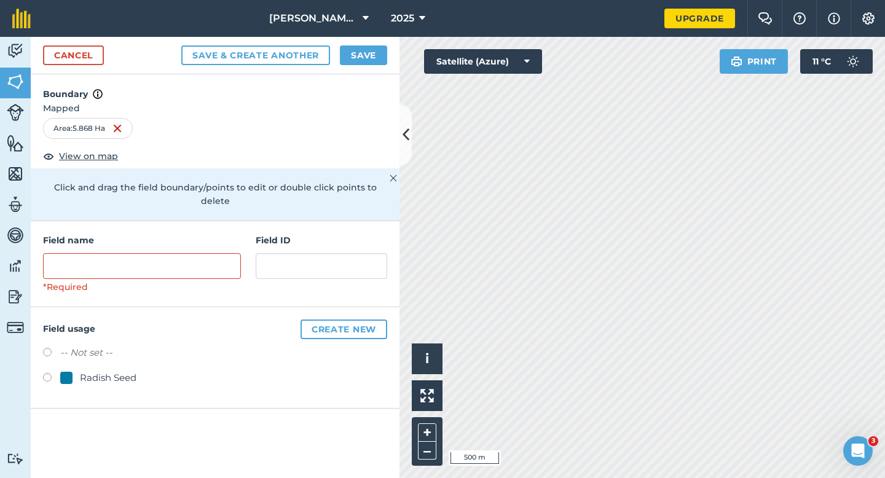
click at [132, 371] on div "Radish Seed" at bounding box center [108, 378] width 57 height 15
click at [169, 261] on input "text" at bounding box center [142, 266] width 198 height 26
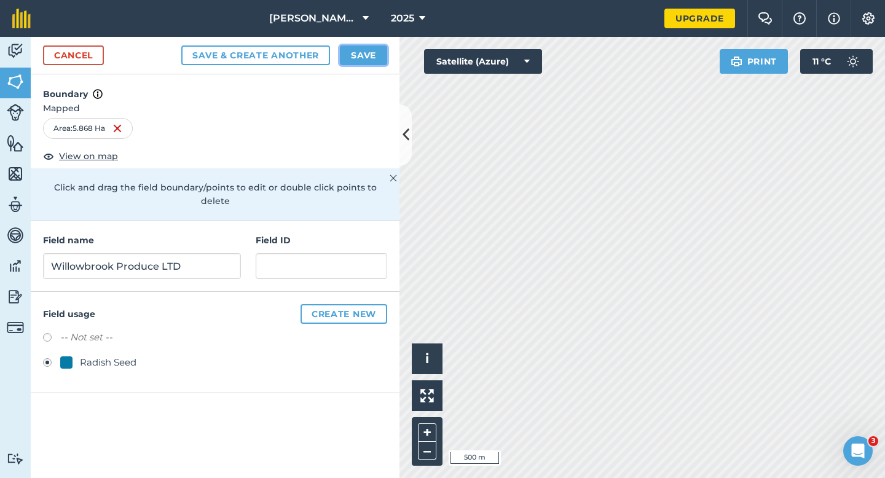
click at [353, 59] on button "Save" at bounding box center [363, 55] width 47 height 20
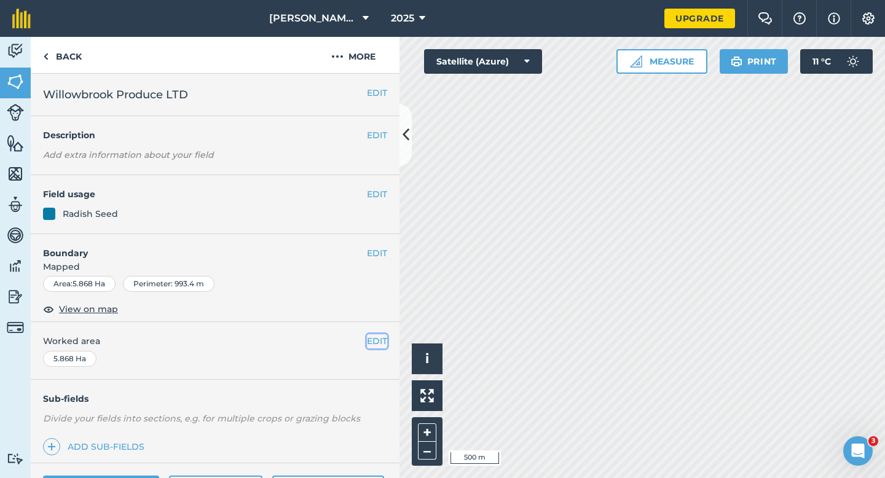
click at [380, 347] on button "EDIT" at bounding box center [377, 341] width 20 height 14
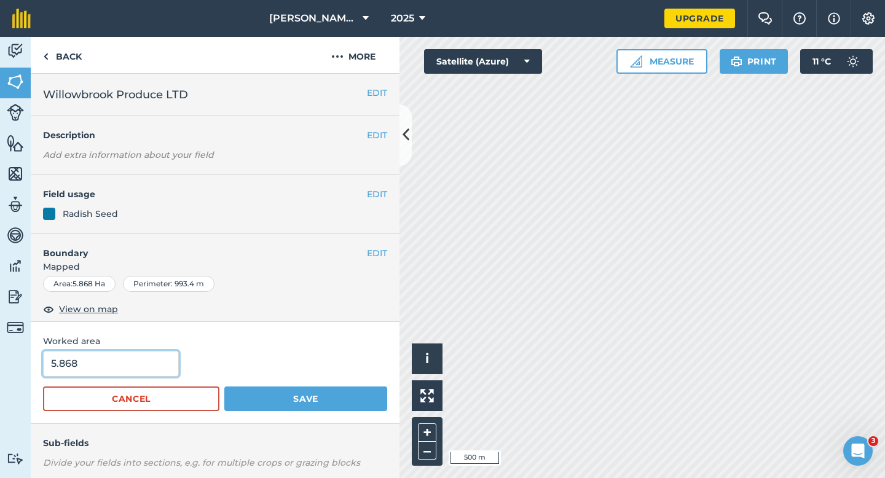
click at [123, 365] on input "5.868" at bounding box center [111, 364] width 136 height 26
click at [224, 387] on button "Save" at bounding box center [305, 399] width 163 height 25
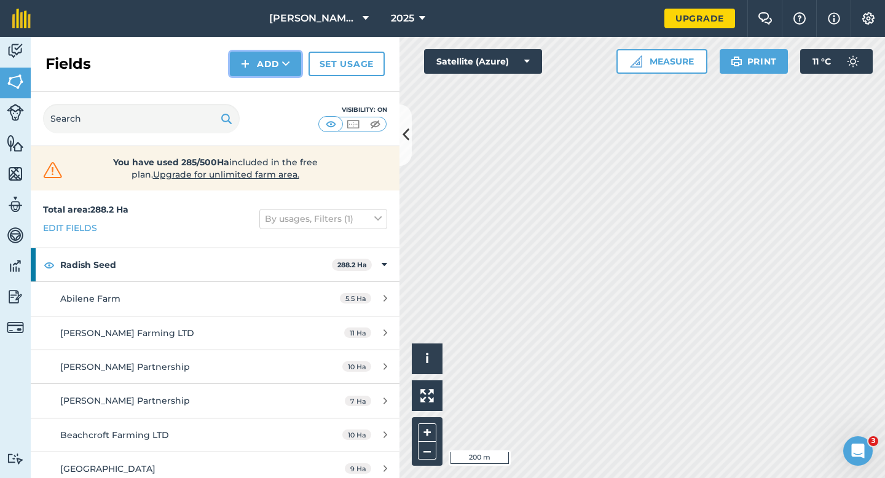
click at [273, 71] on button "Add" at bounding box center [265, 64] width 71 height 25
click at [273, 85] on link "Draw" at bounding box center [266, 91] width 68 height 27
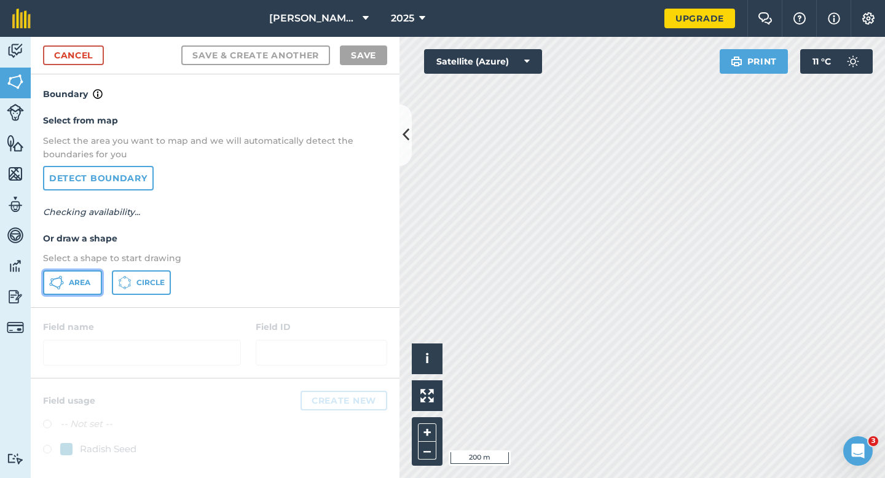
click at [74, 277] on button "Area" at bounding box center [72, 282] width 59 height 25
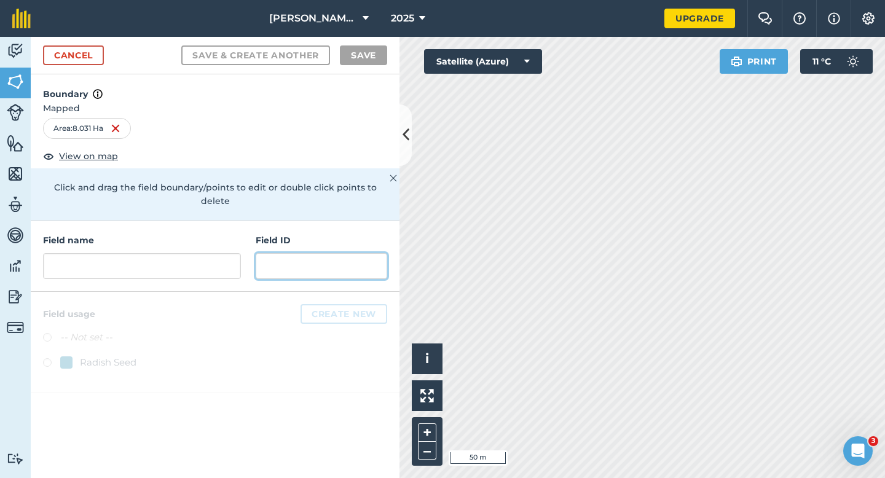
click at [272, 257] on input "text" at bounding box center [322, 266] width 132 height 26
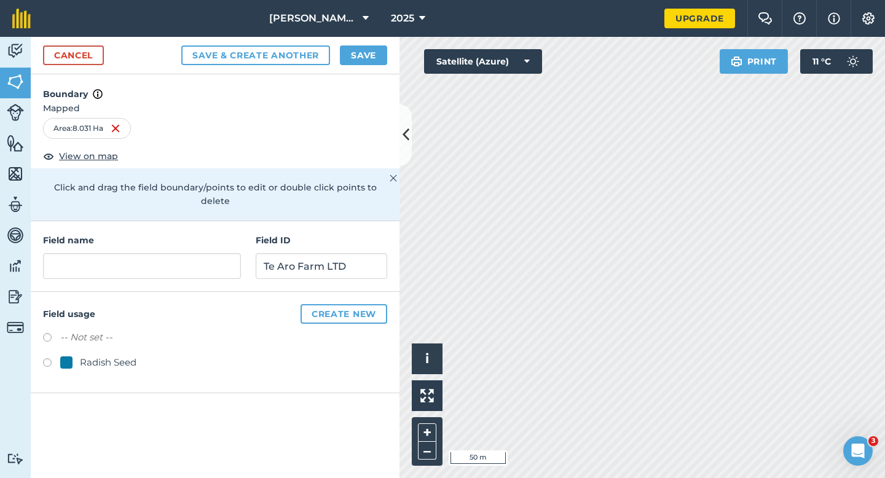
click at [110, 355] on div "Radish Seed" at bounding box center [108, 362] width 57 height 15
click at [319, 253] on input "Te Aro Farm LTD" at bounding box center [322, 266] width 132 height 26
click at [218, 256] on input "text" at bounding box center [142, 266] width 198 height 26
paste input "Te Aro Farm LTD"
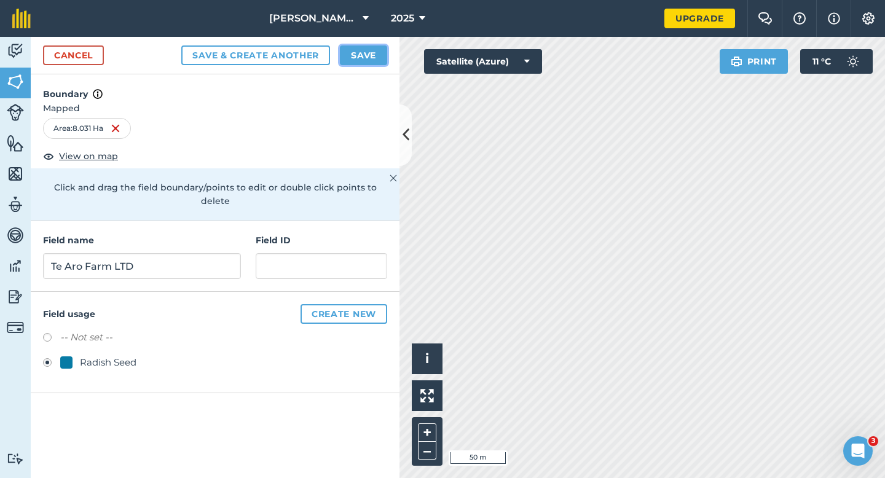
click at [377, 63] on button "Save" at bounding box center [363, 55] width 47 height 20
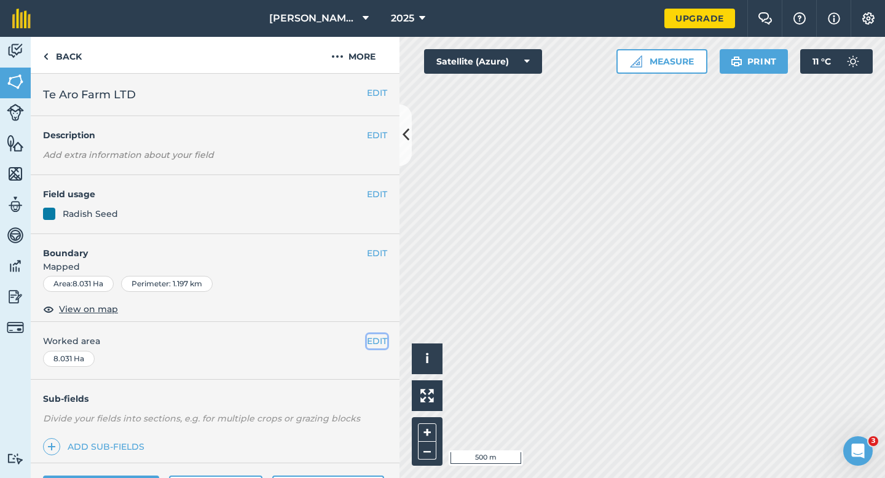
click at [375, 344] on button "EDIT" at bounding box center [377, 341] width 20 height 14
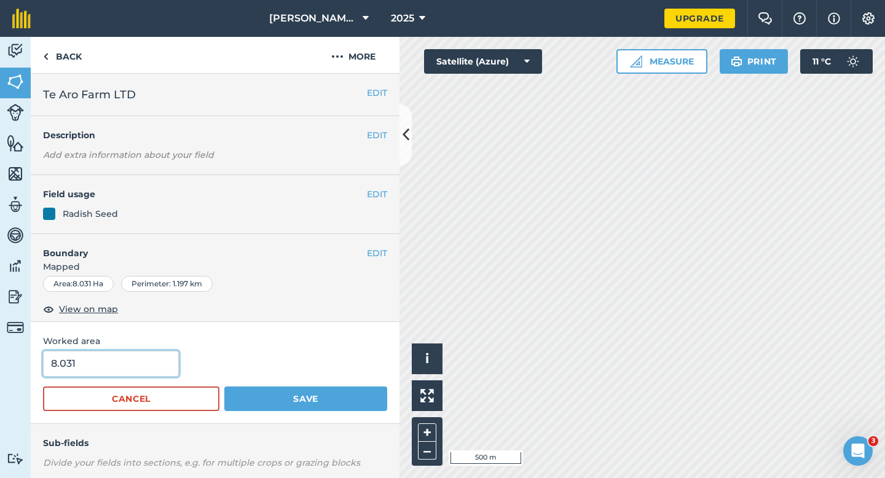
click at [138, 371] on input "8.031" at bounding box center [111, 364] width 136 height 26
click at [224, 387] on button "Save" at bounding box center [305, 399] width 163 height 25
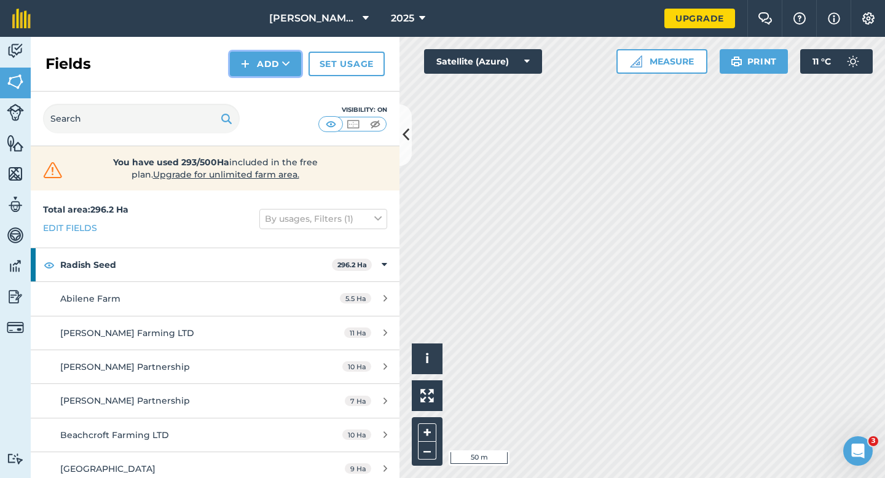
click at [275, 69] on button "Add" at bounding box center [265, 64] width 71 height 25
click at [275, 93] on link "Draw" at bounding box center [266, 91] width 68 height 27
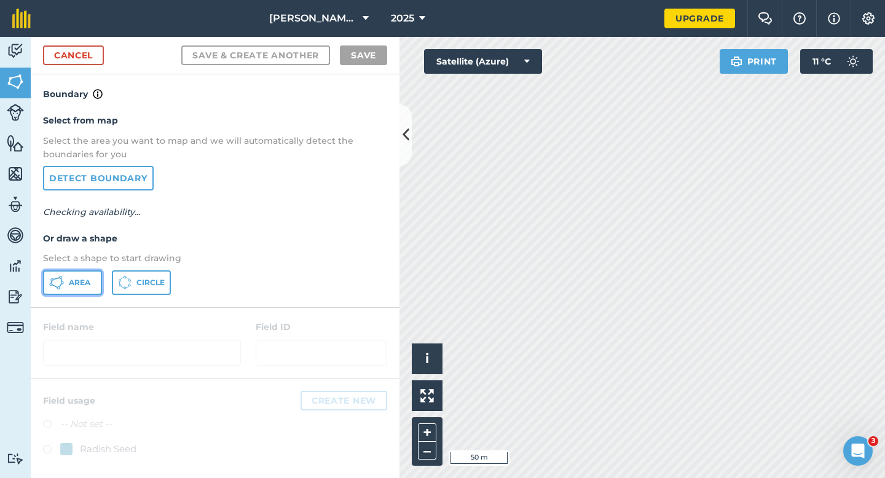
click at [71, 291] on button "Area" at bounding box center [72, 282] width 59 height 25
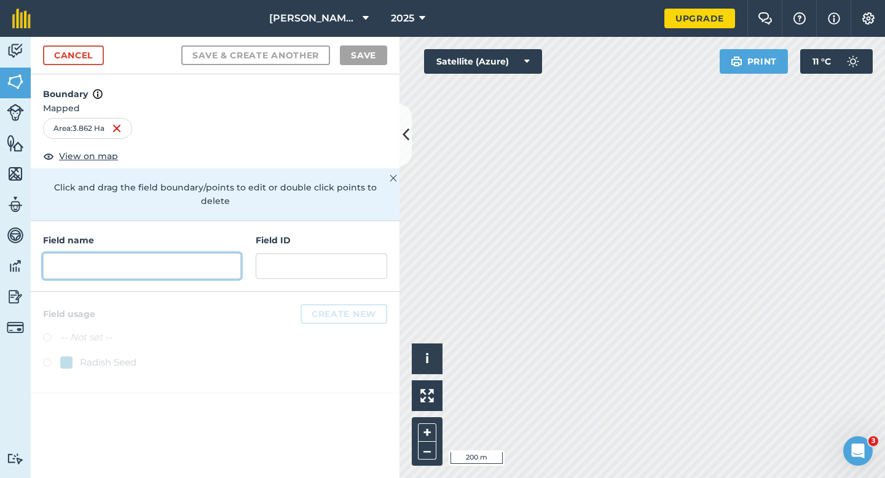
click at [203, 253] on input "text" at bounding box center [142, 266] width 198 height 26
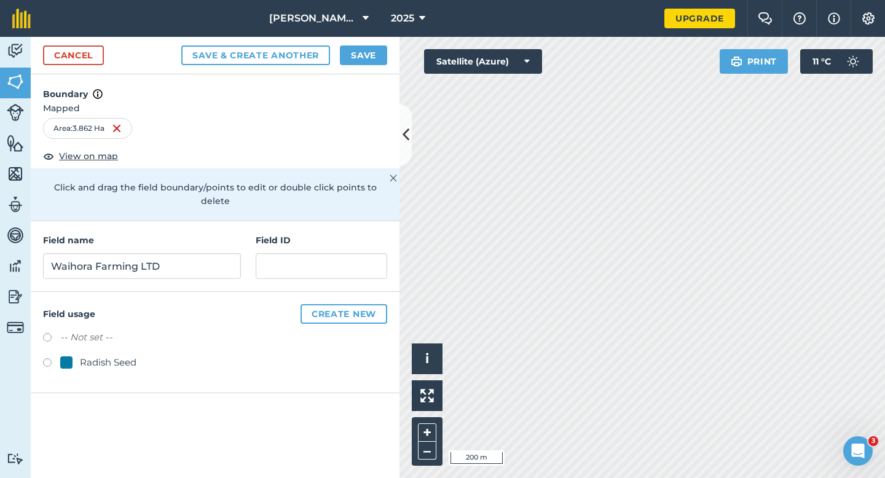
click at [99, 355] on div "Radish Seed" at bounding box center [108, 362] width 57 height 15
click at [353, 63] on button "Save" at bounding box center [363, 55] width 47 height 20
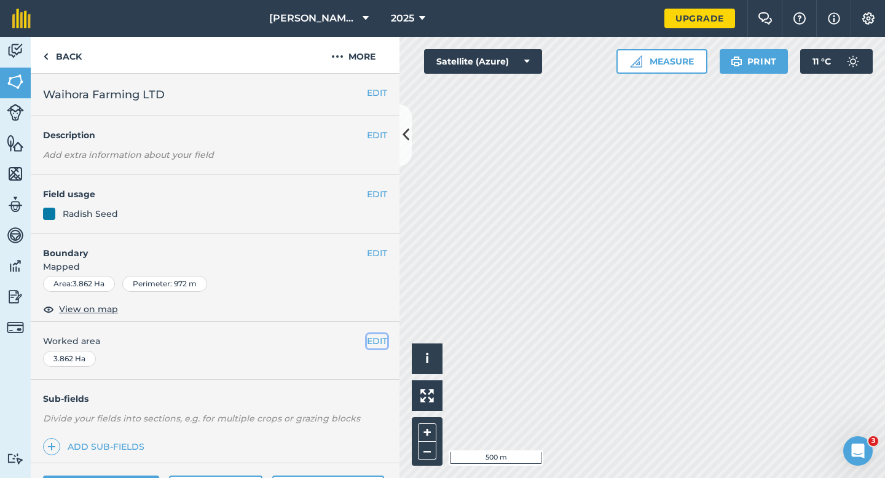
click at [369, 338] on button "EDIT" at bounding box center [377, 341] width 20 height 14
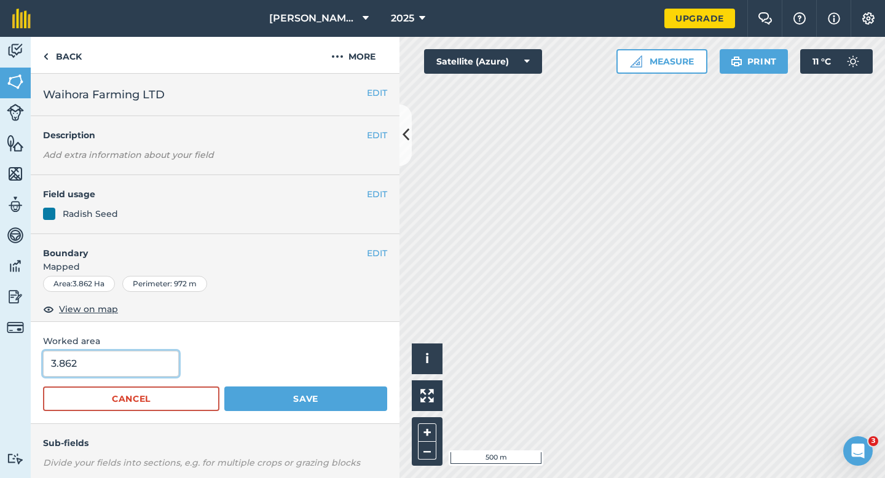
click at [103, 373] on input "3.862" at bounding box center [111, 364] width 136 height 26
click at [224, 387] on button "Save" at bounding box center [305, 399] width 163 height 25
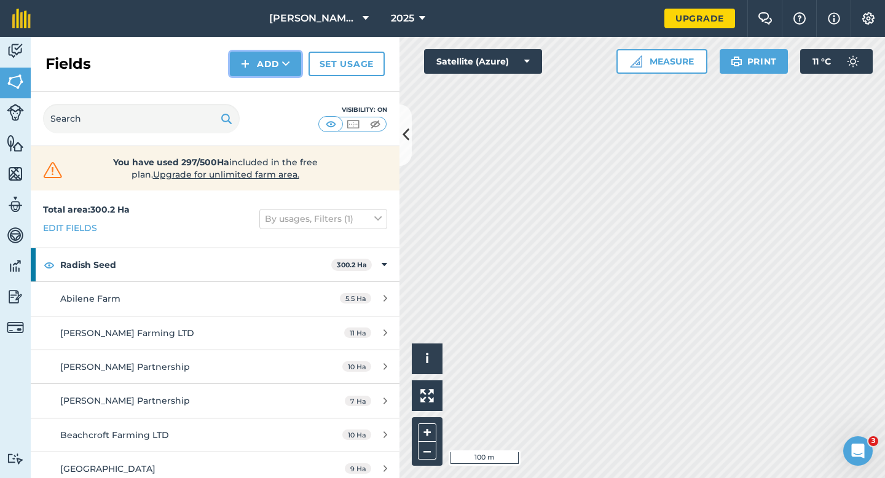
click at [274, 62] on button "Add" at bounding box center [265, 64] width 71 height 25
click at [274, 79] on link "Draw" at bounding box center [266, 91] width 68 height 27
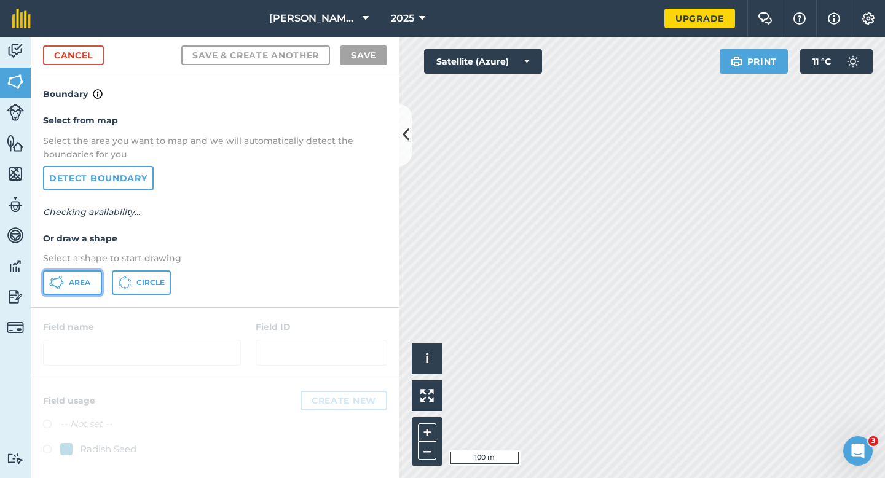
click at [82, 278] on span "Area" at bounding box center [80, 283] width 22 height 10
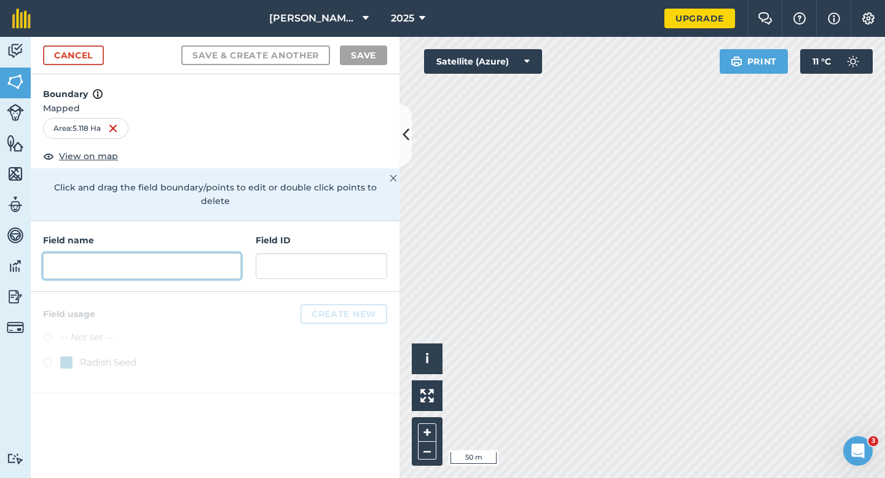
click at [230, 256] on input "text" at bounding box center [142, 266] width 198 height 26
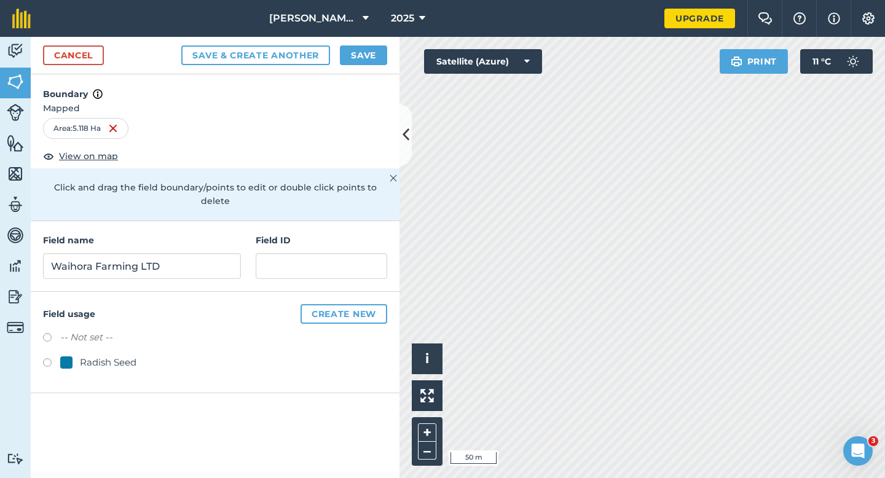
click at [132, 355] on div "Radish Seed" at bounding box center [108, 362] width 57 height 15
click at [356, 55] on button "Save" at bounding box center [363, 55] width 47 height 20
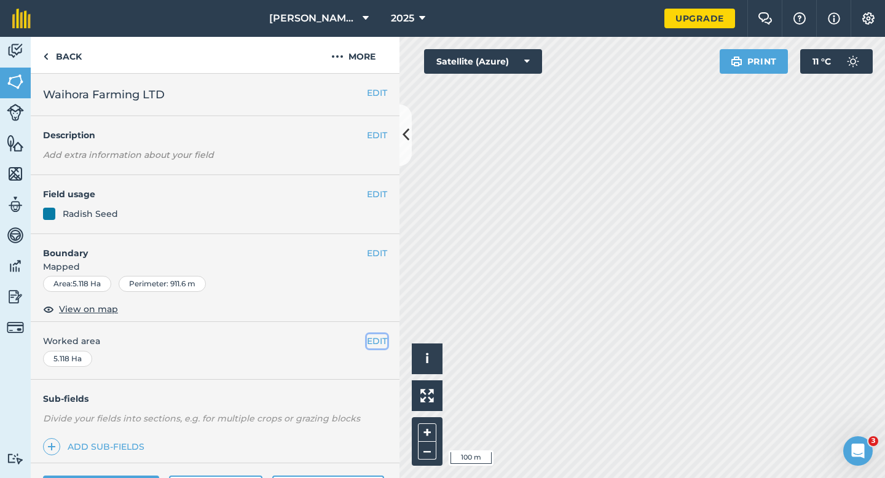
click at [378, 336] on button "EDIT" at bounding box center [377, 341] width 20 height 14
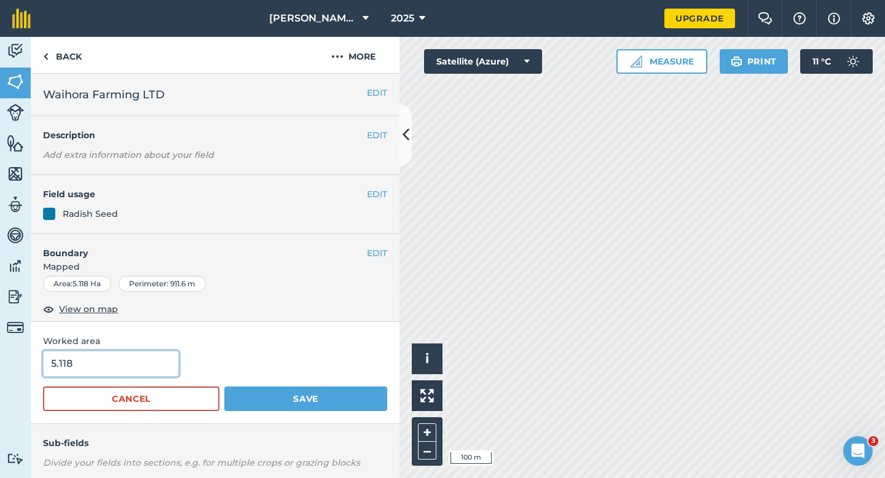
click at [159, 375] on input "5.118" at bounding box center [111, 364] width 136 height 26
click at [224, 387] on button "Save" at bounding box center [305, 399] width 163 height 25
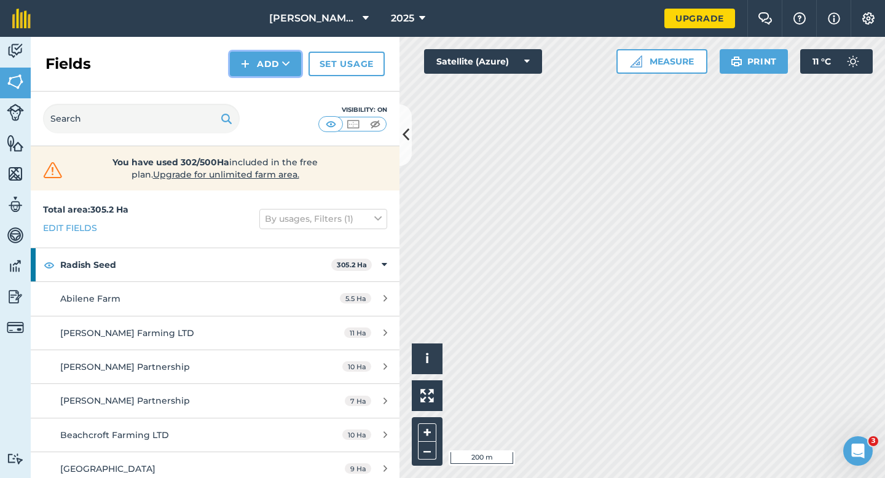
click at [250, 68] on button "Add" at bounding box center [265, 64] width 71 height 25
click at [256, 82] on link "Draw" at bounding box center [266, 91] width 68 height 27
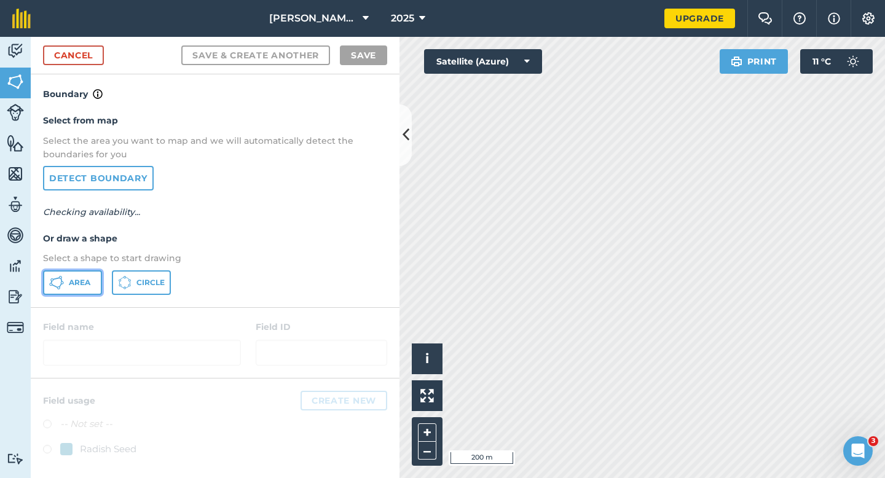
click at [92, 293] on button "Area" at bounding box center [72, 282] width 59 height 25
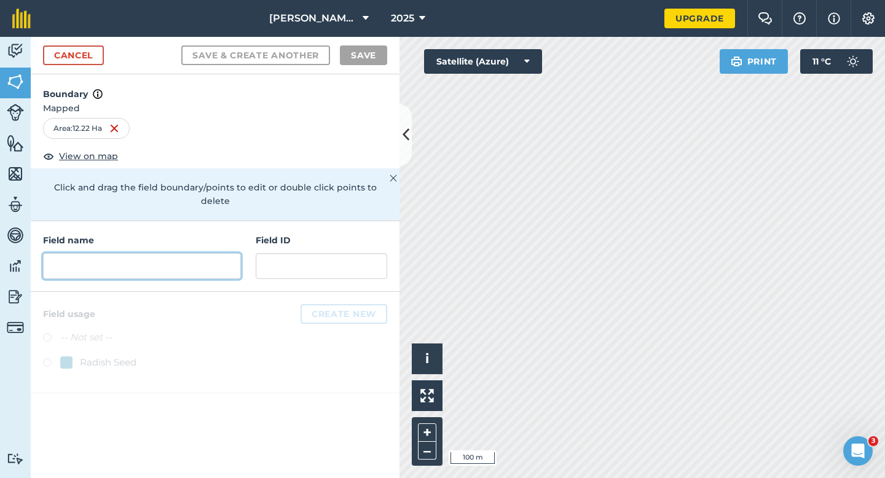
click at [193, 256] on input "text" at bounding box center [142, 266] width 198 height 26
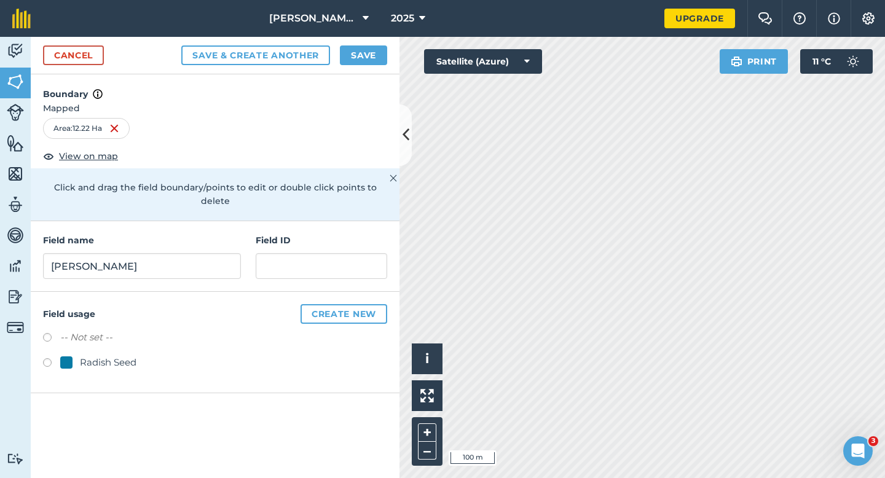
click at [101, 355] on div "Radish Seed" at bounding box center [108, 362] width 57 height 15
click at [366, 53] on button "Save" at bounding box center [363, 55] width 47 height 20
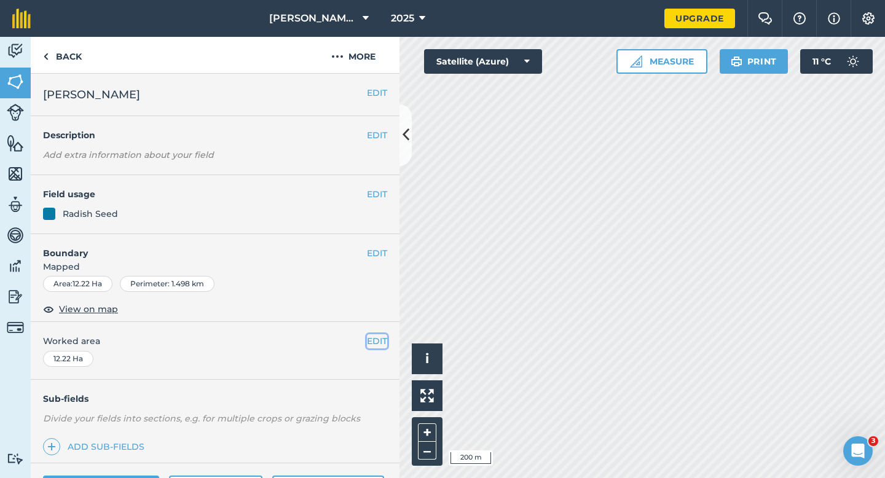
click at [380, 345] on button "EDIT" at bounding box center [377, 341] width 20 height 14
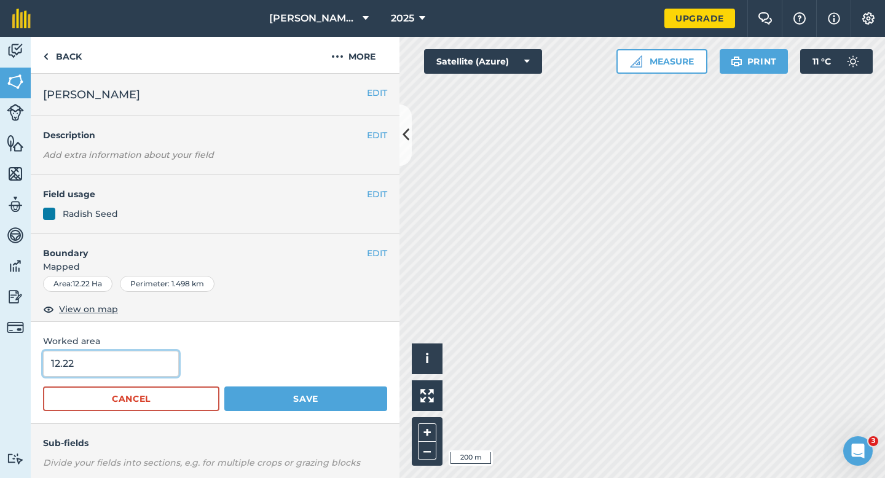
click at [138, 369] on input "12.22" at bounding box center [111, 364] width 136 height 26
click at [224, 387] on button "Save" at bounding box center [305, 399] width 163 height 25
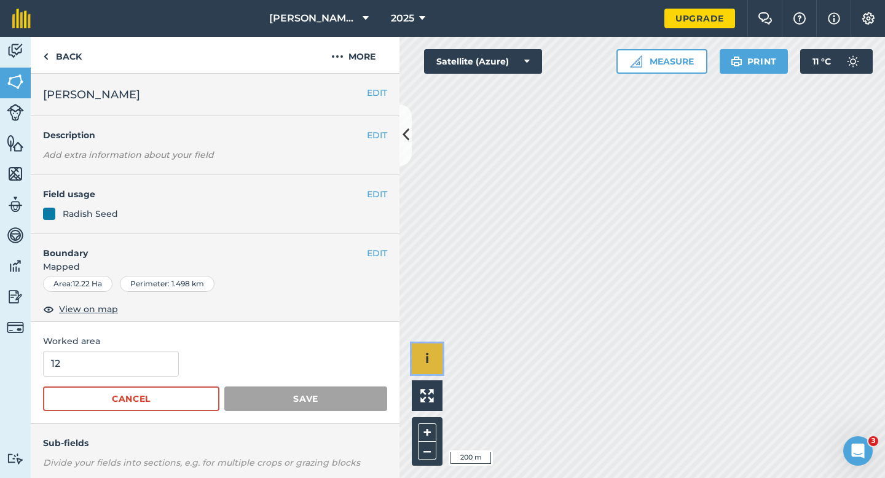
click at [425, 361] on span "i" at bounding box center [427, 358] width 4 height 15
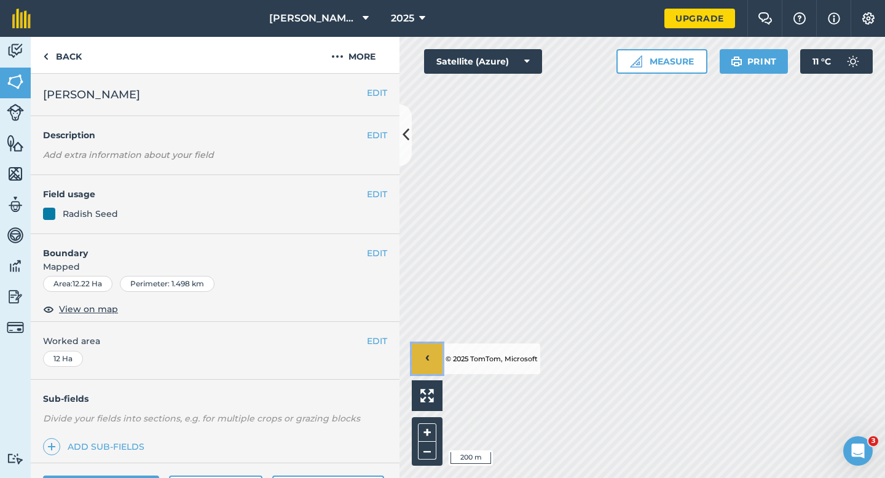
click at [430, 346] on button "›" at bounding box center [427, 359] width 31 height 31
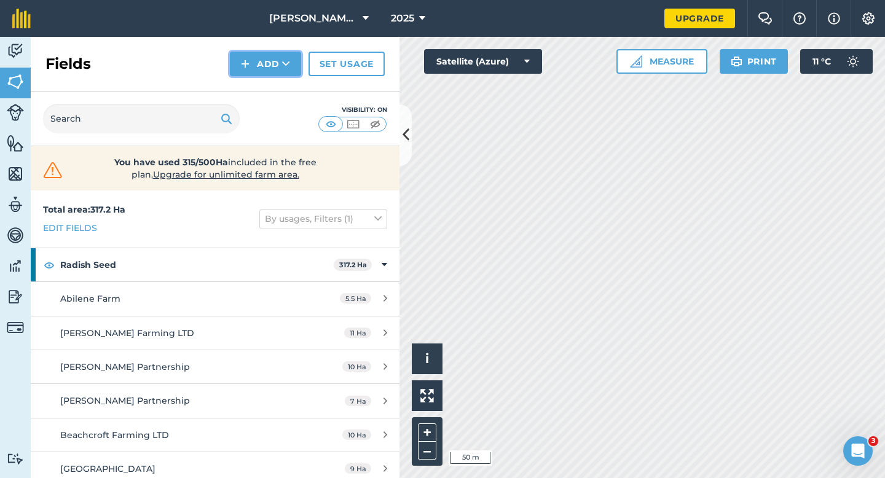
click at [259, 59] on button "Add" at bounding box center [265, 64] width 71 height 25
click at [259, 87] on link "Draw" at bounding box center [266, 91] width 68 height 27
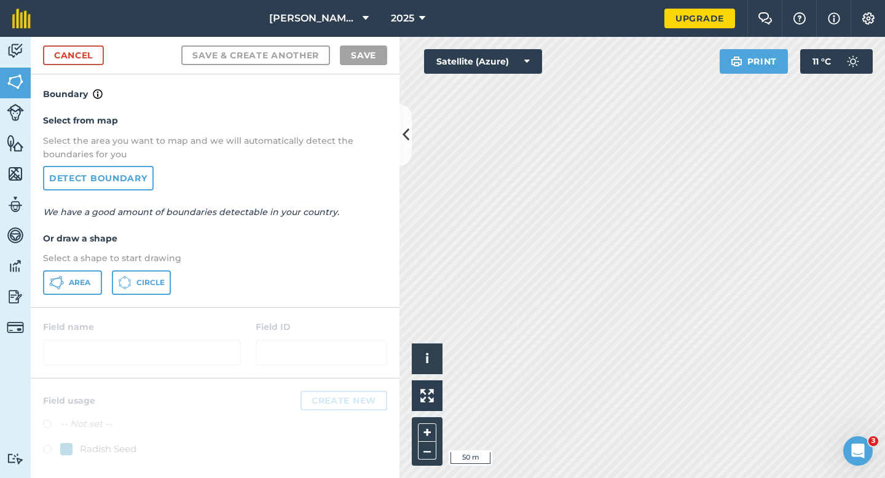
click at [85, 270] on div "Select from map Select the area you want to map and we will automatically detec…" at bounding box center [215, 203] width 369 height 205
click at [57, 296] on div "Select from map Select the area you want to map and we will automatically detec…" at bounding box center [215, 203] width 369 height 205
click at [65, 286] on button "Area" at bounding box center [72, 282] width 59 height 25
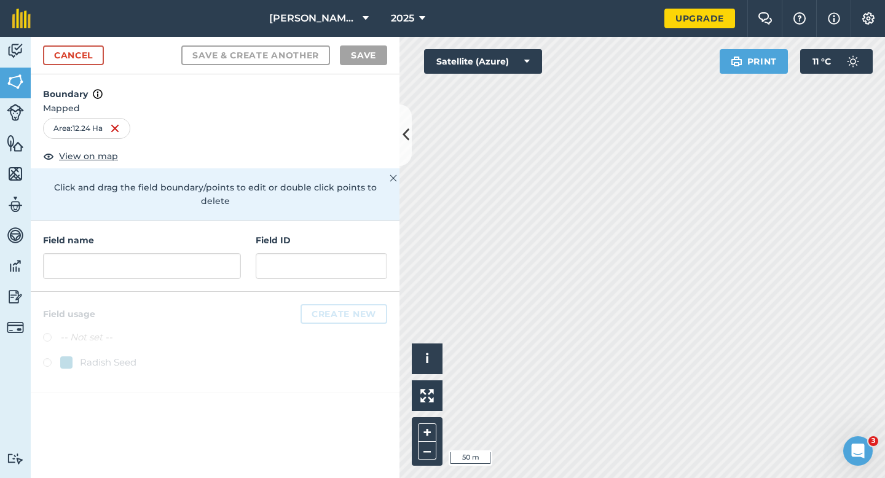
click at [222, 238] on div "Field name" at bounding box center [142, 256] width 198 height 45
click at [222, 253] on input "text" at bounding box center [142, 266] width 198 height 26
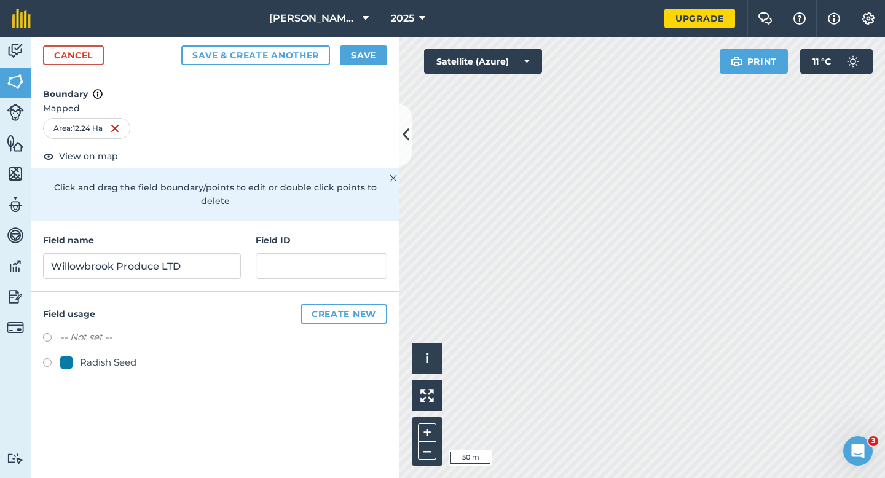
click at [117, 355] on div "Radish Seed" at bounding box center [108, 362] width 57 height 15
click at [375, 64] on button "Save" at bounding box center [363, 55] width 47 height 20
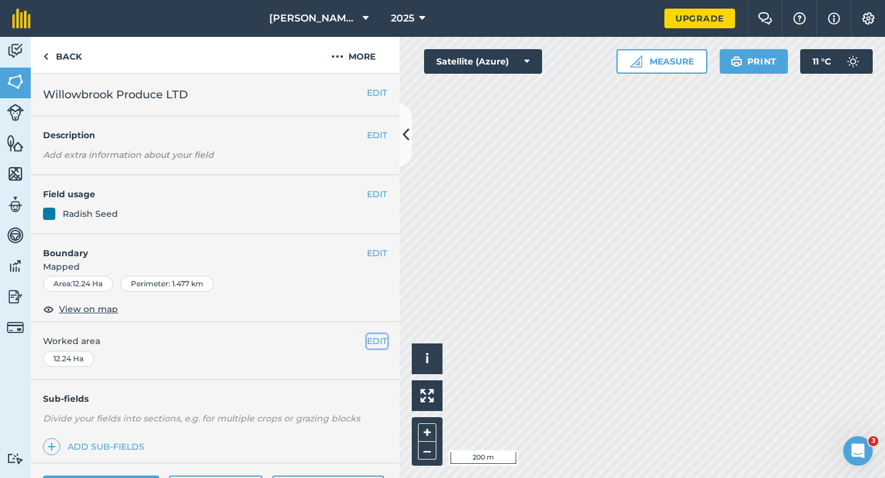
click at [377, 339] on button "EDIT" at bounding box center [377, 341] width 20 height 14
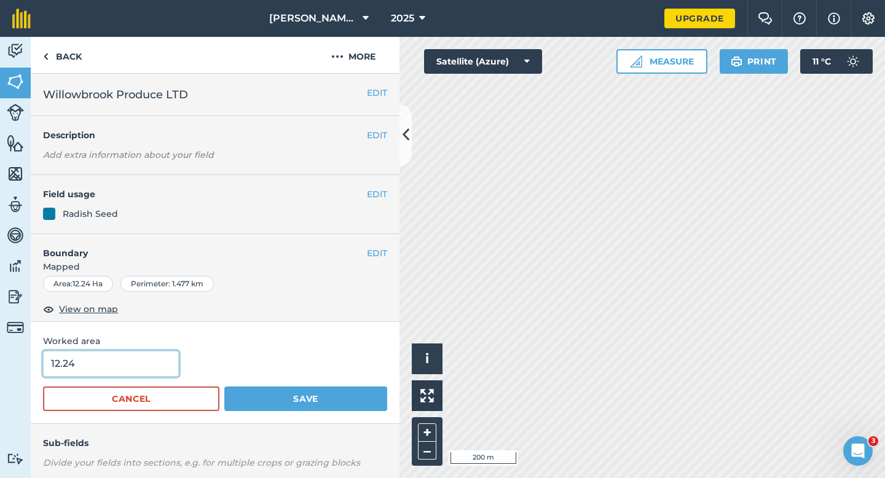
click at [151, 365] on input "12.24" at bounding box center [111, 364] width 136 height 26
click at [224, 387] on button "Save" at bounding box center [305, 399] width 163 height 25
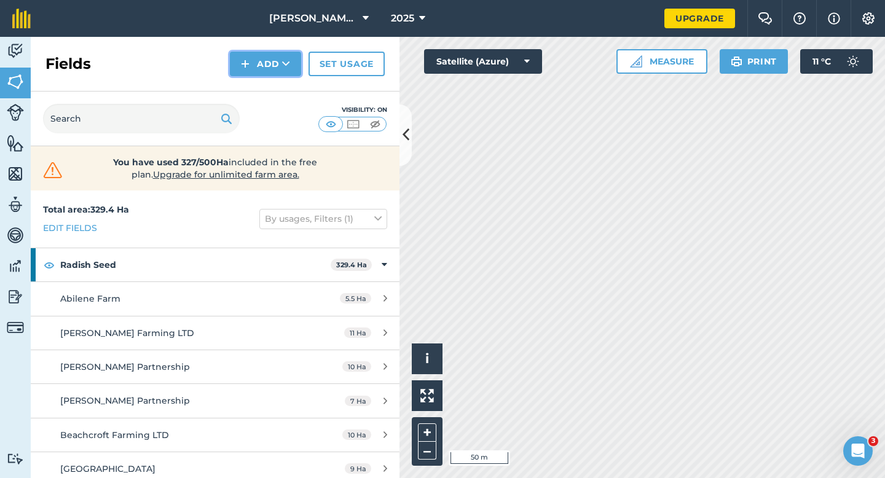
click at [274, 66] on button "Add" at bounding box center [265, 64] width 71 height 25
click at [274, 87] on link "Draw" at bounding box center [266, 91] width 68 height 27
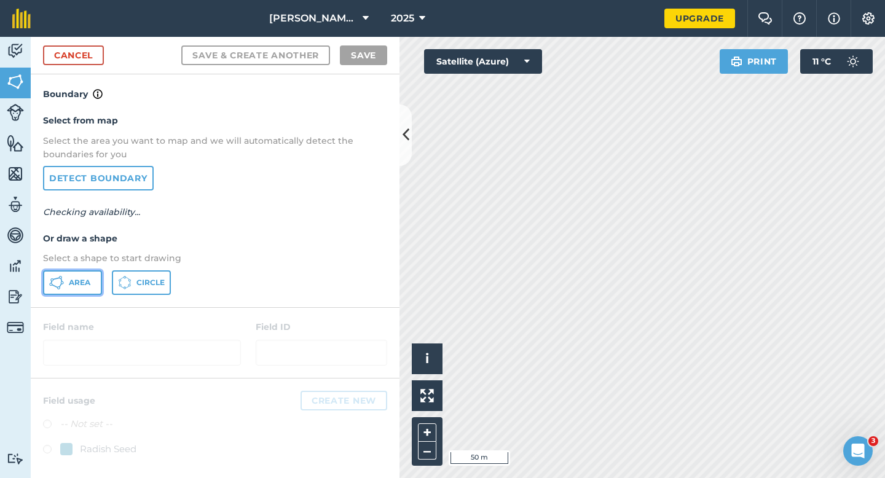
click at [73, 278] on span "Area" at bounding box center [80, 283] width 22 height 10
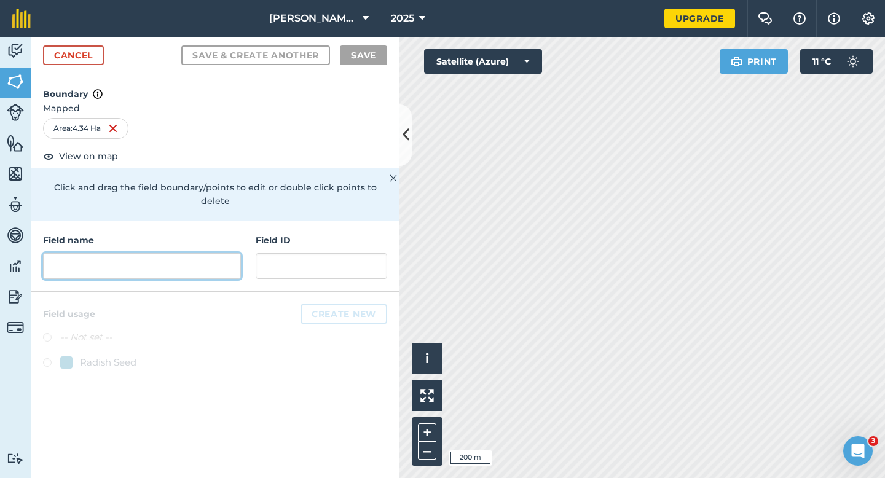
click at [221, 259] on input "text" at bounding box center [142, 266] width 198 height 26
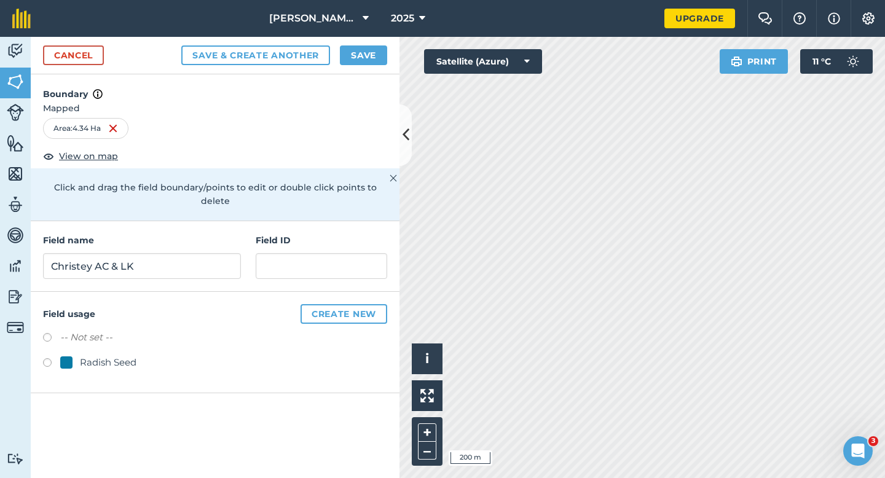
click at [84, 340] on div "-- Not set -- Radish Seed" at bounding box center [215, 351] width 344 height 43
click at [102, 355] on div "Radish Seed" at bounding box center [108, 362] width 57 height 15
click at [357, 63] on button "Save" at bounding box center [363, 55] width 47 height 20
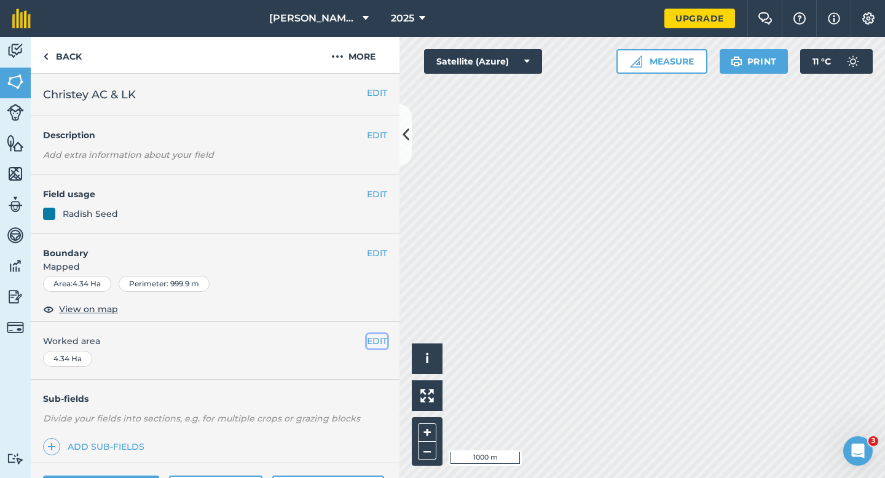
click at [381, 342] on button "EDIT" at bounding box center [377, 341] width 20 height 14
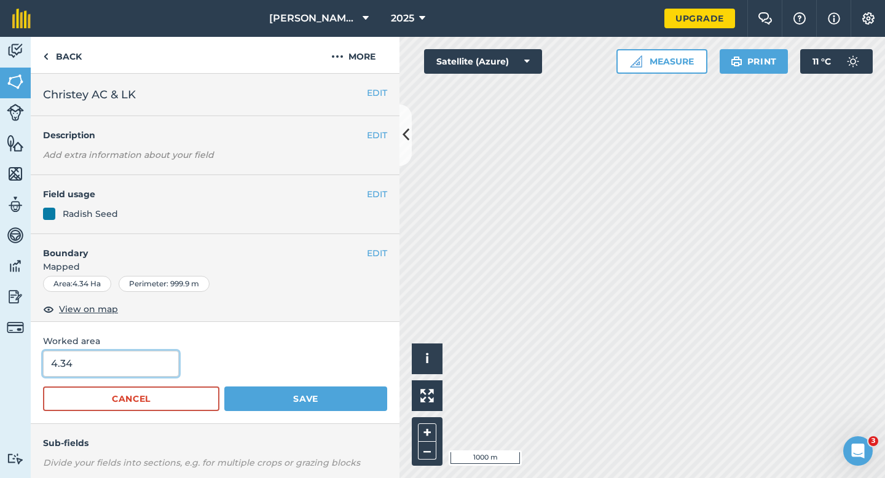
click at [127, 356] on input "4.34" at bounding box center [111, 364] width 136 height 26
click at [127, 365] on input "4.34" at bounding box center [111, 364] width 136 height 26
click at [224, 387] on button "Save" at bounding box center [305, 399] width 163 height 25
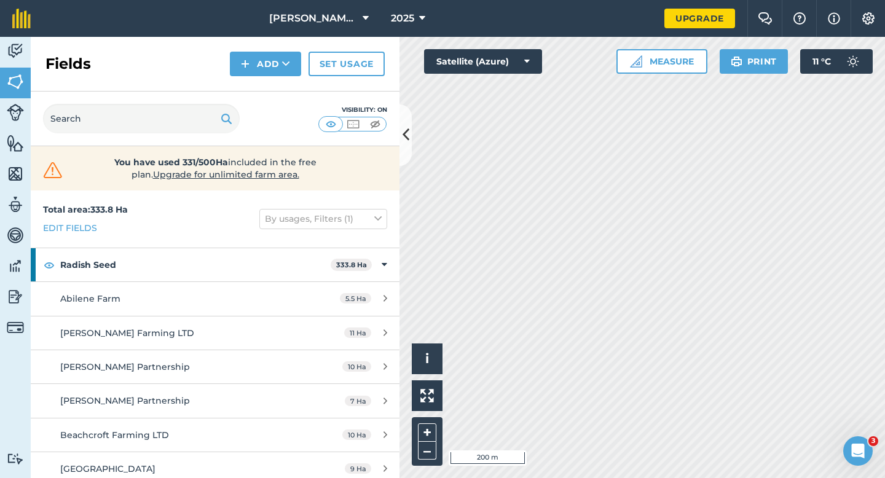
click at [628, 0] on html "[PERSON_NAME] & Sons 2025 Upgrade Farm Chat Help Info Settings Map printing is …" at bounding box center [442, 239] width 885 height 478
click at [256, 63] on button "Add" at bounding box center [265, 64] width 71 height 25
click at [256, 91] on link "Draw" at bounding box center [266, 91] width 68 height 27
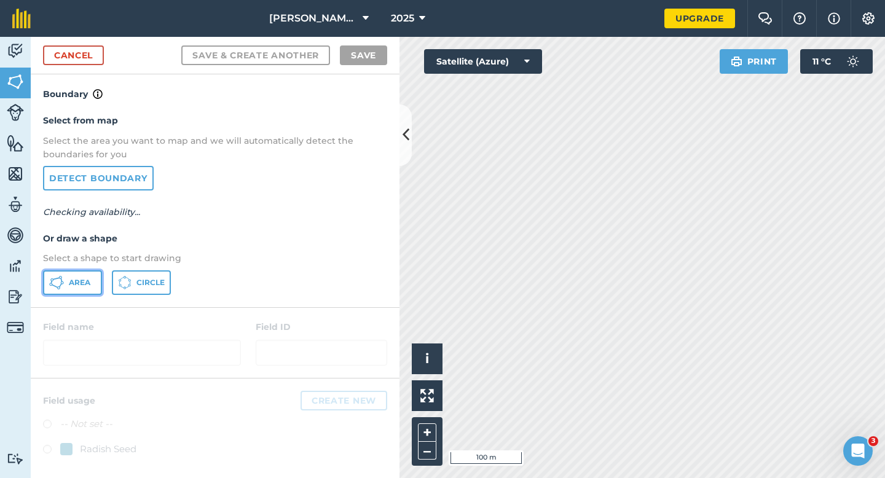
click at [84, 279] on span "Area" at bounding box center [80, 283] width 22 height 10
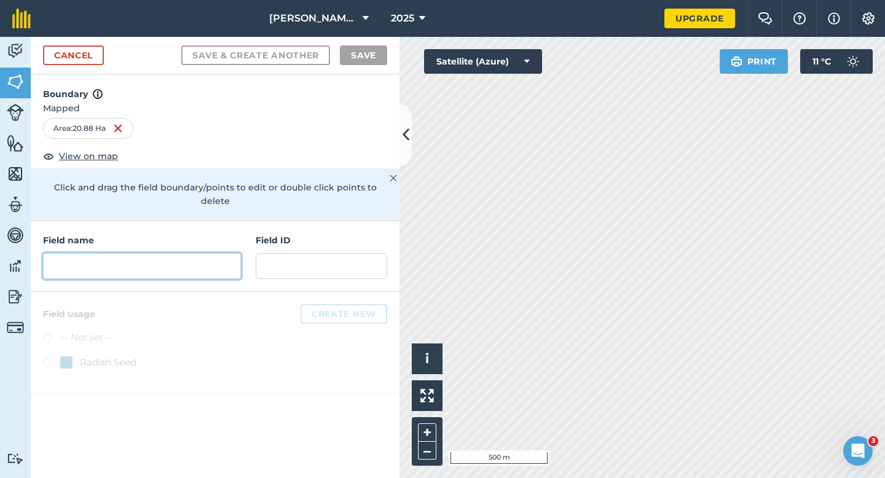
click at [198, 258] on input "text" at bounding box center [142, 266] width 198 height 26
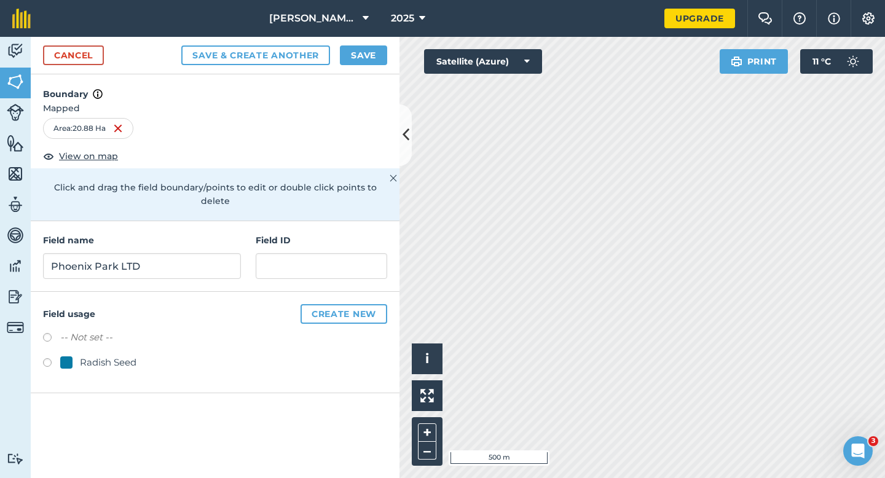
click at [126, 355] on div "Radish Seed" at bounding box center [108, 362] width 57 height 15
click at [355, 53] on button "Save" at bounding box center [363, 55] width 47 height 20
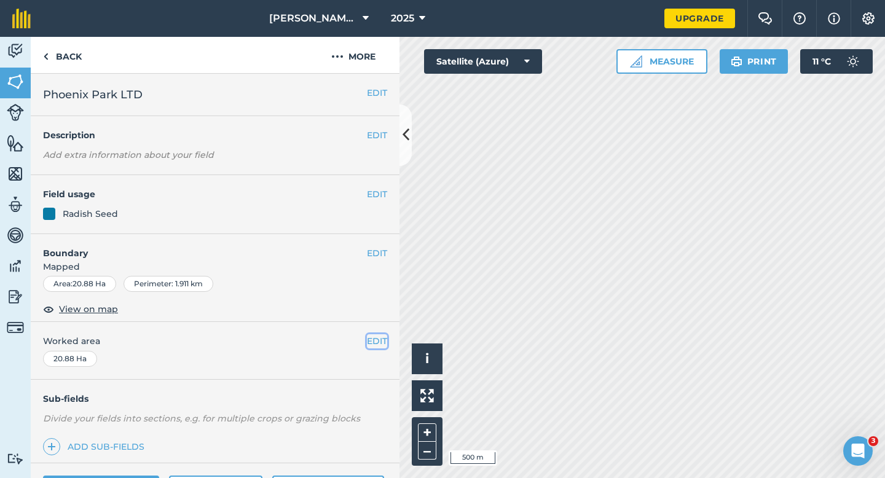
click at [371, 345] on button "EDIT" at bounding box center [377, 341] width 20 height 14
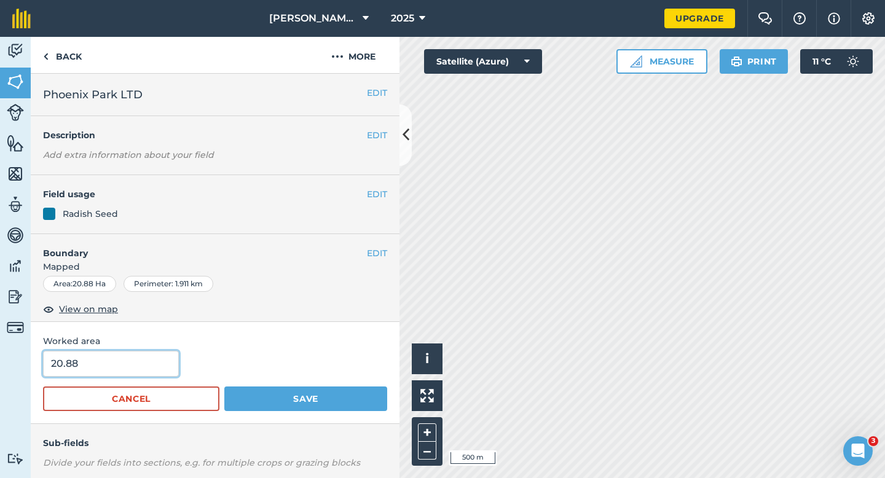
click at [154, 368] on input "20.88" at bounding box center [111, 364] width 136 height 26
click at [224, 387] on button "Save" at bounding box center [305, 399] width 163 height 25
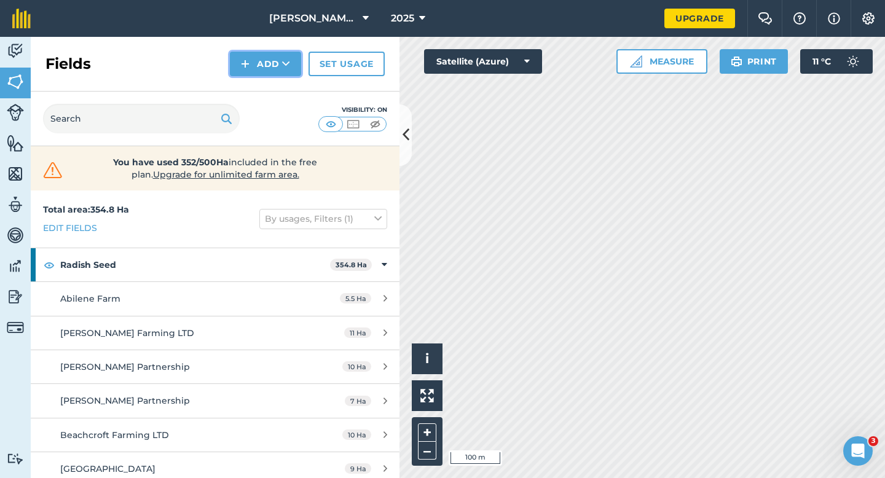
click at [267, 68] on button "Add" at bounding box center [265, 64] width 71 height 25
click at [267, 84] on link "Draw" at bounding box center [266, 91] width 68 height 27
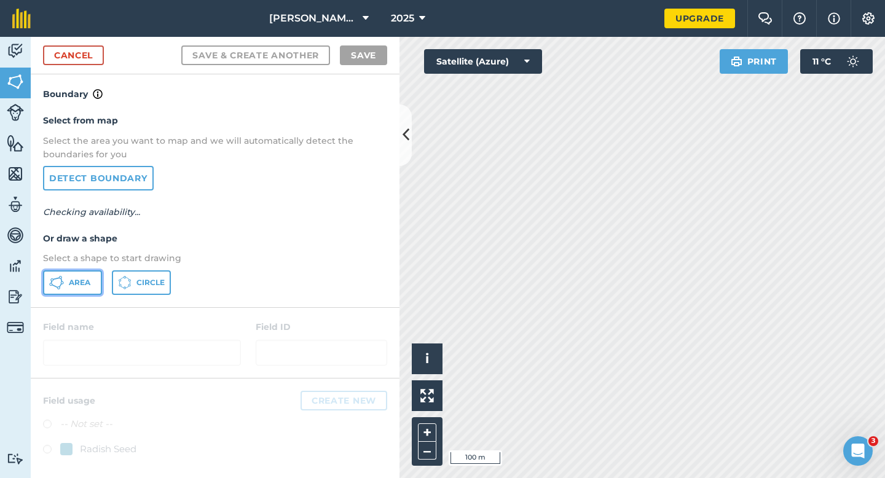
click at [74, 280] on span "Area" at bounding box center [80, 283] width 22 height 10
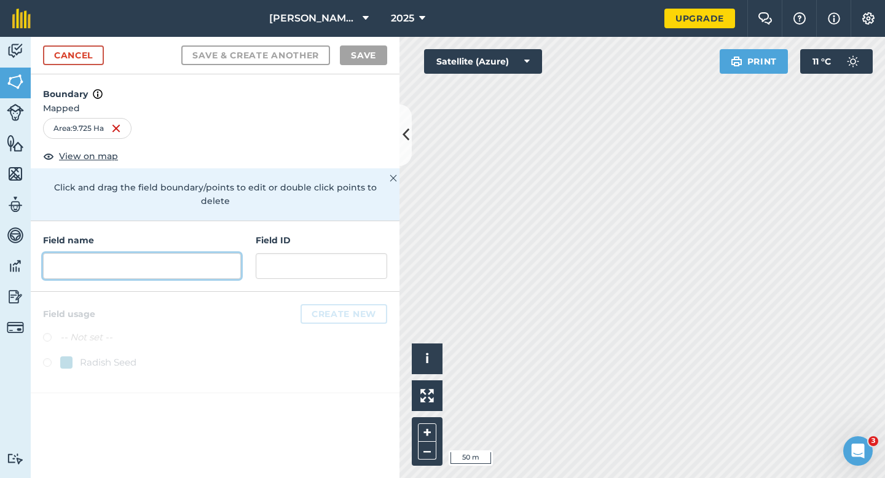
click at [213, 255] on input "text" at bounding box center [142, 266] width 198 height 26
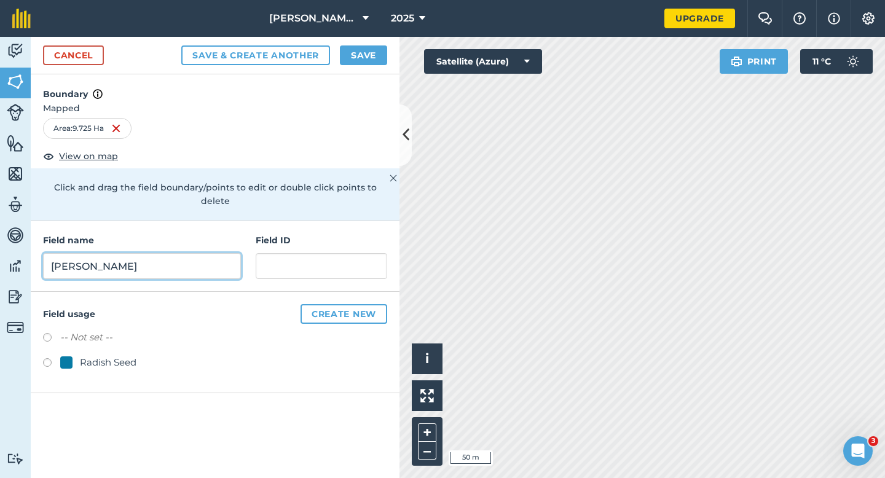
click at [66, 253] on input "[PERSON_NAME]" at bounding box center [142, 266] width 198 height 26
click at [113, 253] on input "Mfadden" at bounding box center [142, 266] width 198 height 26
click at [104, 355] on div "Radish Seed" at bounding box center [108, 362] width 57 height 15
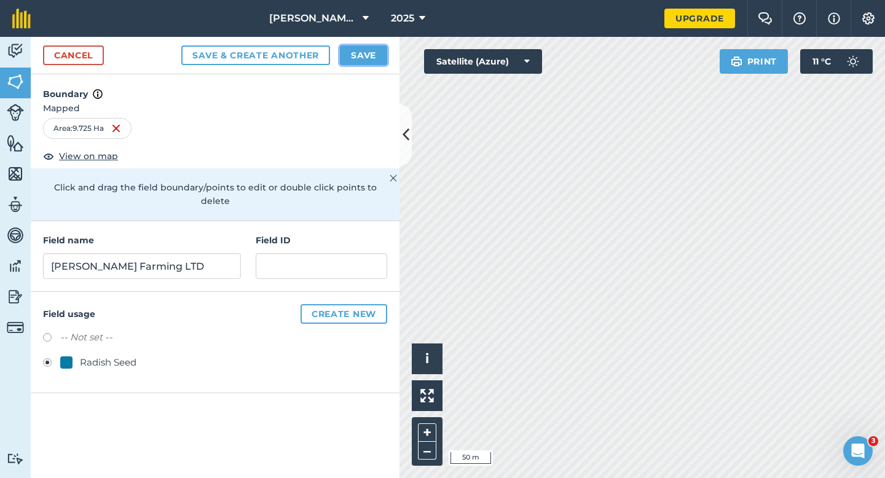
click at [355, 53] on button "Save" at bounding box center [363, 55] width 47 height 20
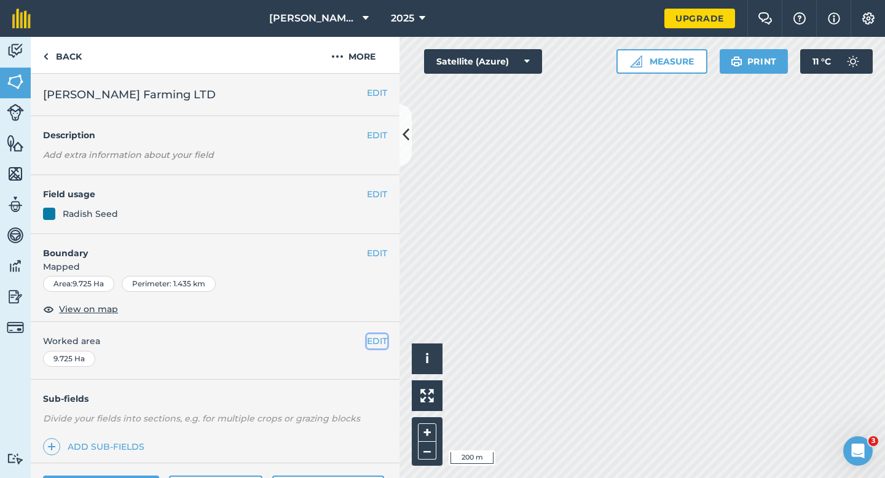
click at [378, 334] on button "EDIT" at bounding box center [377, 341] width 20 height 14
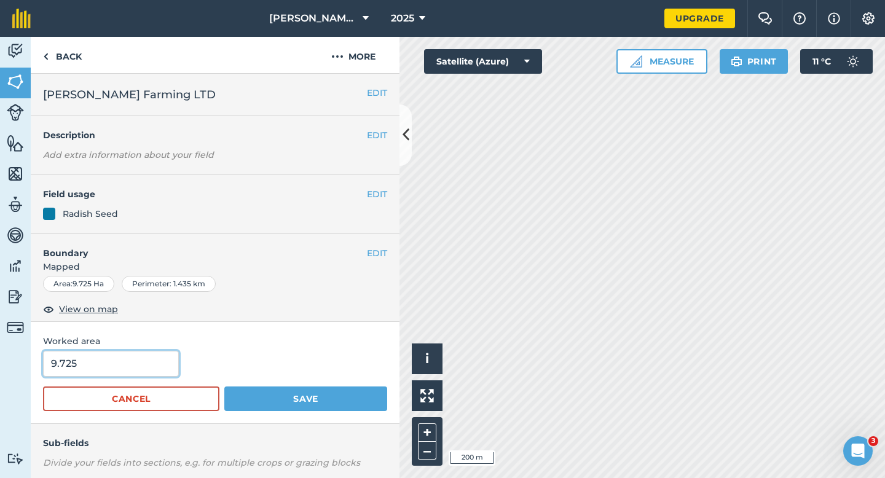
click at [135, 351] on input "9.725" at bounding box center [111, 364] width 136 height 26
click at [224, 387] on button "Save" at bounding box center [305, 399] width 163 height 25
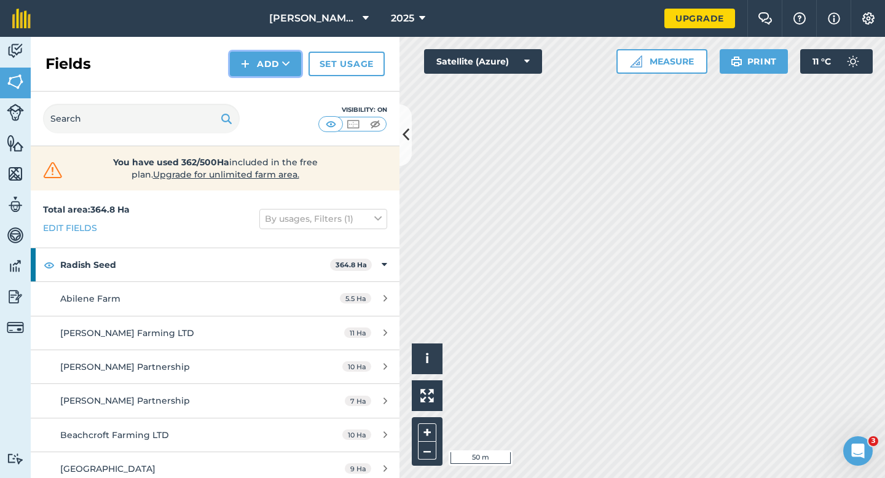
click at [294, 76] on button "Add" at bounding box center [265, 64] width 71 height 25
click at [293, 85] on link "Draw" at bounding box center [266, 91] width 68 height 27
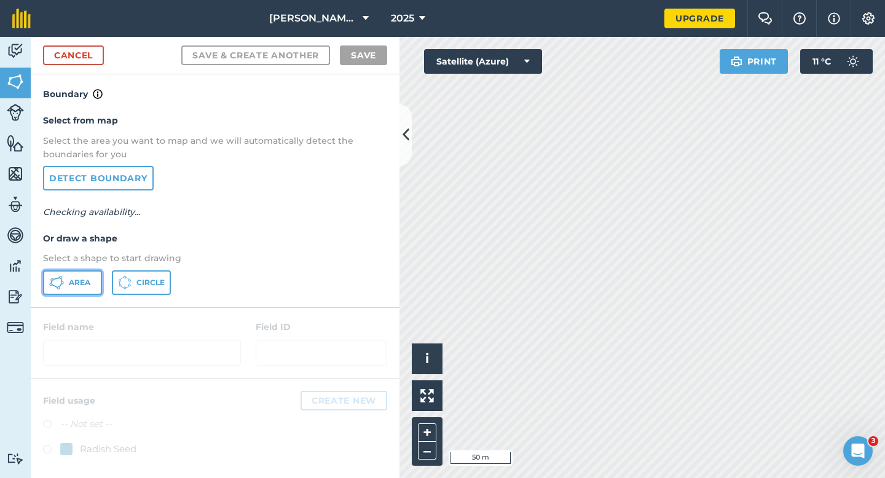
click at [85, 292] on button "Area" at bounding box center [72, 282] width 59 height 25
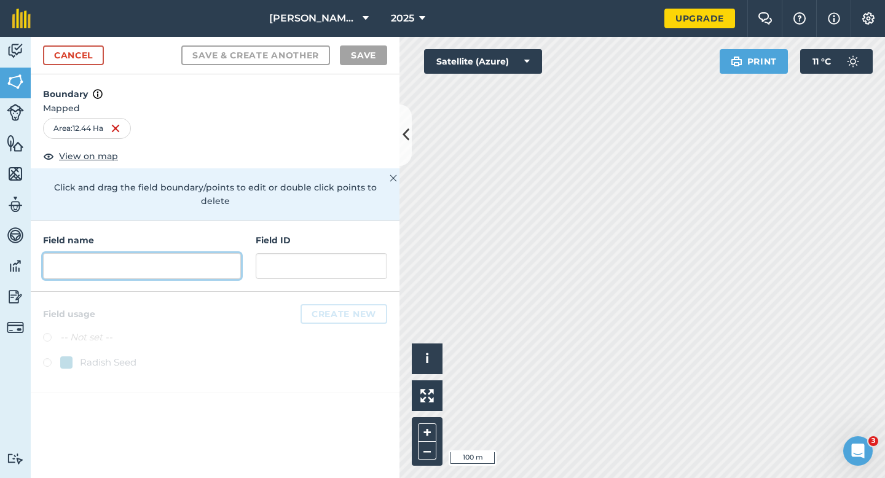
click at [235, 253] on input "text" at bounding box center [142, 266] width 198 height 26
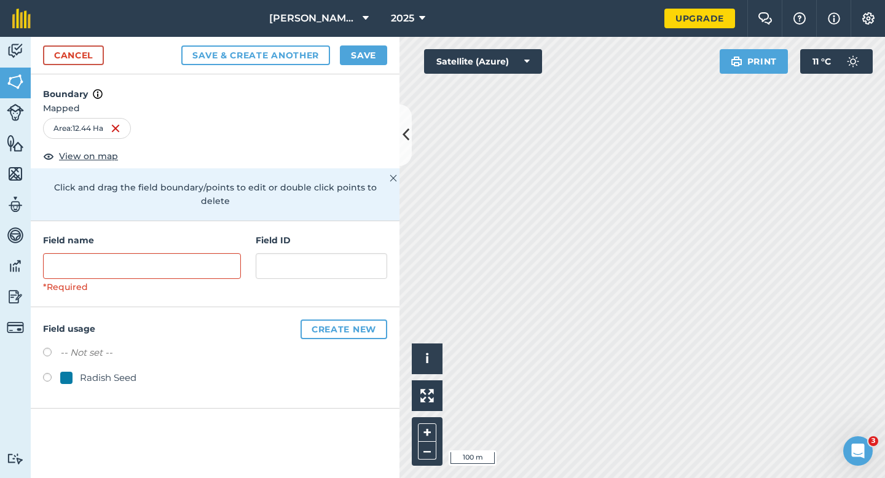
click at [122, 371] on div "Radish Seed" at bounding box center [108, 378] width 57 height 15
click at [152, 253] on input "text" at bounding box center [142, 266] width 198 height 26
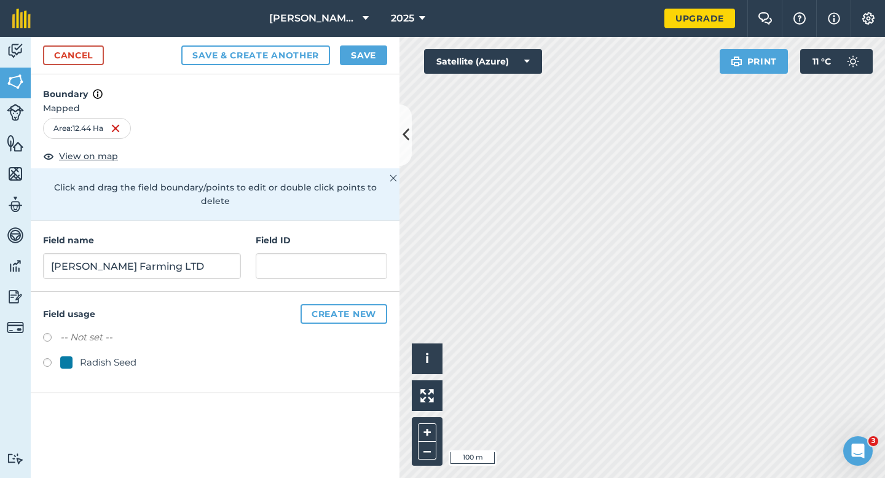
click at [76, 358] on div "Radish Seed" at bounding box center [215, 364] width 344 height 18
click at [85, 355] on div "Radish Seed" at bounding box center [108, 362] width 57 height 15
click at [357, 55] on button "Save" at bounding box center [363, 55] width 47 height 20
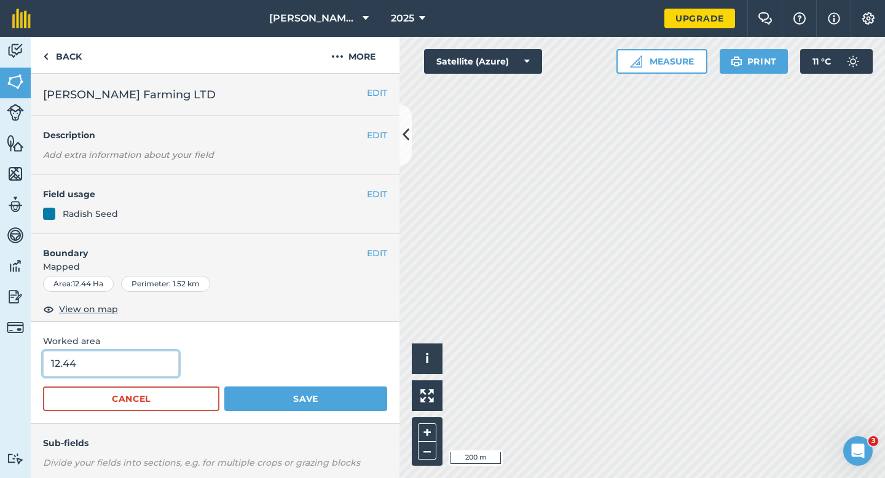
click at [167, 353] on input "12.44" at bounding box center [111, 364] width 136 height 26
click at [162, 365] on input "12.44" at bounding box center [111, 364] width 136 height 26
click at [224, 387] on button "Save" at bounding box center [305, 399] width 163 height 25
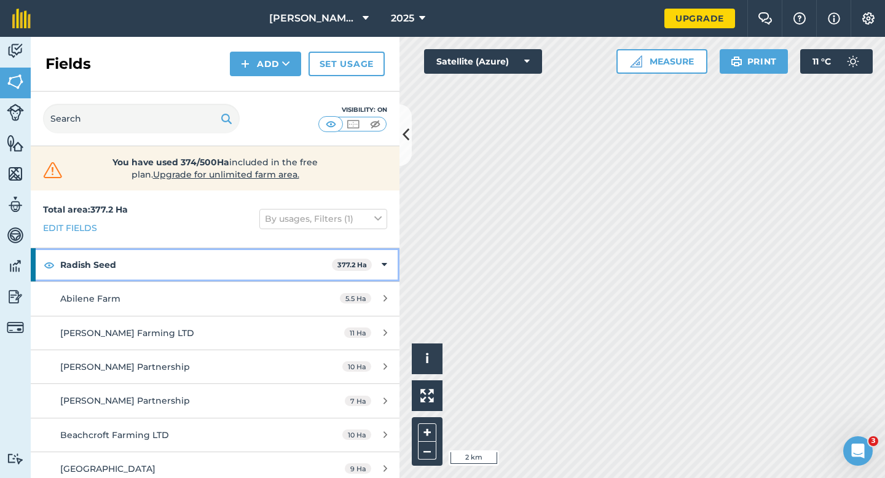
click at [393, 264] on div "Radish Seed 377.2 Ha" at bounding box center [215, 264] width 369 height 33
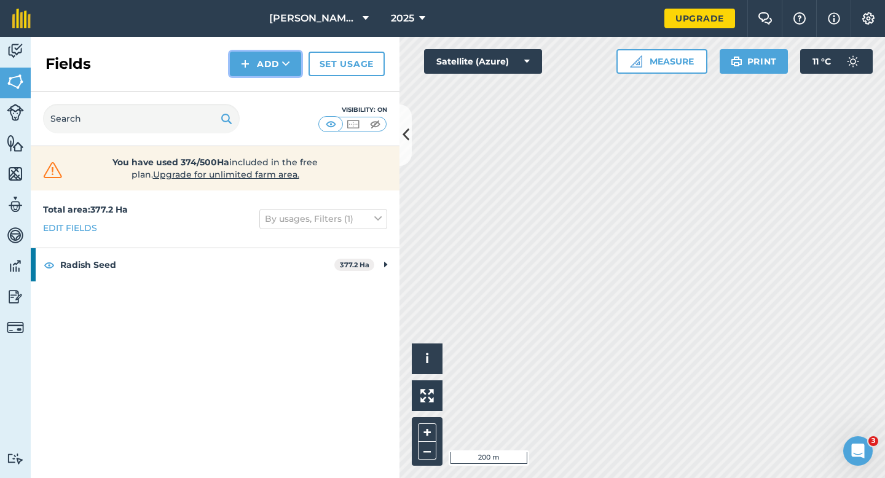
click at [246, 69] on img at bounding box center [245, 64] width 9 height 15
click at [246, 85] on link "Draw" at bounding box center [266, 91] width 68 height 27
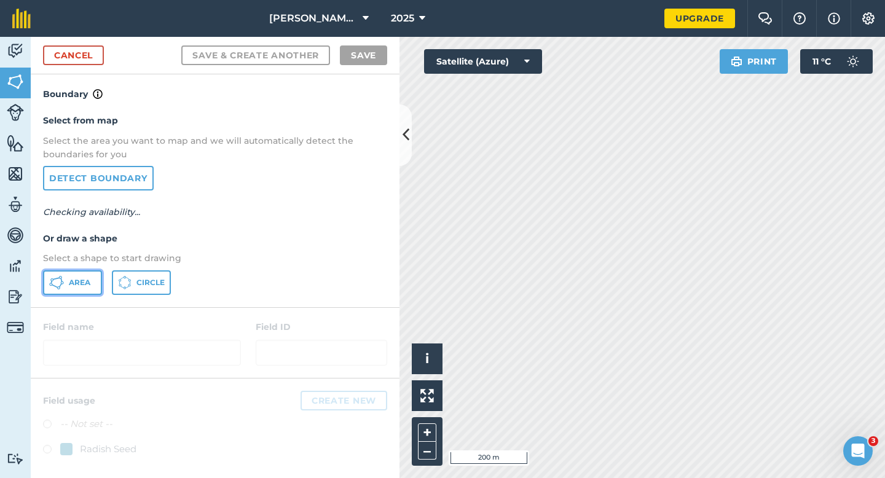
click at [84, 283] on span "Area" at bounding box center [80, 283] width 22 height 10
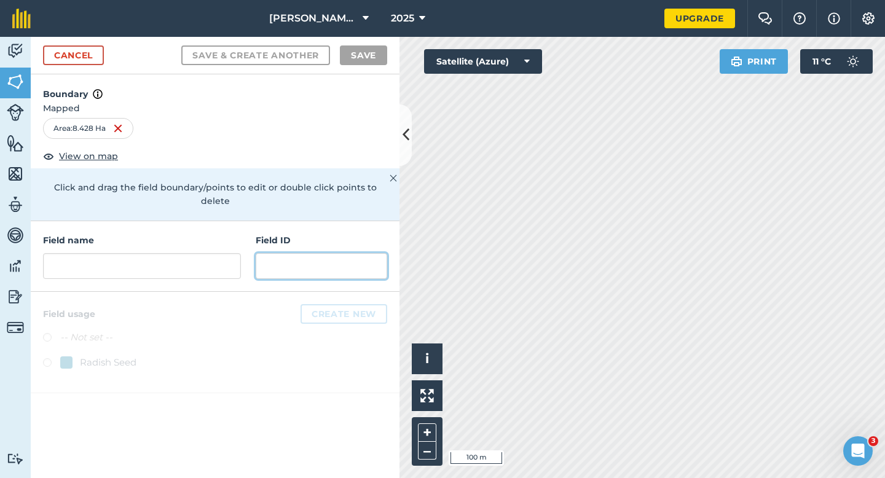
click at [292, 255] on input "text" at bounding box center [322, 266] width 132 height 26
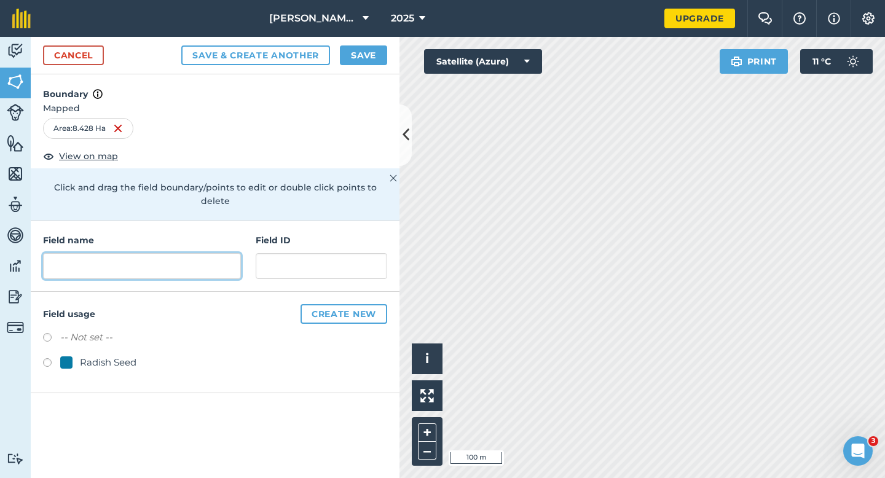
click at [181, 259] on input "text" at bounding box center [142, 266] width 198 height 26
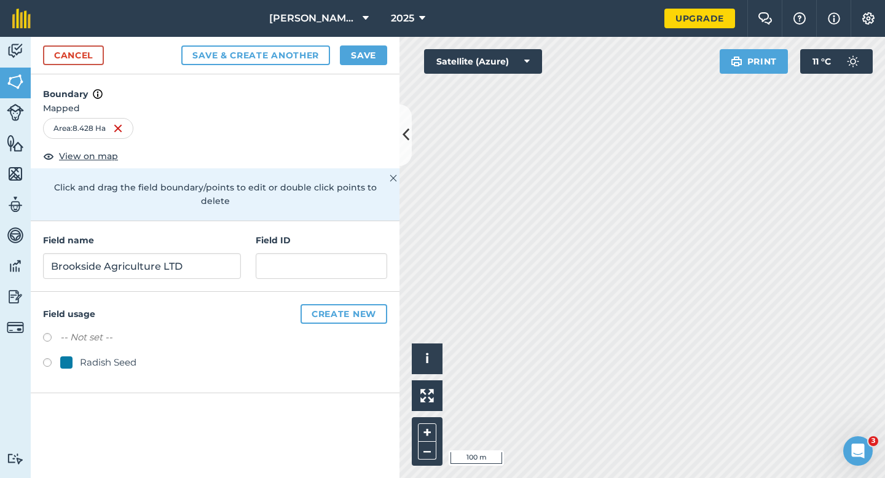
click at [80, 355] on div "Radish Seed" at bounding box center [108, 362] width 57 height 15
click at [381, 57] on button "Save" at bounding box center [363, 55] width 47 height 20
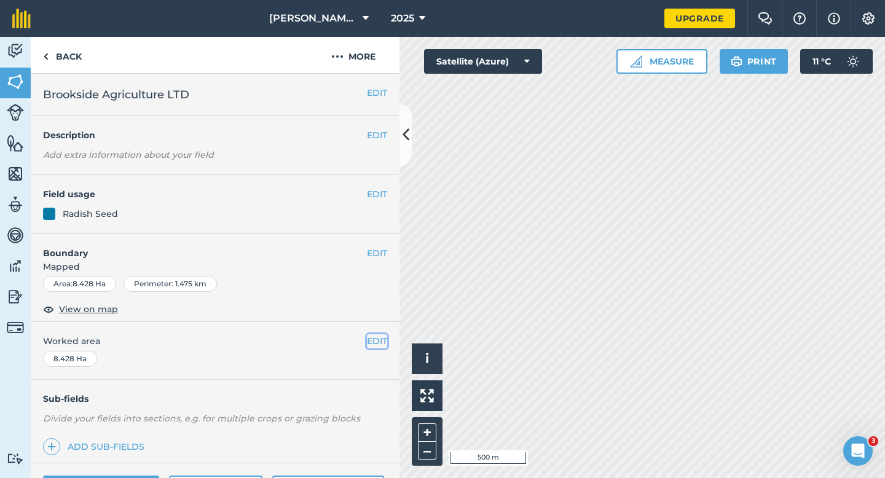
click at [374, 338] on button "EDIT" at bounding box center [377, 341] width 20 height 14
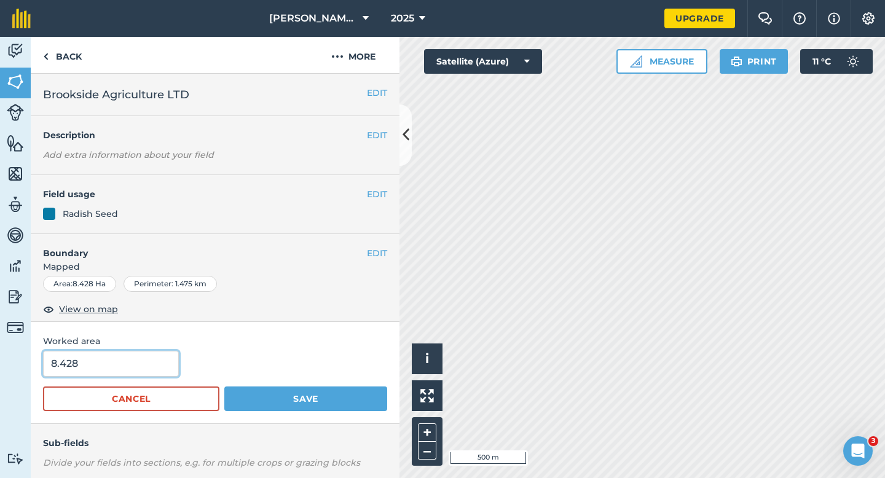
click at [160, 368] on input "8.428" at bounding box center [111, 364] width 136 height 26
click at [224, 387] on button "Save" at bounding box center [305, 399] width 163 height 25
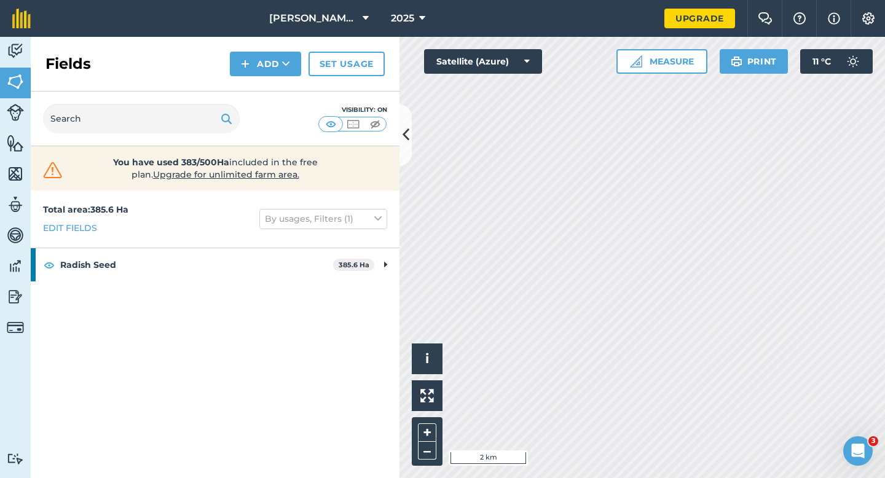
click at [517, 61] on div "Click to start drawing i © 2025 TomTom, Microsoft 2 km + – Satellite (Azure) Me…" at bounding box center [643, 257] width 486 height 441
click at [290, 63] on icon at bounding box center [286, 64] width 8 height 12
click at [288, 103] on link "Draw" at bounding box center [266, 91] width 68 height 27
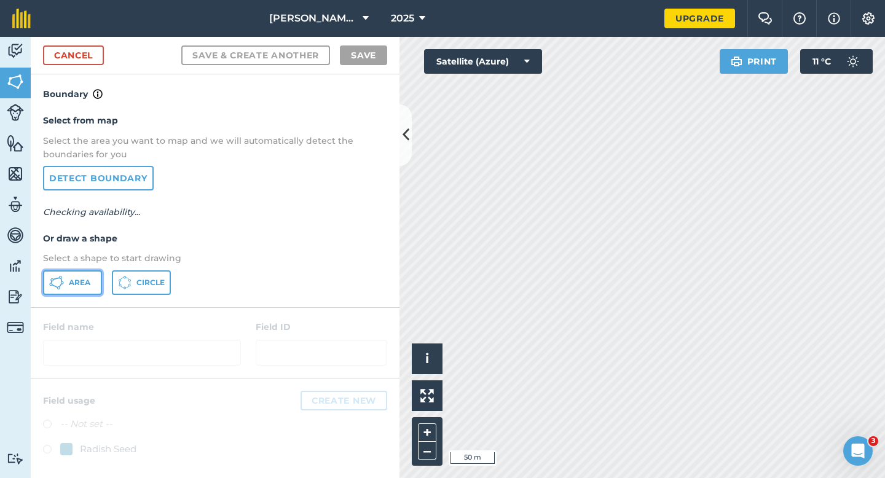
click at [98, 272] on button "Area" at bounding box center [72, 282] width 59 height 25
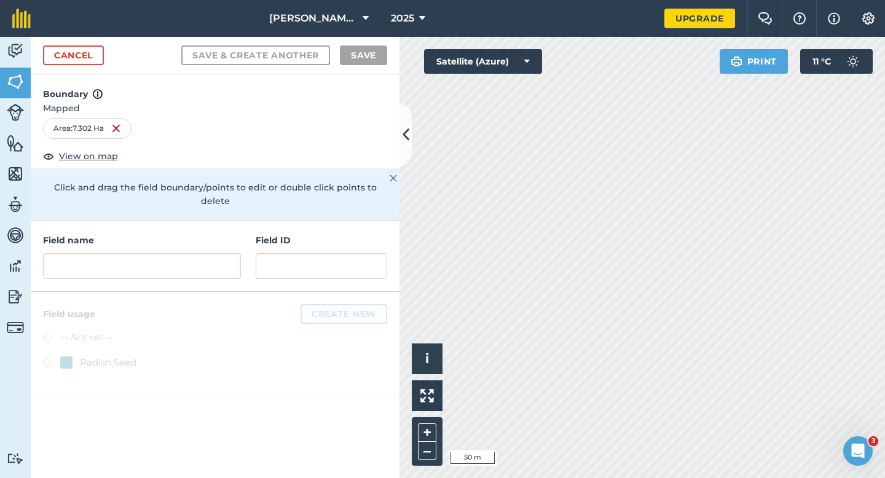
click at [237, 267] on div "Field name Field ID" at bounding box center [215, 256] width 369 height 71
click at [235, 263] on input "text" at bounding box center [142, 266] width 198 height 26
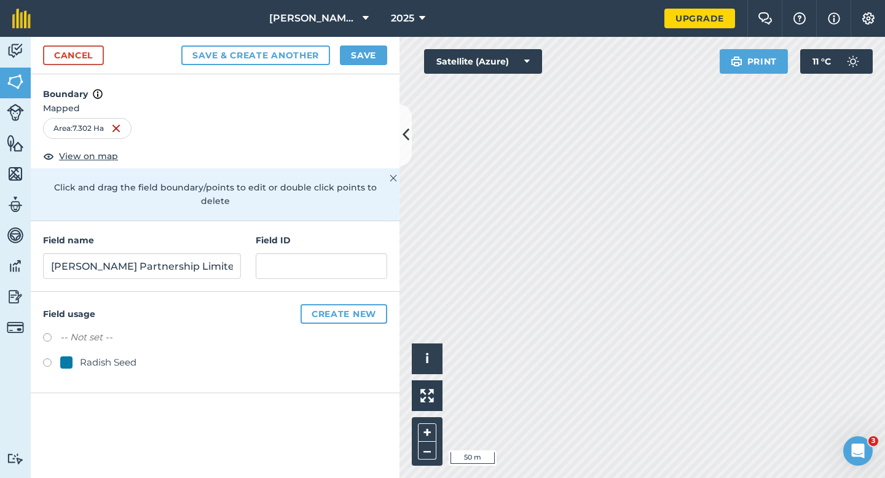
click at [101, 356] on div "Radish Seed" at bounding box center [108, 362] width 57 height 15
click at [386, 1] on button "2025" at bounding box center [408, 18] width 44 height 37
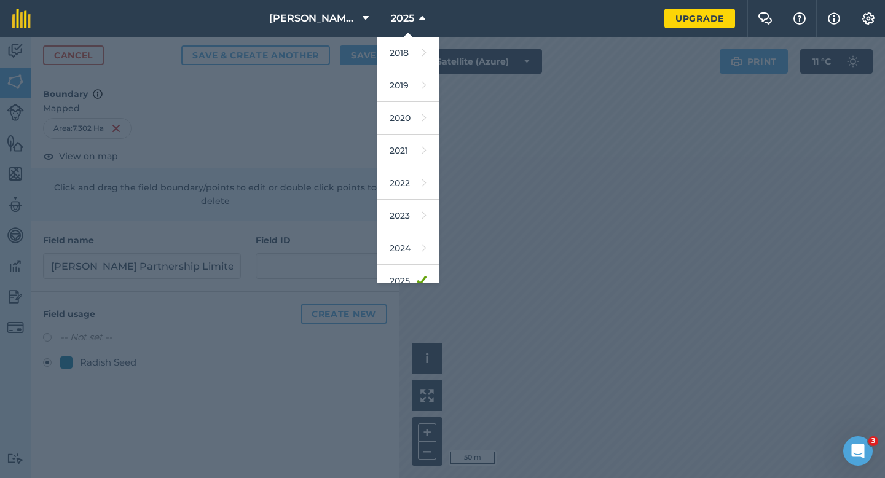
click at [350, 57] on div at bounding box center [442, 257] width 885 height 441
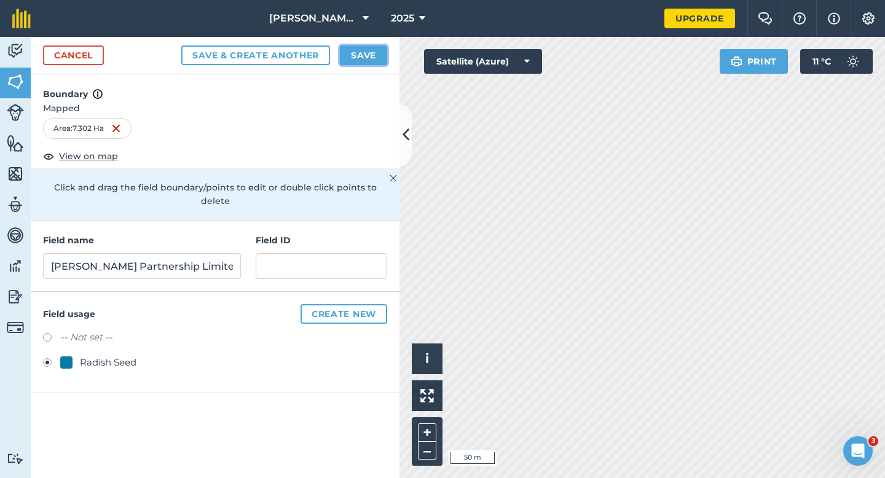
click at [352, 57] on button "Save" at bounding box center [363, 55] width 47 height 20
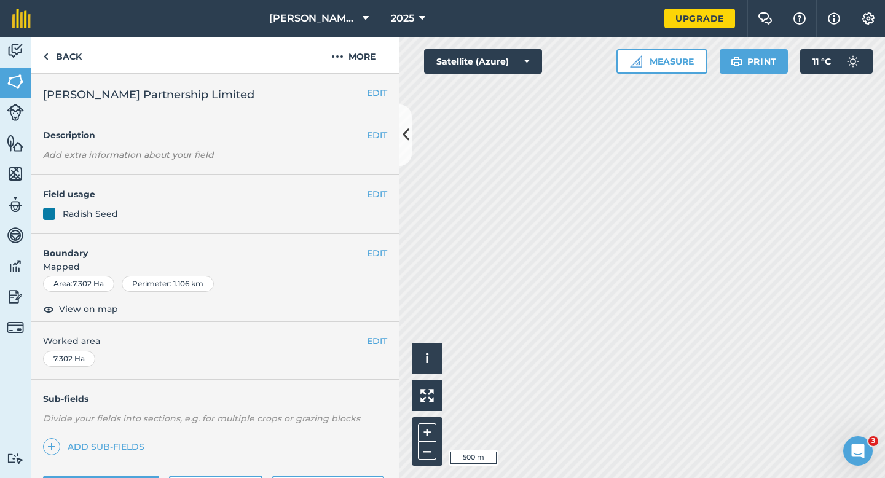
click at [380, 357] on div "EDIT Worked area 7.302 Ha" at bounding box center [215, 350] width 369 height 57
click at [380, 337] on button "EDIT" at bounding box center [377, 341] width 20 height 14
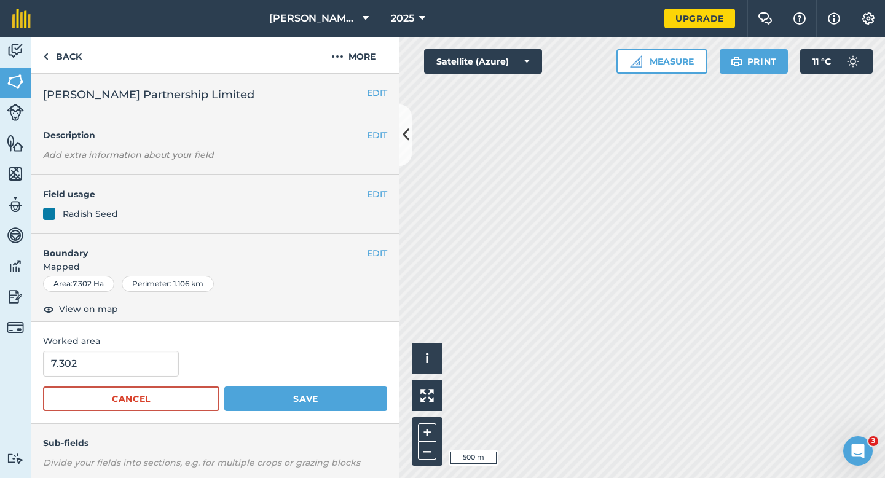
click at [124, 379] on form "7.302 Cancel Save" at bounding box center [215, 381] width 344 height 60
click at [124, 367] on input "7.302" at bounding box center [111, 364] width 136 height 26
click at [224, 387] on button "Save" at bounding box center [305, 399] width 163 height 25
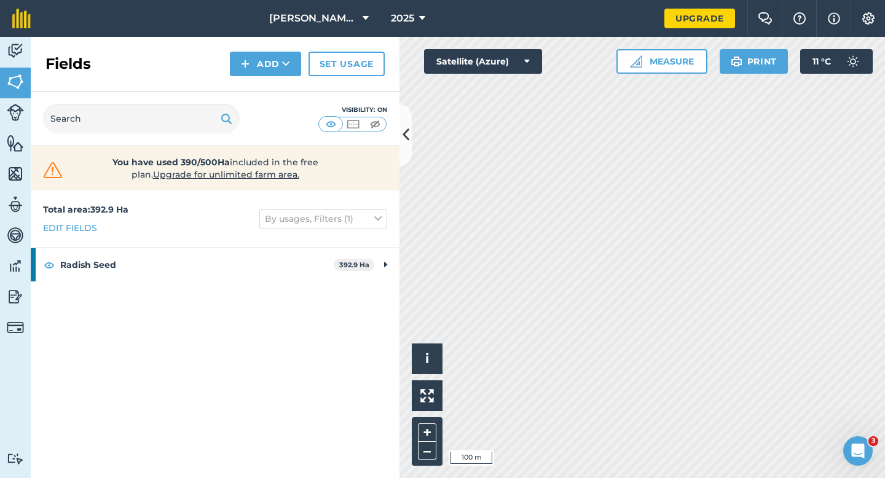
click at [244, 318] on div "Activity Fields Livestock Features Maps Team Vehicles Data Reporting Billing Tu…" at bounding box center [442, 257] width 885 height 441
click at [249, 81] on div "Fields Add Set usage" at bounding box center [215, 64] width 369 height 55
click at [249, 68] on img at bounding box center [245, 64] width 9 height 15
click at [250, 89] on link "Draw" at bounding box center [266, 91] width 68 height 27
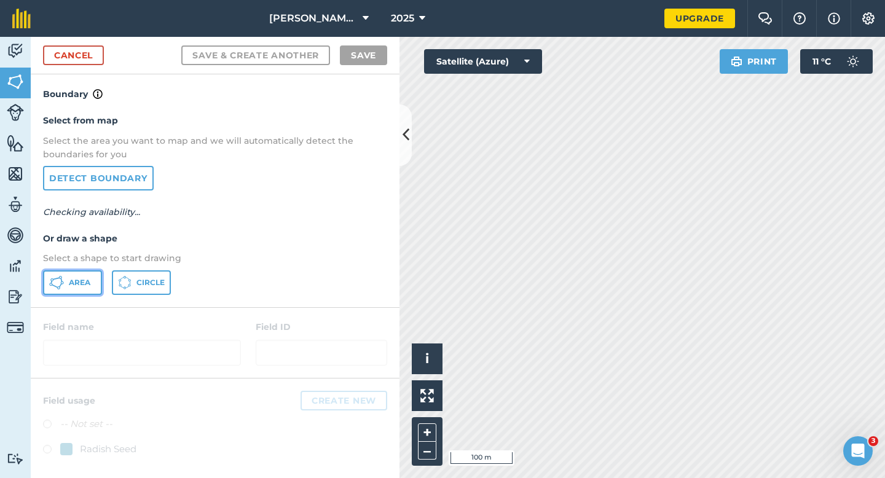
click at [55, 284] on icon at bounding box center [56, 282] width 15 height 15
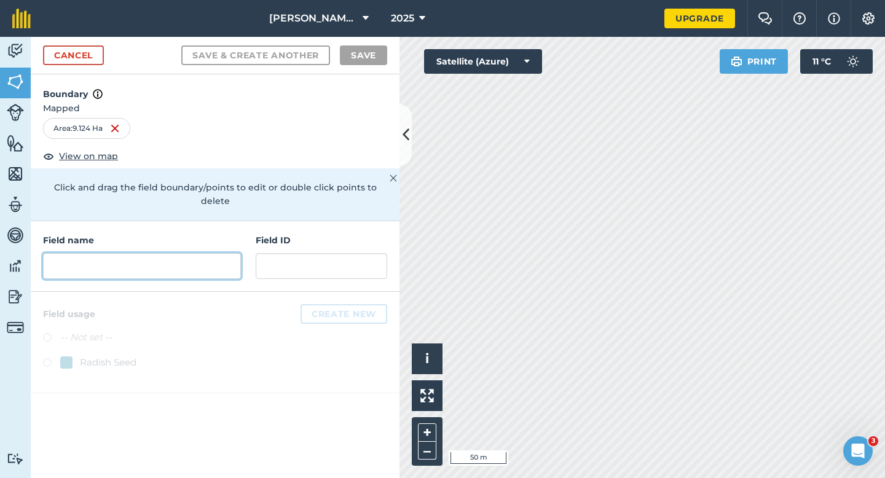
click at [194, 253] on input "text" at bounding box center [142, 266] width 198 height 26
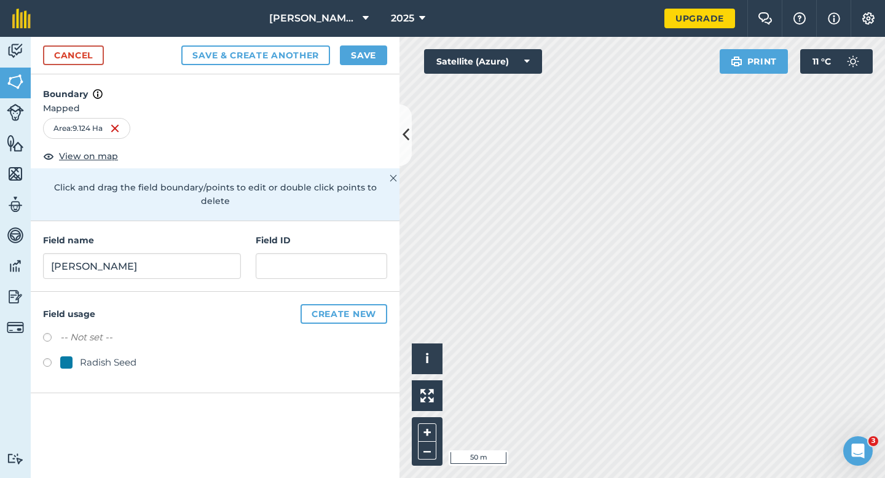
click at [78, 367] on div "Field usage Create new -- Not set -- Radish Seed" at bounding box center [215, 342] width 369 height 101
click at [83, 355] on div "Radish Seed" at bounding box center [108, 362] width 57 height 15
click at [362, 61] on button "Save" at bounding box center [363, 55] width 47 height 20
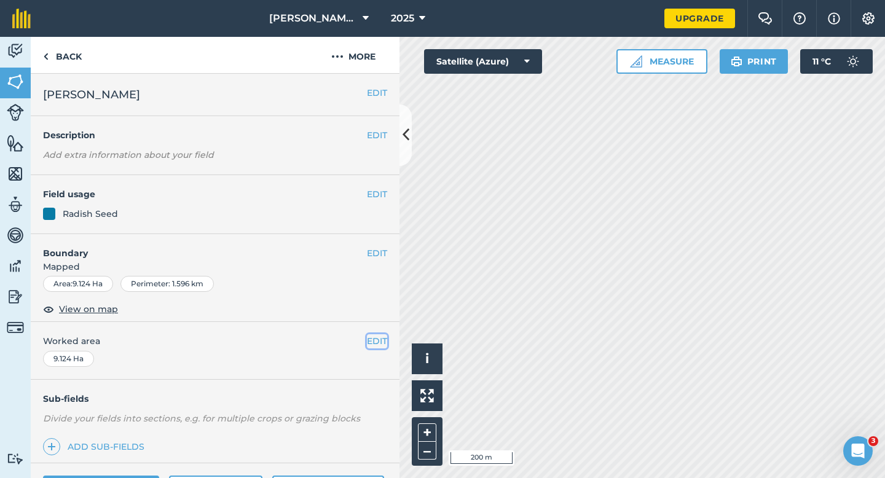
click at [382, 347] on button "EDIT" at bounding box center [377, 341] width 20 height 14
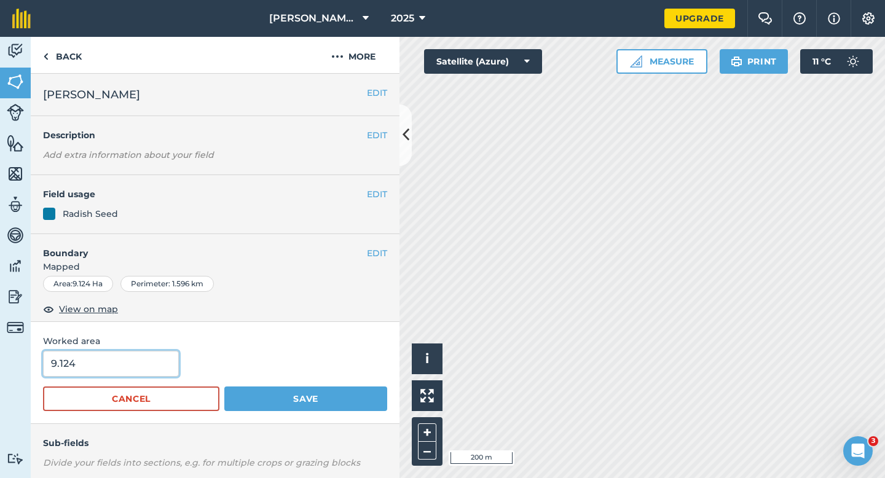
click at [146, 369] on input "9.124" at bounding box center [111, 364] width 136 height 26
click at [224, 387] on button "Save" at bounding box center [305, 399] width 163 height 25
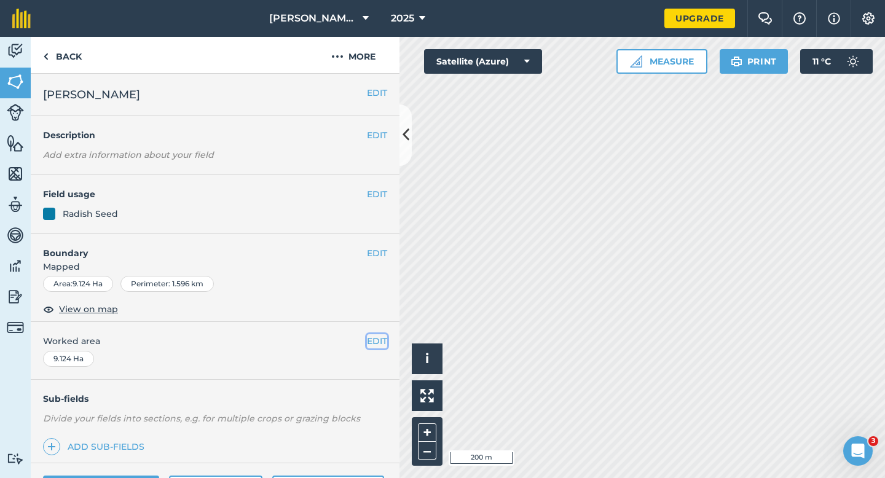
click at [379, 341] on button "EDIT" at bounding box center [377, 341] width 20 height 14
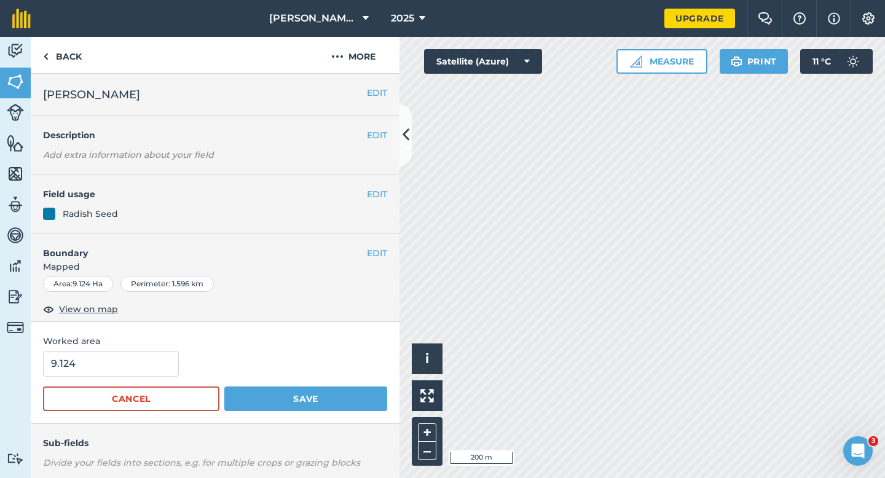
click at [125, 377] on form "9.124 Cancel Save" at bounding box center [215, 381] width 344 height 60
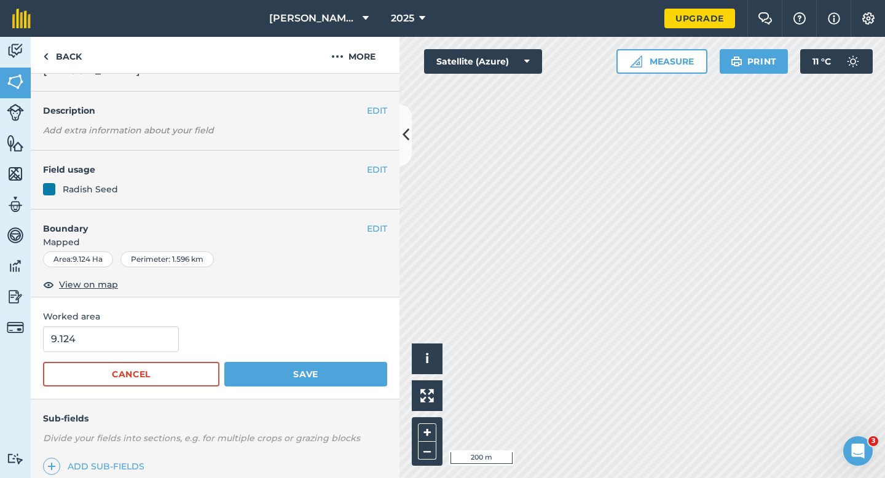
click at [176, 333] on div "9.124" at bounding box center [215, 339] width 344 height 26
click at [149, 333] on input "9.124" at bounding box center [111, 339] width 136 height 26
click at [224, 362] on button "Save" at bounding box center [305, 374] width 163 height 25
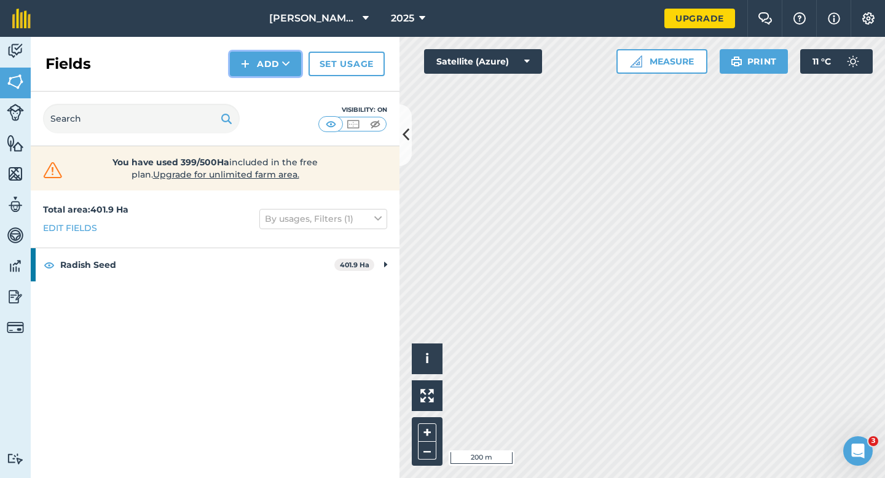
click at [246, 70] on img at bounding box center [245, 64] width 9 height 15
click at [247, 87] on link "Draw" at bounding box center [266, 91] width 68 height 27
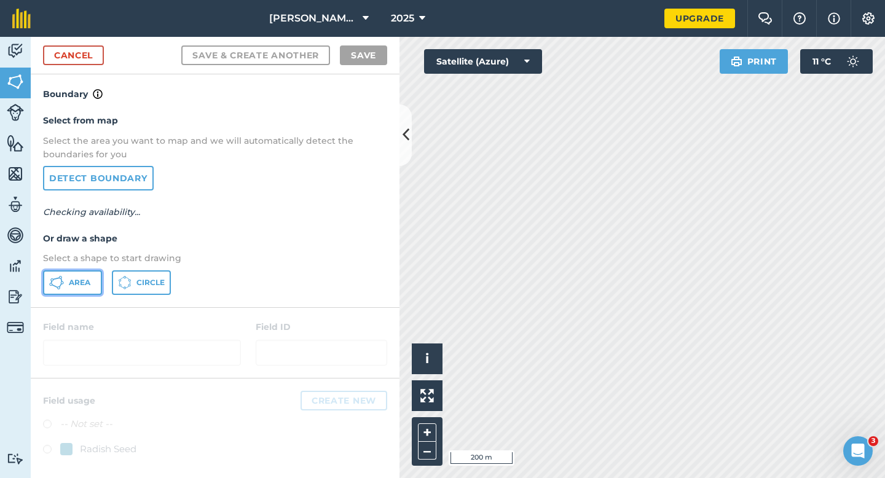
click at [77, 282] on span "Area" at bounding box center [80, 283] width 22 height 10
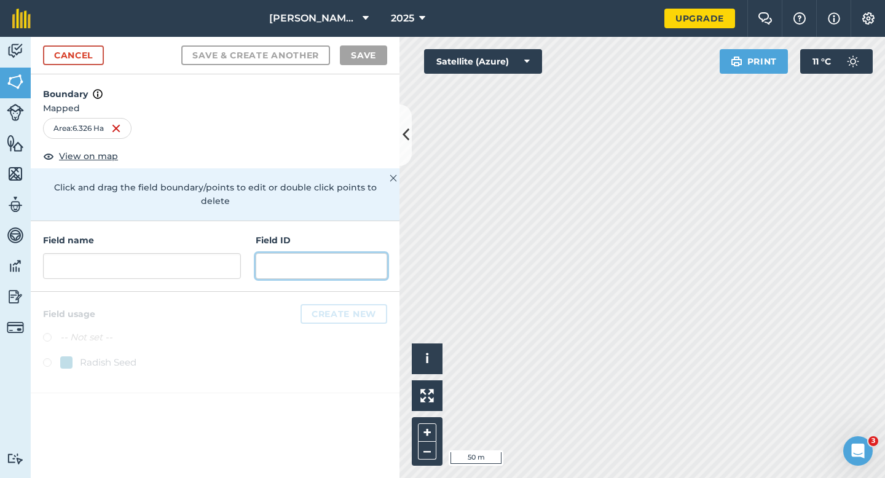
click at [256, 253] on input "text" at bounding box center [322, 266] width 132 height 26
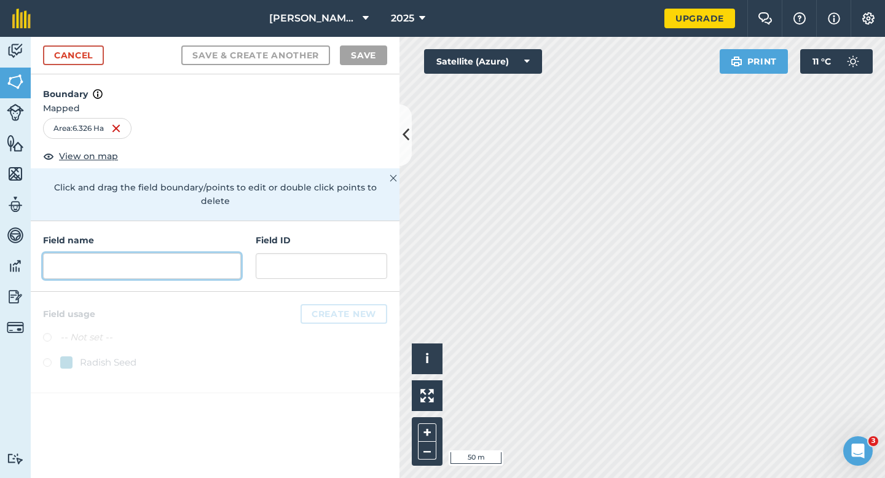
click at [197, 253] on input "text" at bounding box center [142, 266] width 198 height 26
click at [191, 262] on input "text" at bounding box center [142, 266] width 198 height 26
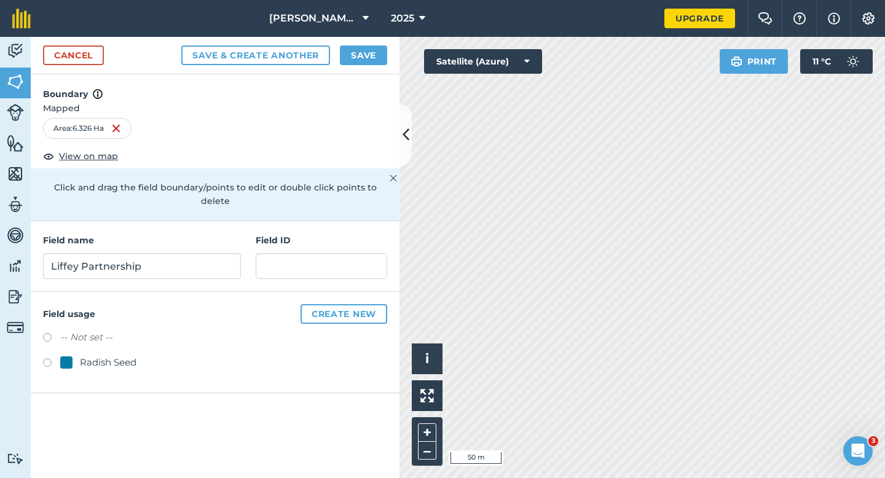
click at [118, 355] on div "Radish Seed" at bounding box center [108, 362] width 57 height 15
click at [357, 58] on button "Save" at bounding box center [363, 55] width 47 height 20
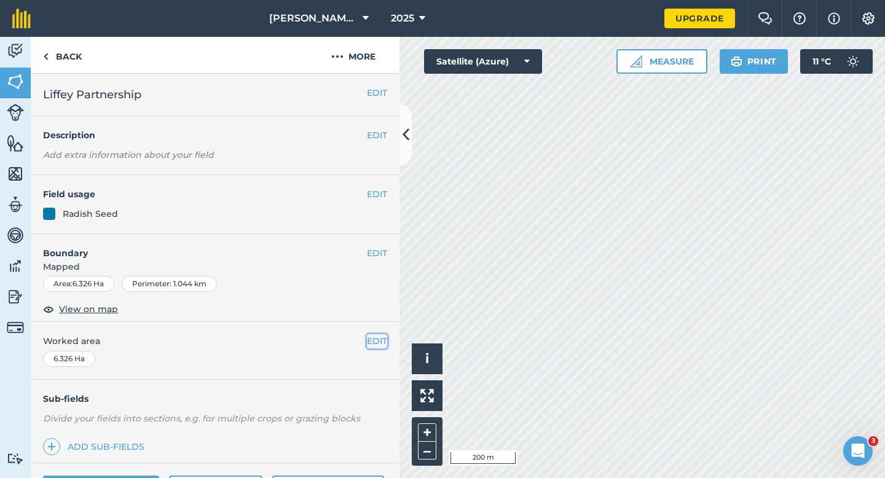
click at [374, 336] on button "EDIT" at bounding box center [377, 341] width 20 height 14
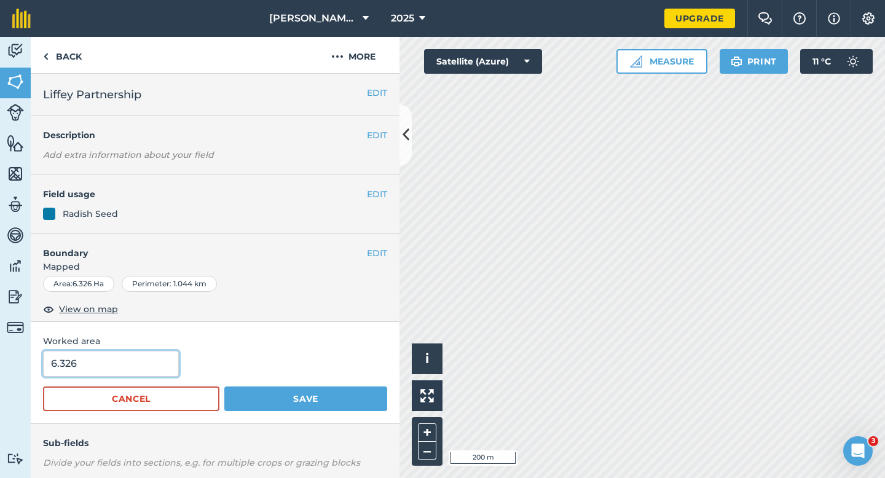
click at [127, 358] on input "6.326" at bounding box center [111, 364] width 136 height 26
click at [224, 387] on button "Save" at bounding box center [305, 399] width 163 height 25
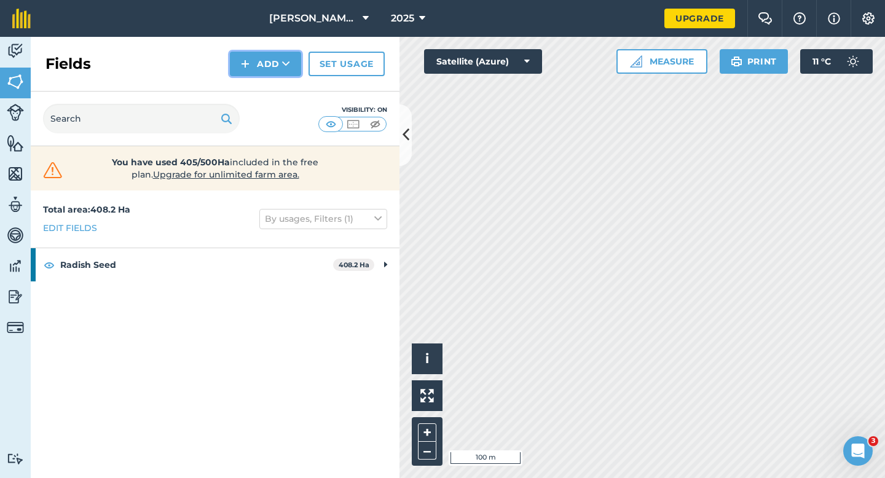
click at [241, 61] on button "Add" at bounding box center [265, 64] width 71 height 25
click at [251, 90] on link "Draw" at bounding box center [266, 91] width 68 height 27
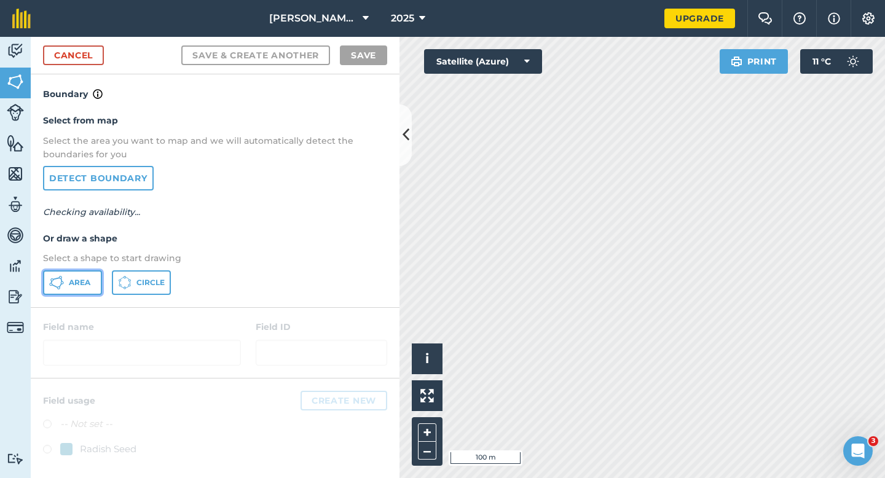
click at [92, 274] on button "Area" at bounding box center [72, 282] width 59 height 25
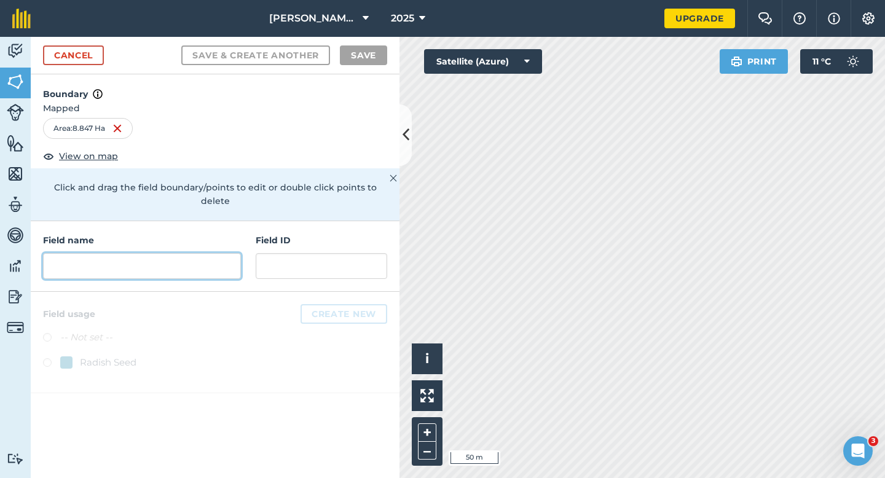
click at [181, 259] on input "text" at bounding box center [142, 266] width 198 height 26
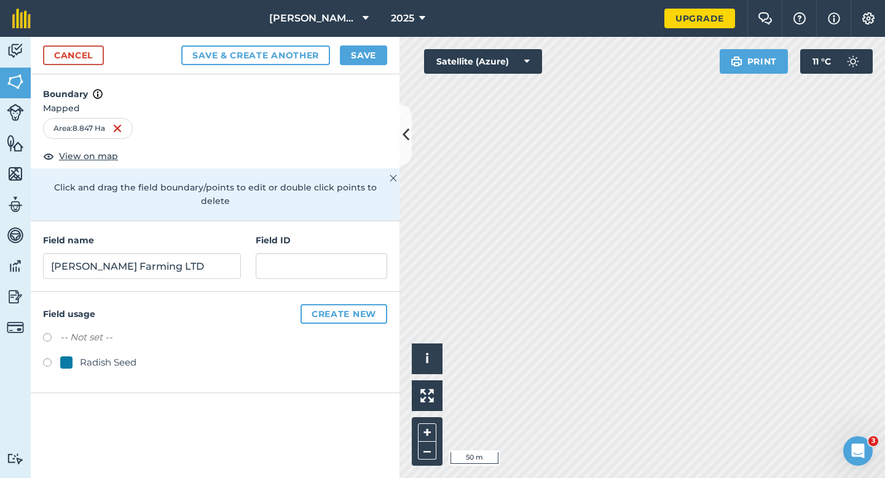
click at [65, 357] on div at bounding box center [66, 363] width 12 height 12
click at [373, 50] on button "Save" at bounding box center [363, 55] width 47 height 20
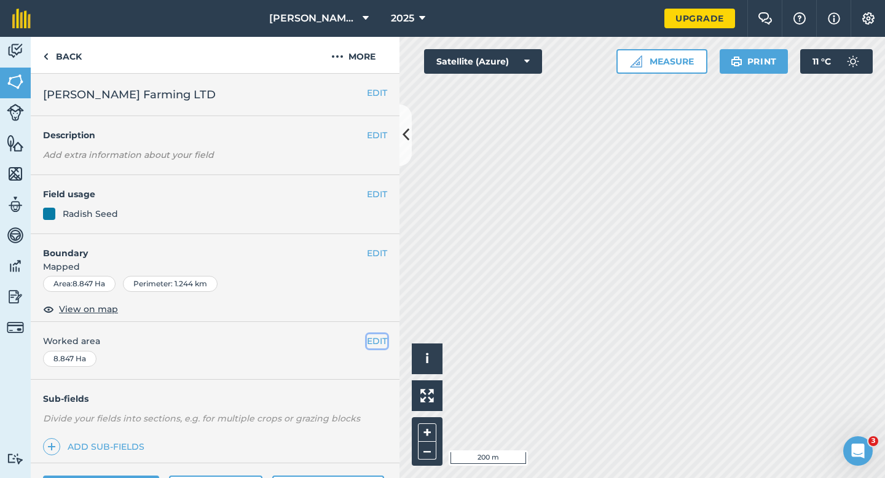
click at [374, 341] on button "EDIT" at bounding box center [377, 341] width 20 height 14
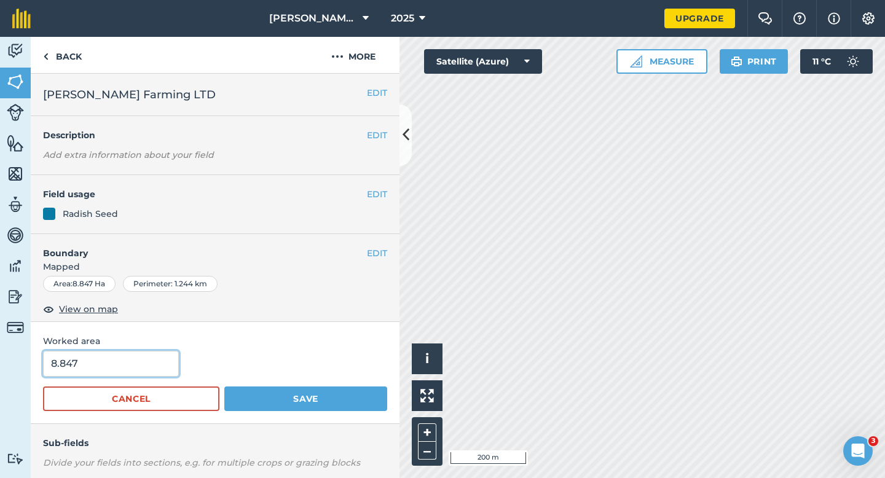
click at [143, 360] on input "8.847" at bounding box center [111, 364] width 136 height 26
click at [224, 387] on button "Save" at bounding box center [305, 399] width 163 height 25
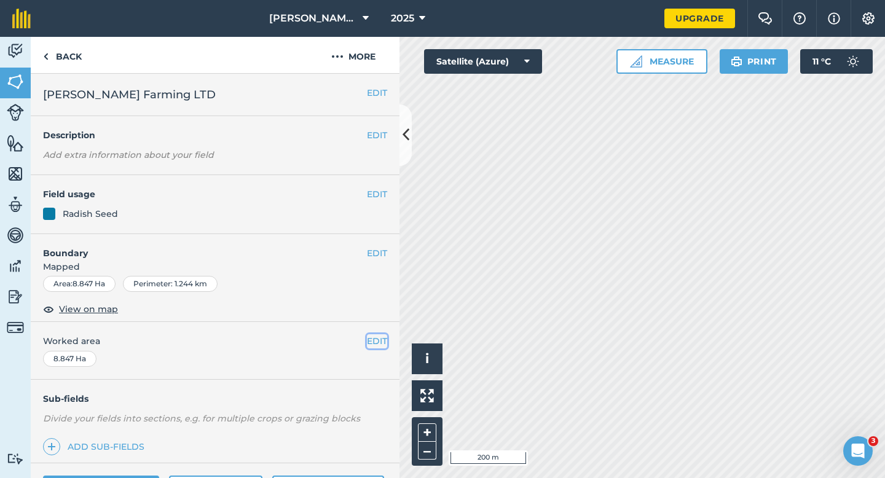
click at [383, 345] on button "EDIT" at bounding box center [377, 341] width 20 height 14
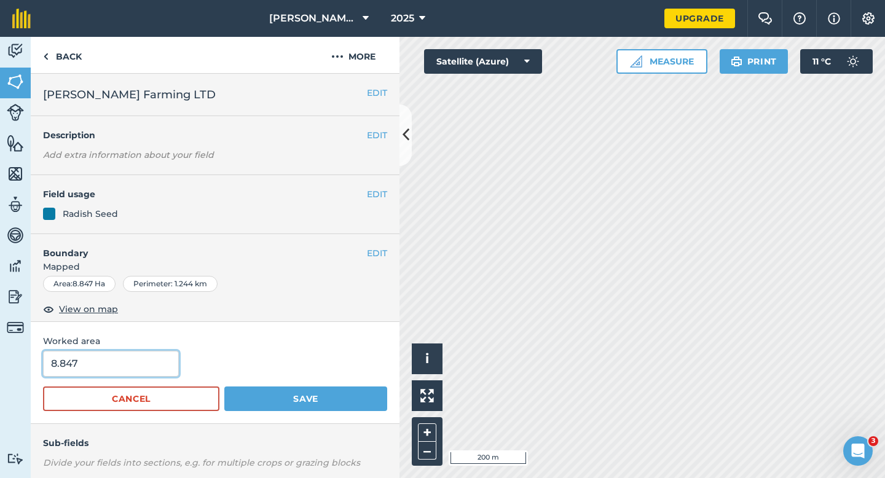
click at [166, 362] on input "8.847" at bounding box center [111, 364] width 136 height 26
click at [224, 387] on button "Save" at bounding box center [305, 399] width 163 height 25
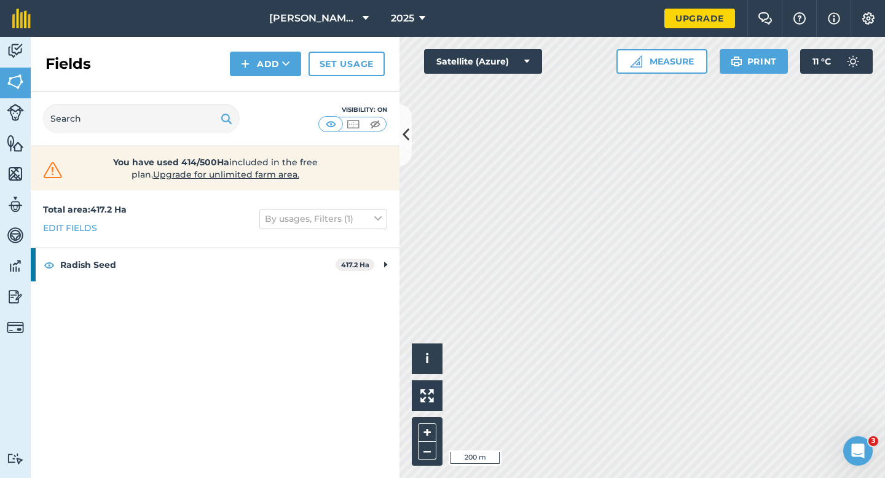
click at [251, 45] on div "Fields Add Set usage" at bounding box center [215, 64] width 369 height 55
click at [256, 71] on button "Add" at bounding box center [265, 64] width 71 height 25
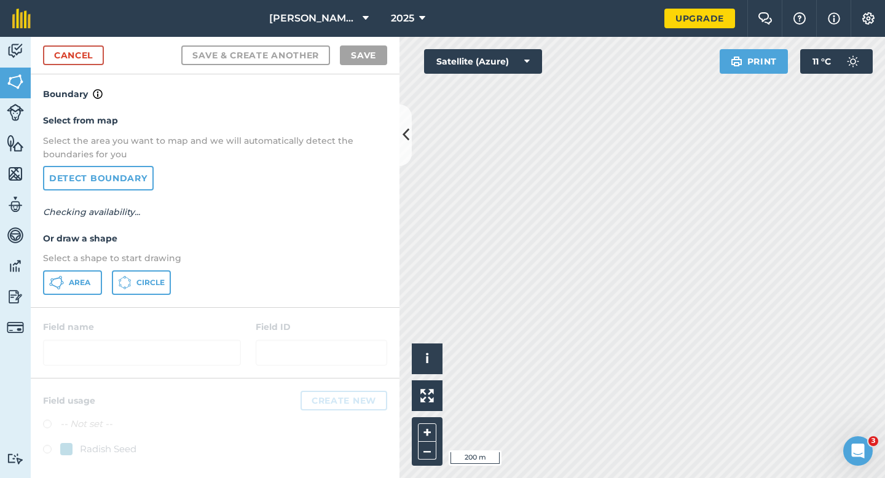
click at [87, 264] on p "Select a shape to start drawing" at bounding box center [215, 258] width 344 height 14
click at [87, 279] on span "Area" at bounding box center [80, 283] width 22 height 10
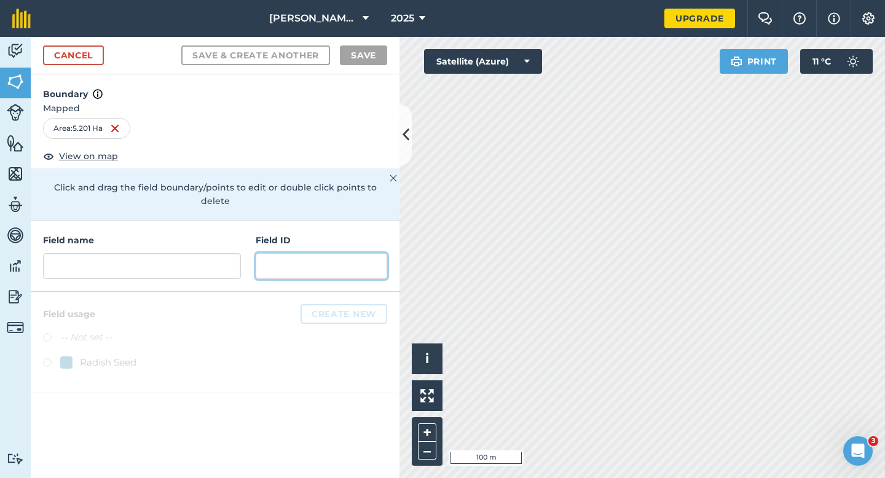
click at [339, 253] on input "text" at bounding box center [322, 266] width 132 height 26
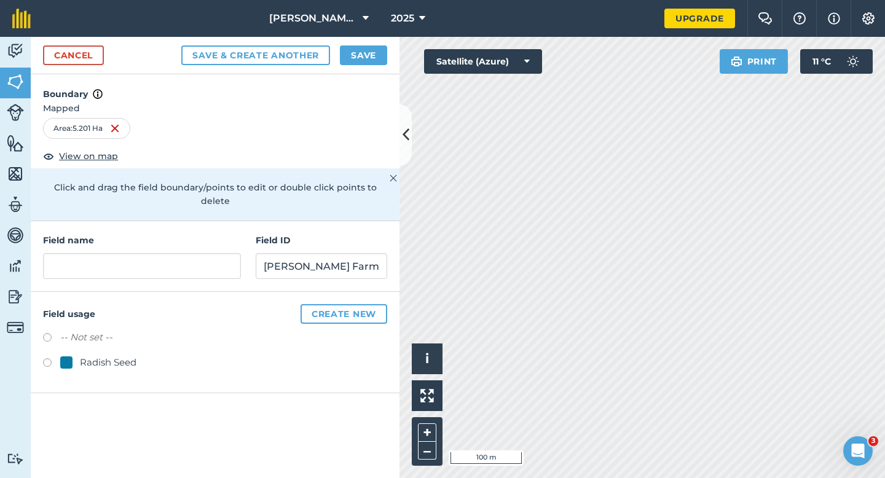
click at [120, 355] on div "Radish Seed" at bounding box center [108, 362] width 57 height 15
click at [158, 253] on input "text" at bounding box center [142, 266] width 198 height 26
click at [283, 253] on input "[PERSON_NAME] Farming LTD" at bounding box center [322, 266] width 132 height 26
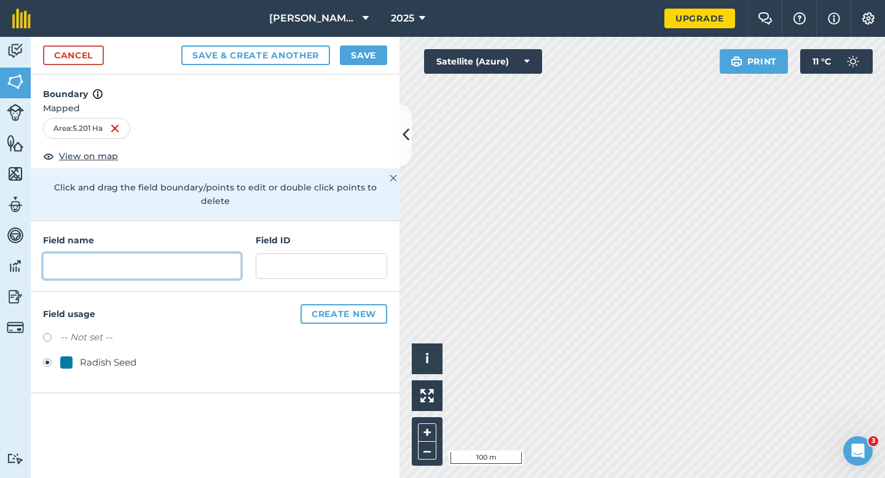
click at [203, 253] on input "text" at bounding box center [142, 266] width 198 height 26
paste input "[PERSON_NAME] Farming LTD"
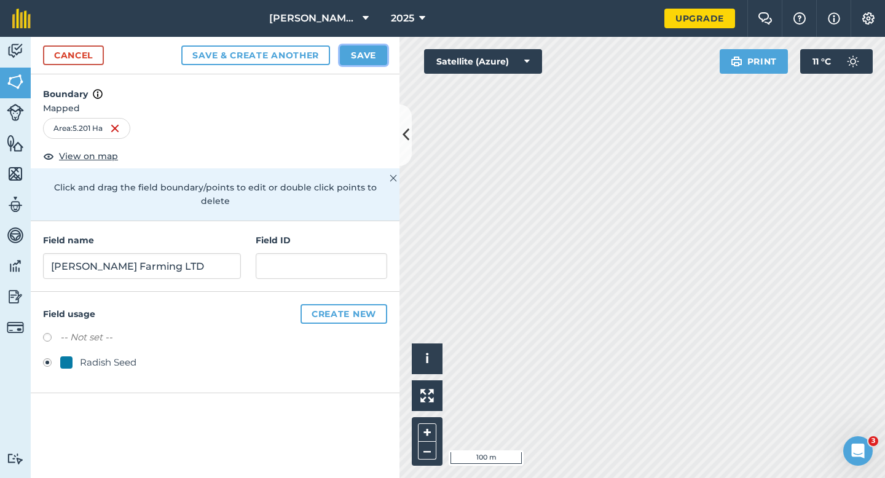
click at [349, 62] on button "Save" at bounding box center [363, 55] width 47 height 20
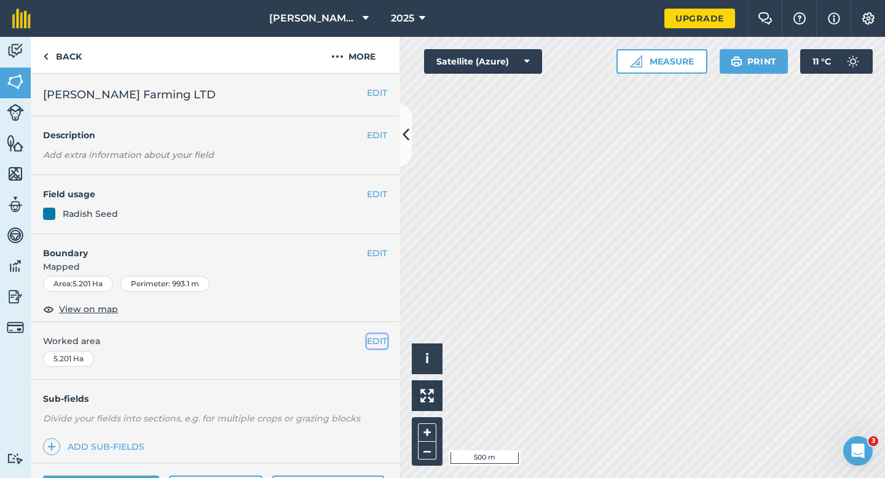
click at [382, 342] on button "EDIT" at bounding box center [377, 341] width 20 height 14
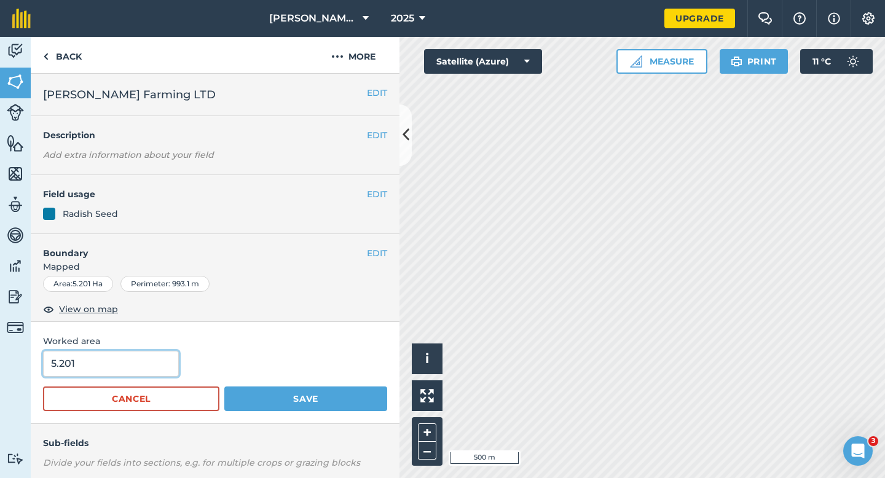
click at [146, 361] on input "5.201" at bounding box center [111, 364] width 136 height 26
click at [224, 387] on button "Save" at bounding box center [305, 399] width 163 height 25
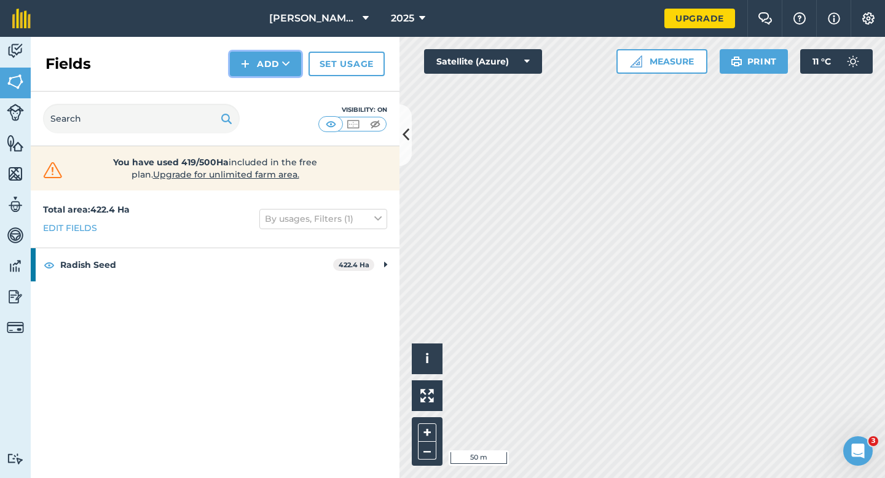
click at [269, 60] on button "Add" at bounding box center [265, 64] width 71 height 25
click at [269, 87] on link "Draw" at bounding box center [266, 91] width 68 height 27
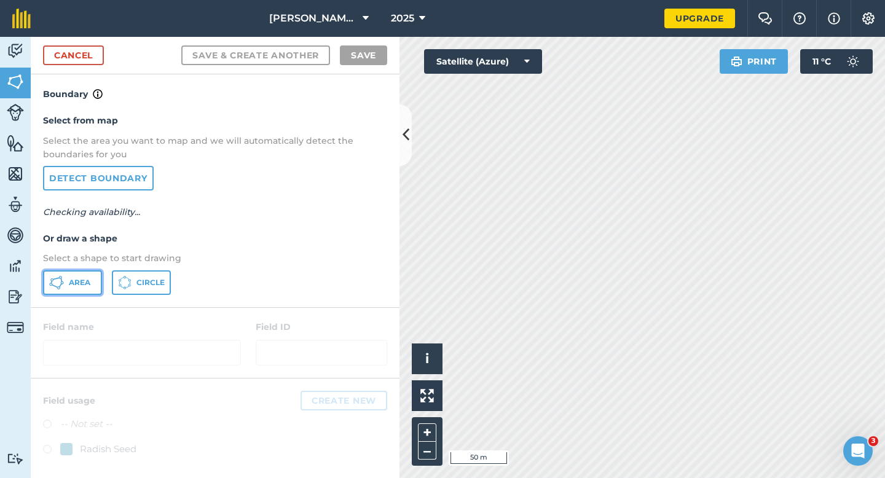
click at [74, 276] on button "Area" at bounding box center [72, 282] width 59 height 25
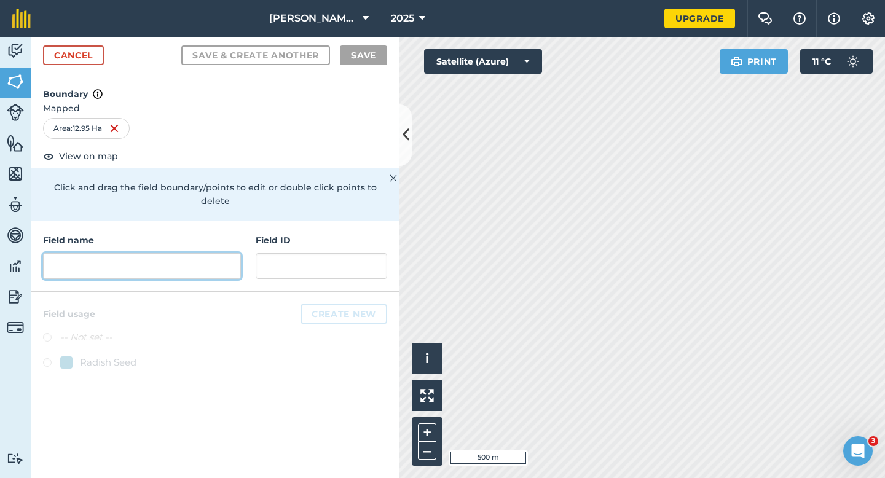
click at [213, 262] on input "text" at bounding box center [142, 266] width 198 height 26
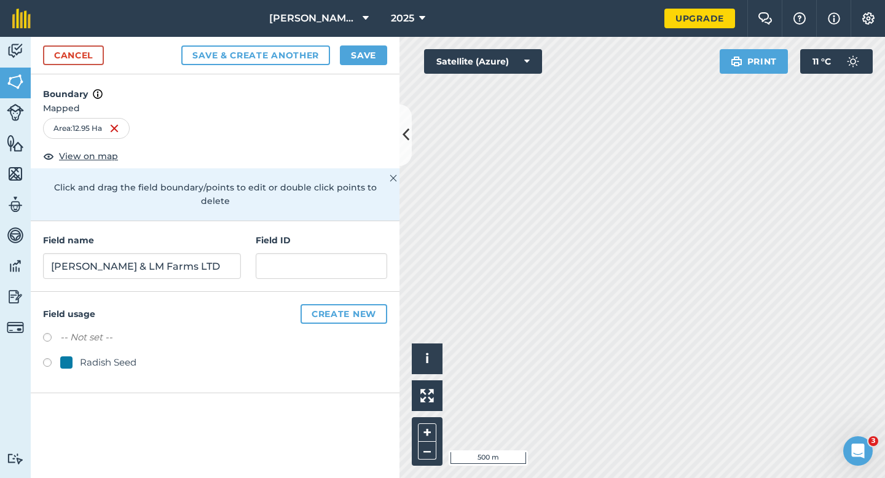
click at [109, 355] on div "Radish Seed" at bounding box center [108, 362] width 57 height 15
click at [382, 53] on button "Save" at bounding box center [363, 55] width 47 height 20
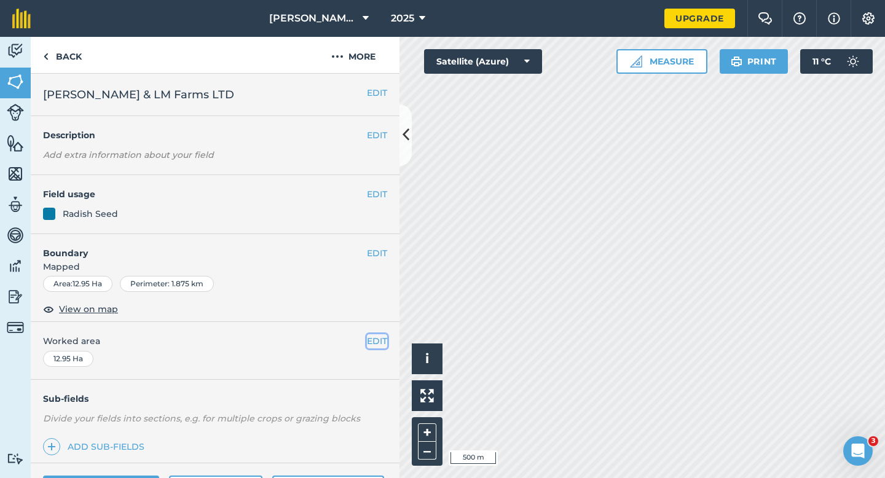
click at [379, 345] on button "EDIT" at bounding box center [377, 341] width 20 height 14
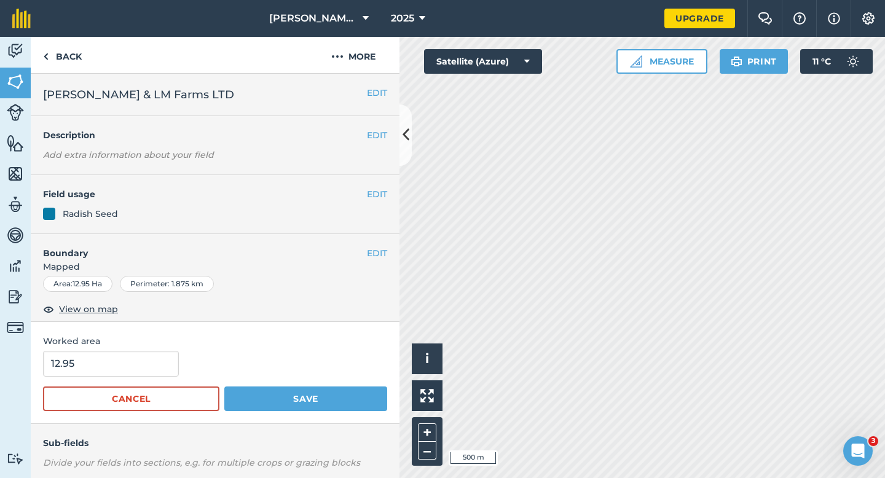
click at [116, 379] on form "12.95 Cancel Save" at bounding box center [215, 381] width 344 height 60
click at [123, 376] on input "12.95" at bounding box center [111, 364] width 136 height 26
click at [224, 387] on button "Save" at bounding box center [305, 399] width 163 height 25
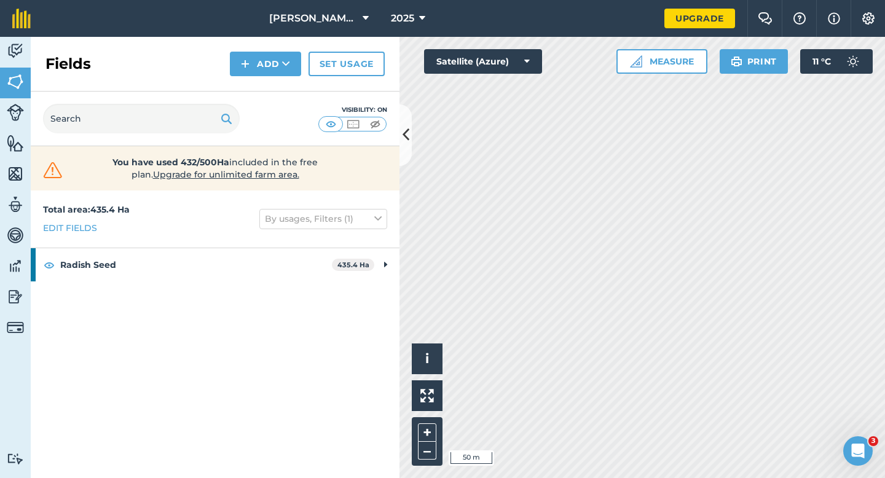
click at [586, 0] on html "[PERSON_NAME] & Sons 2025 Upgrade Farm Chat Help Info Settings Map printing is …" at bounding box center [442, 239] width 885 height 478
click at [268, 73] on button "Add" at bounding box center [265, 64] width 71 height 25
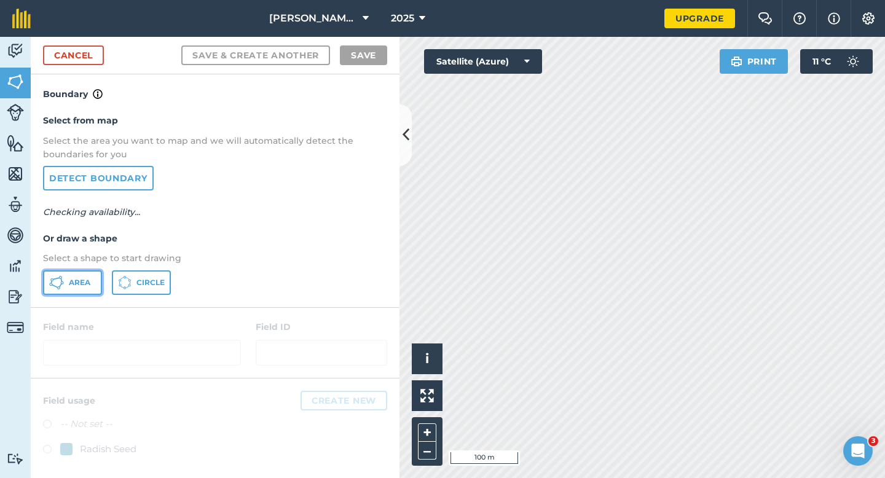
click at [58, 280] on icon at bounding box center [56, 282] width 15 height 15
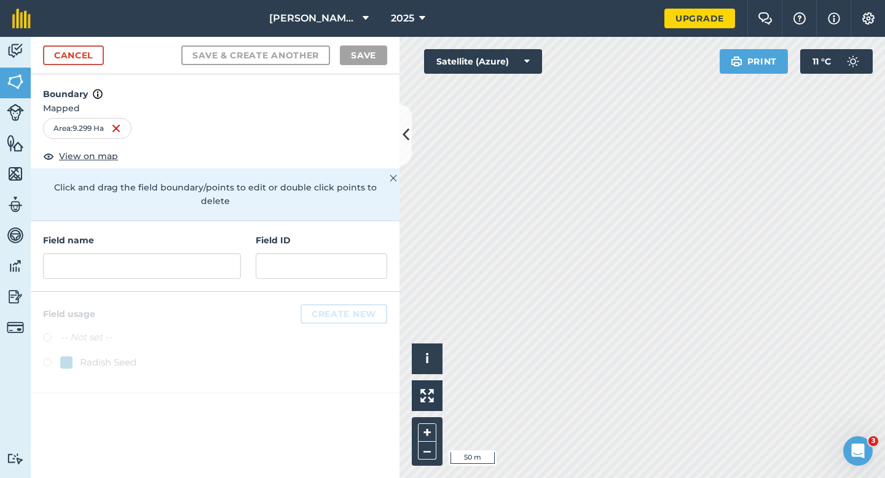
click at [320, 234] on div "Field ID" at bounding box center [322, 256] width 132 height 45
click at [320, 253] on input "text" at bounding box center [322, 266] width 132 height 26
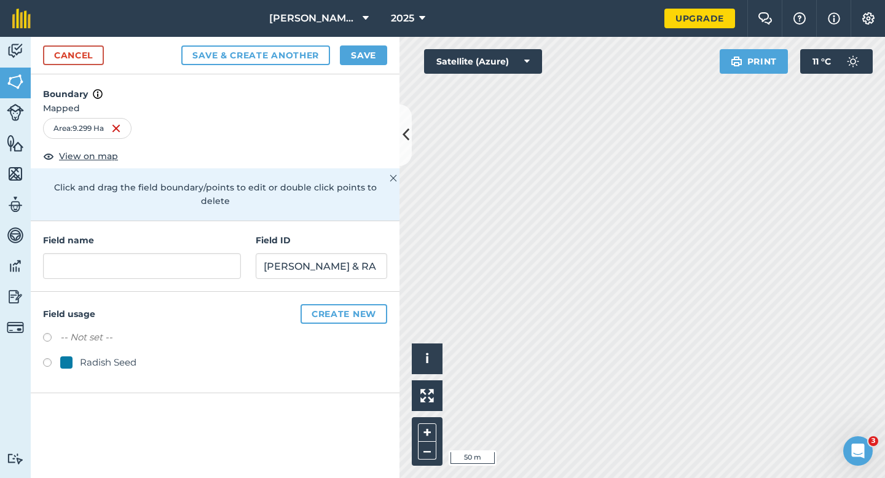
click at [124, 355] on div "Radish Seed" at bounding box center [108, 362] width 57 height 15
drag, startPoint x: 327, startPoint y: 248, endPoint x: 306, endPoint y: 248, distance: 21.5
click at [306, 253] on input "[PERSON_NAME] & RA" at bounding box center [322, 266] width 132 height 26
click at [179, 272] on div "Field name Field ID" at bounding box center [215, 256] width 369 height 71
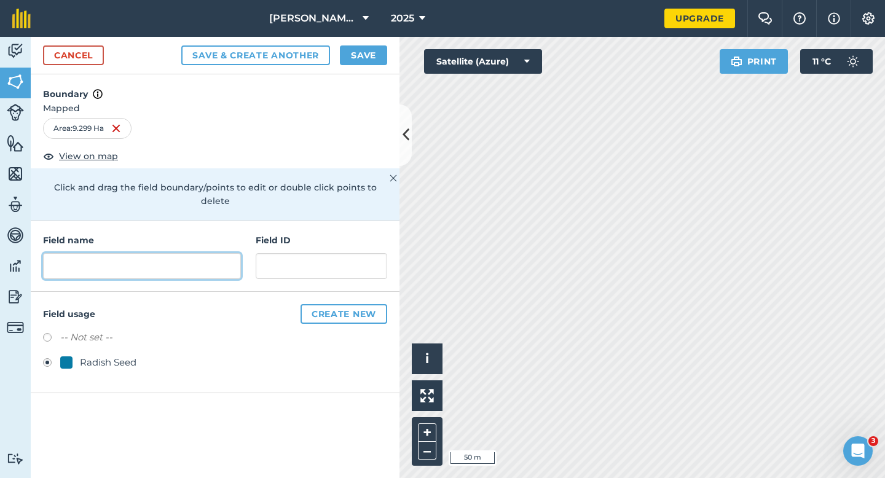
click at [179, 258] on input "text" at bounding box center [142, 266] width 198 height 26
paste input "[PERSON_NAME] & RA"
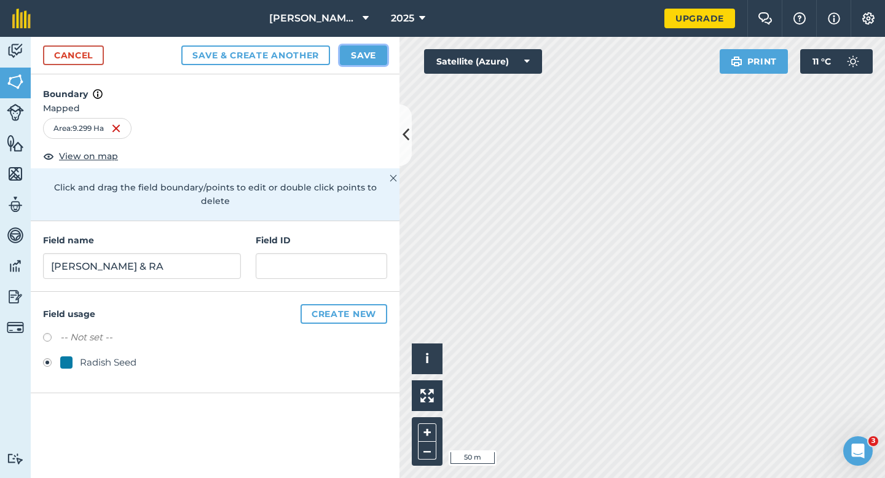
click at [354, 62] on button "Save" at bounding box center [363, 55] width 47 height 20
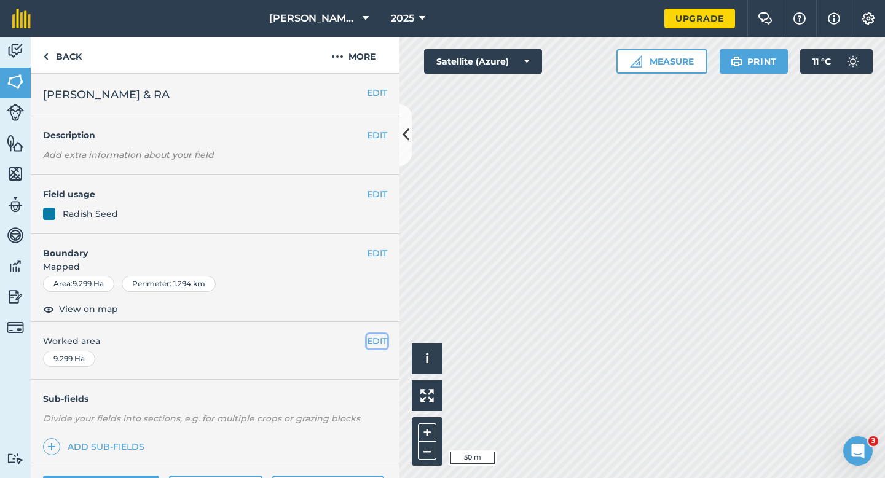
click at [374, 335] on button "EDIT" at bounding box center [377, 341] width 20 height 14
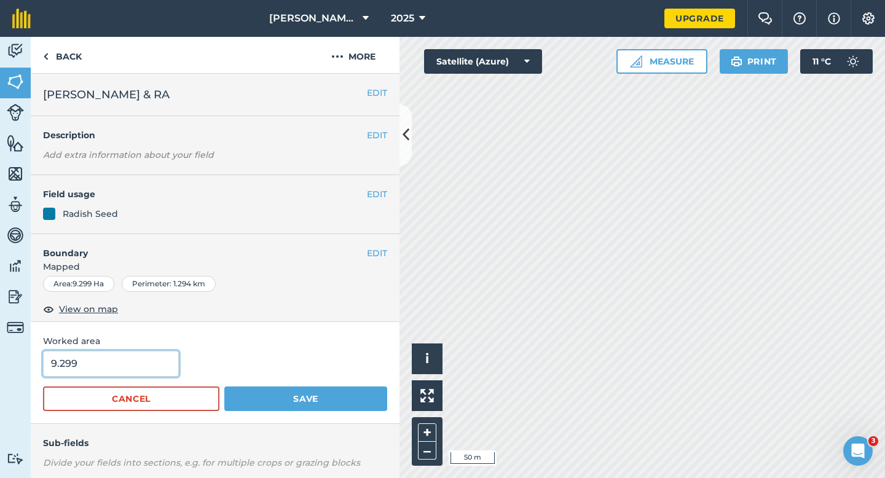
click at [90, 357] on input "9.299" at bounding box center [111, 364] width 136 height 26
click at [97, 366] on input "9.299" at bounding box center [111, 364] width 136 height 26
click at [224, 387] on button "Save" at bounding box center [305, 399] width 163 height 25
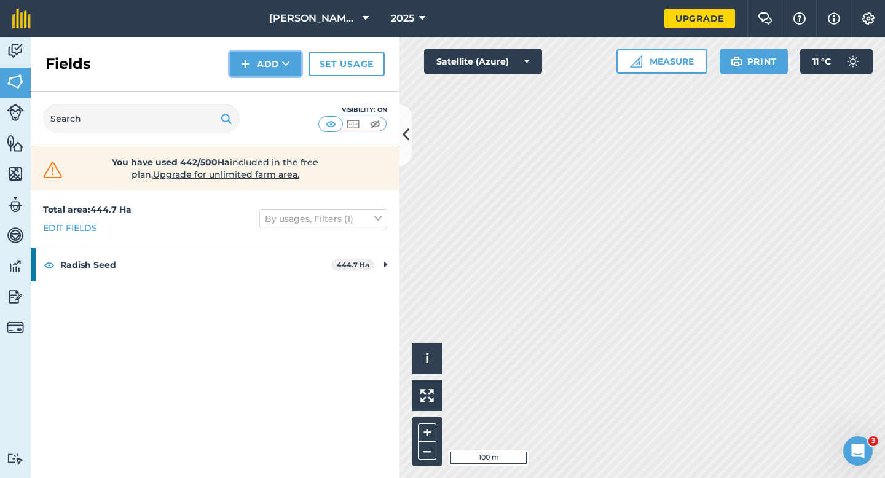
click at [247, 66] on img at bounding box center [245, 64] width 9 height 15
click at [247, 97] on link "Draw" at bounding box center [266, 91] width 68 height 27
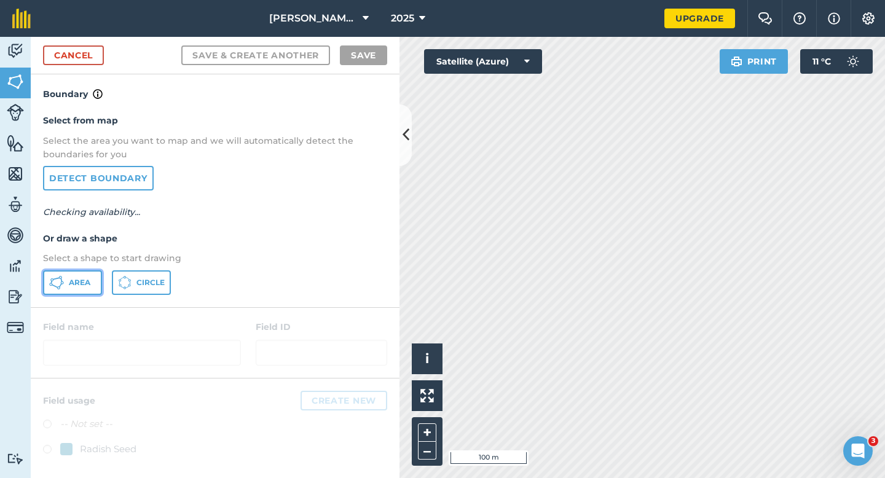
click at [63, 290] on button "Area" at bounding box center [72, 282] width 59 height 25
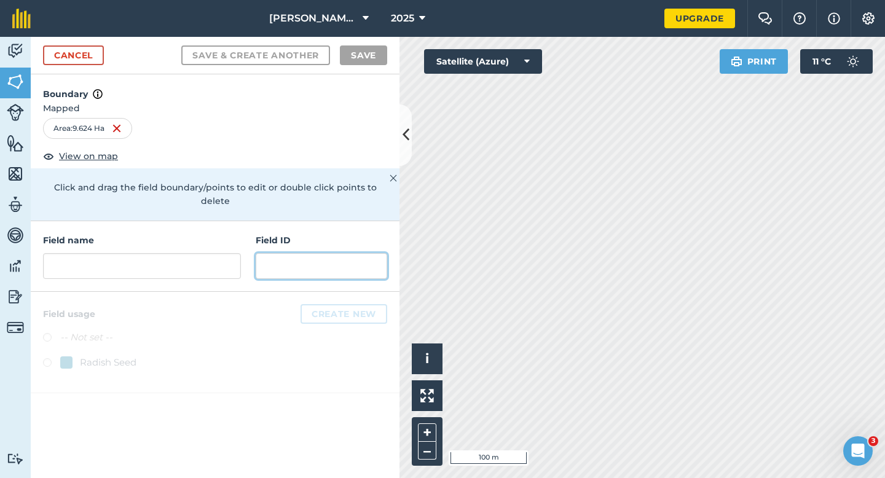
click at [277, 258] on input "text" at bounding box center [322, 266] width 132 height 26
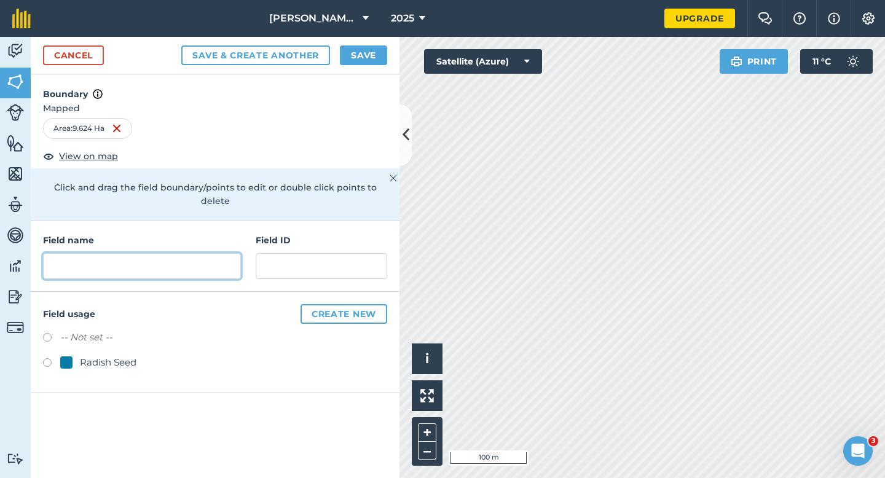
click at [218, 253] on input "text" at bounding box center [142, 266] width 198 height 26
paste input "[PERSON_NAME] & RA"
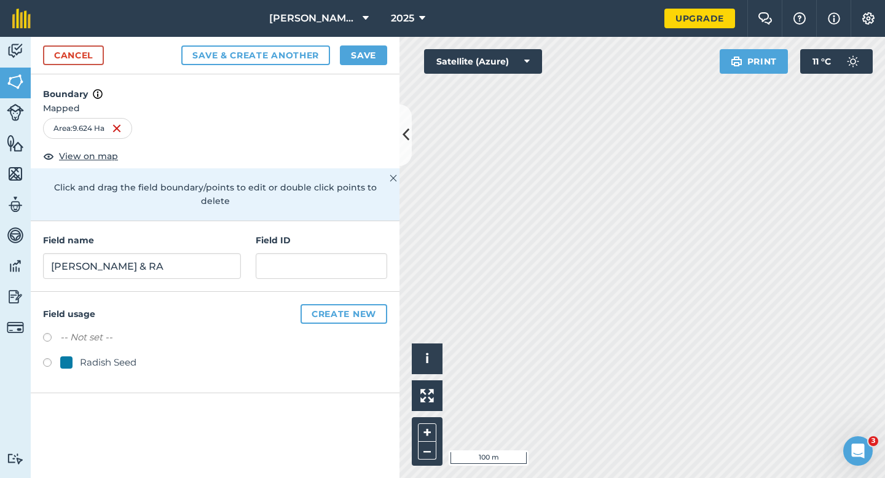
click at [85, 355] on div "Radish Seed" at bounding box center [108, 362] width 57 height 15
click at [361, 60] on button "Save" at bounding box center [363, 55] width 47 height 20
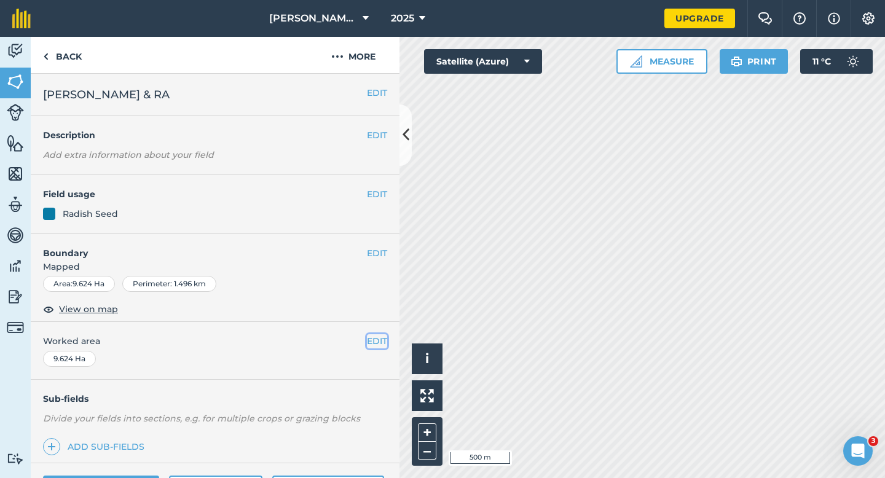
click at [381, 338] on button "EDIT" at bounding box center [377, 341] width 20 height 14
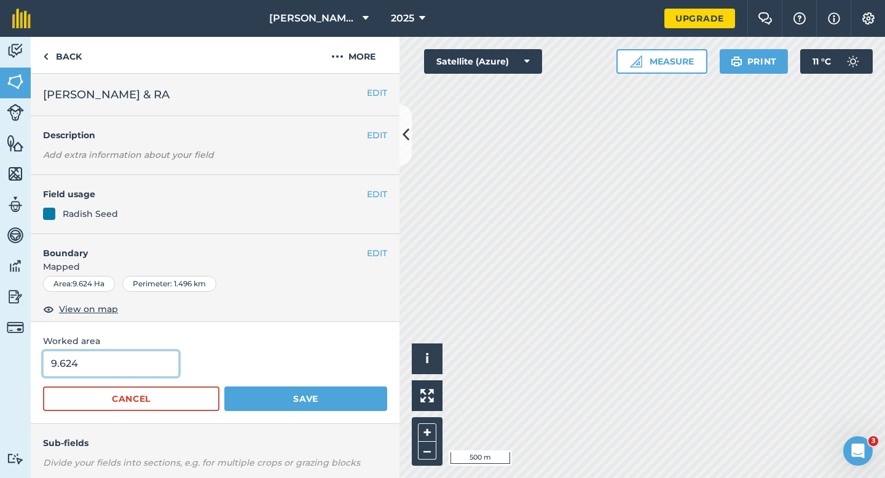
click at [133, 362] on input "9.624" at bounding box center [111, 364] width 136 height 26
click at [224, 387] on button "Save" at bounding box center [305, 399] width 163 height 25
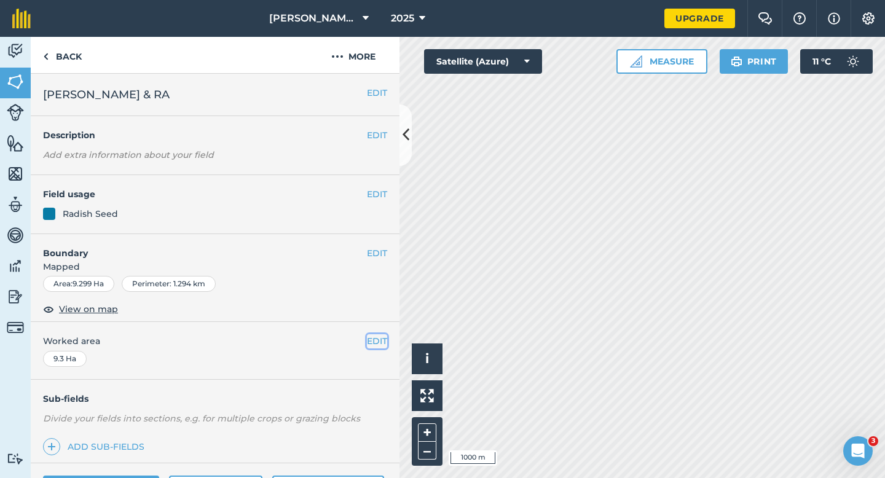
click at [385, 340] on button "EDIT" at bounding box center [377, 341] width 20 height 14
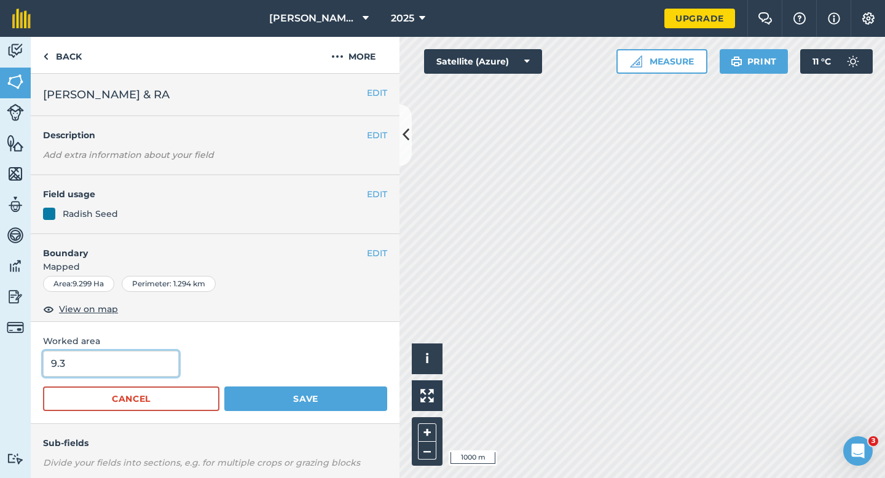
click at [97, 372] on input "9.3" at bounding box center [111, 364] width 136 height 26
click at [224, 387] on button "Save" at bounding box center [305, 399] width 163 height 25
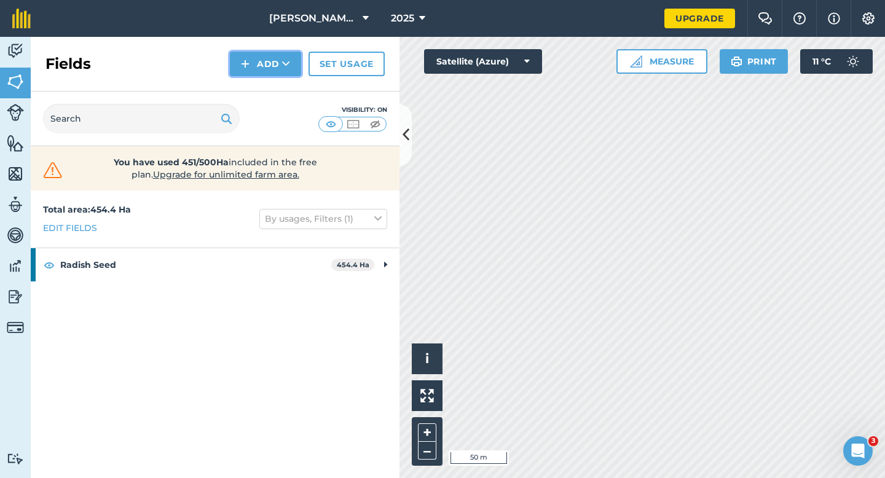
click at [250, 60] on img at bounding box center [245, 64] width 9 height 15
click at [250, 92] on link "Draw" at bounding box center [266, 91] width 68 height 27
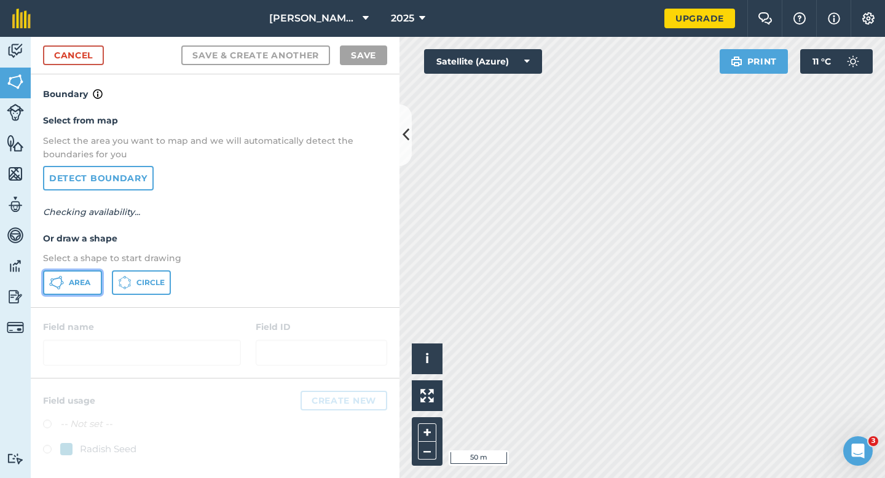
click at [85, 278] on span "Area" at bounding box center [80, 283] width 22 height 10
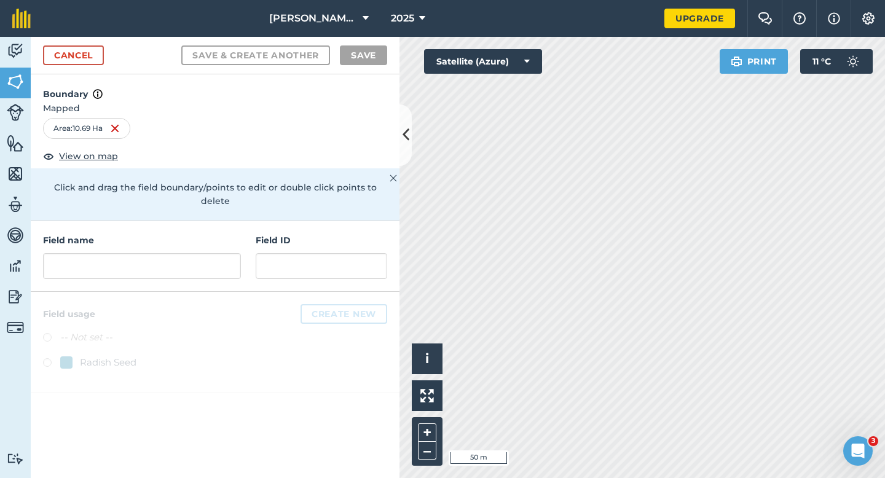
click at [305, 275] on div "Field name Field ID" at bounding box center [215, 256] width 369 height 71
click at [305, 253] on input "text" at bounding box center [322, 266] width 132 height 26
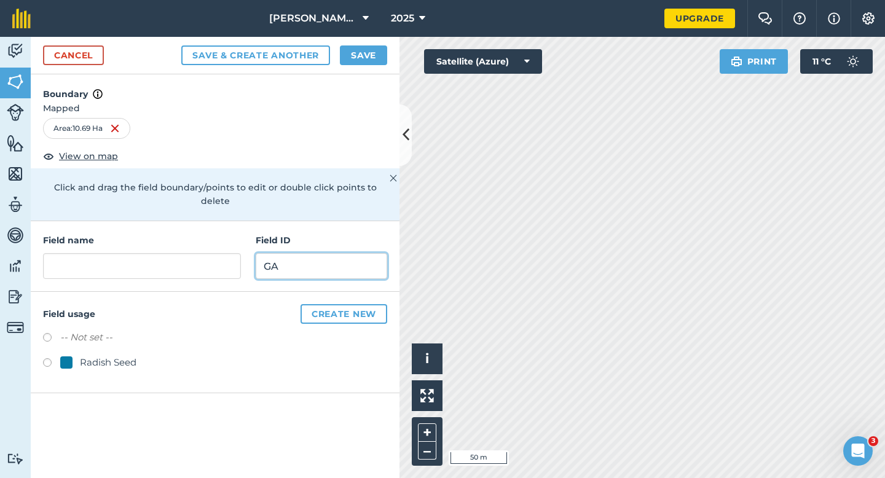
type input "G"
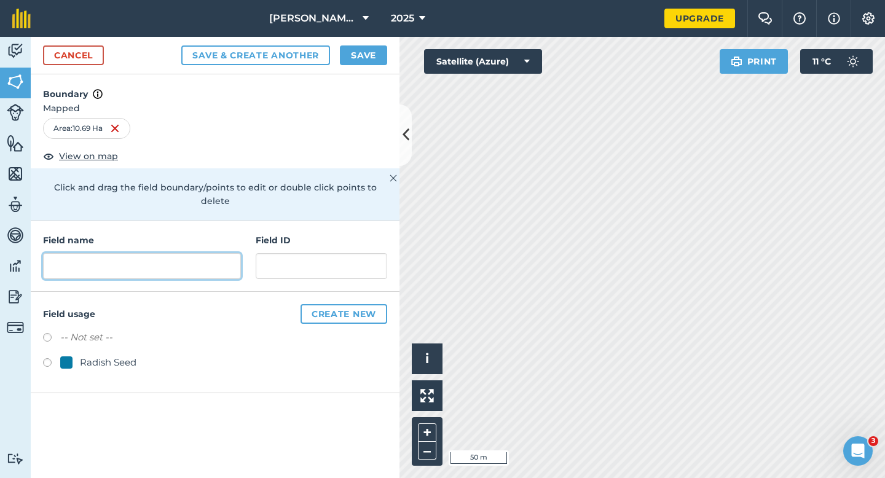
click at [176, 258] on input "text" at bounding box center [142, 266] width 198 height 26
click at [119, 256] on input "Garrett Holdongs LTD" at bounding box center [142, 266] width 198 height 26
type input "Garrett Holdungs LTD"
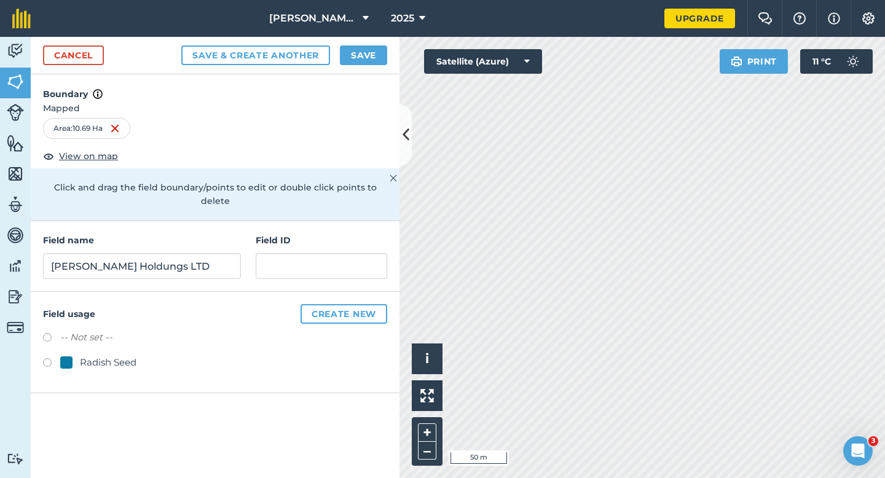
click at [78, 355] on div "Radish Seed" at bounding box center [98, 362] width 76 height 15
radio input "true"
click at [120, 256] on input "Garrett Holdungs LTD" at bounding box center [142, 266] width 198 height 26
type input "Garrett Holdings LTD"
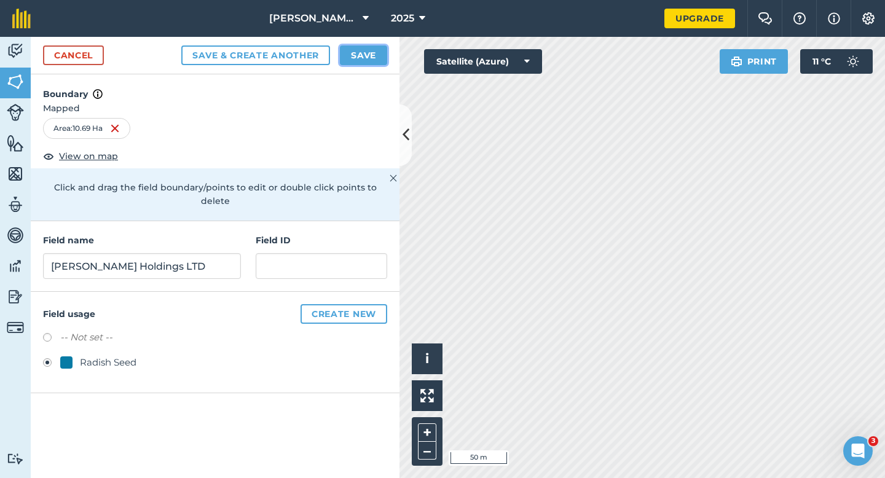
click at [350, 53] on button "Save" at bounding box center [363, 55] width 47 height 20
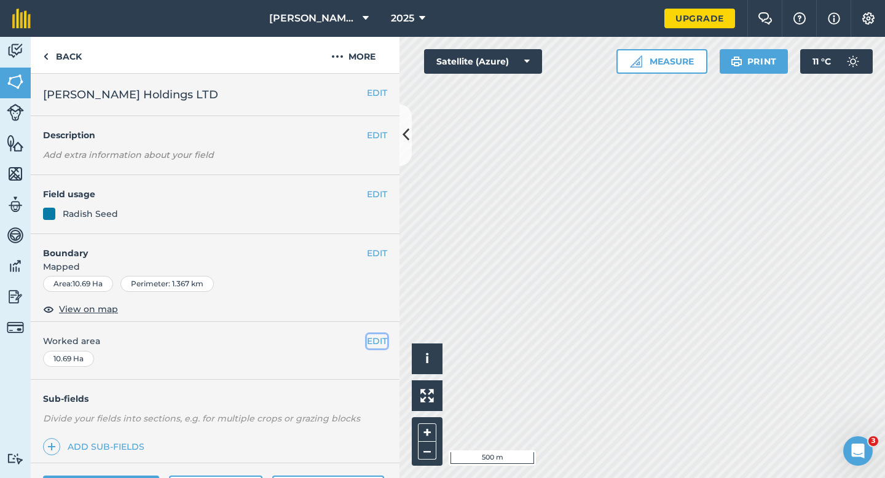
click at [373, 345] on button "EDIT" at bounding box center [377, 341] width 20 height 14
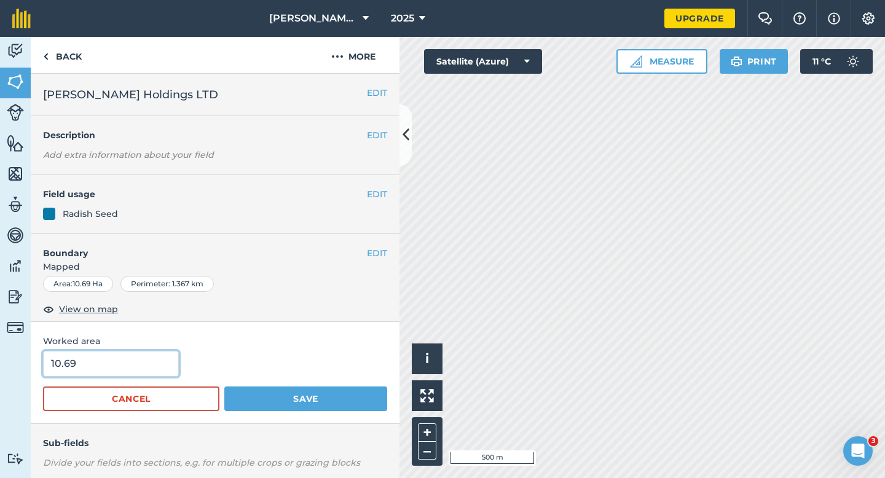
click at [139, 363] on input "10.69" at bounding box center [111, 364] width 136 height 26
type input "11"
click at [224, 387] on button "Save" at bounding box center [305, 399] width 163 height 25
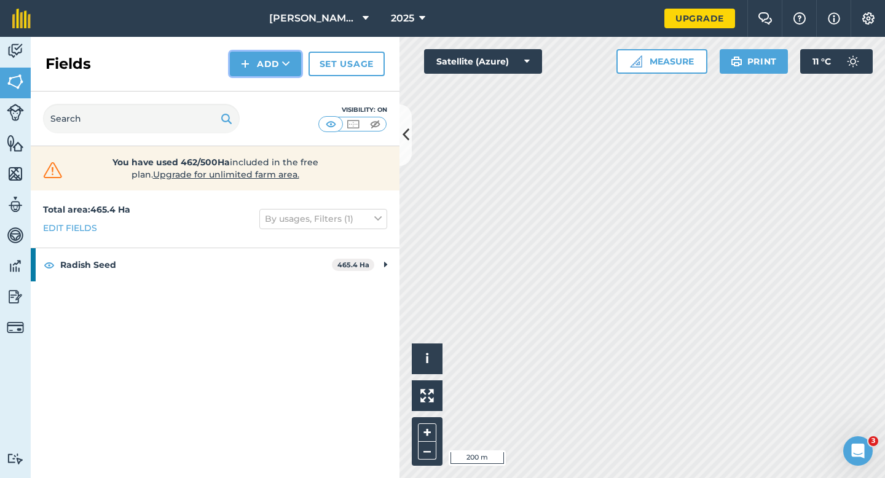
click at [277, 72] on button "Add" at bounding box center [265, 64] width 71 height 25
click at [277, 86] on link "Draw" at bounding box center [266, 91] width 68 height 27
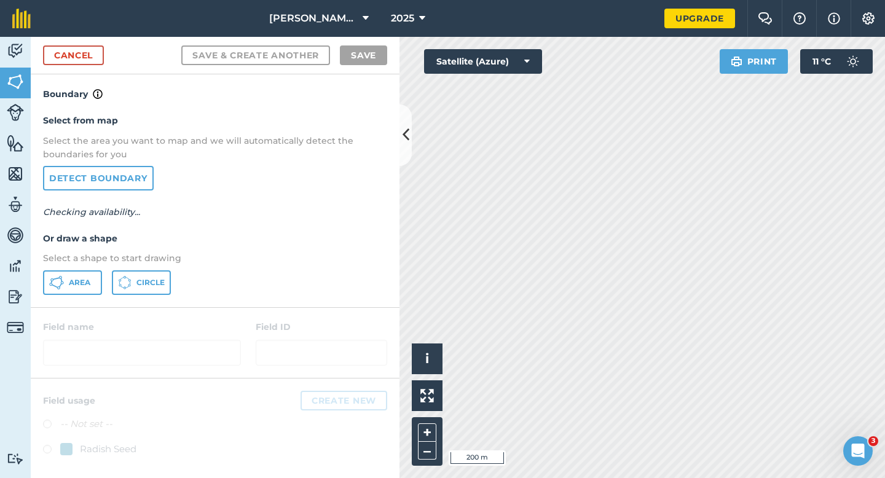
click at [92, 266] on div "Select from map Select the area you want to map and we will automatically detec…" at bounding box center [215, 203] width 369 height 205
click at [90, 279] on span "Area" at bounding box center [80, 283] width 22 height 10
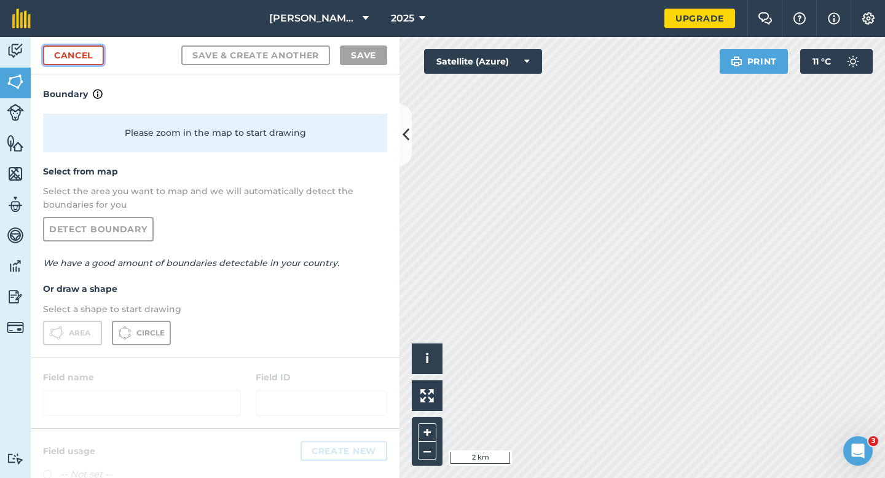
click at [73, 52] on link "Cancel" at bounding box center [73, 55] width 61 height 20
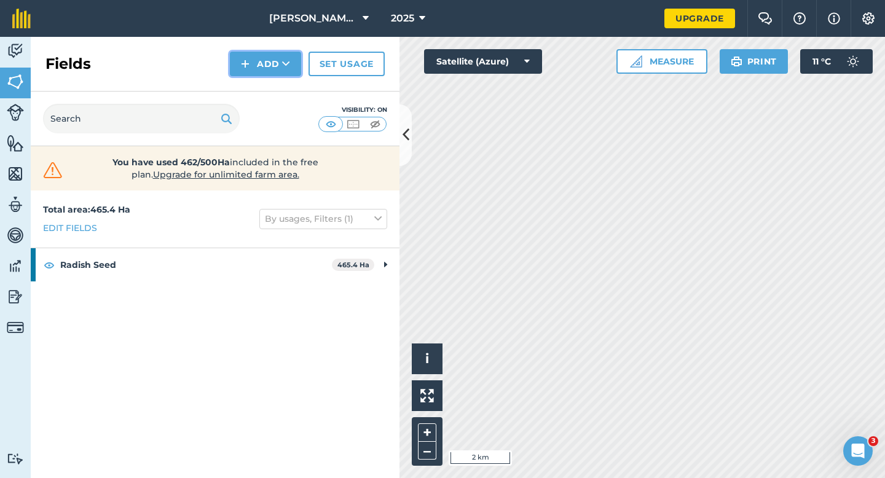
click at [288, 66] on icon at bounding box center [286, 64] width 8 height 12
click at [274, 99] on link "Draw" at bounding box center [266, 91] width 68 height 27
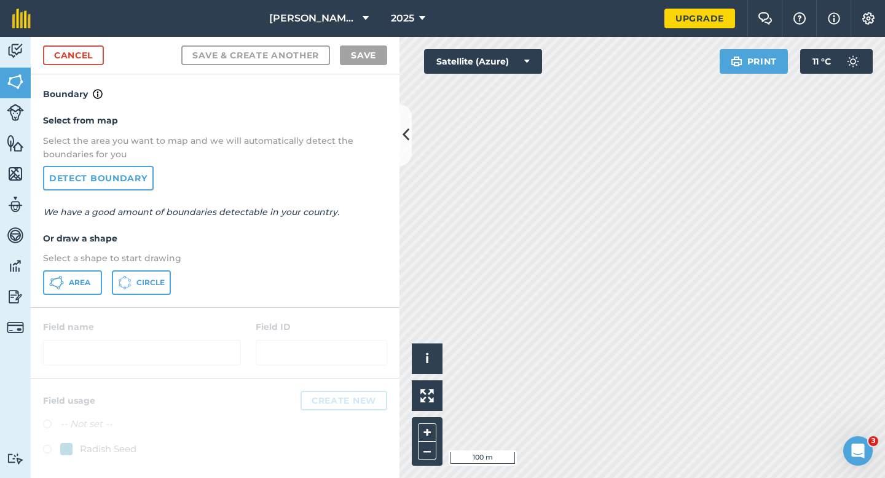
click at [88, 265] on div "Select from map Select the area you want to map and we will automatically detec…" at bounding box center [215, 203] width 369 height 205
click at [92, 280] on button "Area" at bounding box center [72, 282] width 59 height 25
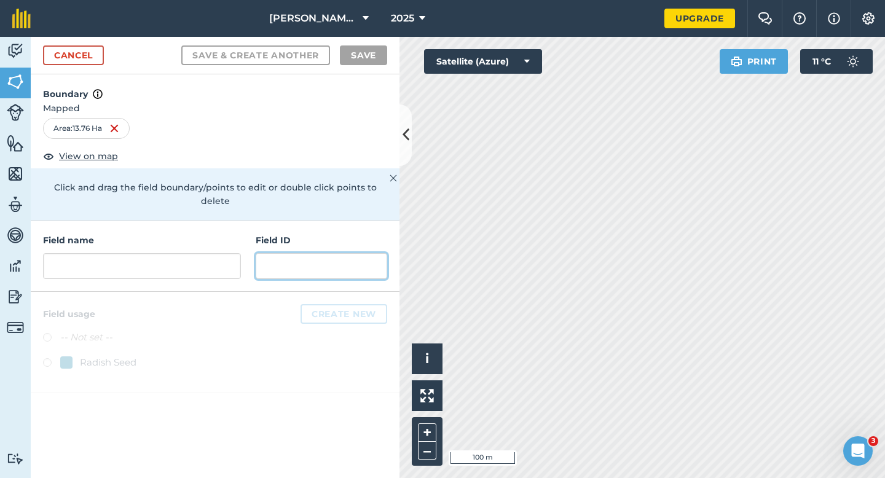
click at [338, 258] on input "text" at bounding box center [322, 266] width 132 height 26
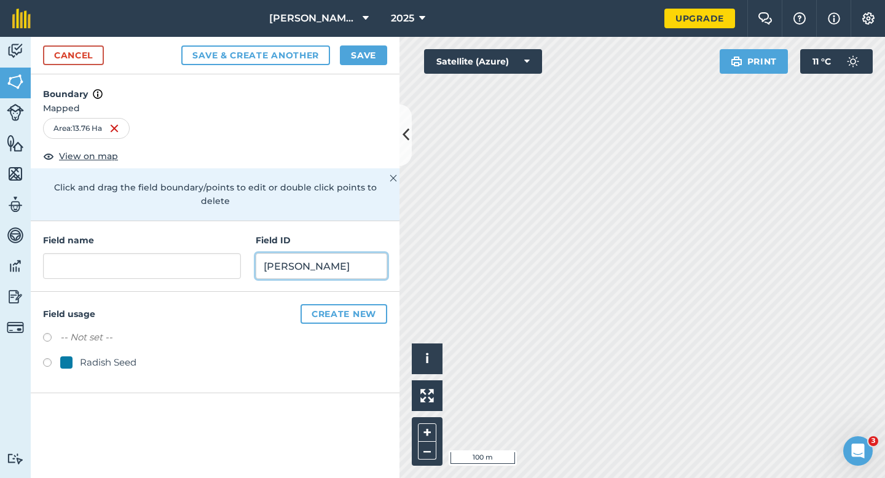
type input "[PERSON_NAME]"
click at [84, 355] on div "Radish Seed" at bounding box center [108, 362] width 57 height 15
radio input "true"
click at [334, 253] on input "[PERSON_NAME]" at bounding box center [322, 266] width 132 height 26
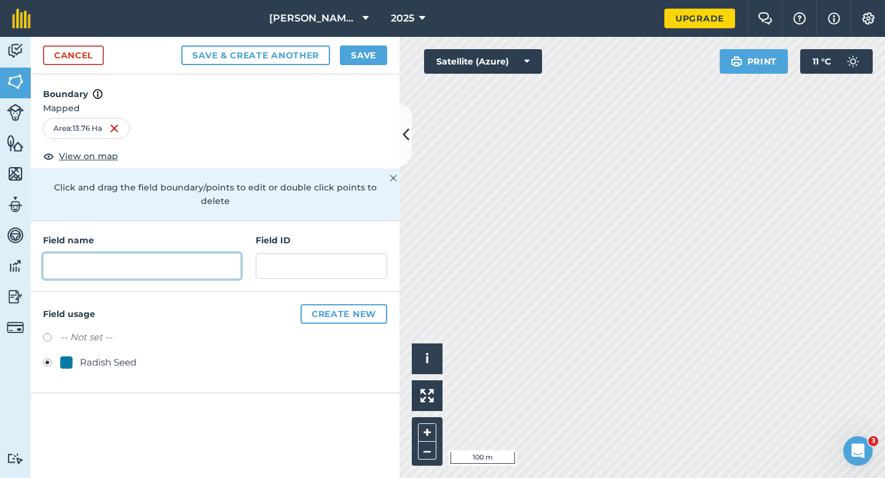
click at [219, 253] on input "text" at bounding box center [142, 266] width 198 height 26
type input "v"
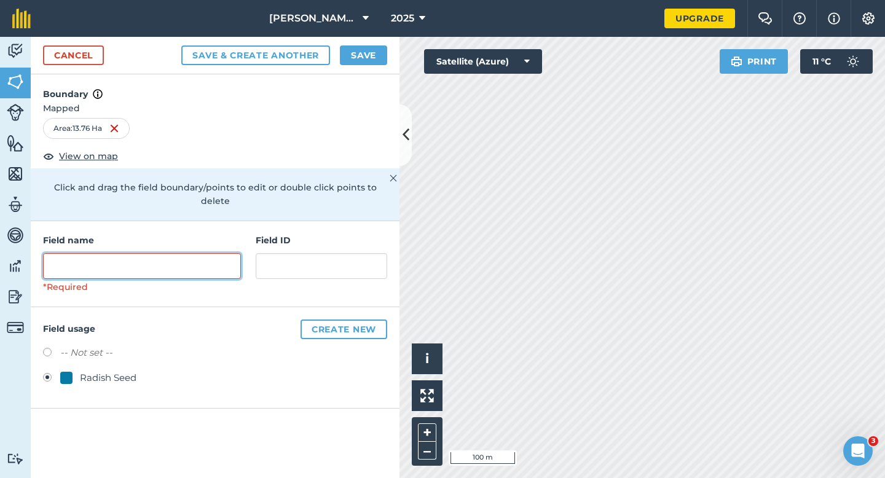
paste input "[PERSON_NAME]"
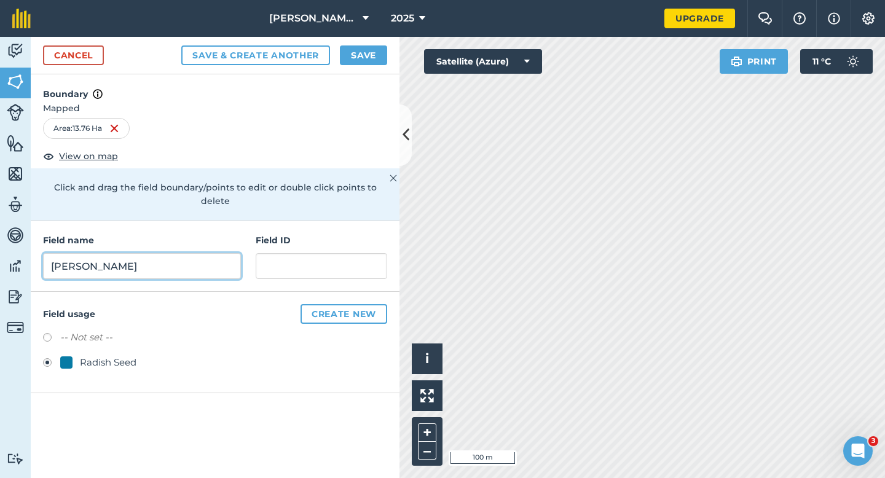
type input "[PERSON_NAME]"
click at [369, 40] on div "Cancel Save & Create Another Save" at bounding box center [215, 56] width 369 height 38
click at [369, 47] on button "Save" at bounding box center [363, 55] width 47 height 20
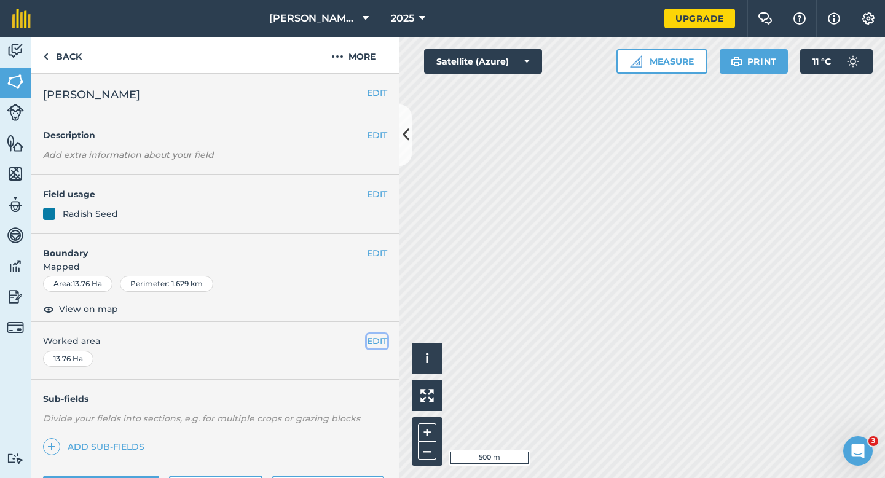
click at [371, 344] on button "EDIT" at bounding box center [377, 341] width 20 height 14
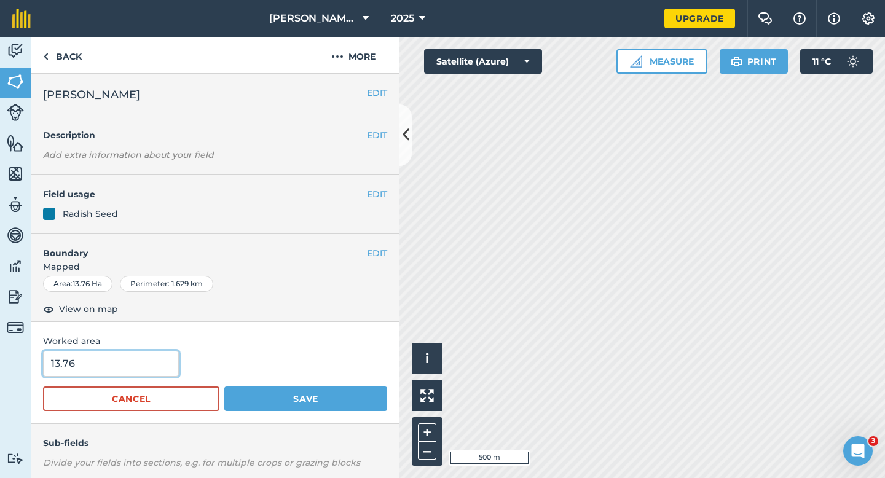
click at [100, 365] on input "13.76" at bounding box center [111, 364] width 136 height 26
type input "13.8"
click at [224, 387] on button "Save" at bounding box center [305, 399] width 163 height 25
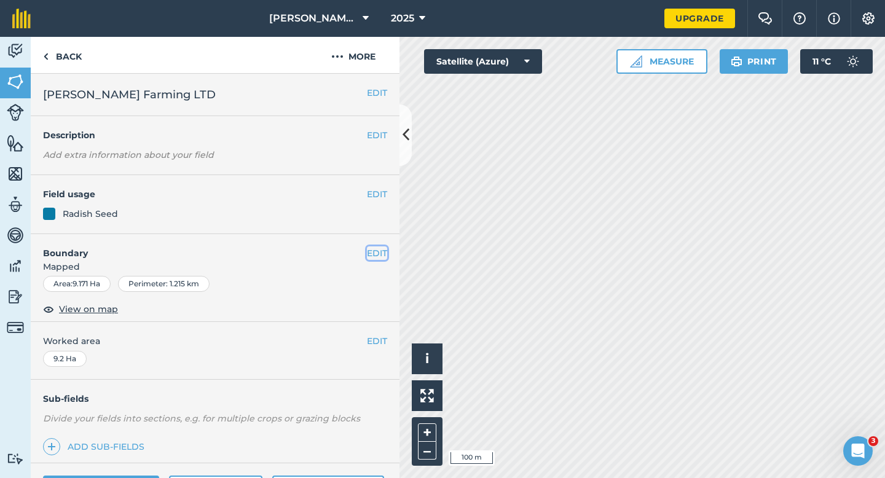
click at [377, 250] on button "EDIT" at bounding box center [377, 254] width 20 height 14
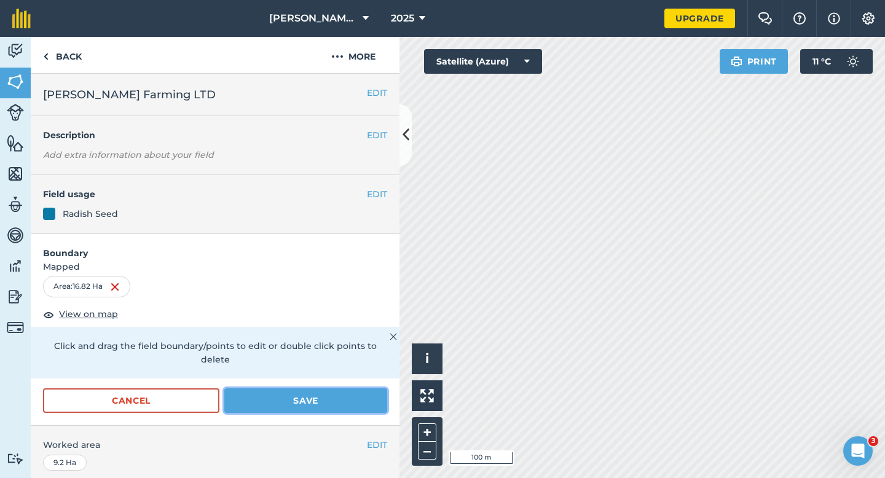
click at [361, 389] on button "Save" at bounding box center [305, 401] width 163 height 25
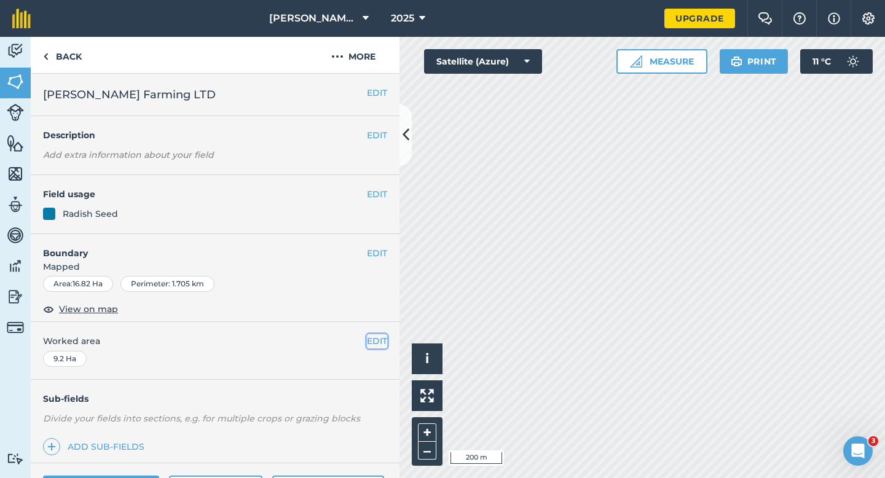
click at [379, 338] on button "EDIT" at bounding box center [377, 341] width 20 height 14
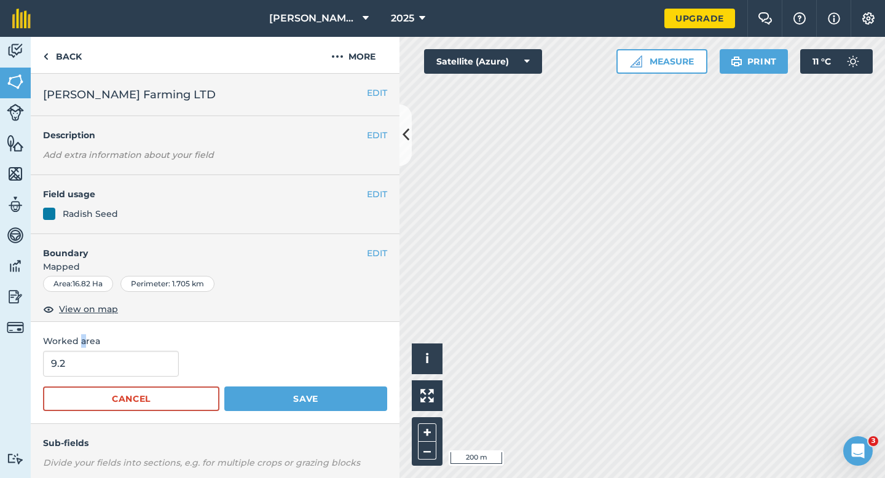
click at [82, 345] on span "Worked area" at bounding box center [215, 341] width 344 height 14
click at [89, 368] on input "9.2" at bounding box center [111, 364] width 136 height 26
type input "15"
click at [224, 387] on button "Save" at bounding box center [305, 399] width 163 height 25
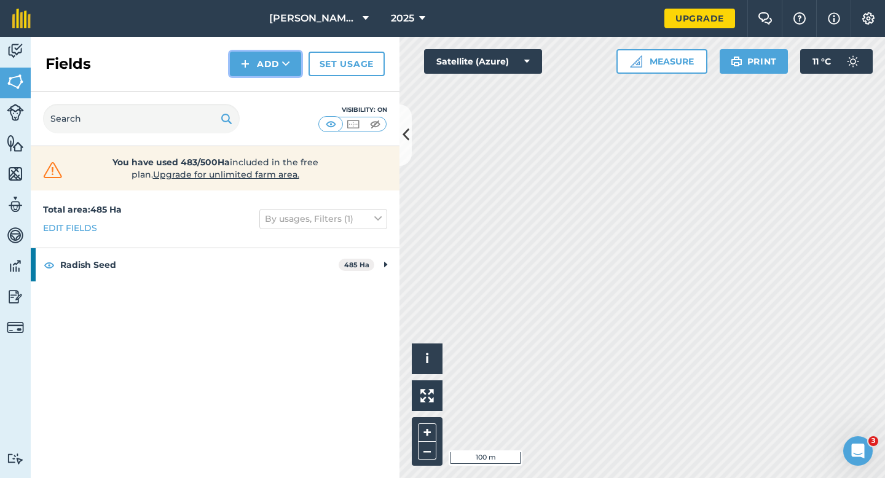
click at [270, 73] on button "Add" at bounding box center [265, 64] width 71 height 25
click at [270, 89] on link "Draw" at bounding box center [266, 91] width 68 height 27
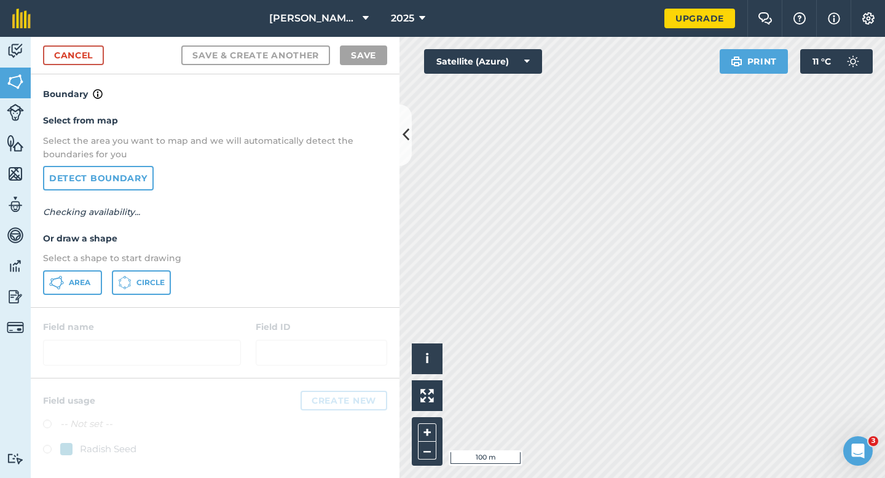
click at [61, 298] on div "Select from map Select the area you want to map and we will automatically detec…" at bounding box center [215, 203] width 369 height 205
click at [61, 290] on button "Area" at bounding box center [72, 282] width 59 height 25
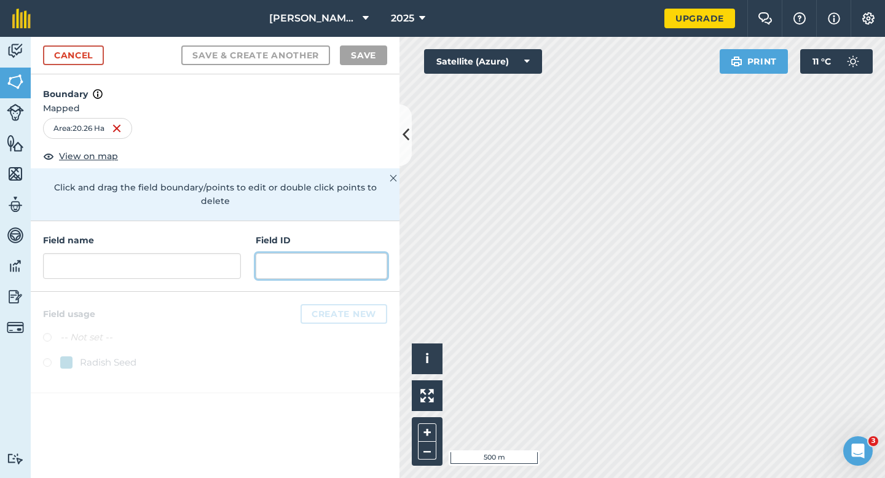
click at [299, 263] on input "text" at bounding box center [322, 266] width 132 height 26
click at [259, 257] on input "text" at bounding box center [322, 266] width 132 height 26
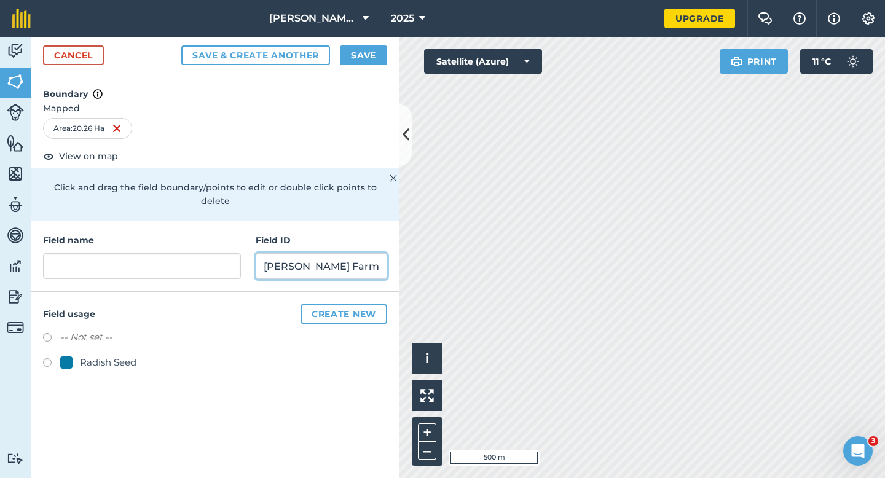
click at [266, 253] on input "[PERSON_NAME] Farming" at bounding box center [322, 266] width 132 height 26
paste input "[PERSON_NAME]"
type input "[PERSON_NAME]"
click at [188, 238] on div "Field name" at bounding box center [142, 256] width 198 height 45
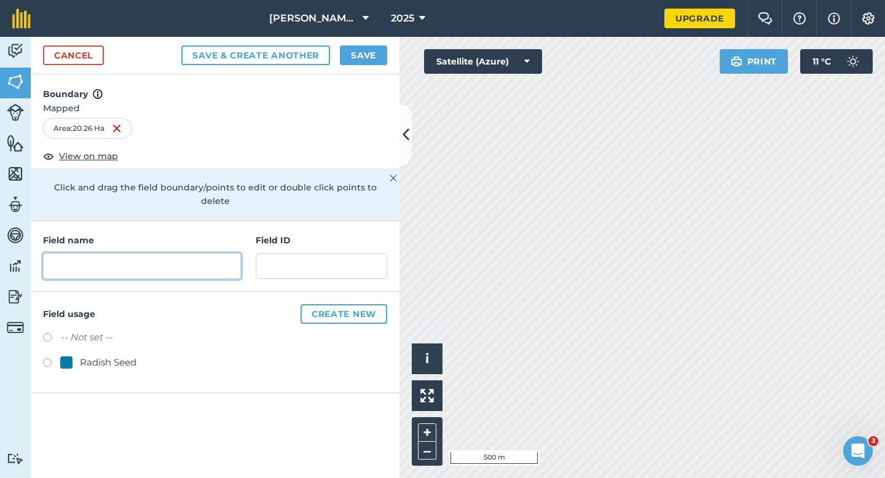
click at [187, 253] on input "text" at bounding box center [142, 266] width 198 height 26
type input "[PERSON_NAME] Farming LTD"
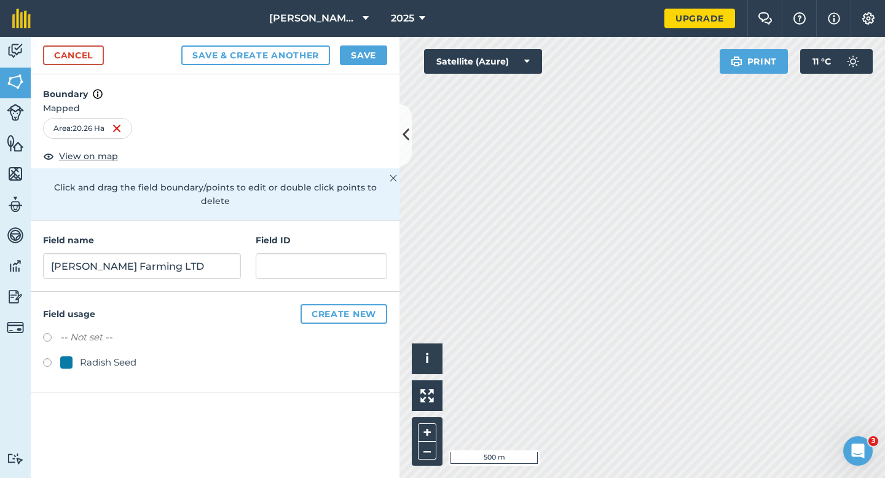
click at [93, 355] on div "Radish Seed" at bounding box center [108, 362] width 57 height 15
radio input "true"
click at [371, 41] on div "Cancel Save & Create Another Save" at bounding box center [215, 56] width 369 height 38
click at [367, 60] on button "Save" at bounding box center [363, 55] width 47 height 20
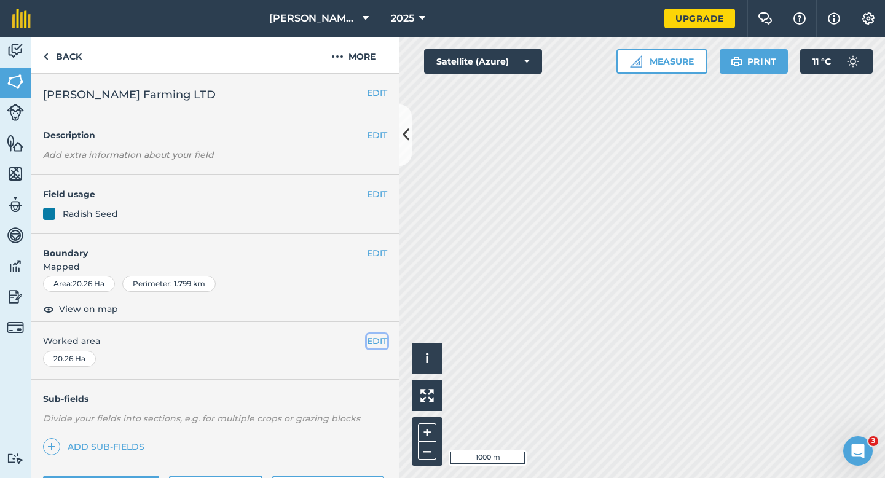
click at [383, 338] on button "EDIT" at bounding box center [377, 341] width 20 height 14
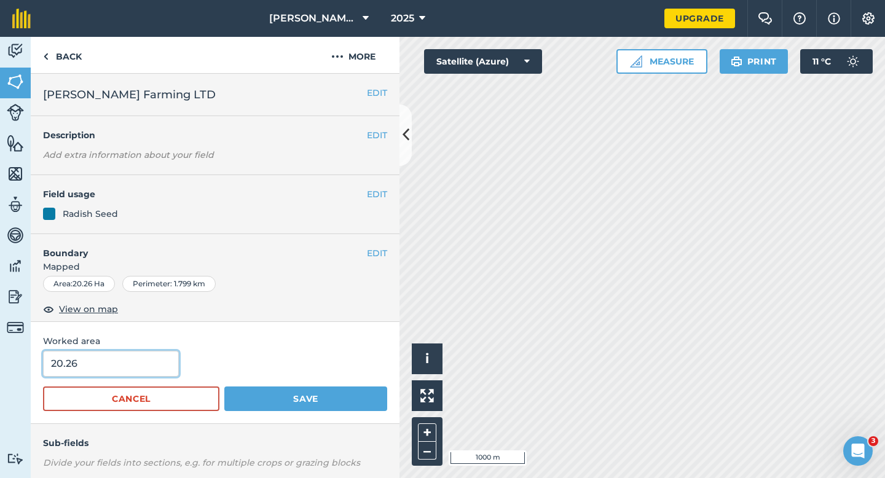
click at [140, 373] on input "20.26" at bounding box center [111, 364] width 136 height 26
type input "16"
click at [224, 387] on button "Save" at bounding box center [305, 399] width 163 height 25
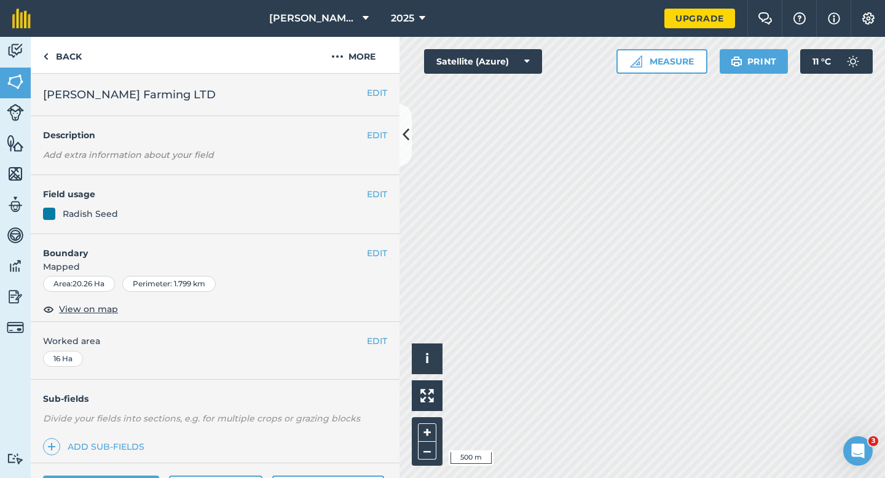
click at [368, 350] on div "EDIT Worked area 16 Ha" at bounding box center [215, 350] width 369 height 57
click at [374, 344] on button "EDIT" at bounding box center [377, 341] width 20 height 14
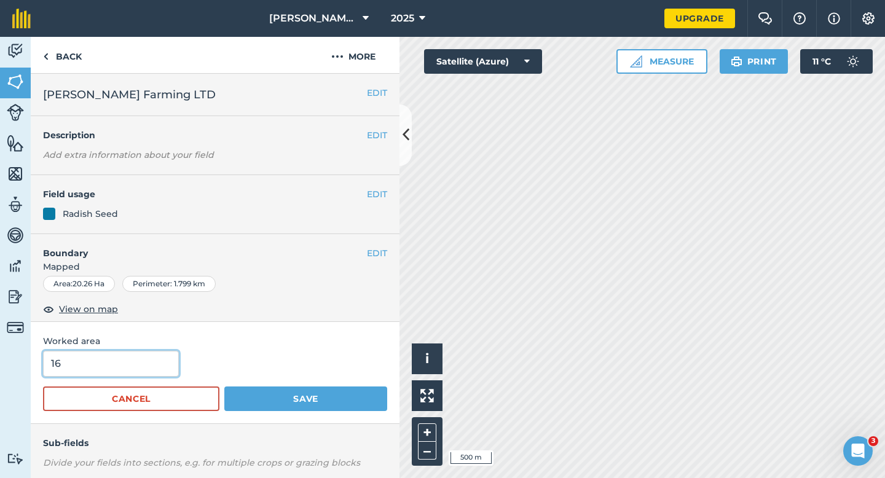
click at [98, 369] on input "16" at bounding box center [111, 364] width 136 height 26
type input "15"
click at [224, 387] on button "Save" at bounding box center [305, 399] width 163 height 25
